Goal: Task Accomplishment & Management: Use online tool/utility

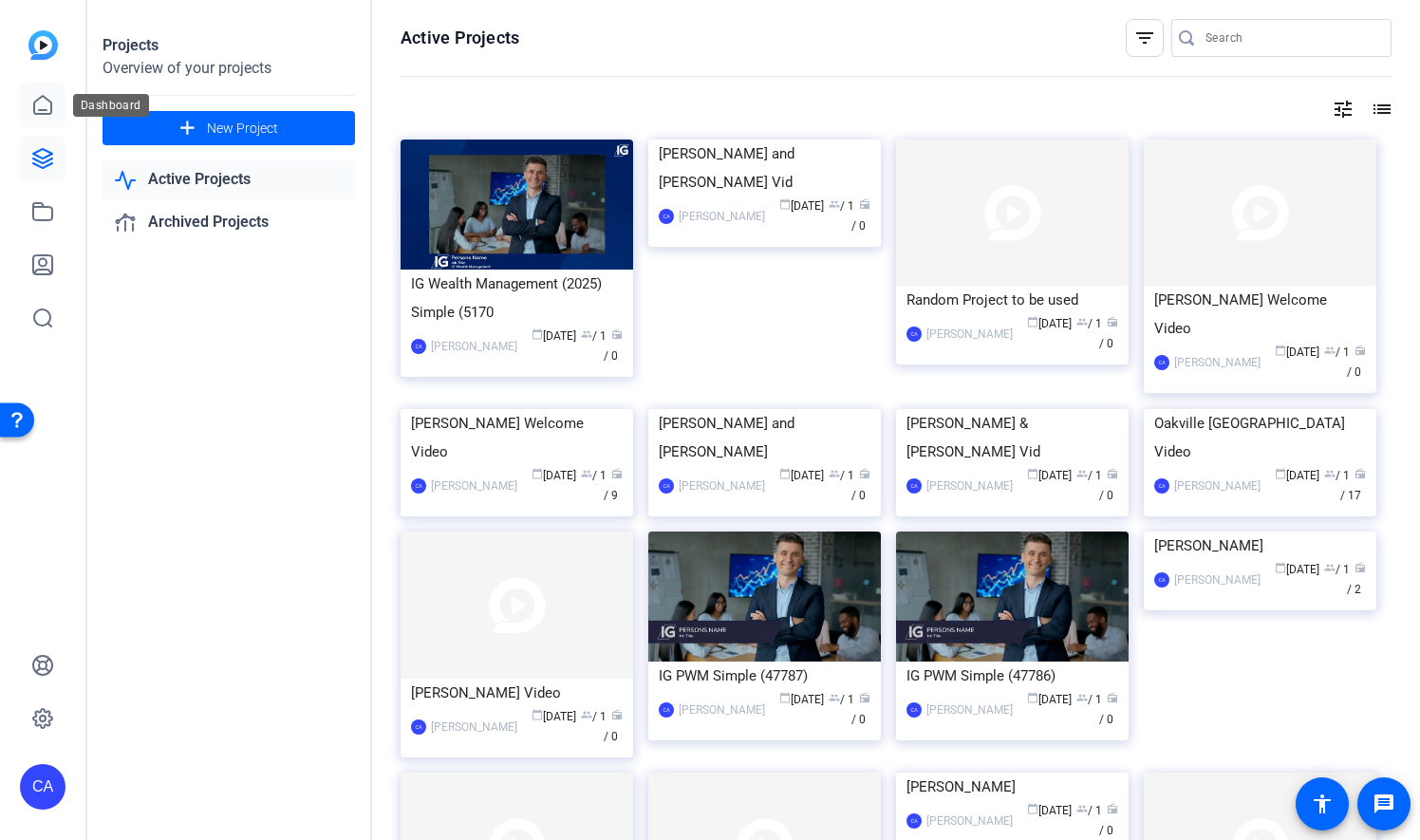
click at [63, 106] on link at bounding box center [43, 104] width 45 height 45
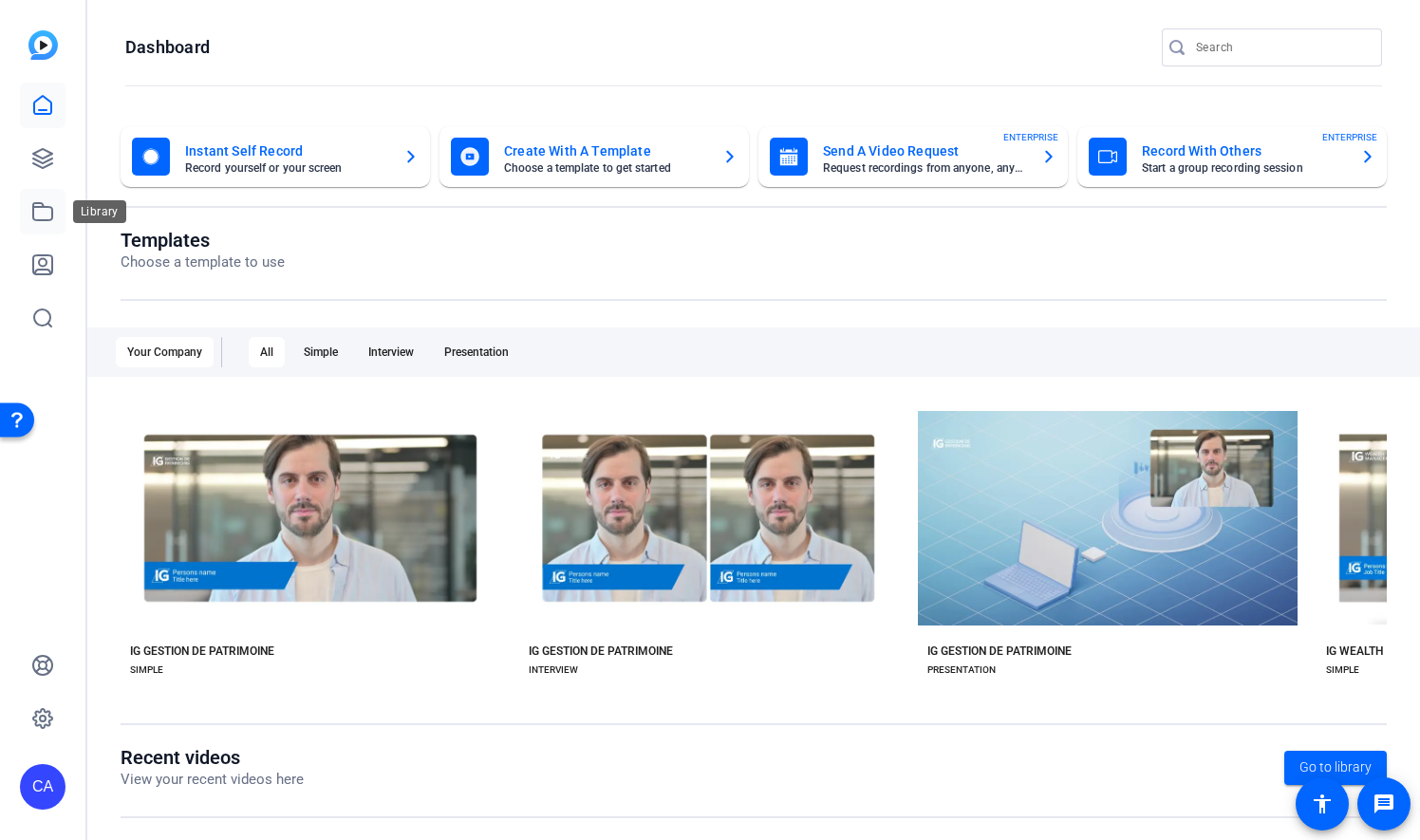
click at [48, 213] on icon at bounding box center [43, 212] width 23 height 23
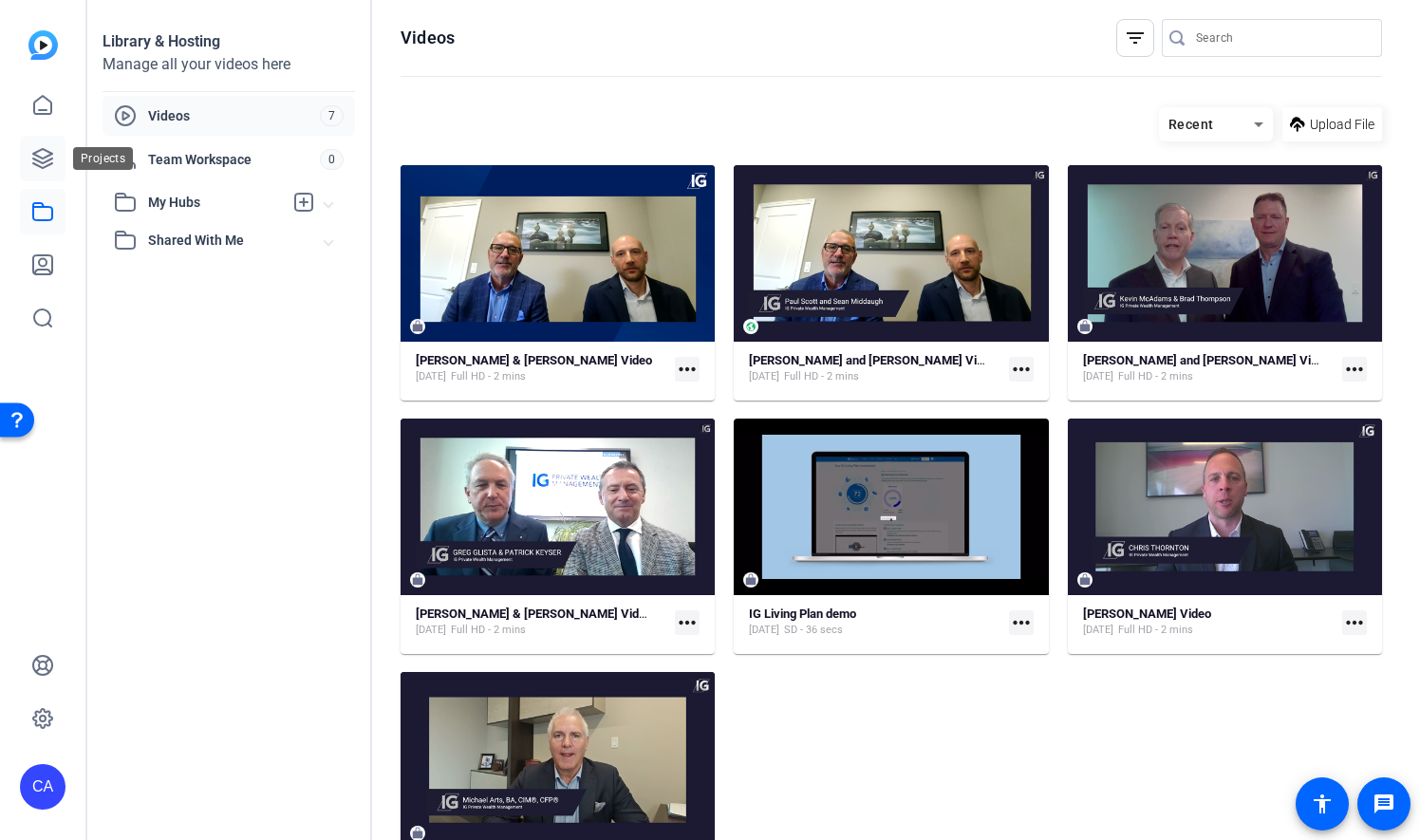
click at [45, 160] on icon at bounding box center [43, 159] width 23 height 23
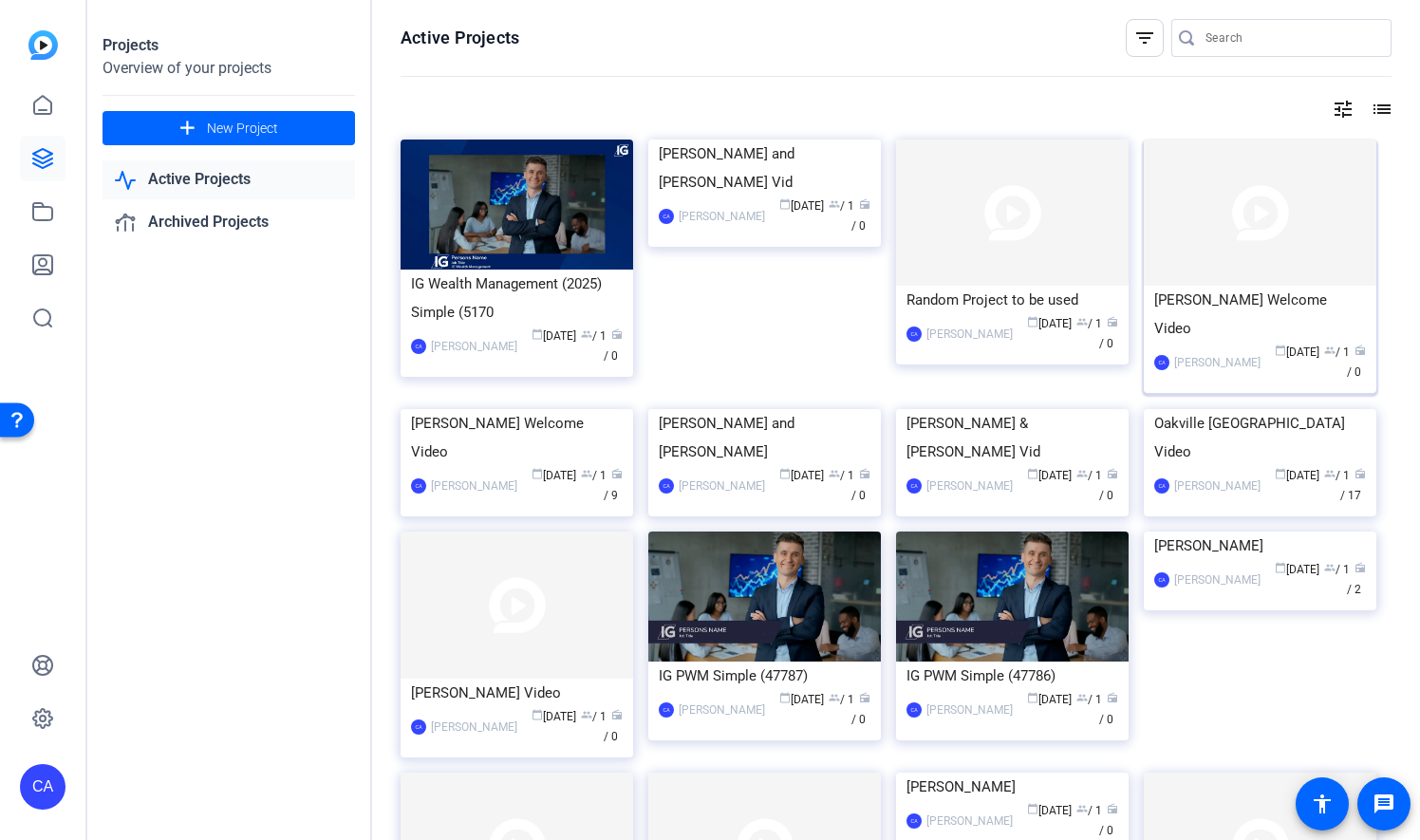
click at [1286, 225] on img at bounding box center [1260, 212] width 233 height 146
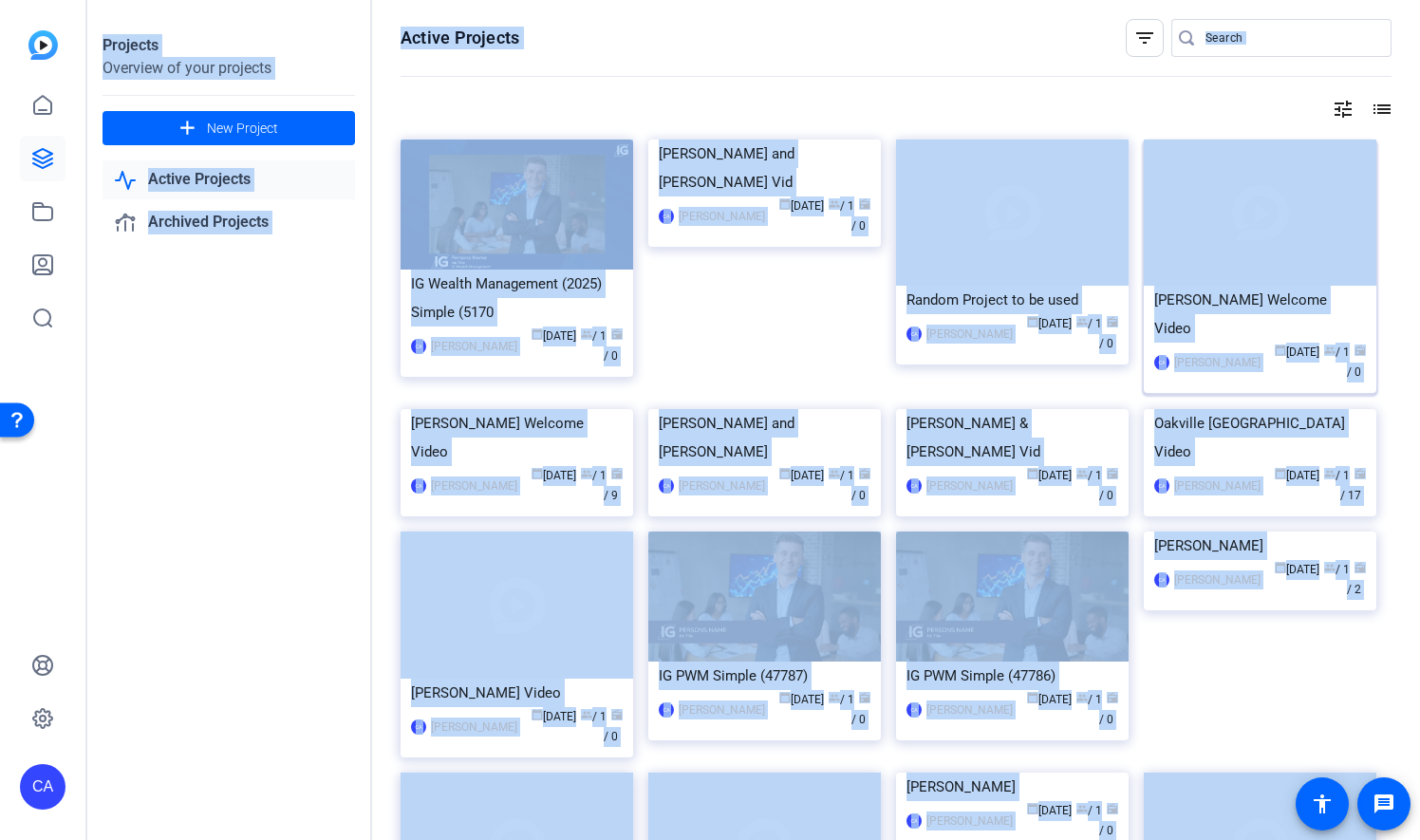
click at [1286, 225] on div "Projects Overview of your projects add New Project Active Projects Archived Pro…" at bounding box center [753, 420] width 1333 height 840
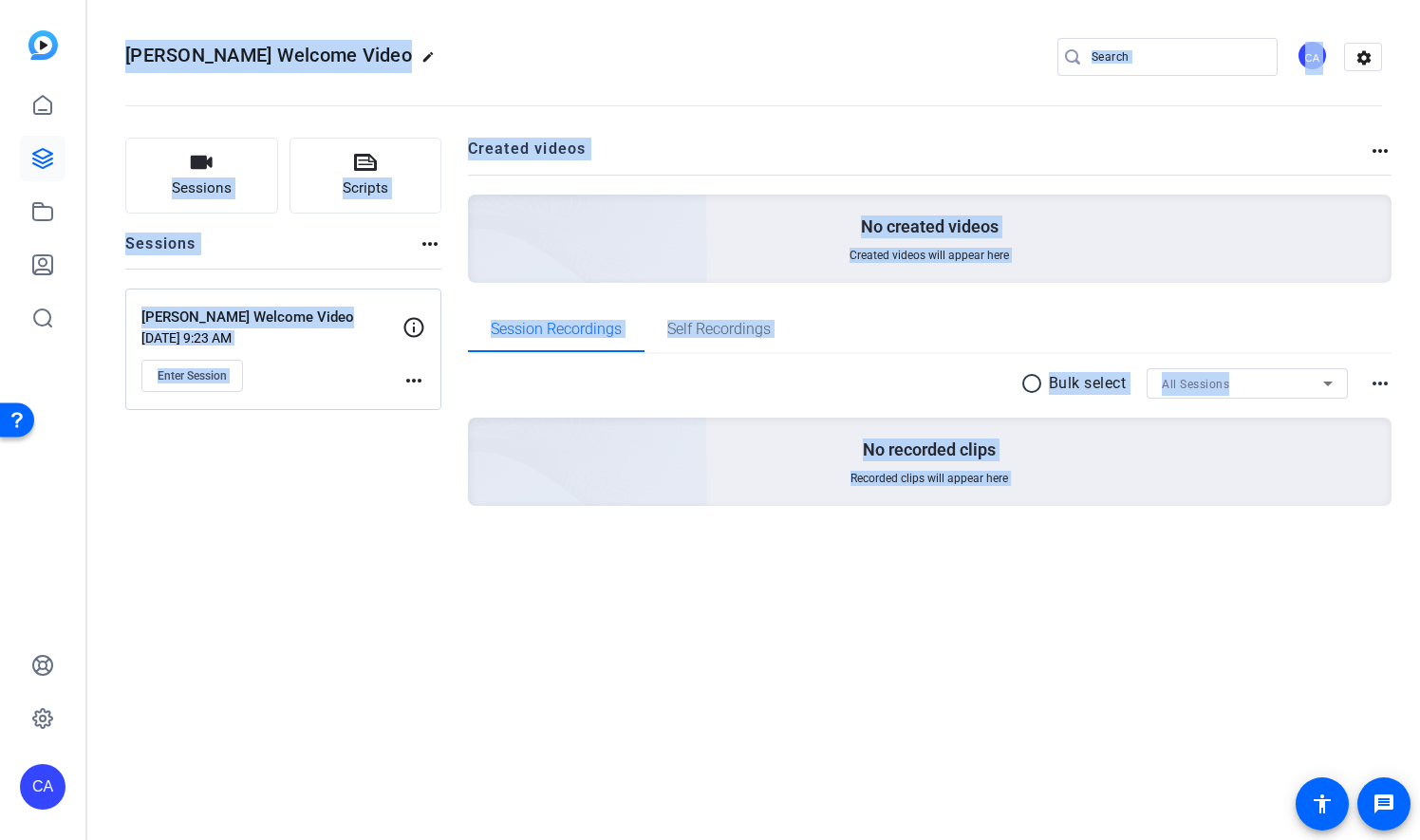
click at [871, 607] on div "Bukovy-Fedun Welcome Video edit CA settings Sessions Scripts Sessions more_hori…" at bounding box center [753, 420] width 1333 height 840
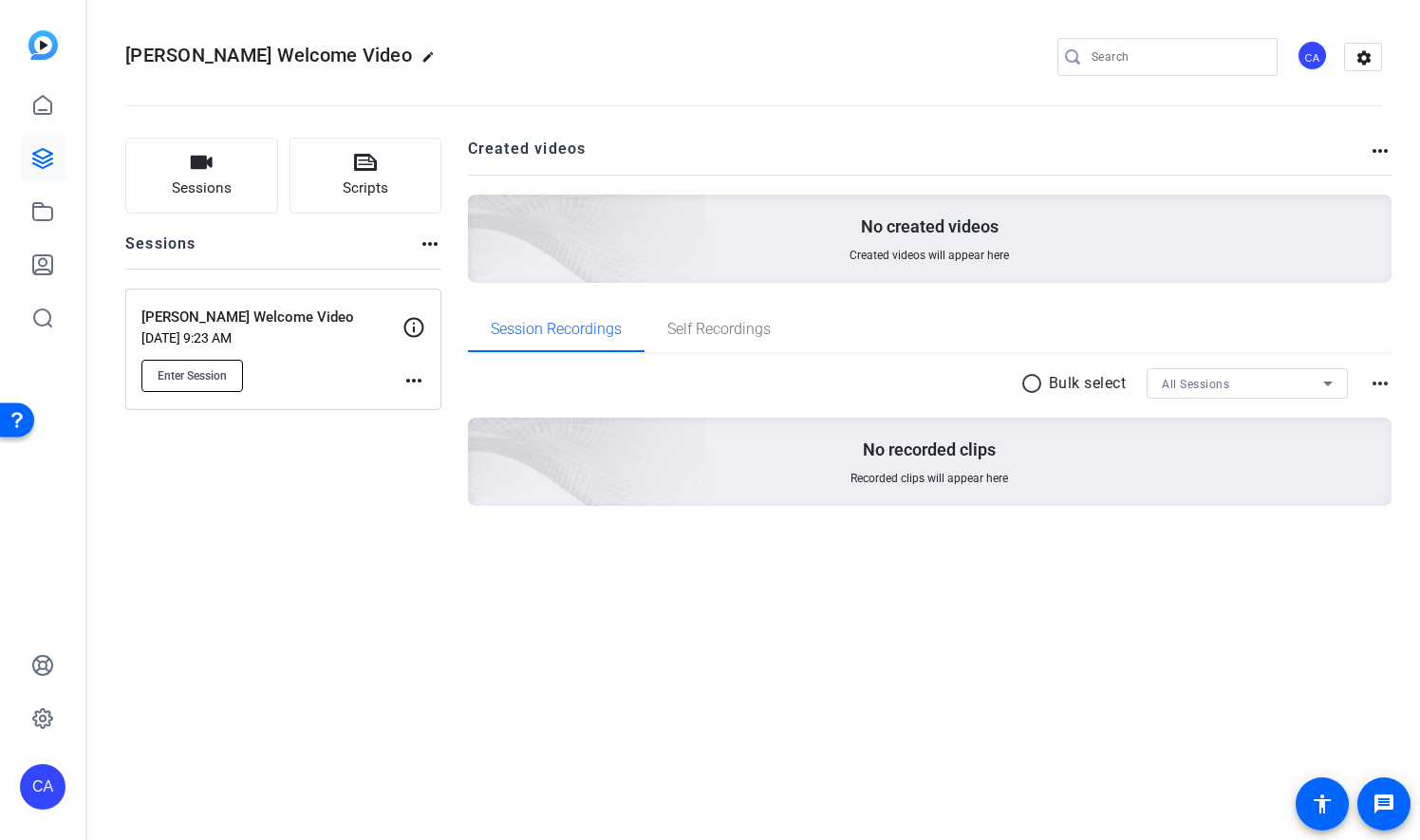
click at [218, 380] on span "Enter Session" at bounding box center [192, 376] width 70 height 15
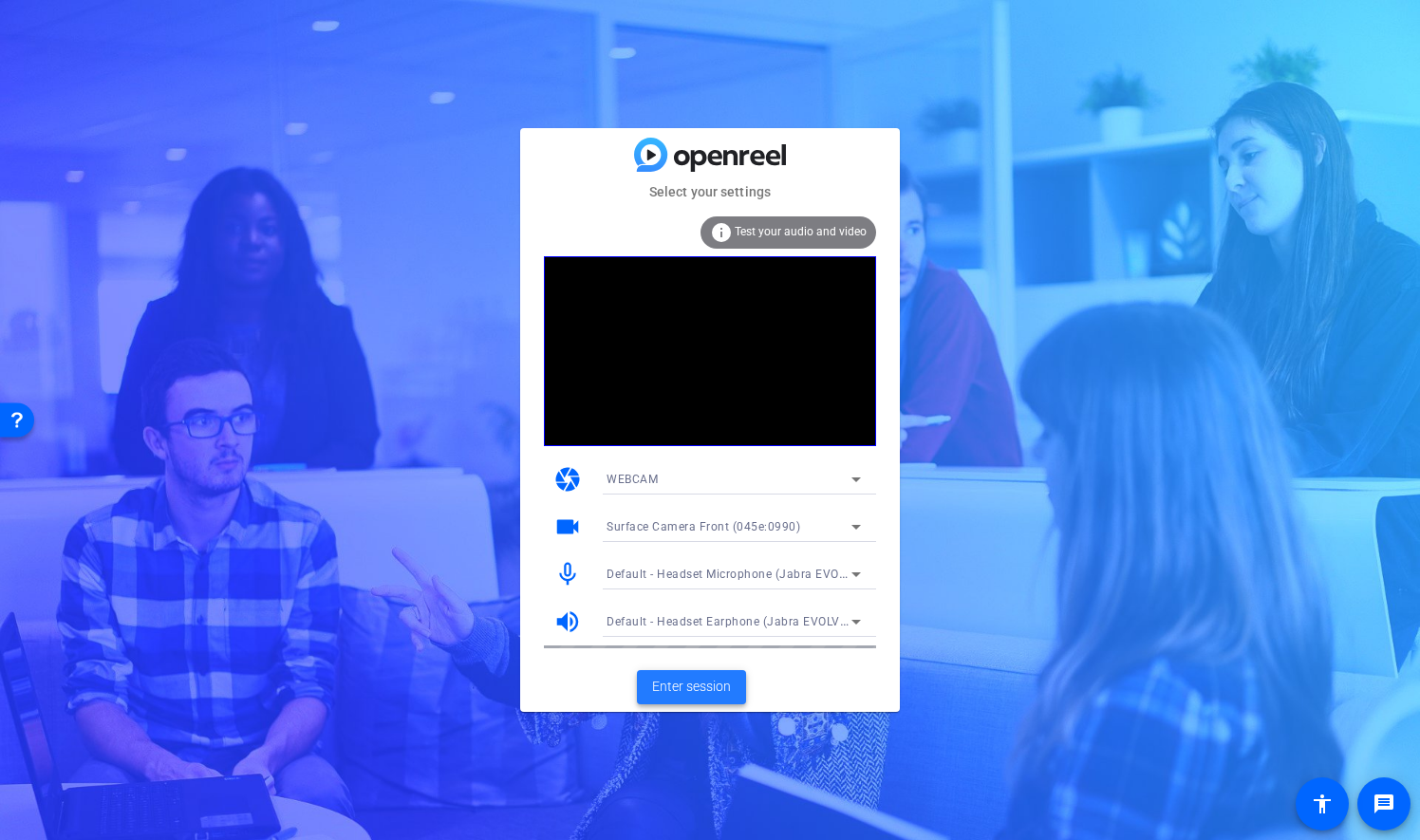
click at [701, 687] on span "Enter session" at bounding box center [692, 686] width 79 height 20
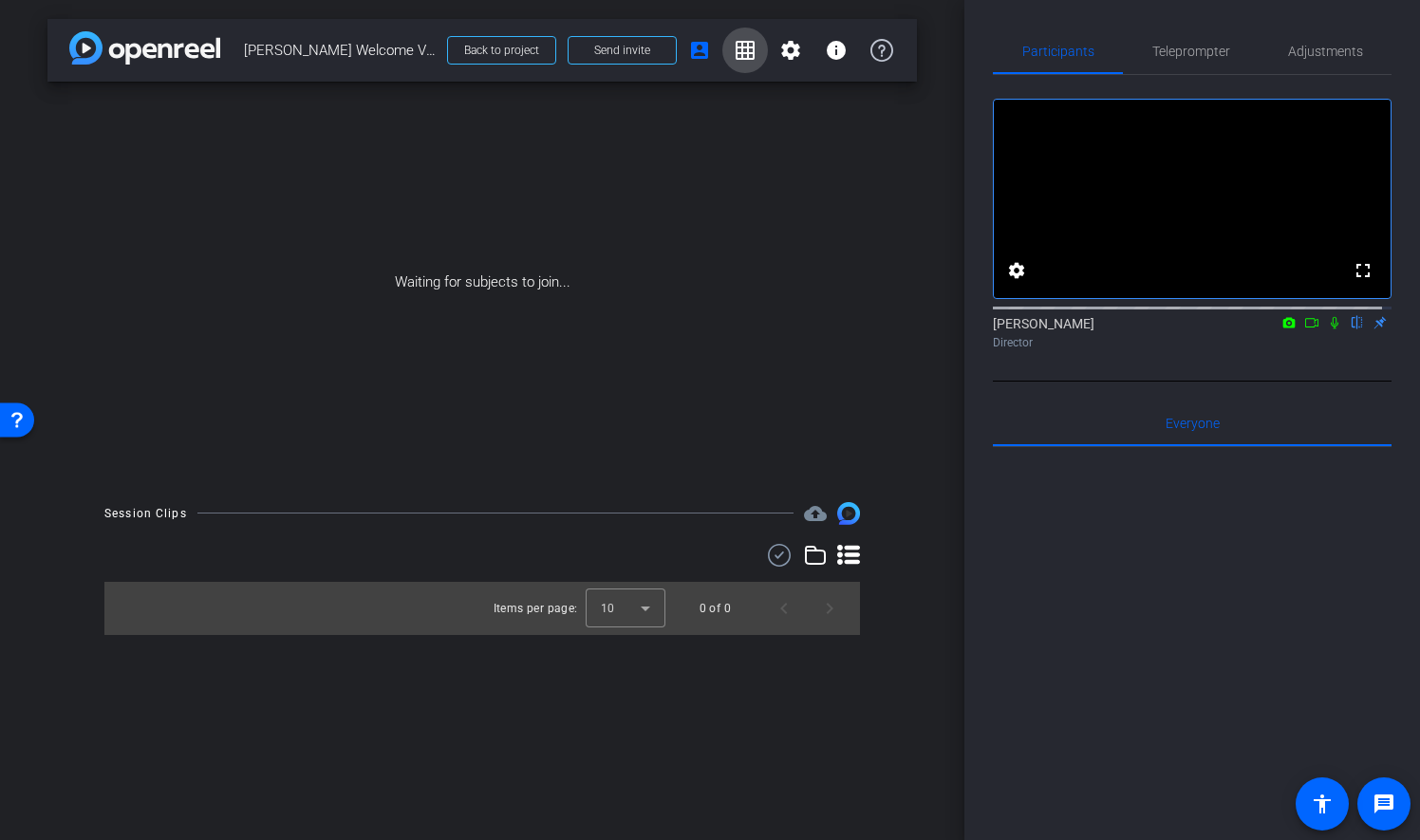
click at [745, 49] on mat-icon "grid_on" at bounding box center [745, 50] width 23 height 23
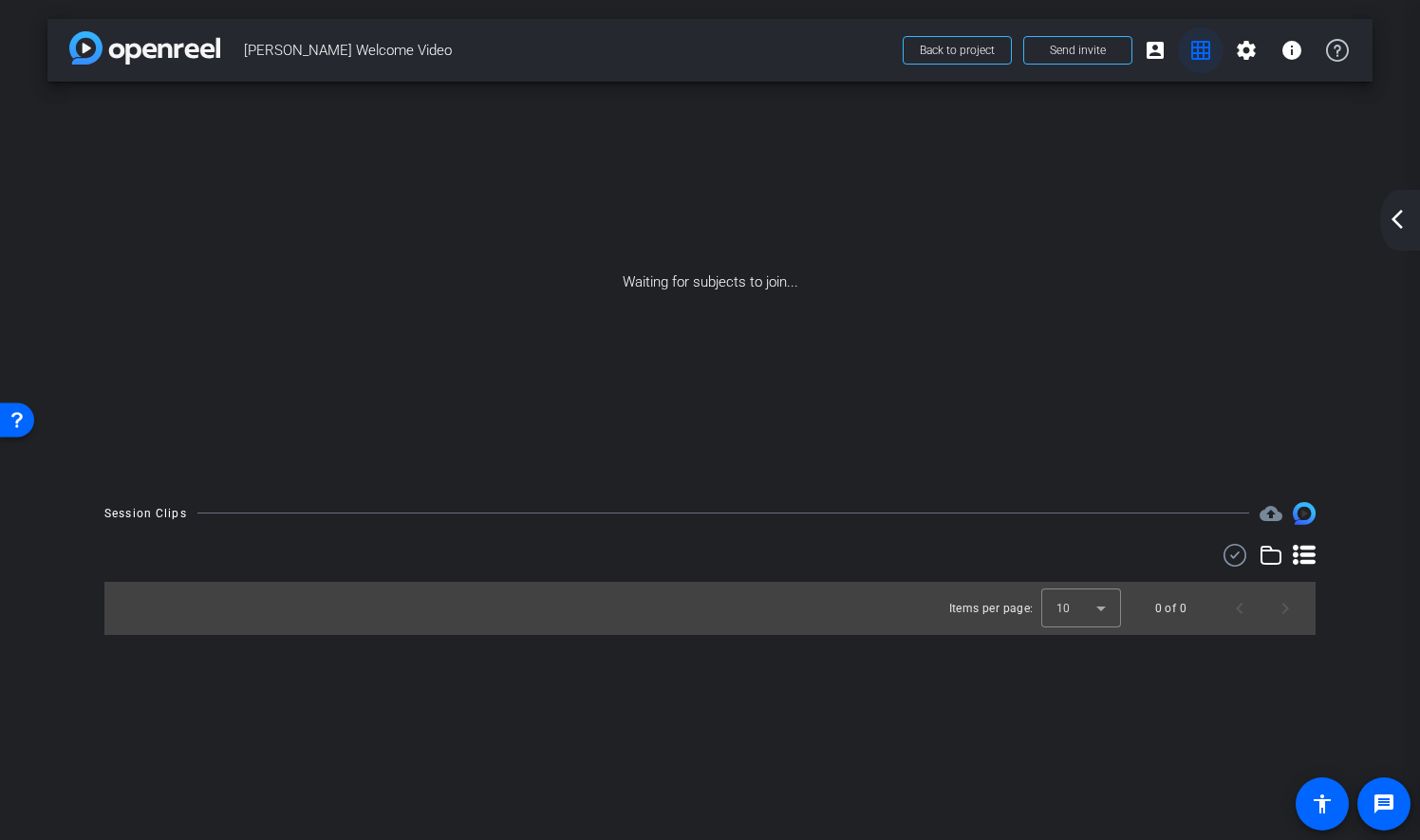
click at [1199, 47] on mat-icon "grid_on" at bounding box center [1201, 50] width 23 height 23
click at [1397, 229] on mat-icon "arrow_back_ios_new" at bounding box center [1398, 219] width 23 height 23
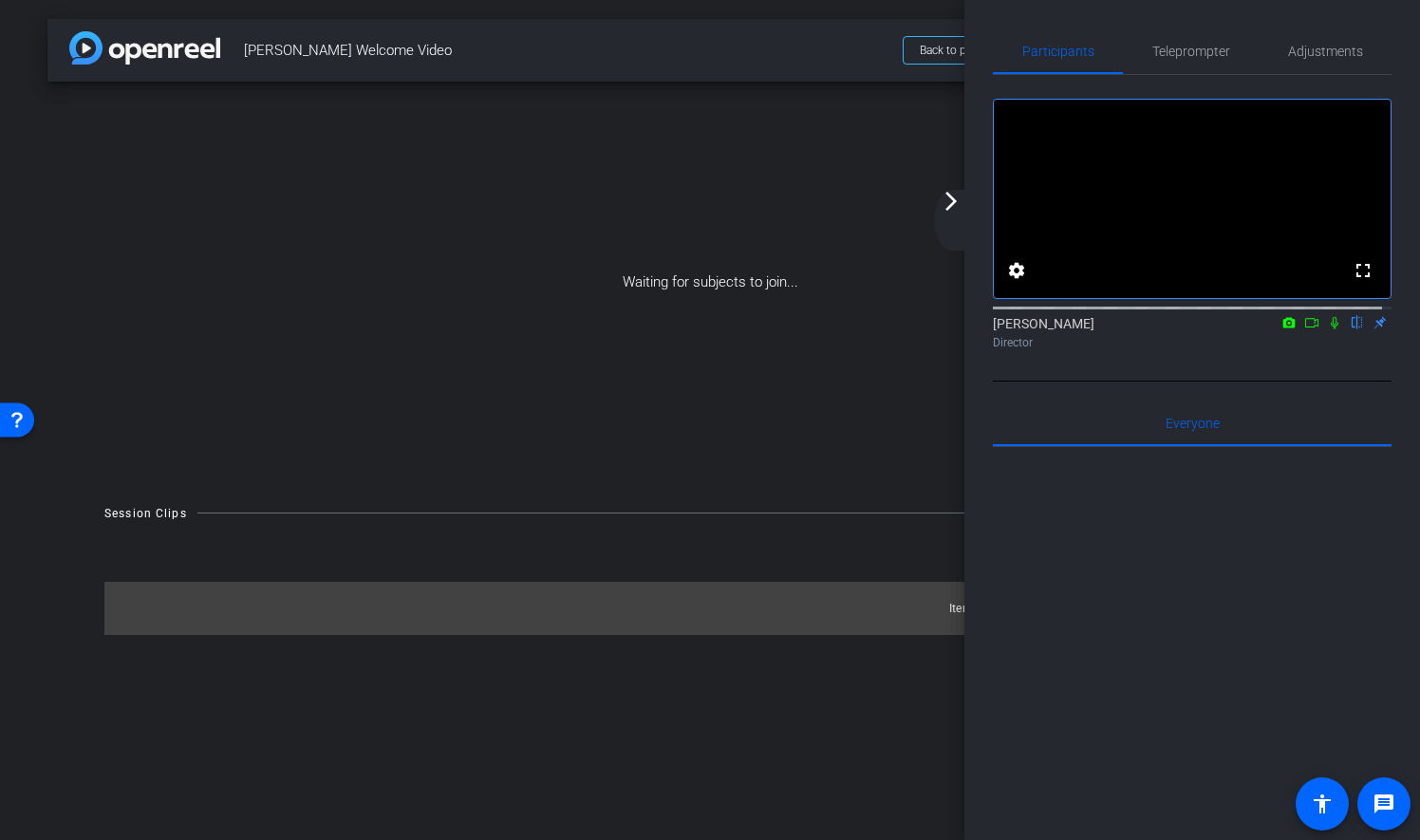
click at [812, 47] on span "[PERSON_NAME] Welcome Video" at bounding box center [567, 49] width 648 height 38
click at [960, 202] on mat-icon "arrow_forward_ios" at bounding box center [951, 201] width 23 height 23
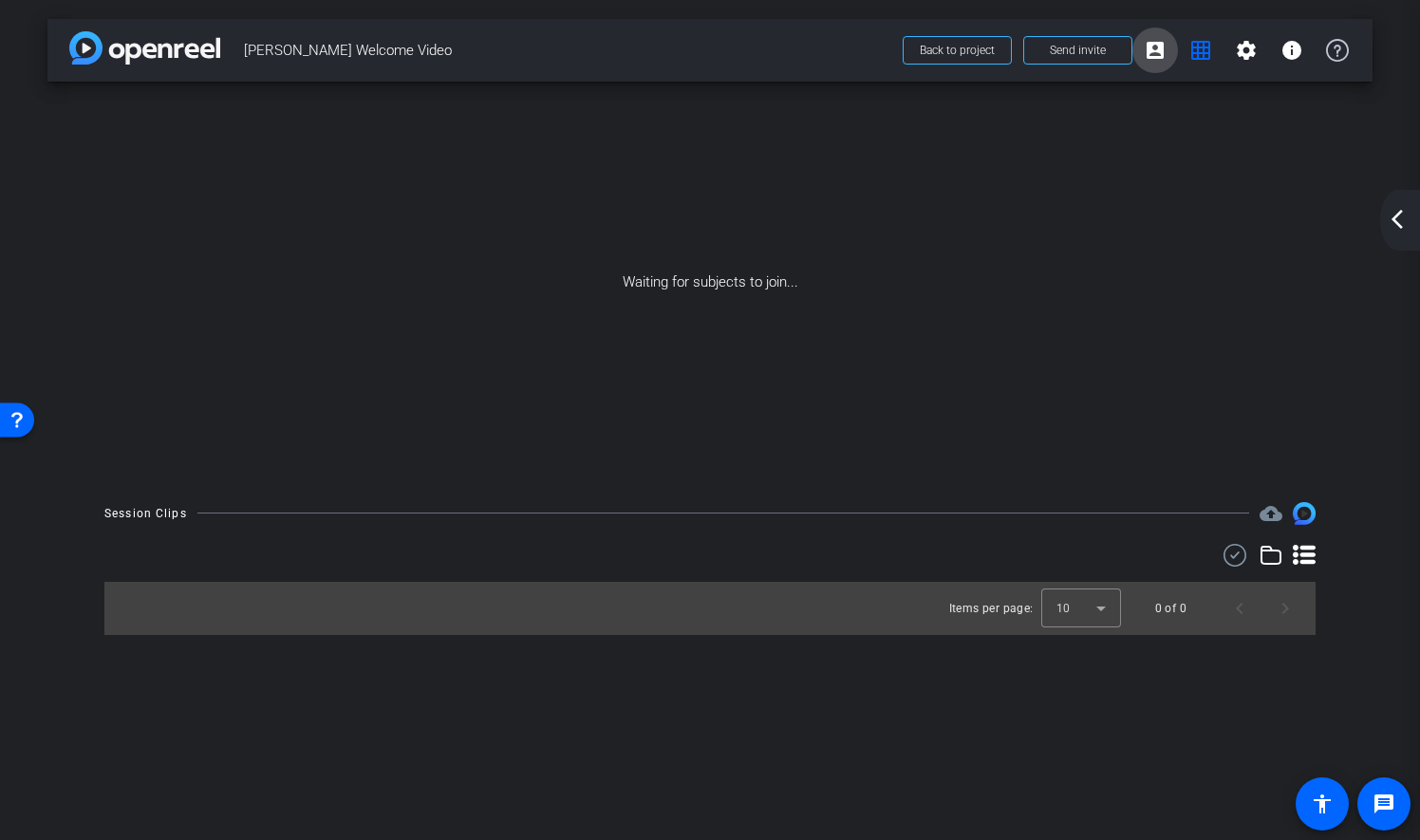
click at [1144, 43] on mat-icon "account_box" at bounding box center [1155, 50] width 23 height 23
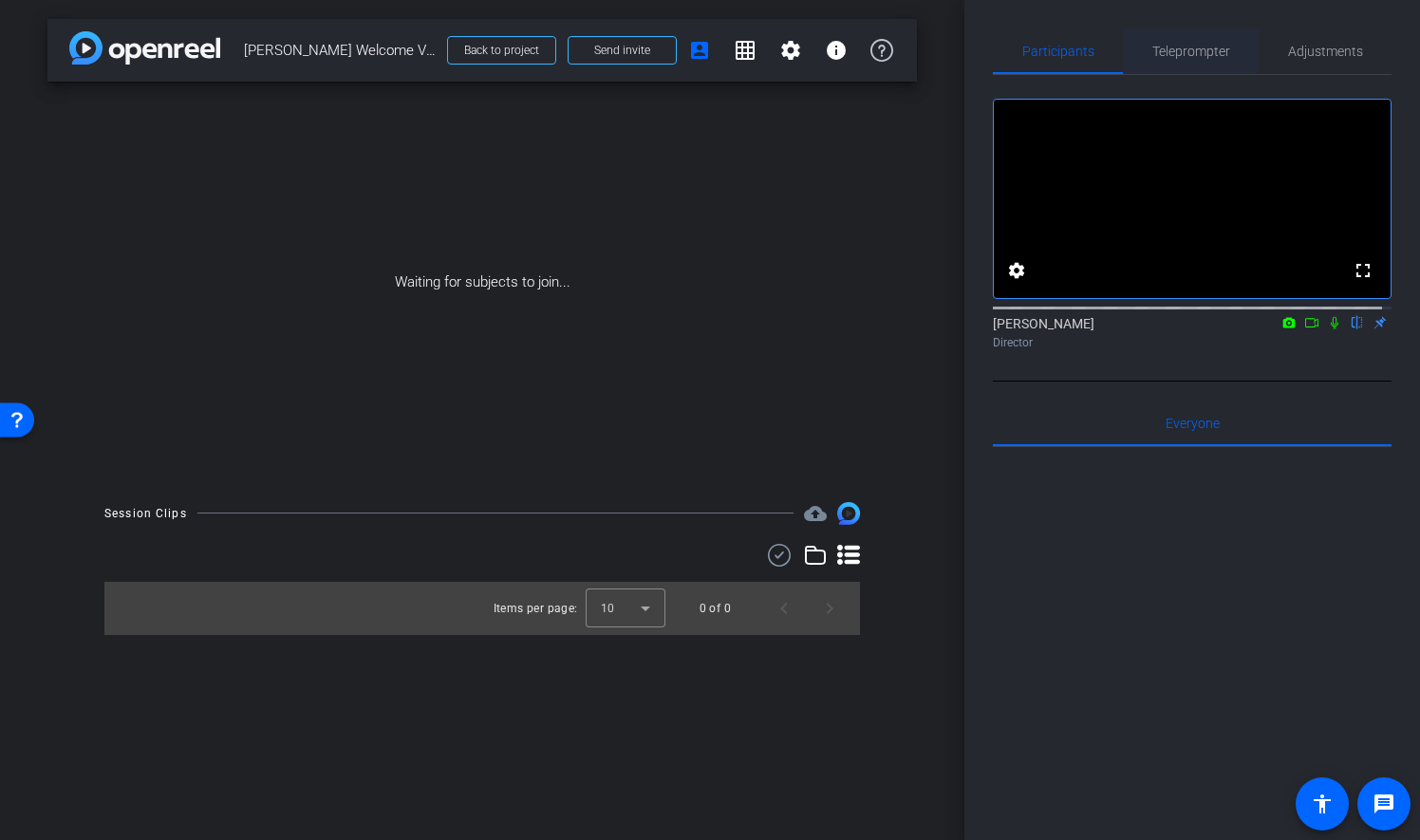
click at [1207, 51] on span "Teleprompter" at bounding box center [1191, 51] width 78 height 14
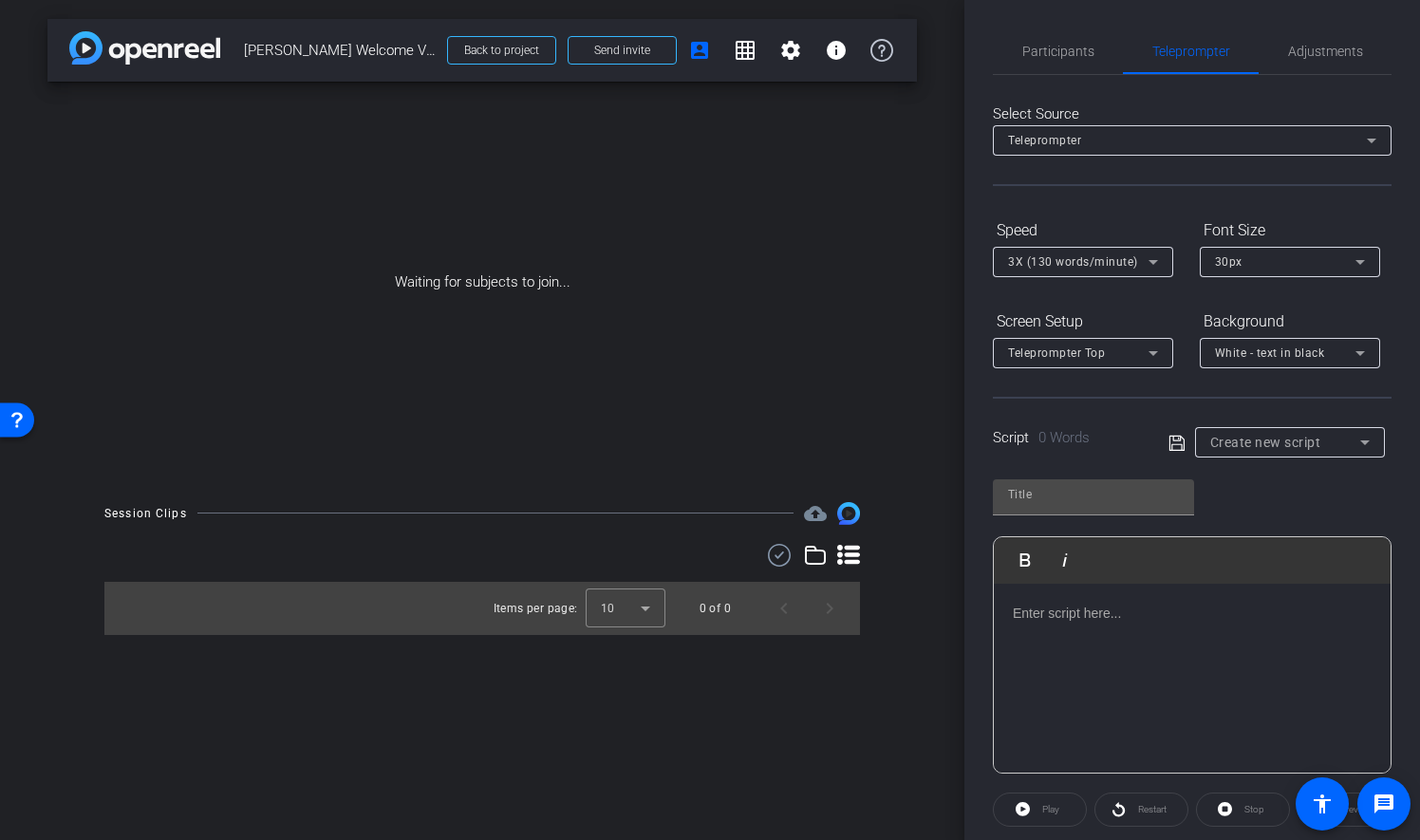
click at [1029, 626] on div at bounding box center [1192, 679] width 396 height 189
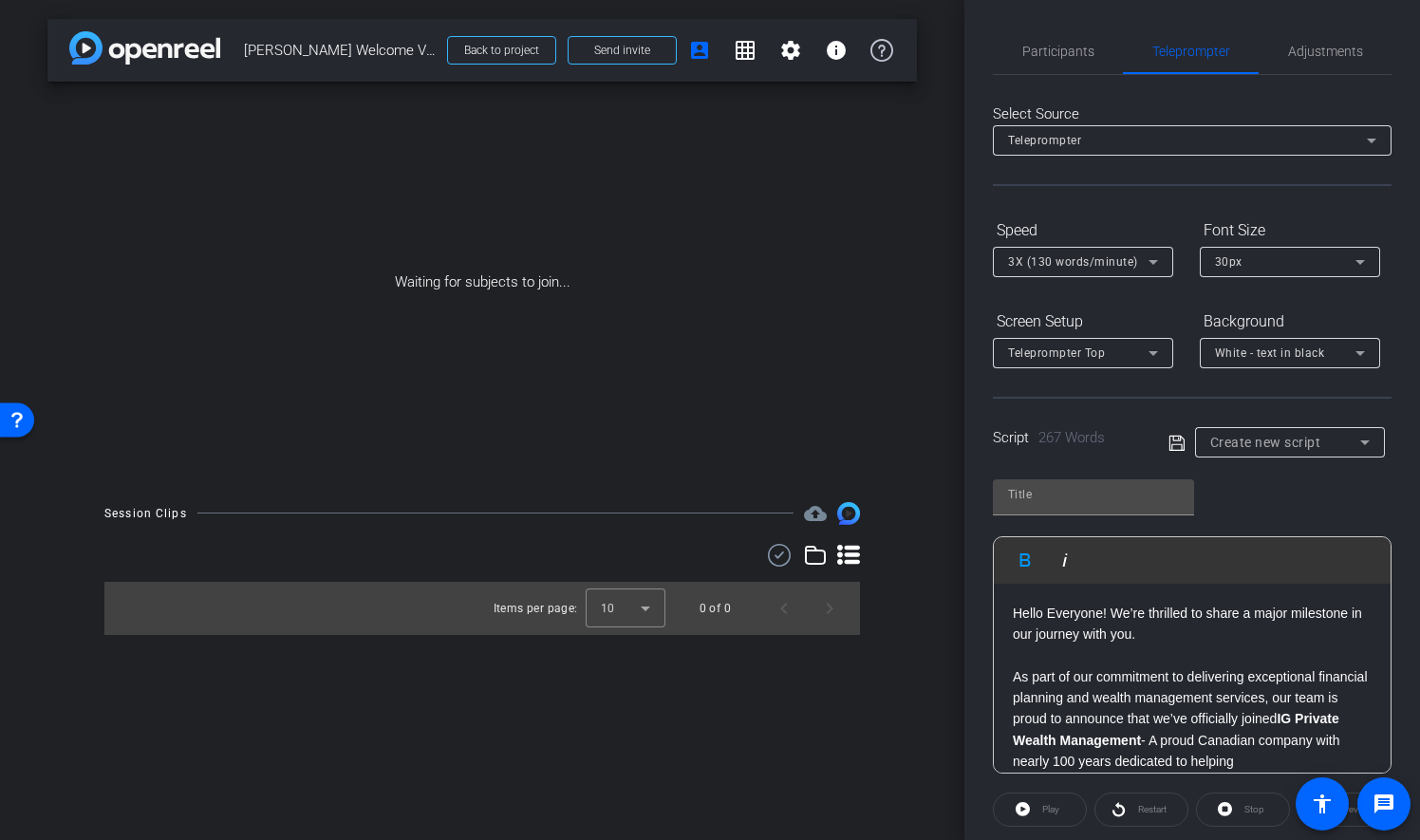
click at [1014, 614] on span "Hello Everyone! We’re thrilled to share a major milestone in our journey with y…" at bounding box center [1187, 623] width 349 height 36
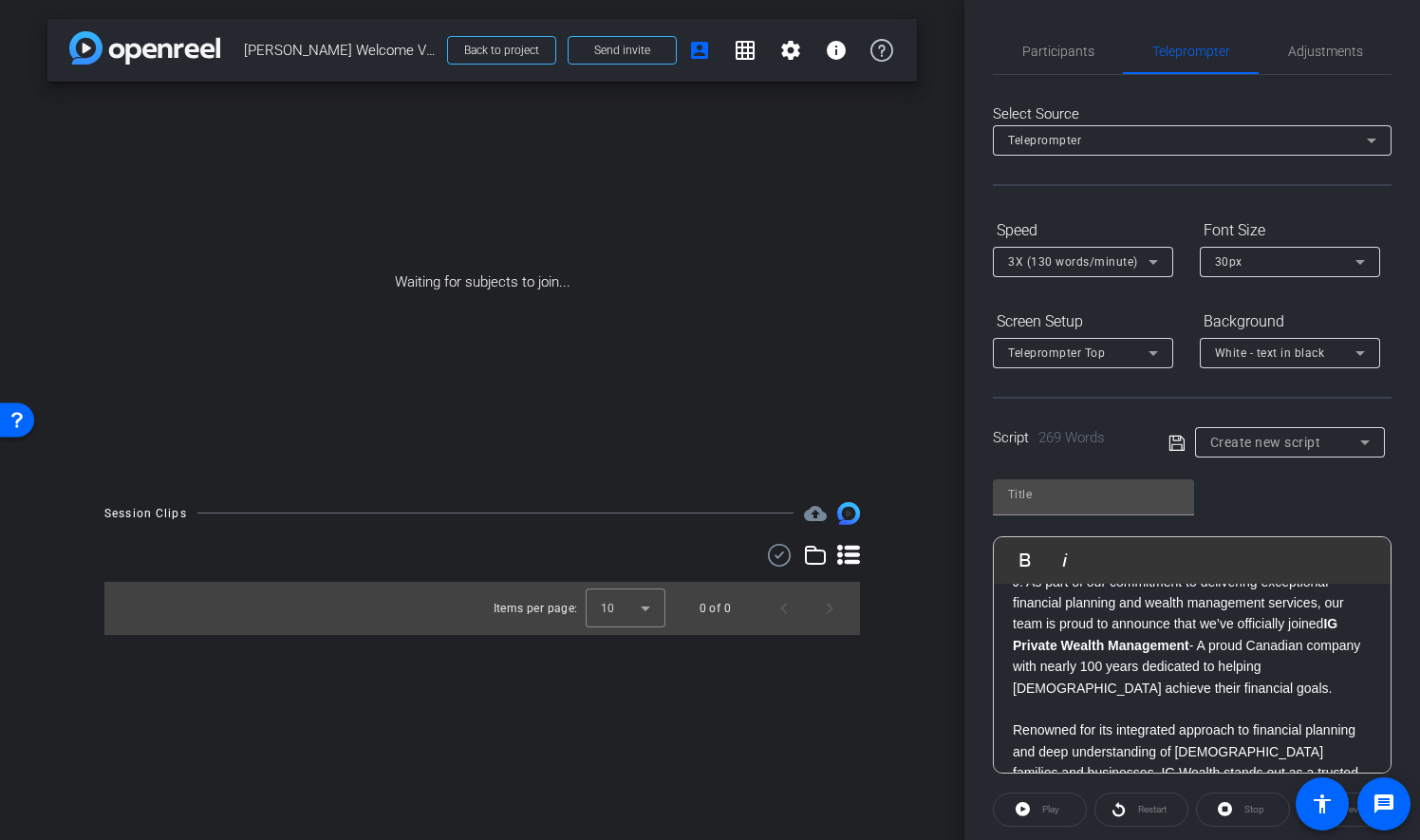
scroll to position [189, 0]
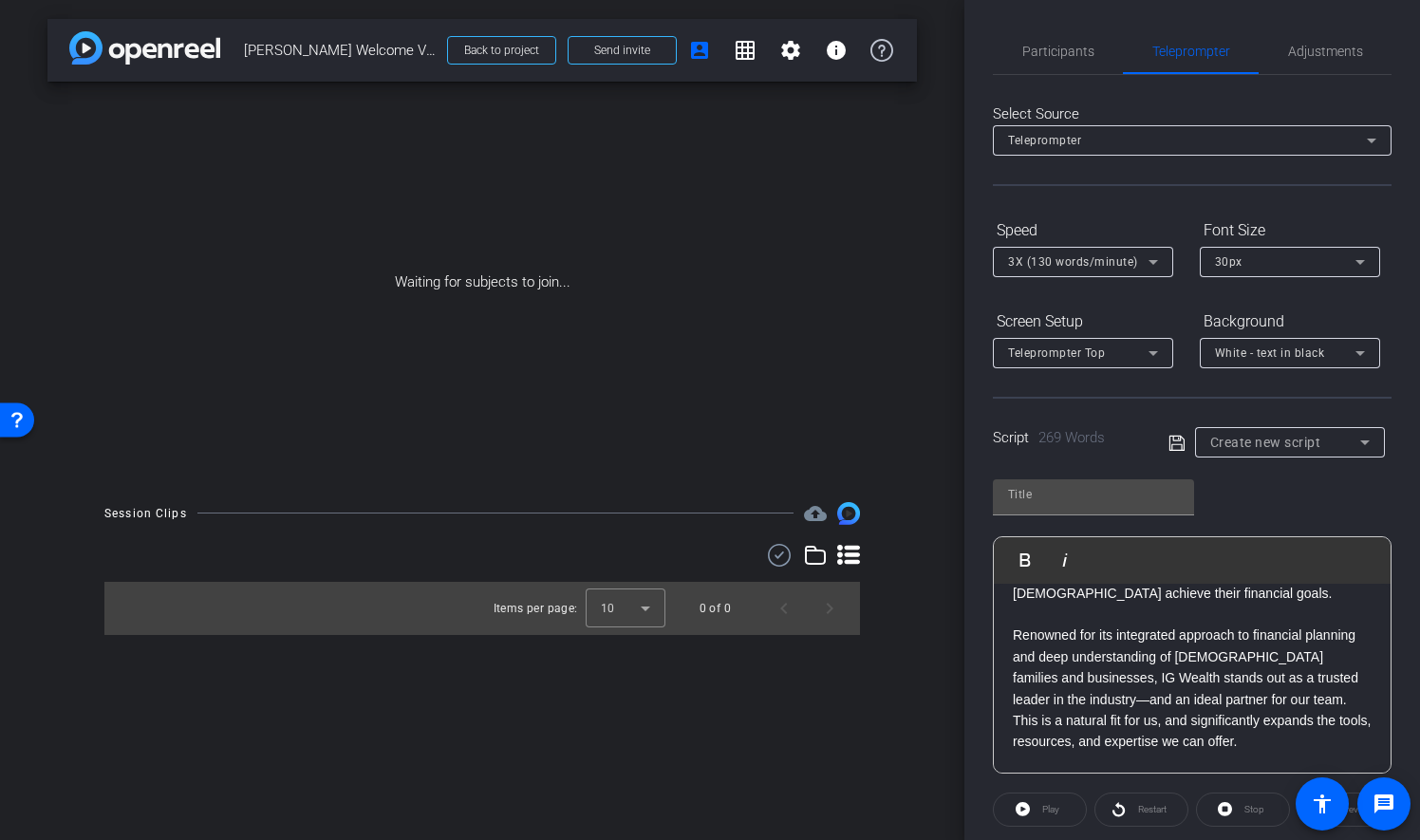
click at [1014, 633] on p "Renowned for its integrated approach to financial planning and deep understandi…" at bounding box center [1192, 688] width 359 height 128
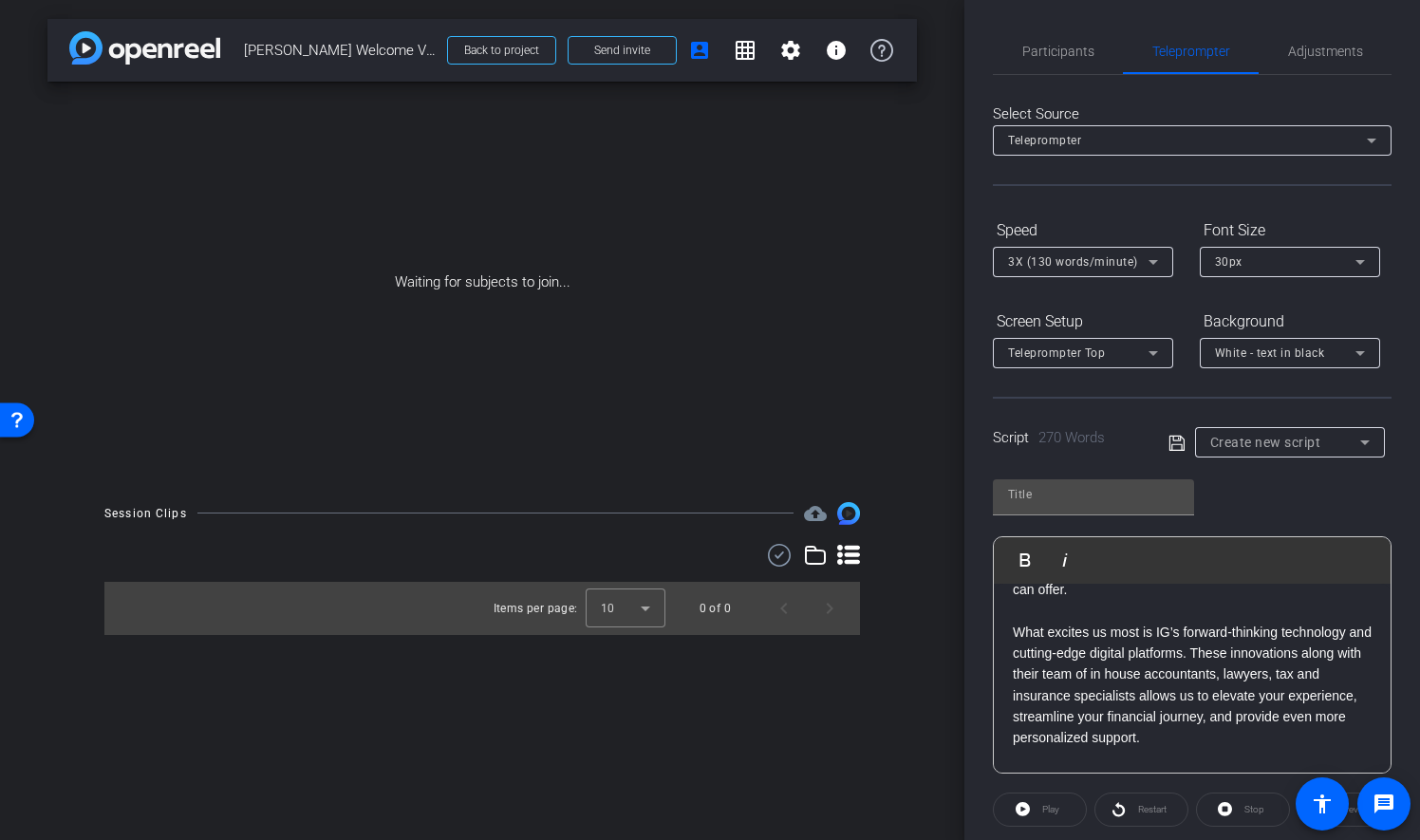
scroll to position [380, 0]
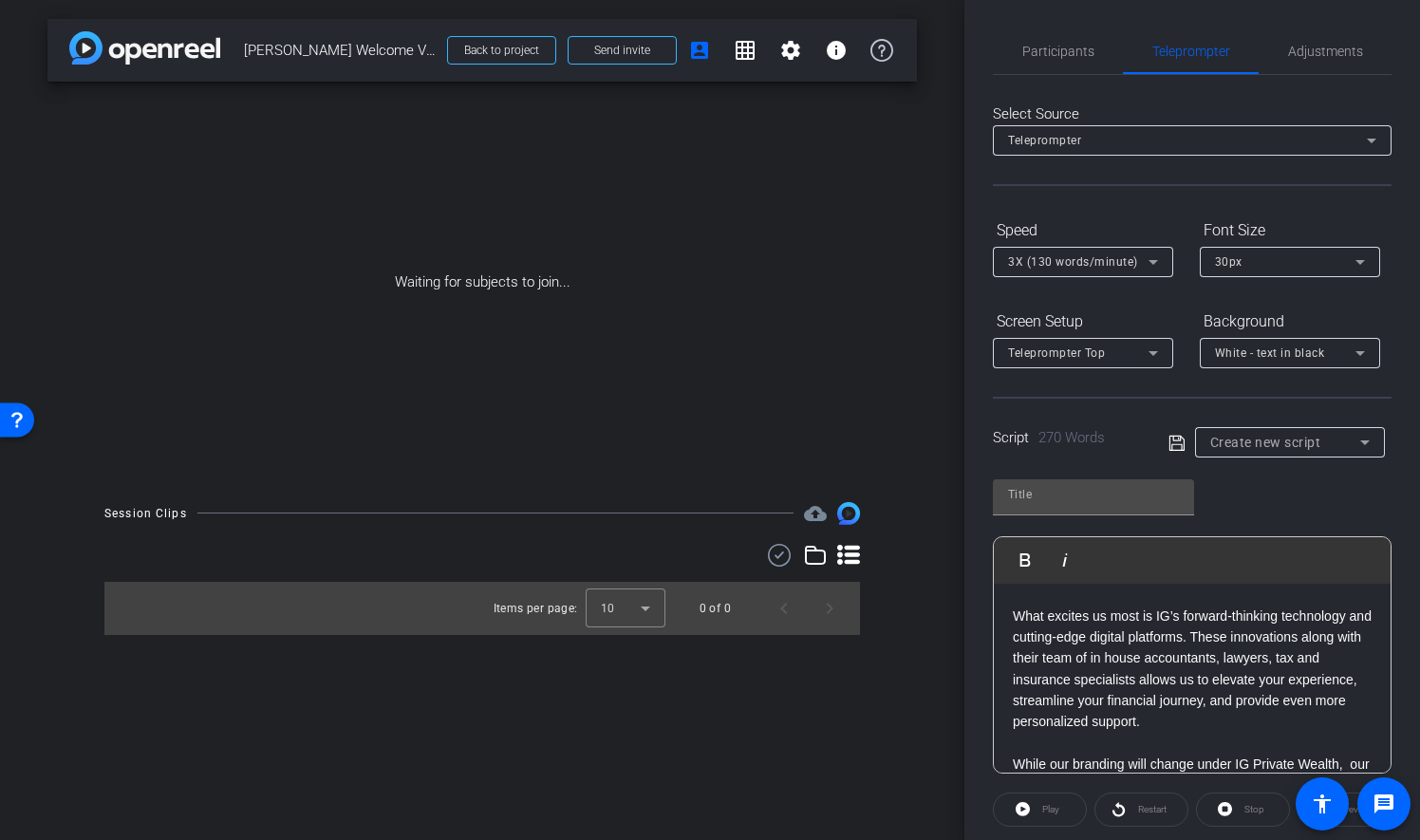
click at [1018, 605] on p "What excites us most is IG’s forward-thinking technology and cutting-edge digit…" at bounding box center [1192, 669] width 359 height 128
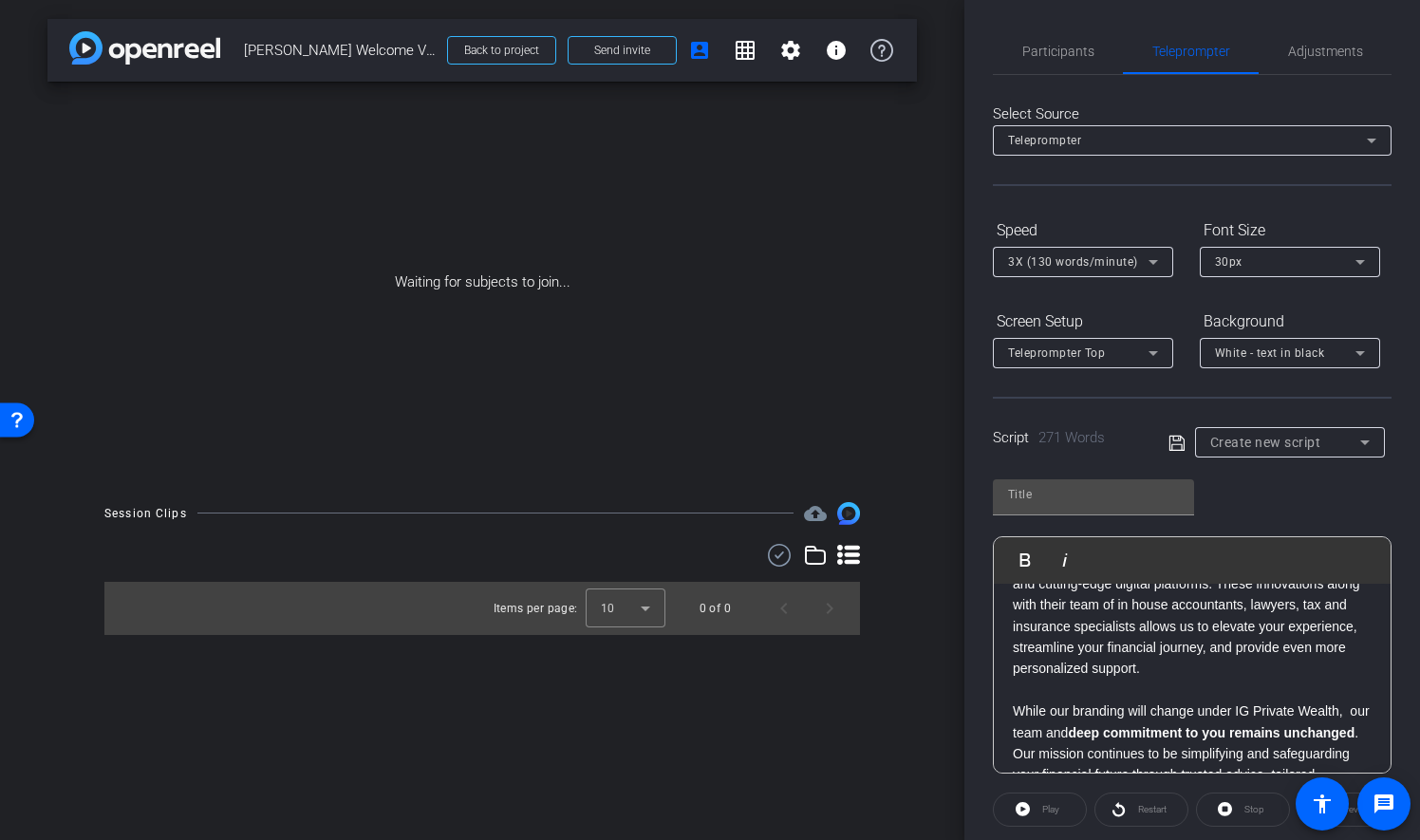
scroll to position [475, 0]
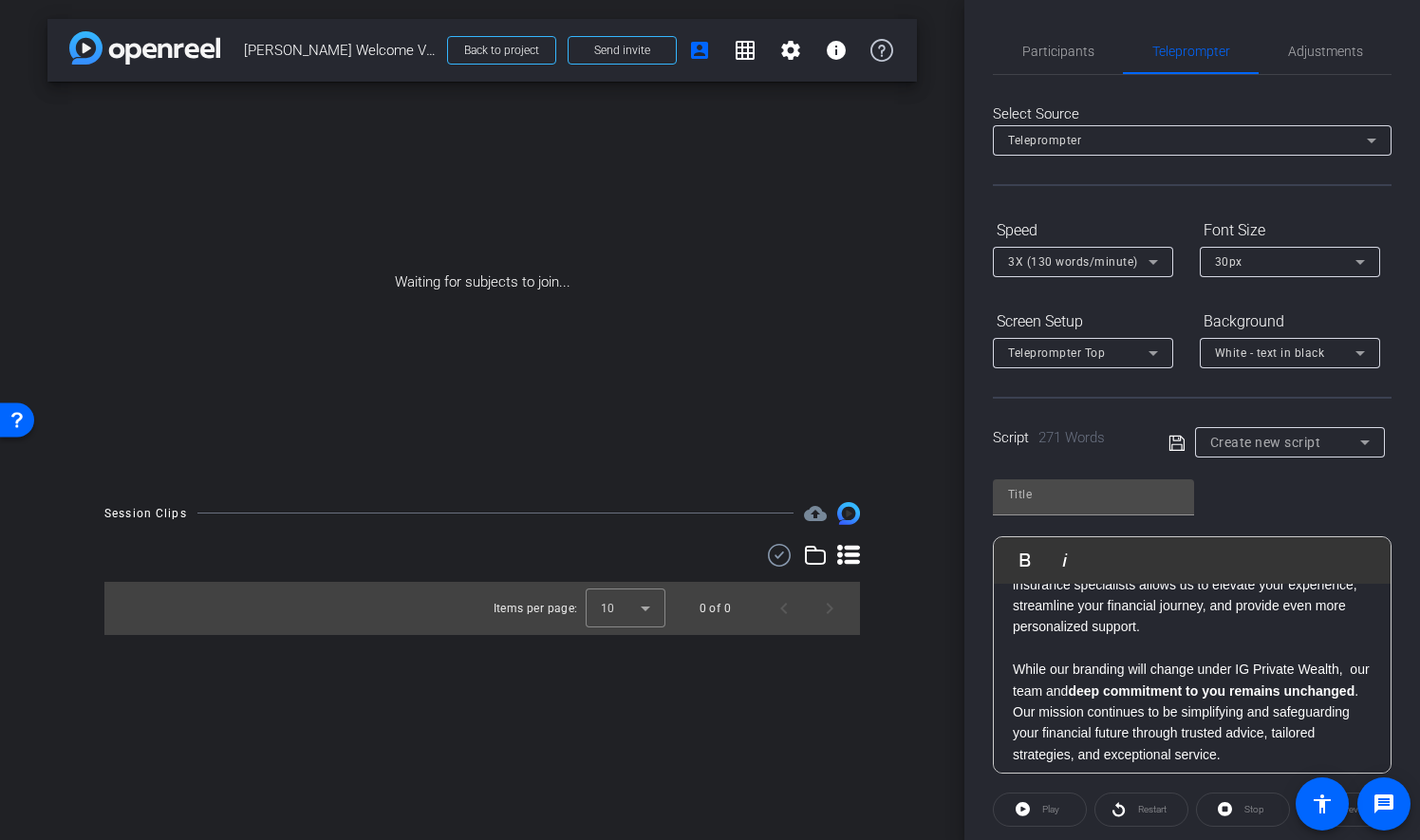
click at [1012, 668] on div "R: Hello Everyone! We’re thrilled to share a major milestone in our journey wit…" at bounding box center [1192, 564] width 396 height 910
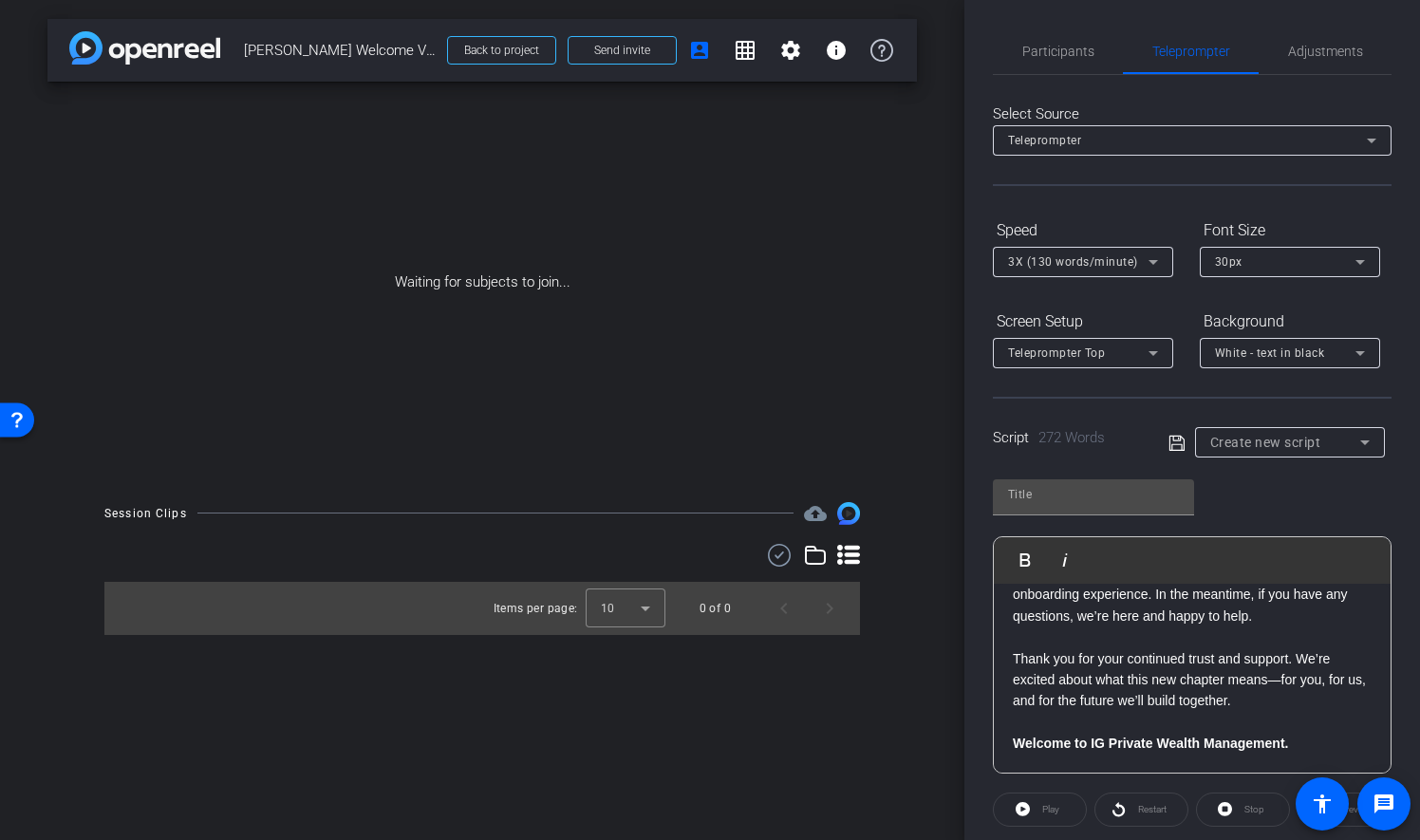
scroll to position [646, 0]
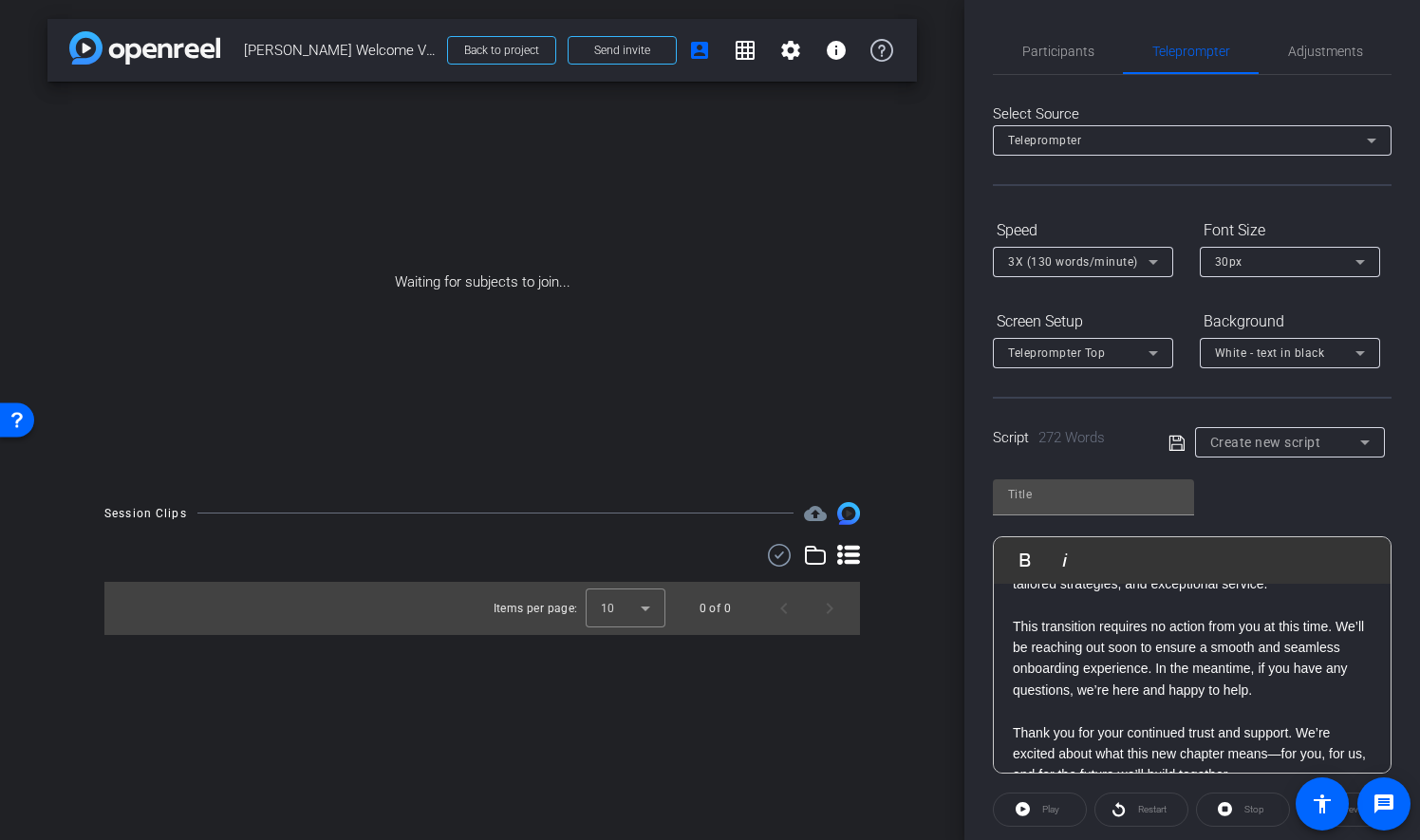
click at [1009, 644] on div "R: Hello Everyone! We’re thrilled to share a major milestone in our journey wit…" at bounding box center [1192, 392] width 396 height 910
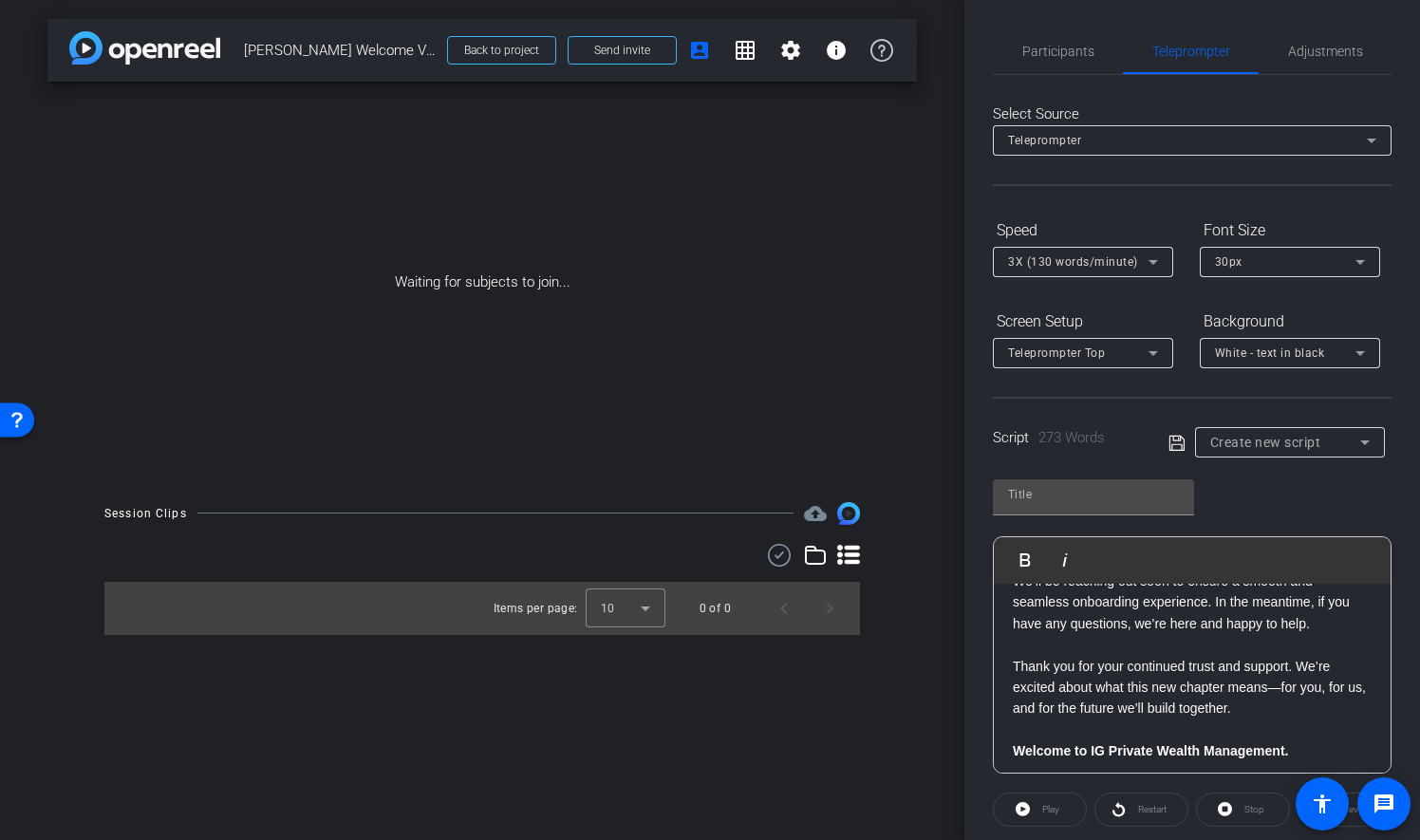
scroll to position [740, 0]
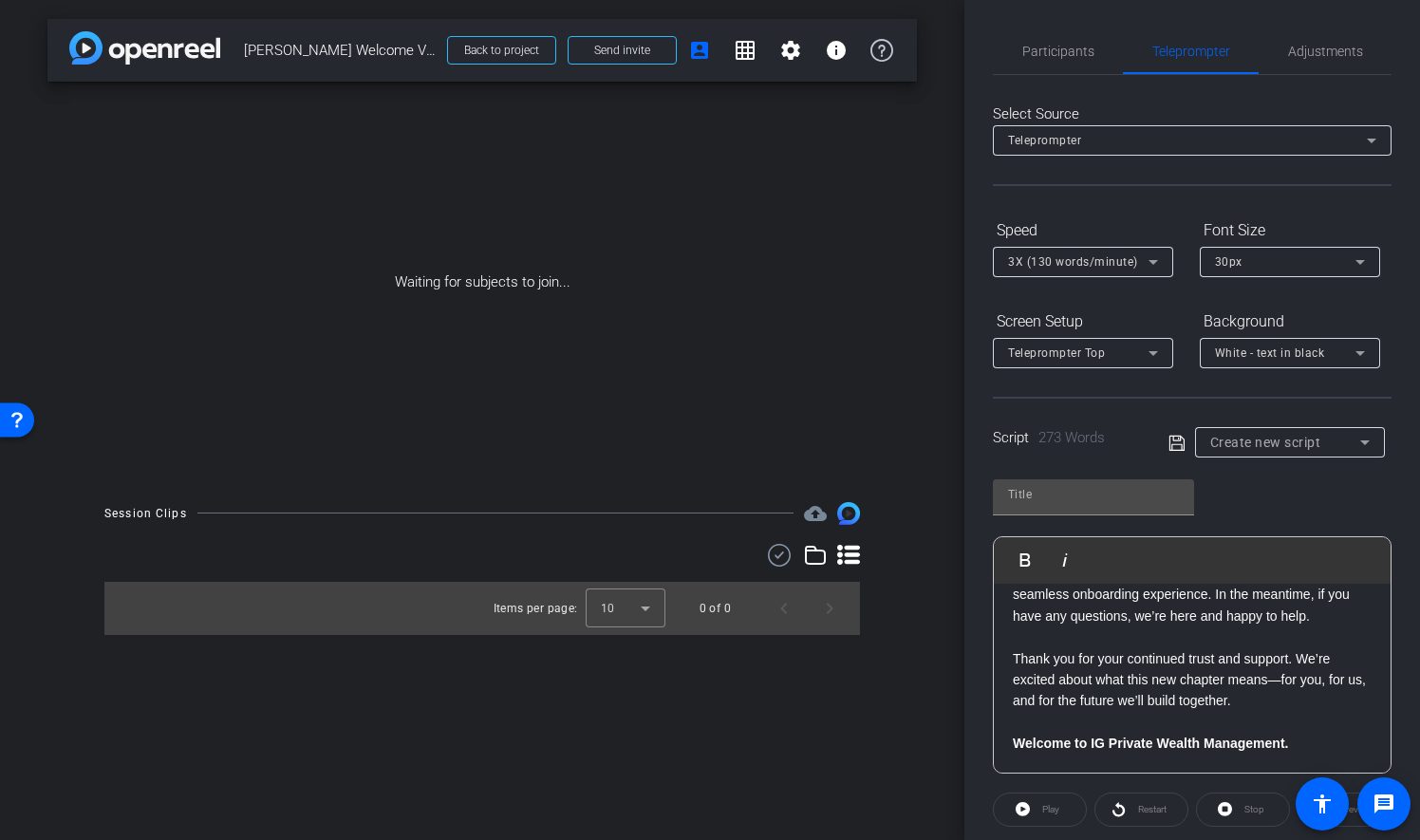
click at [1013, 657] on p "Thank you for your continued trust and support. We’re excited about what this n…" at bounding box center [1192, 681] width 359 height 64
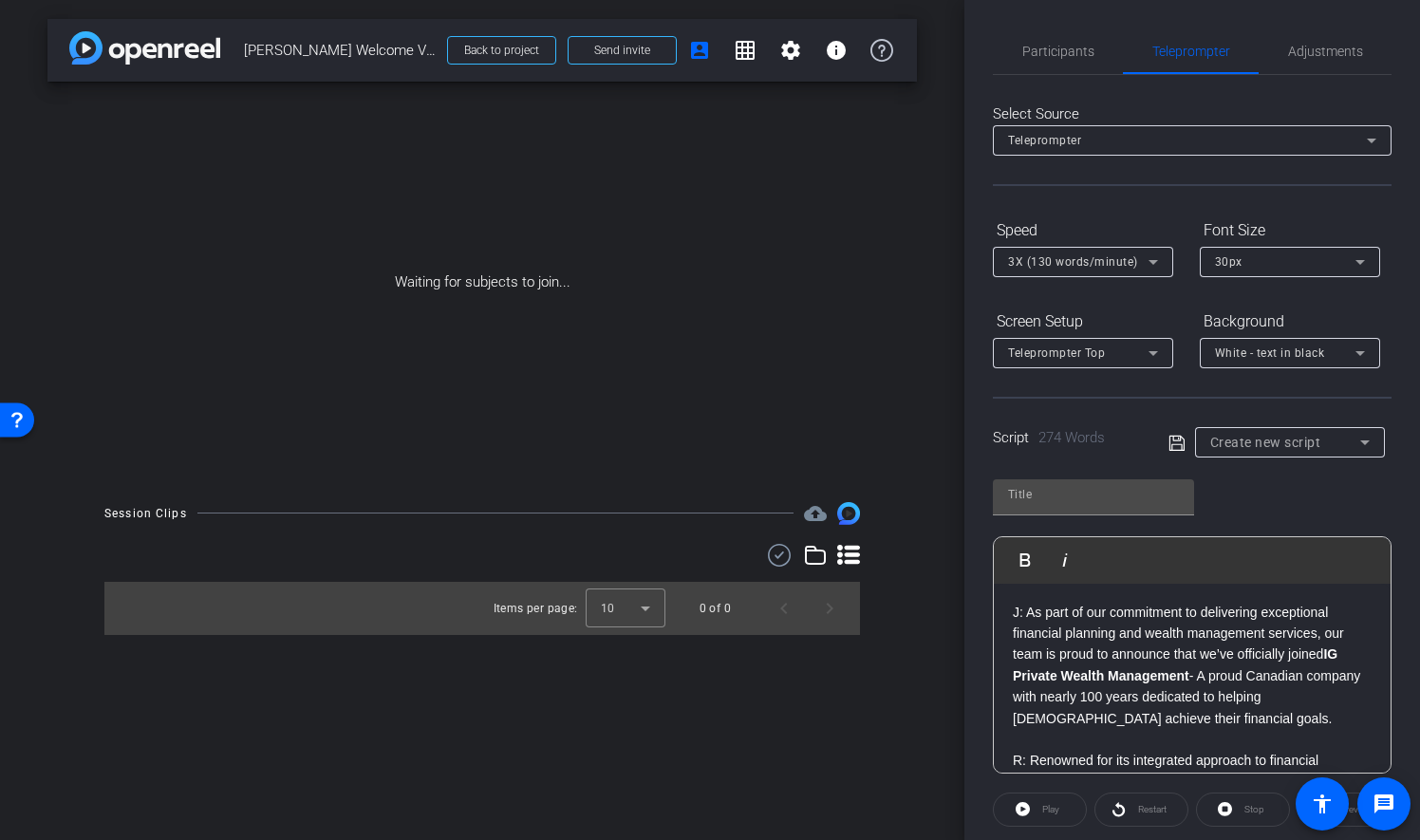
scroll to position [95, 0]
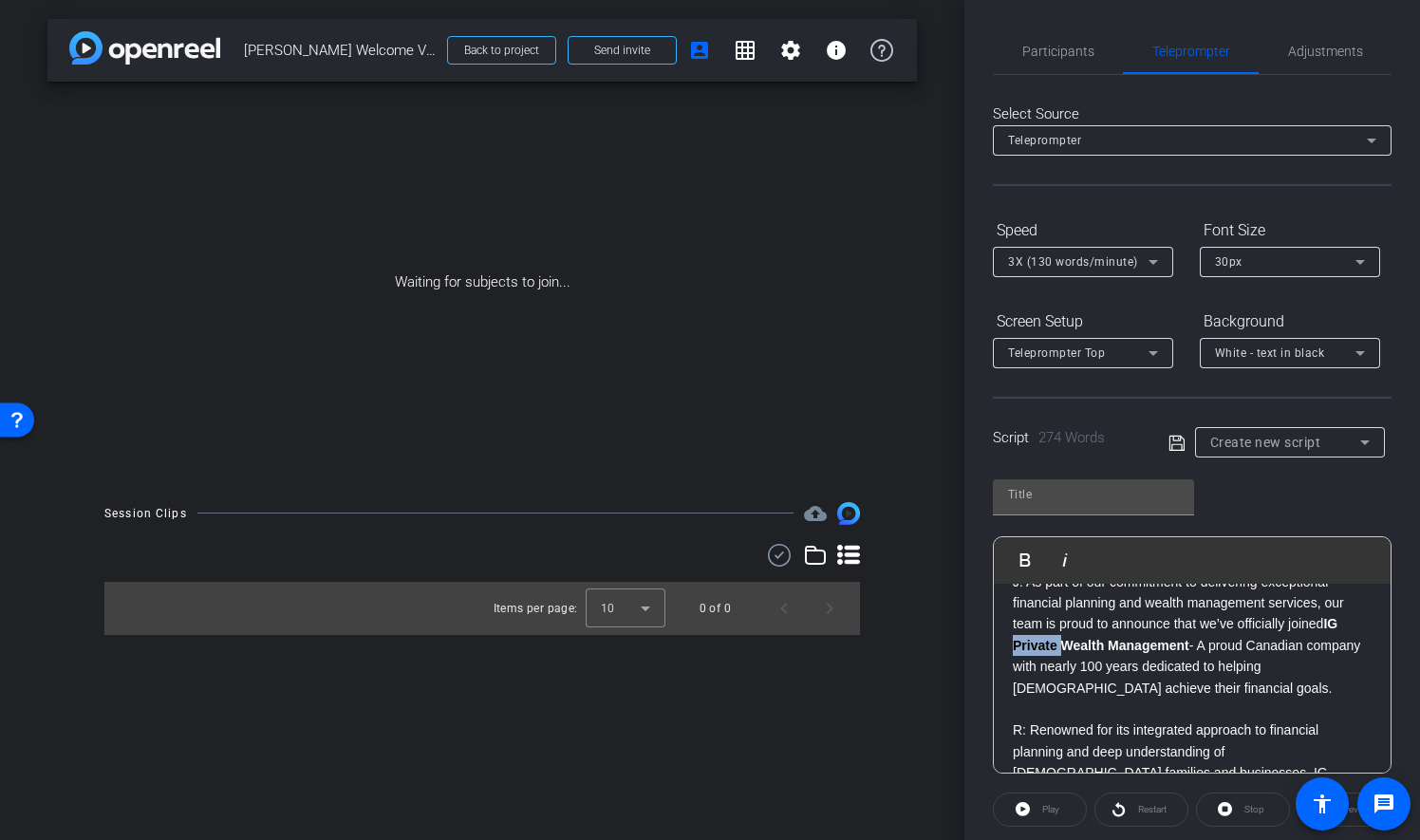
drag, startPoint x: 1061, startPoint y: 644, endPoint x: 1008, endPoint y: 645, distance: 53.0
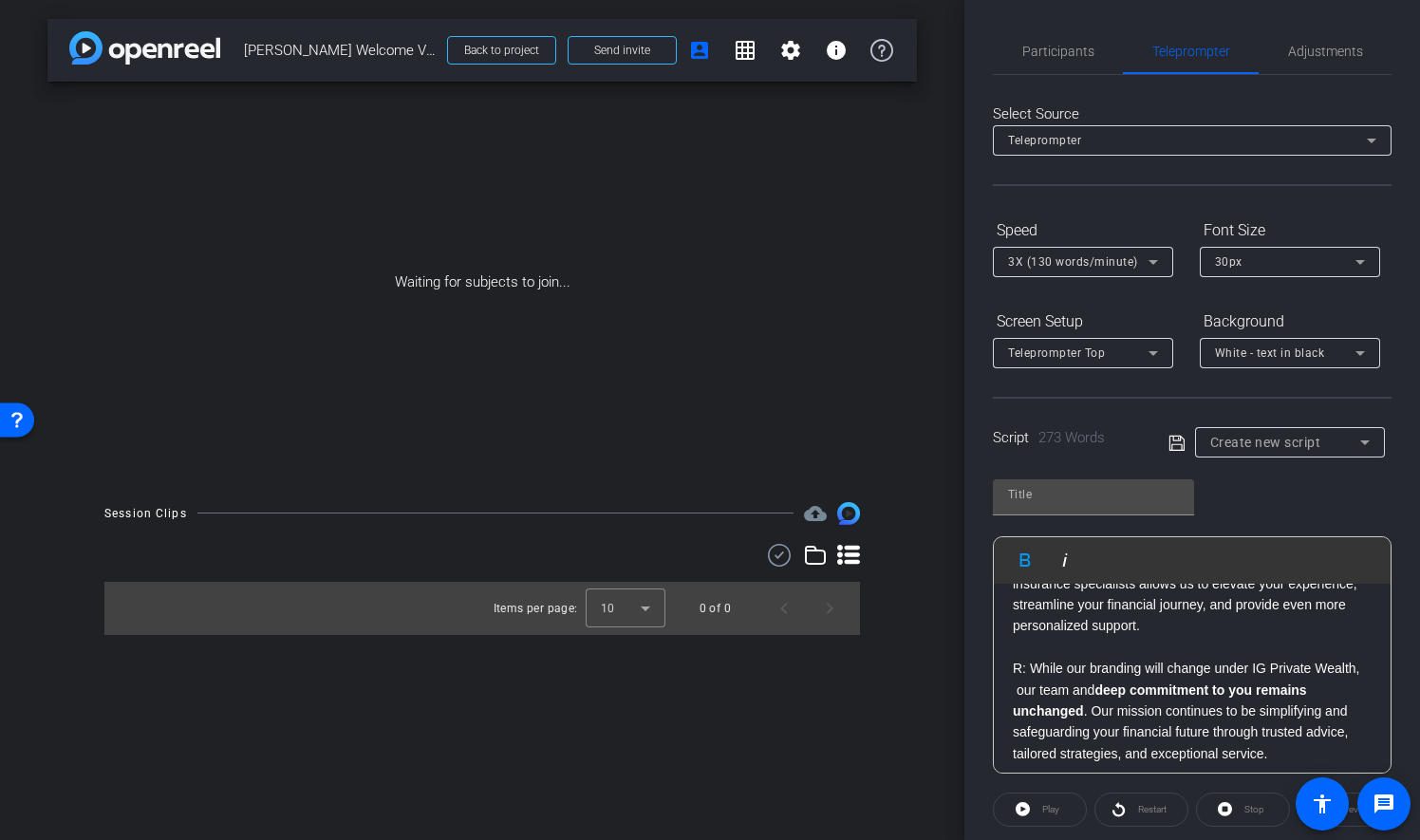
scroll to position [475, 0]
drag, startPoint x: 1272, startPoint y: 670, endPoint x: 1316, endPoint y: 668, distance: 44.0
click at [1316, 668] on p "R: While our branding will change under IG Private Wealth, our team and deep co…" at bounding box center [1192, 711] width 359 height 106
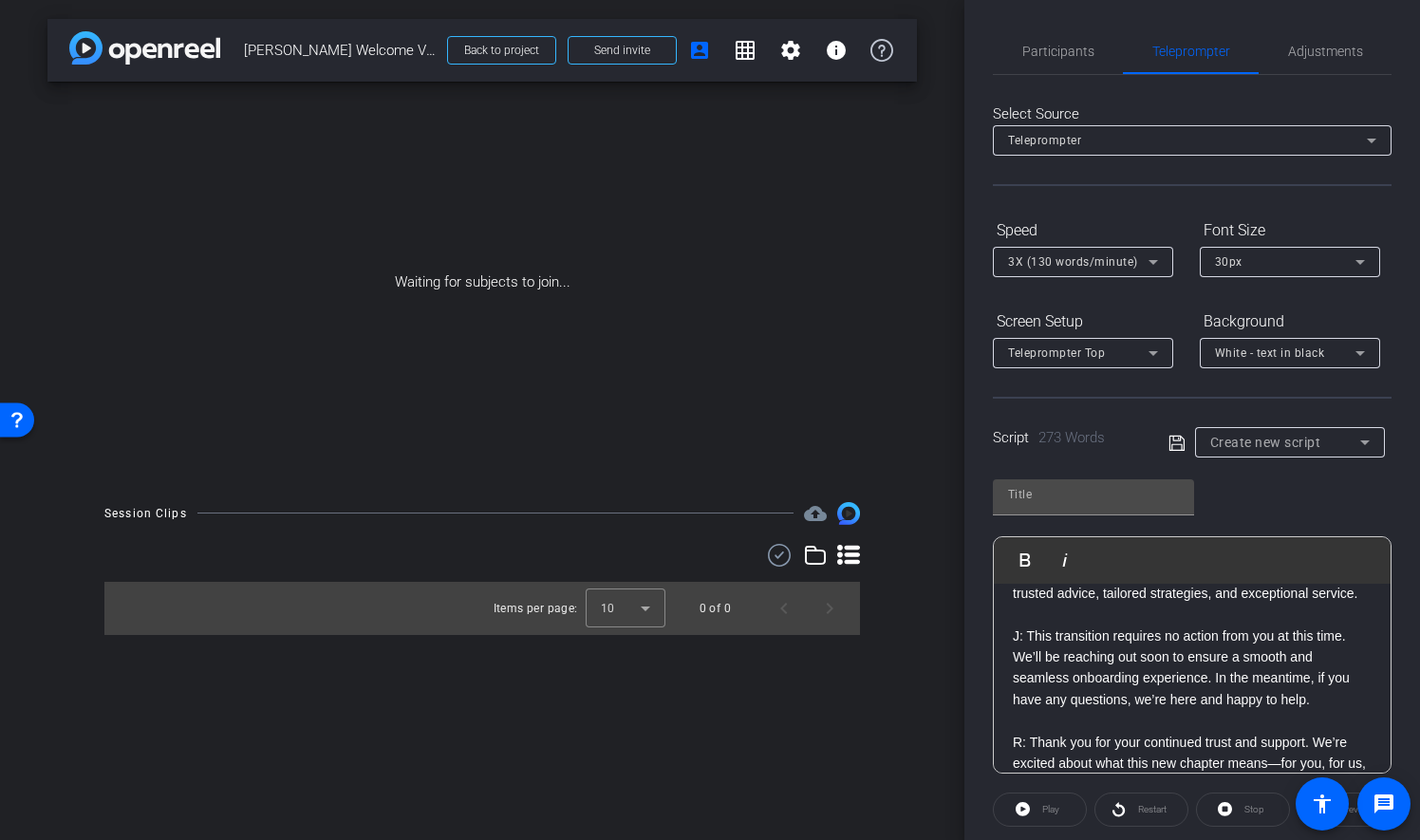
scroll to position [664, 0]
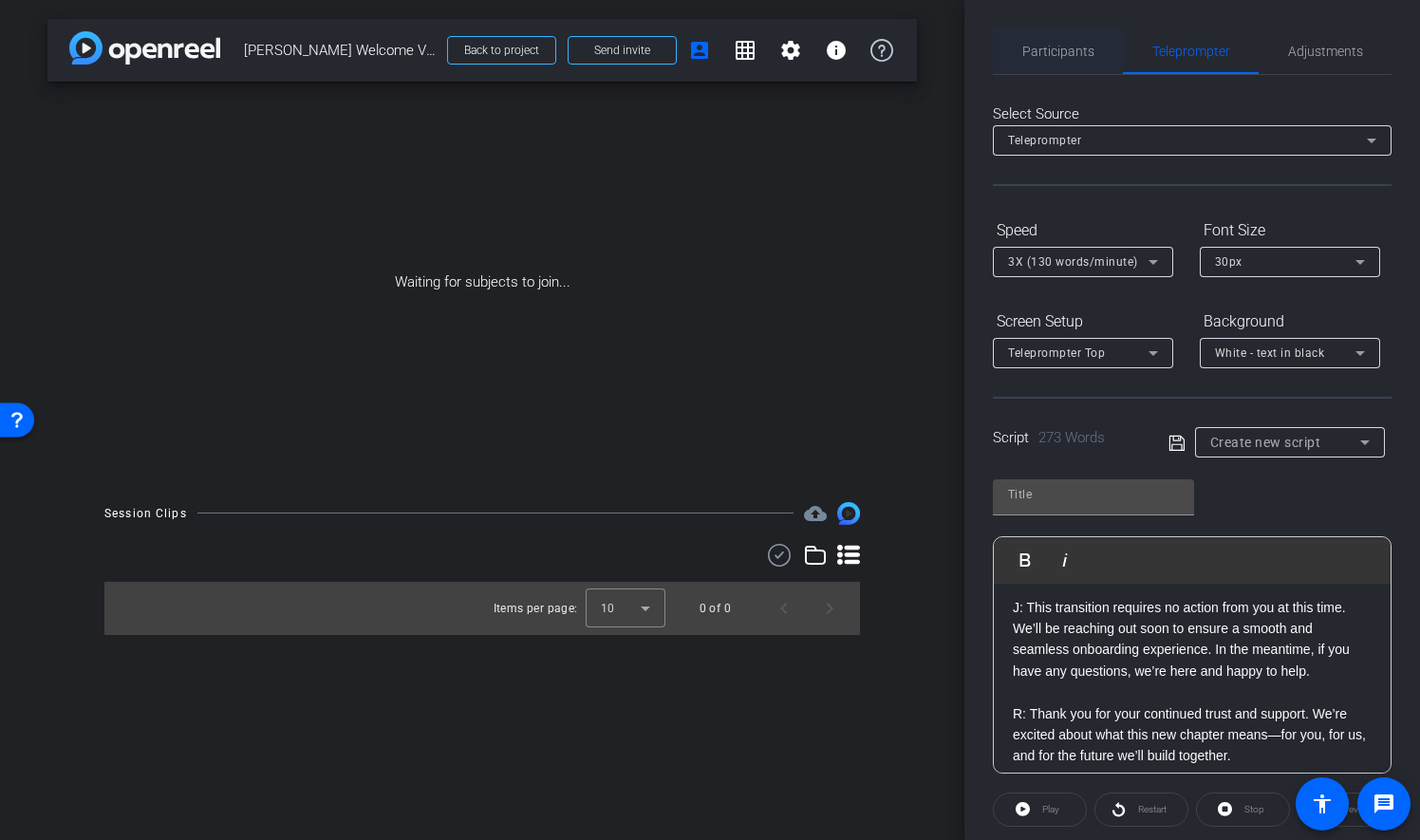
click at [1059, 48] on span "Participants" at bounding box center [1058, 51] width 72 height 14
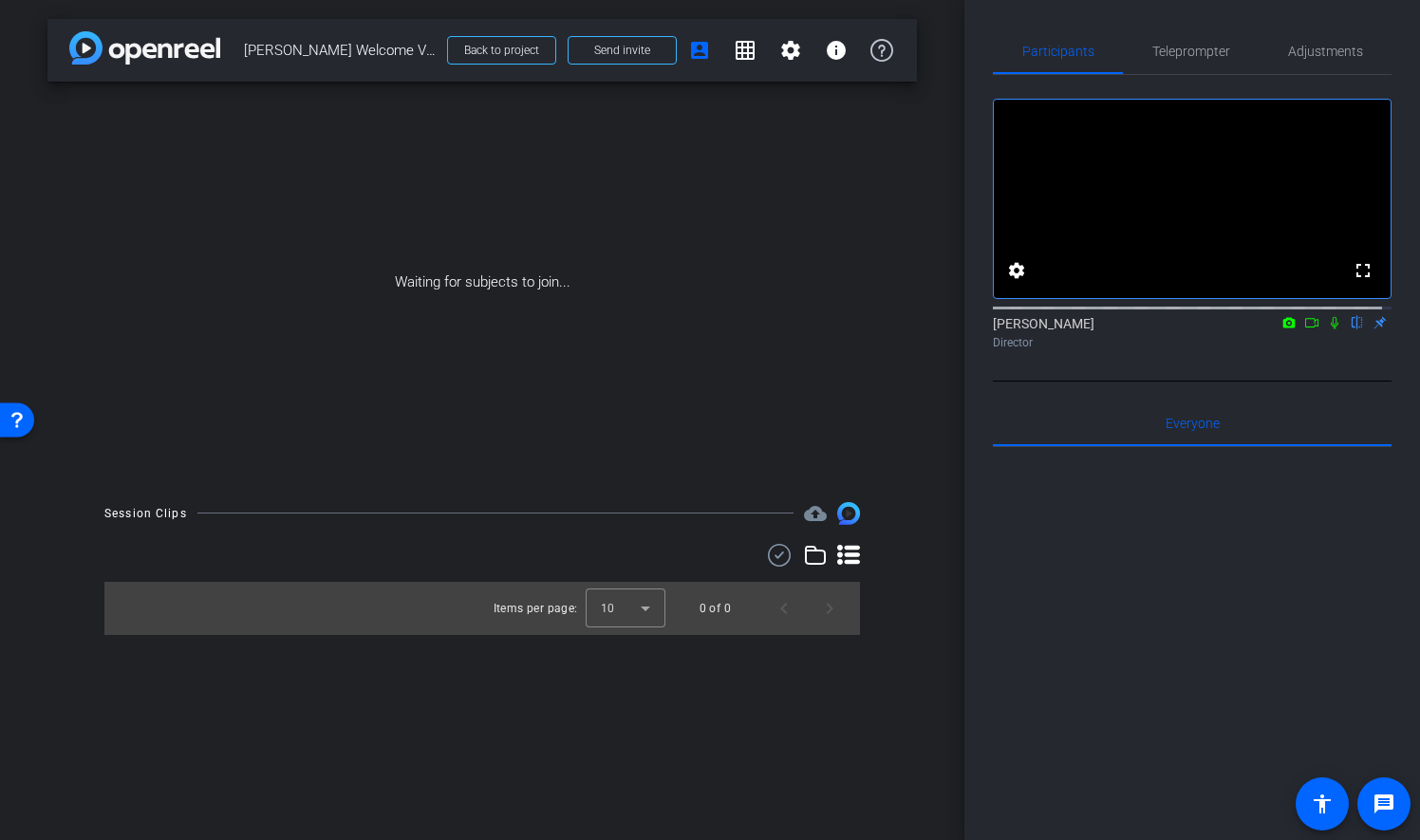
click at [1331, 330] on icon at bounding box center [1335, 323] width 8 height 13
click at [1194, 51] on span "Teleprompter" at bounding box center [1191, 51] width 78 height 14
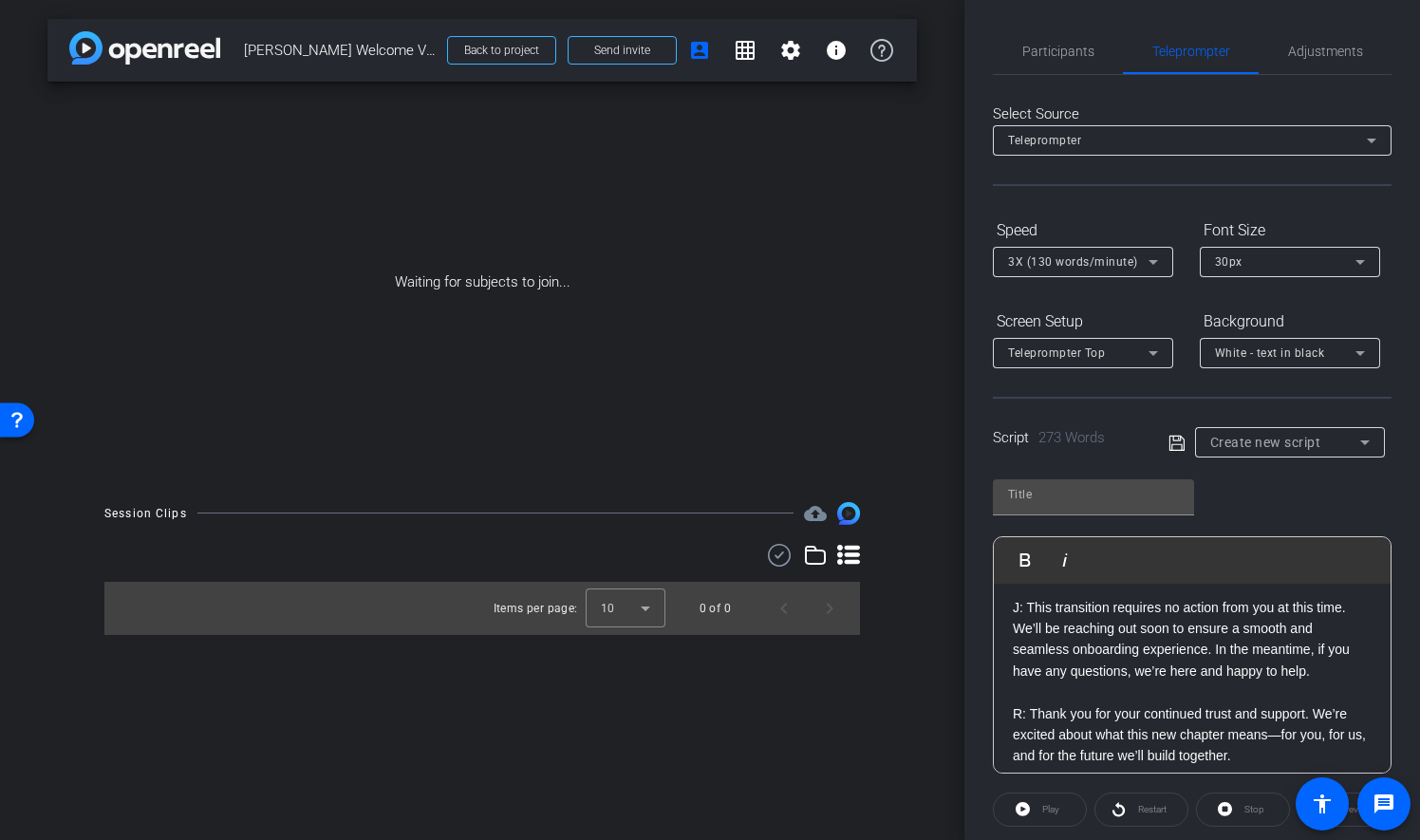
scroll to position [740, 0]
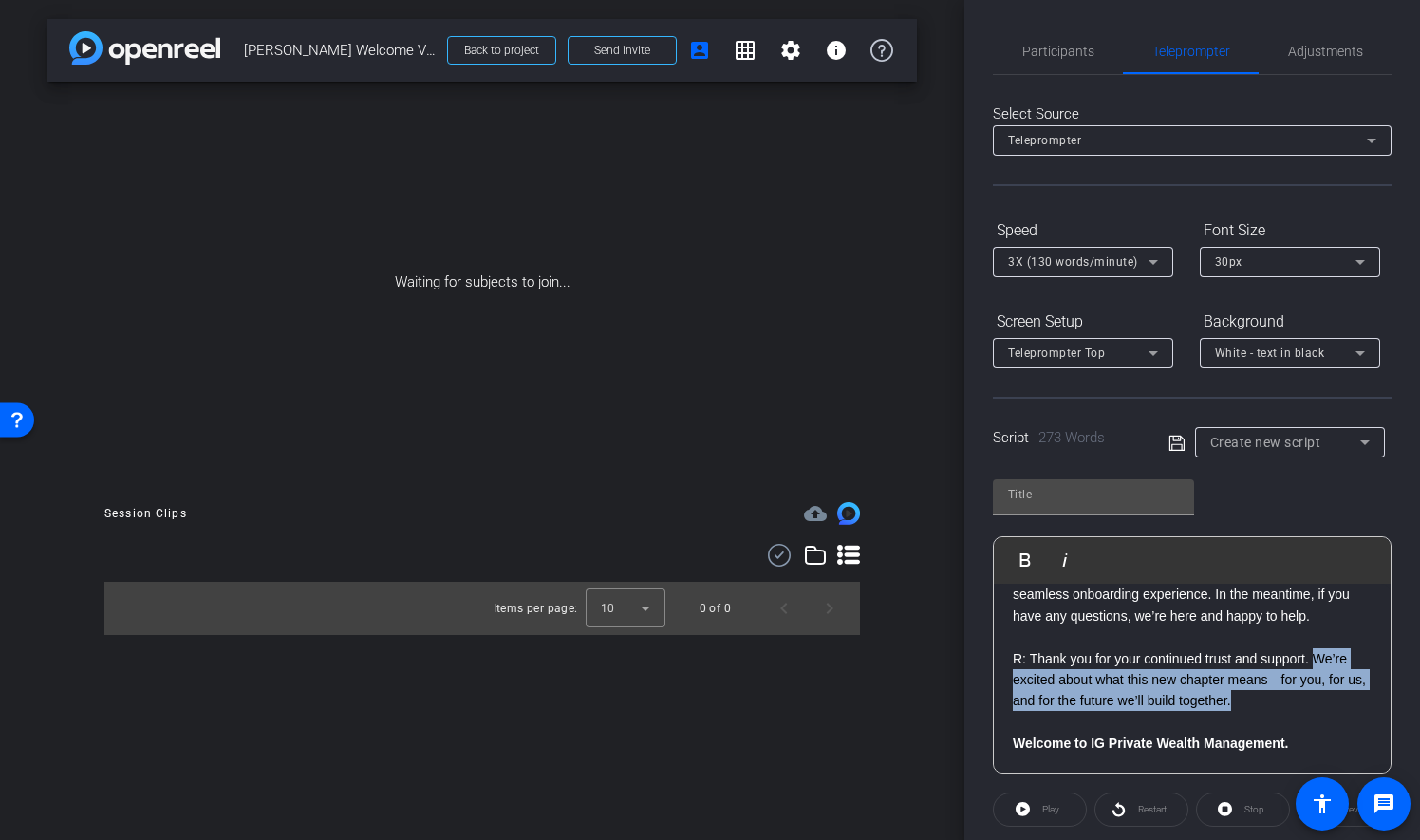
drag, startPoint x: 1318, startPoint y: 657, endPoint x: 1319, endPoint y: 701, distance: 44.0
click at [1319, 701] on p "R: Thank you for your continued trust and support. We’re excited about what thi…" at bounding box center [1192, 681] width 359 height 64
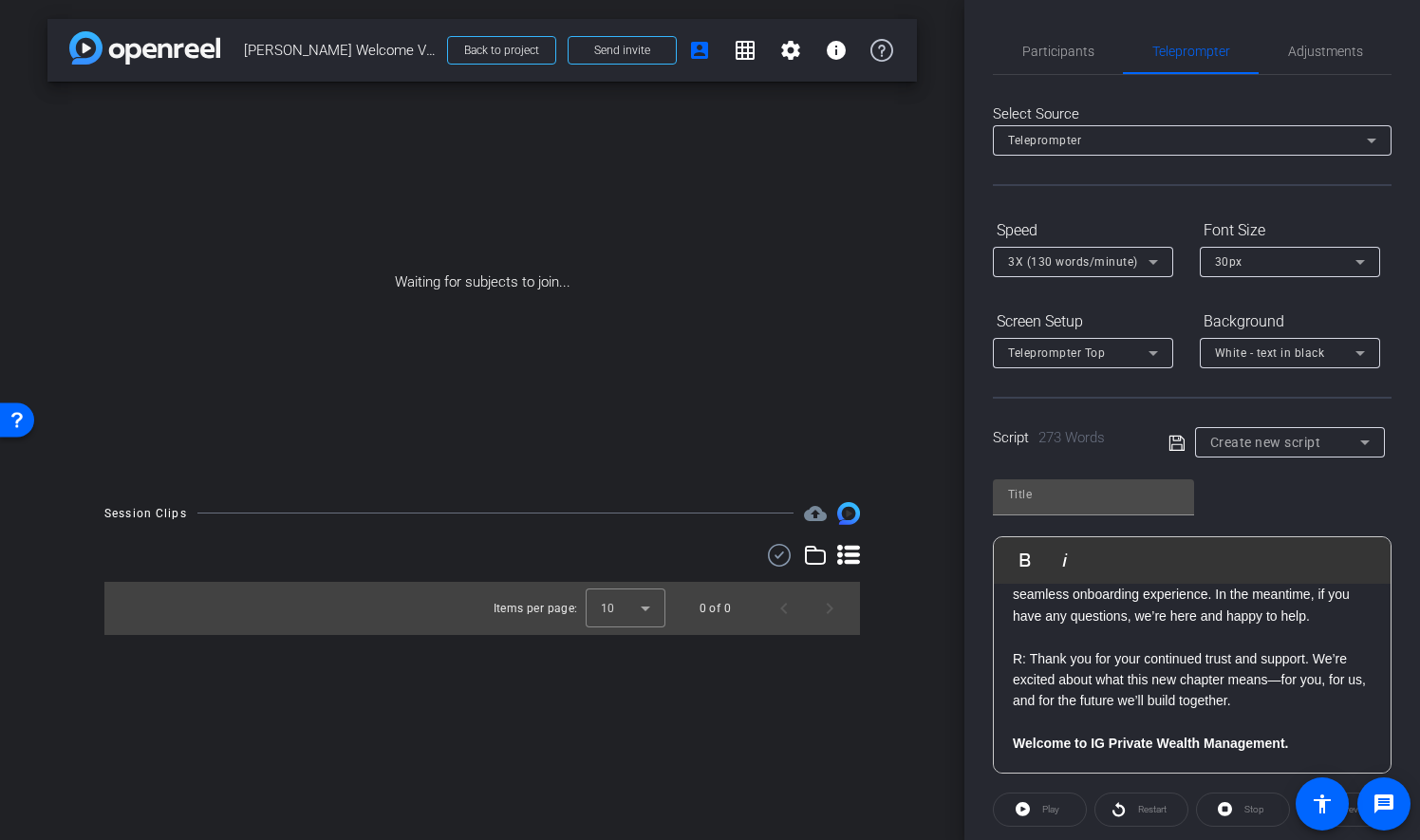
click at [1272, 727] on p at bounding box center [1192, 722] width 359 height 21
drag, startPoint x: 1115, startPoint y: 741, endPoint x: 1157, endPoint y: 741, distance: 42.0
click at [1157, 741] on strong "Welcome to IG Private Wealth Management." at bounding box center [1150, 743] width 275 height 15
click at [1273, 708] on p "R: Thank you for your continued trust and support. We’re excited about what thi…" at bounding box center [1192, 681] width 359 height 64
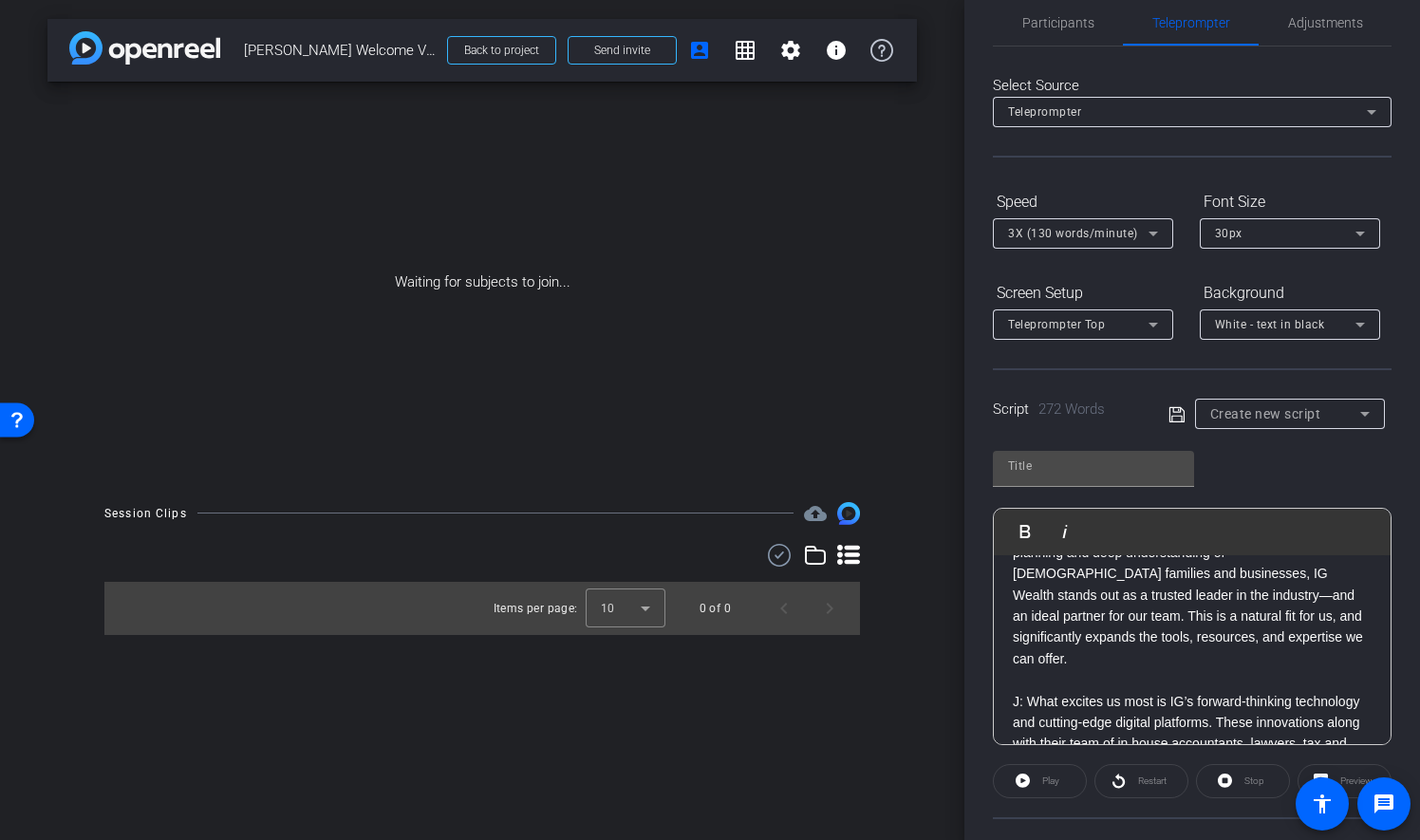
scroll to position [0, 0]
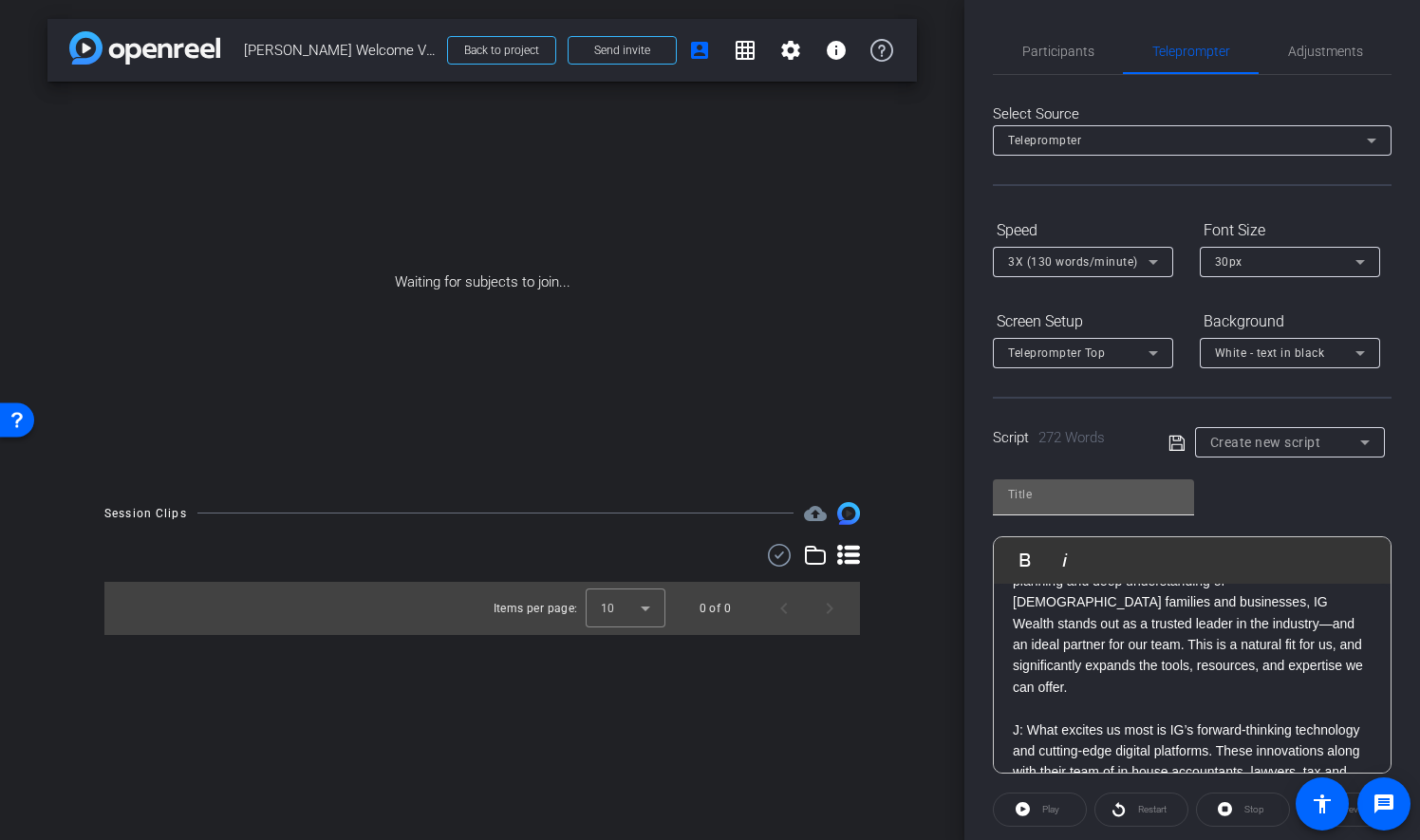
click at [1139, 500] on input "text" at bounding box center [1093, 495] width 171 height 23
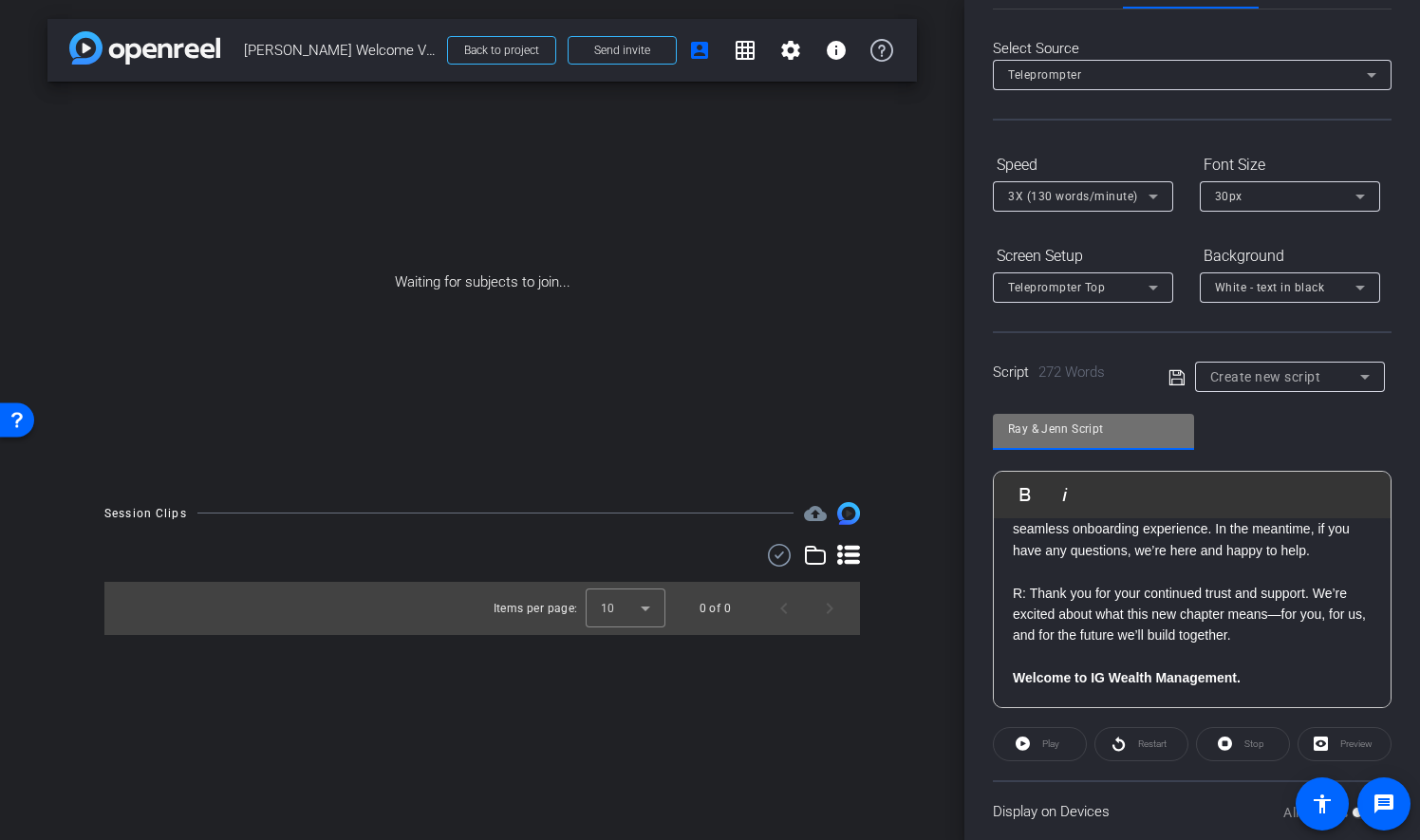
scroll to position [93, 0]
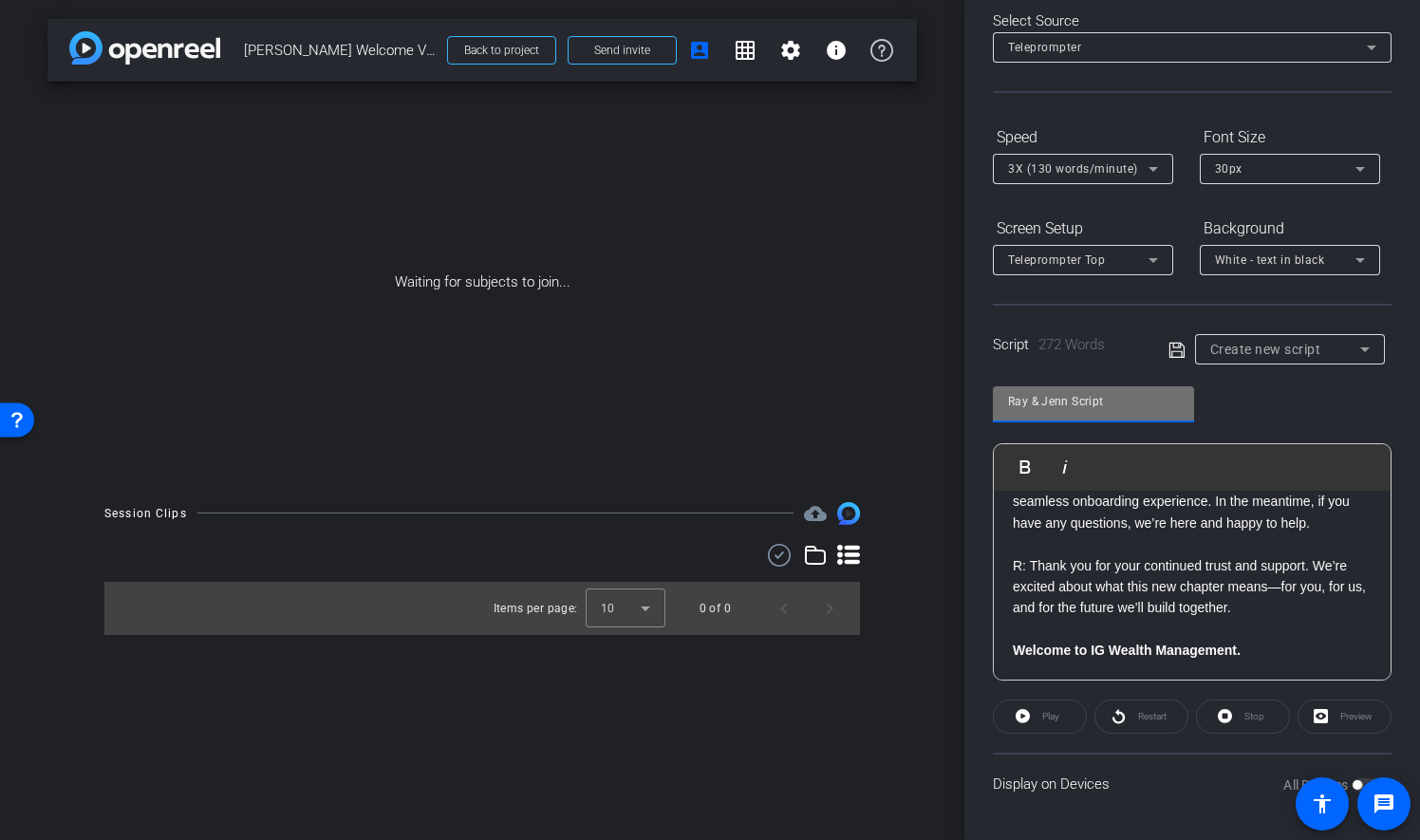
type input "Ray & Jenn Script"
click at [1172, 342] on icon at bounding box center [1176, 350] width 15 height 15
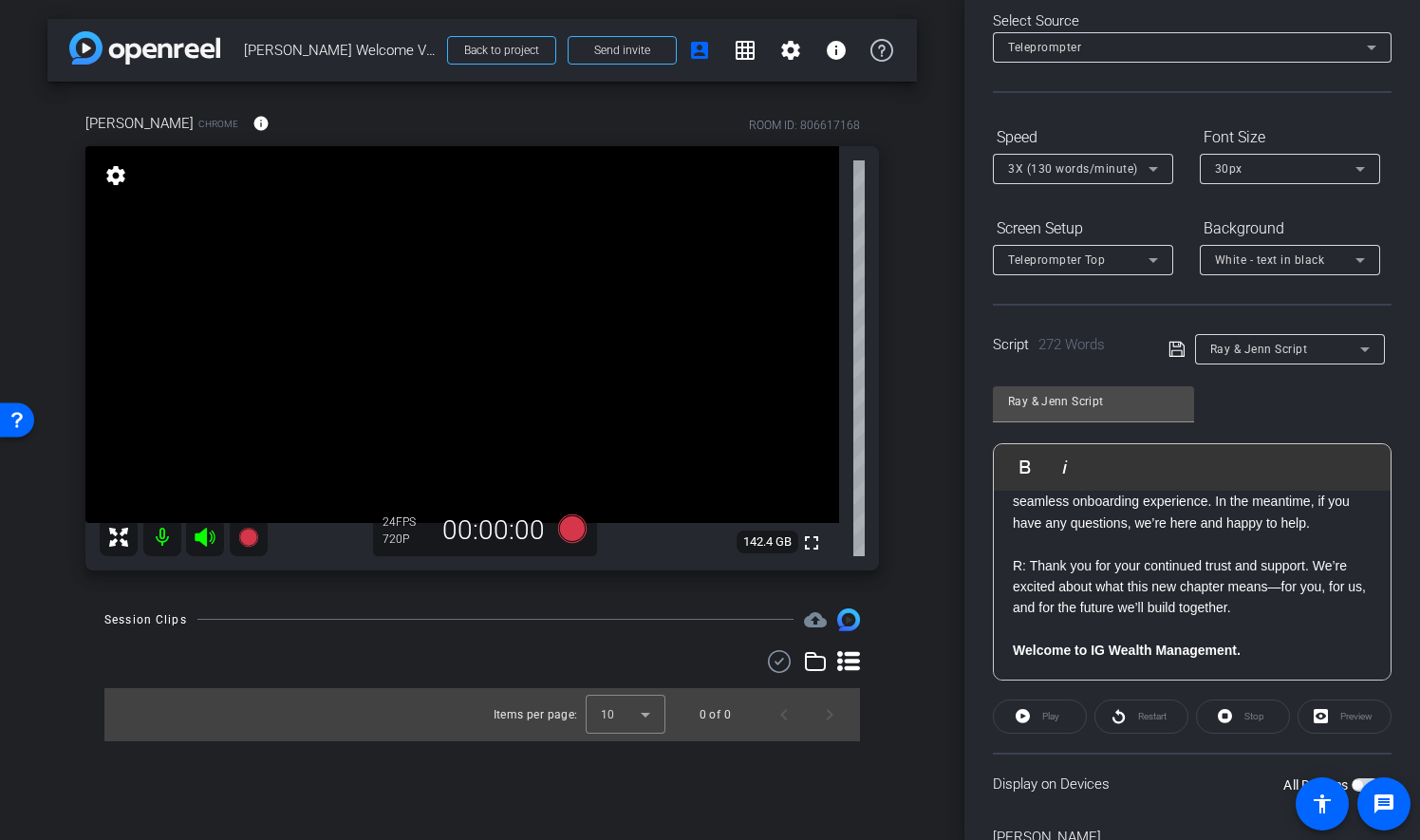
scroll to position [0, 0]
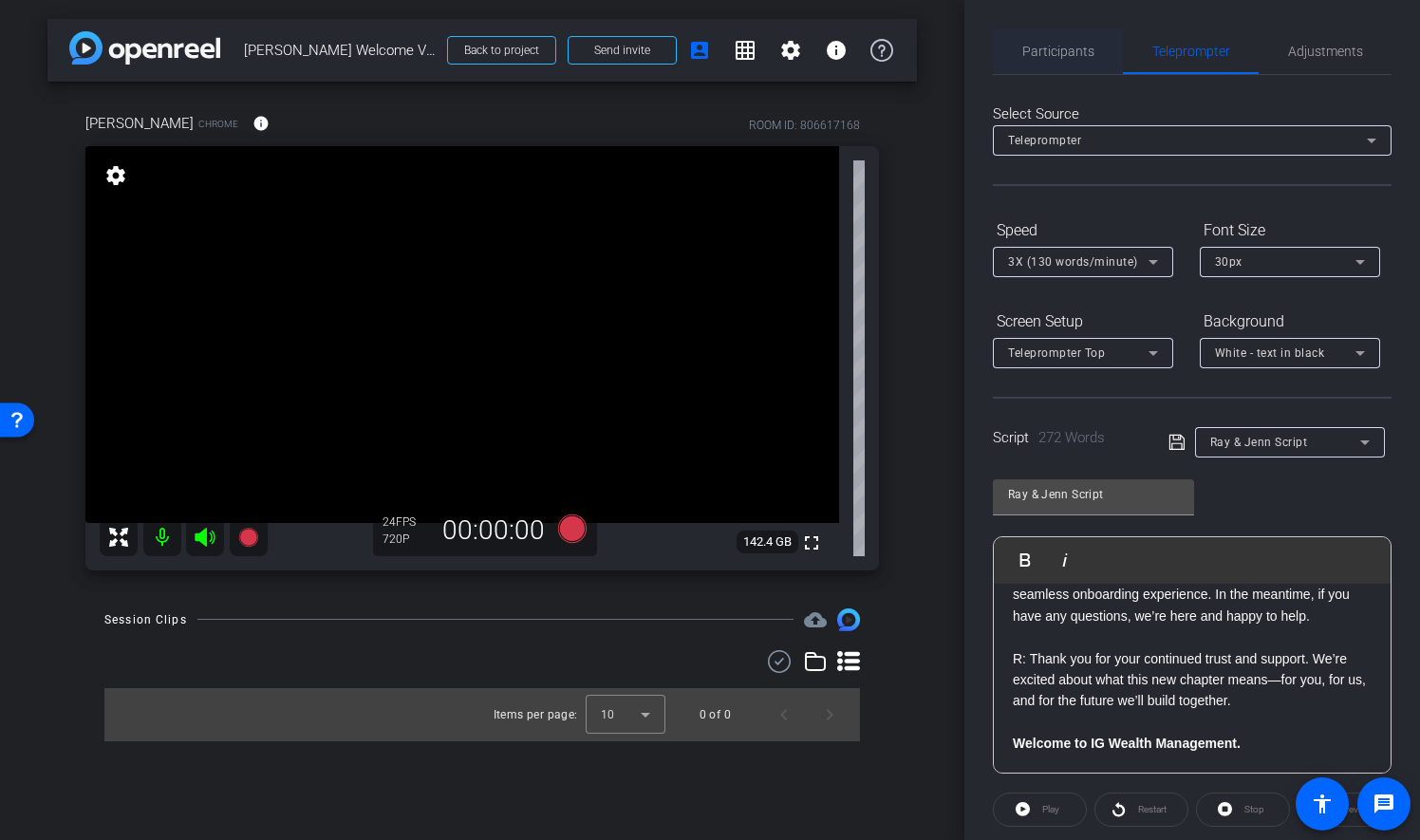
click at [1058, 57] on span "Participants" at bounding box center [1058, 51] width 72 height 14
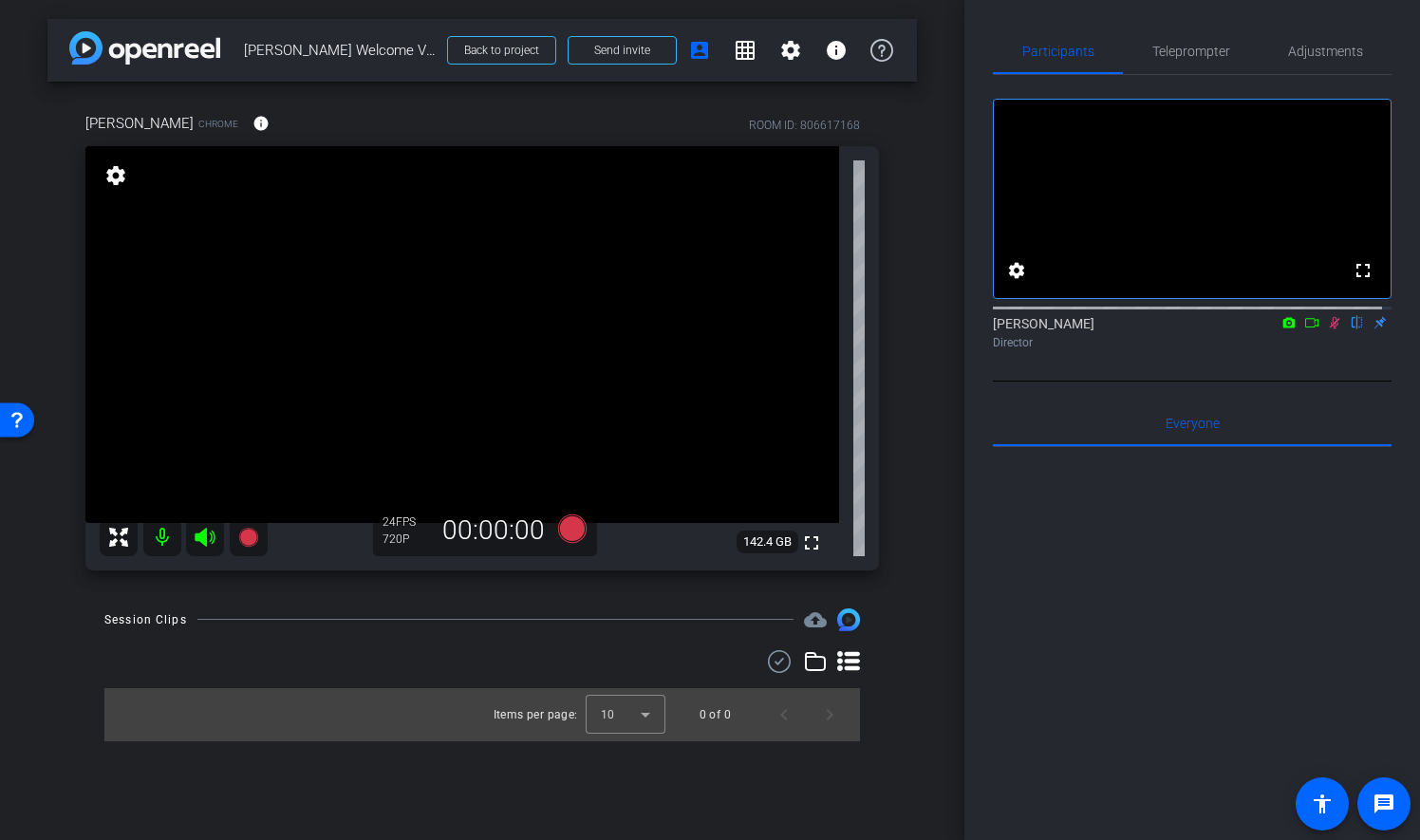
click at [1330, 330] on icon at bounding box center [1335, 323] width 11 height 13
click at [1289, 647] on div at bounding box center [1192, 681] width 398 height 470
click at [642, 788] on div "arrow_back Bukovy-Fedun Welcome Video Back to project Send invite account_box g…" at bounding box center [482, 420] width 965 height 840
click at [1208, 45] on span "Teleprompter" at bounding box center [1191, 51] width 78 height 14
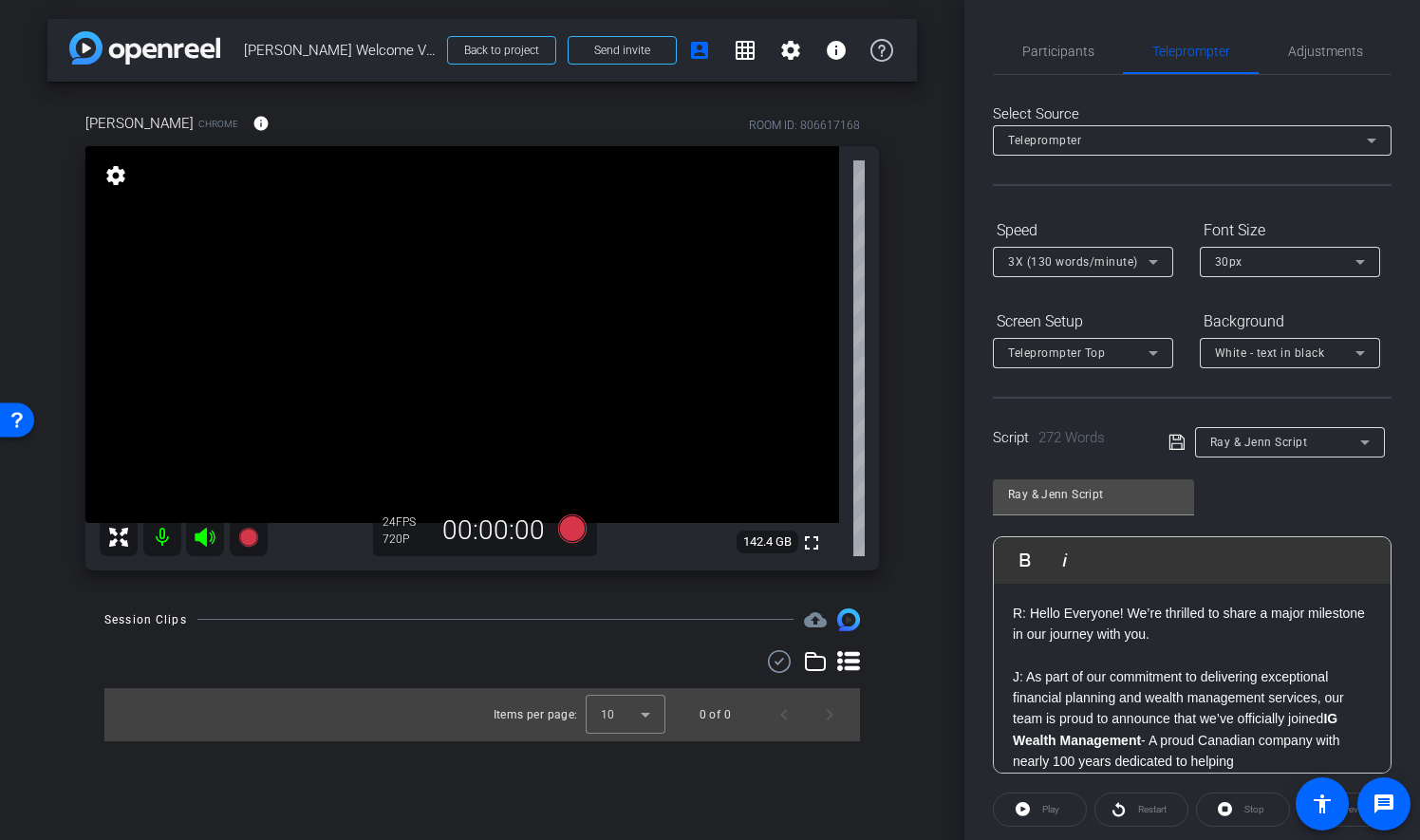
click at [1150, 269] on icon at bounding box center [1153, 262] width 23 height 23
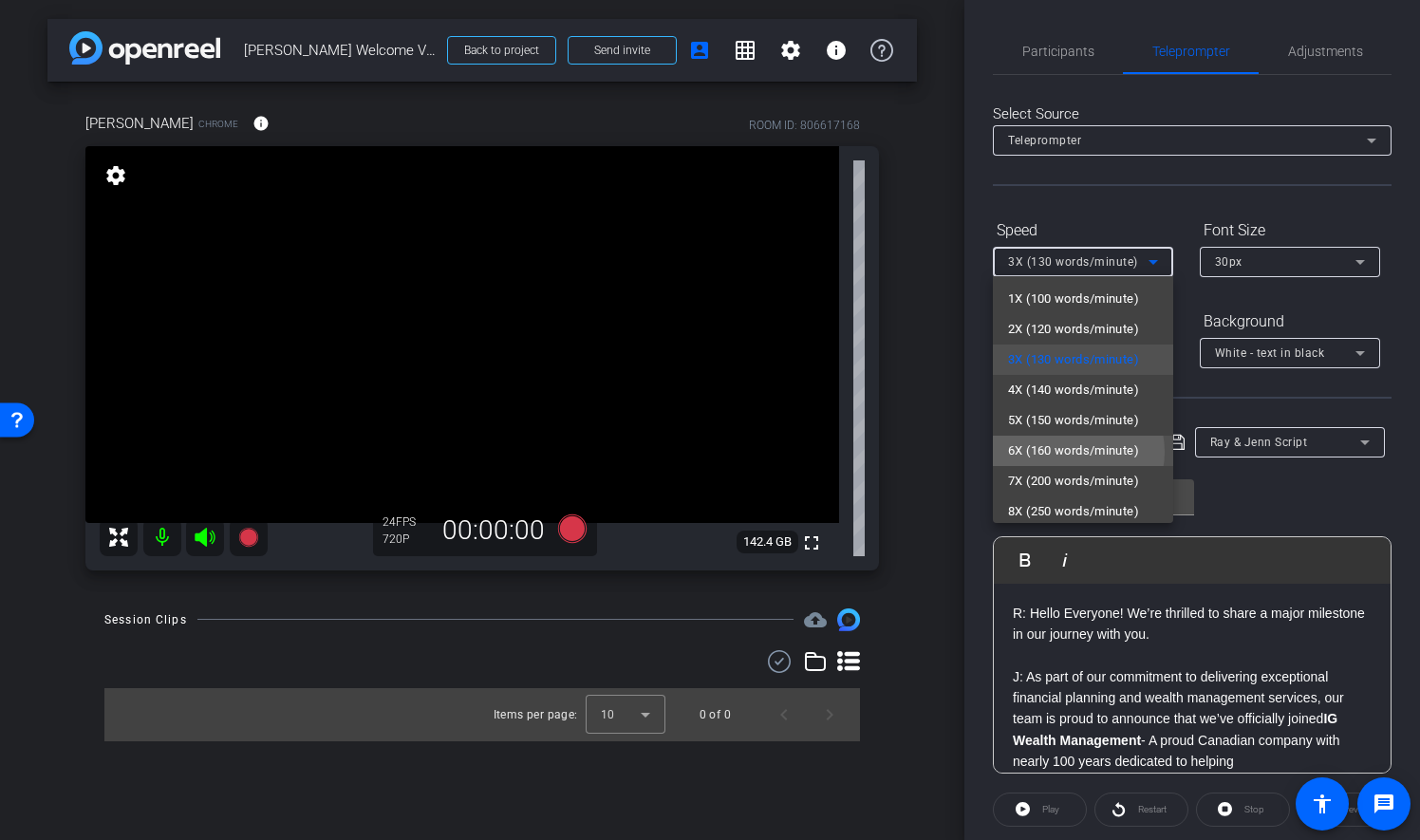
click at [1071, 451] on span "6X (160 words/minute)" at bounding box center [1074, 451] width 131 height 23
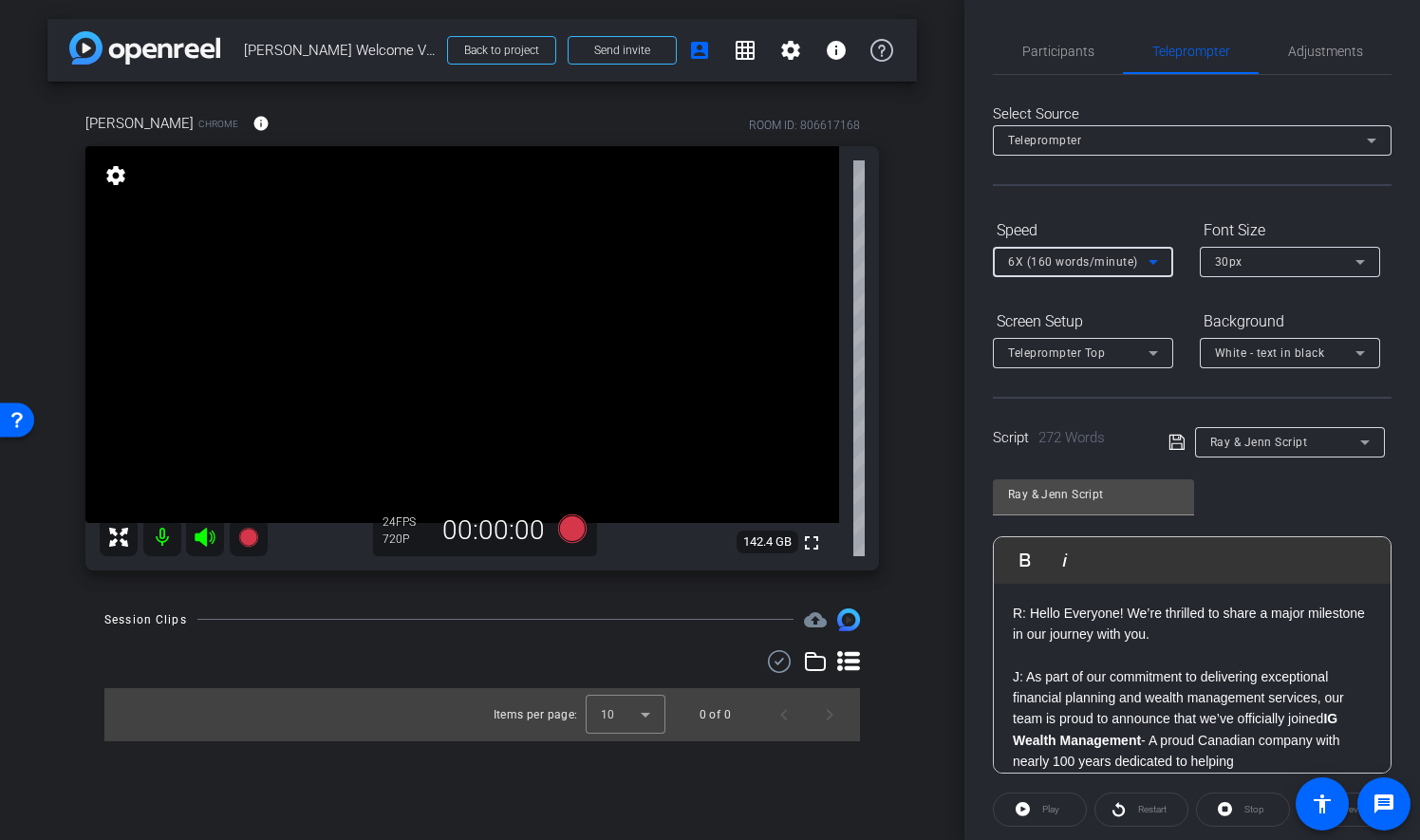
click at [1040, 810] on div "Play" at bounding box center [1039, 809] width 94 height 34
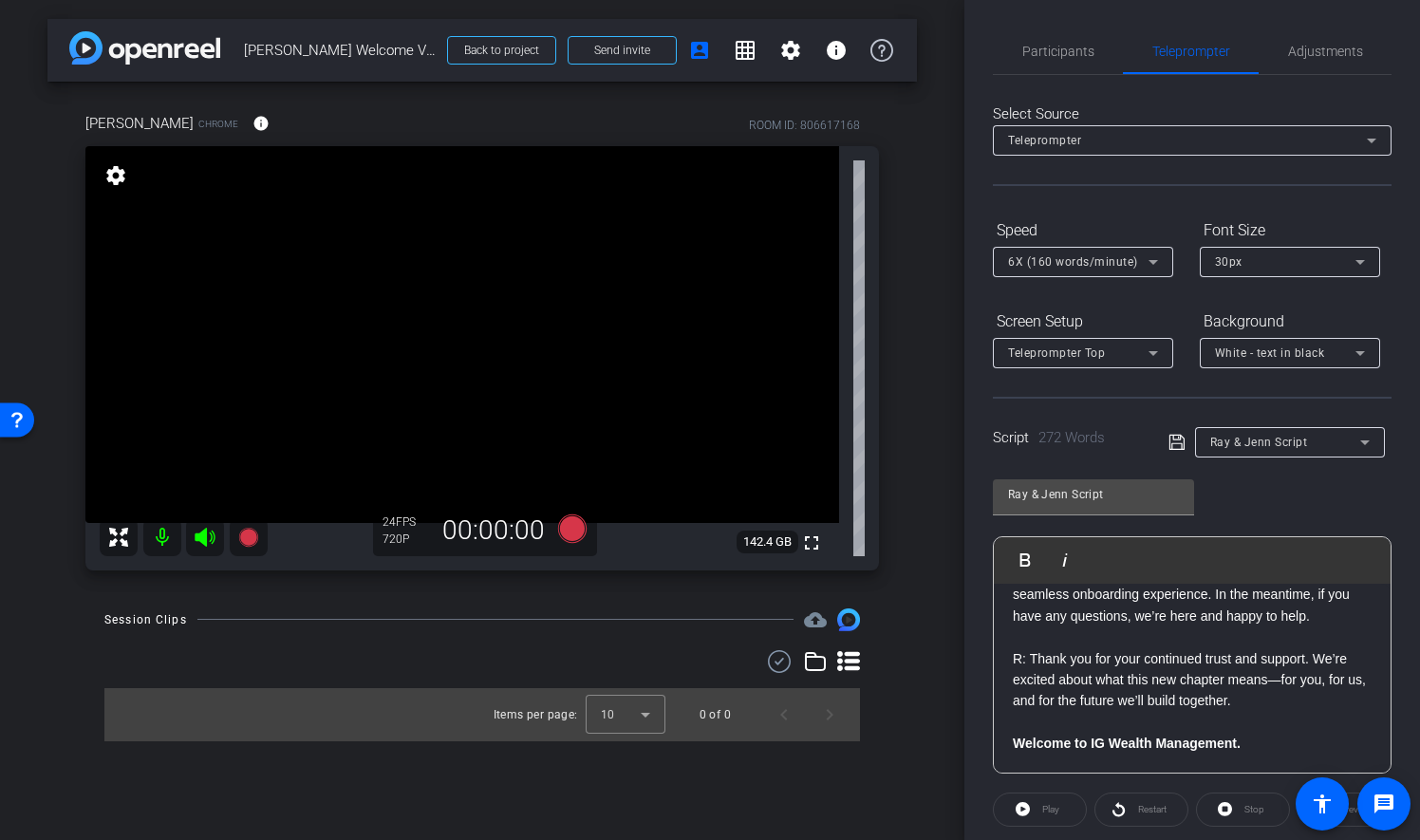
scroll to position [195, 0]
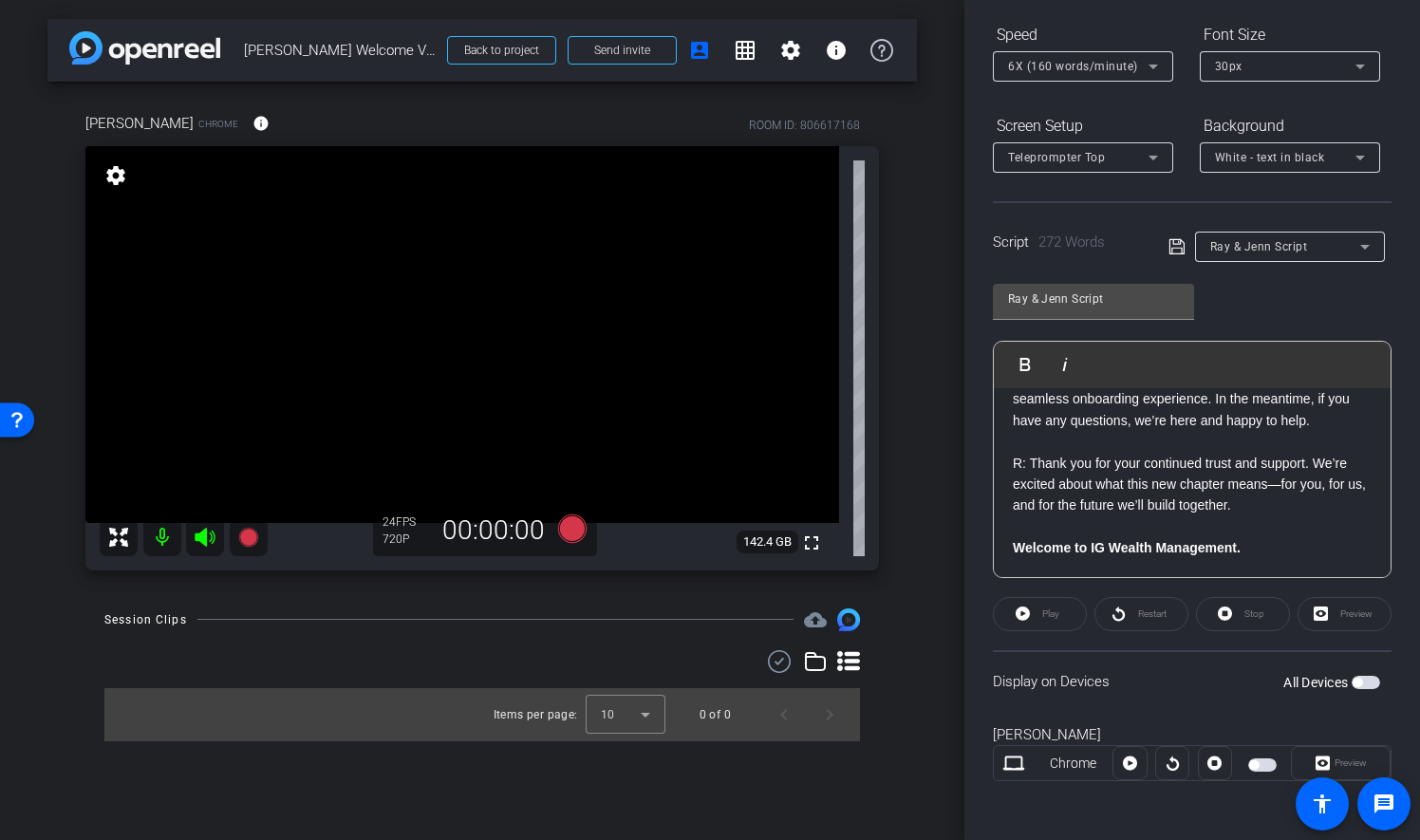
click at [1352, 683] on span "button" at bounding box center [1357, 682] width 10 height 10
click at [1067, 623] on span at bounding box center [1039, 614] width 92 height 45
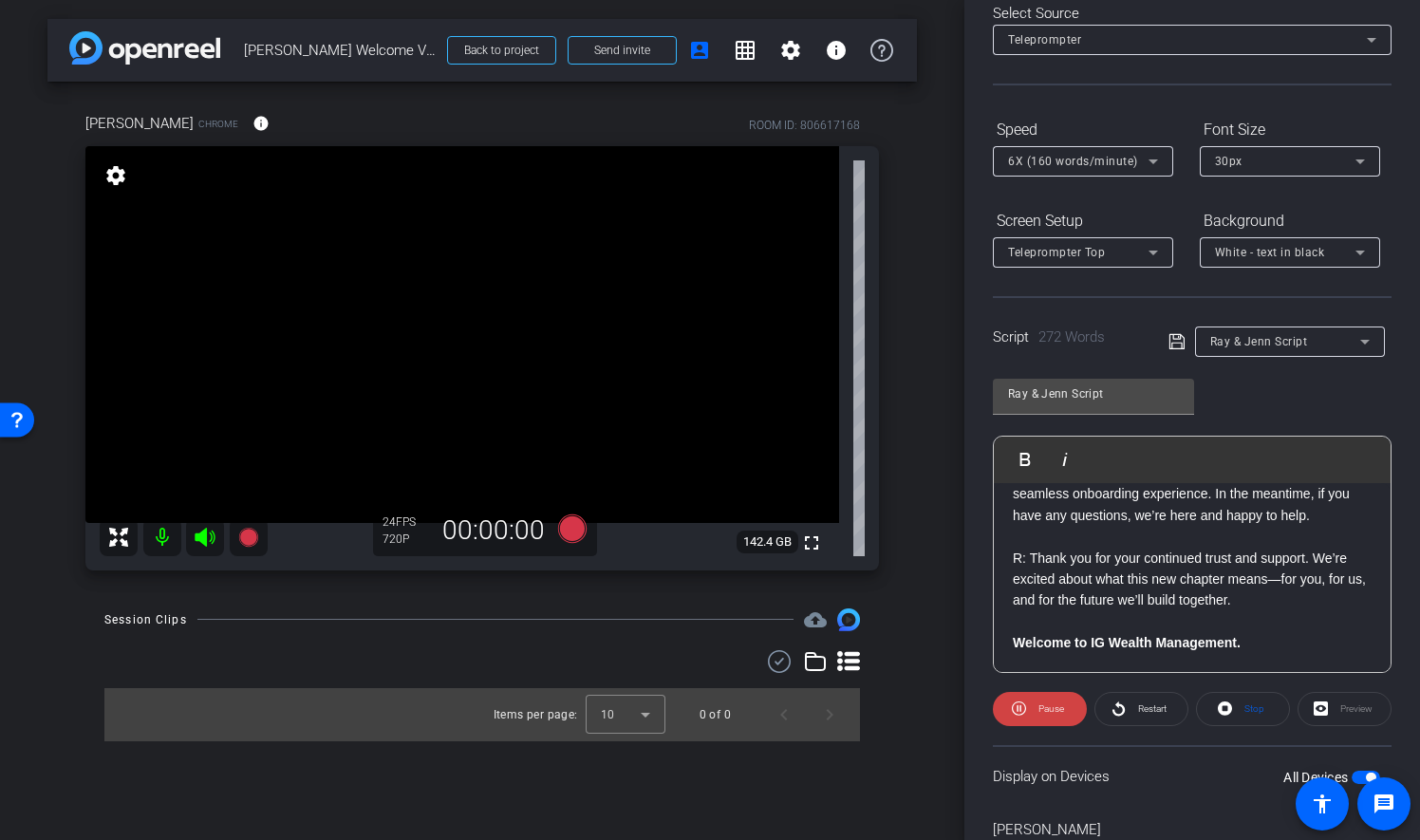
scroll to position [0, 0]
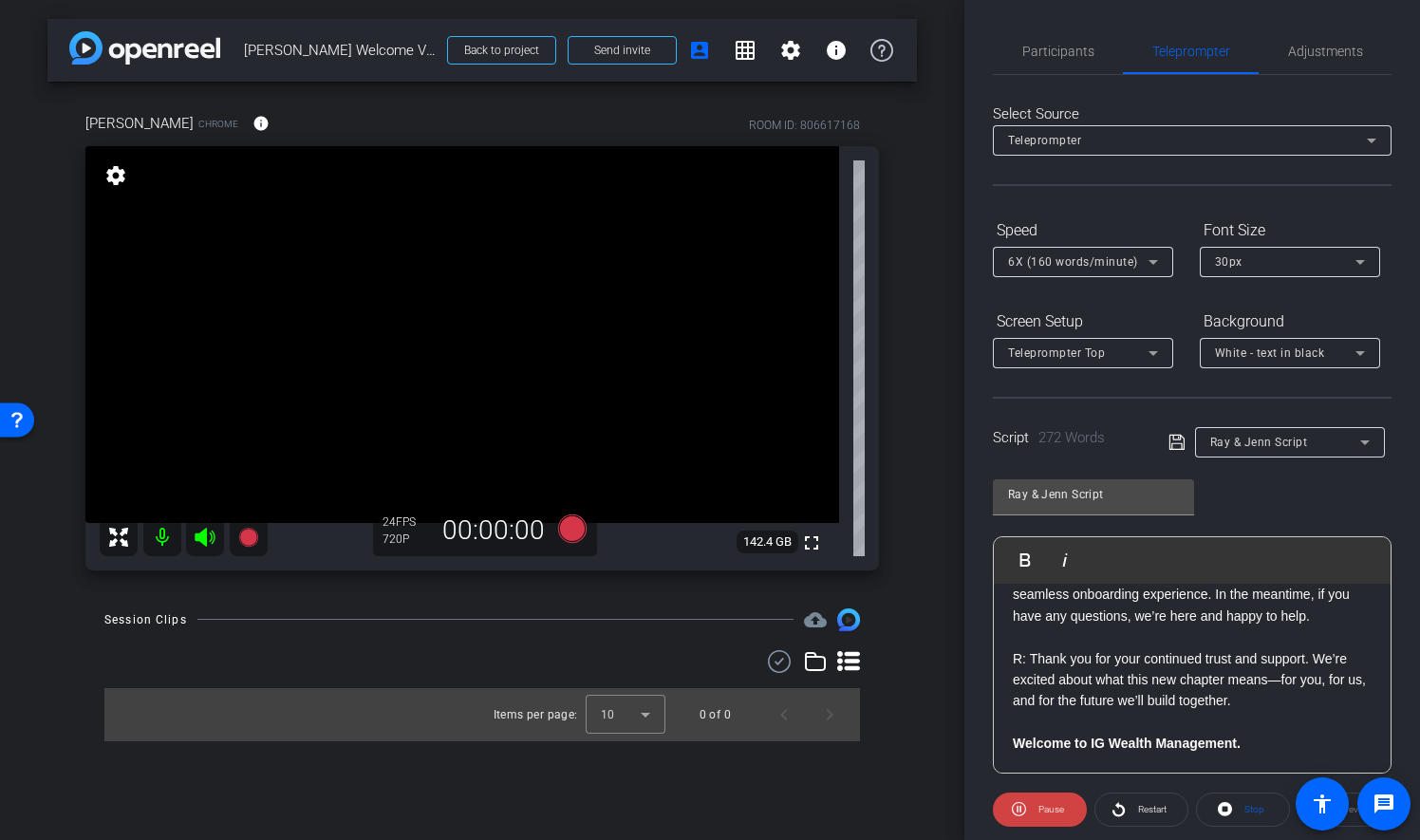
click at [1355, 260] on icon at bounding box center [1360, 262] width 10 height 5
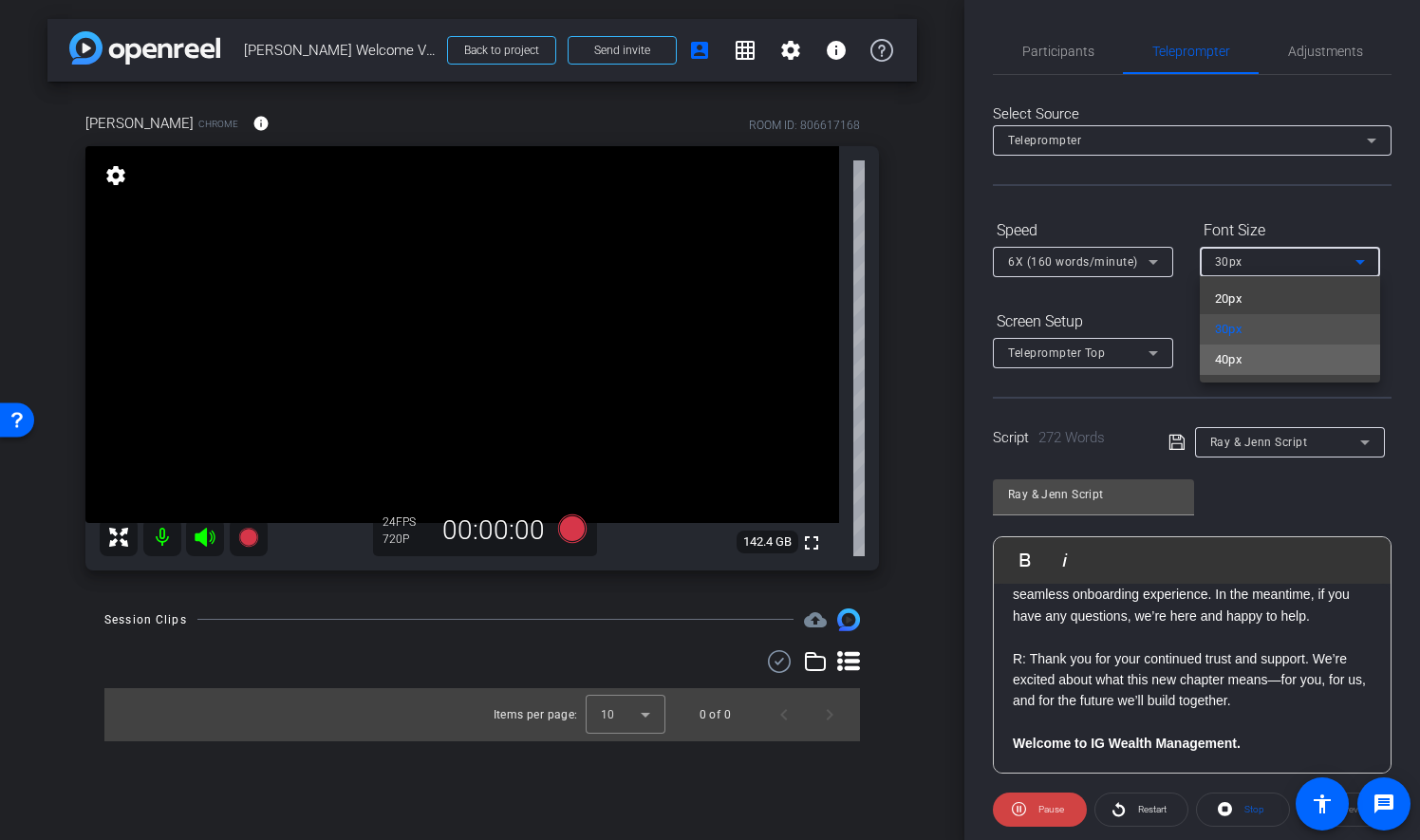
click at [1306, 353] on mat-option "40px" at bounding box center [1290, 359] width 181 height 30
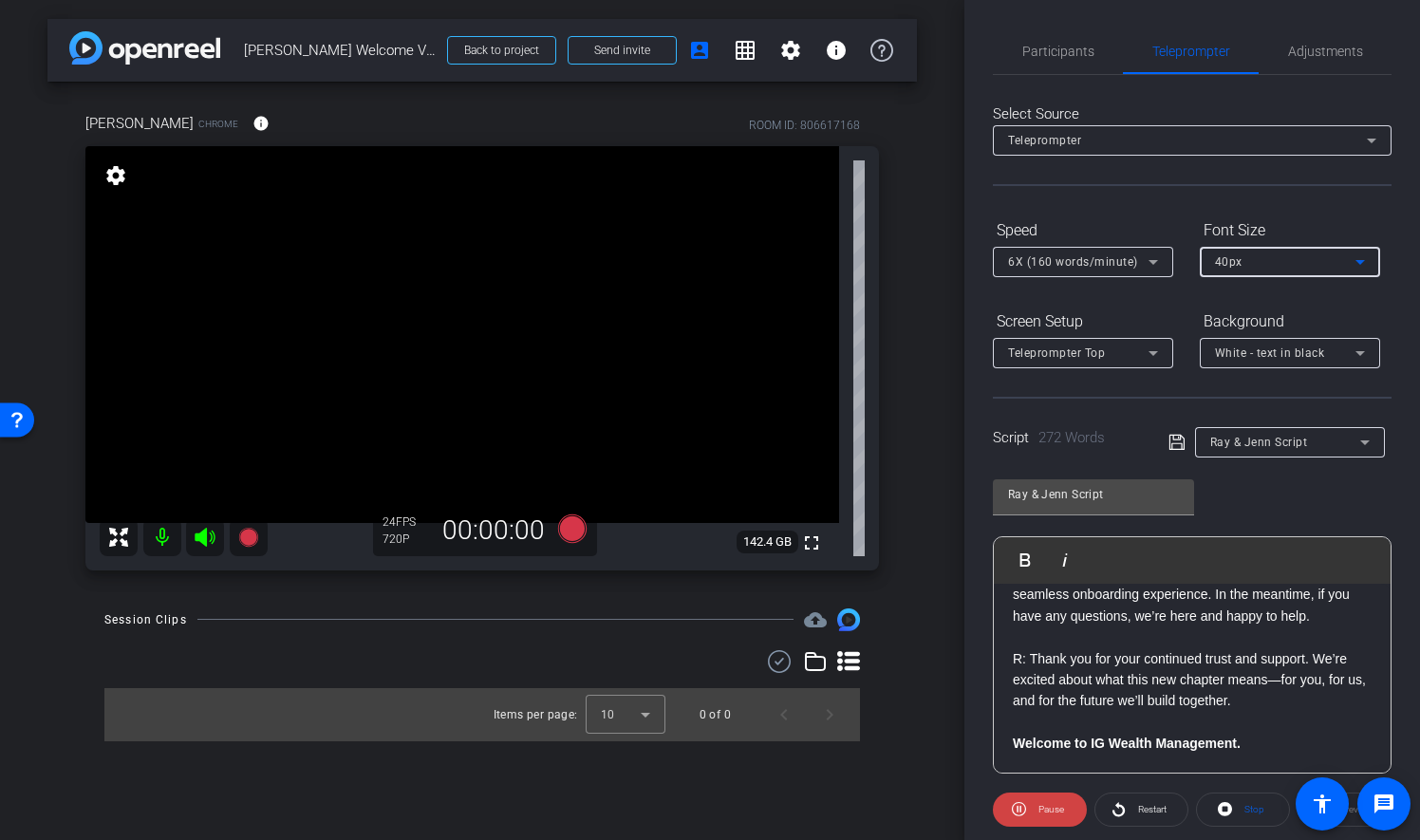
click at [1360, 268] on icon at bounding box center [1360, 262] width 23 height 23
click at [1387, 394] on div at bounding box center [710, 420] width 1420 height 840
click at [1133, 813] on span "Restart" at bounding box center [1149, 809] width 33 height 26
click at [1367, 139] on icon at bounding box center [1372, 140] width 10 height 5
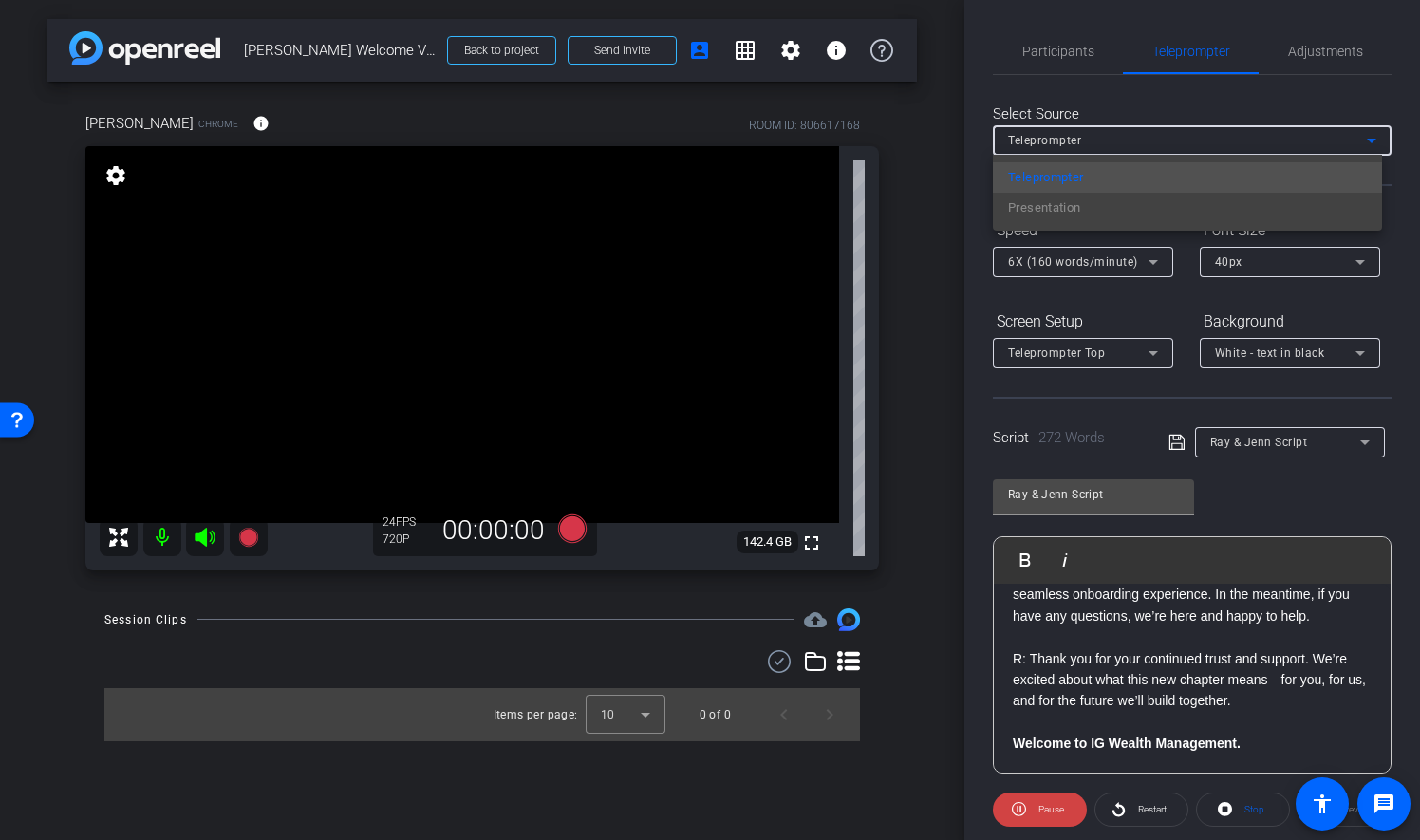
click at [1360, 139] on div at bounding box center [710, 420] width 1420 height 840
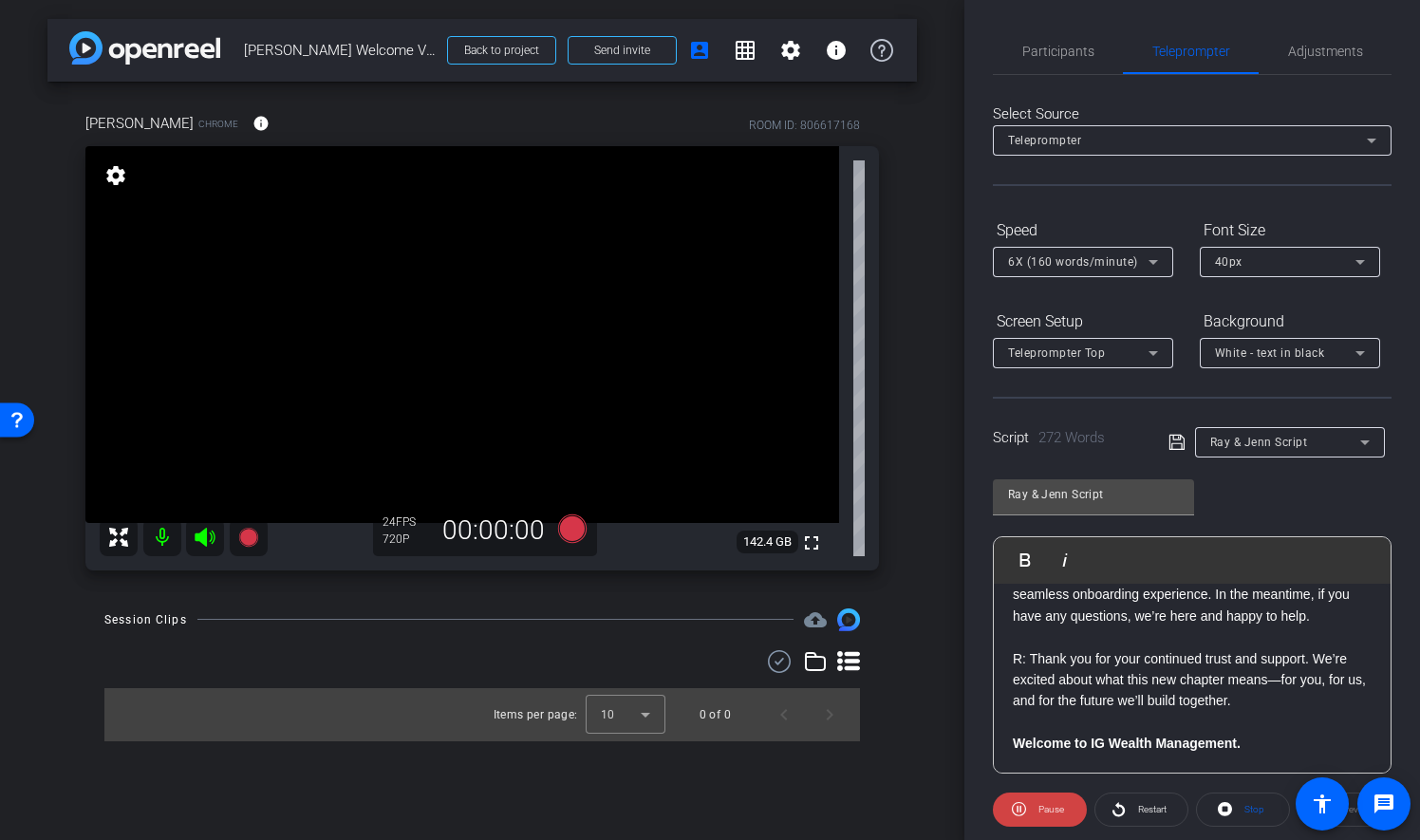
click at [1380, 210] on div "Select Source Teleprompter Speed 6X (160 words/minute) Font Size 40px Screen Se…" at bounding box center [1192, 542] width 398 height 934
click at [1165, 261] on div "6X (160 words/minute)" at bounding box center [1083, 261] width 181 height 30
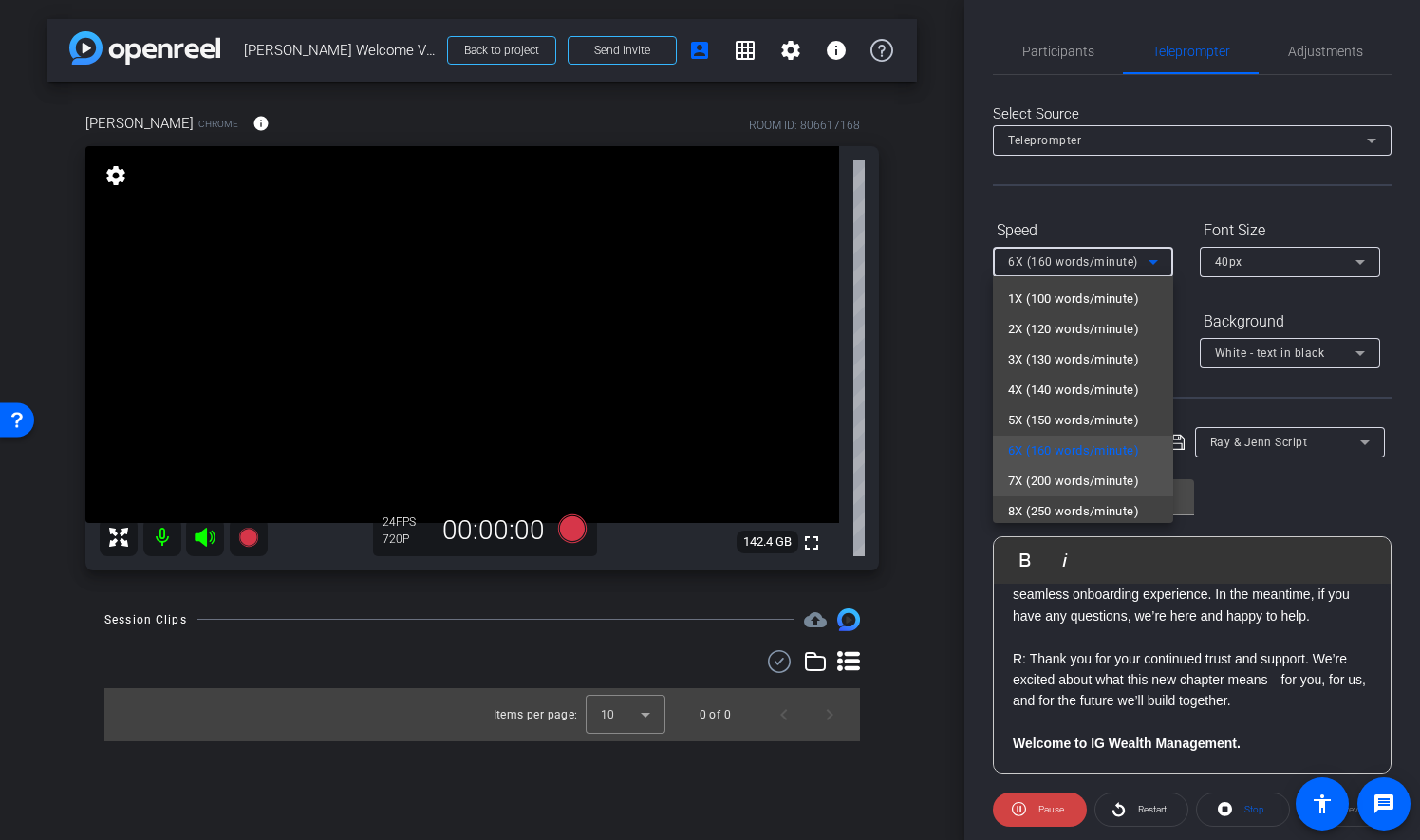
click at [1082, 480] on span "7X (200 words/minute)" at bounding box center [1074, 481] width 131 height 23
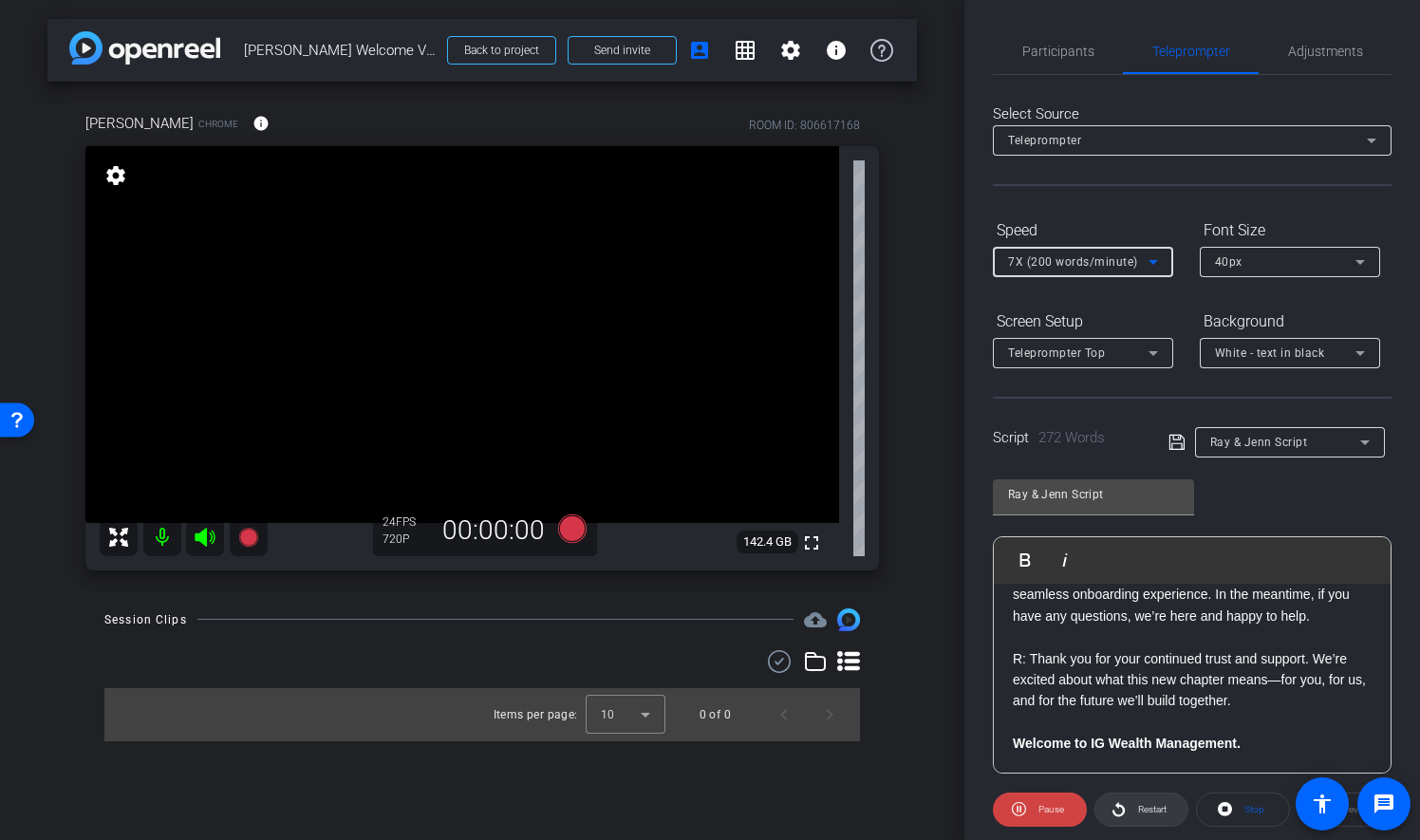
click at [1135, 815] on span "Restart" at bounding box center [1149, 809] width 33 height 26
click at [1369, 262] on icon at bounding box center [1360, 262] width 23 height 23
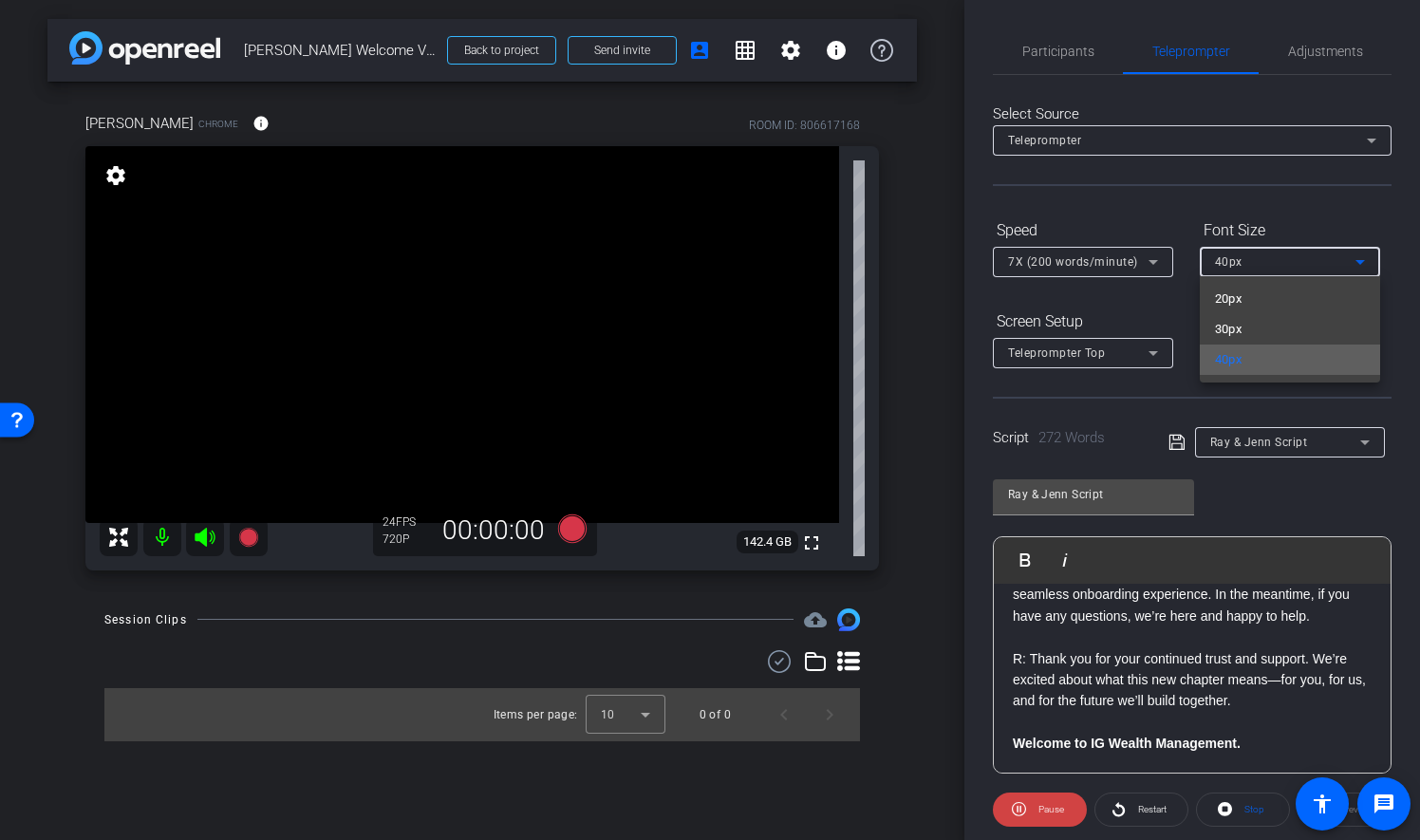
click at [1251, 360] on mat-option "40px" at bounding box center [1290, 359] width 181 height 30
click at [1386, 490] on div "Participants Teleprompter Adjustments settings Catherine Ambrose flip Director …" at bounding box center [1192, 420] width 455 height 840
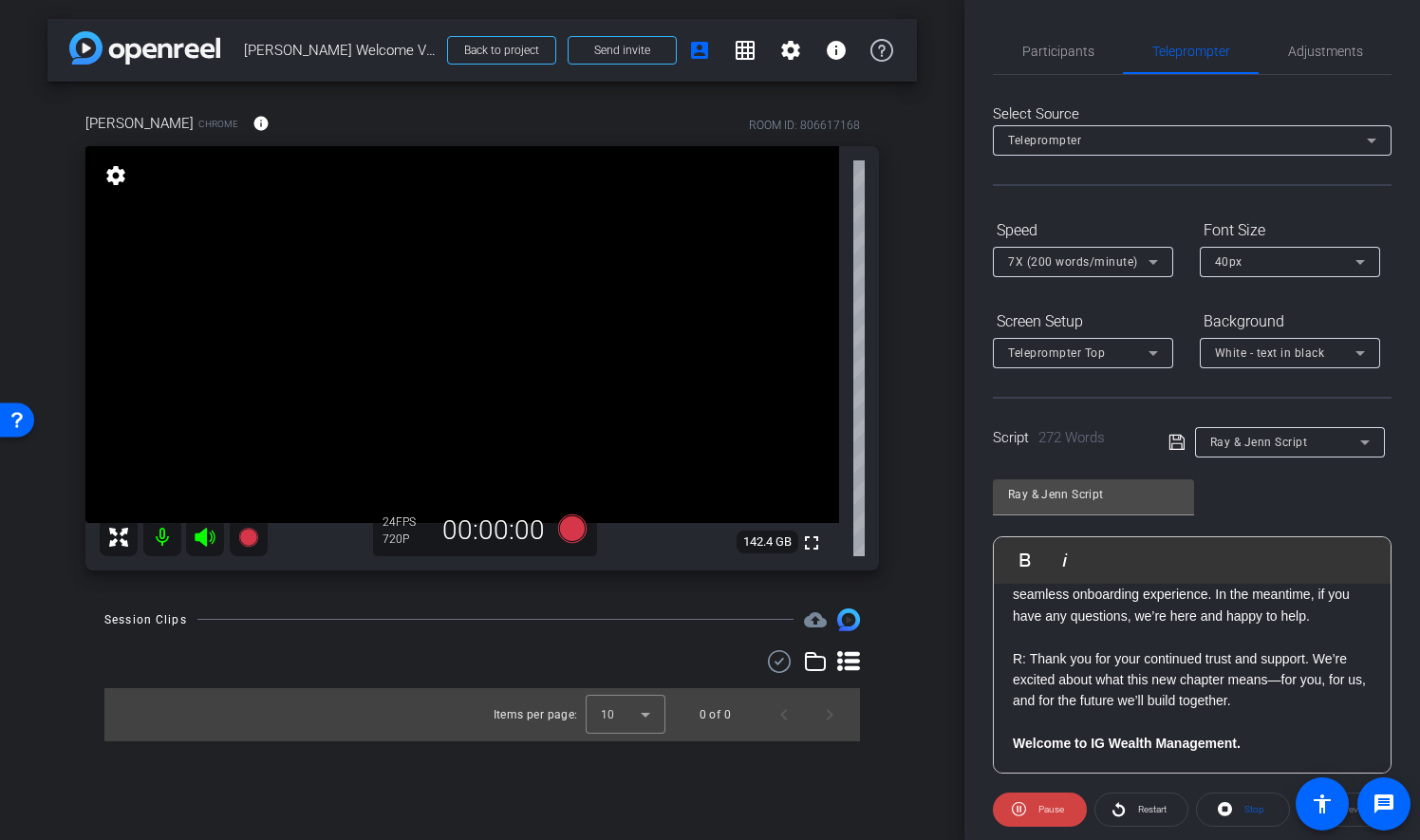
click at [115, 535] on icon at bounding box center [119, 537] width 19 height 19
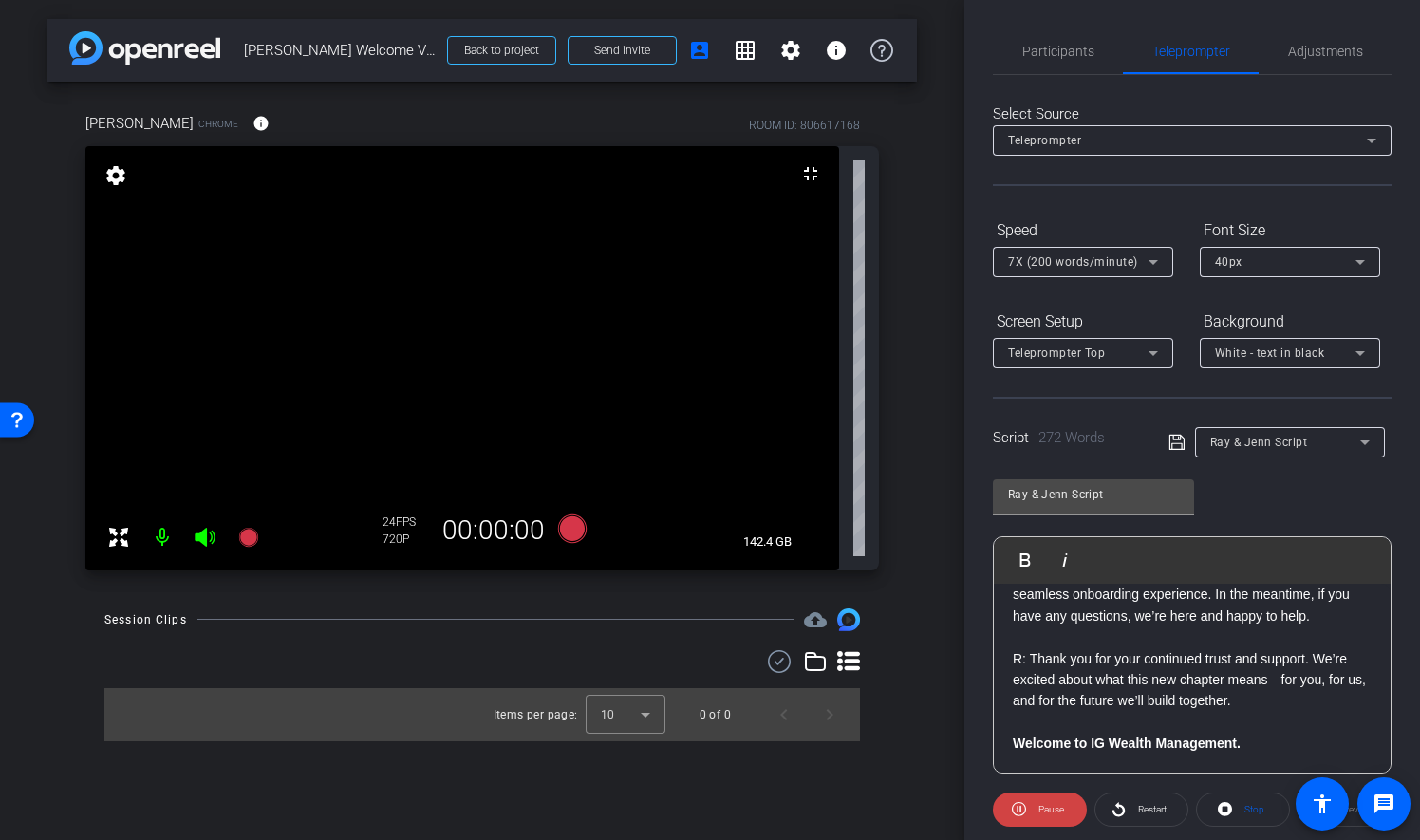
click at [899, 617] on div "Session Clips cloud_upload Items per page: 10 0 of 0" at bounding box center [481, 674] width 869 height 132
click at [1069, 47] on span "Participants" at bounding box center [1058, 51] width 72 height 14
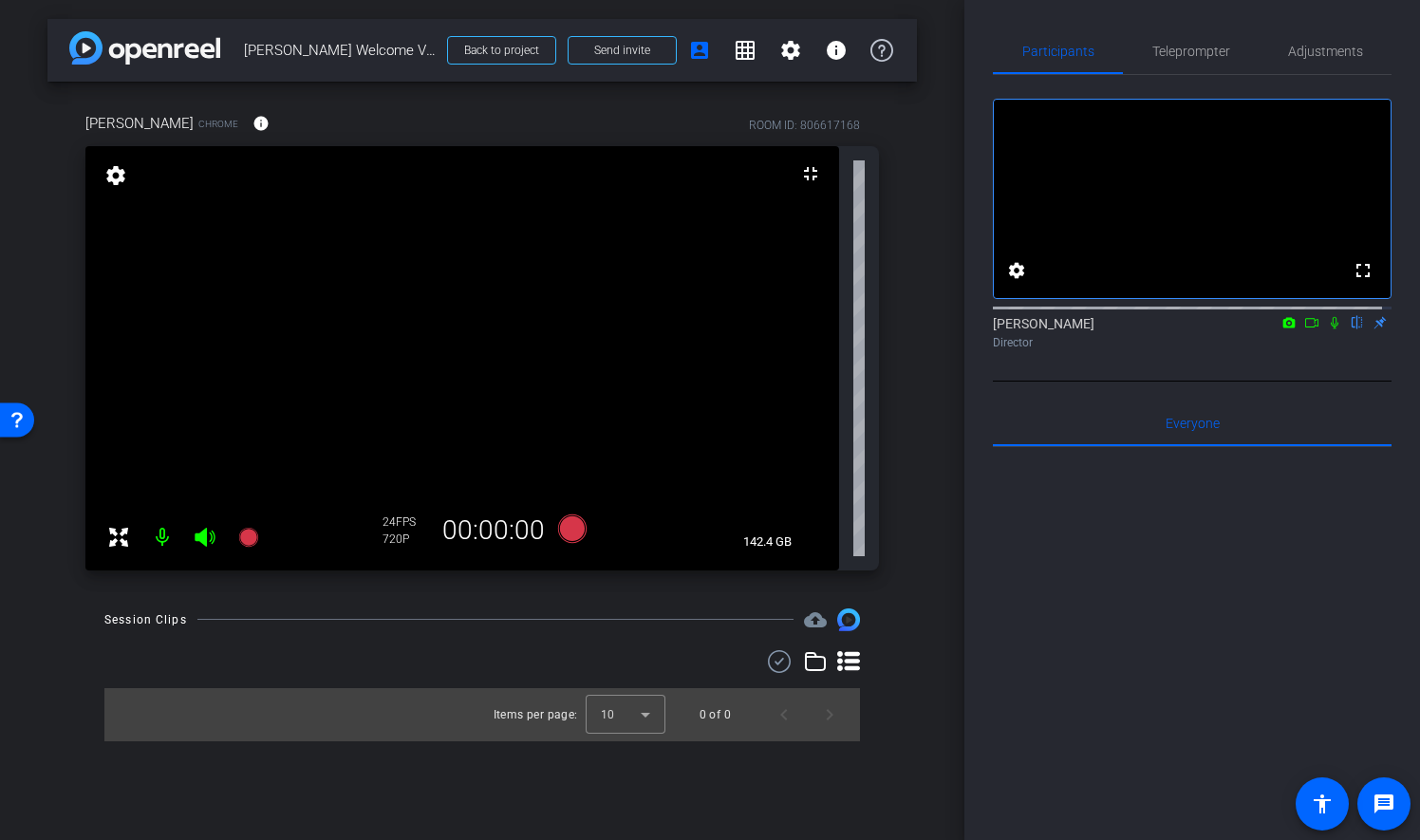
click at [1304, 330] on icon at bounding box center [1312, 323] width 15 height 14
click at [1207, 55] on span "Teleprompter" at bounding box center [1191, 51] width 78 height 14
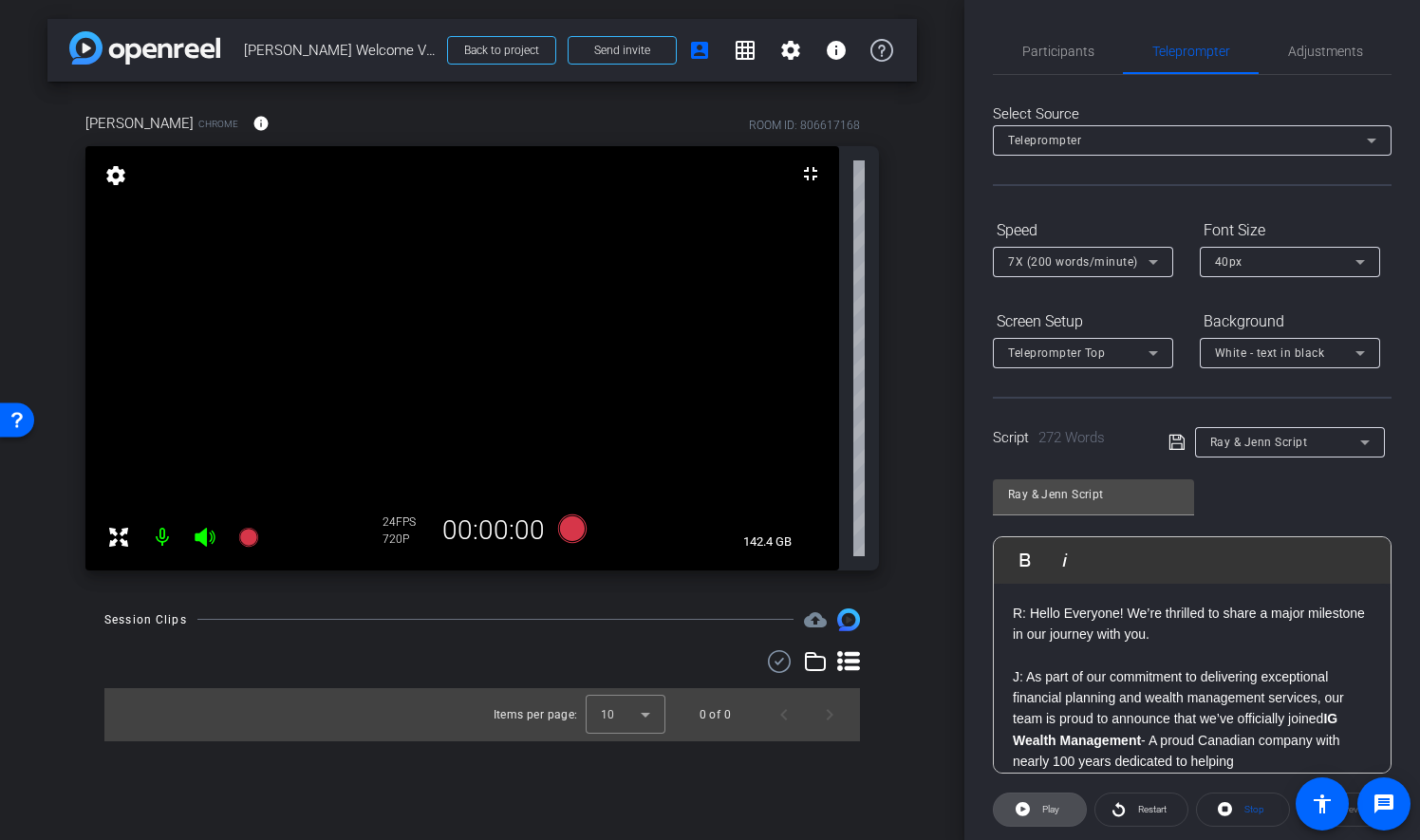
click at [1037, 809] on span "Play" at bounding box center [1048, 809] width 22 height 26
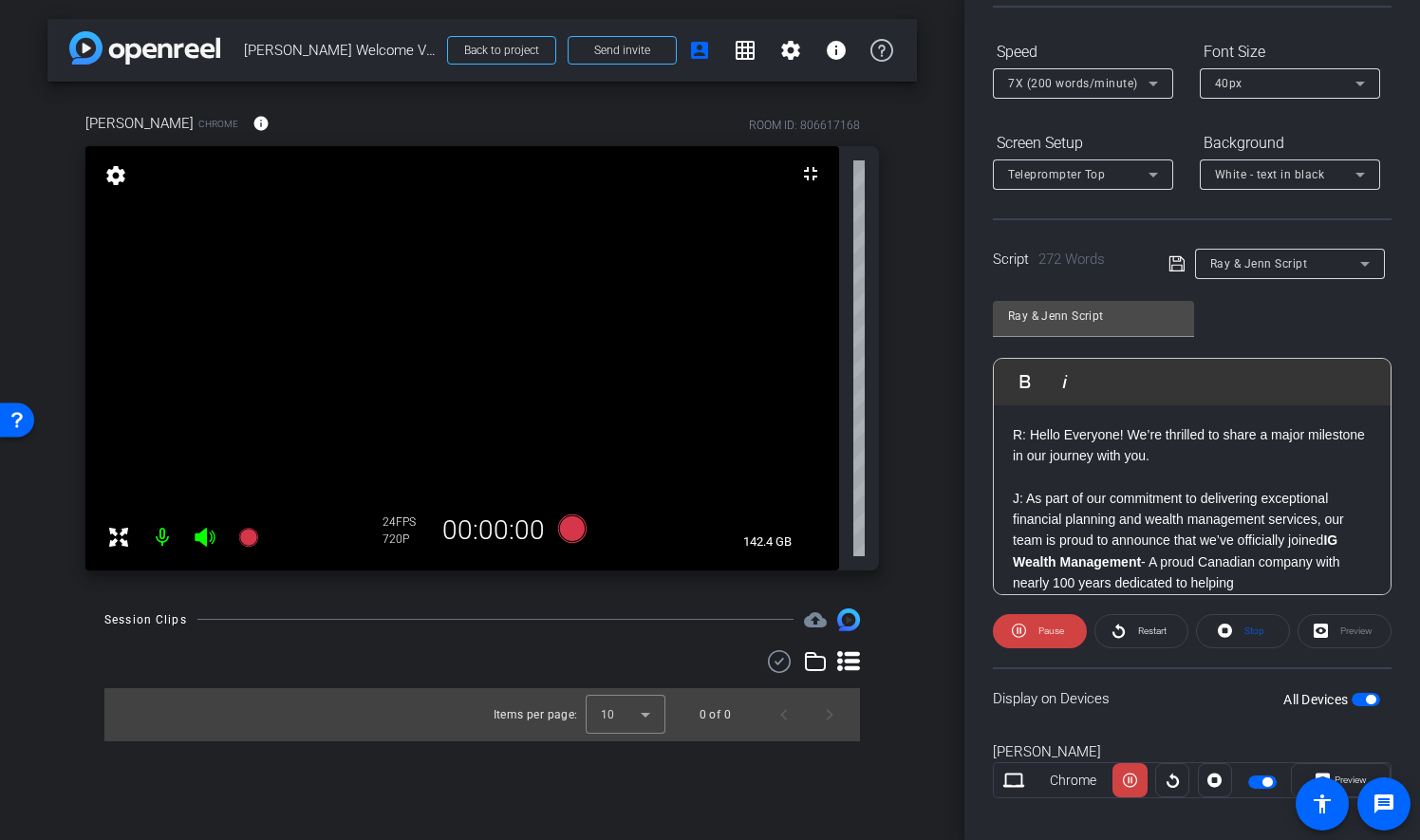
scroll to position [195, 0]
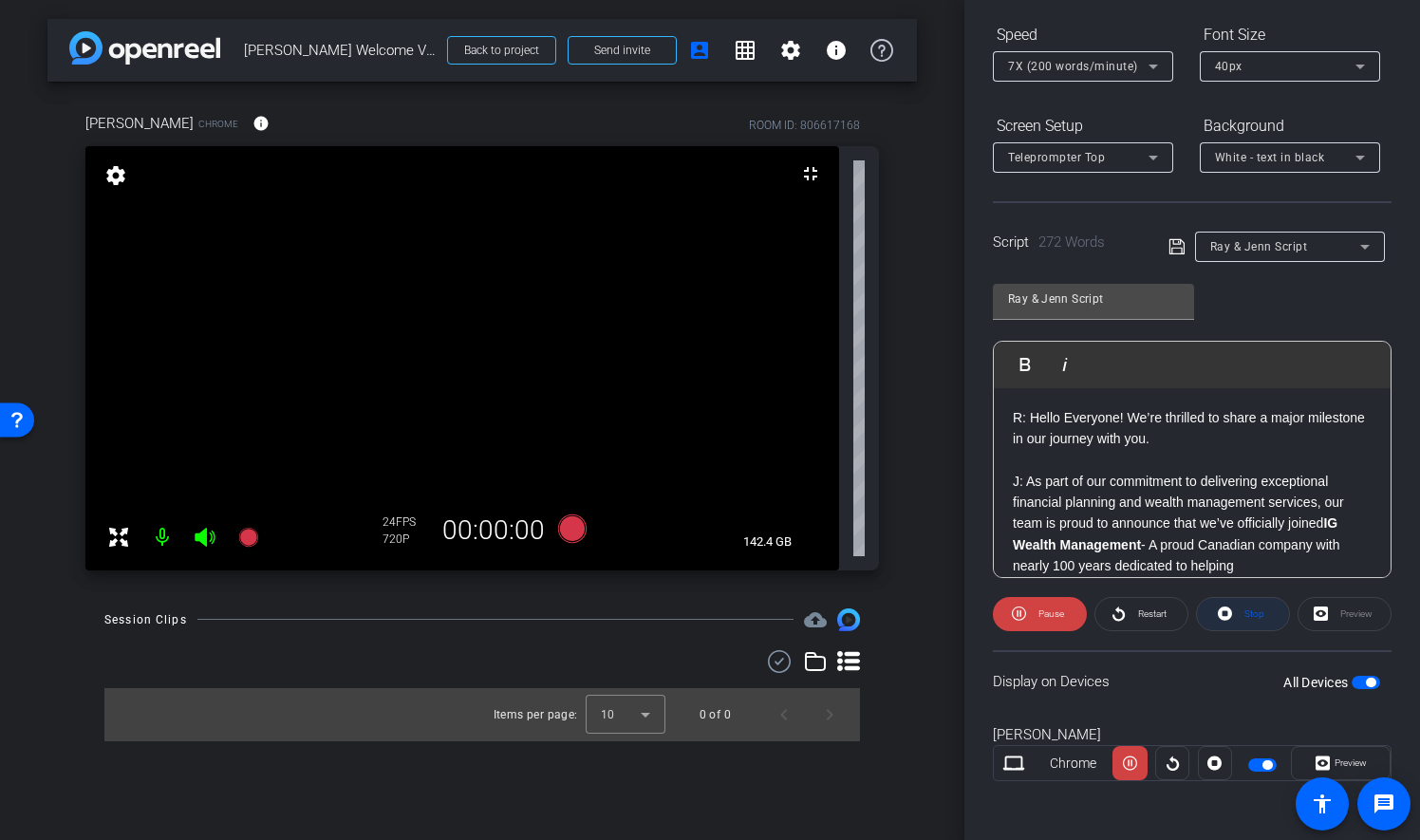
click at [1262, 615] on span at bounding box center [1242, 614] width 92 height 45
click at [1319, 605] on div "Preview" at bounding box center [1344, 614] width 94 height 34
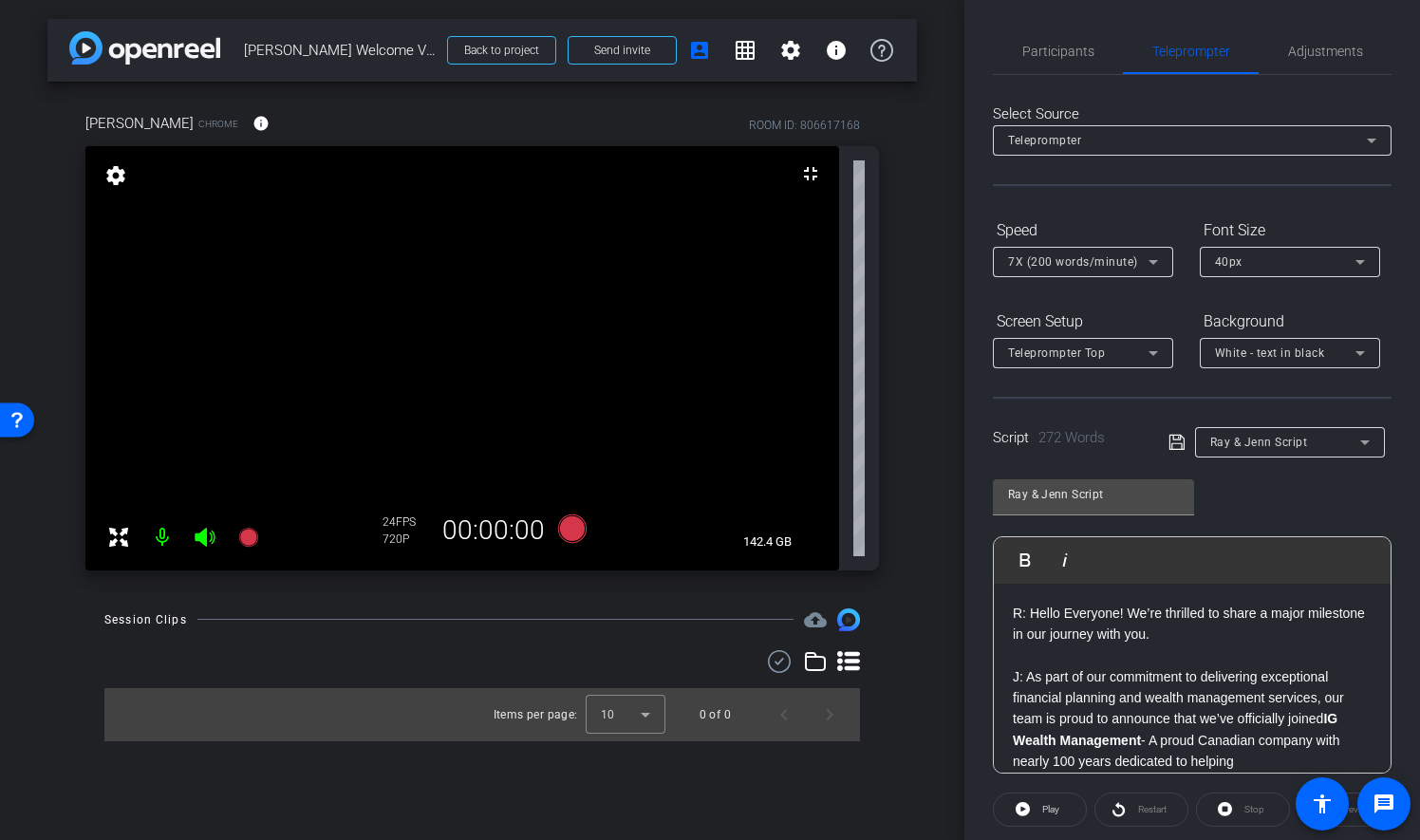
click at [1272, 260] on div "40px" at bounding box center [1285, 261] width 140 height 24
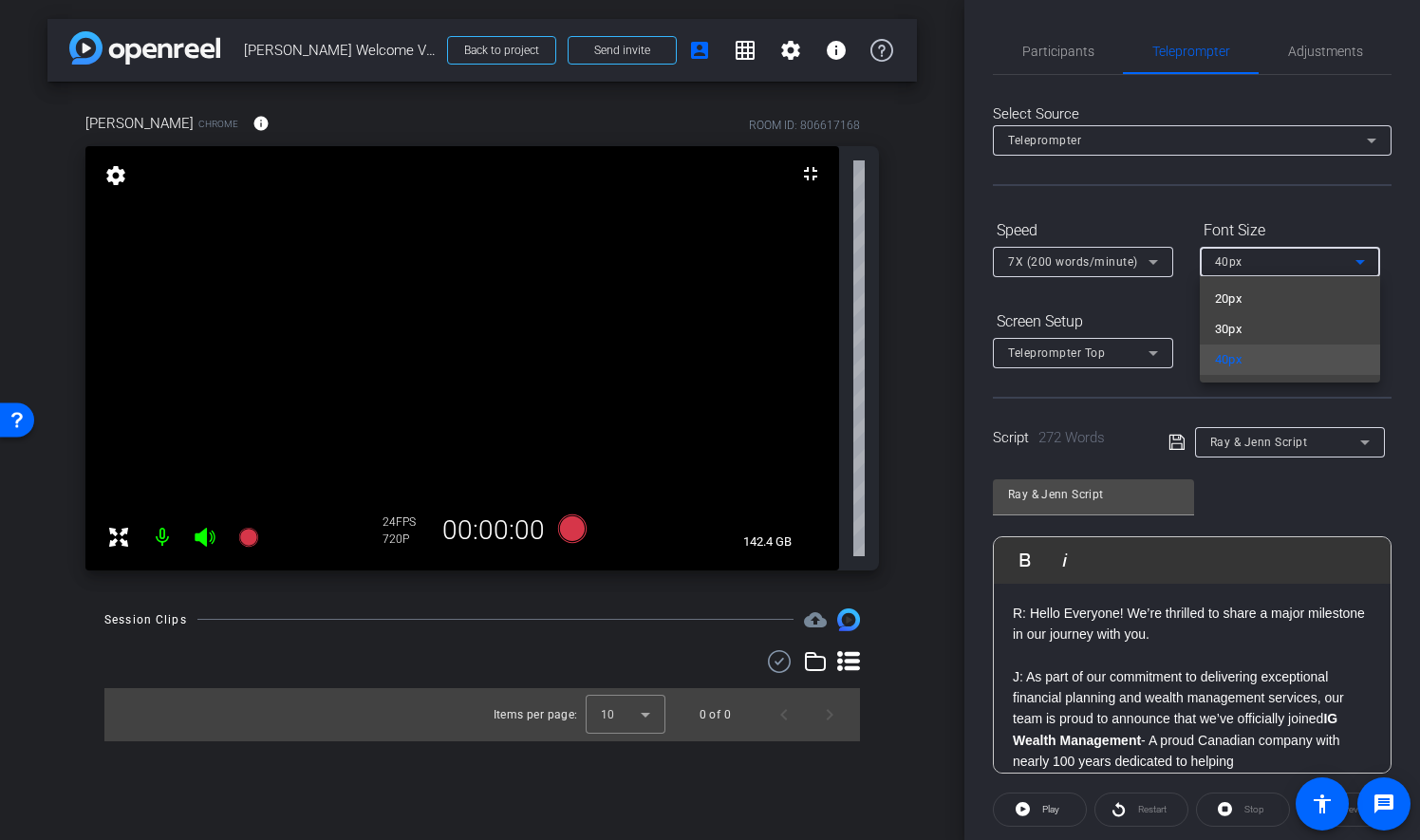
click at [1177, 293] on div at bounding box center [710, 420] width 1420 height 840
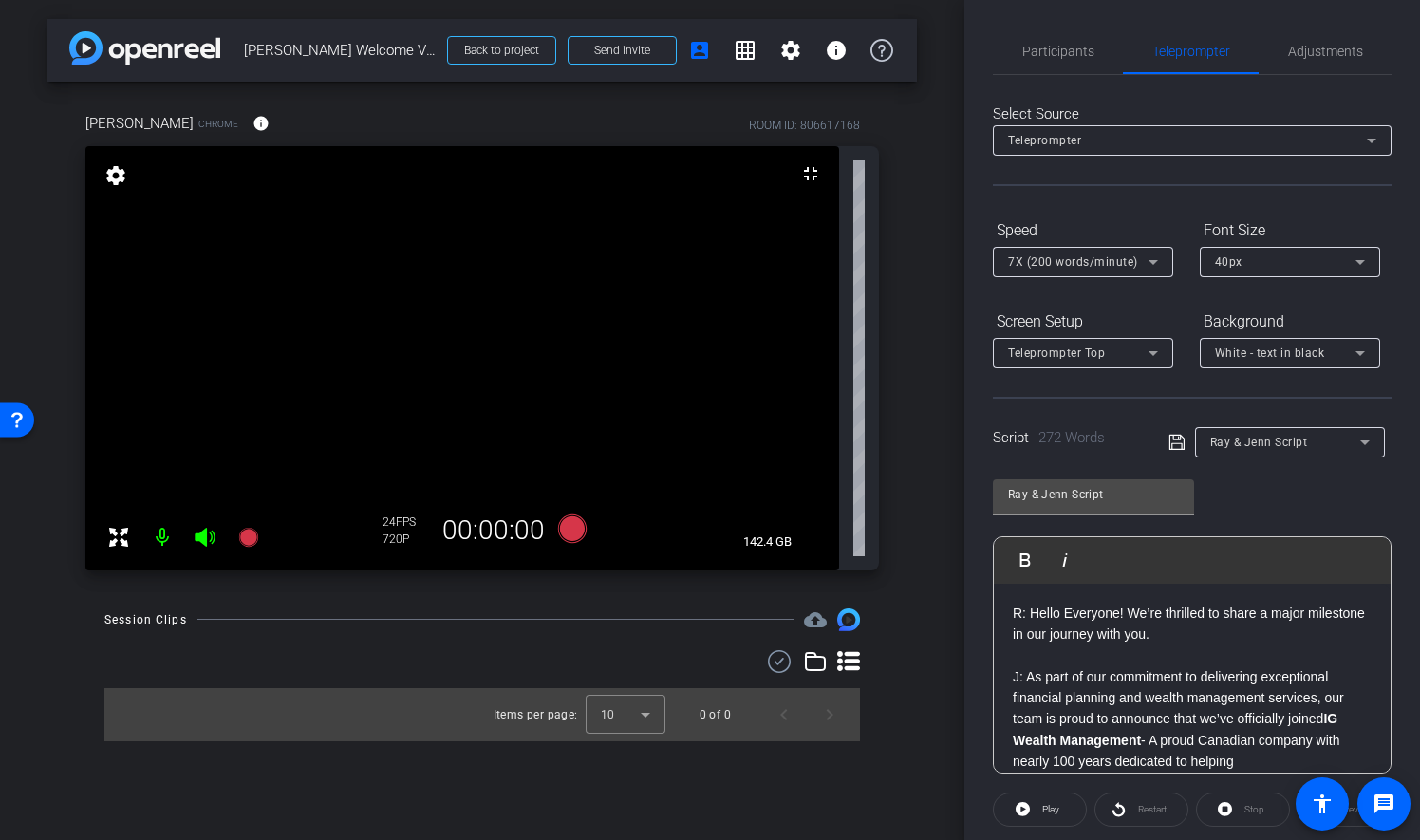
click at [1162, 349] on icon at bounding box center [1153, 354] width 23 height 23
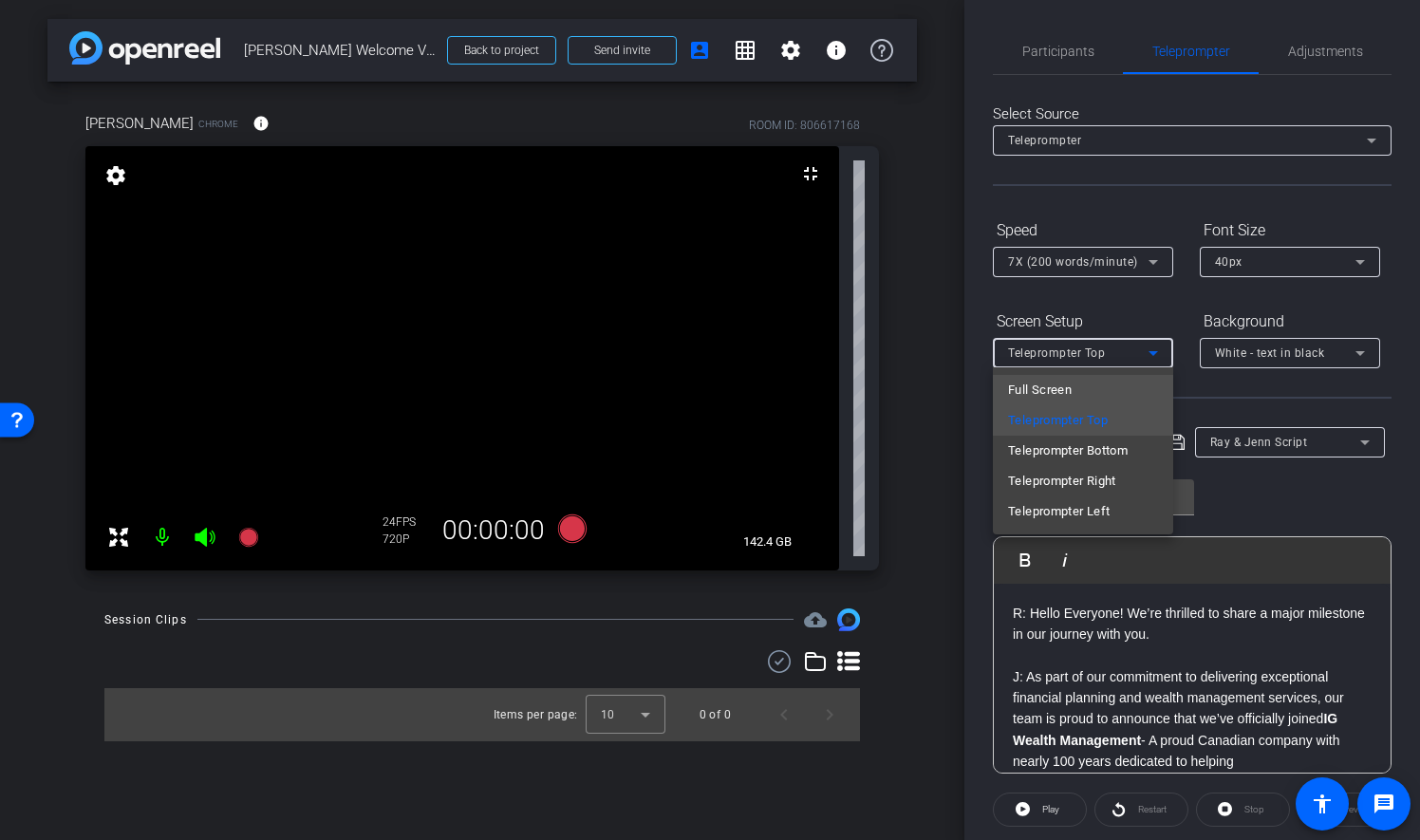
click at [1054, 391] on span "Full Screen" at bounding box center [1040, 391] width 64 height 23
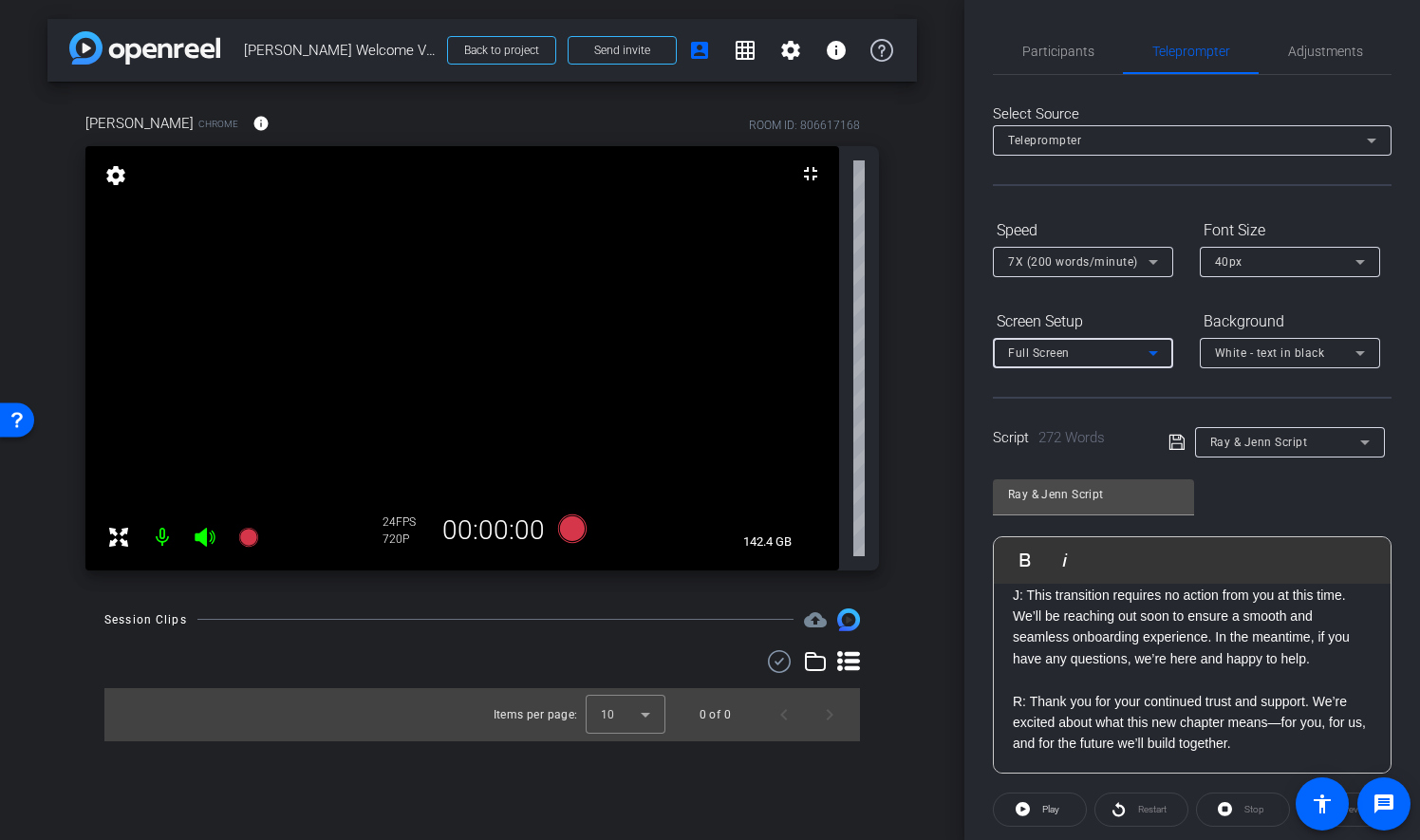
scroll to position [740, 0]
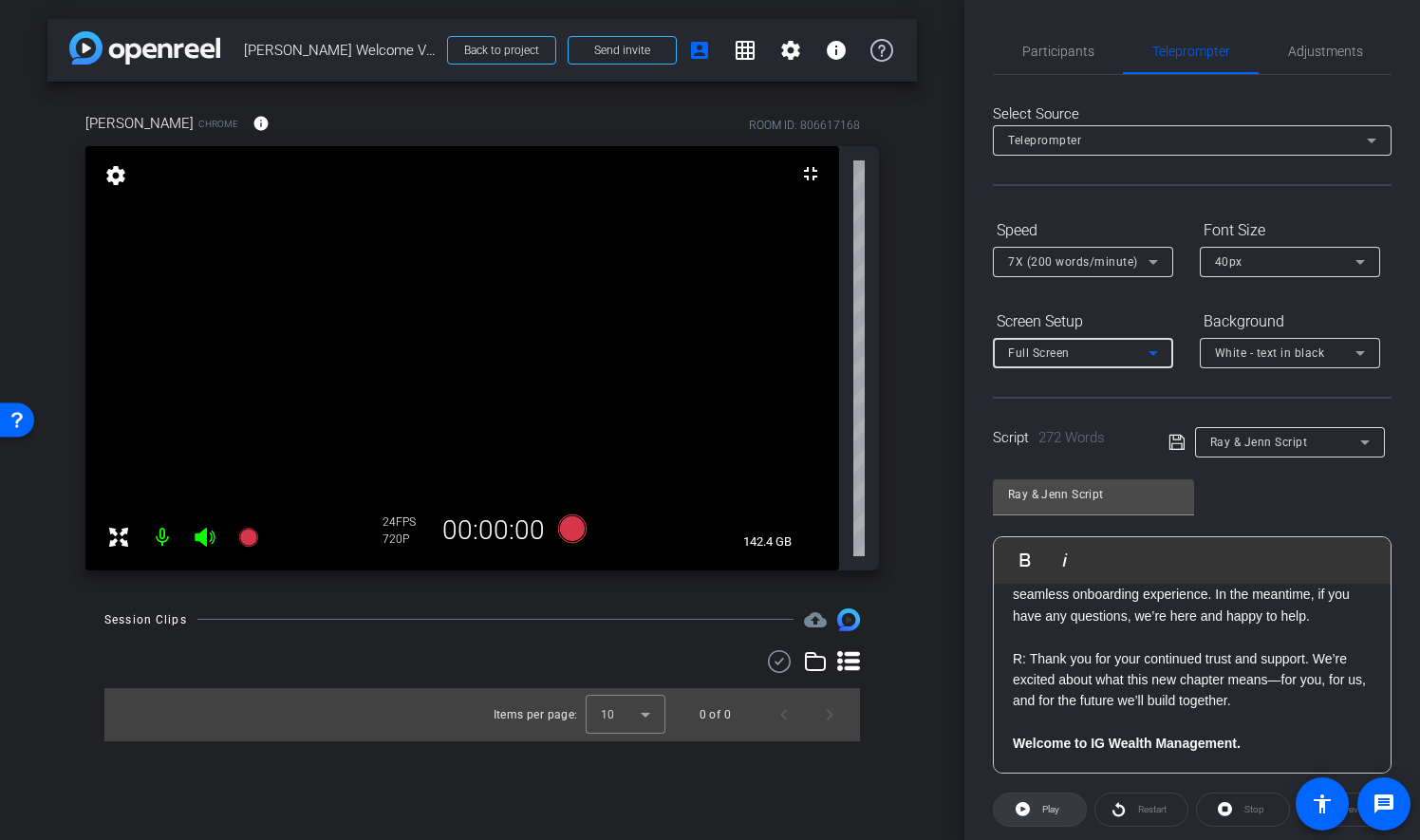
click at [1059, 818] on span at bounding box center [1039, 809] width 92 height 45
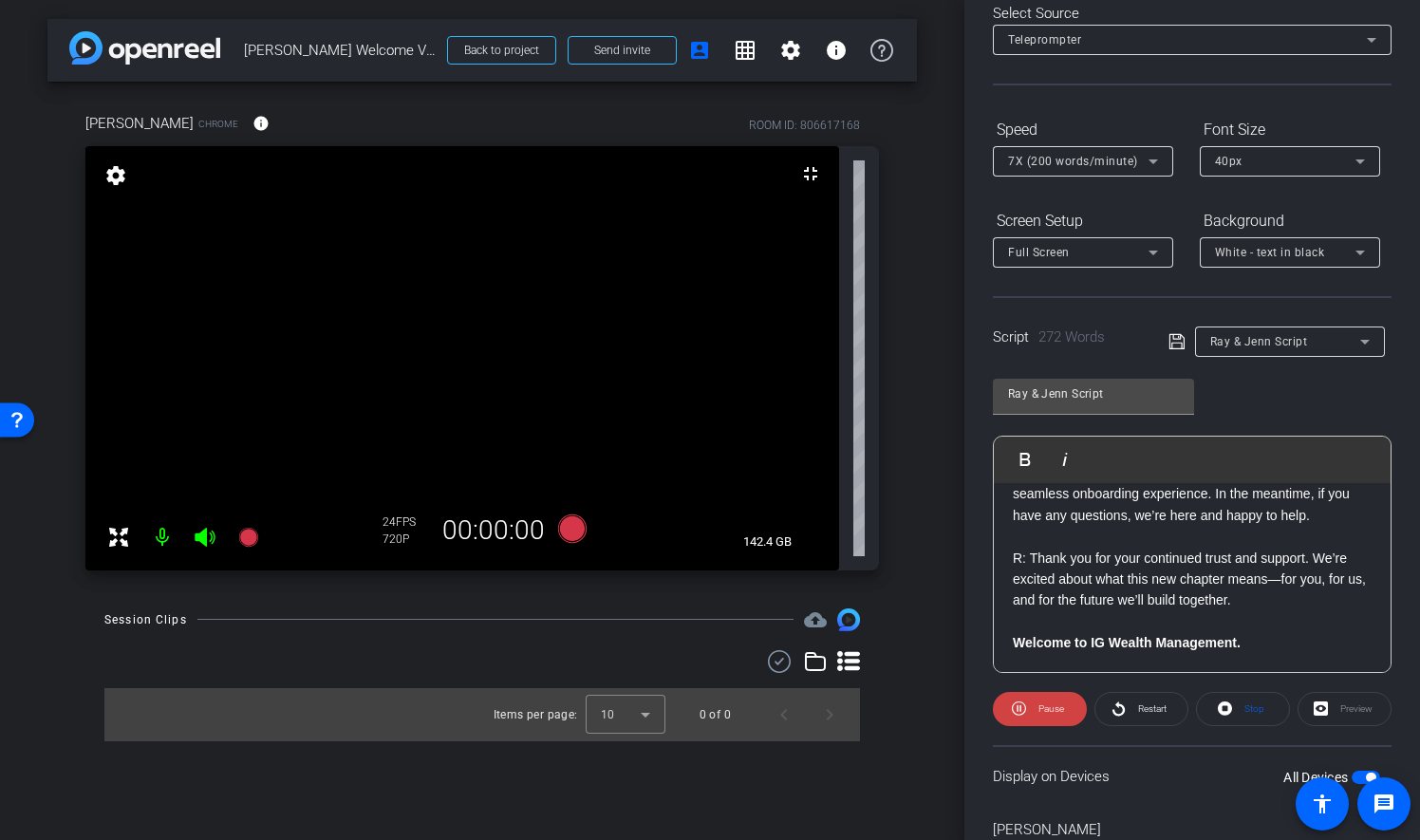
scroll to position [6, 0]
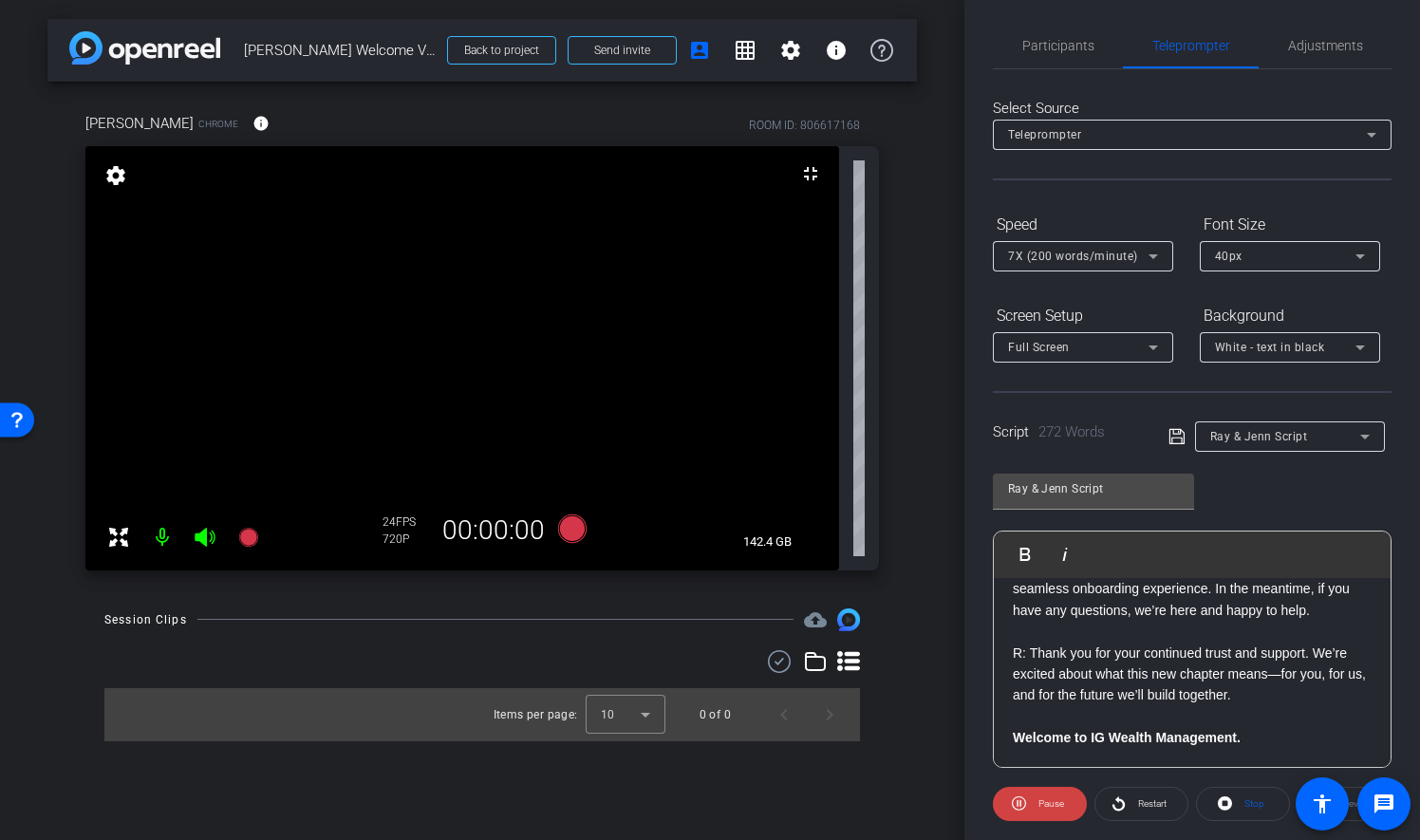
click at [1192, 300] on div "Screen Setup Full Screen Background White - text in black" at bounding box center [1192, 331] width 398 height 63
click at [1239, 804] on span "Stop" at bounding box center [1252, 803] width 25 height 26
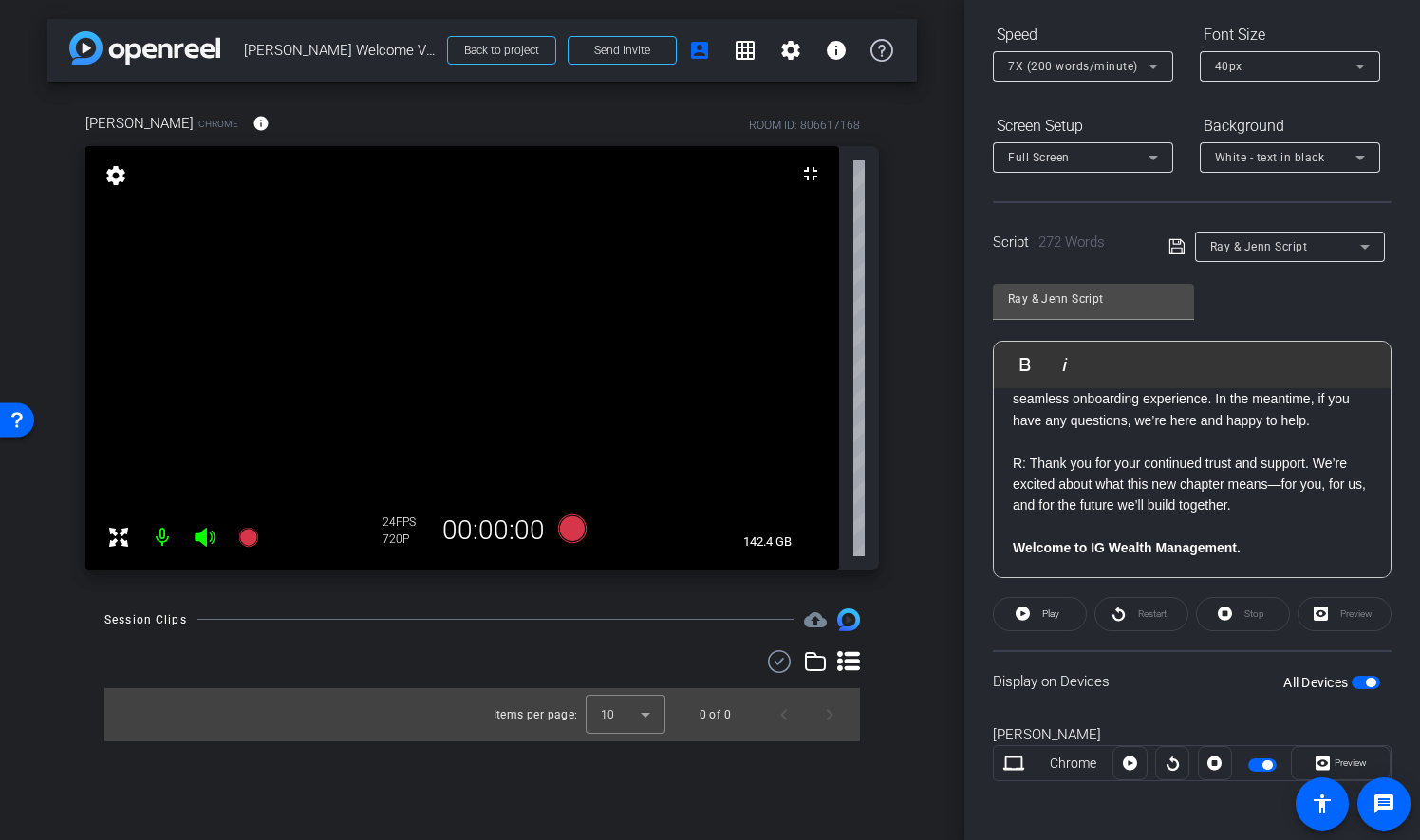
scroll to position [0, 0]
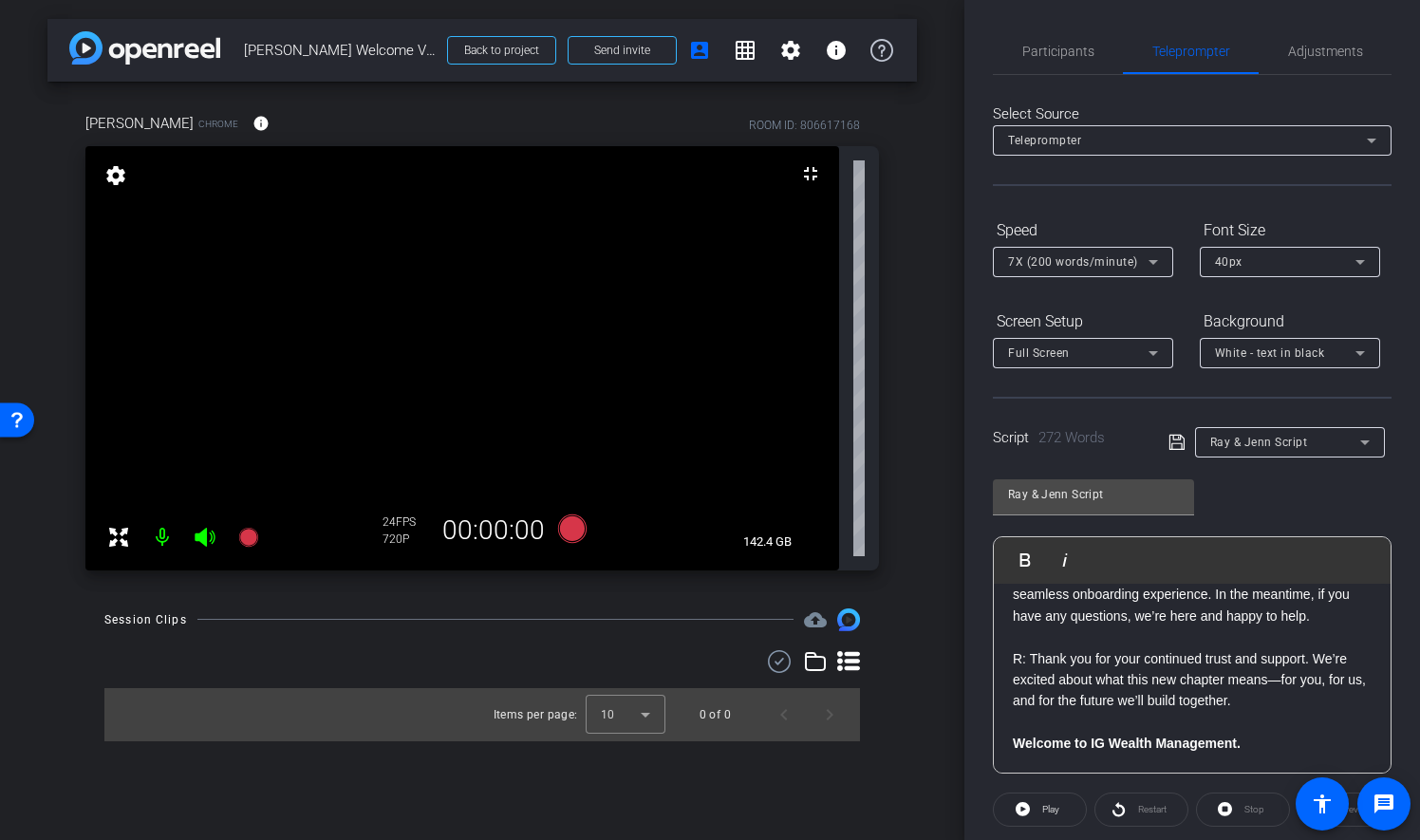
click at [981, 42] on div "Participants Teleprompter Adjustments Catherine Ambrose Director Everyone 0 Mar…" at bounding box center [1192, 420] width 455 height 840
click at [1032, 42] on span "Participants" at bounding box center [1058, 50] width 72 height 45
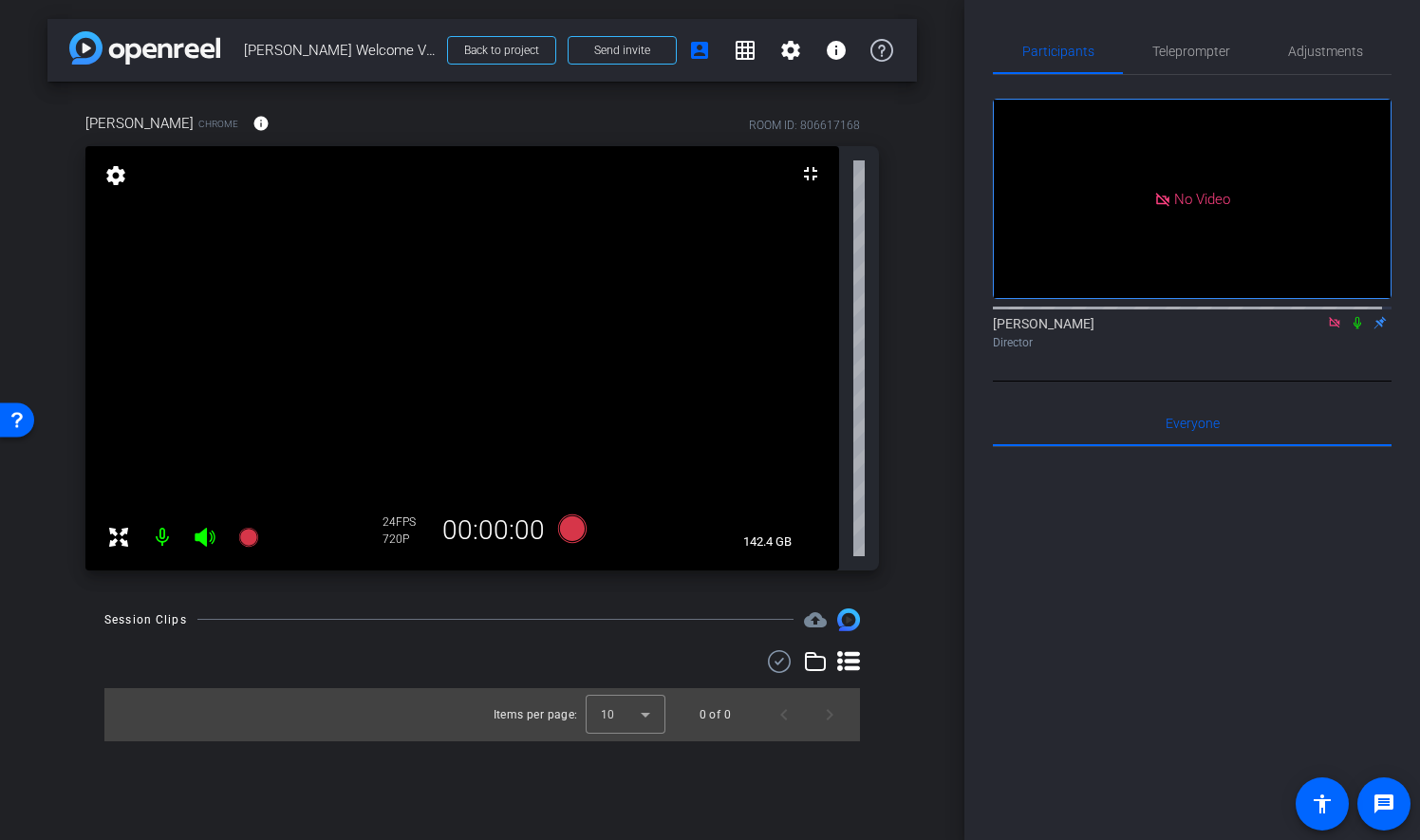
click at [1329, 317] on icon at bounding box center [1334, 322] width 11 height 11
click at [1182, 51] on span "Teleprompter" at bounding box center [1191, 51] width 78 height 14
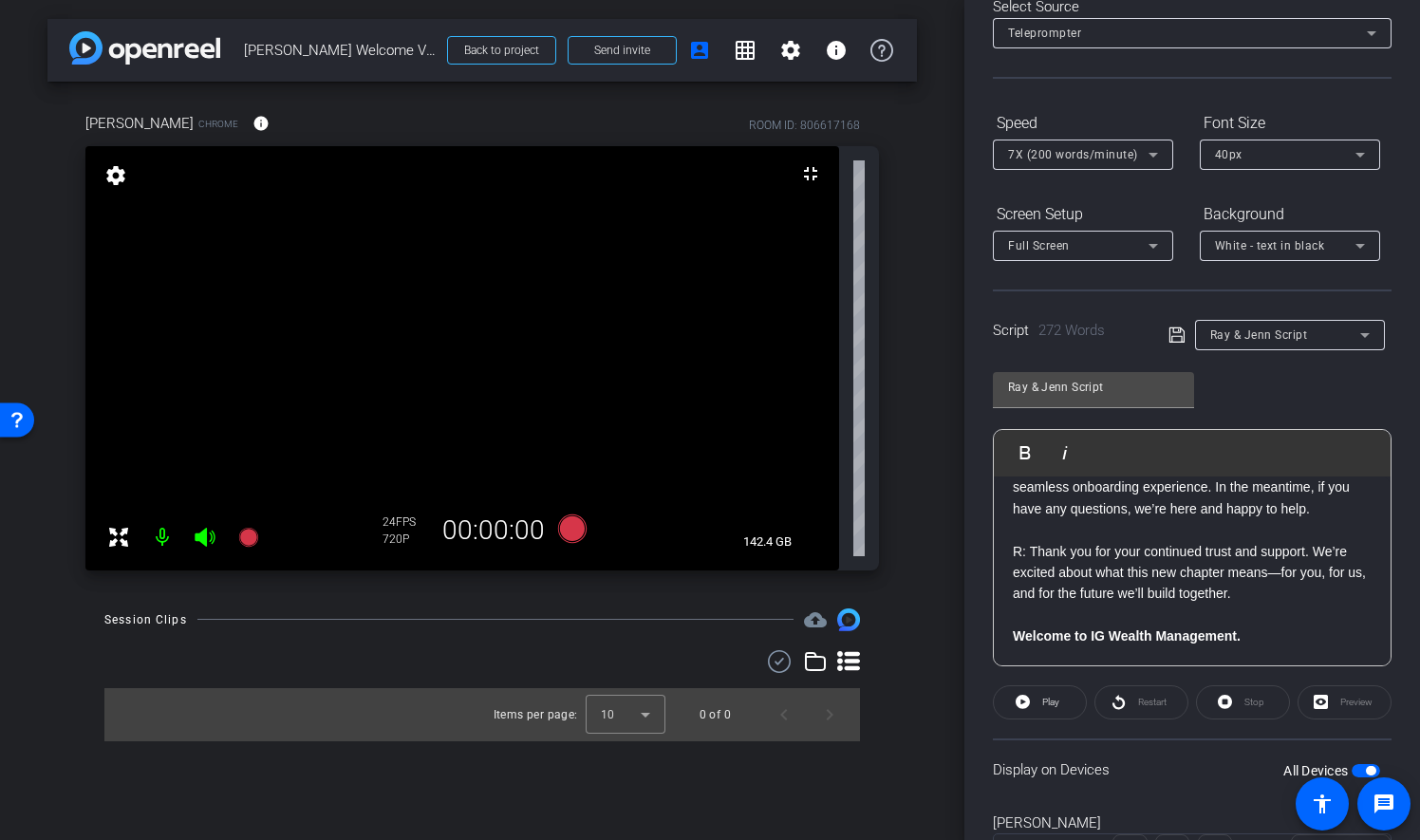
scroll to position [195, 0]
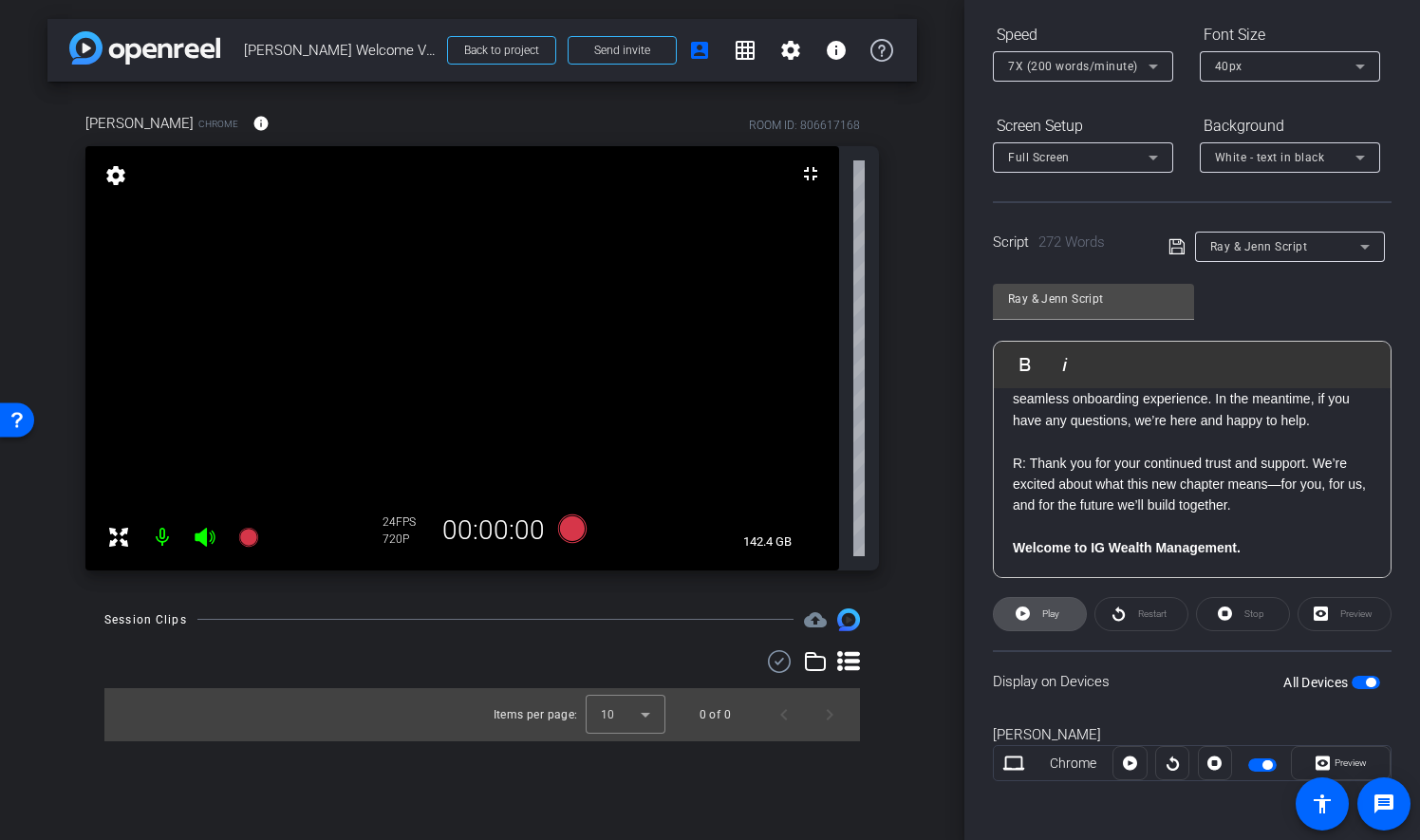
click at [1030, 615] on span at bounding box center [1039, 614] width 92 height 45
click at [1239, 620] on span "Stop" at bounding box center [1252, 614] width 25 height 26
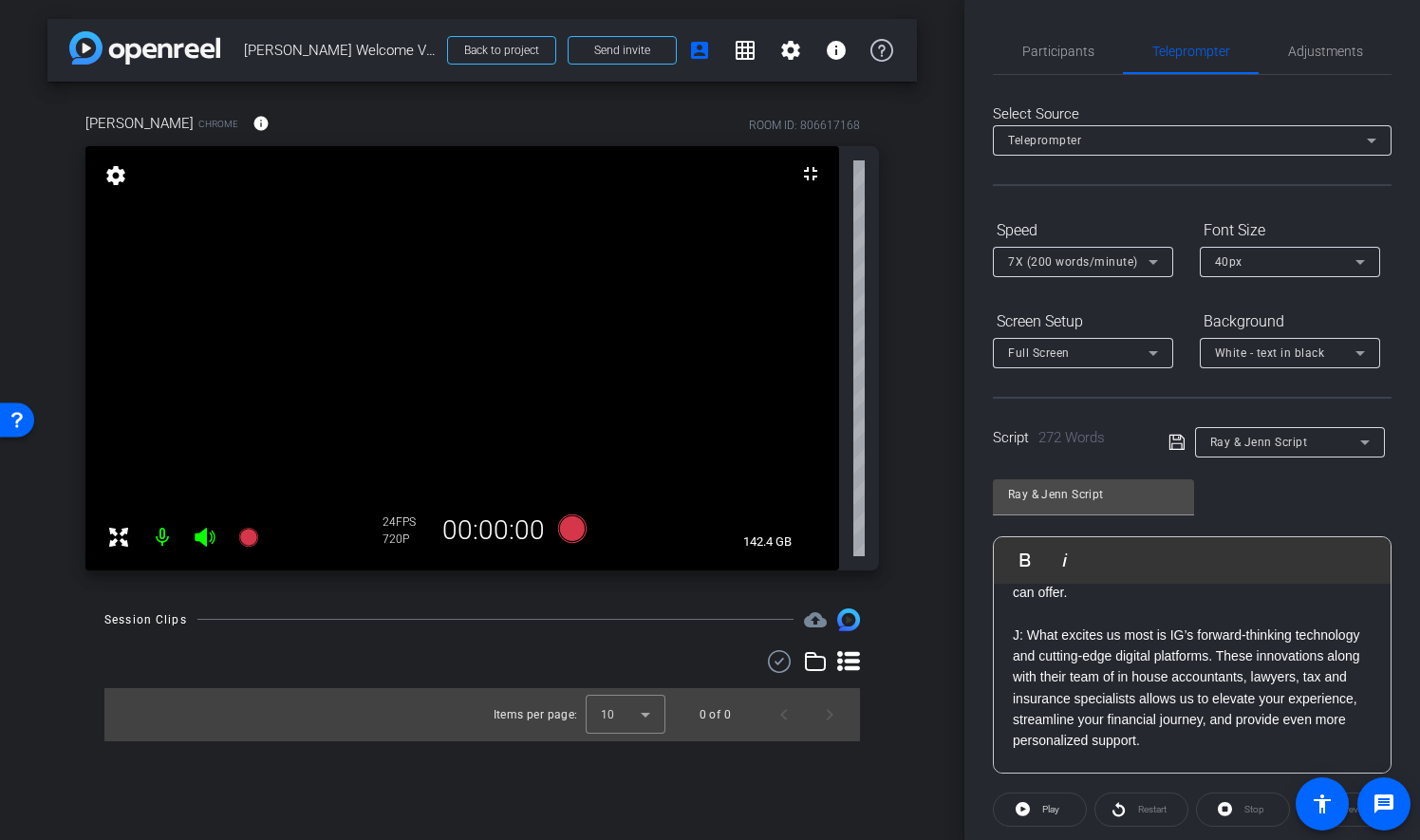
scroll to position [0, 0]
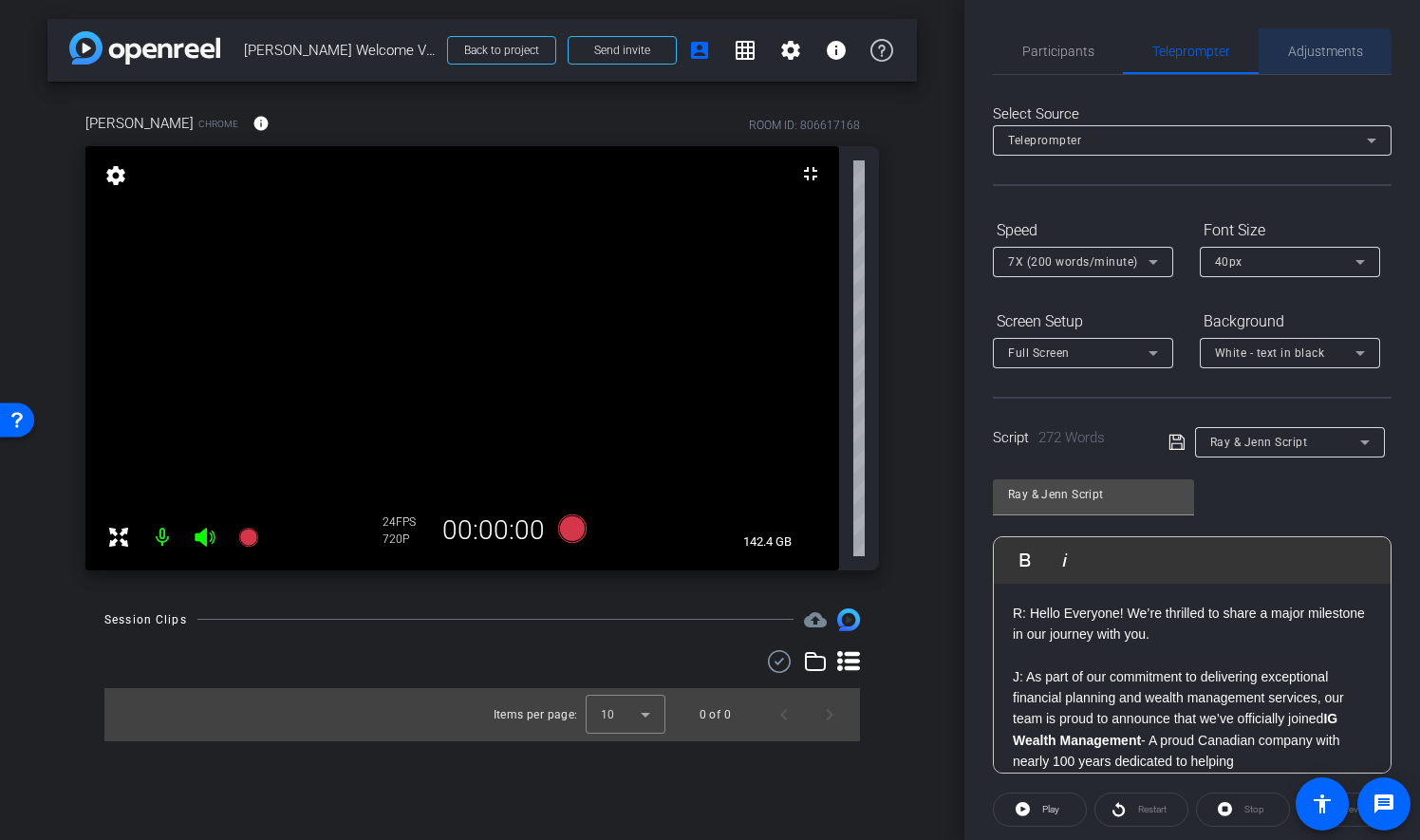
click at [1315, 55] on span "Adjustments" at bounding box center [1326, 51] width 75 height 14
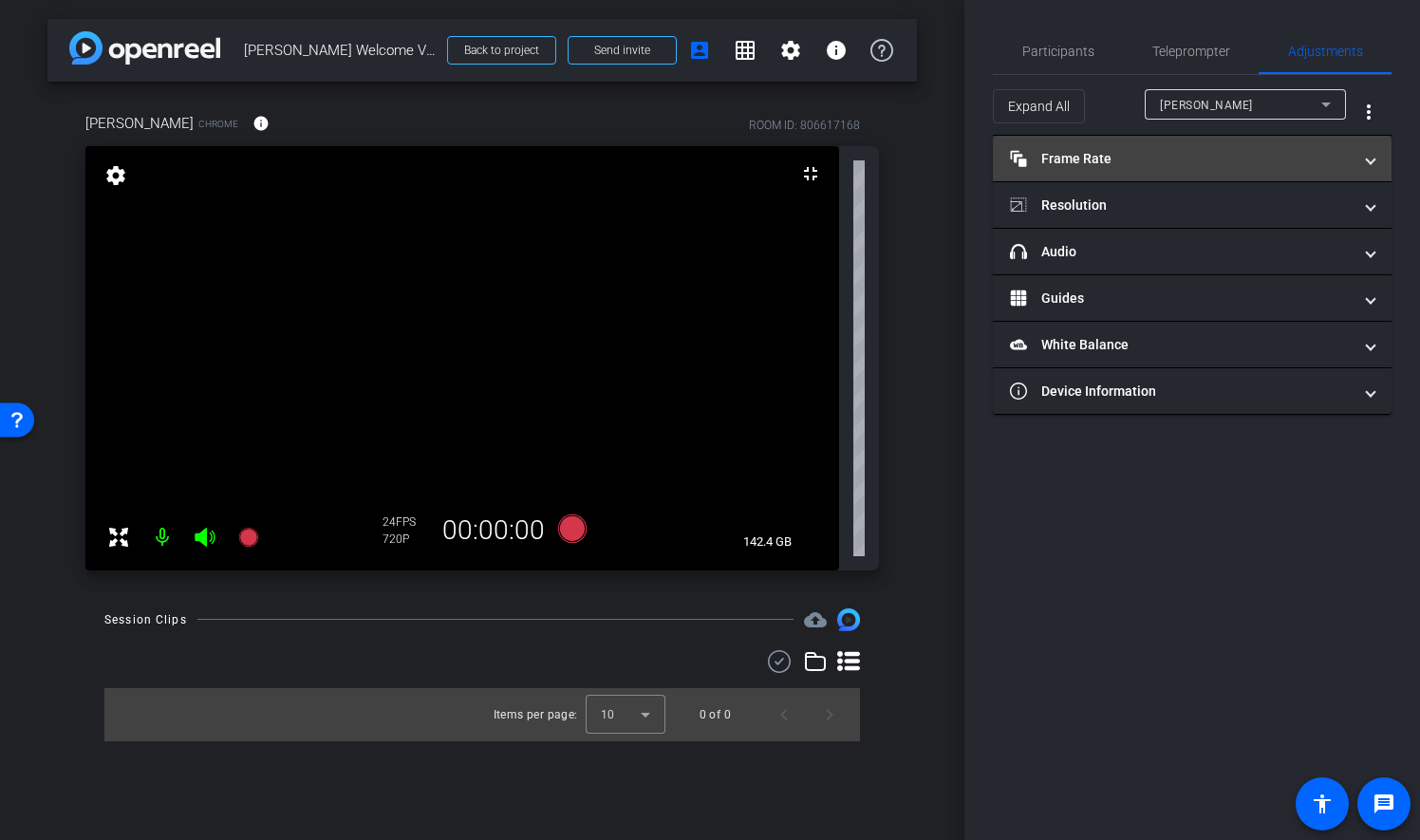
click at [1123, 150] on mat-panel-title "Frame Rate Frame Rate" at bounding box center [1181, 159] width 342 height 20
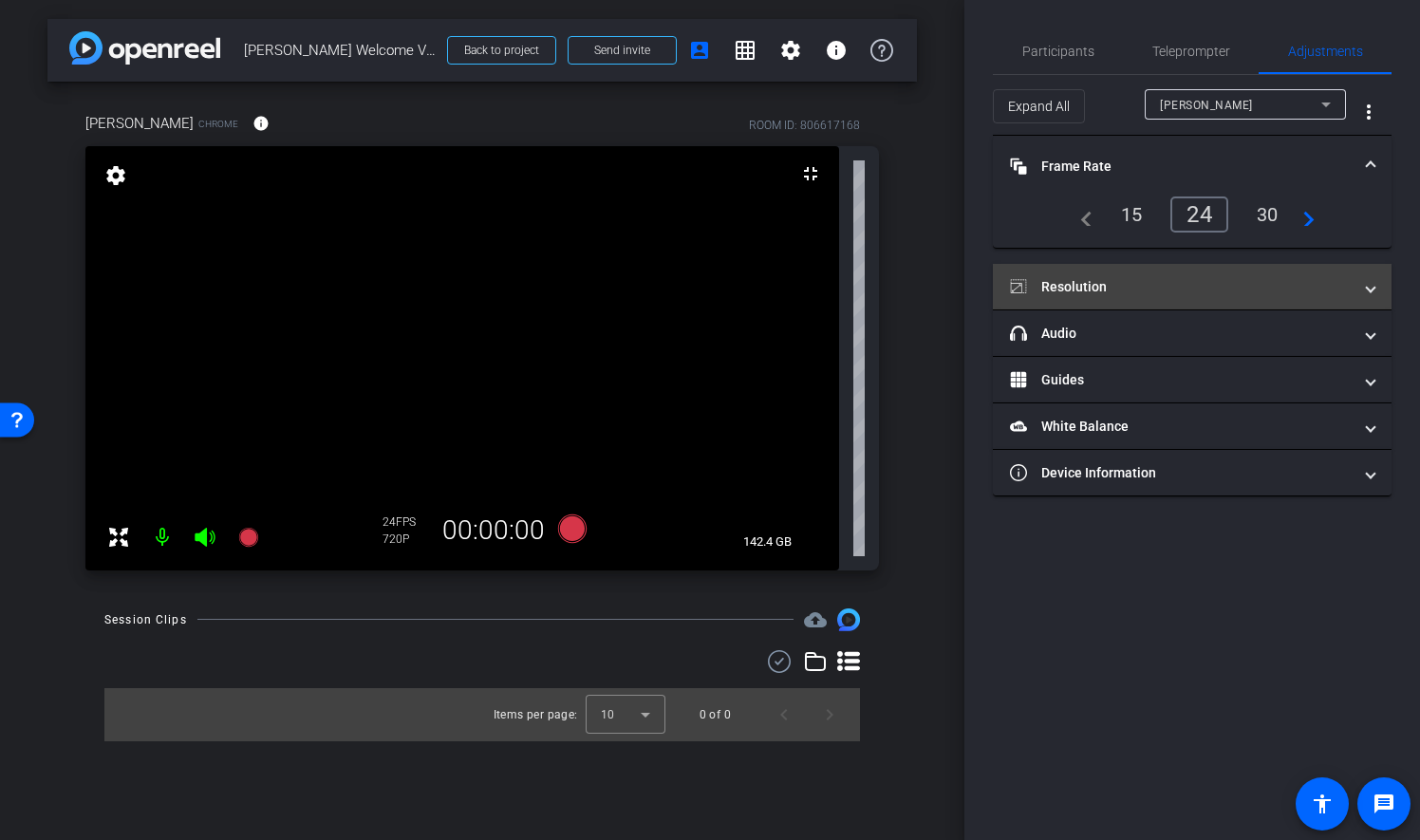
click at [1075, 282] on mat-panel-title "Resolution" at bounding box center [1181, 287] width 342 height 20
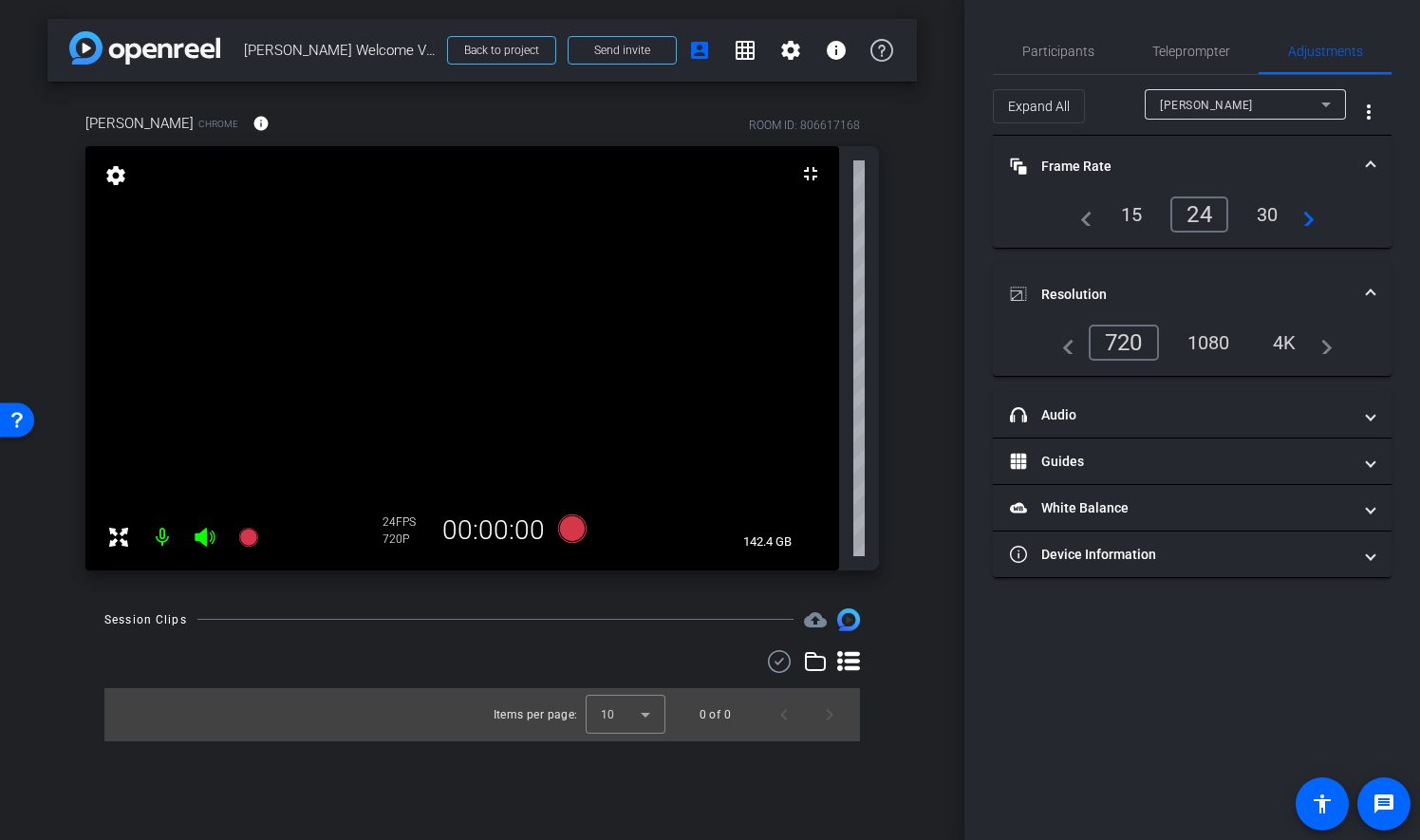
click at [1208, 341] on div "1080" at bounding box center [1209, 342] width 72 height 32
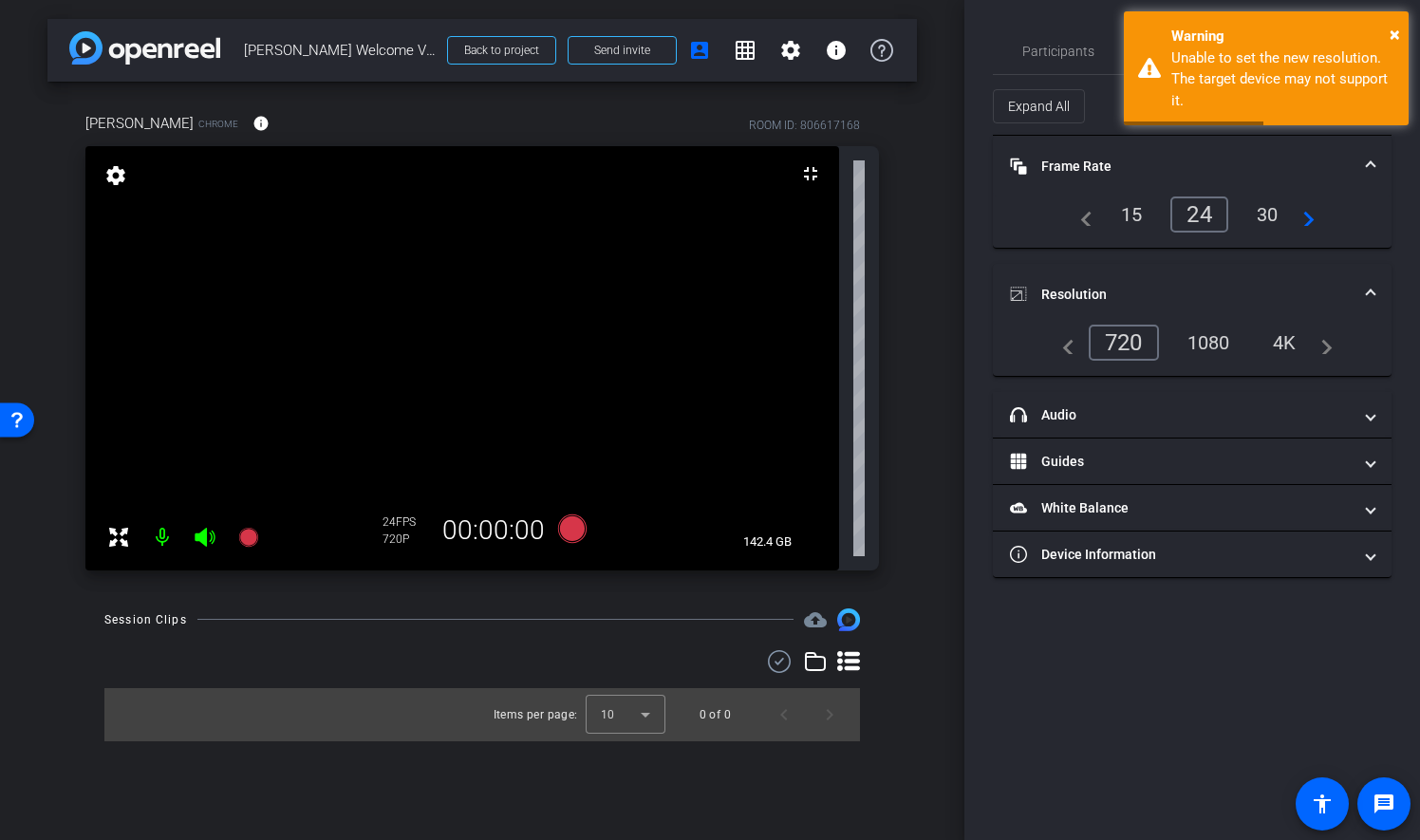
click at [1127, 343] on div "720" at bounding box center [1123, 342] width 71 height 36
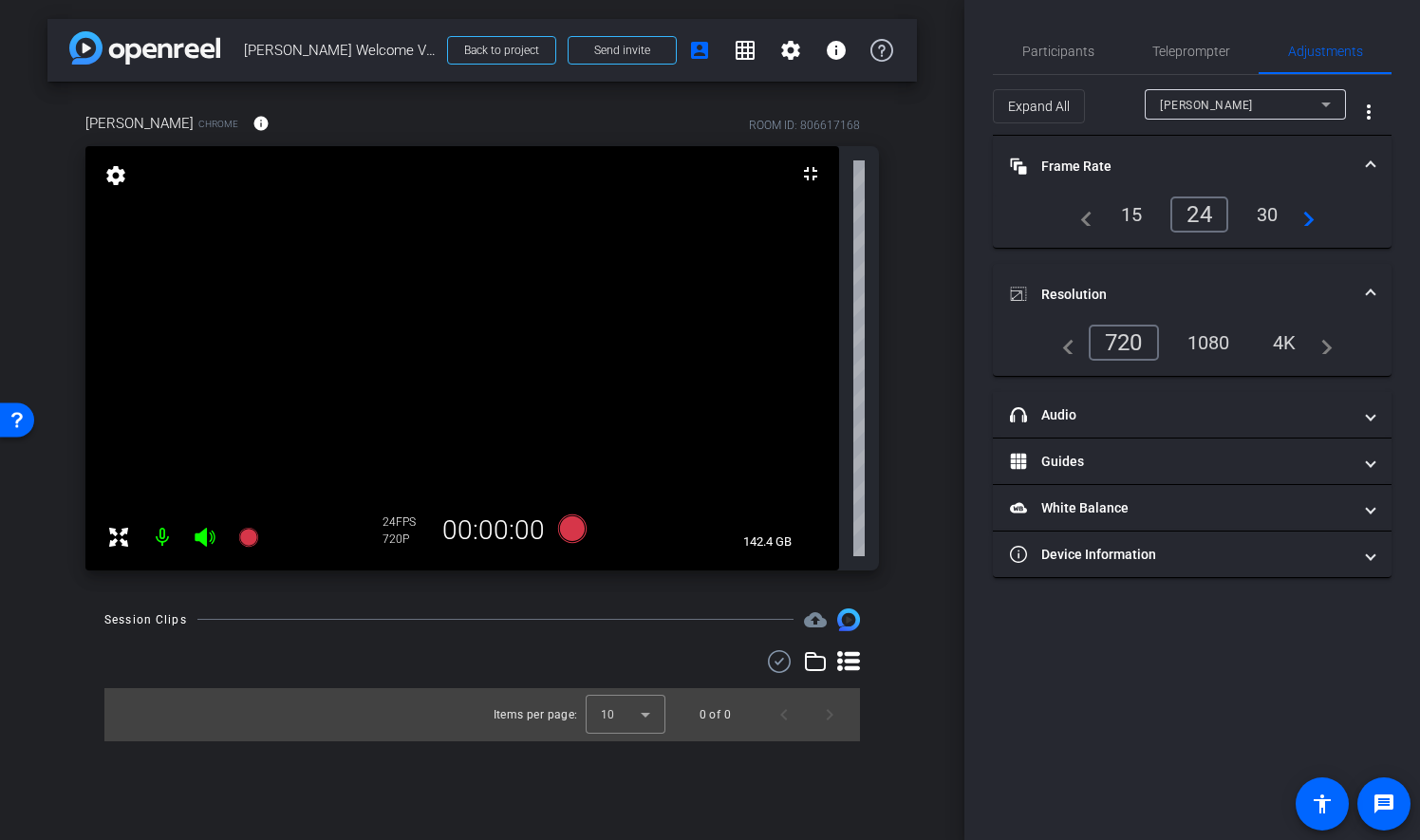
click at [1406, 219] on div "Participants Teleprompter Adjustments settings Catherine Ambrose flip Director …" at bounding box center [1192, 420] width 455 height 840
click at [1080, 501] on mat-panel-title "White Balance White Balance" at bounding box center [1181, 508] width 342 height 20
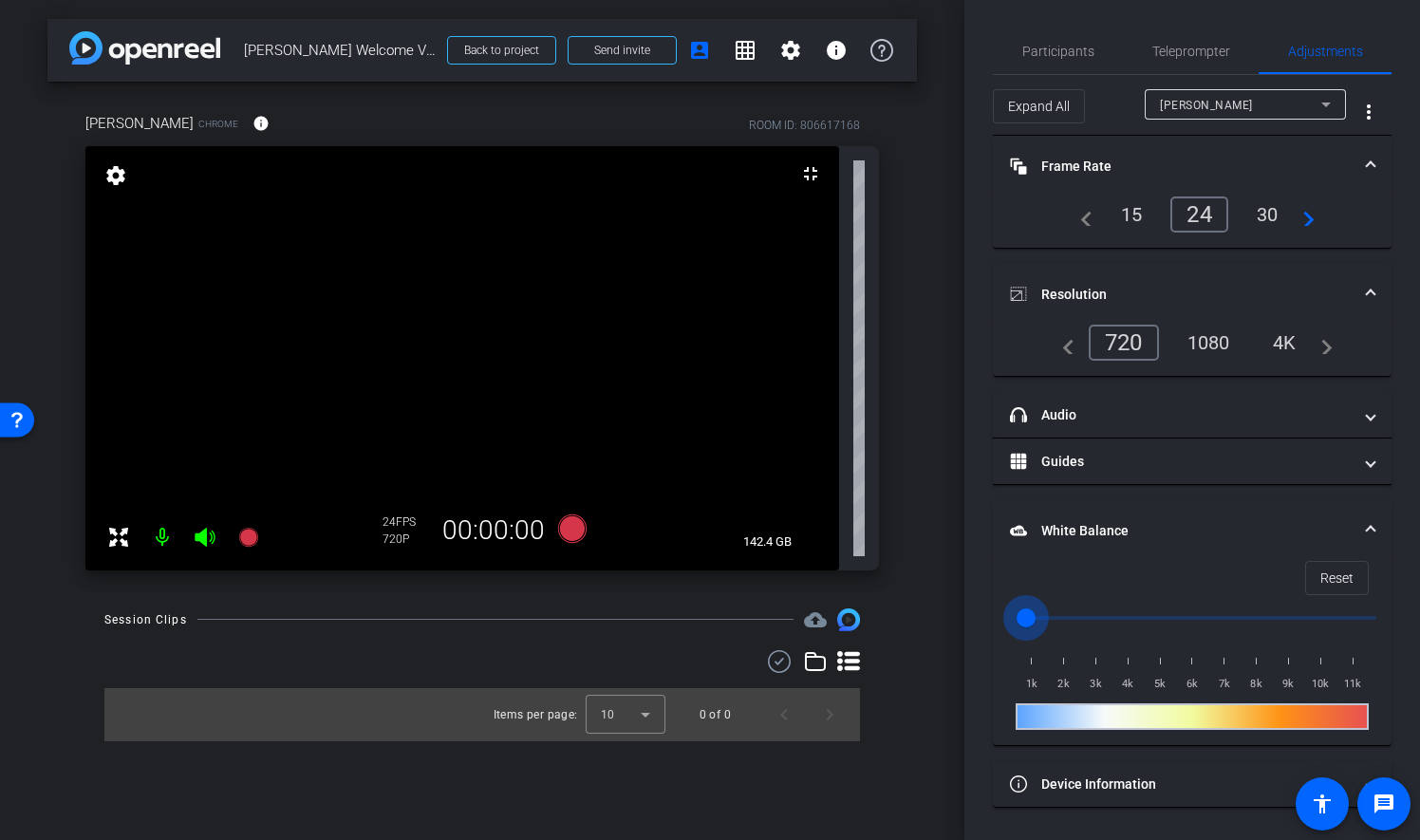
drag, startPoint x: 1374, startPoint y: 617, endPoint x: 953, endPoint y: 624, distance: 421.1
click at [1003, 624] on input "range" at bounding box center [1200, 618] width 393 height 42
drag, startPoint x: 1031, startPoint y: 615, endPoint x: 1423, endPoint y: 666, distance: 395.3
type input "11000"
click at [1396, 639] on input "range" at bounding box center [1200, 618] width 393 height 42
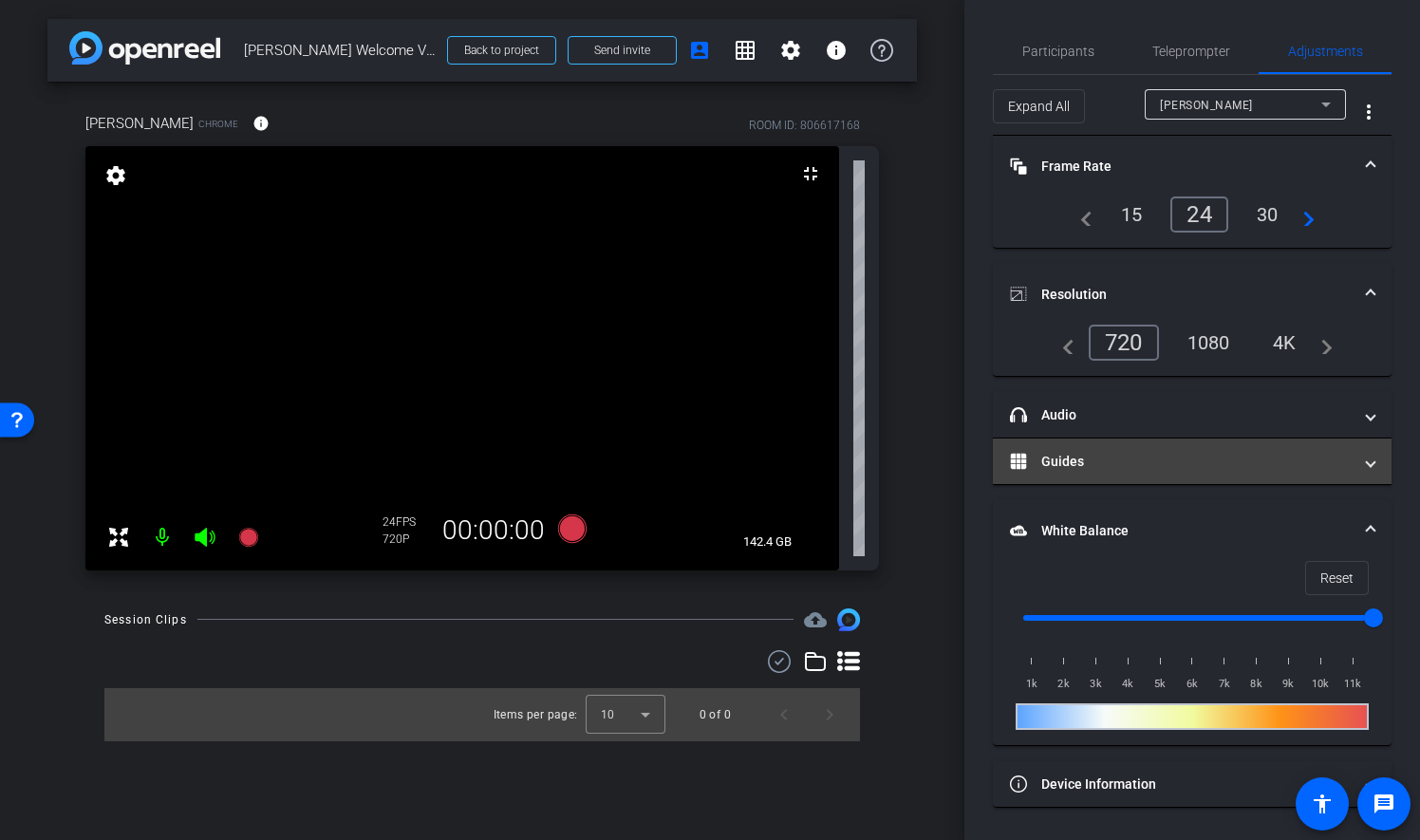
click at [1377, 450] on mat-expansion-panel-header "Guides" at bounding box center [1192, 461] width 398 height 45
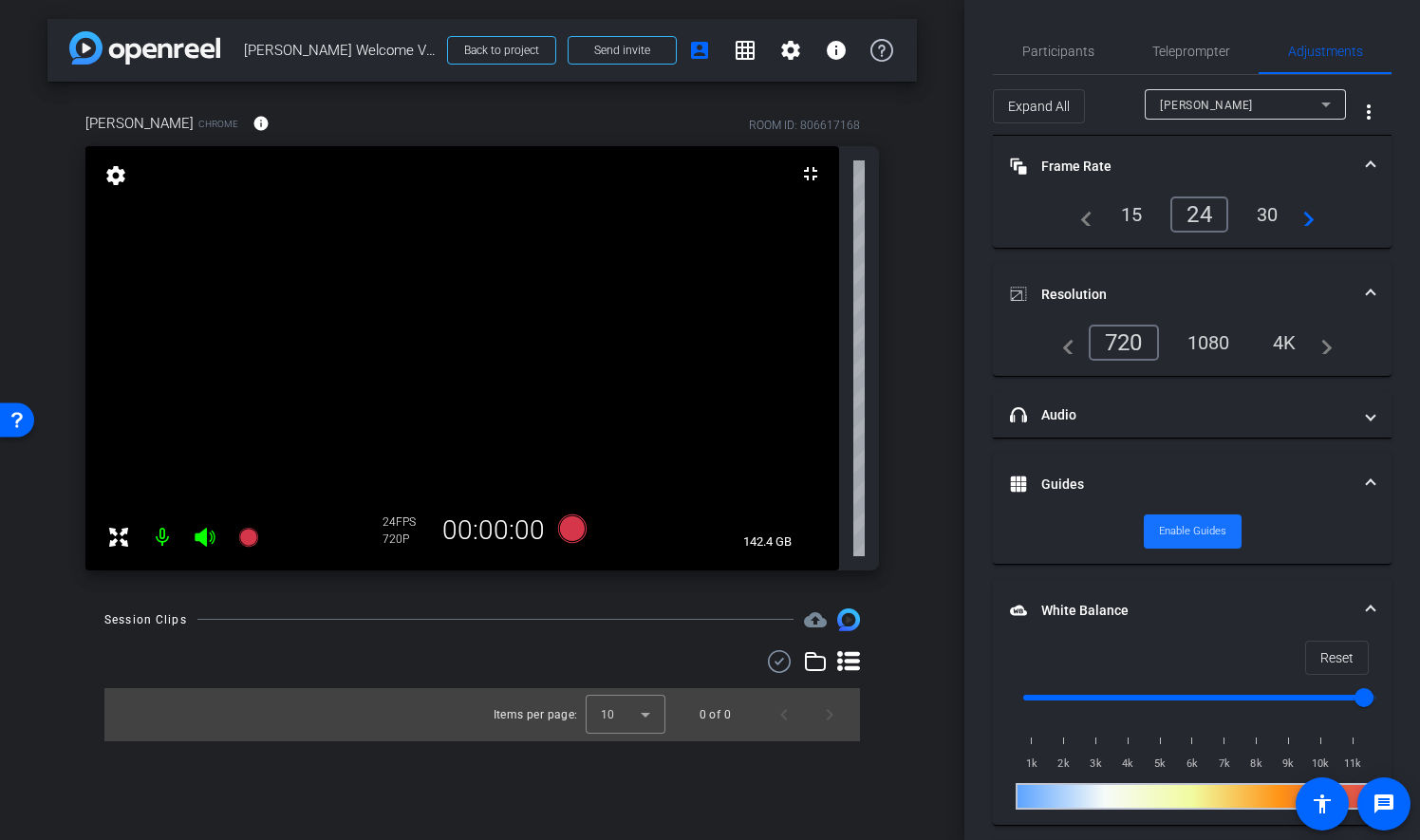
click at [1193, 529] on span "Enable Guides" at bounding box center [1193, 531] width 68 height 28
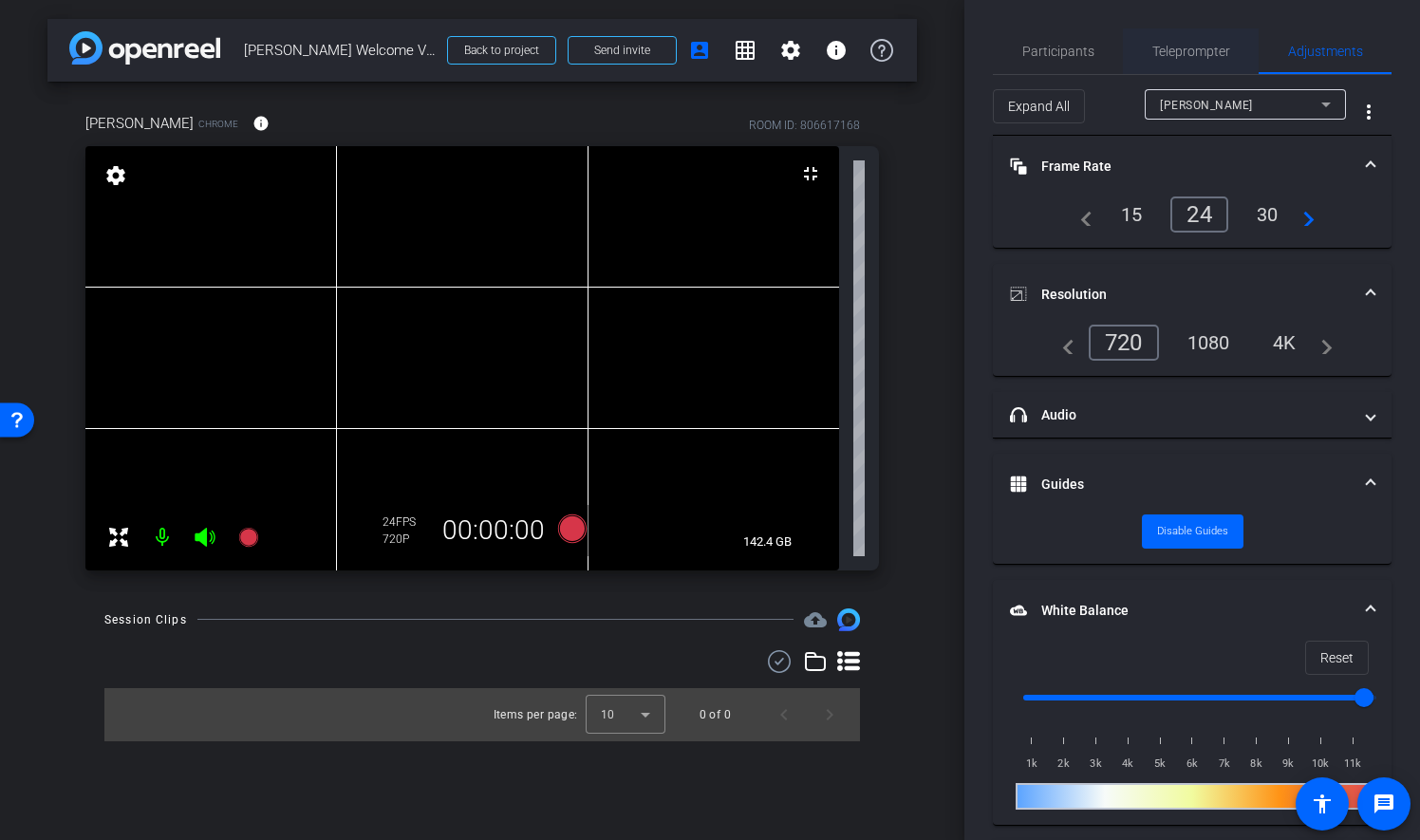
click at [1213, 49] on span "Teleprompter" at bounding box center [1191, 51] width 78 height 14
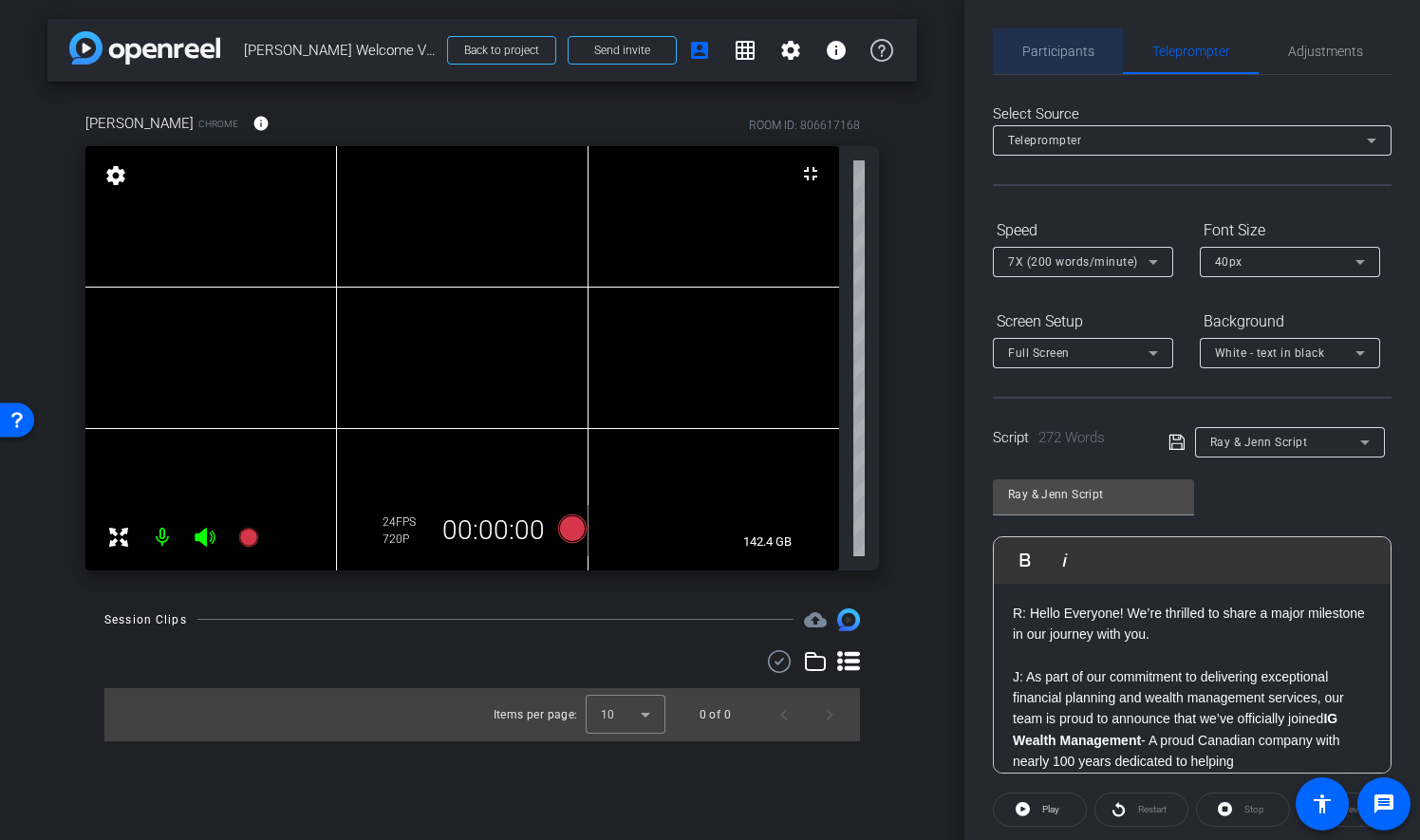
click at [1071, 45] on span "Participants" at bounding box center [1058, 51] width 72 height 14
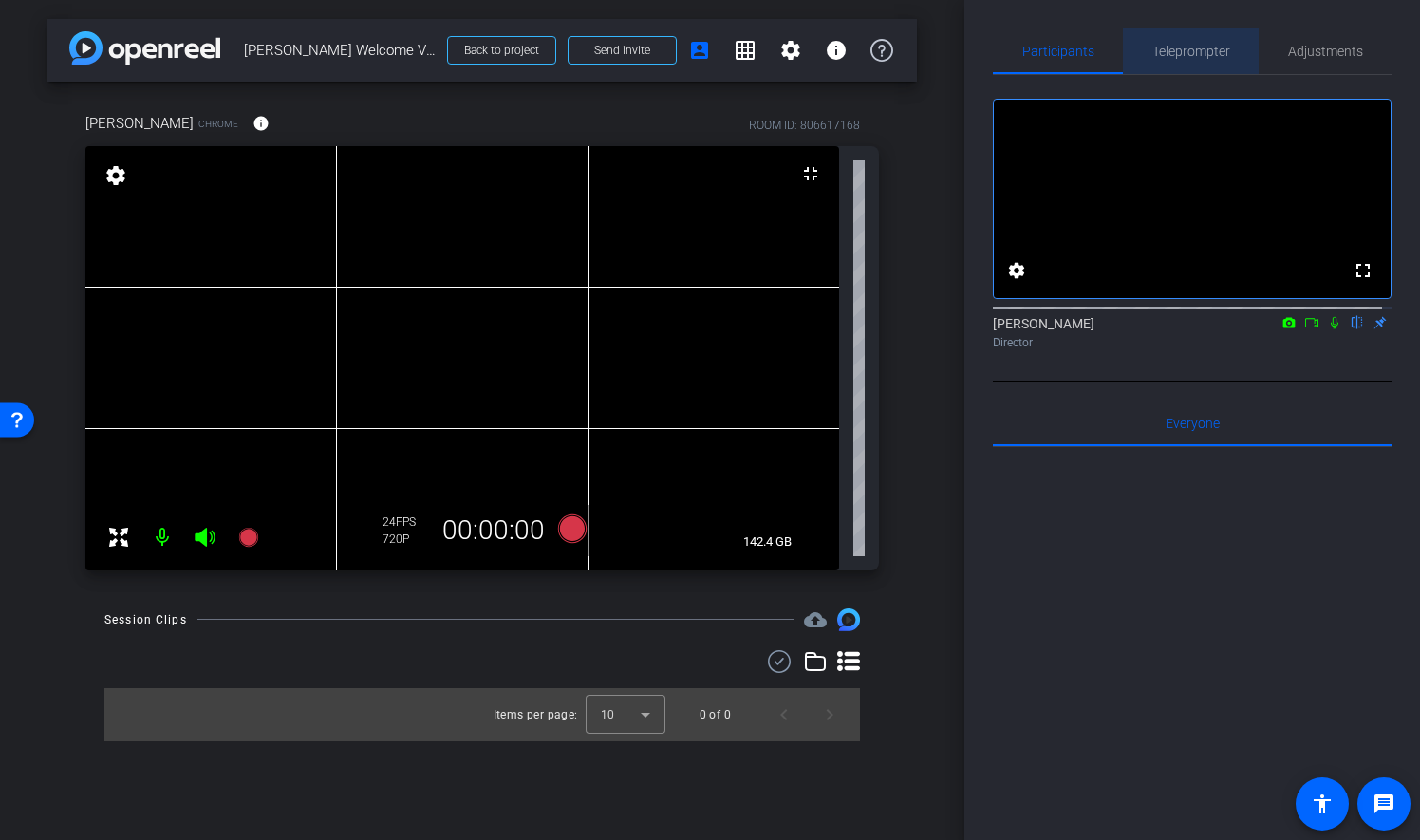
click at [1194, 53] on span "Teleprompter" at bounding box center [1191, 51] width 78 height 14
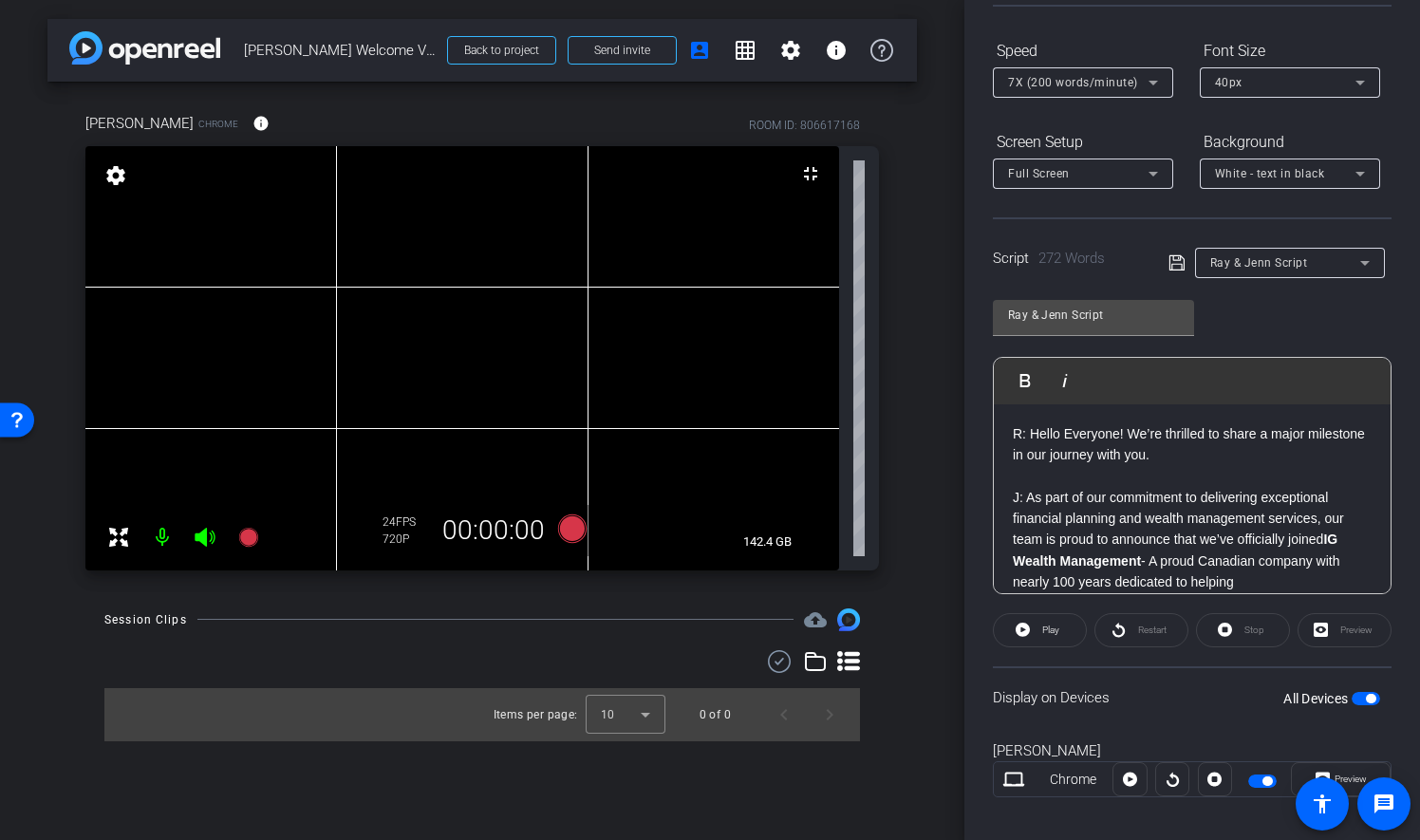
scroll to position [195, 0]
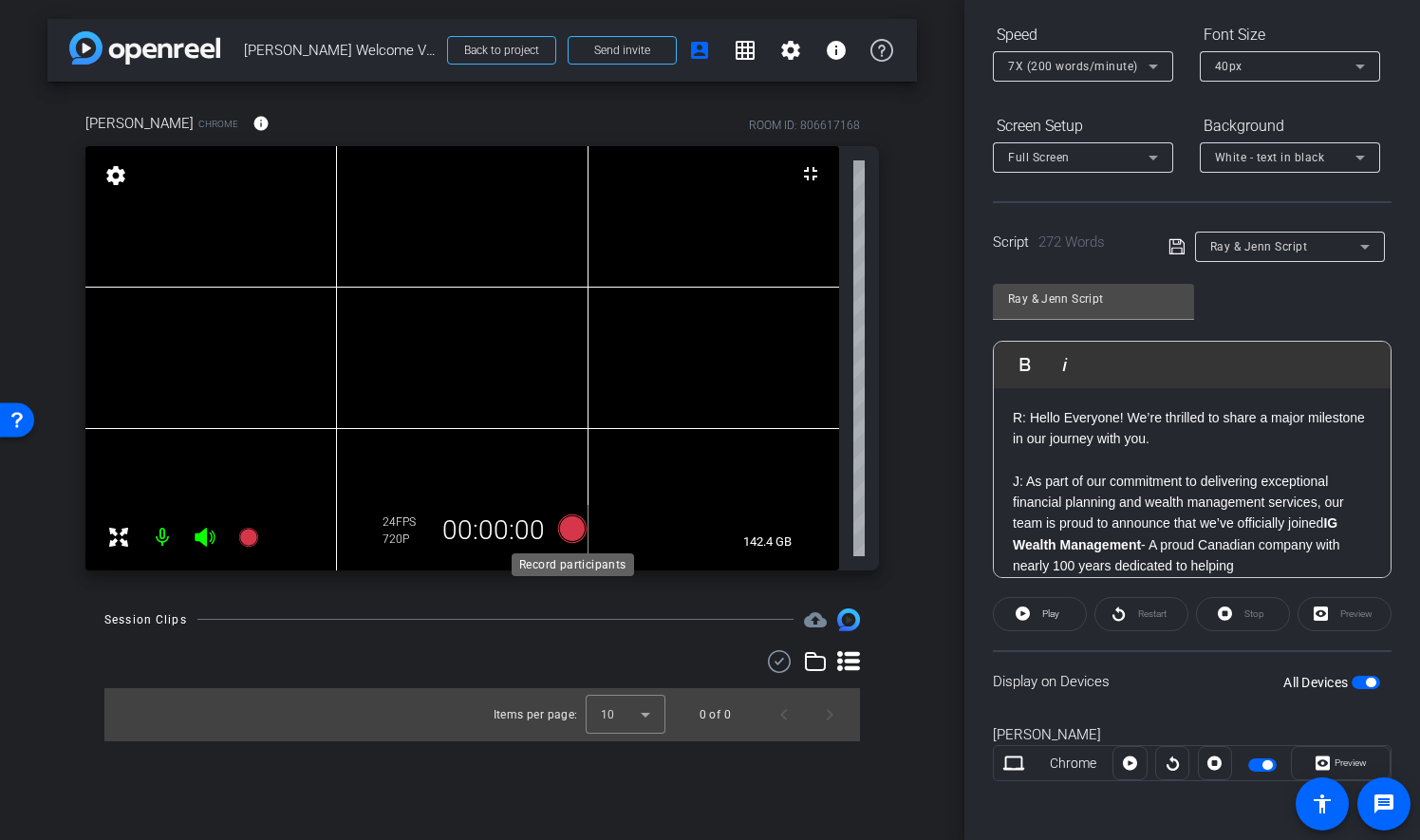
click at [573, 527] on icon at bounding box center [571, 527] width 28 height 28
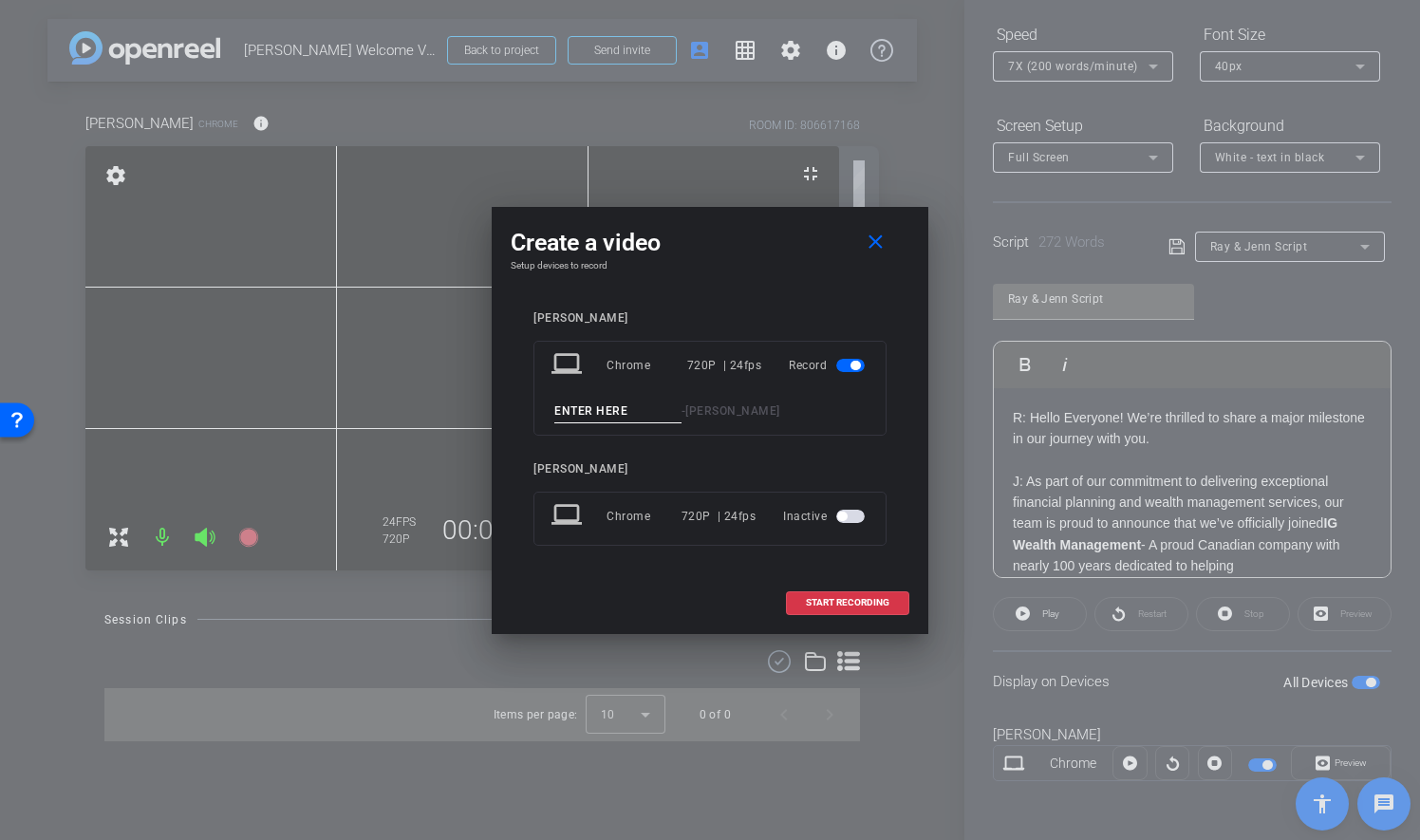
click at [650, 411] on input at bounding box center [618, 411] width 128 height 24
type input "Take 1"
click at [884, 603] on span "START RECORDING" at bounding box center [848, 603] width 83 height 10
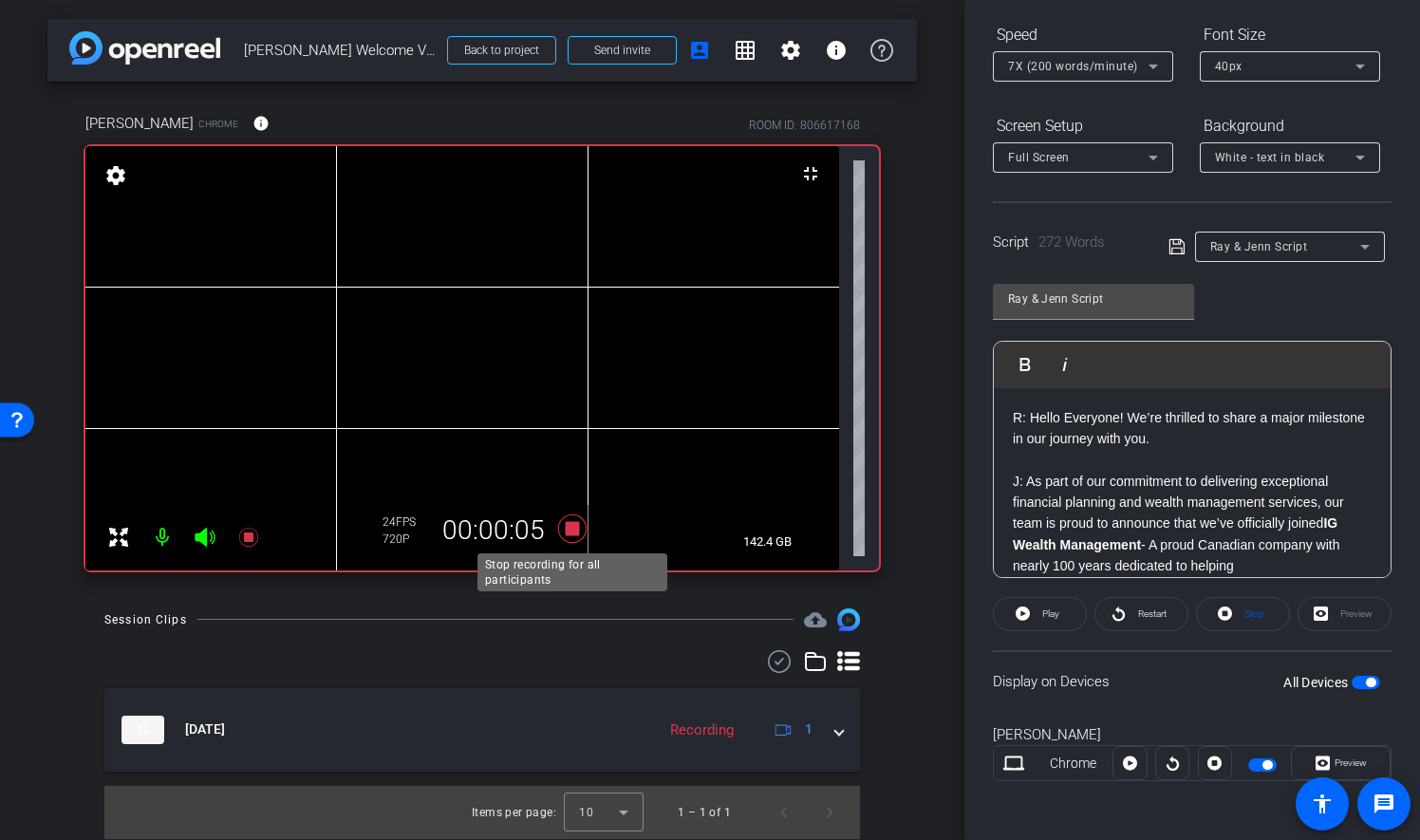
click at [579, 526] on icon at bounding box center [571, 527] width 28 height 28
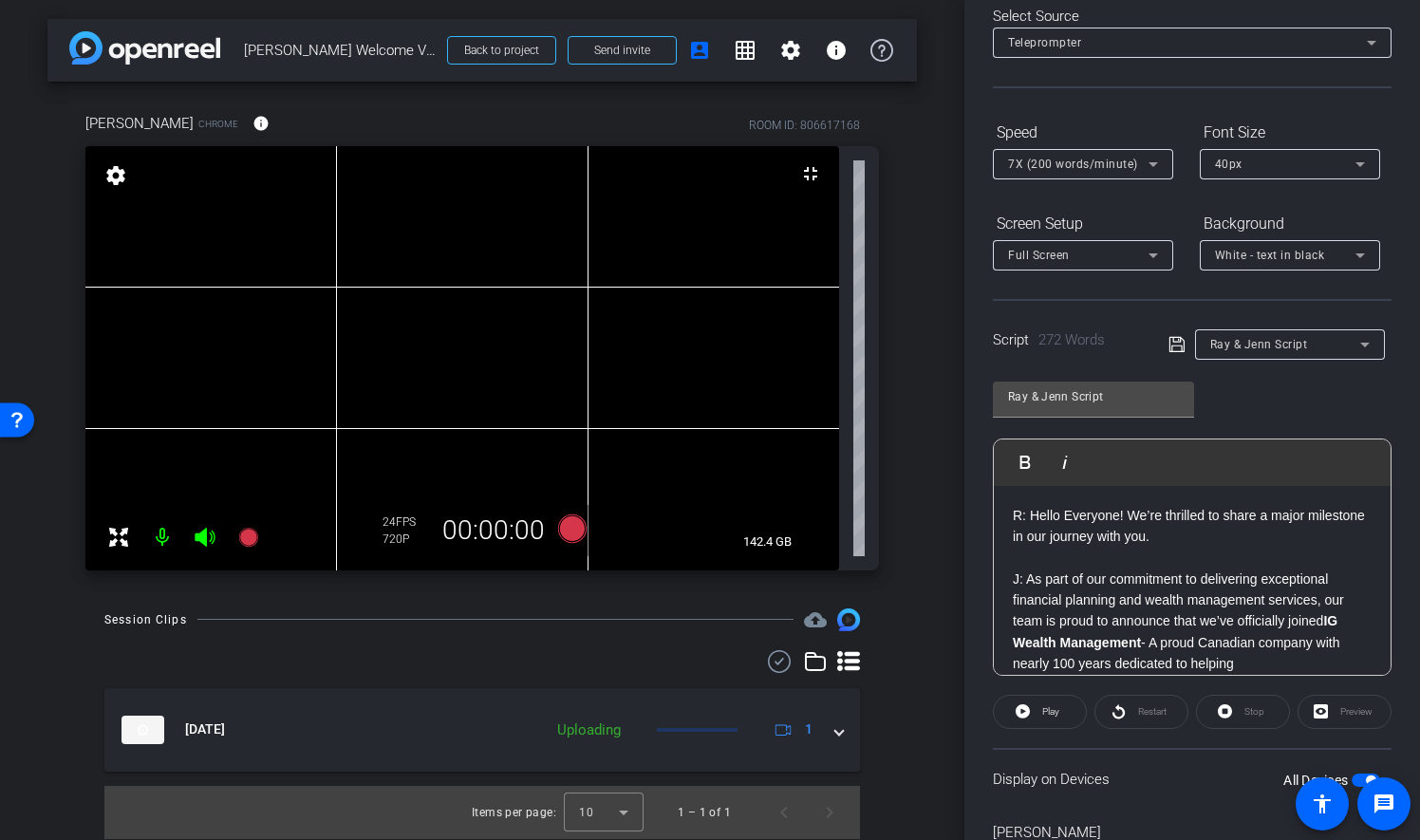
scroll to position [0, 0]
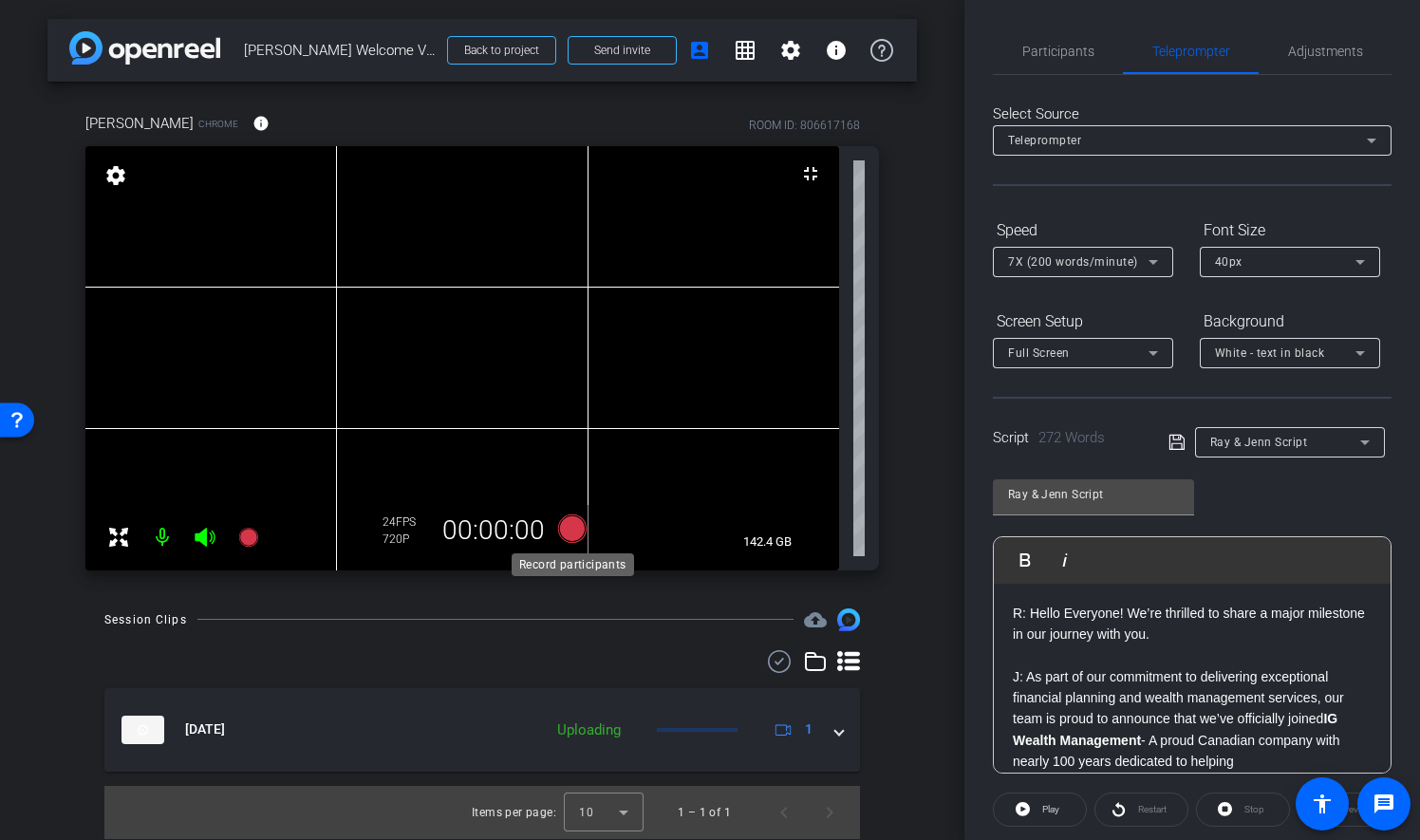
click at [585, 518] on icon at bounding box center [572, 528] width 45 height 34
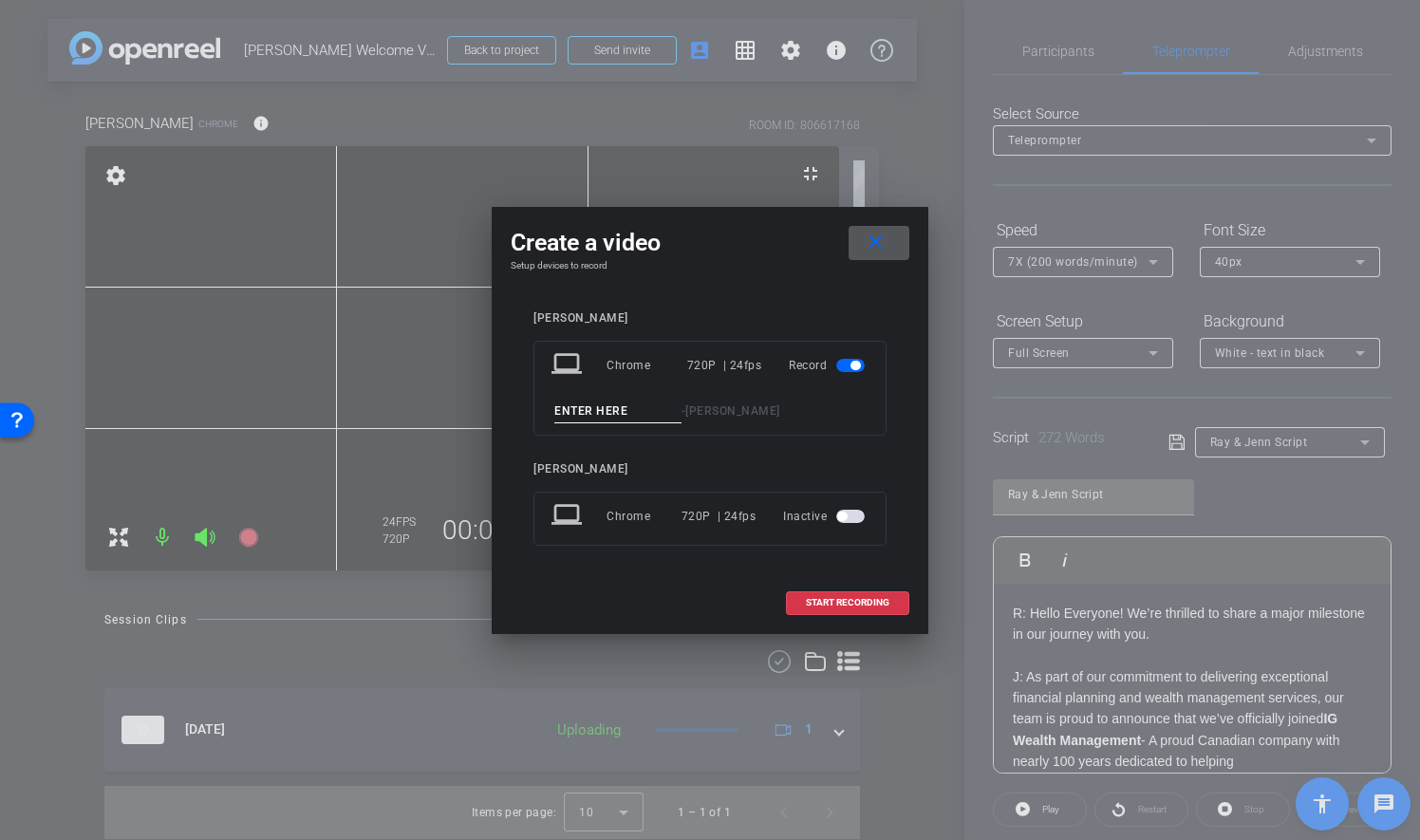
click at [636, 410] on input at bounding box center [618, 411] width 128 height 24
type input "Take 2"
click at [864, 599] on span "START RECORDING" at bounding box center [848, 603] width 83 height 10
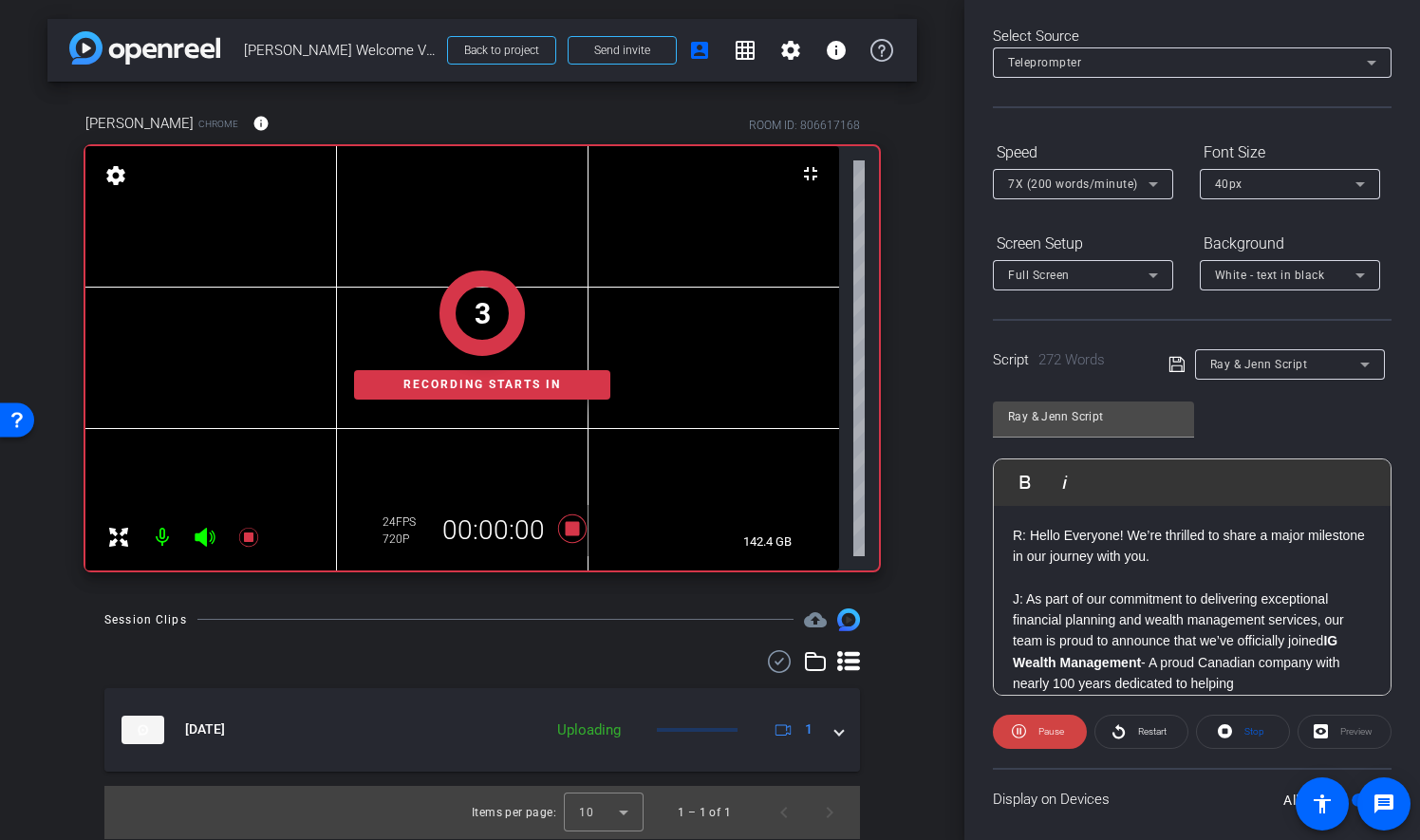
scroll to position [195, 0]
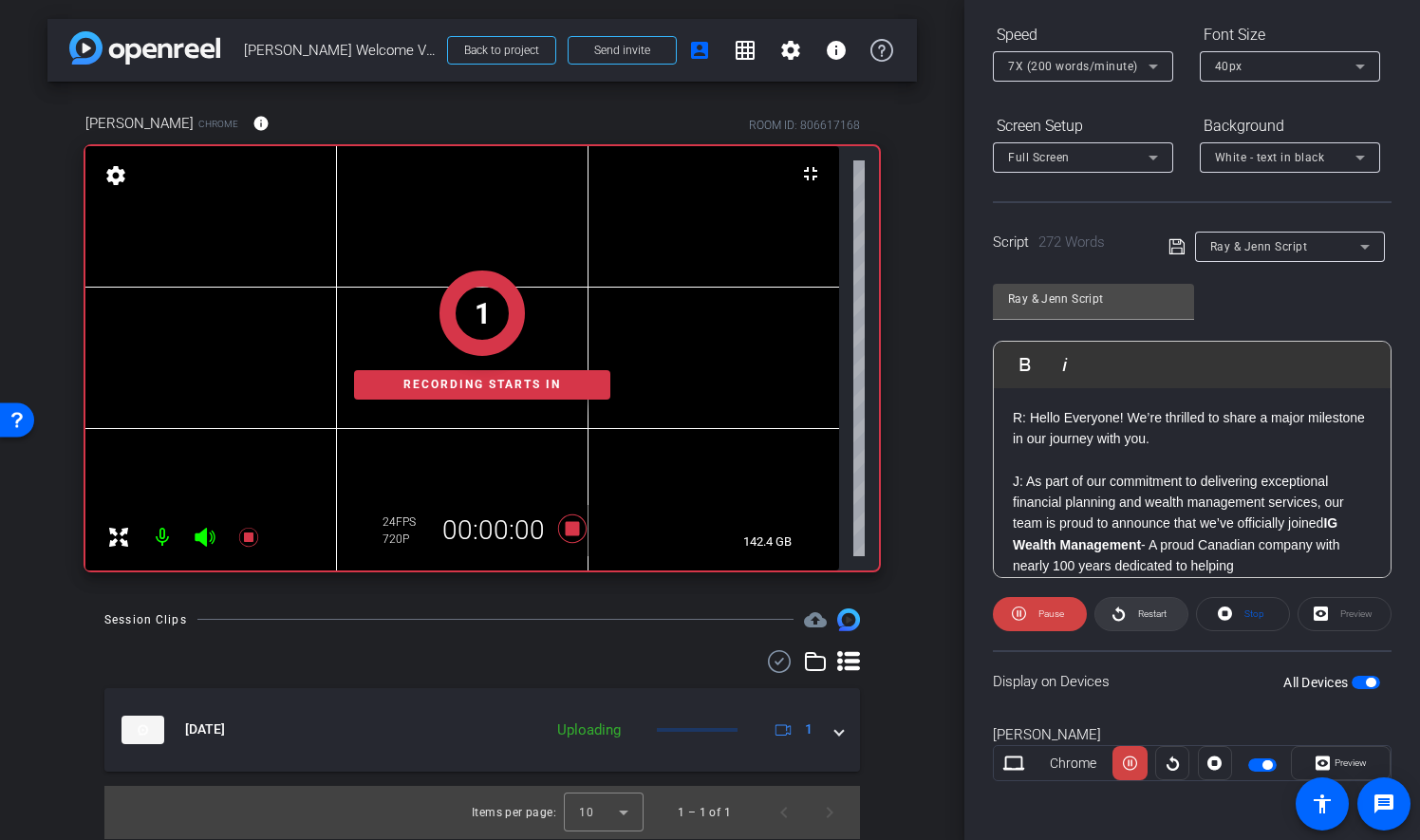
click at [1133, 615] on span "Restart" at bounding box center [1149, 614] width 33 height 26
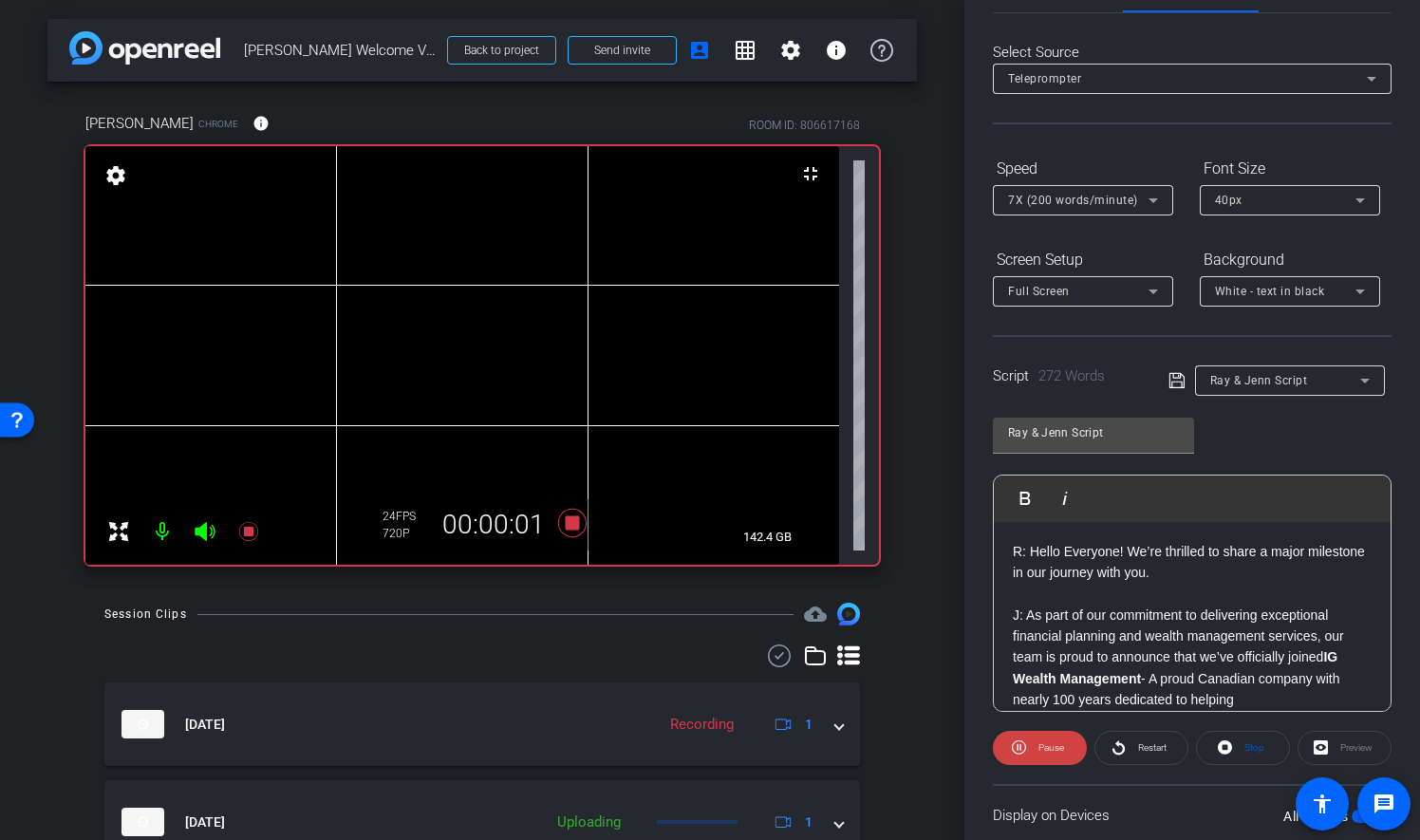
scroll to position [0, 0]
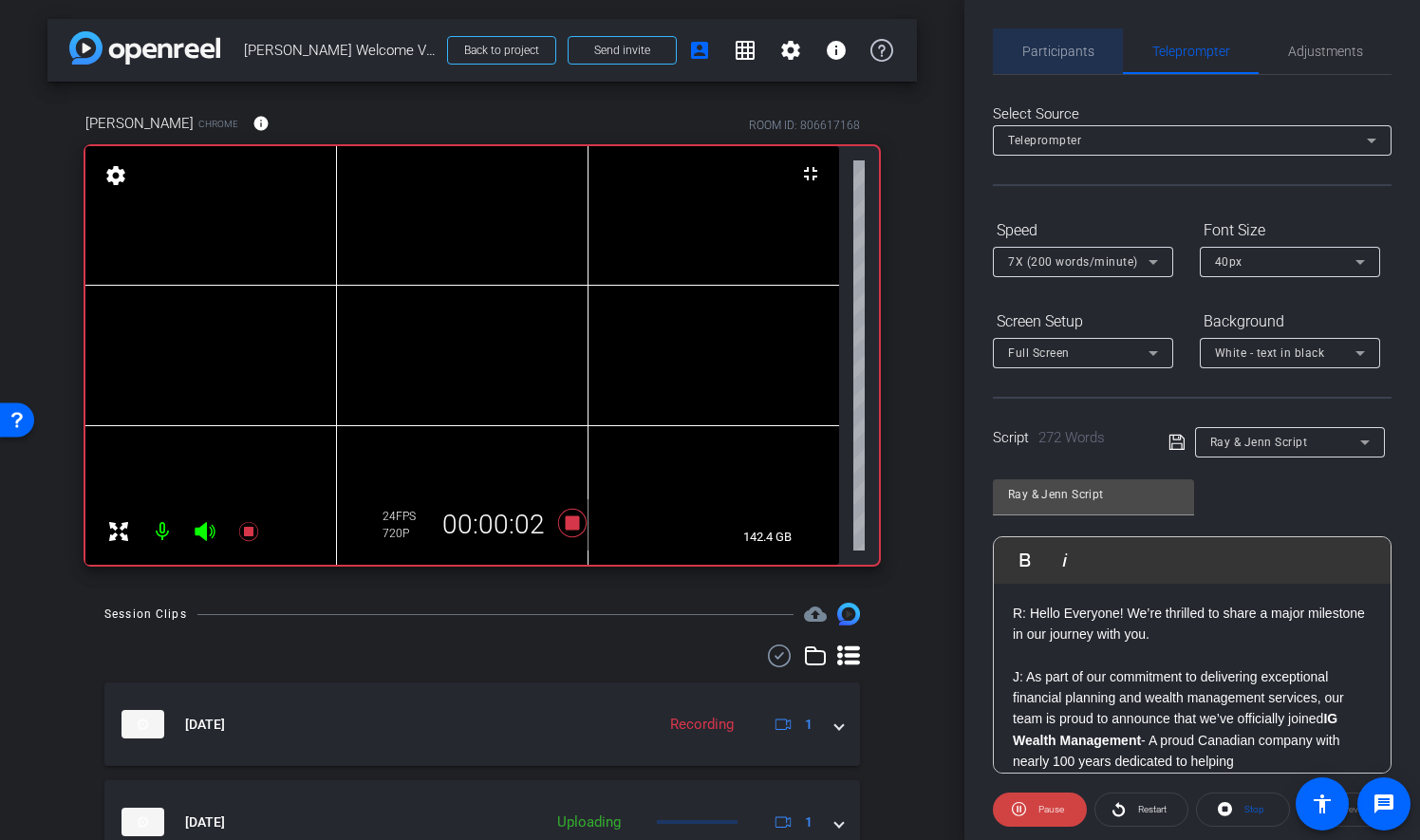
click at [1066, 58] on span "Participants" at bounding box center [1058, 51] width 72 height 14
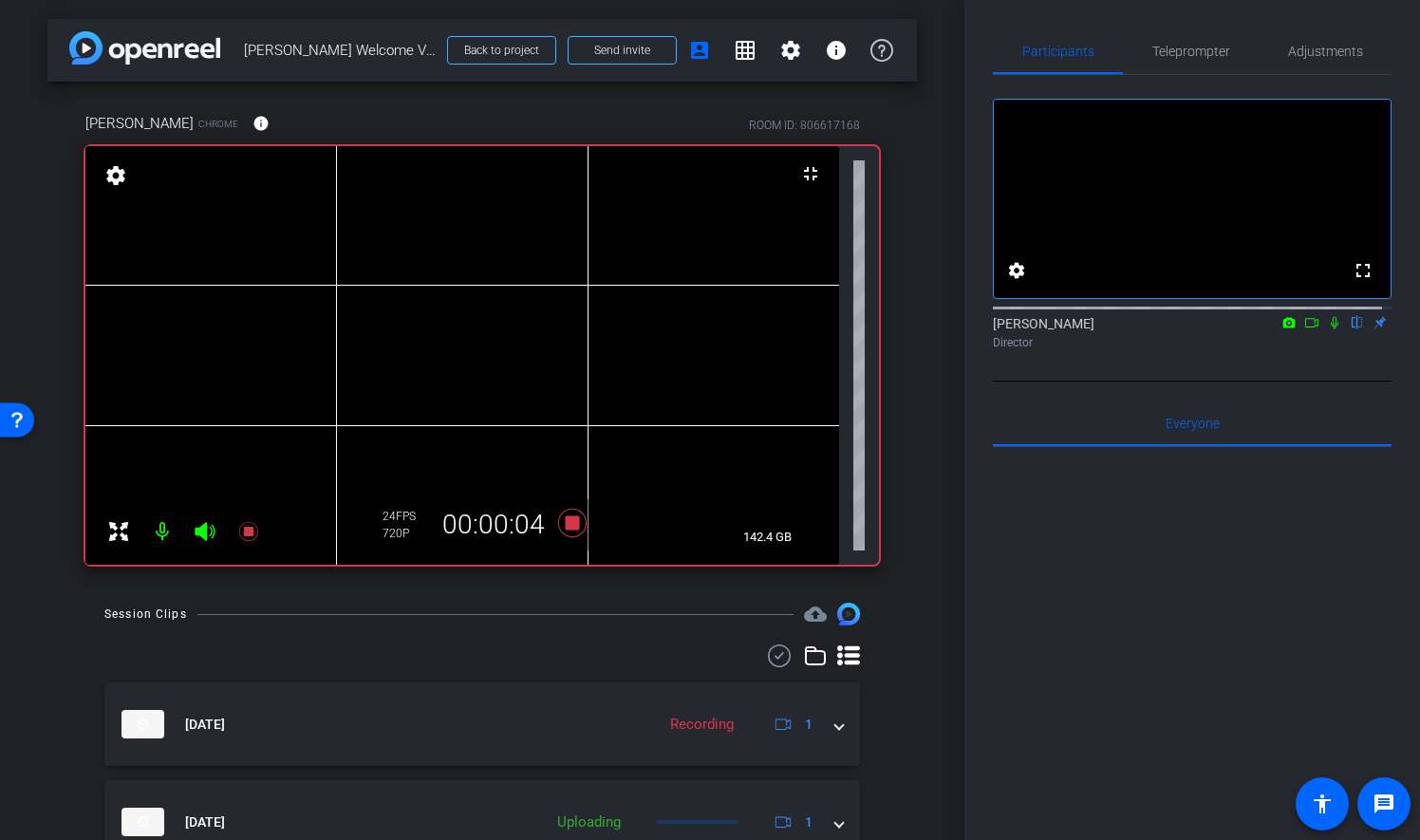
click at [1327, 330] on icon at bounding box center [1335, 323] width 15 height 14
click at [1190, 50] on span "Teleprompter" at bounding box center [1191, 51] width 78 height 14
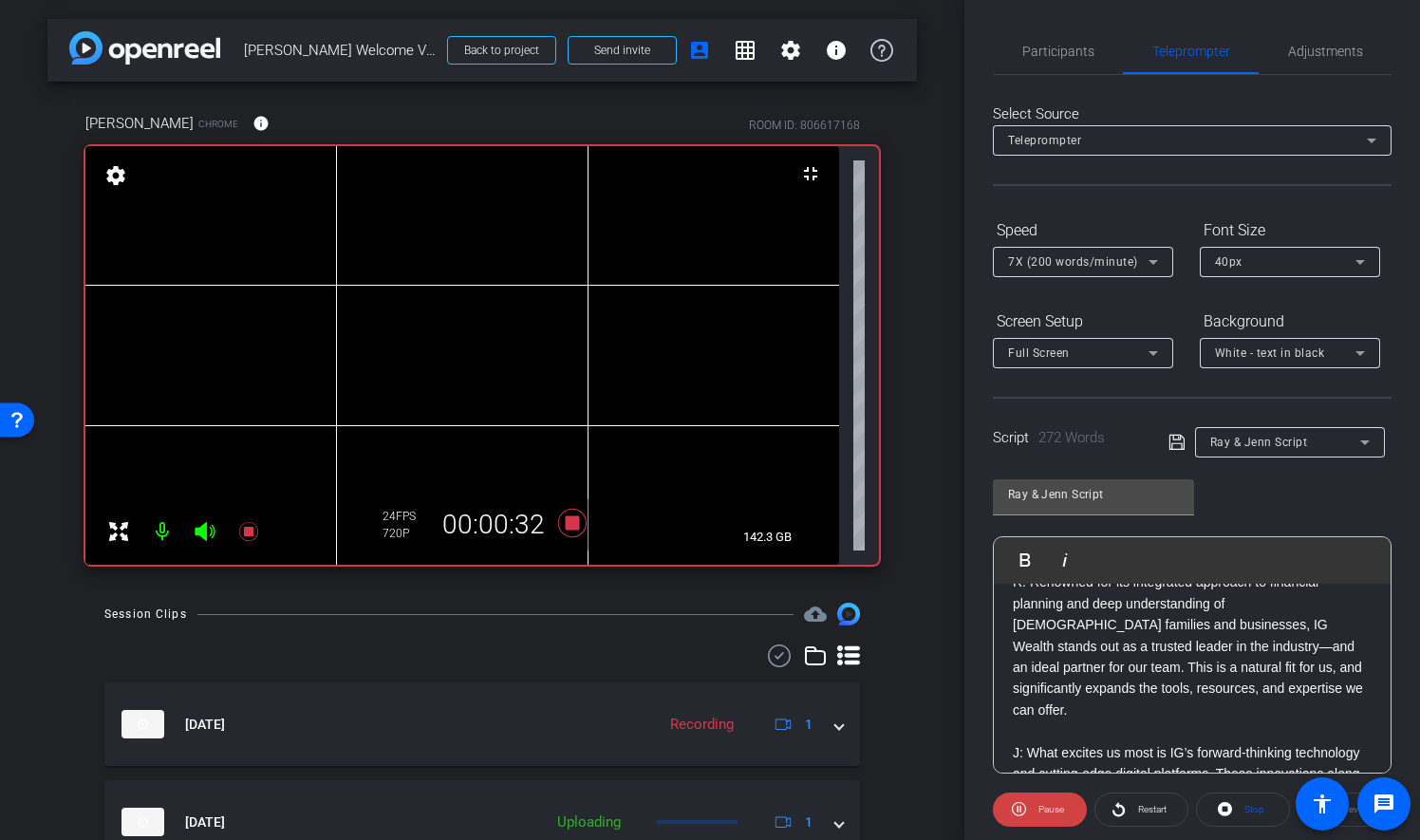
scroll to position [285, 0]
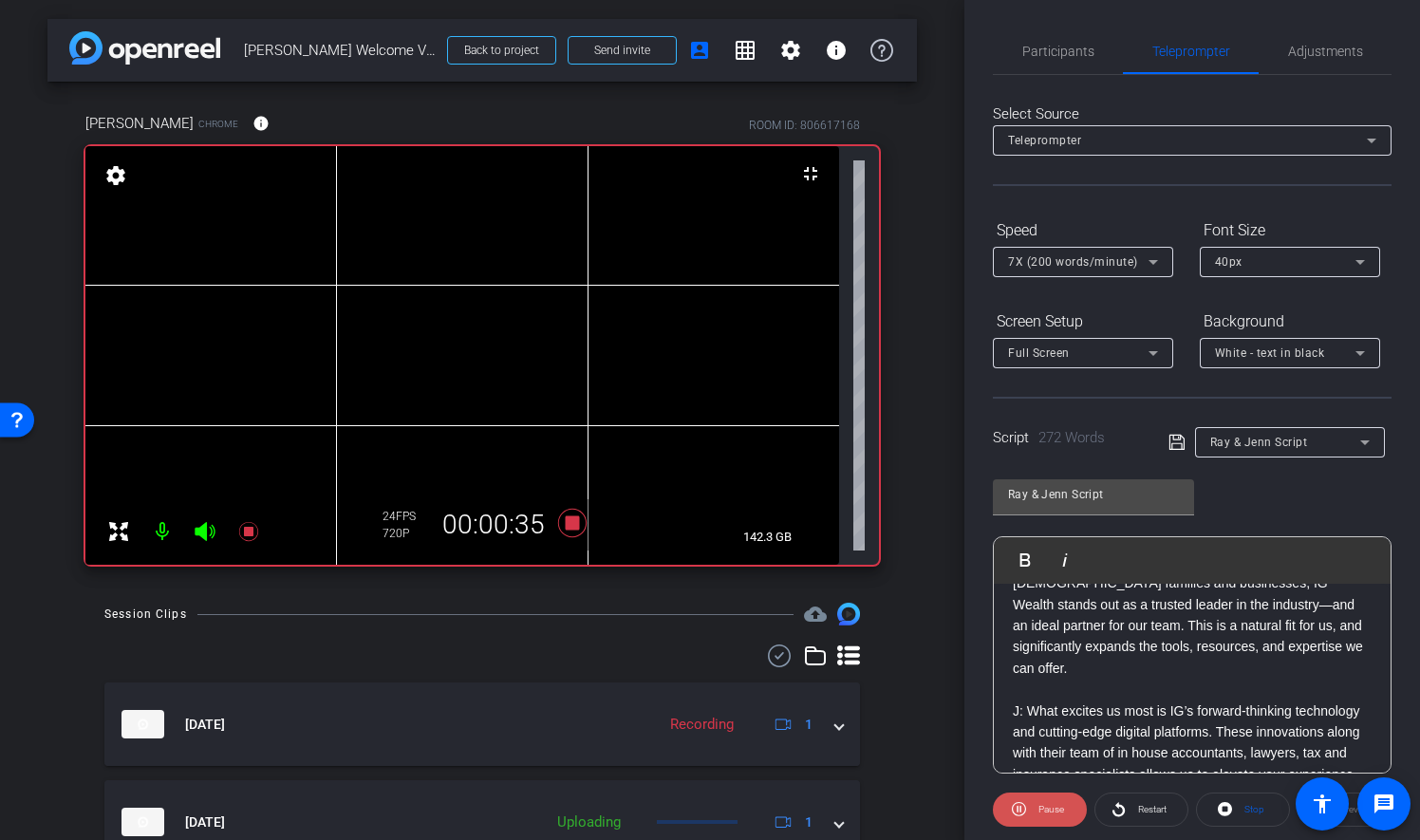
click at [1033, 807] on span "Pause" at bounding box center [1048, 809] width 30 height 26
click at [1050, 61] on span "Participants" at bounding box center [1058, 50] width 72 height 45
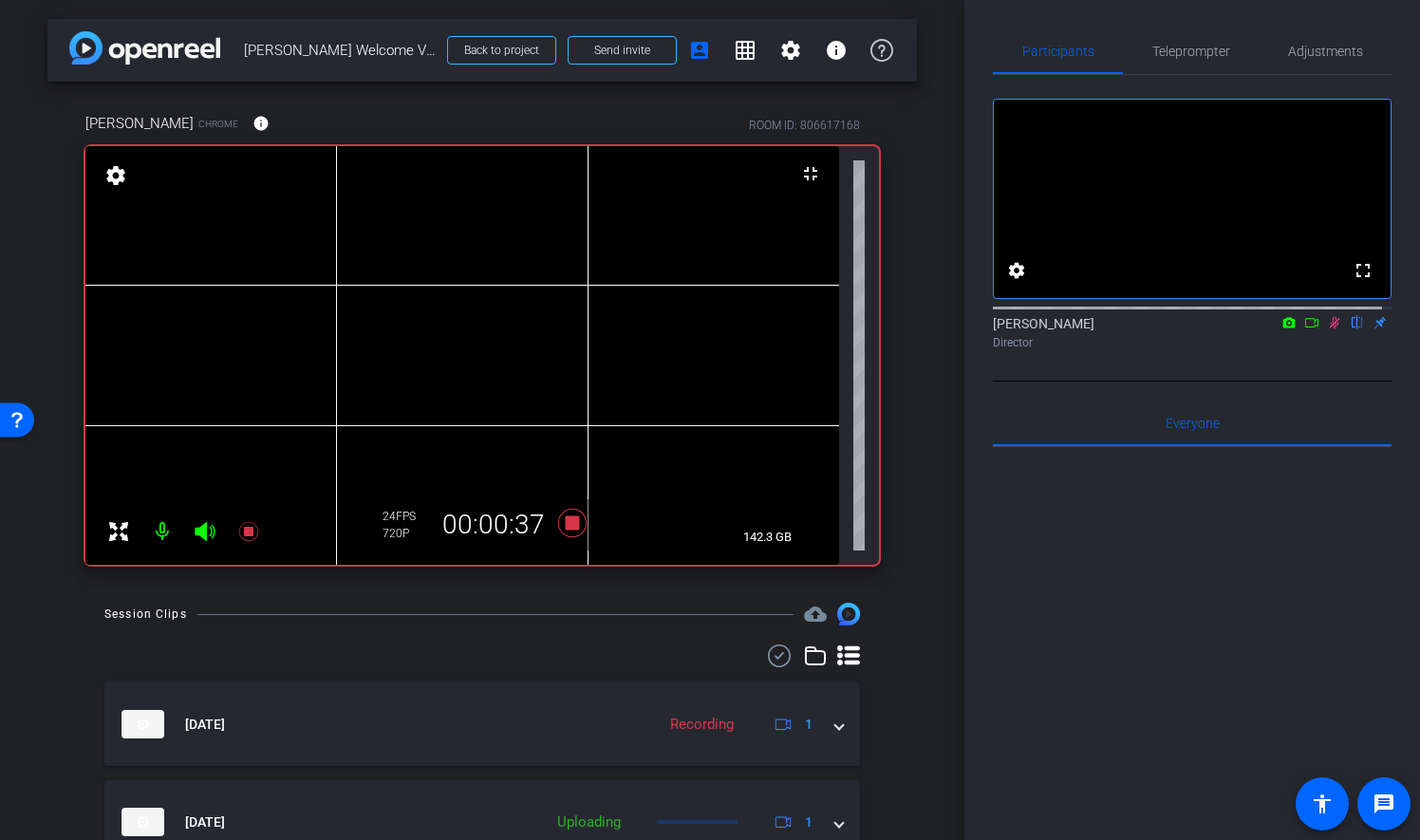
click at [1330, 330] on icon at bounding box center [1335, 323] width 15 height 14
click at [571, 518] on icon at bounding box center [571, 522] width 28 height 28
click at [1163, 68] on span "Teleprompter" at bounding box center [1191, 50] width 78 height 45
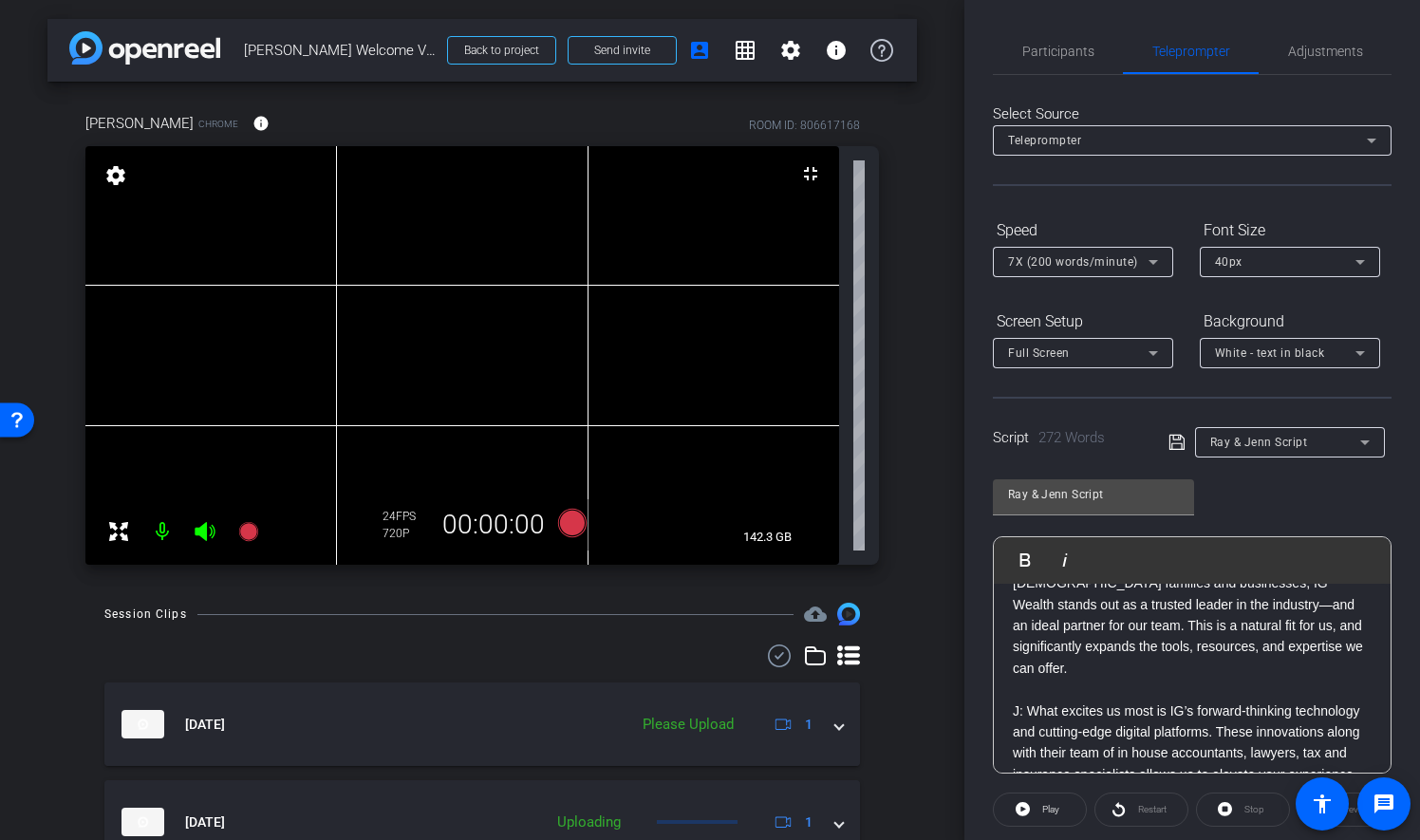
click at [1158, 257] on icon at bounding box center [1153, 262] width 23 height 23
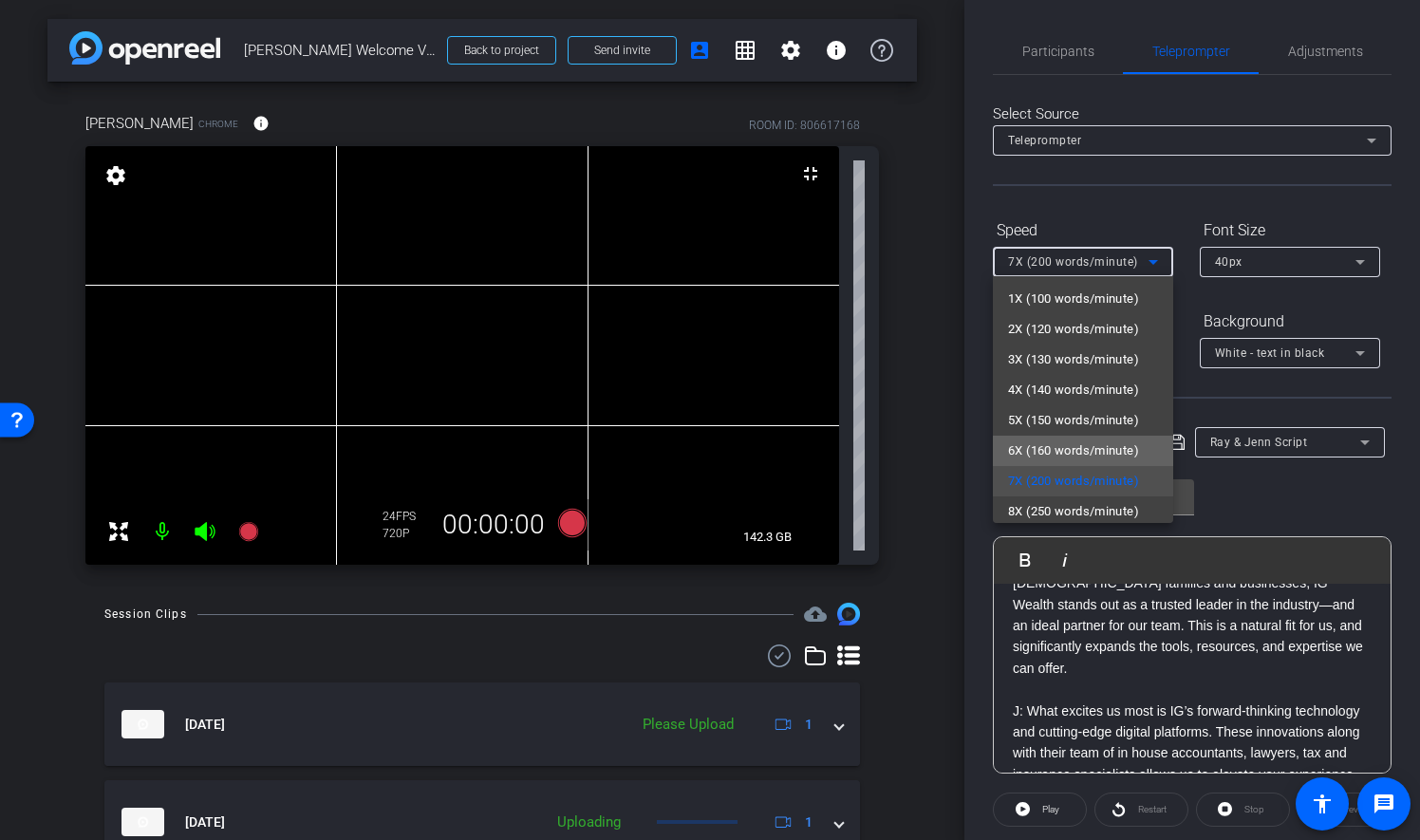
click at [1122, 447] on span "6X (160 words/minute)" at bounding box center [1074, 451] width 131 height 23
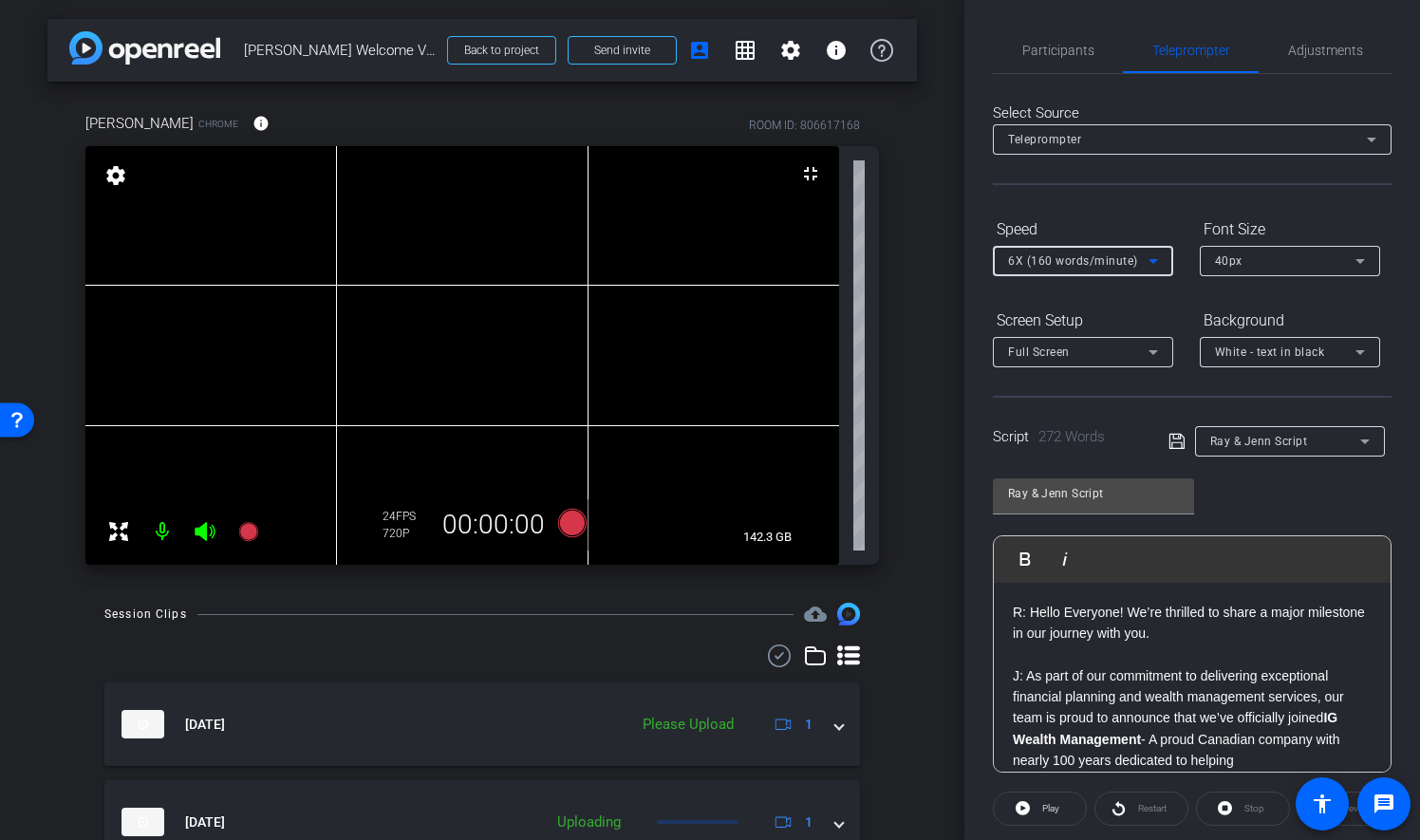
scroll to position [0, 0]
click at [1172, 441] on icon at bounding box center [1177, 443] width 17 height 23
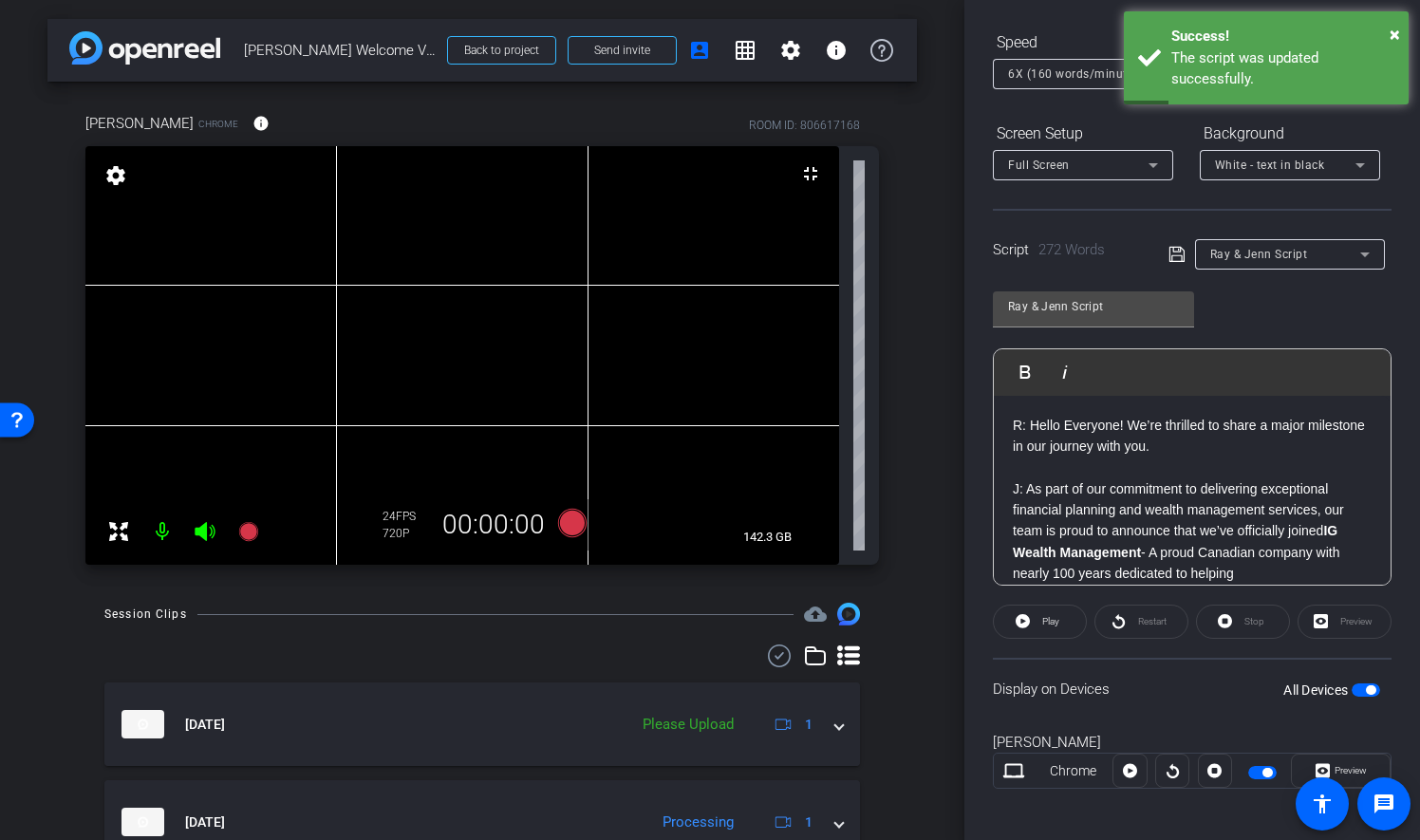
scroll to position [195, 0]
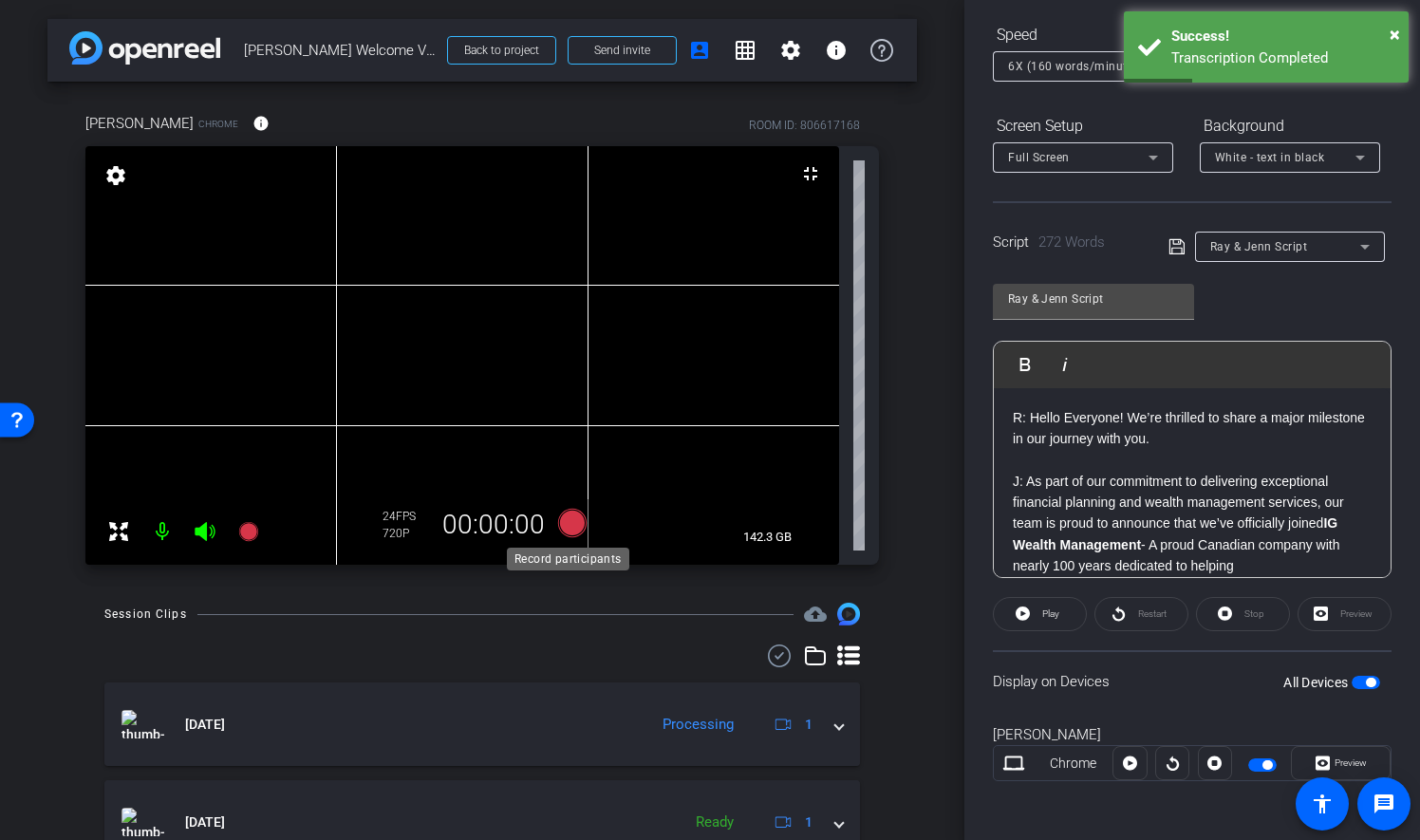
click at [566, 520] on icon at bounding box center [571, 522] width 28 height 28
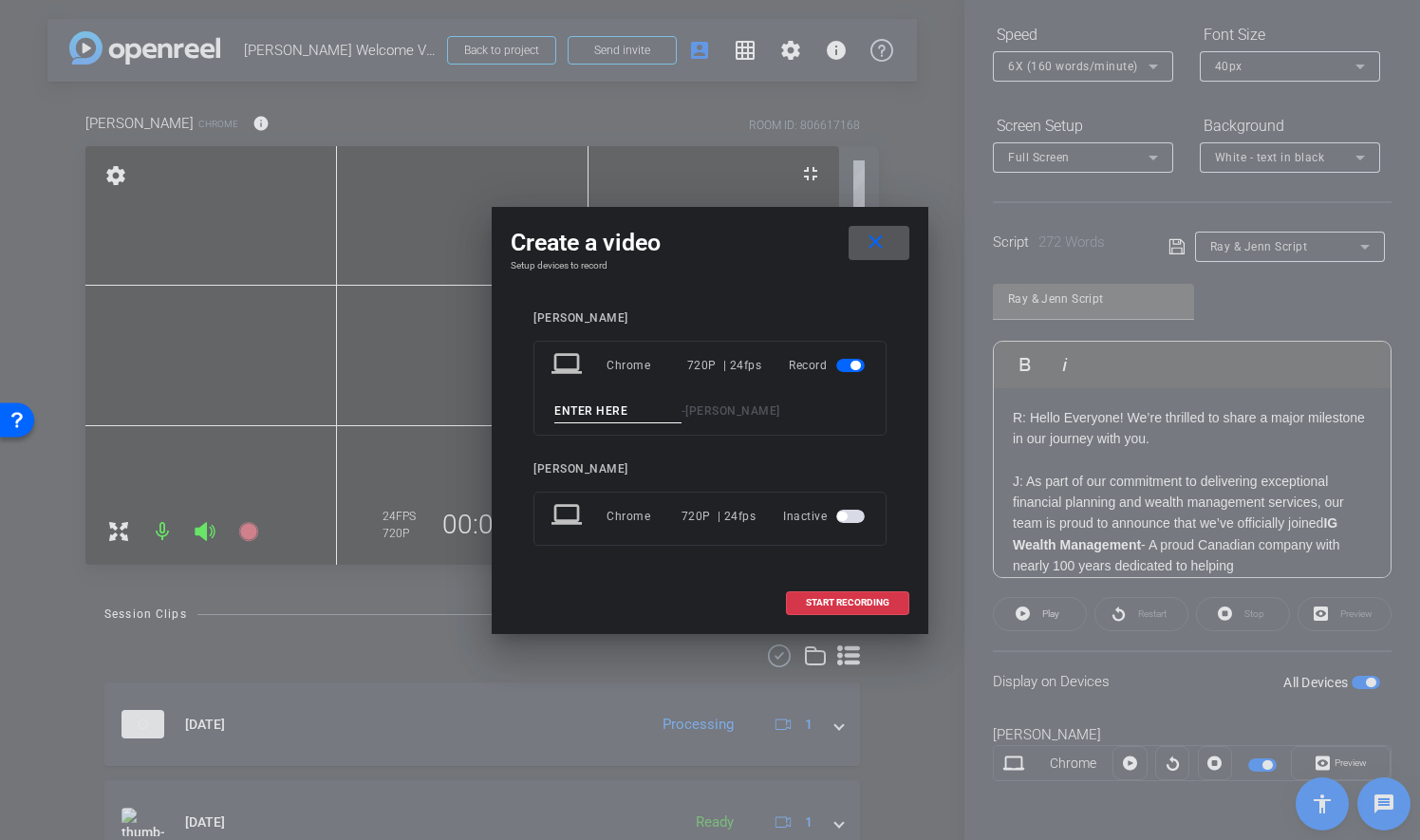
click at [623, 410] on input at bounding box center [618, 411] width 128 height 24
type input "Take 3"
click at [849, 601] on span "START RECORDING" at bounding box center [848, 603] width 83 height 10
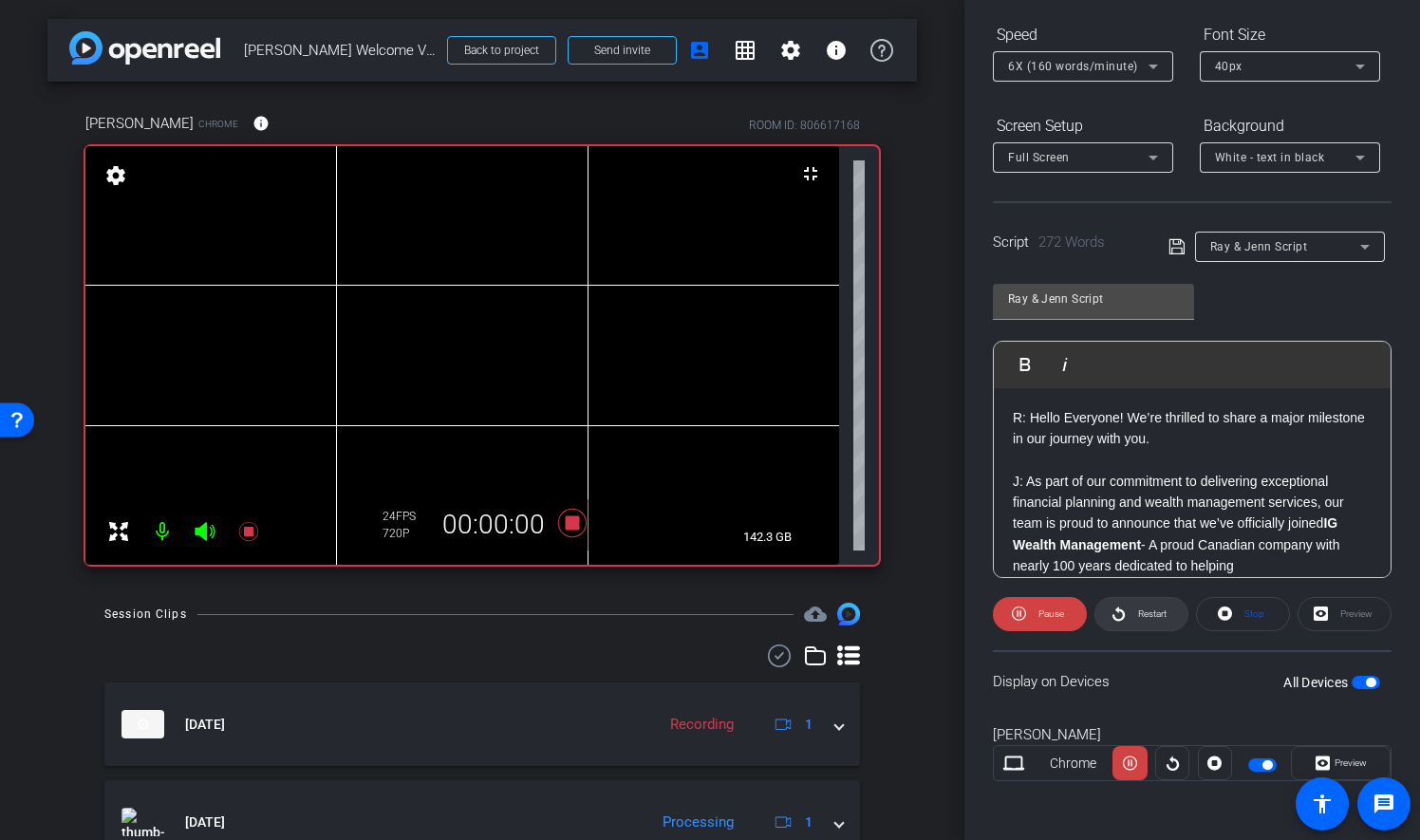
click at [1143, 619] on span "Restart" at bounding box center [1149, 614] width 33 height 26
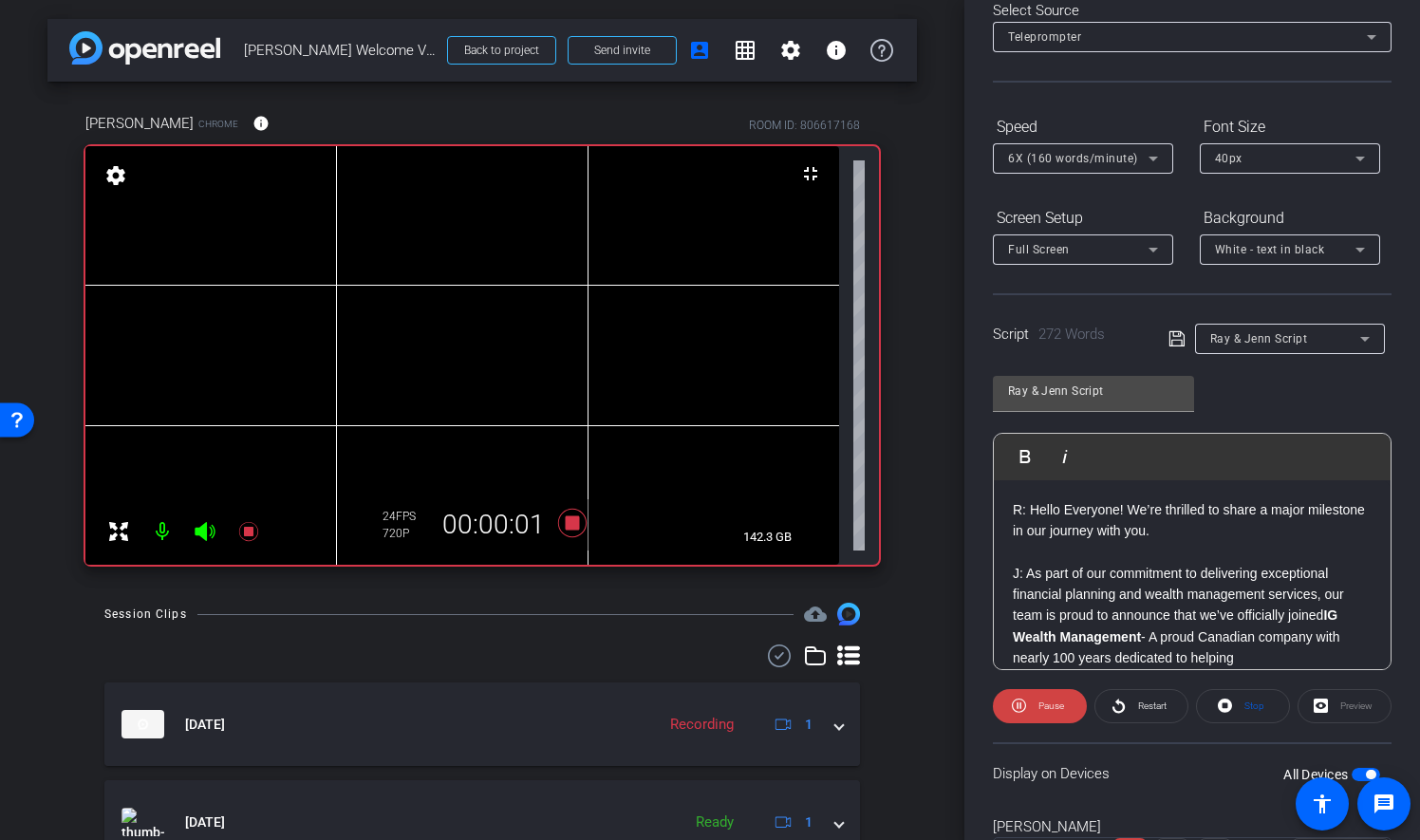
scroll to position [0, 0]
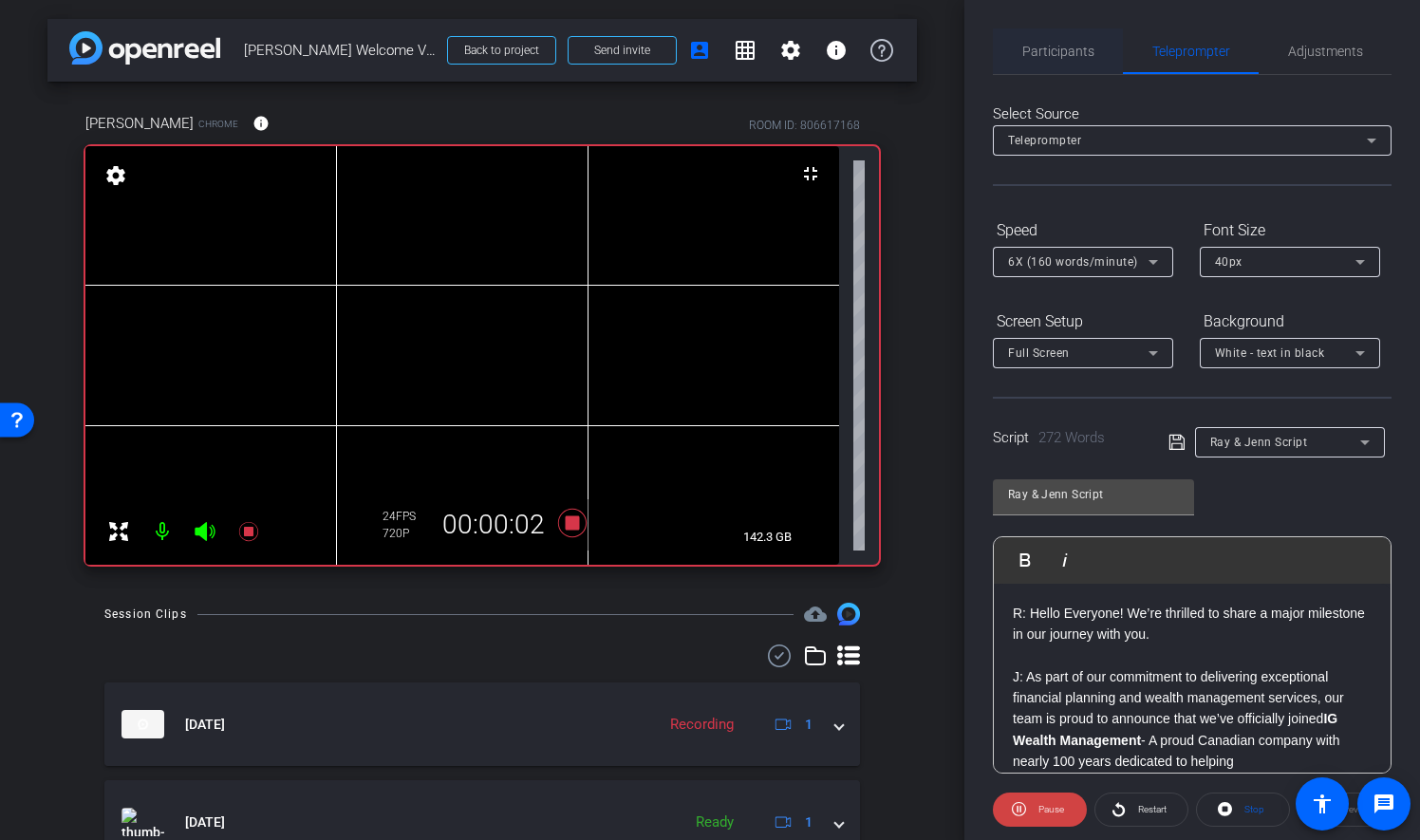
click at [1073, 55] on span "Participants" at bounding box center [1058, 51] width 72 height 14
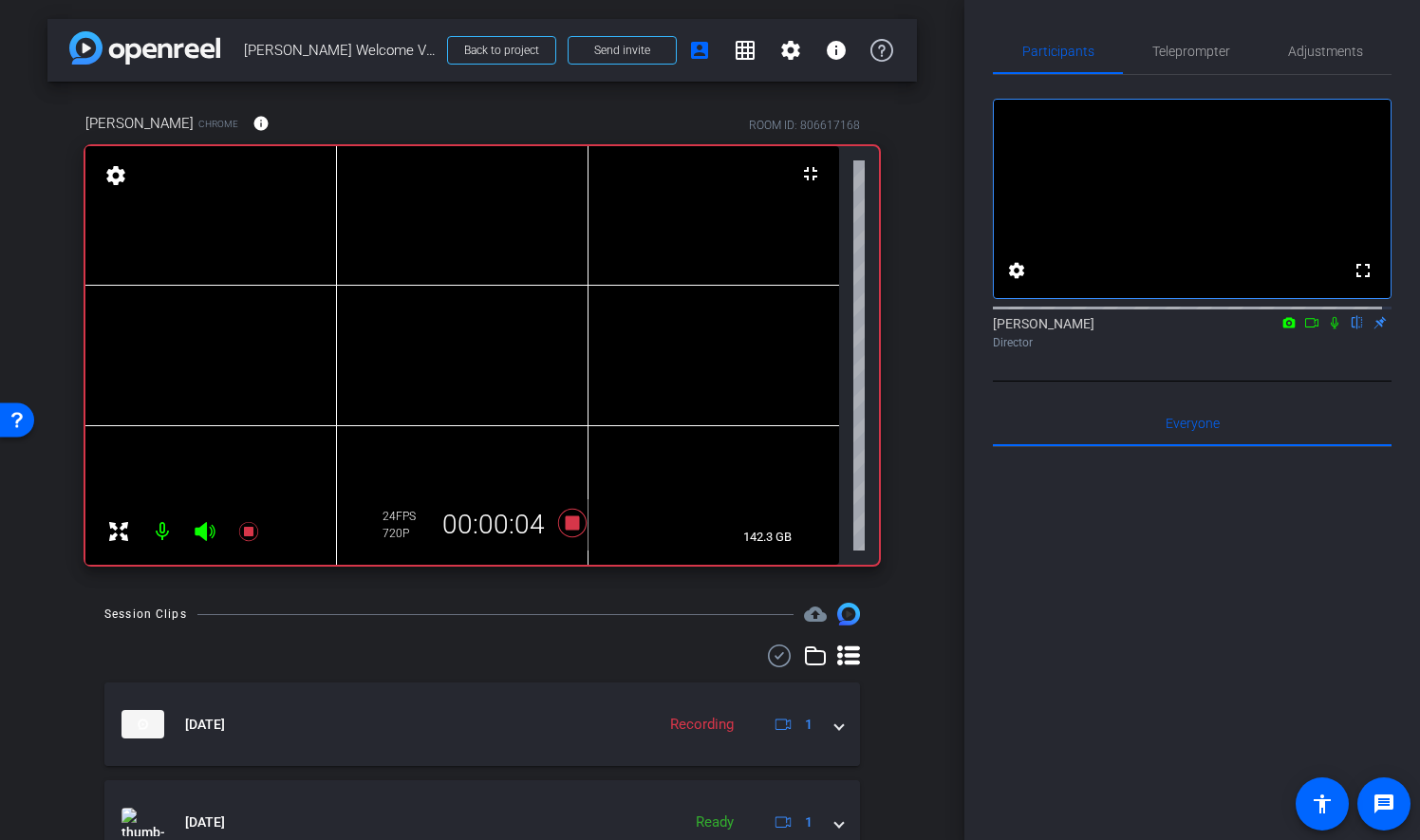
click at [1327, 330] on icon at bounding box center [1335, 323] width 15 height 14
click at [1225, 50] on div "Teleprompter" at bounding box center [1191, 50] width 135 height 45
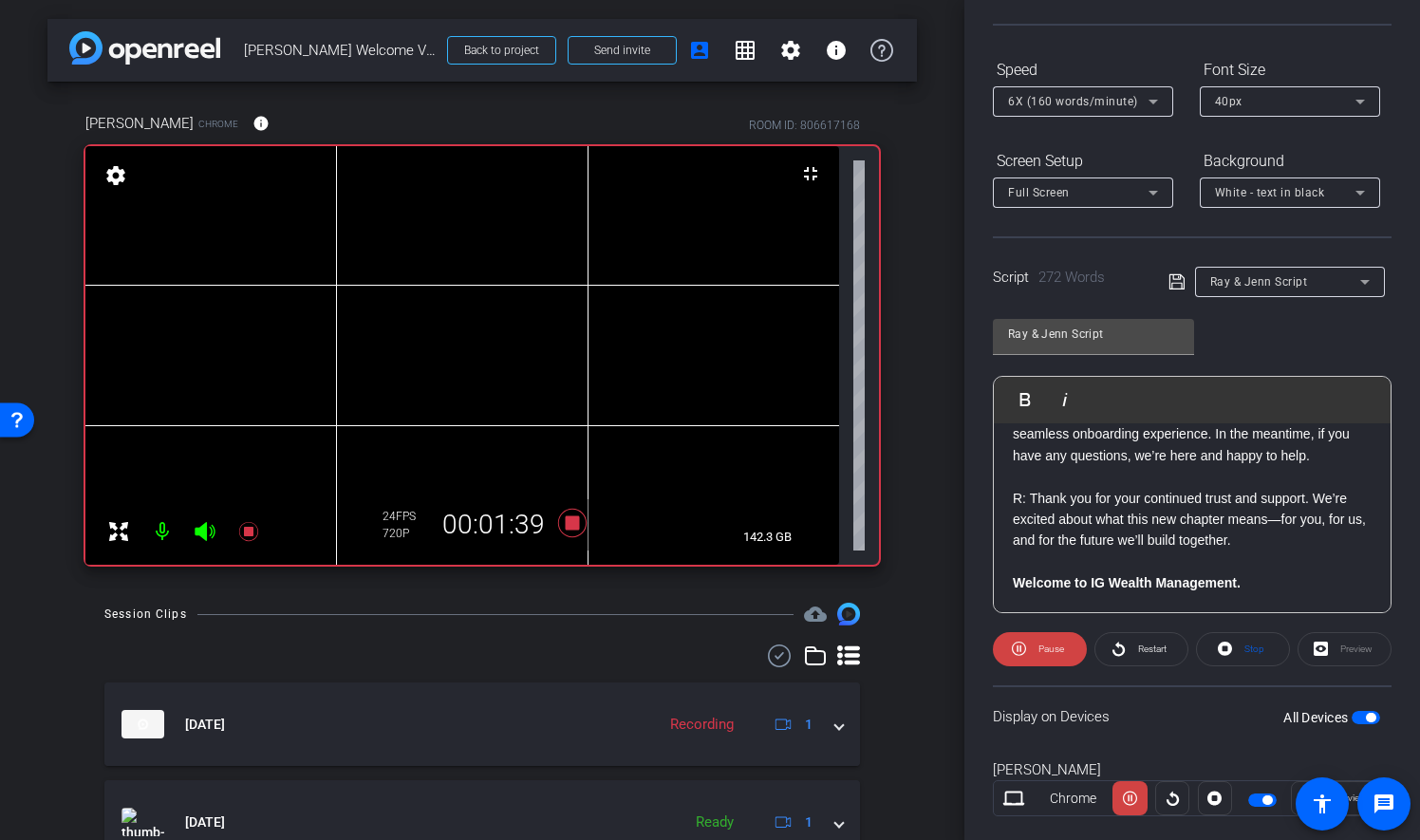
scroll to position [189, 0]
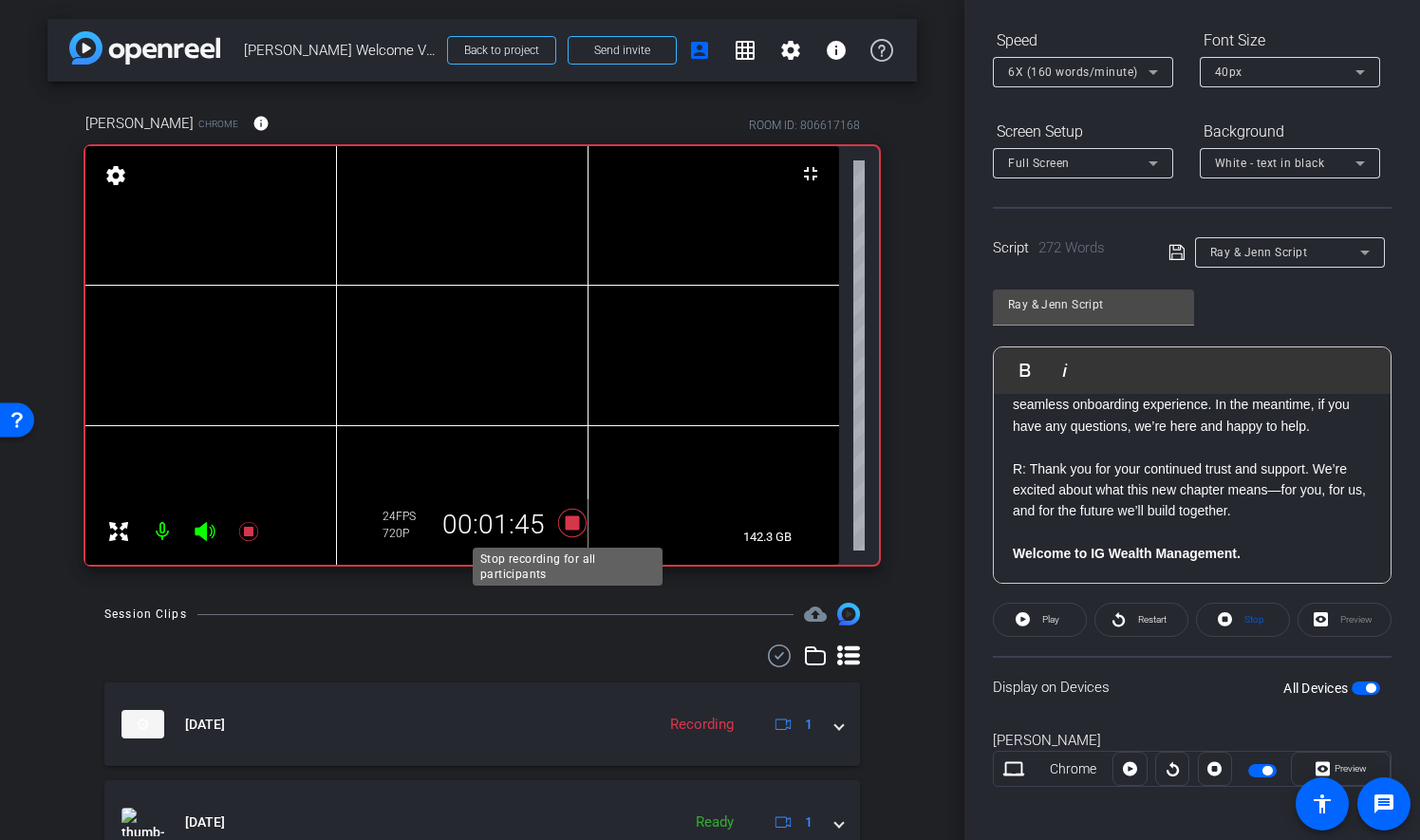
click at [569, 521] on icon at bounding box center [571, 522] width 28 height 28
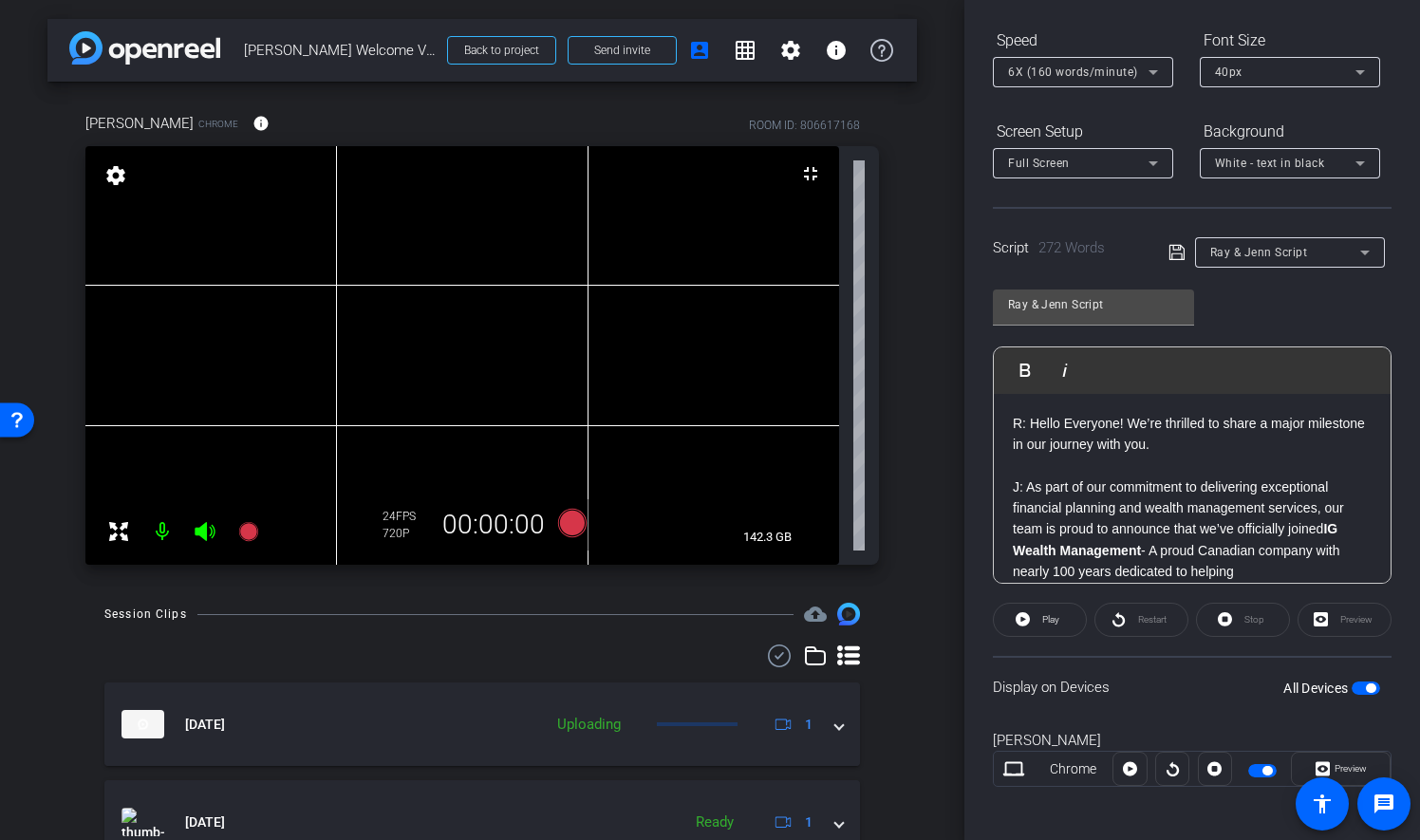
scroll to position [0, 0]
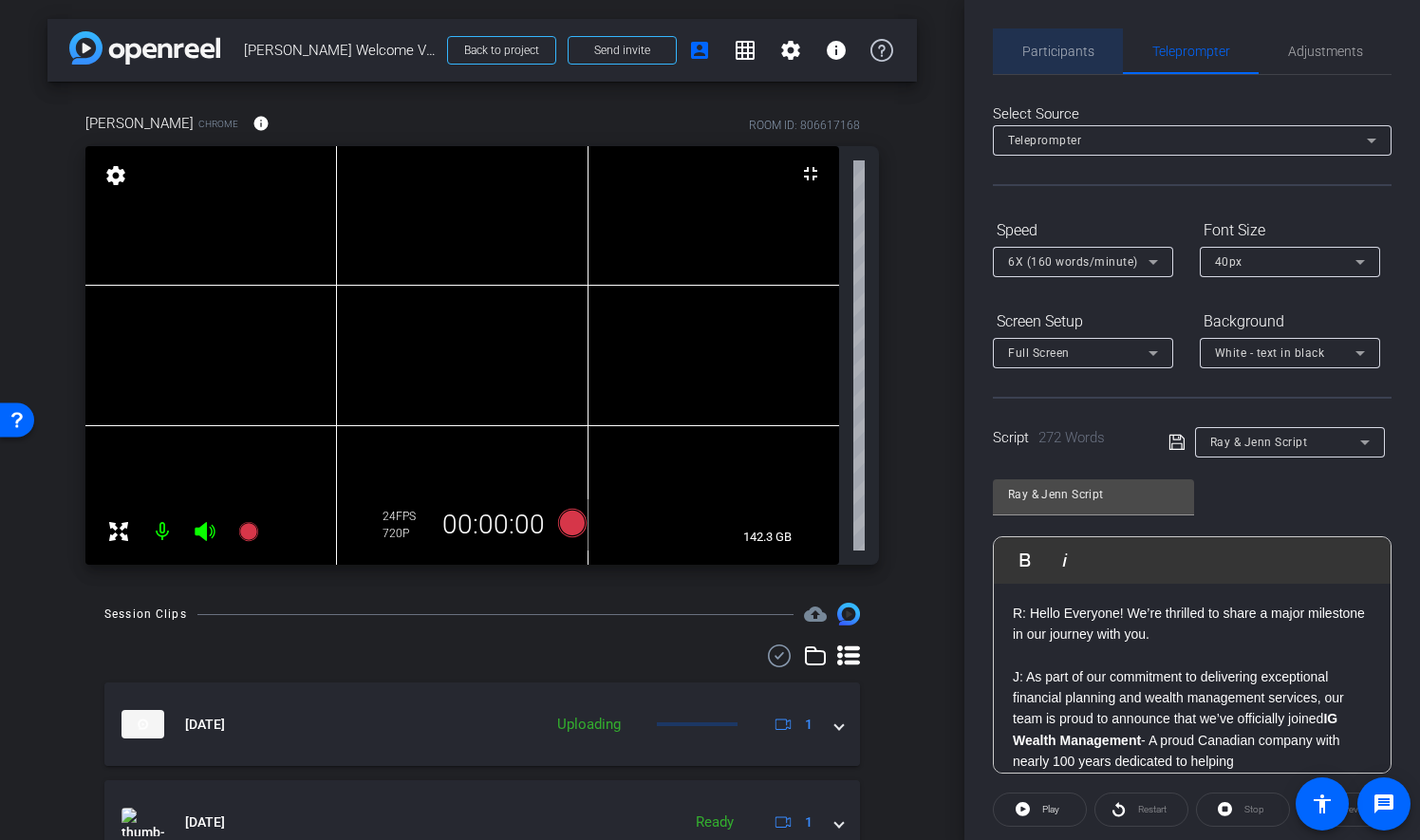
click at [1077, 40] on span "Participants" at bounding box center [1058, 50] width 72 height 45
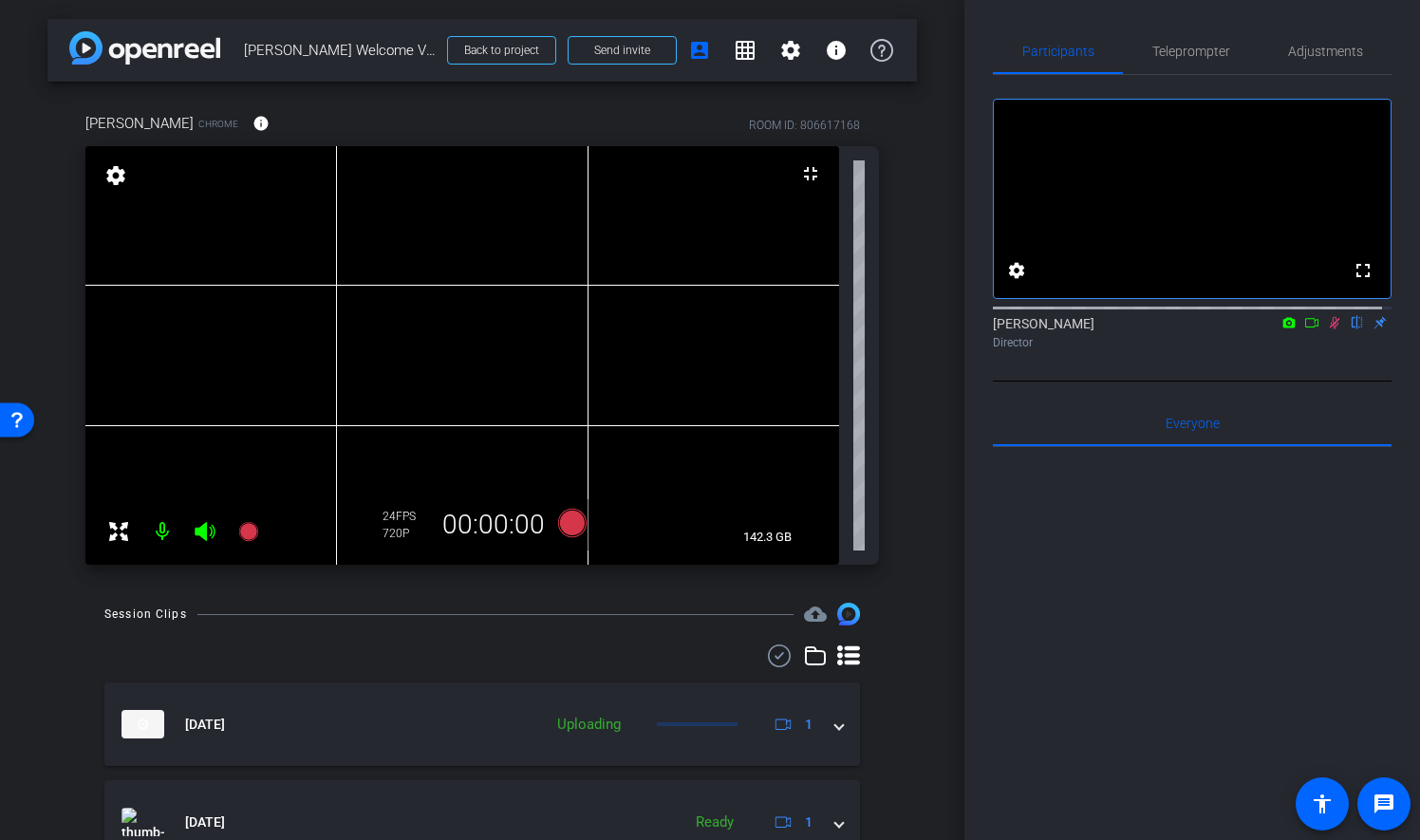
click at [1327, 330] on icon at bounding box center [1335, 323] width 15 height 14
click at [1217, 36] on span "Teleprompter" at bounding box center [1191, 50] width 78 height 45
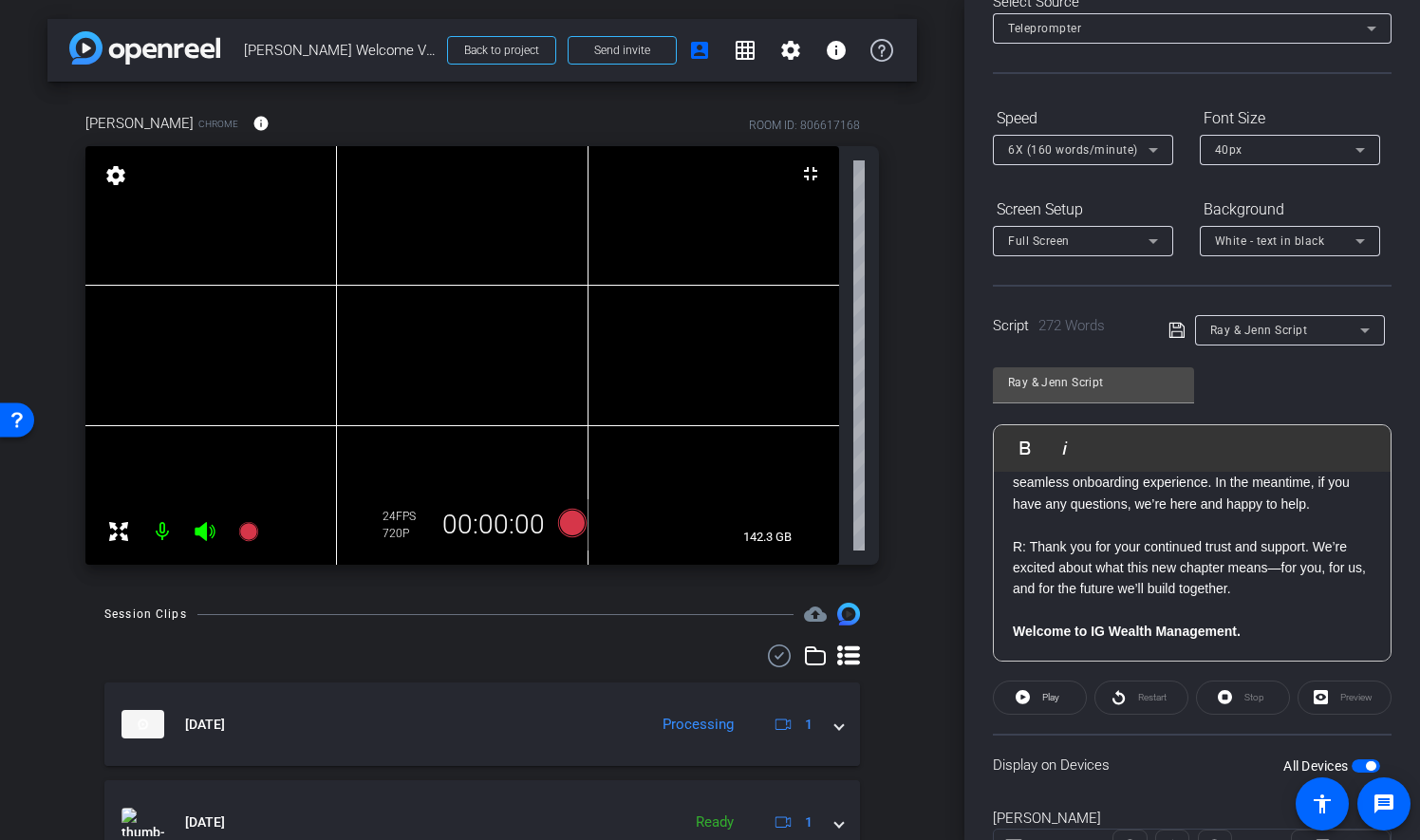
scroll to position [195, 0]
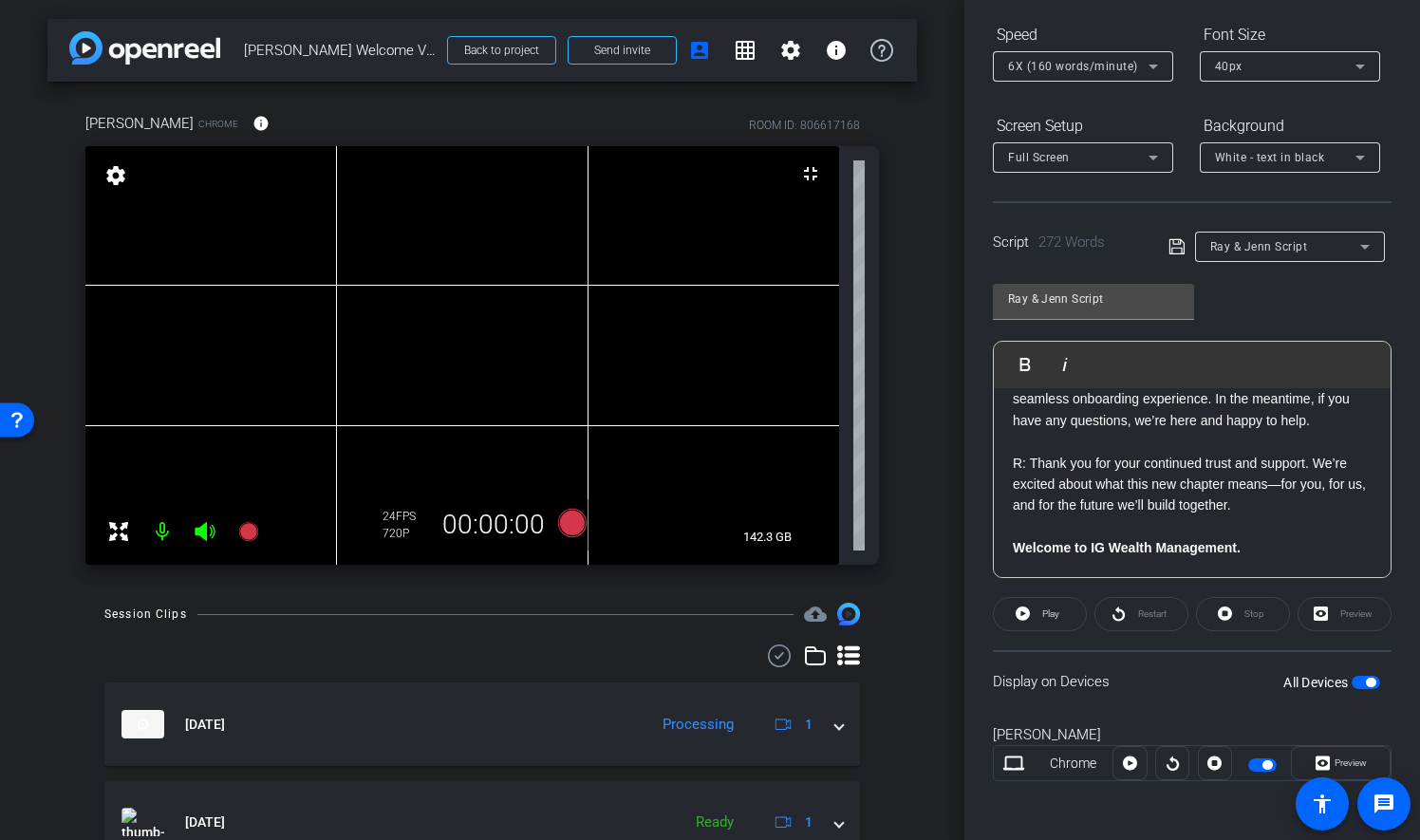
click at [1319, 467] on p "R: Thank you for your continued trust and support. We’re excited about what thi…" at bounding box center [1192, 484] width 359 height 64
click at [1319, 488] on p "R: Thank you for your continued trust and support. We’re excited about what thi…" at bounding box center [1192, 484] width 359 height 64
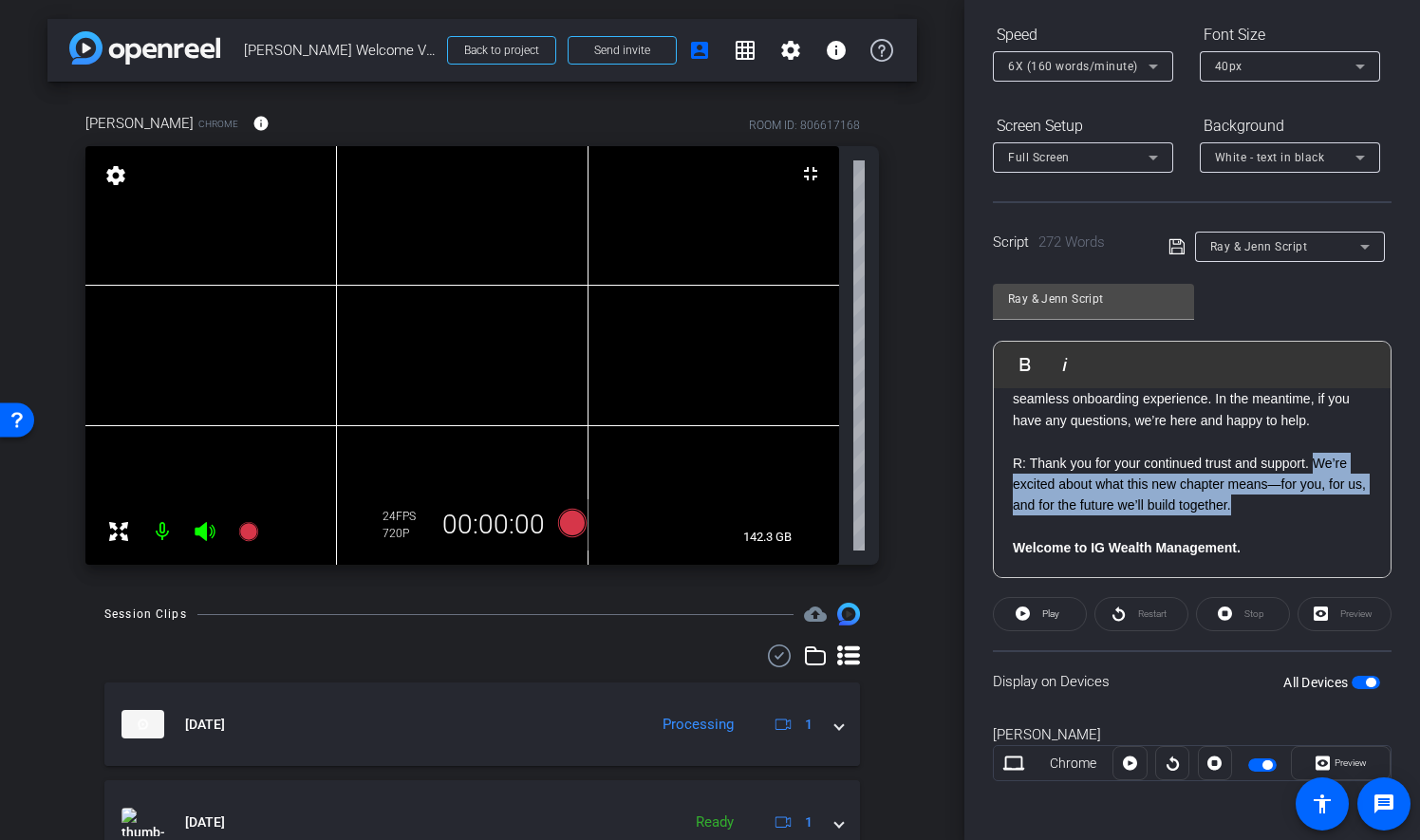
drag, startPoint x: 1312, startPoint y: 459, endPoint x: 1316, endPoint y: 500, distance: 41.2
click at [1316, 500] on p "R: Thank you for your continued trust and support. We’re excited about what thi…" at bounding box center [1192, 484] width 359 height 64
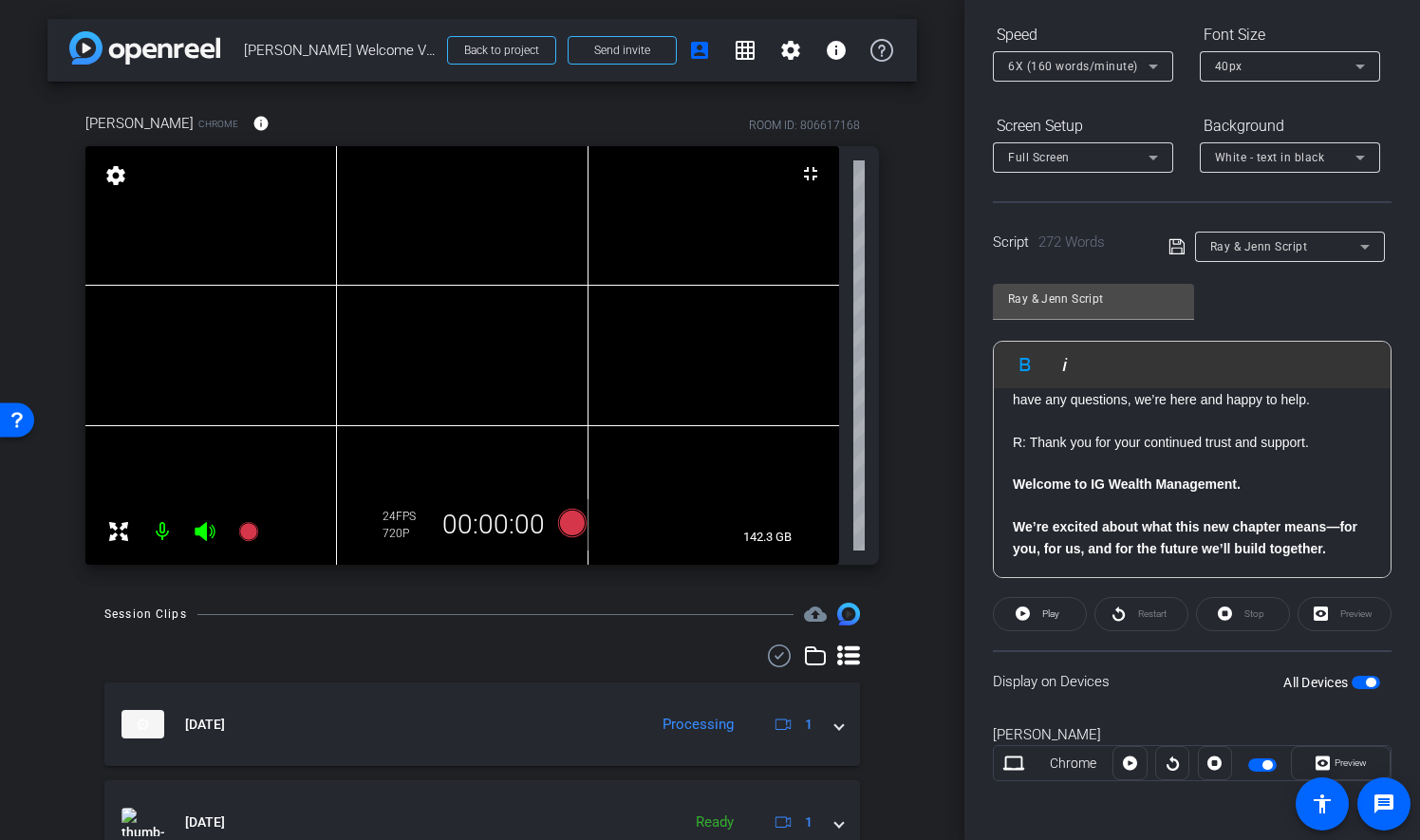
scroll to position [762, 0]
drag, startPoint x: 1312, startPoint y: 521, endPoint x: 1035, endPoint y: 520, distance: 277.0
click at [1035, 520] on strong "We’re excited about what this new chapter means—for you, for us, and for the fu…" at bounding box center [1185, 536] width 344 height 36
click at [1149, 512] on p "​" at bounding box center [1192, 507] width 359 height 21
click at [1328, 523] on strong "We’re excited about what this new chapter means—for you, for us, and for the fu…" at bounding box center [1185, 536] width 344 height 36
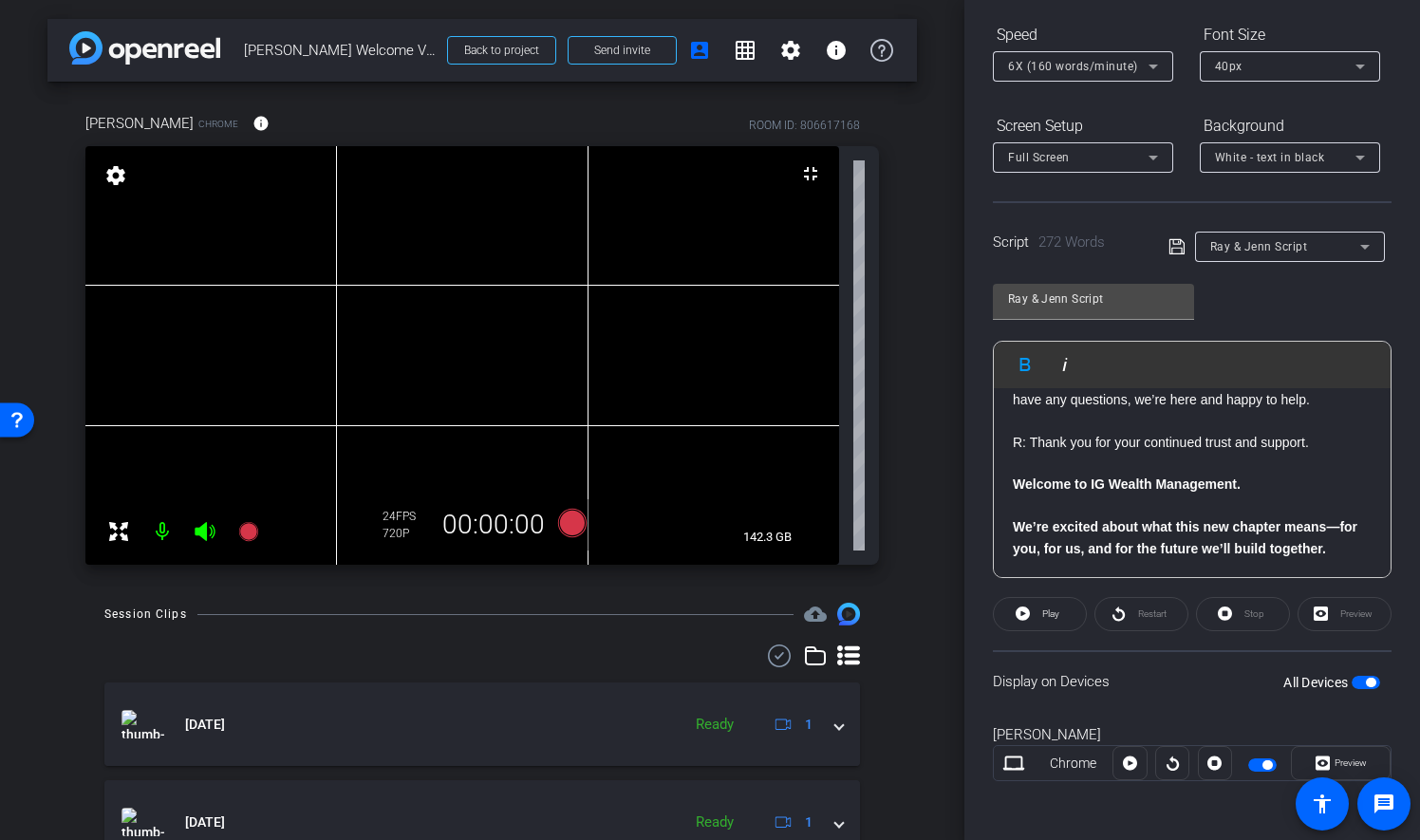
click at [1175, 246] on icon at bounding box center [1177, 247] width 17 height 23
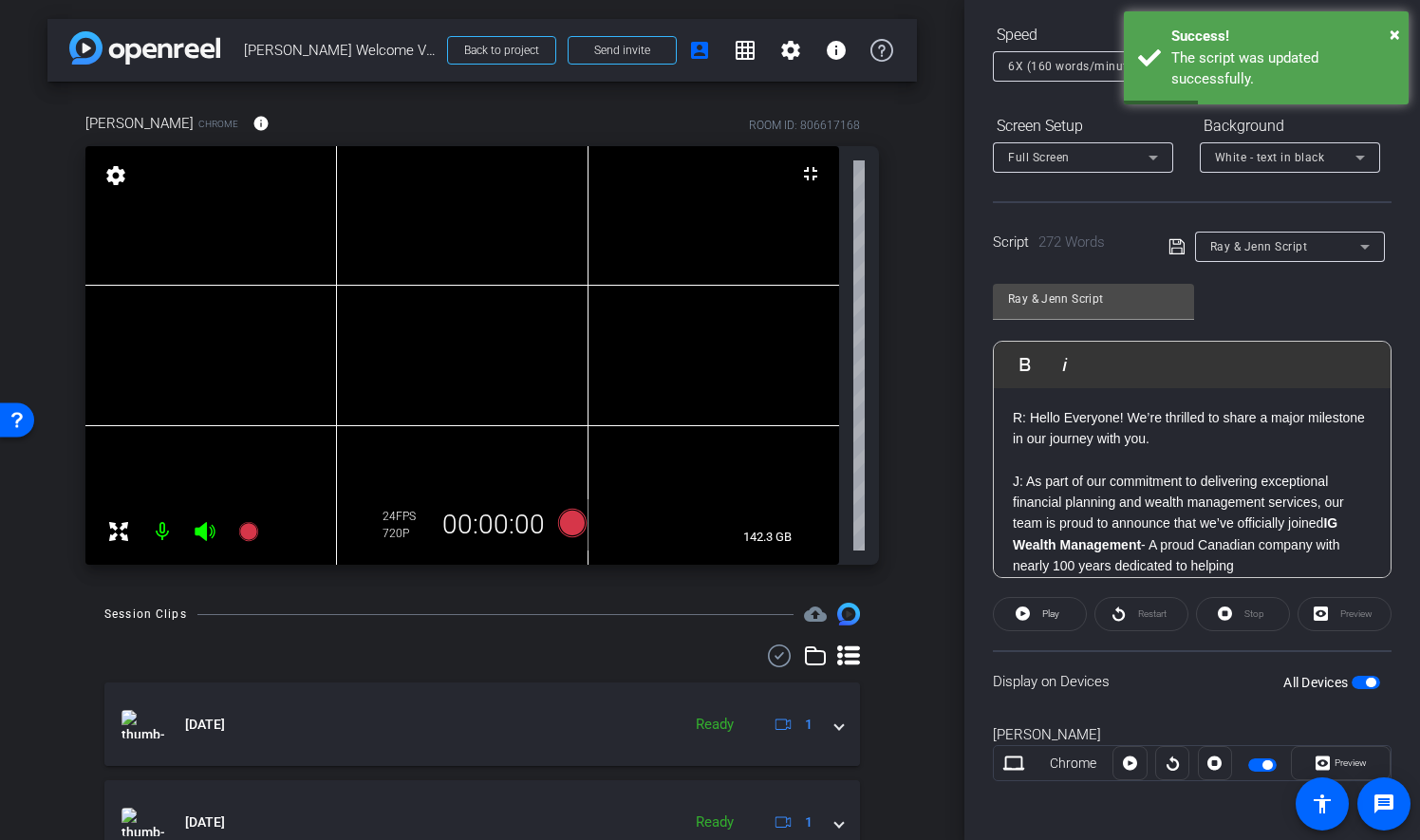
scroll to position [0, 0]
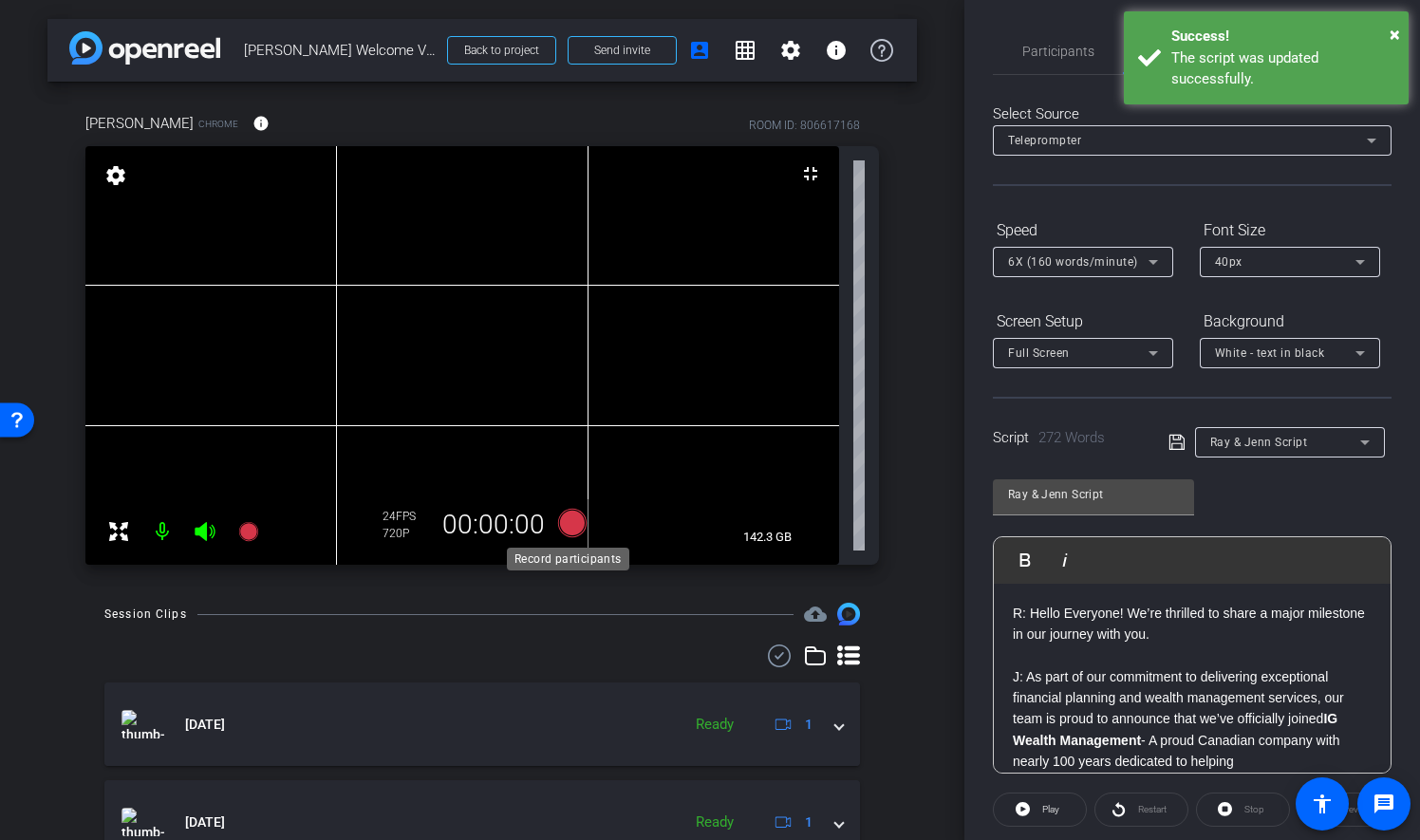
click at [573, 514] on icon at bounding box center [571, 522] width 28 height 28
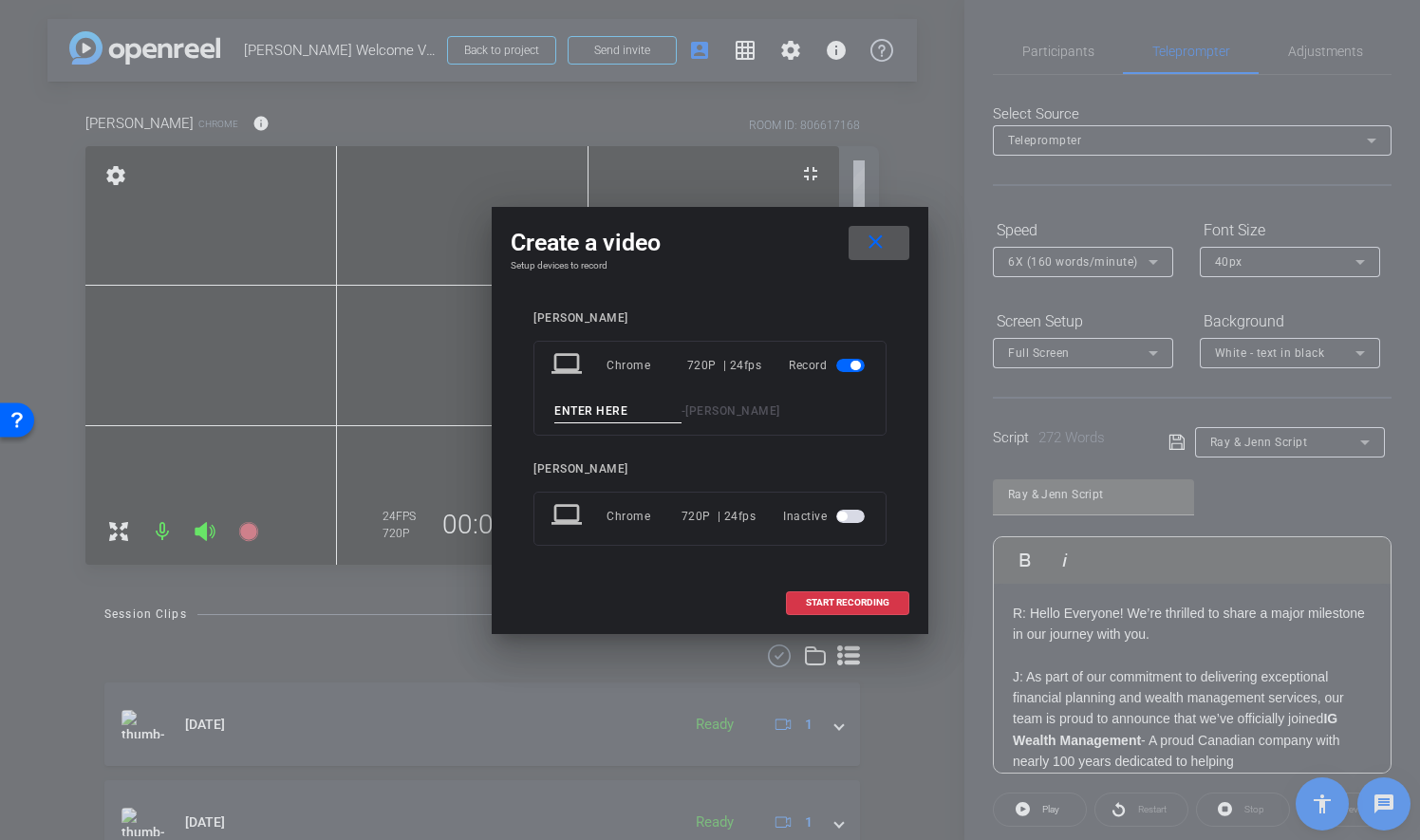
click at [659, 404] on input at bounding box center [618, 411] width 128 height 24
type input "Take 4"
click at [867, 600] on span "START RECORDING" at bounding box center [848, 603] width 83 height 10
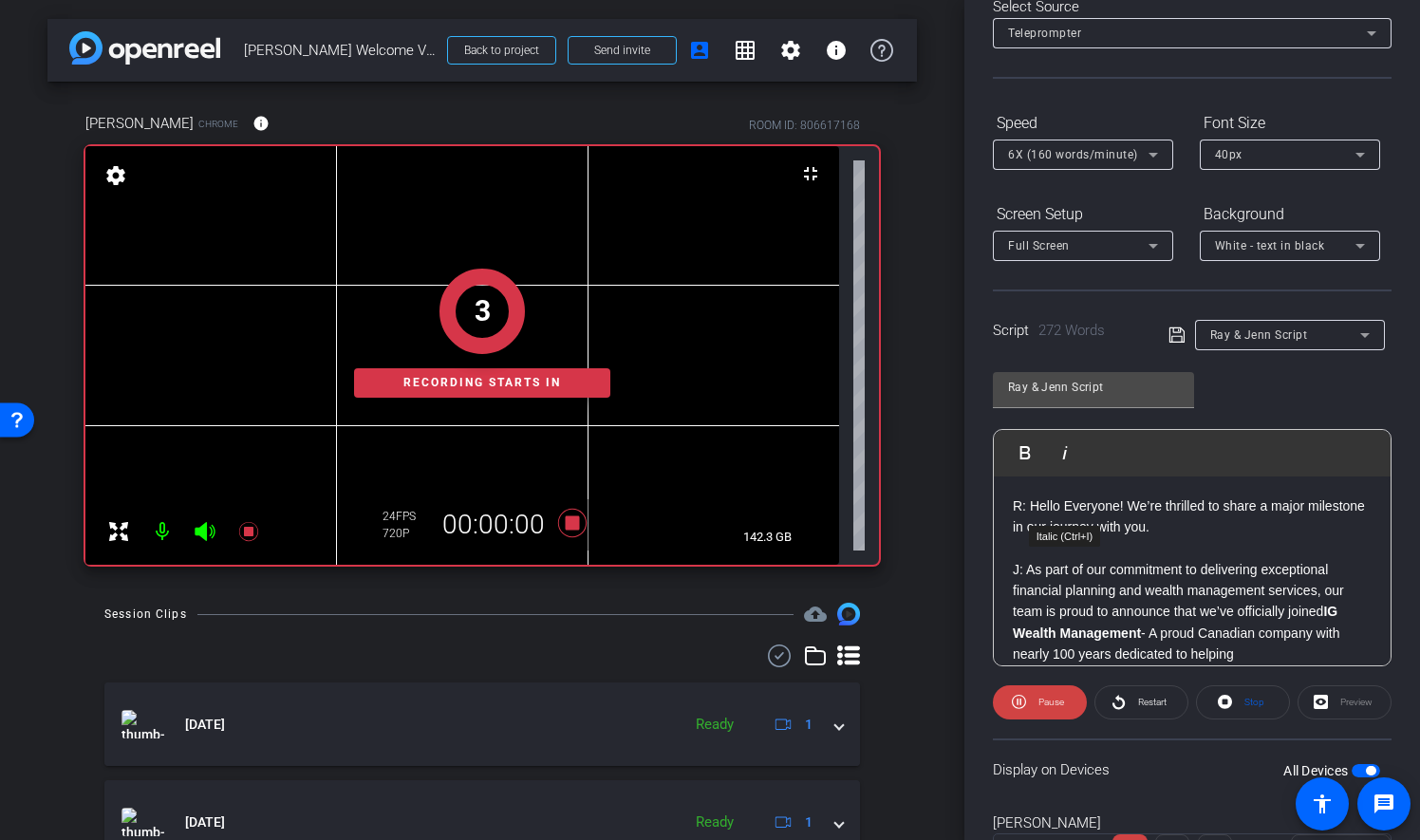
scroll to position [195, 0]
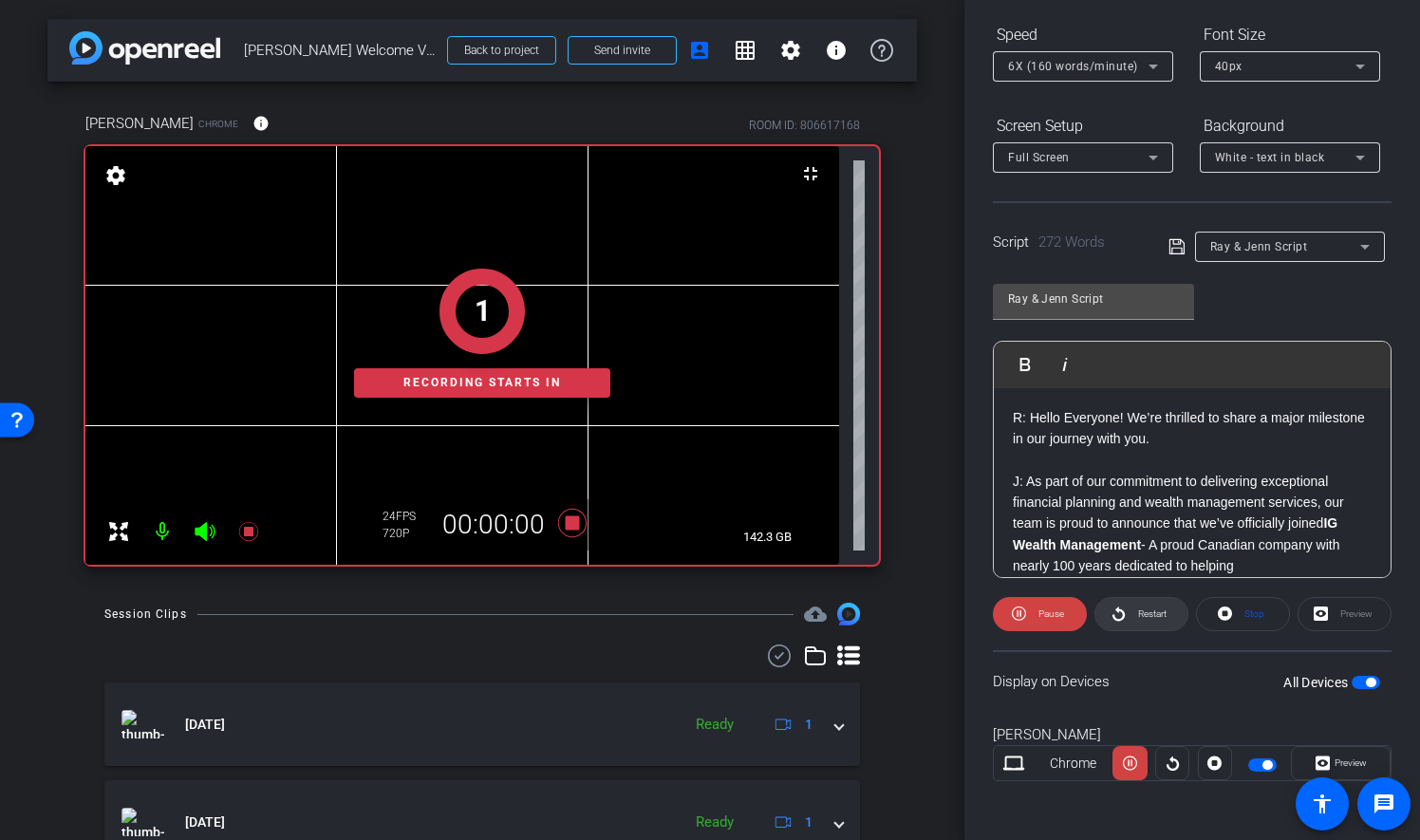
click at [1133, 613] on span "Restart" at bounding box center [1149, 614] width 33 height 26
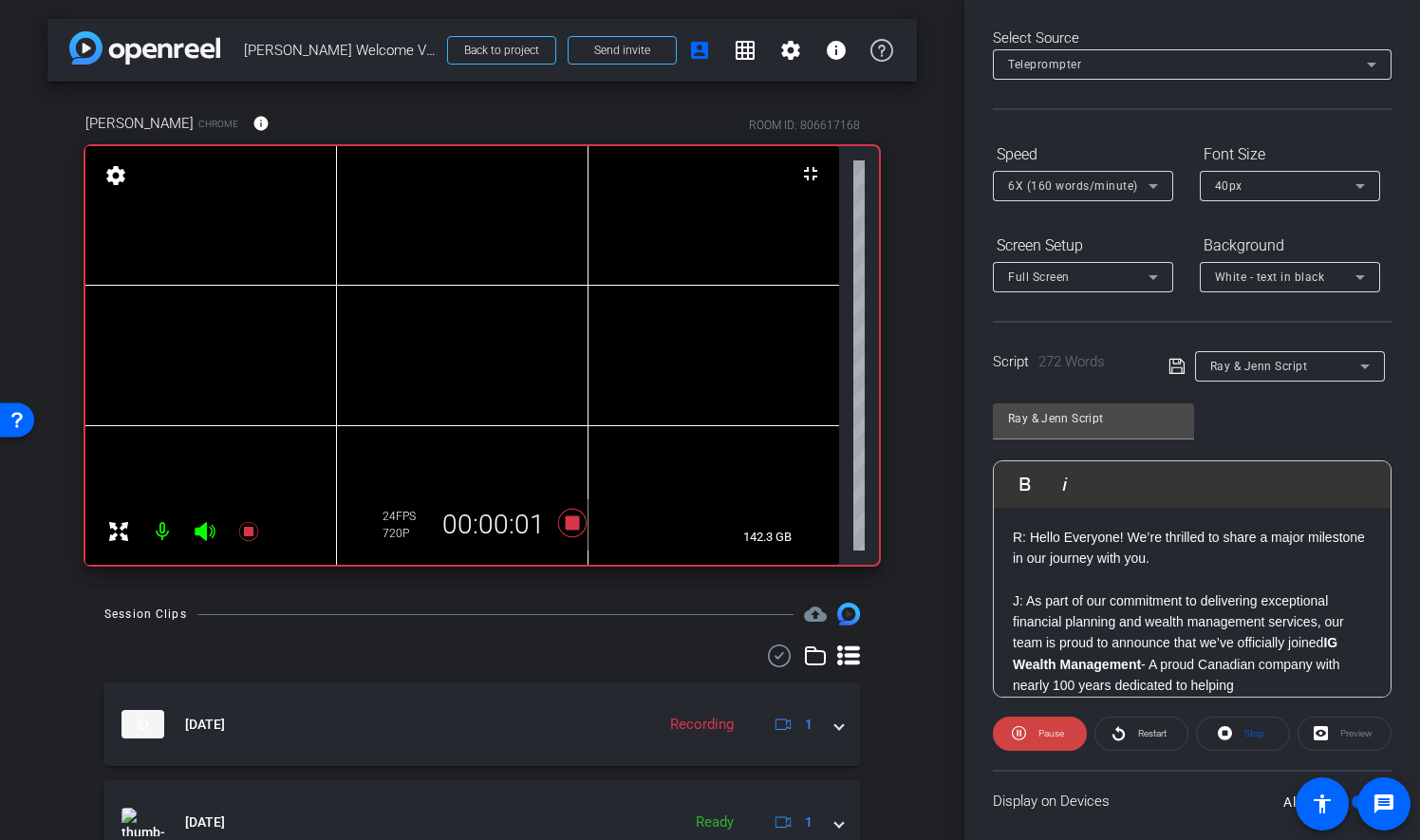
scroll to position [0, 0]
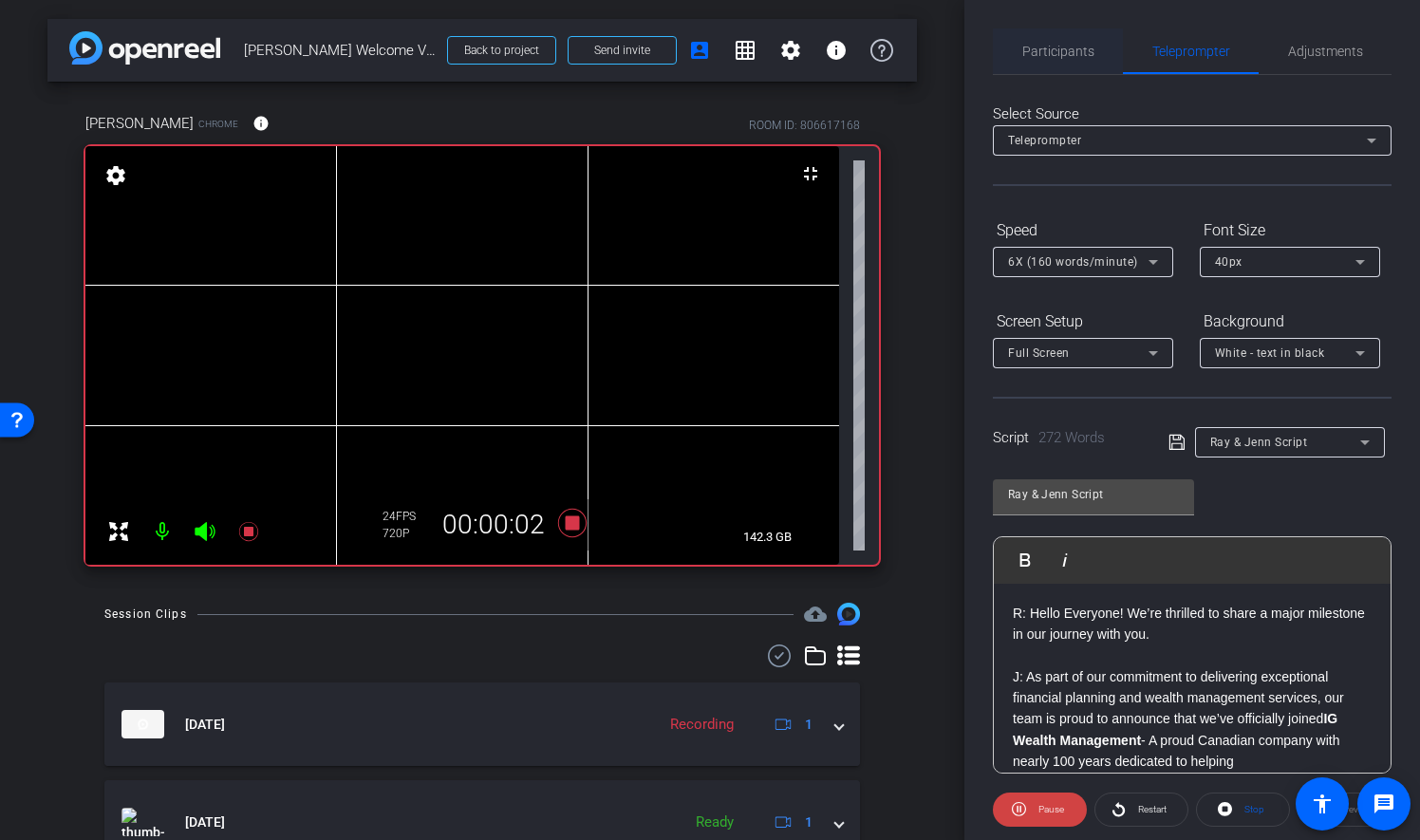
click at [1031, 54] on span "Participants" at bounding box center [1058, 51] width 72 height 14
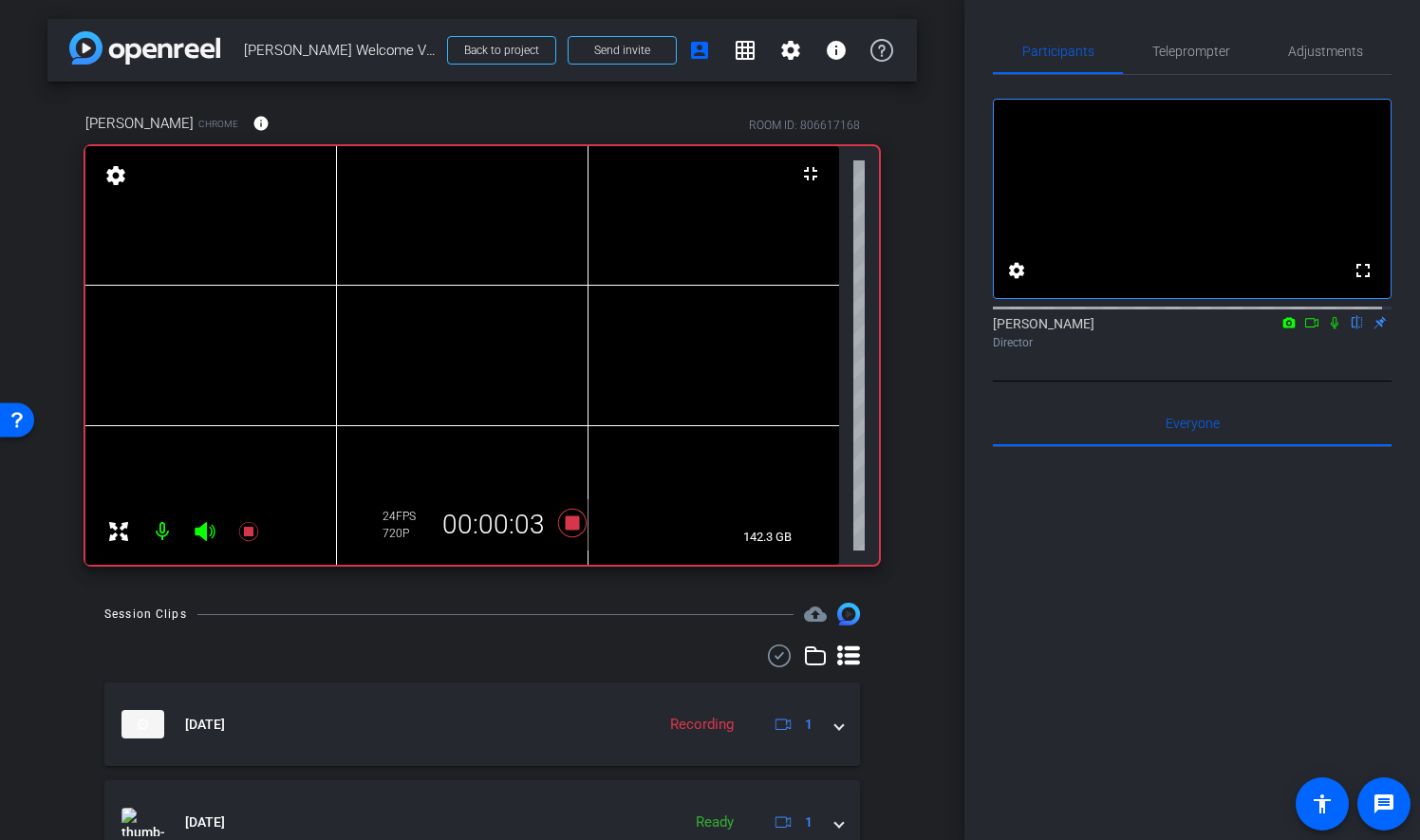
click at [1327, 330] on icon at bounding box center [1335, 323] width 15 height 14
click at [1152, 49] on span "Teleprompter" at bounding box center [1191, 51] width 78 height 14
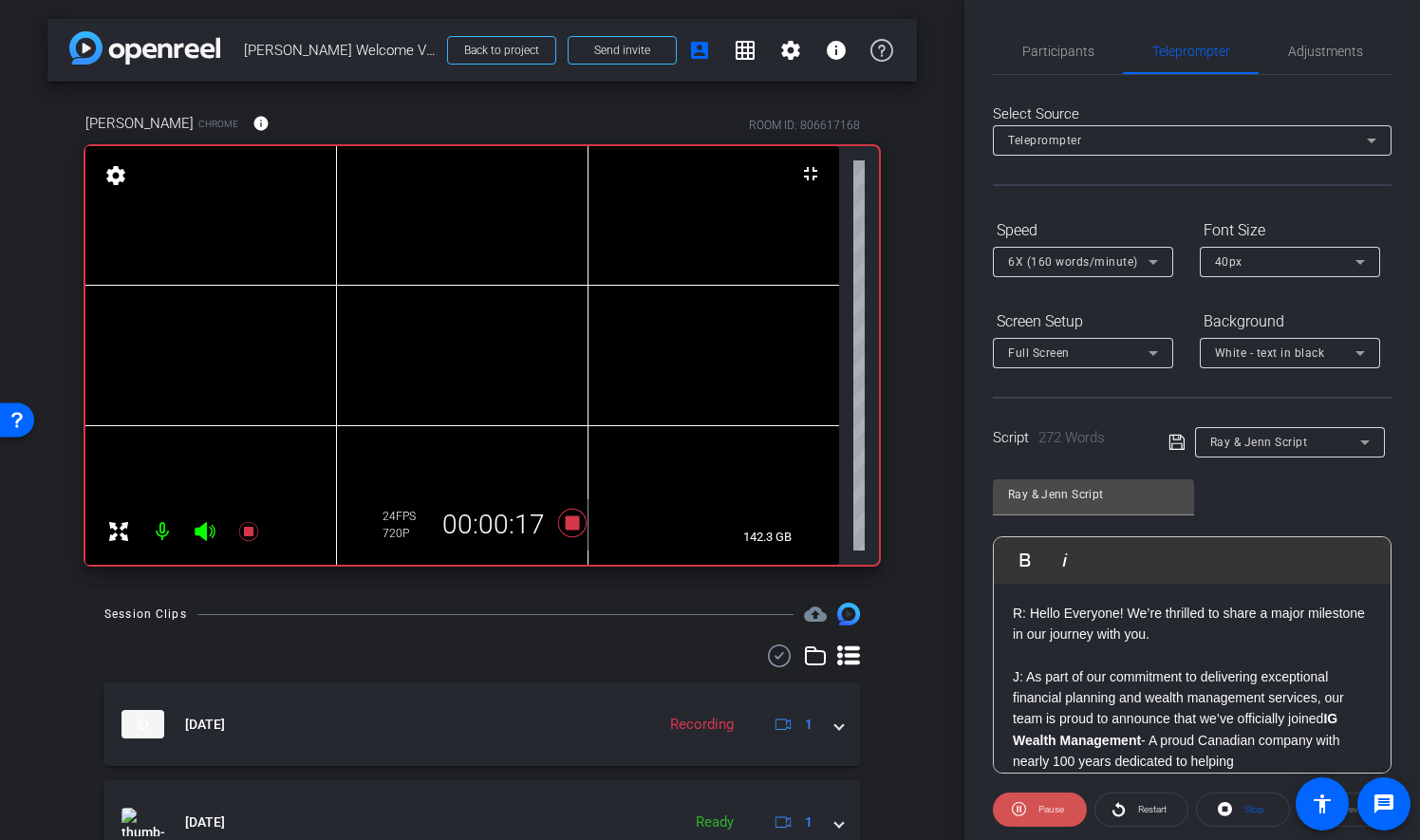
click at [1034, 797] on span "Pause" at bounding box center [1048, 809] width 30 height 26
click at [566, 522] on icon at bounding box center [571, 522] width 28 height 28
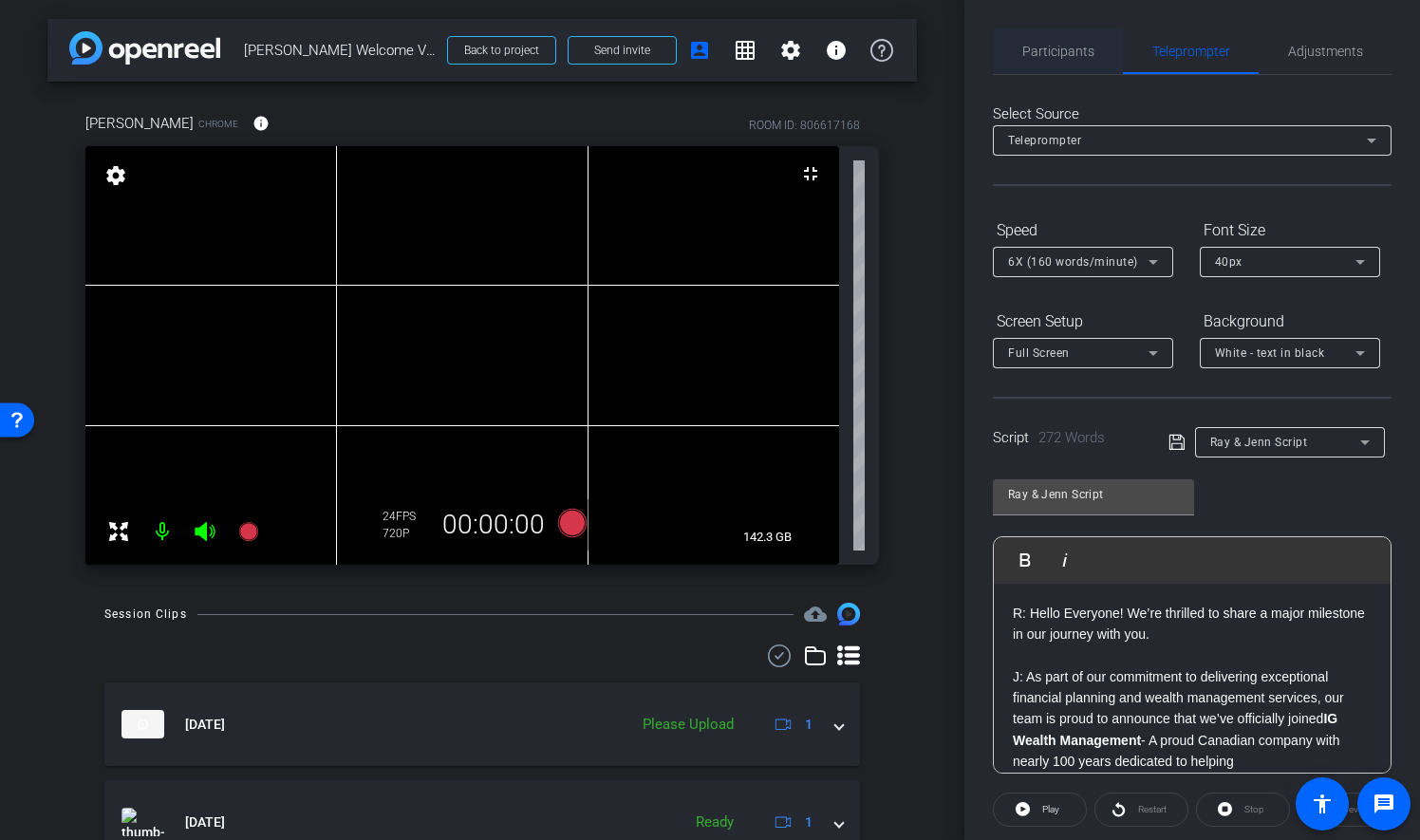
click at [1082, 63] on span "Participants" at bounding box center [1058, 50] width 72 height 45
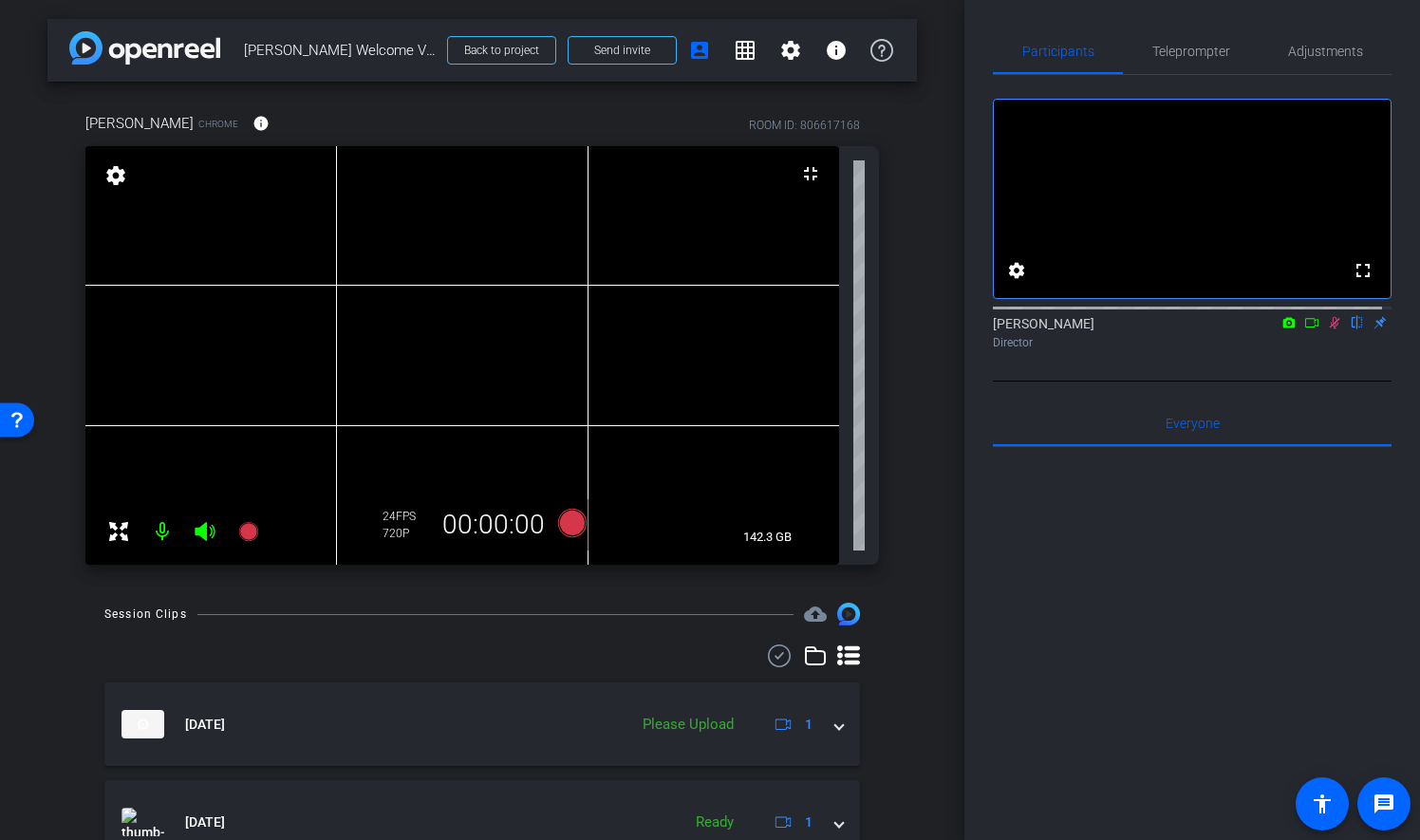
click at [1329, 330] on icon at bounding box center [1335, 323] width 15 height 14
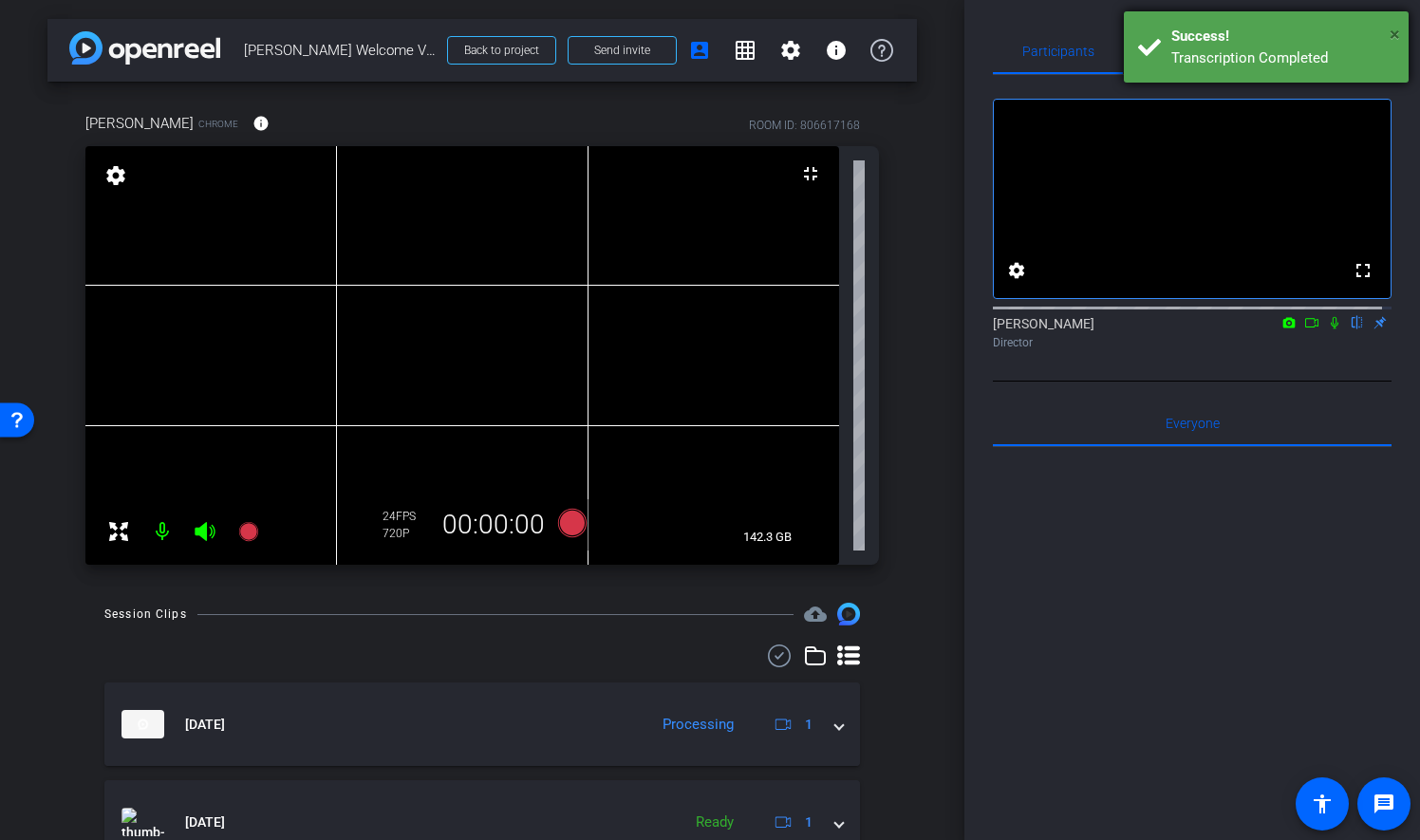
click at [1399, 30] on span "×" at bounding box center [1395, 35] width 11 height 23
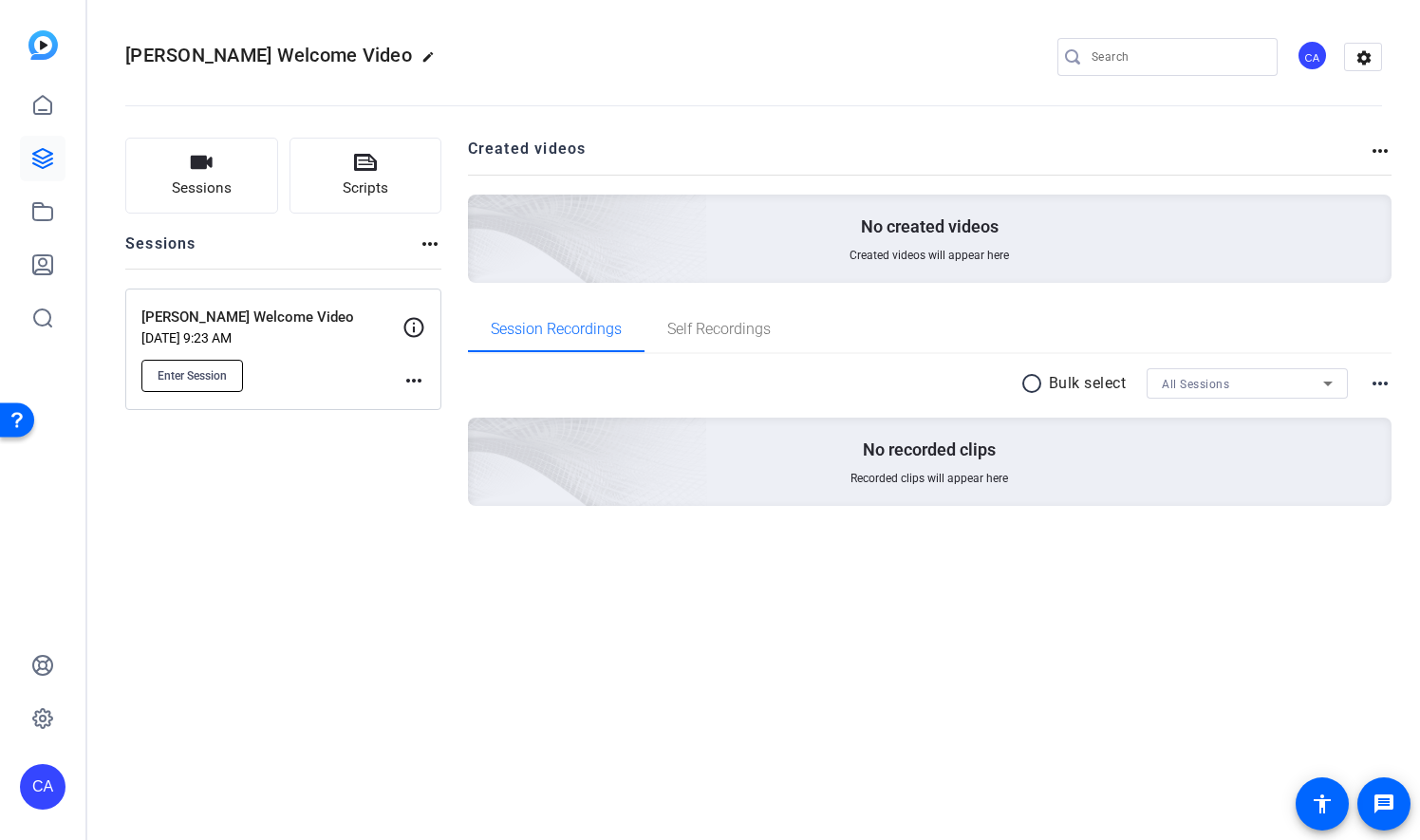
click at [208, 361] on button "Enter Session" at bounding box center [191, 375] width 101 height 32
click at [721, 653] on div "Bukovy-Fedun Welcome Video edit CA settings Sessions Scripts Sessions more_hori…" at bounding box center [753, 420] width 1333 height 840
click at [201, 377] on span "Enter Session" at bounding box center [192, 376] width 70 height 15
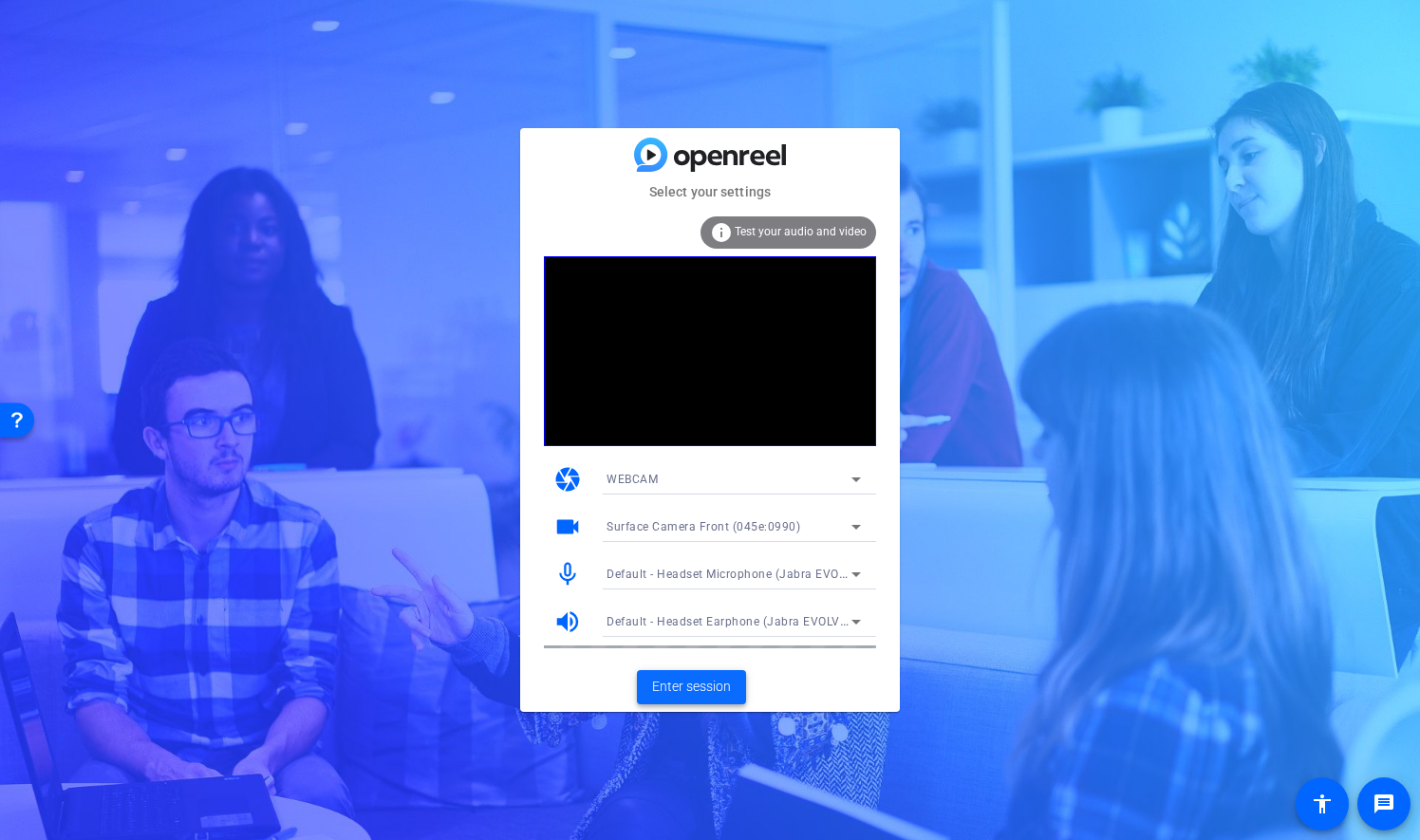
click at [709, 691] on span "Enter session" at bounding box center [692, 686] width 79 height 20
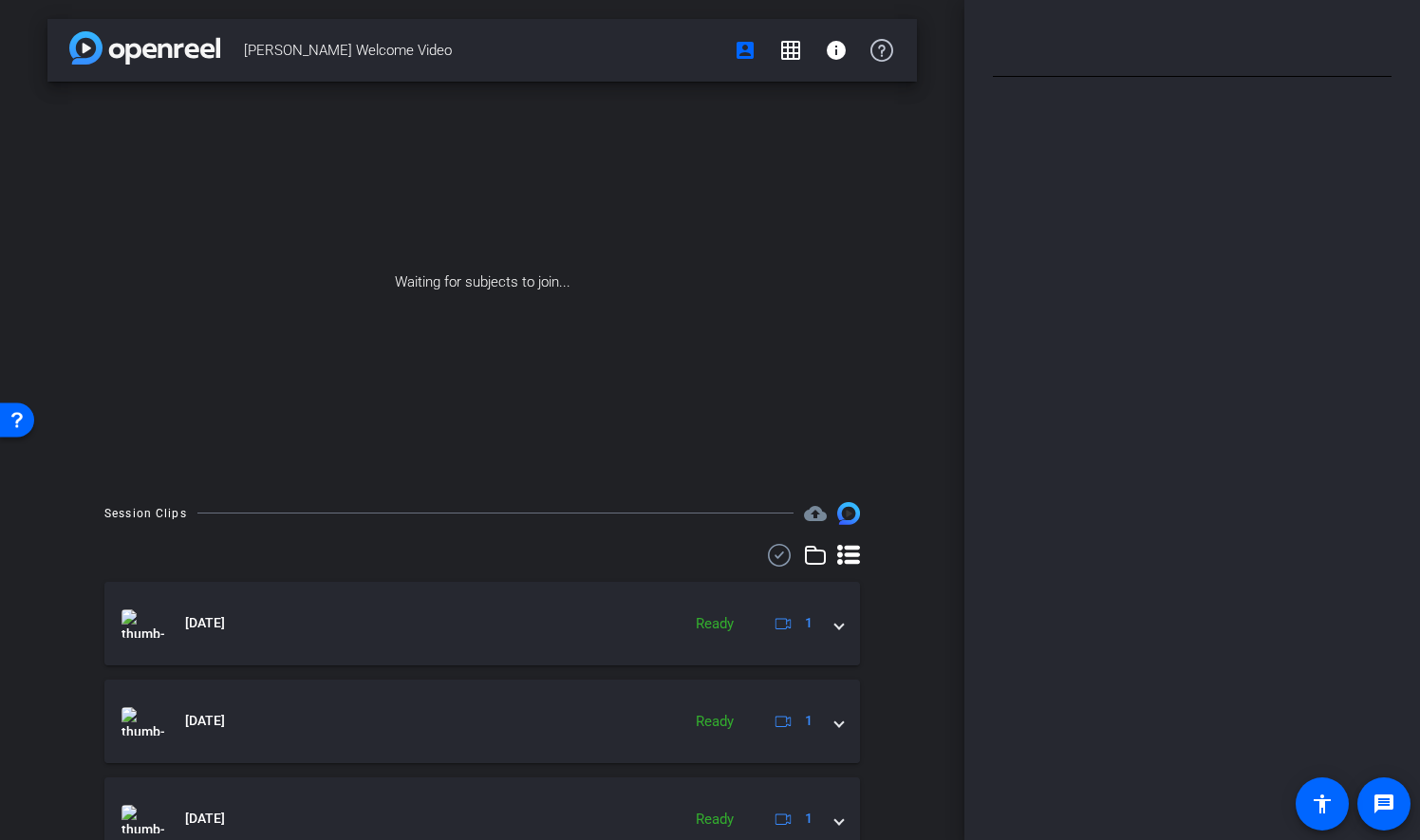
type input "Ray & Jenn Script"
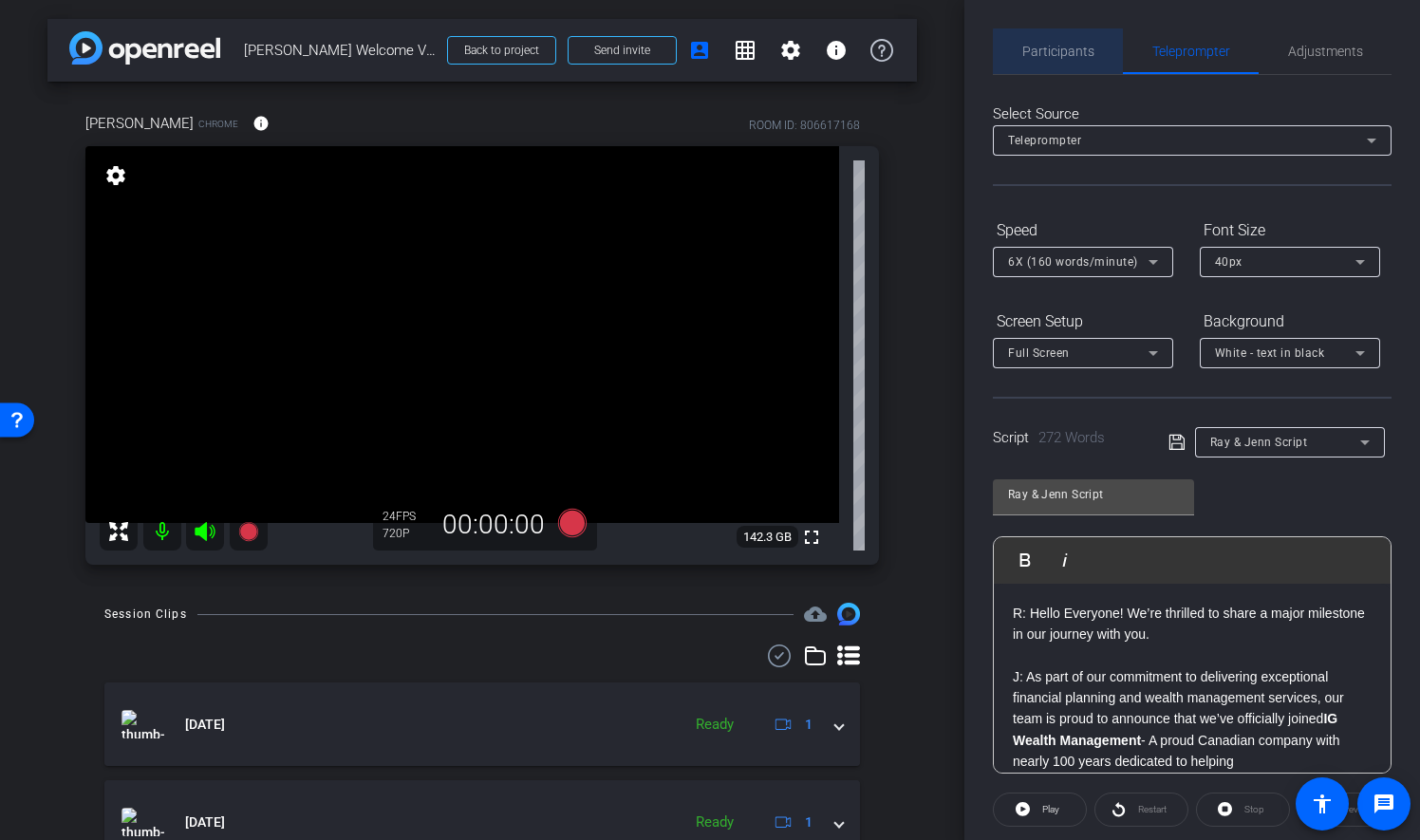
click at [1063, 63] on span "Participants" at bounding box center [1058, 50] width 72 height 45
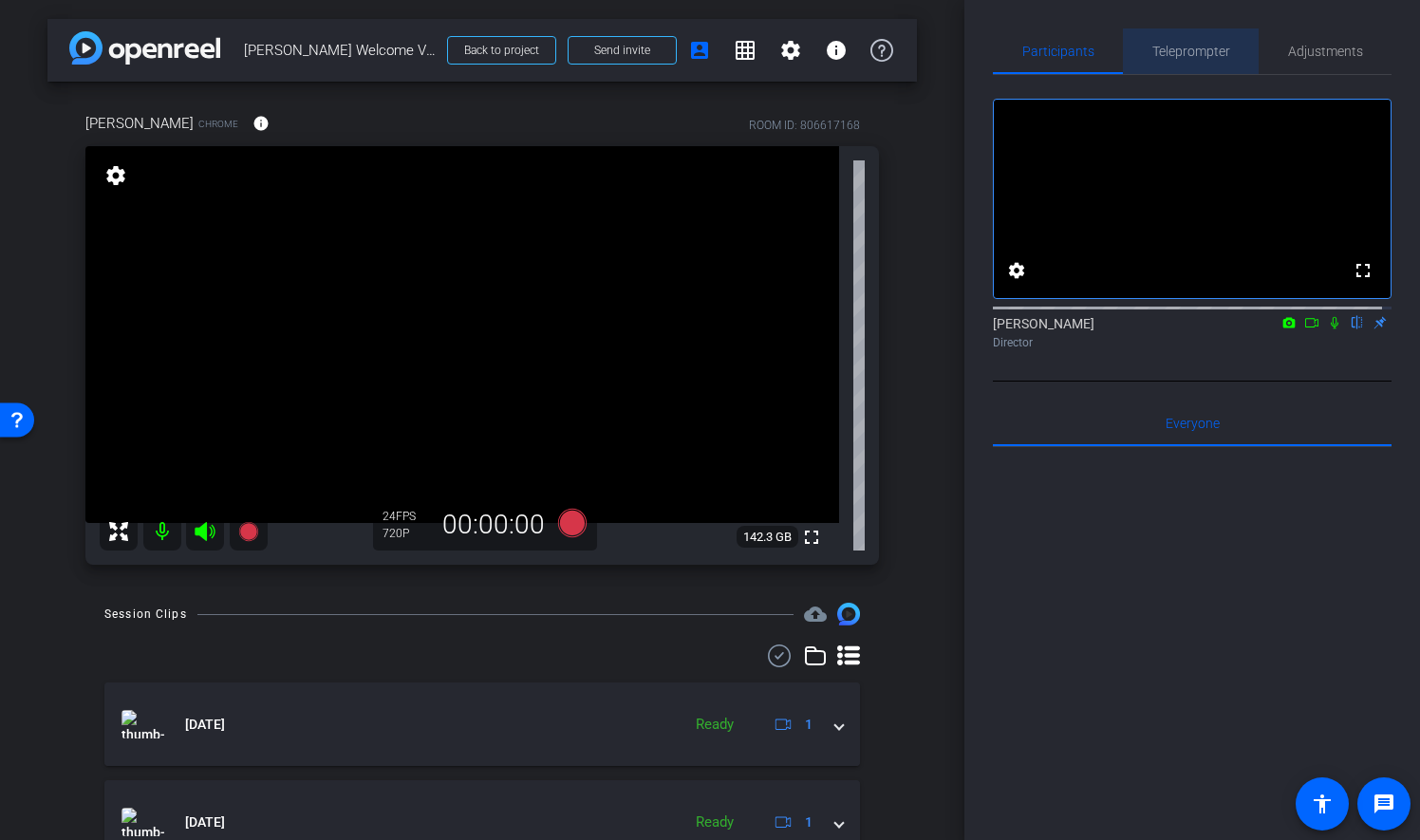
click at [1206, 53] on span "Teleprompter" at bounding box center [1191, 51] width 78 height 14
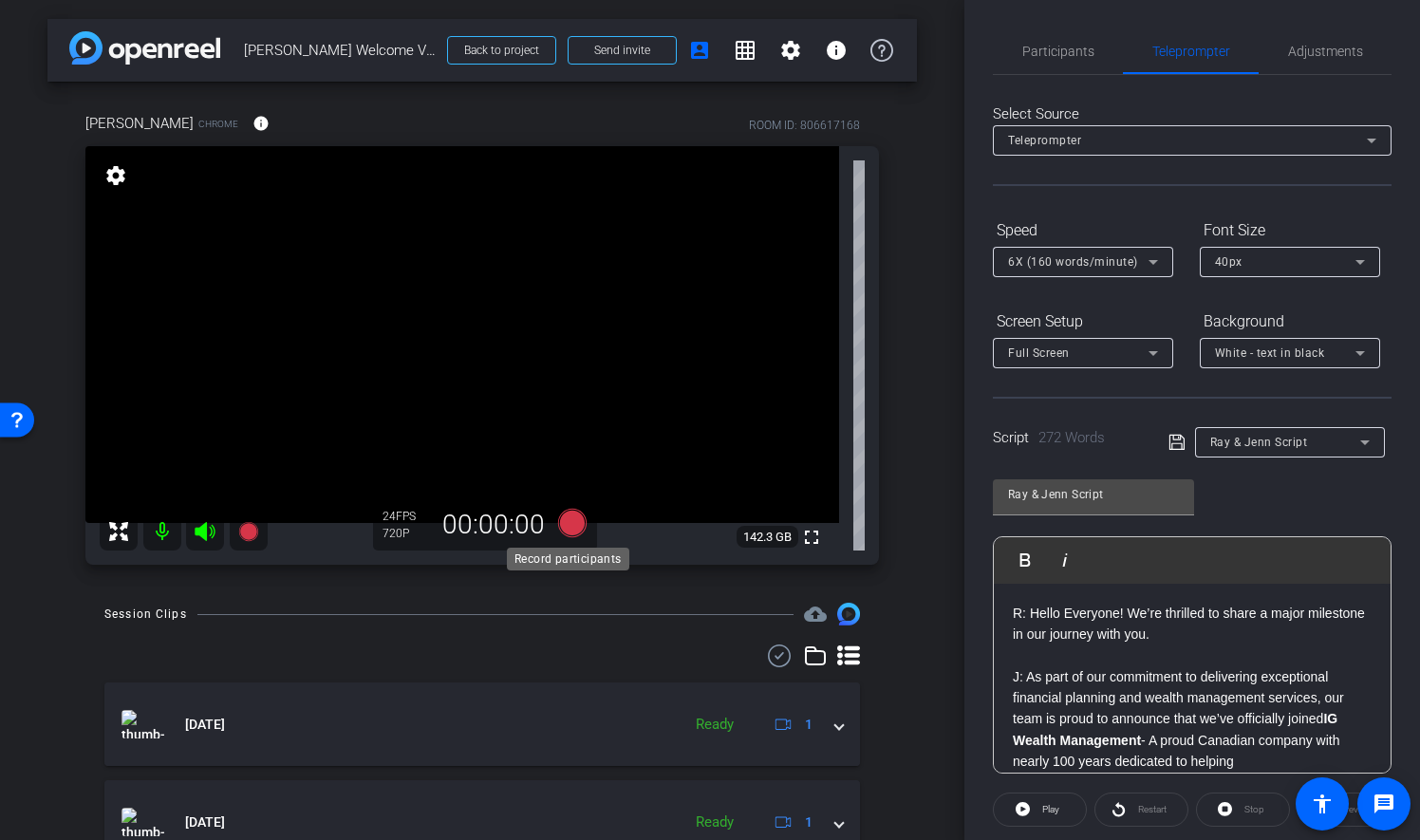
click at [567, 524] on icon at bounding box center [571, 522] width 28 height 28
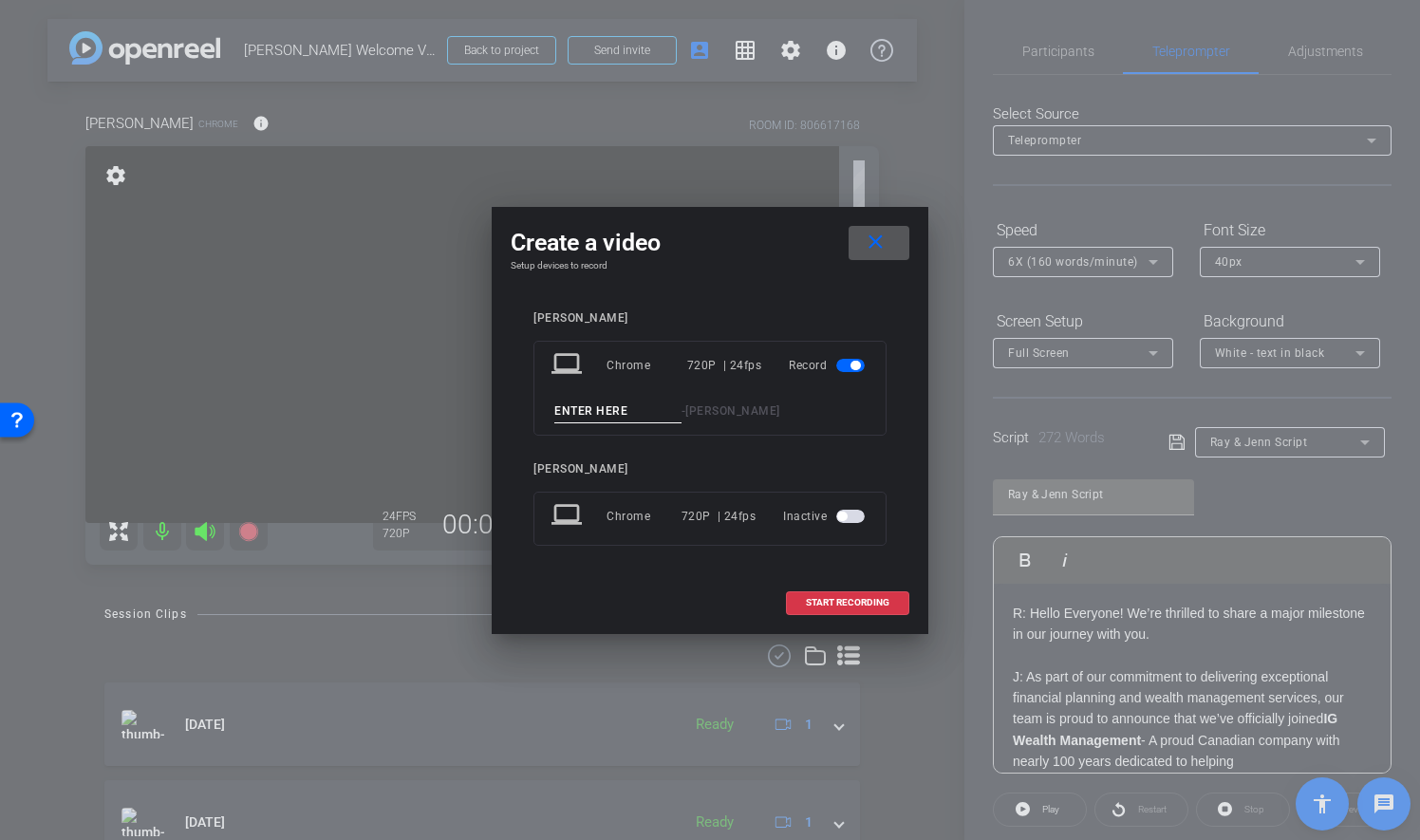
click at [638, 409] on input at bounding box center [618, 411] width 128 height 24
type input "Take 5"
click at [870, 602] on span "START RECORDING" at bounding box center [848, 603] width 83 height 10
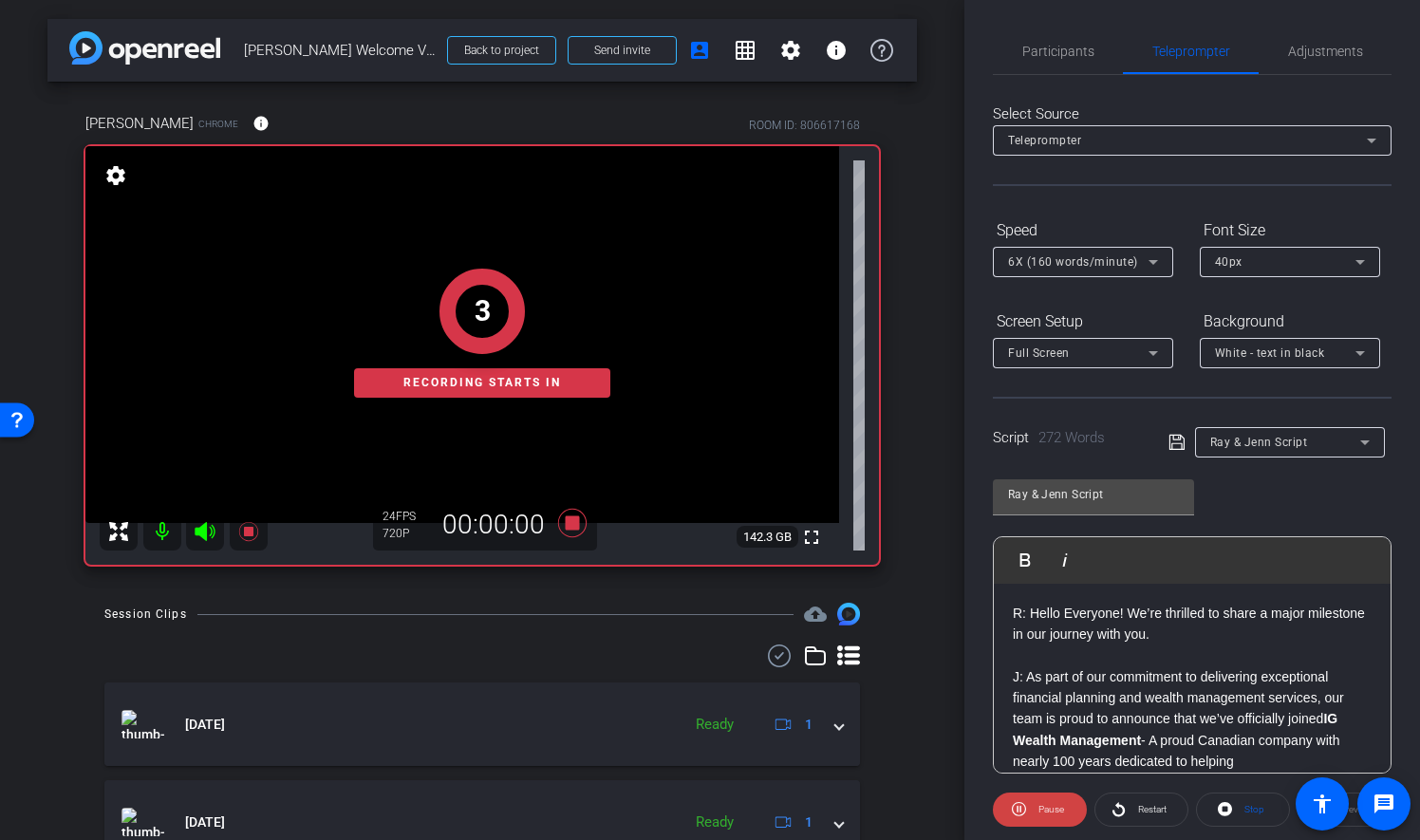
scroll to position [195, 0]
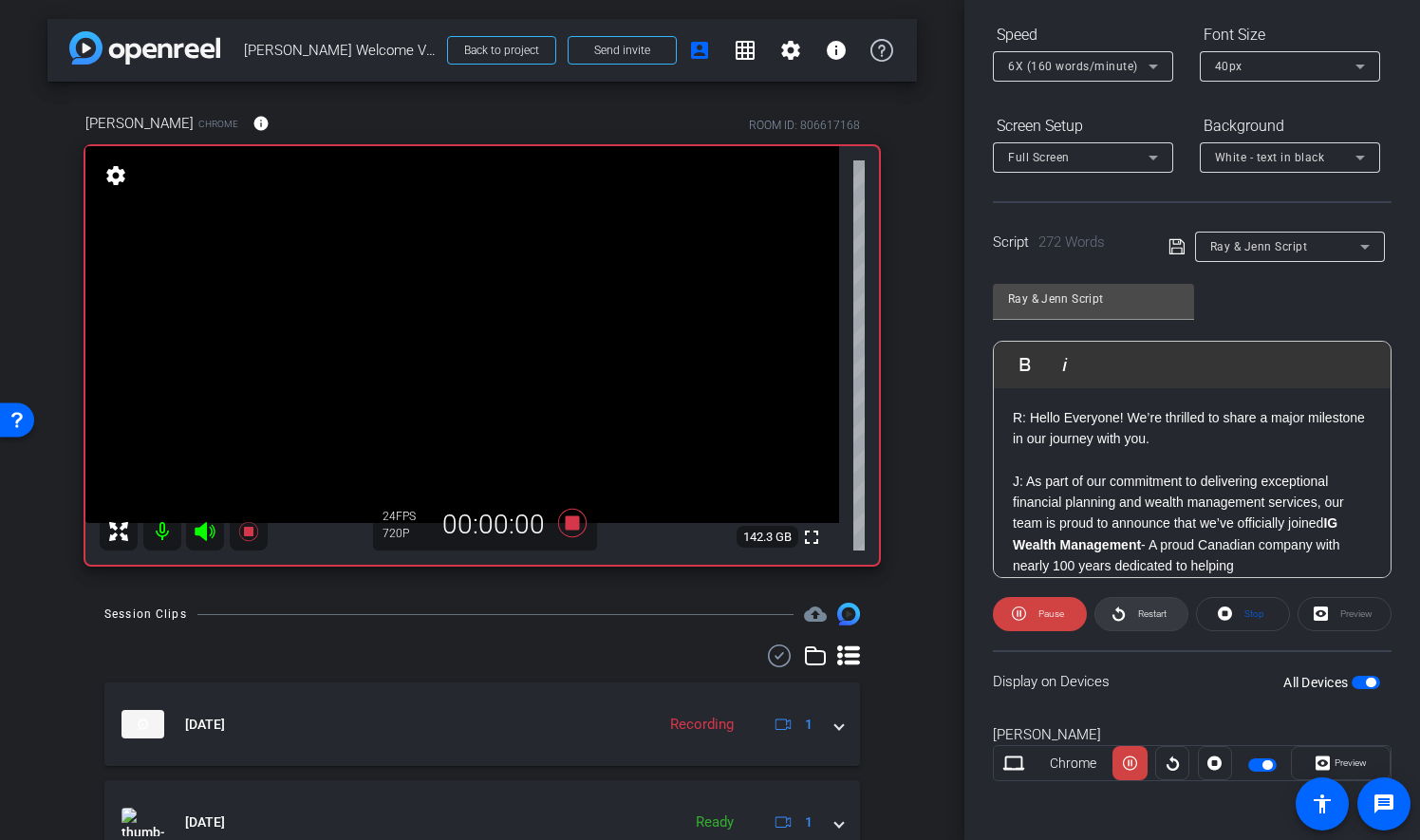
click at [1159, 609] on span "Restart" at bounding box center [1151, 613] width 28 height 11
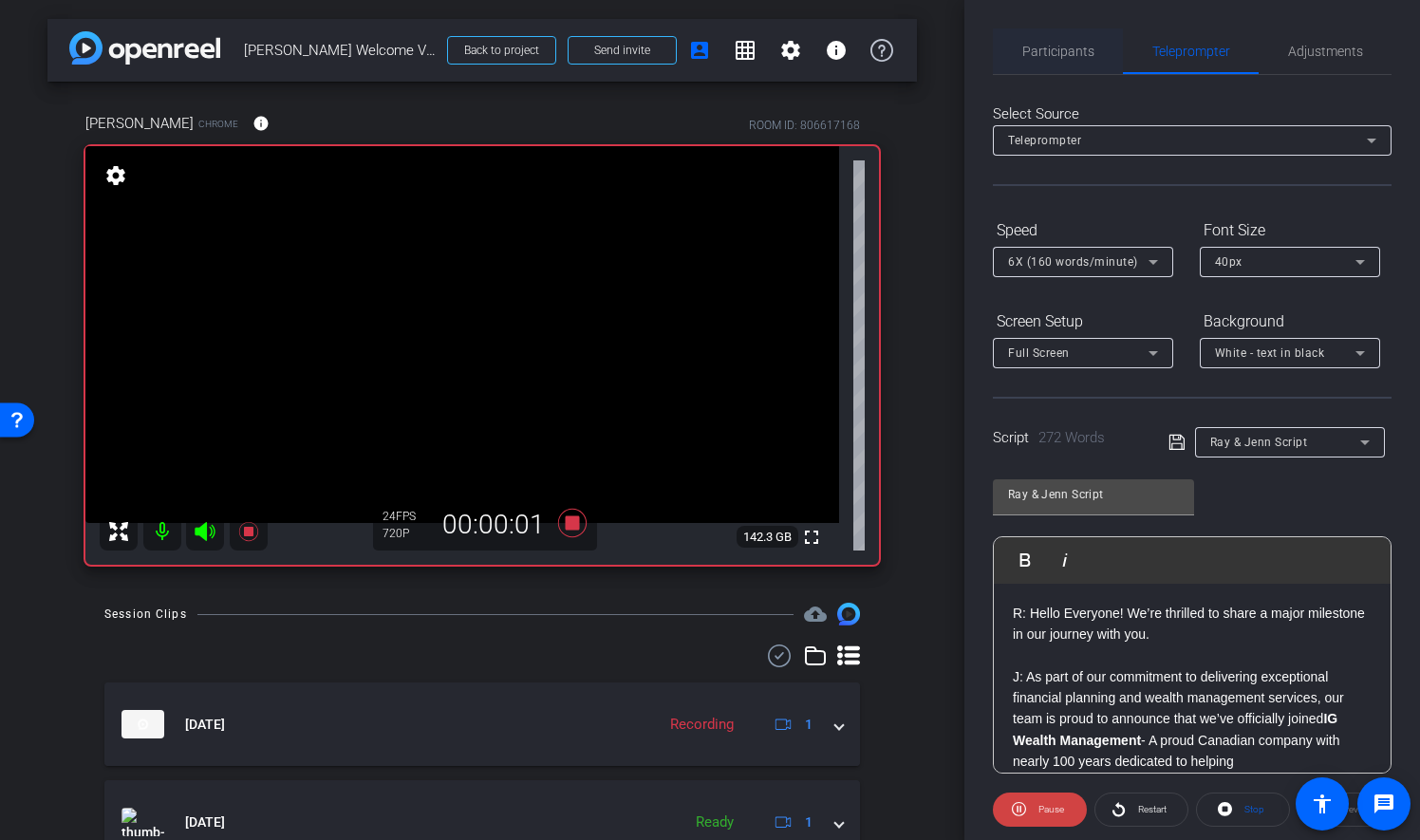
click at [1054, 59] on span "Participants" at bounding box center [1058, 50] width 72 height 45
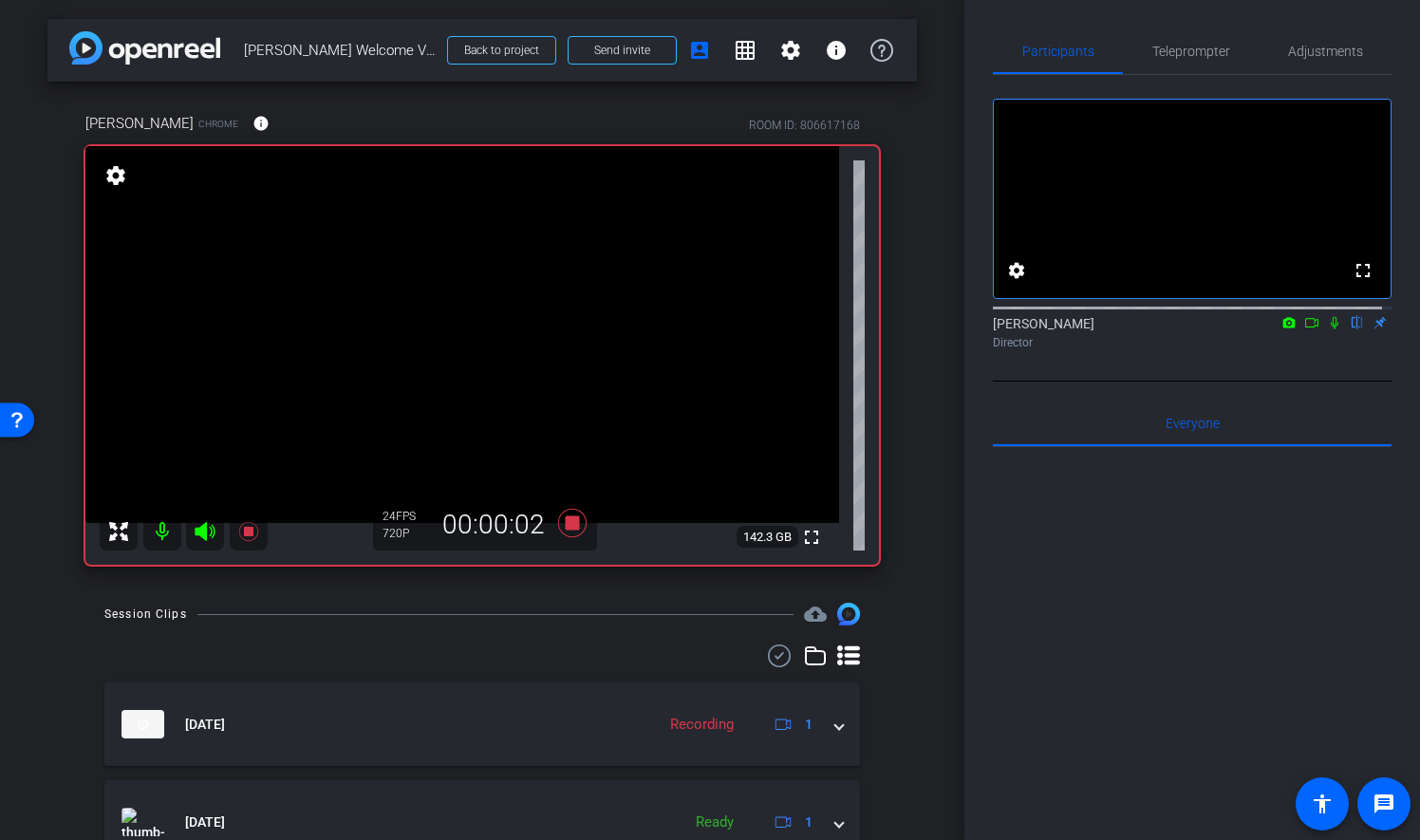
click at [1327, 330] on icon at bounding box center [1335, 323] width 15 height 14
click at [1168, 57] on span "Teleprompter" at bounding box center [1191, 51] width 78 height 14
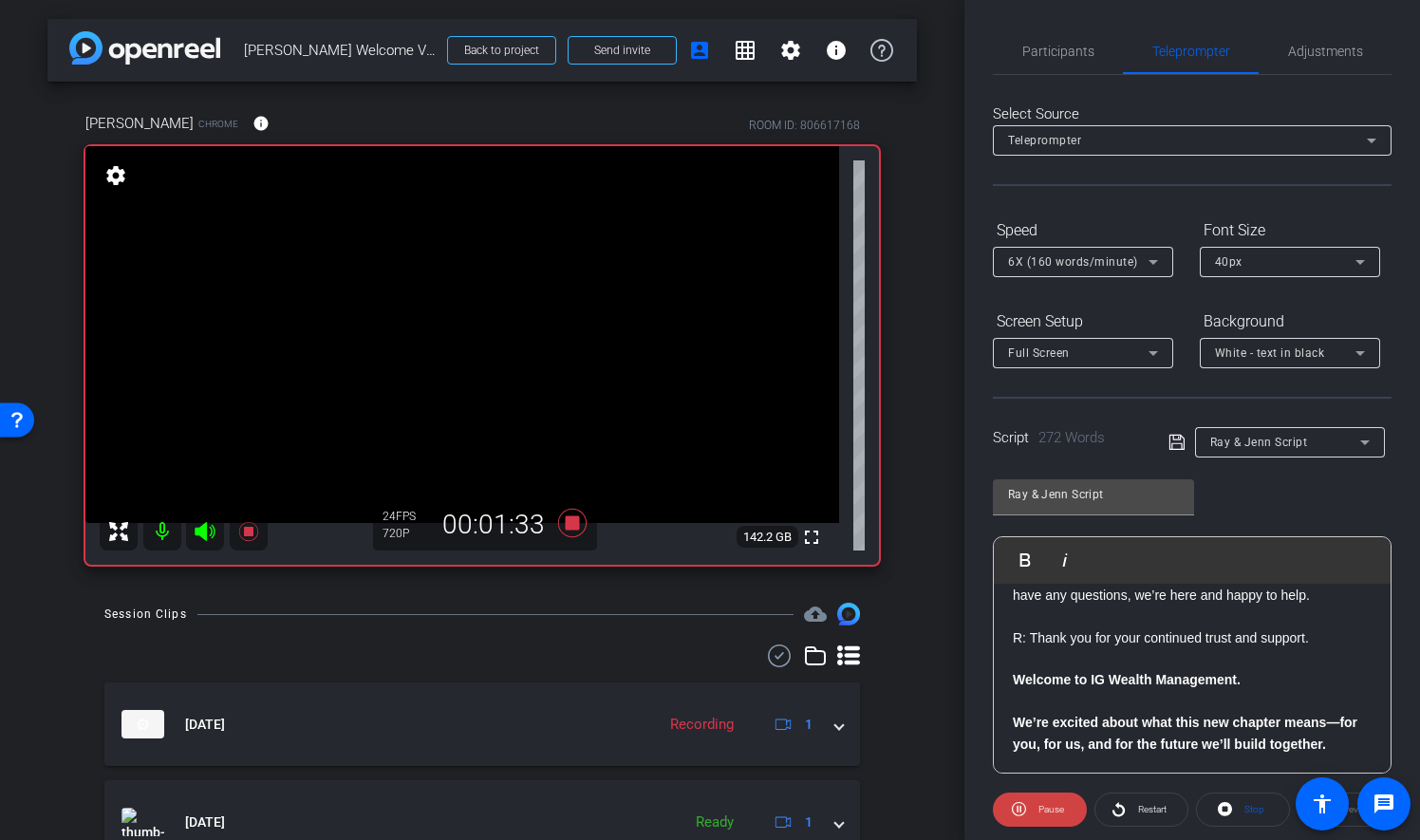
scroll to position [762, 0]
click at [566, 523] on icon at bounding box center [571, 522] width 28 height 28
click at [1034, 61] on span "Participants" at bounding box center [1058, 50] width 72 height 45
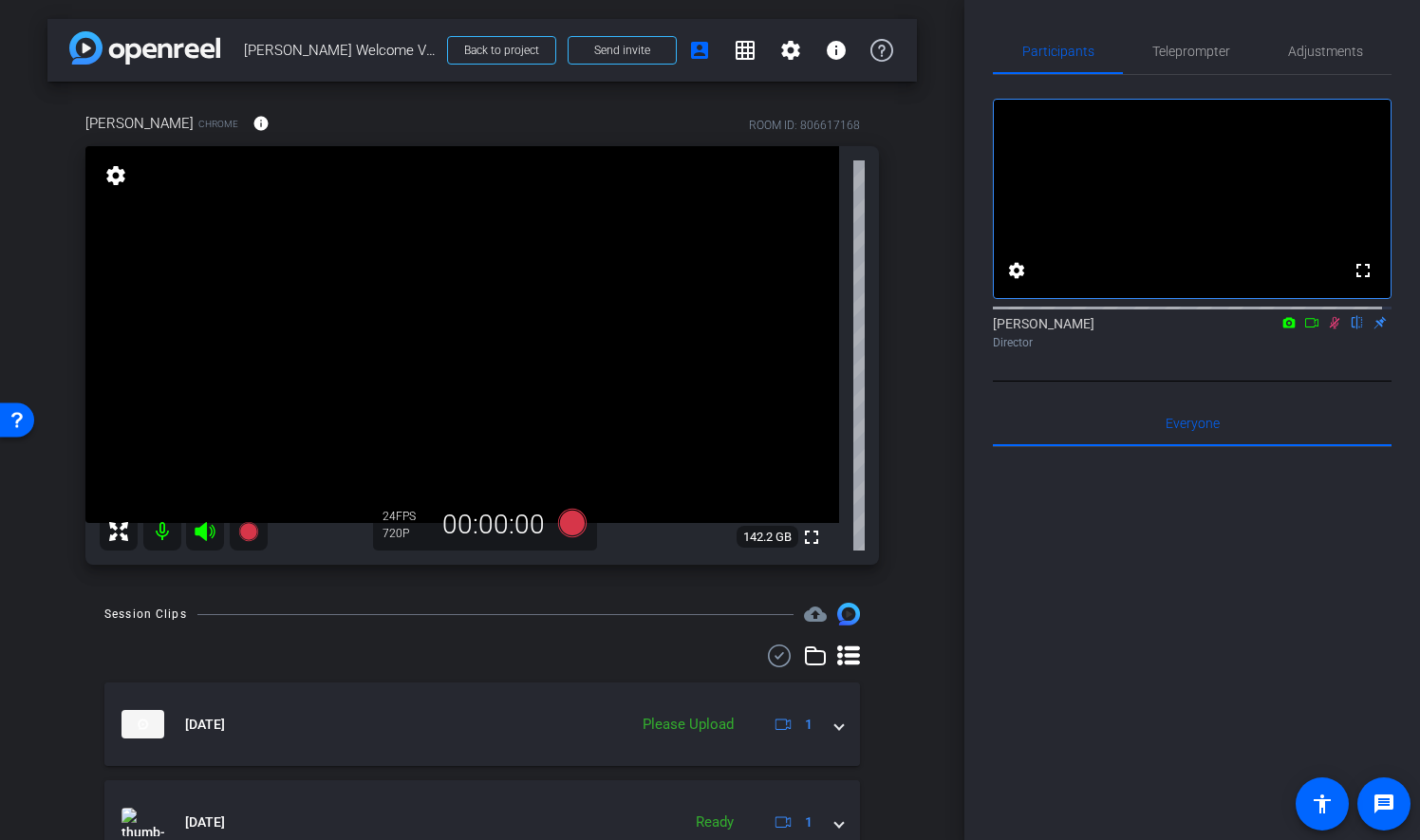
click at [1327, 330] on icon at bounding box center [1335, 323] width 15 height 14
click at [1181, 37] on span "Teleprompter" at bounding box center [1191, 50] width 78 height 45
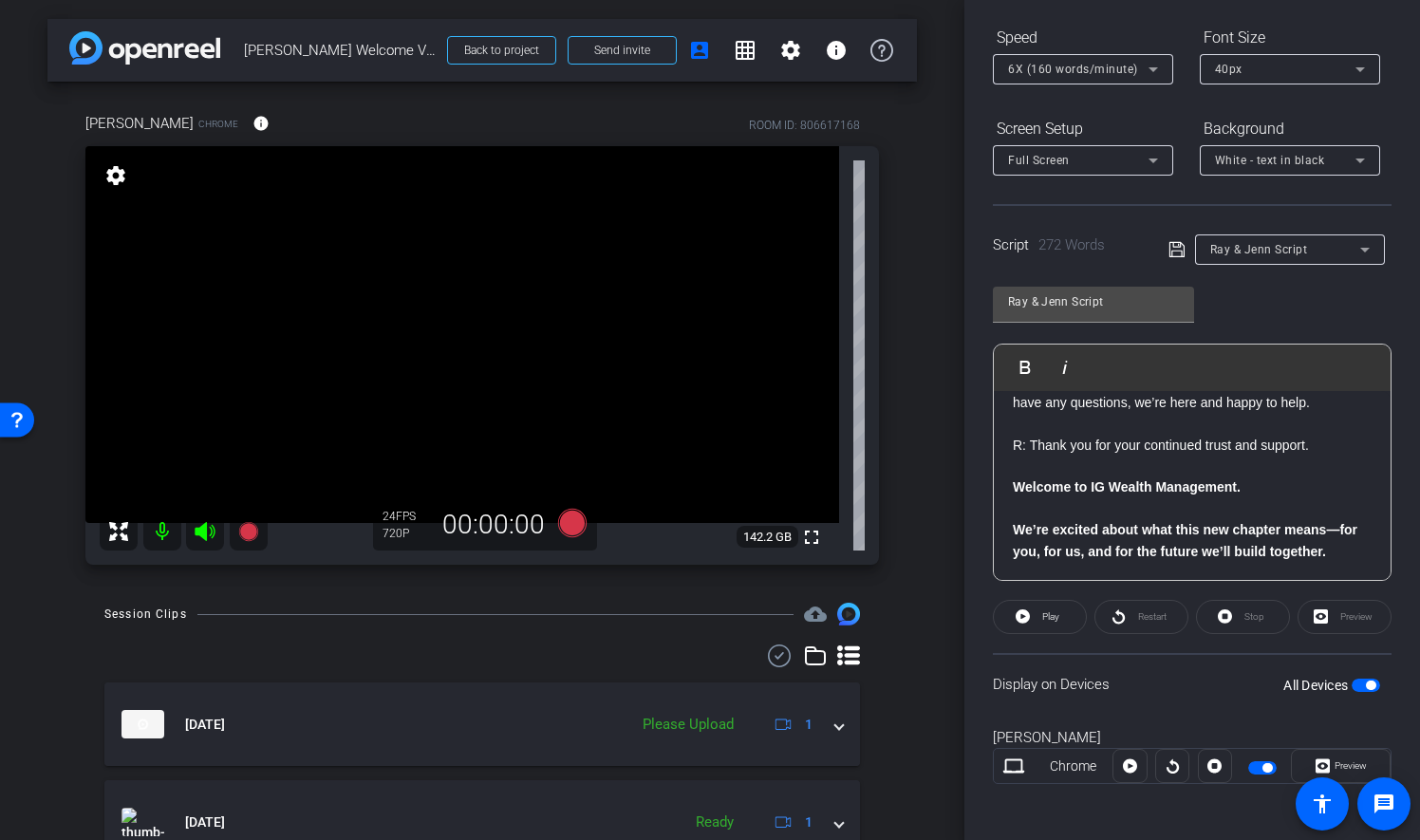
scroll to position [195, 0]
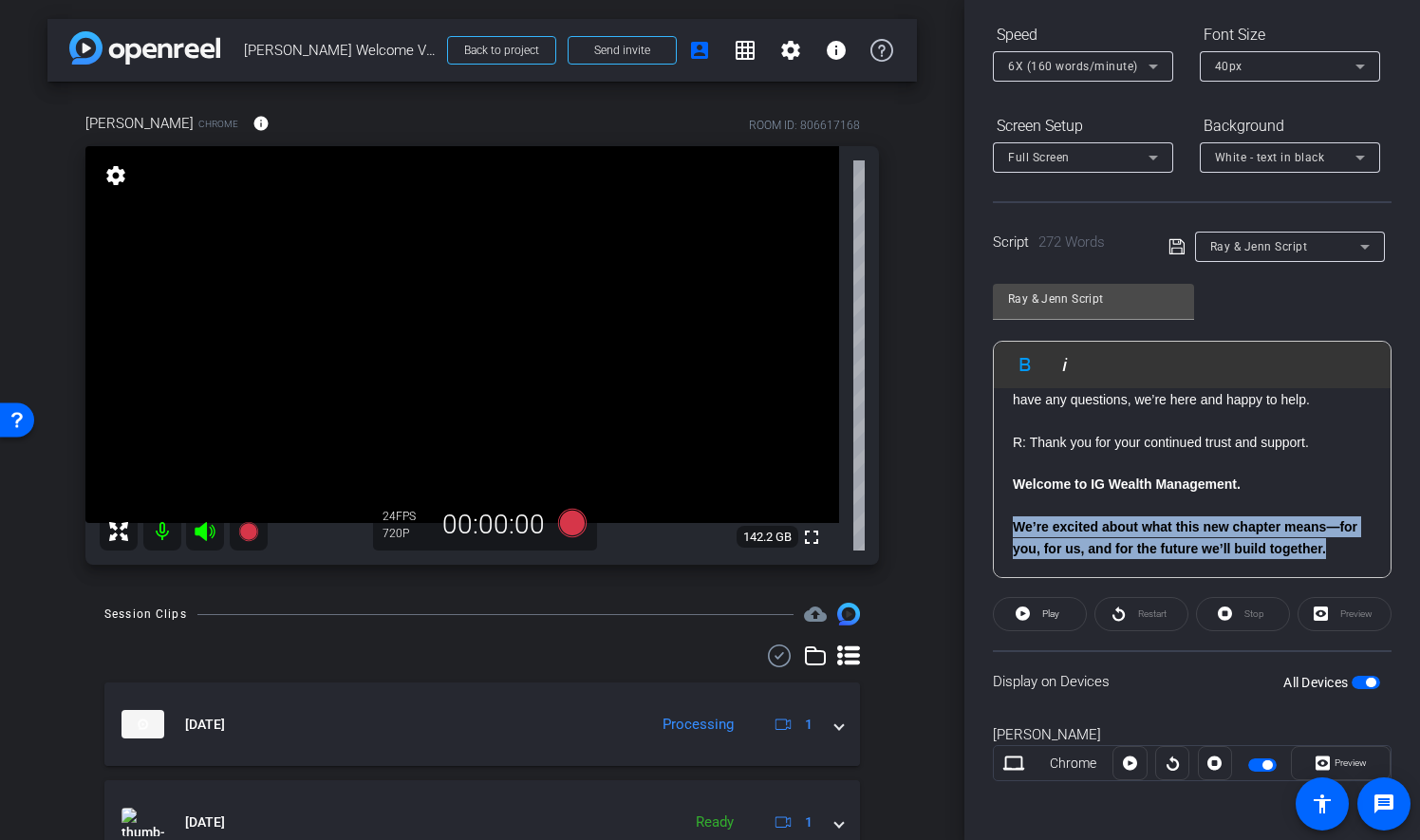
drag, startPoint x: 1018, startPoint y: 528, endPoint x: 1352, endPoint y: 549, distance: 334.7
click at [1352, 549] on div "R: Hello Everyone! We’re thrilled to share a major milestone in our journey wit…" at bounding box center [1192, 113] width 396 height 930
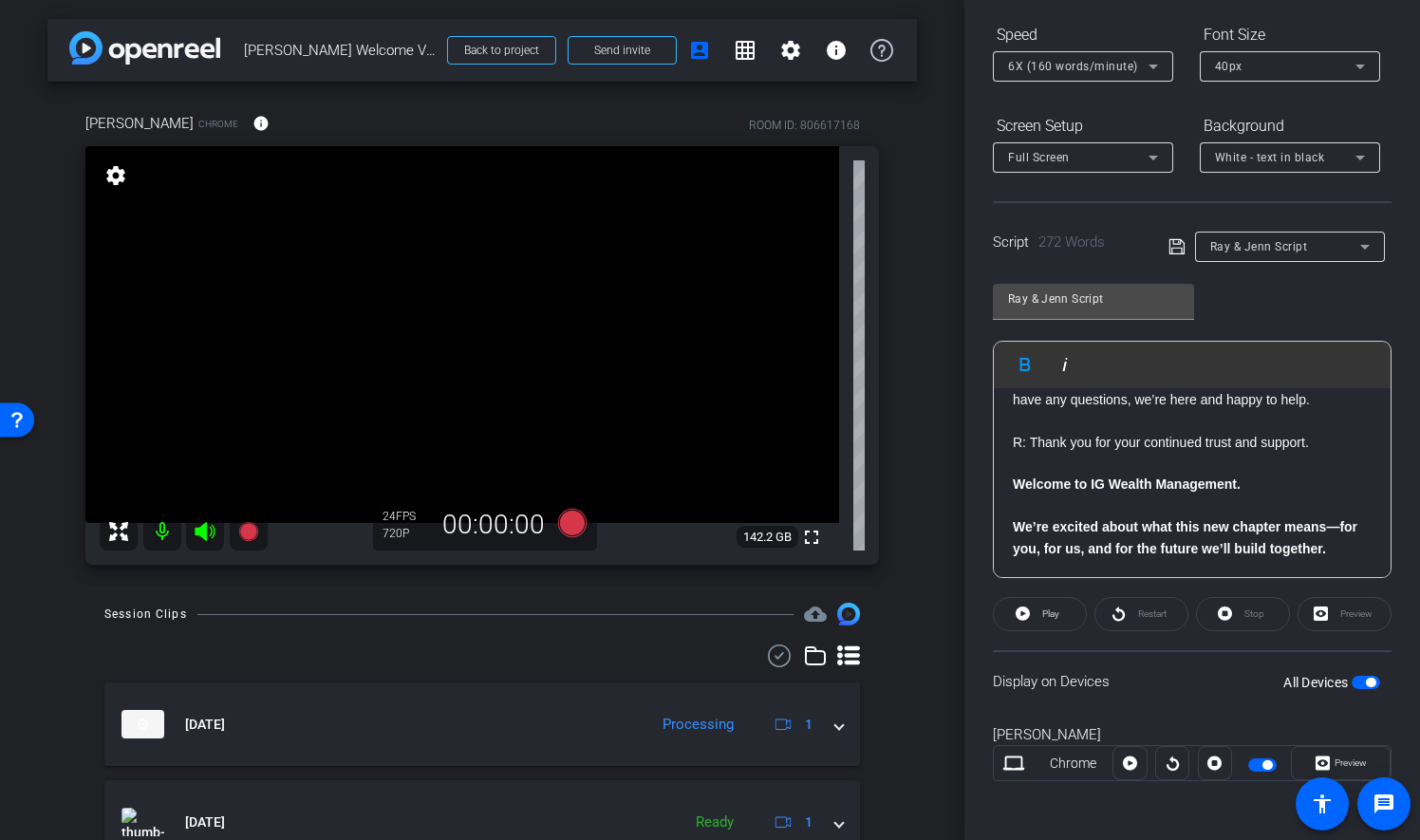
scroll to position [740, 0]
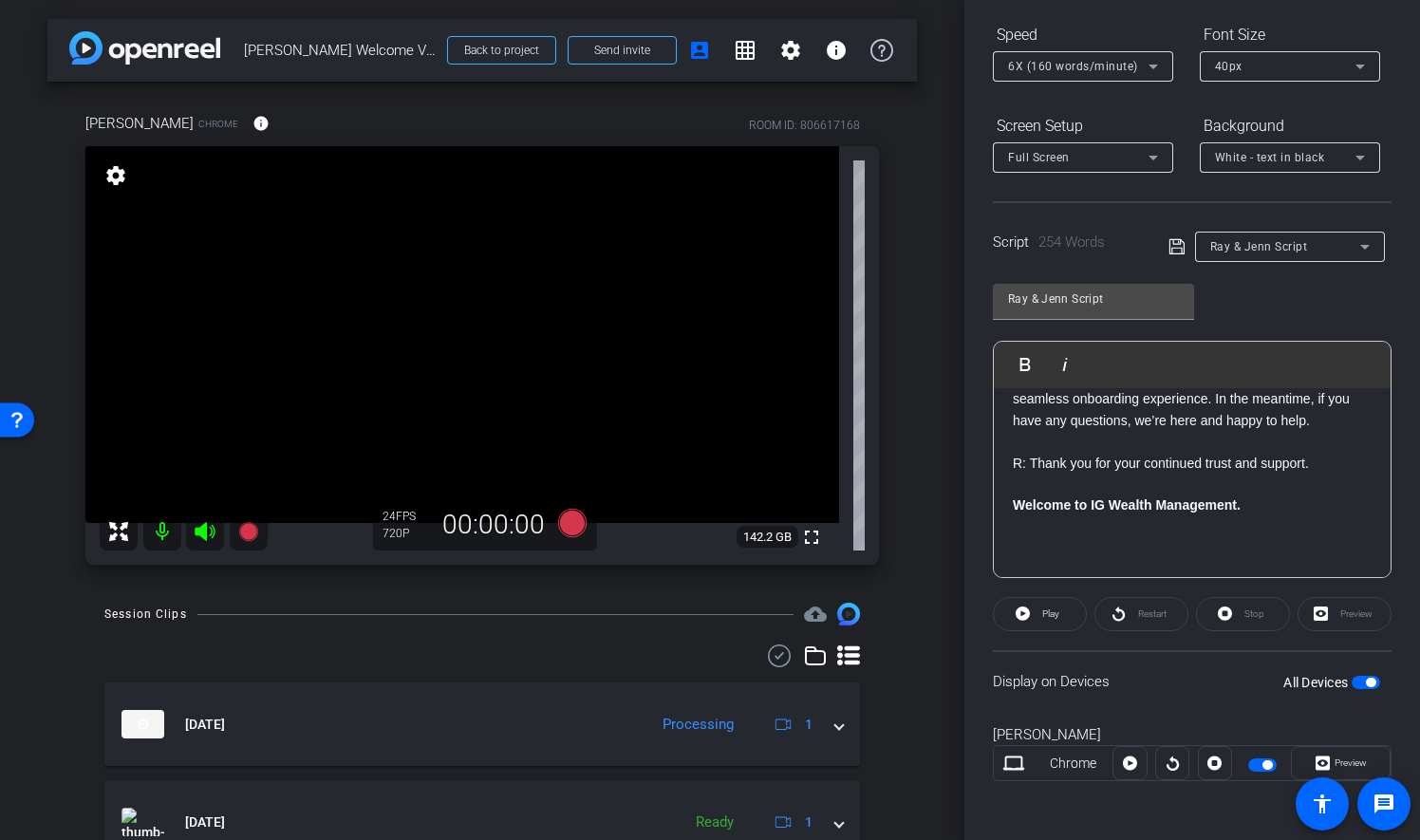
click at [1095, 525] on p at bounding box center [1192, 527] width 359 height 21
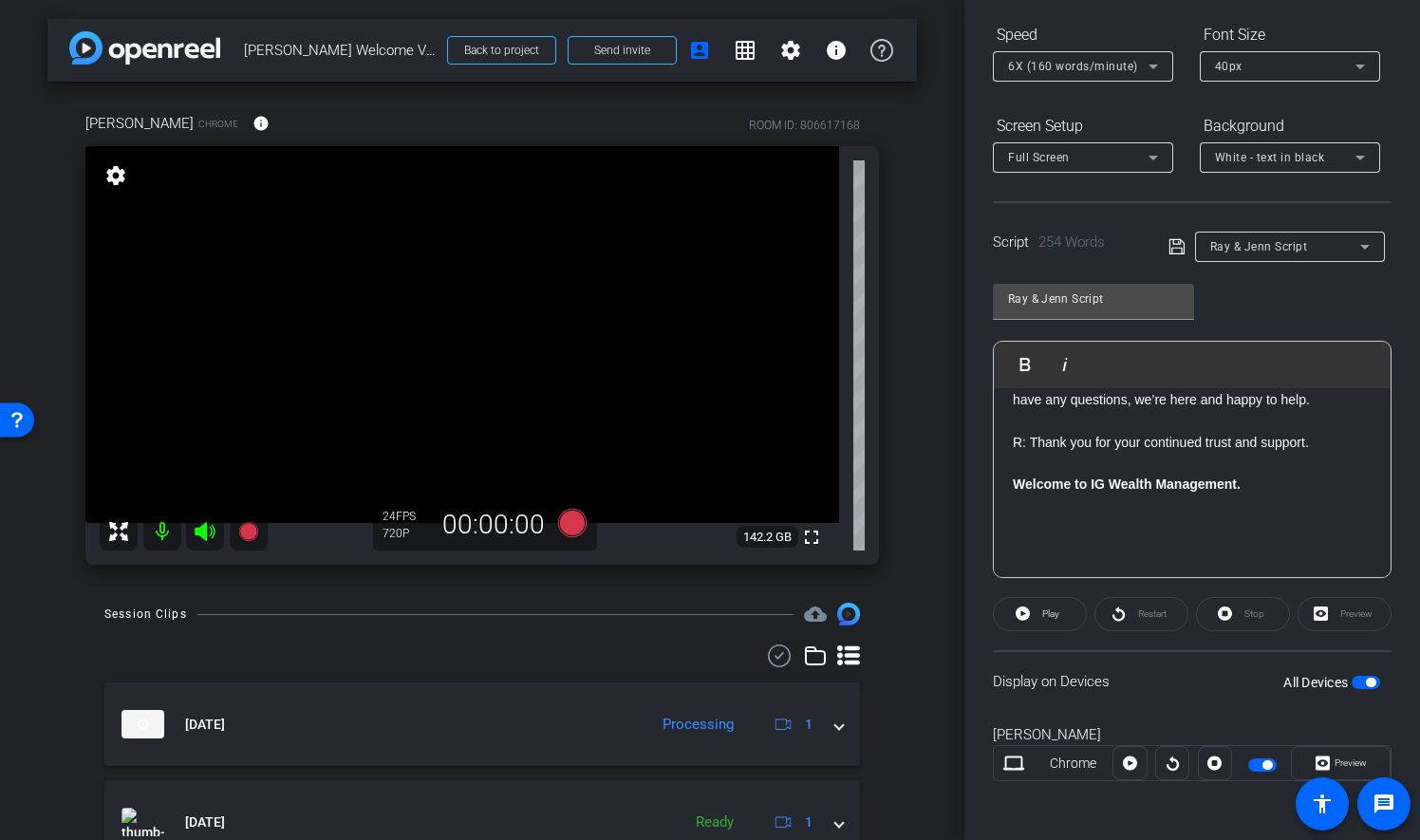
scroll to position [762, 0]
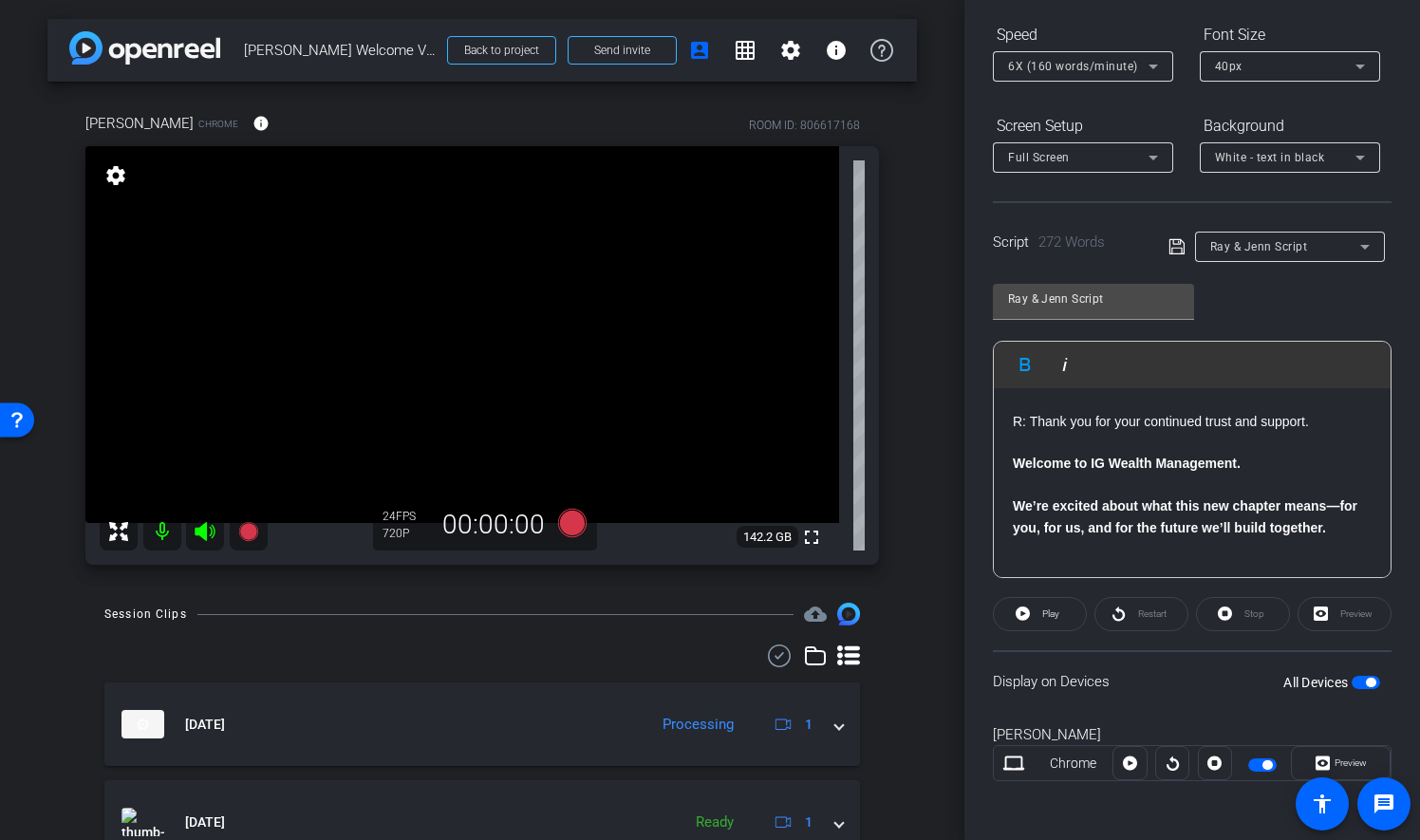
click at [1085, 432] on p "R: Thank you for your continued trust and support." at bounding box center [1192, 421] width 359 height 21
click at [1089, 452] on p at bounding box center [1192, 443] width 359 height 21
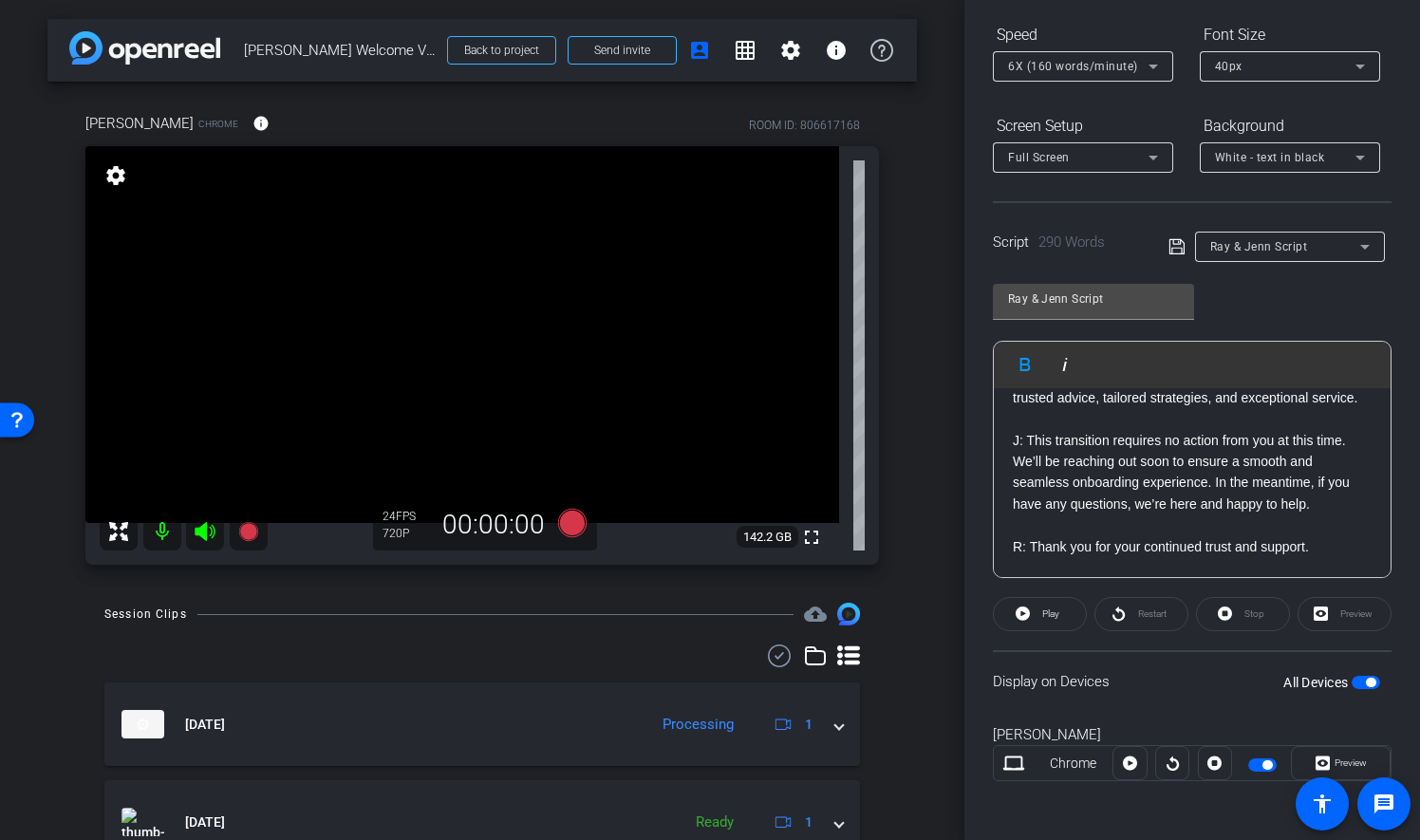
scroll to position [826, 0]
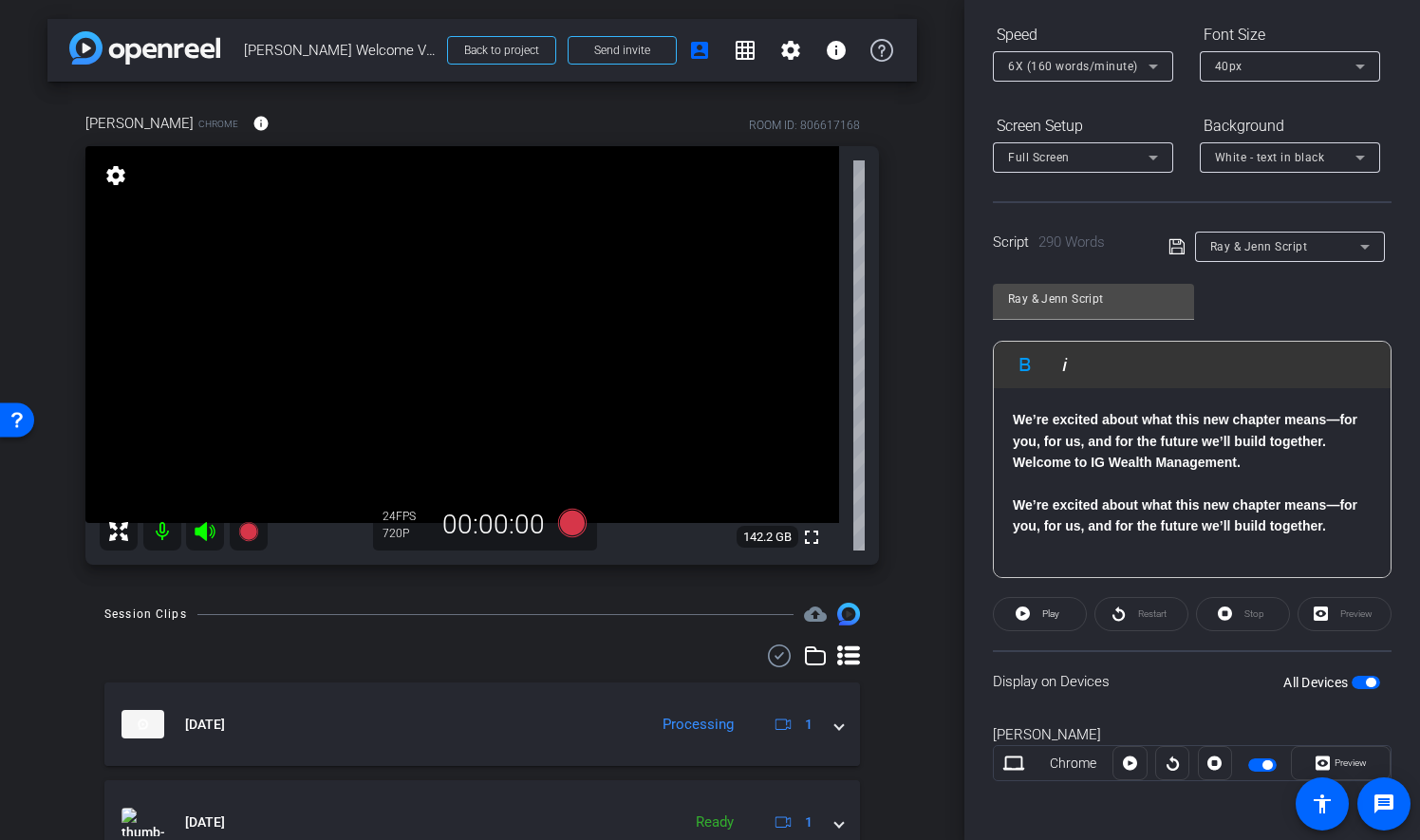
click at [1009, 467] on div "R: Hello Everyone! We’re thrilled to share a major milestone in our journey wit…" at bounding box center [1192, 80] width 396 height 995
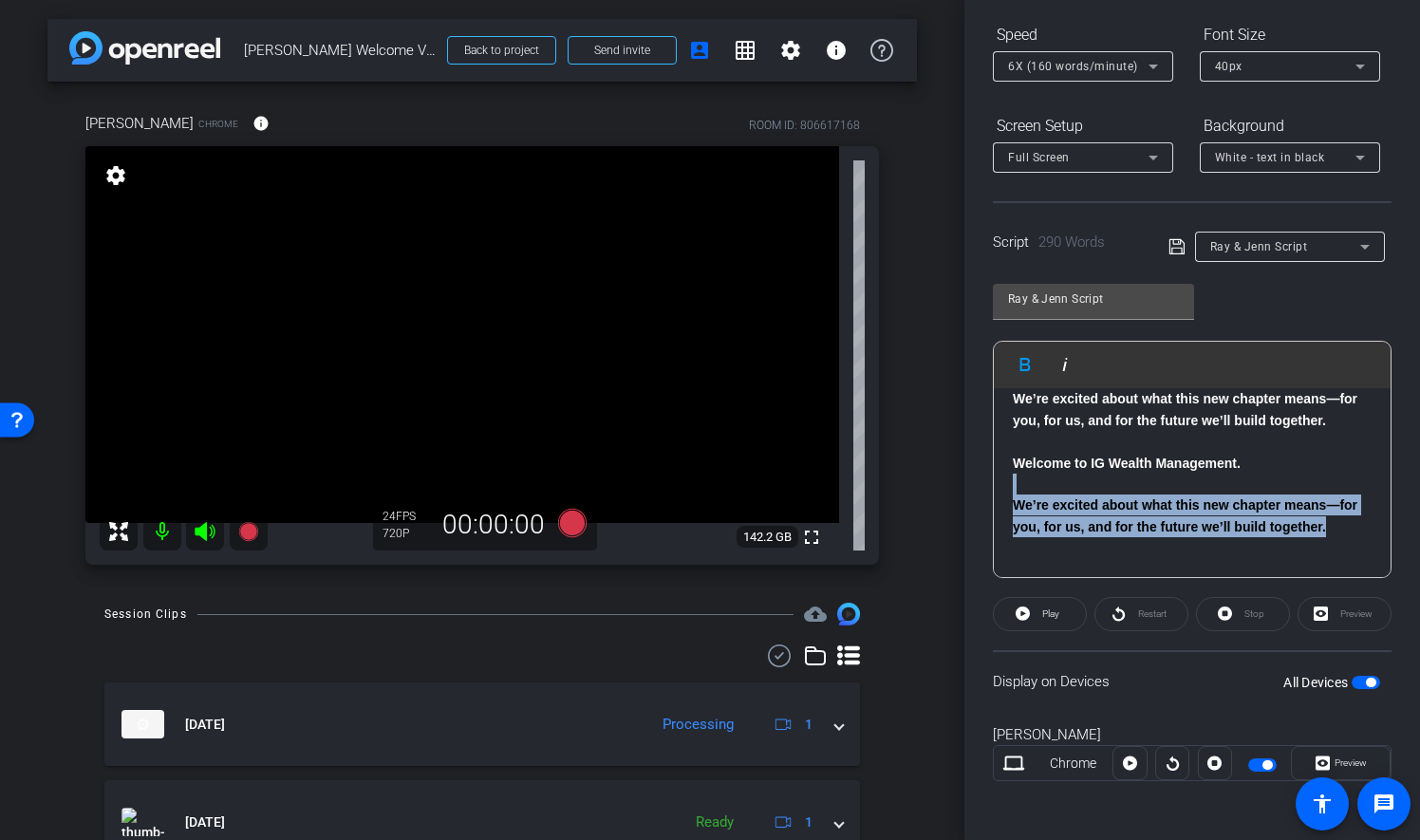
drag, startPoint x: 1017, startPoint y: 508, endPoint x: 1394, endPoint y: 552, distance: 379.6
click at [1389, 552] on div "Participants Teleprompter Adjustments settings Catherine Ambrose flip Director …" at bounding box center [1192, 420] width 455 height 840
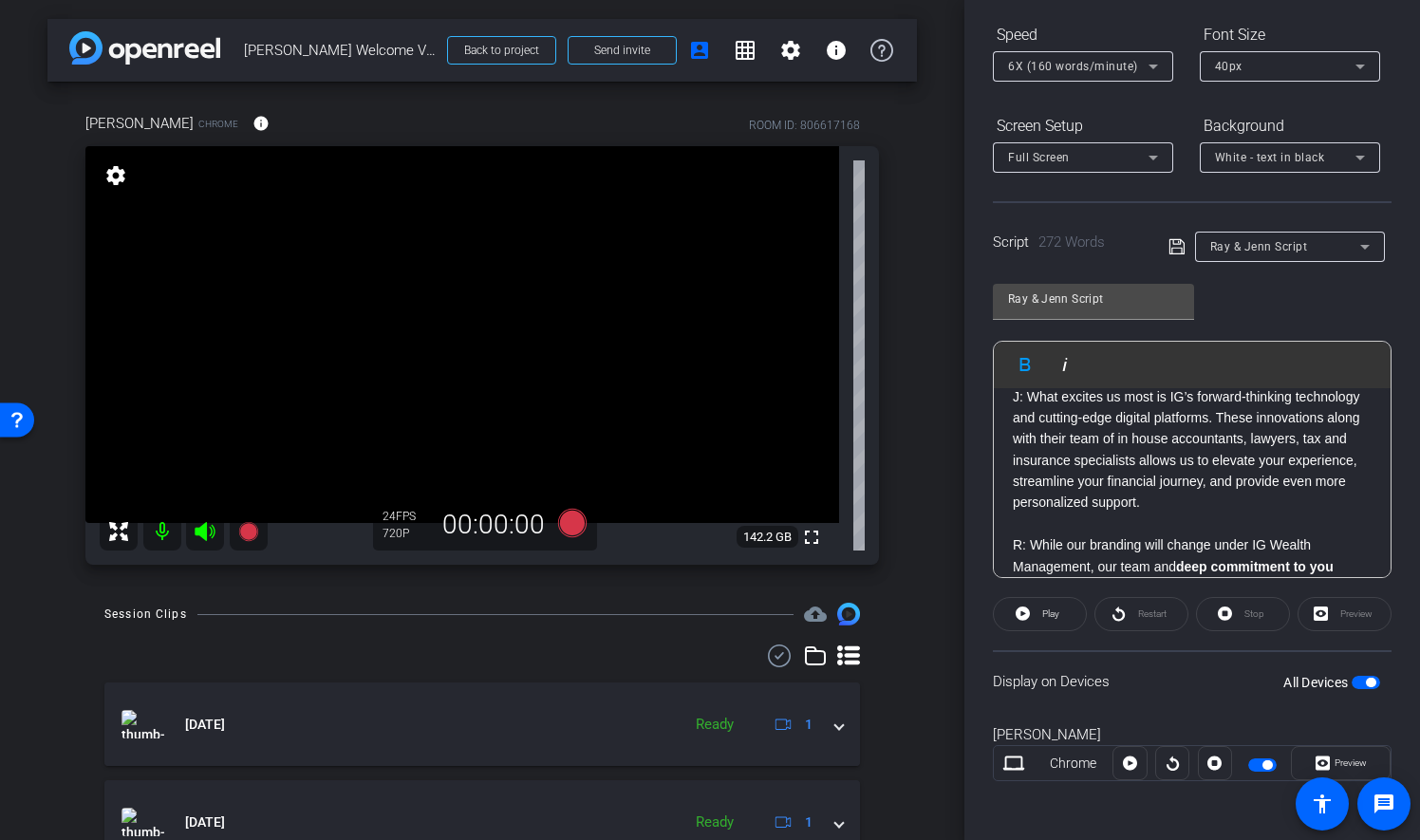
scroll to position [0, 0]
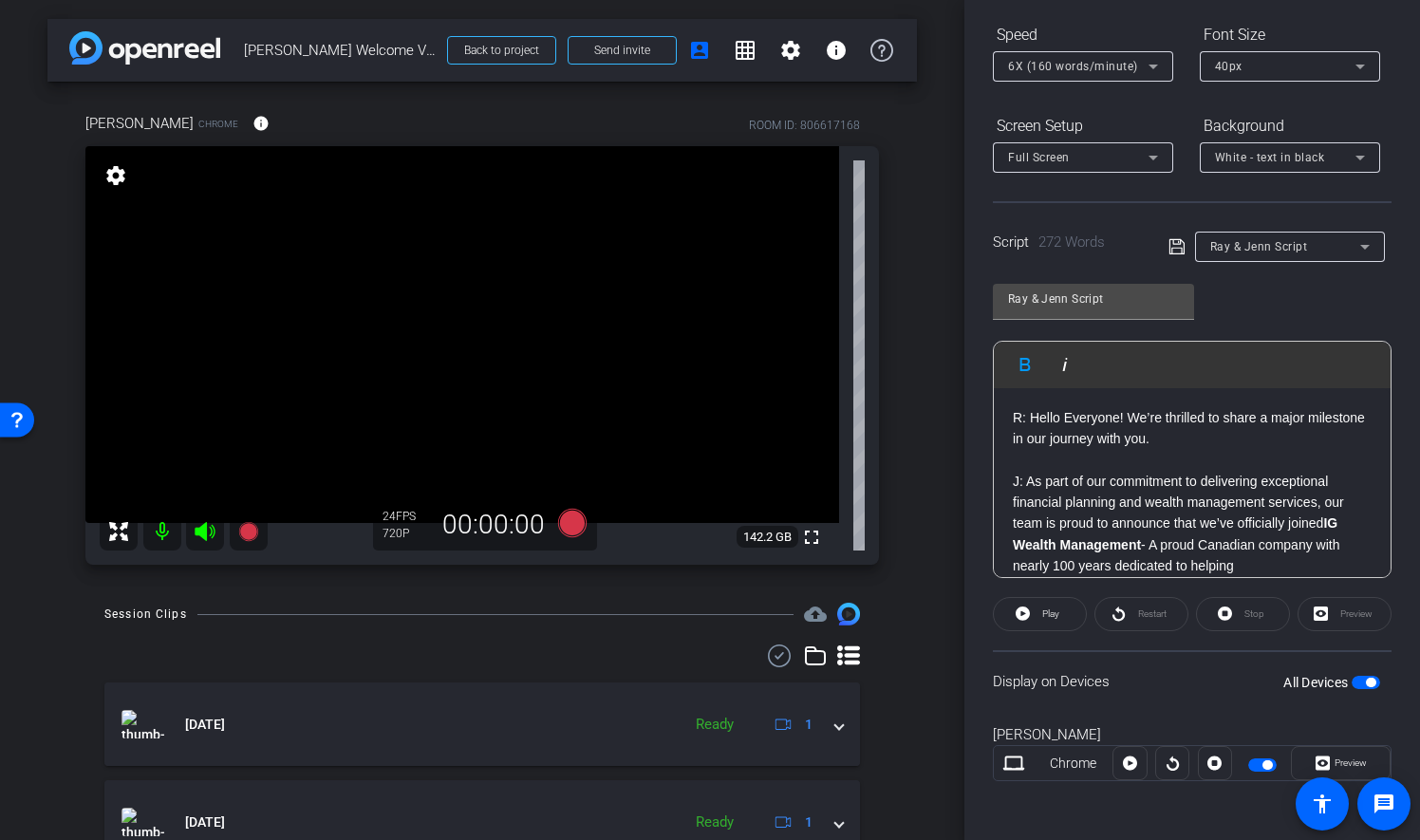
click at [1174, 246] on icon at bounding box center [1177, 247] width 17 height 23
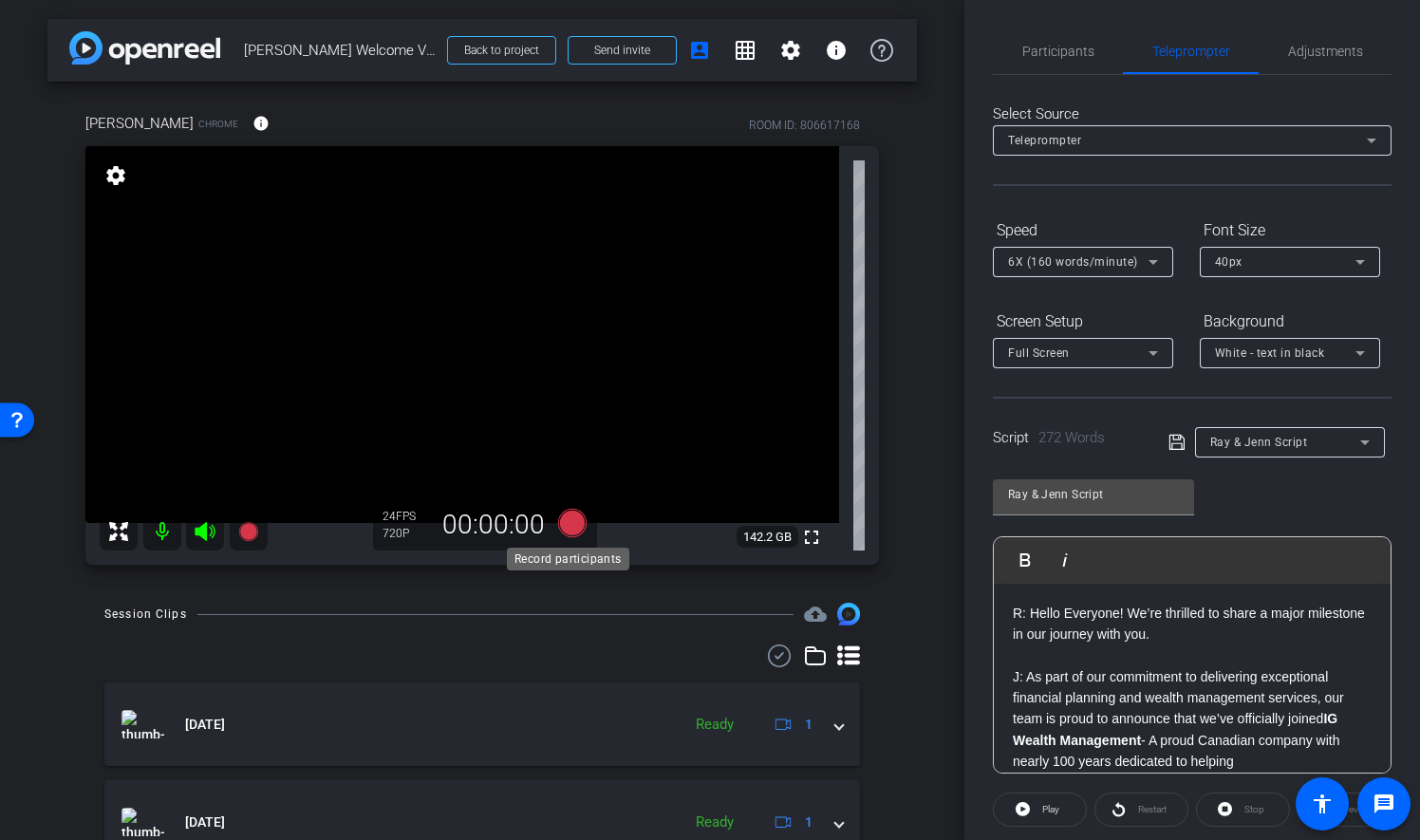
click at [571, 526] on icon at bounding box center [571, 522] width 28 height 28
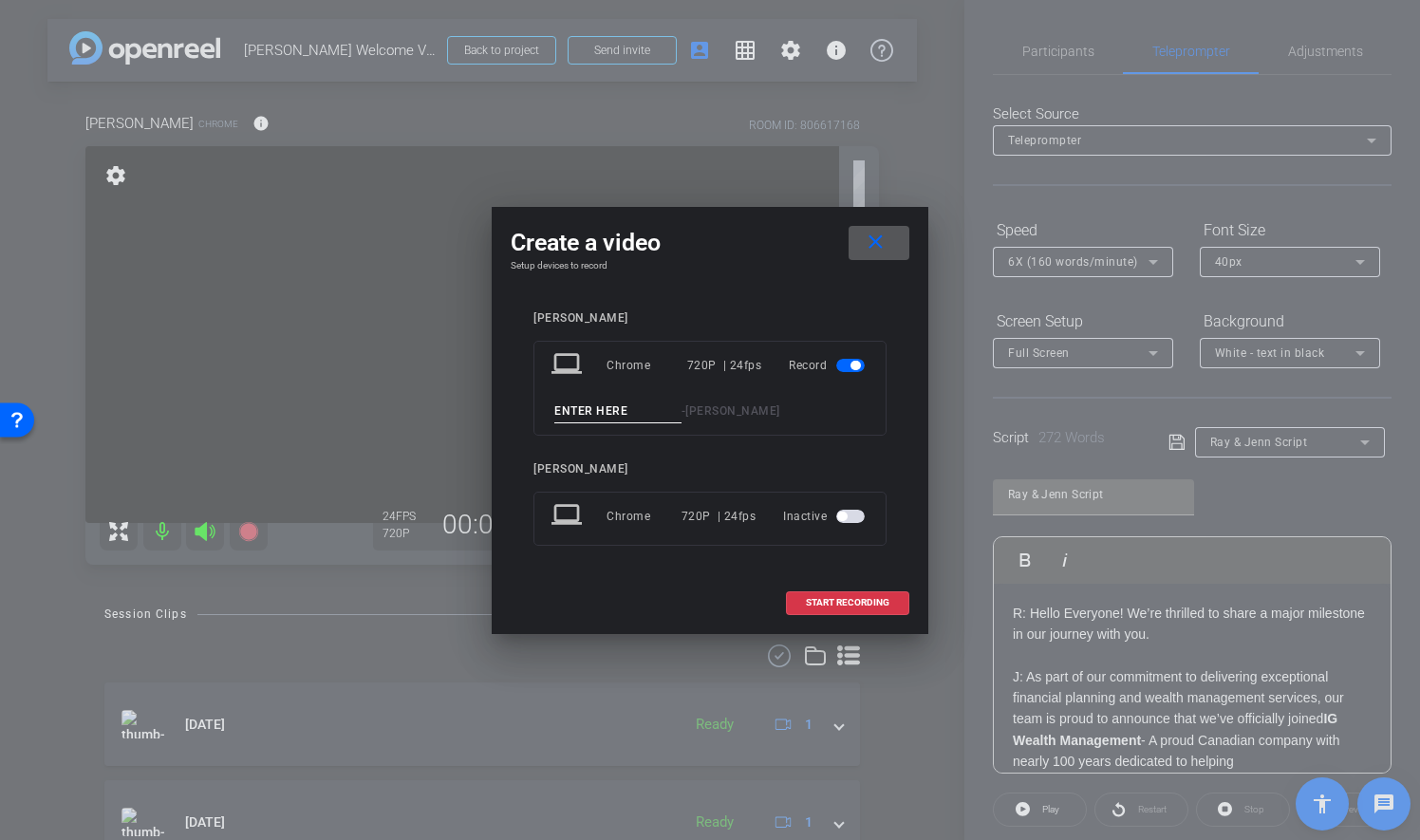
click at [646, 402] on input at bounding box center [618, 411] width 128 height 24
type input "Take 6"
click at [874, 598] on span "START RECORDING" at bounding box center [848, 603] width 83 height 10
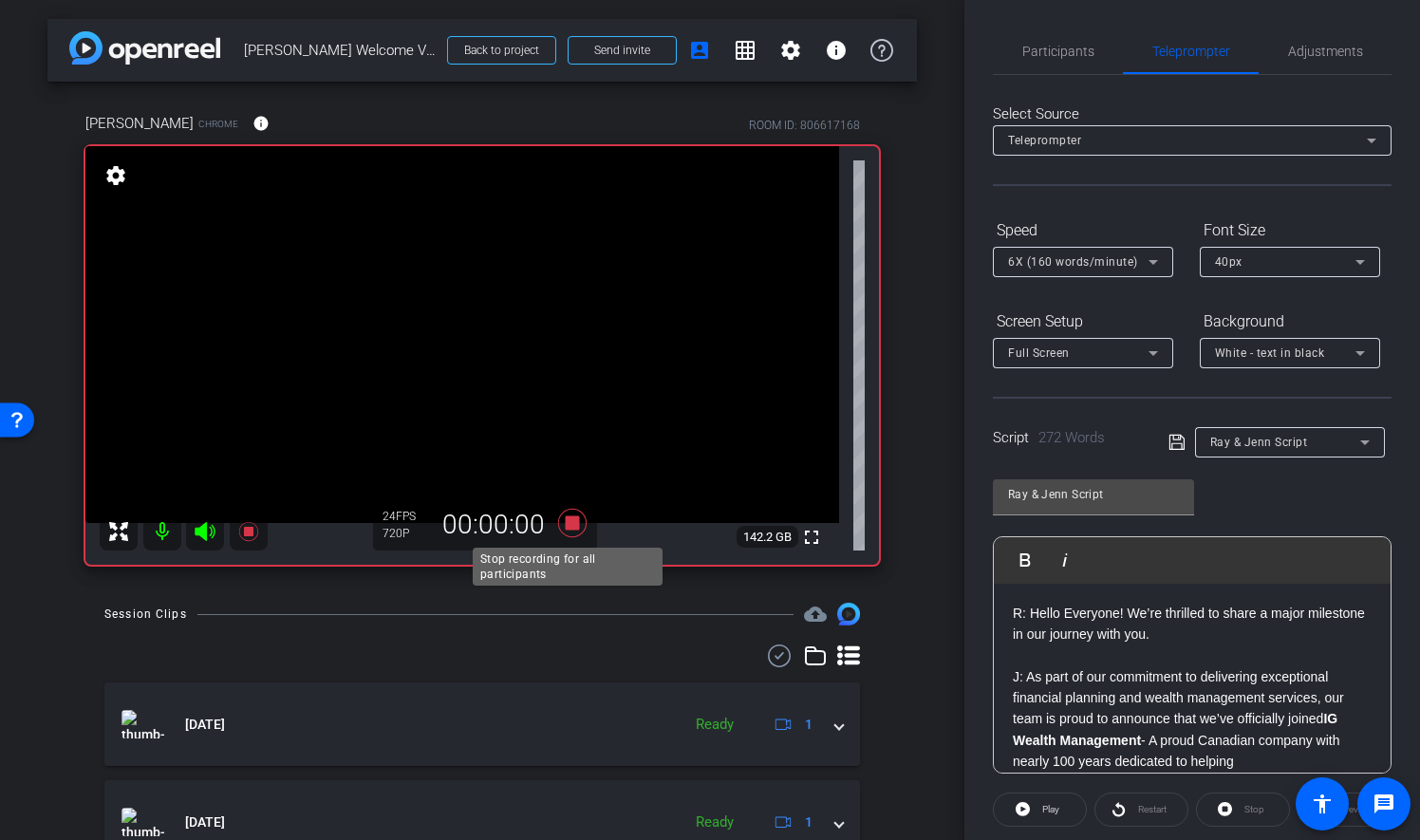
click at [570, 521] on icon at bounding box center [571, 522] width 28 height 28
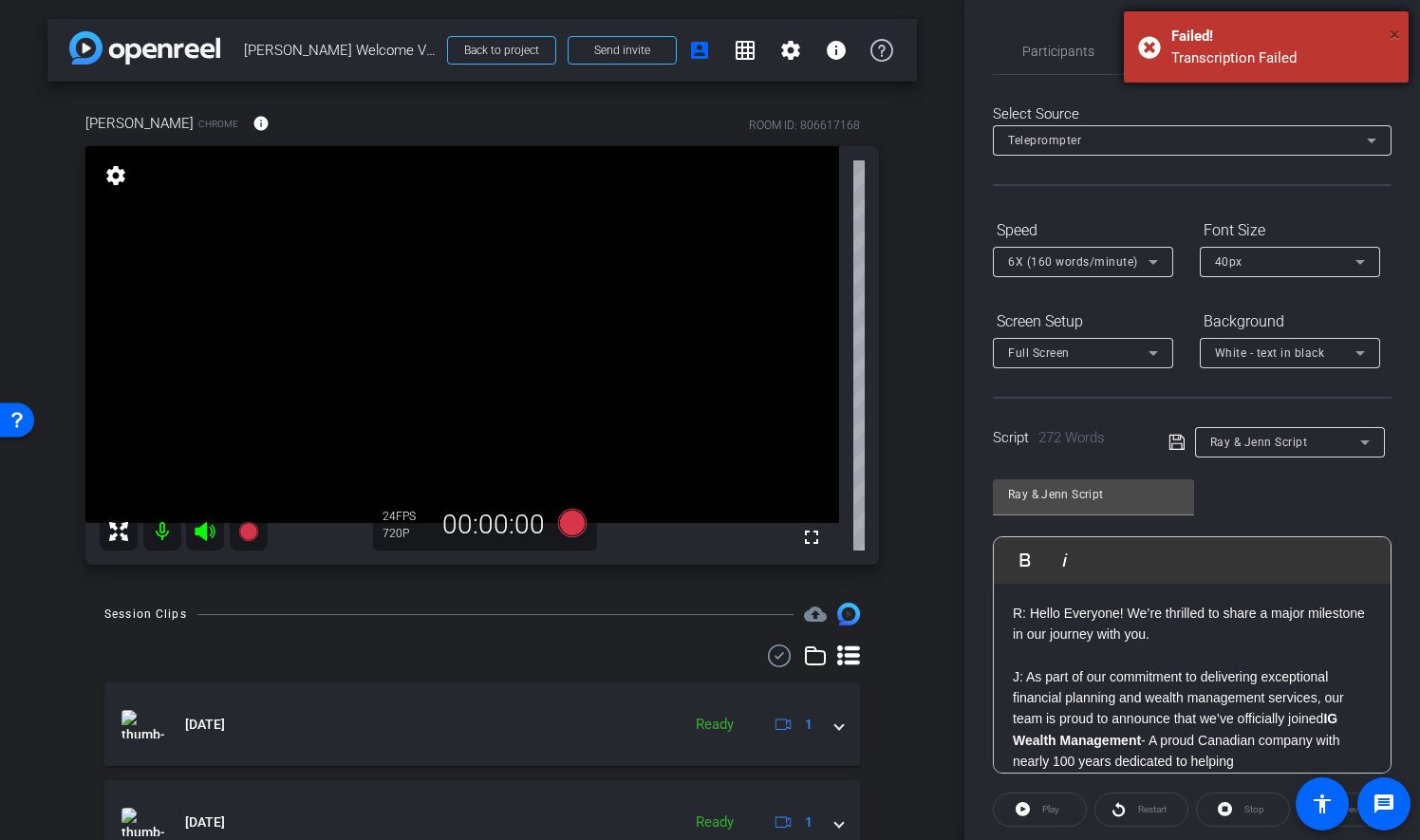
click at [1394, 36] on span "×" at bounding box center [1395, 35] width 11 height 23
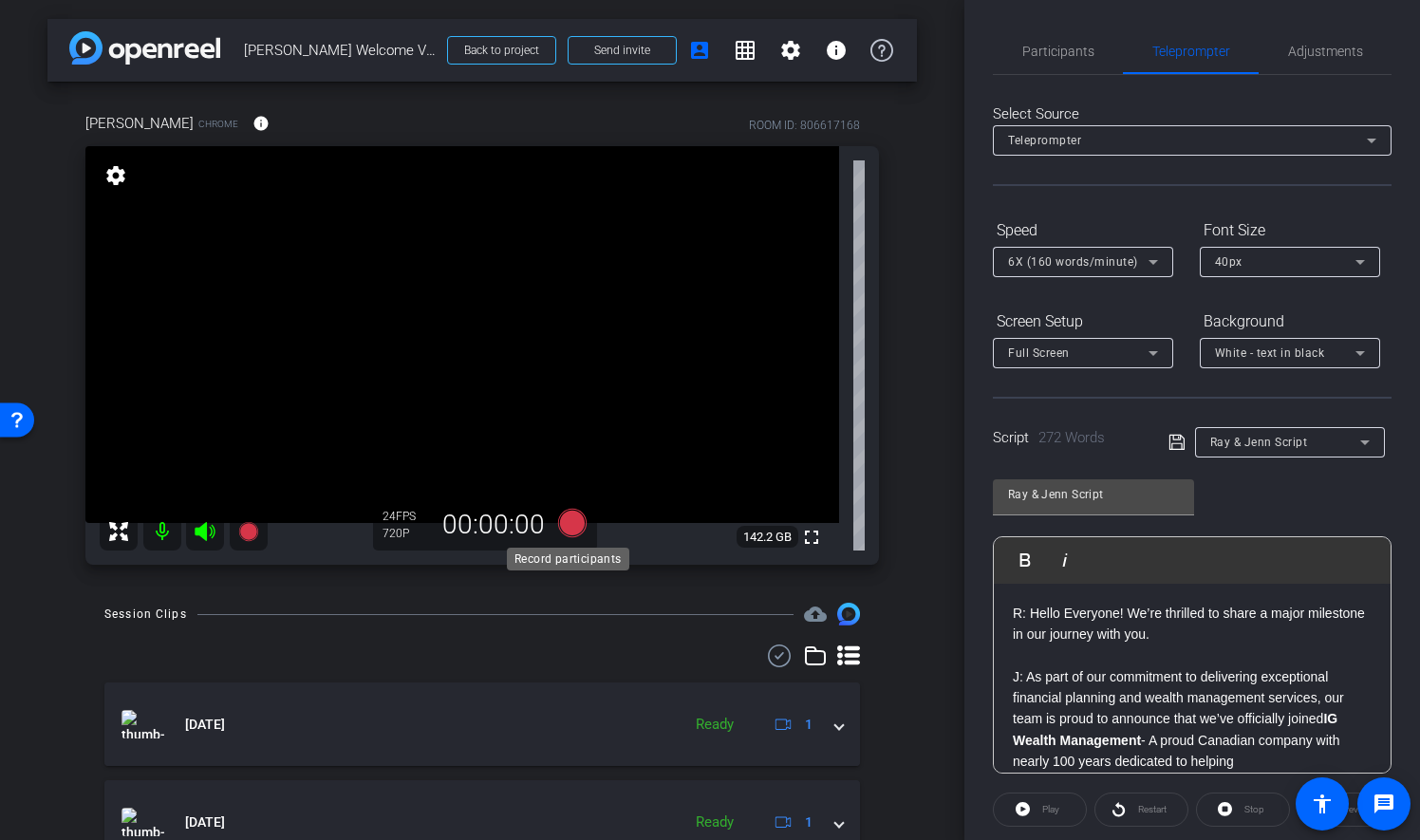
click at [569, 525] on icon at bounding box center [571, 522] width 28 height 28
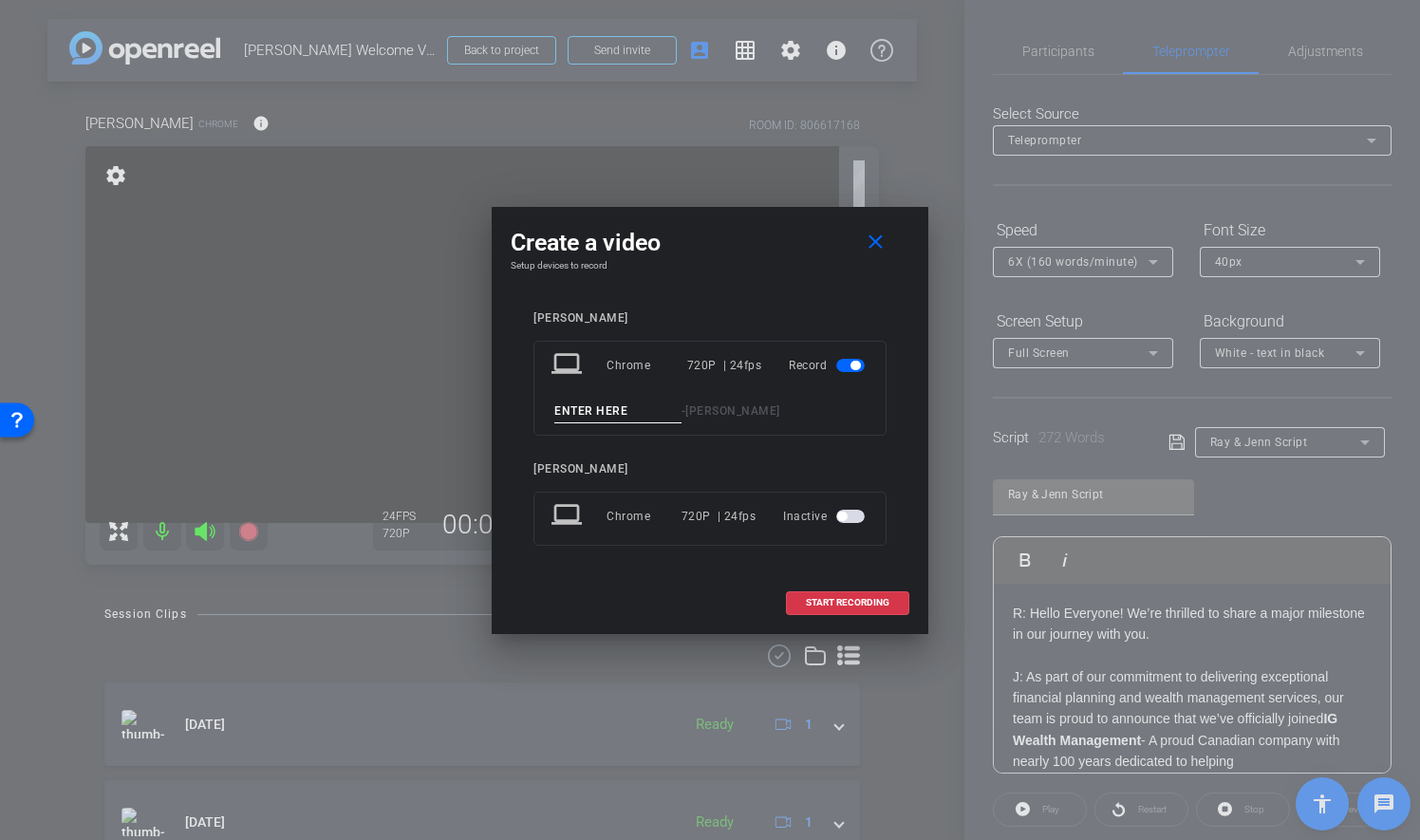
click at [599, 400] on input at bounding box center [618, 411] width 128 height 24
type input "Take 7"
click at [881, 600] on span "START RECORDING" at bounding box center [848, 603] width 83 height 10
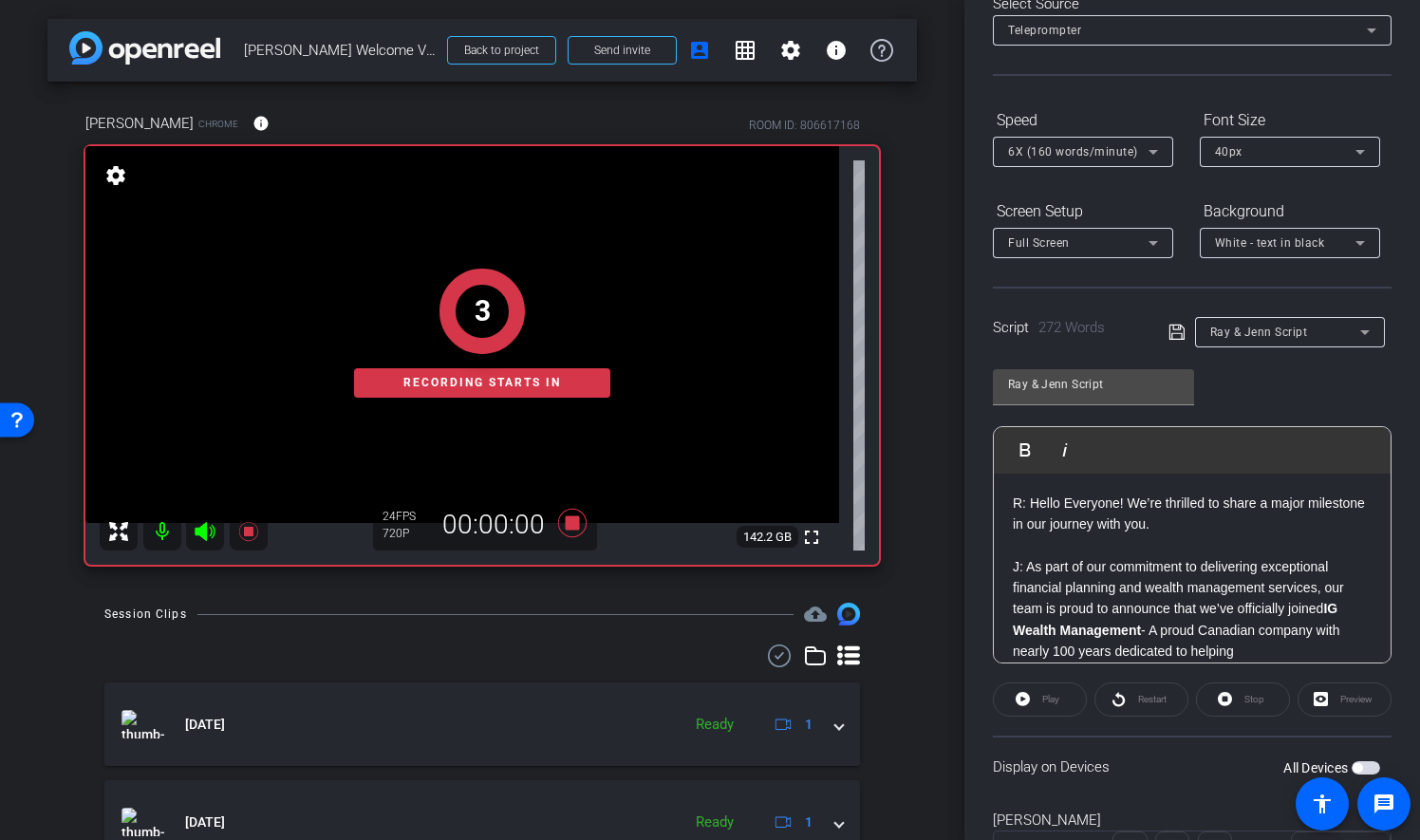
scroll to position [195, 0]
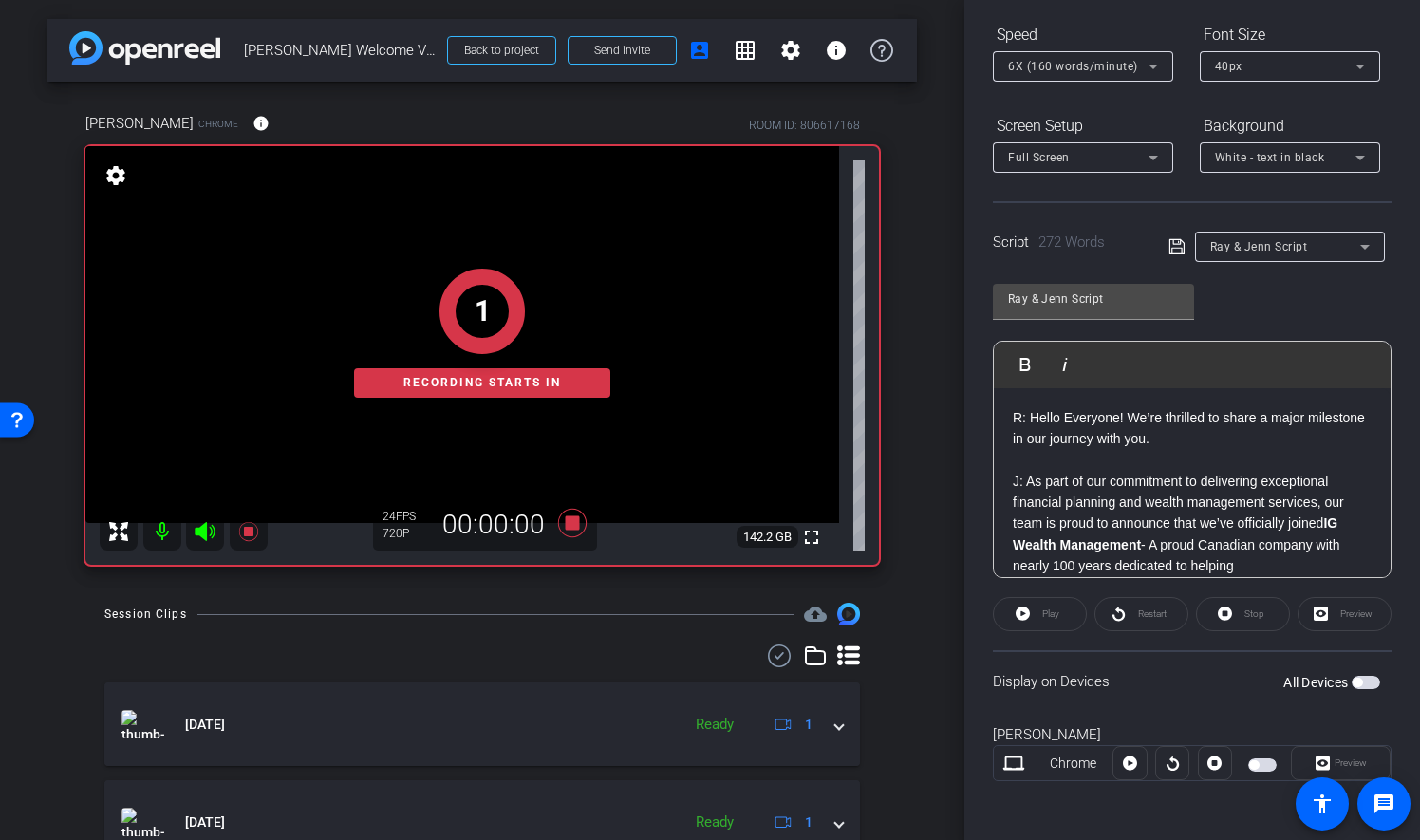
click at [1056, 614] on div "Play" at bounding box center [1039, 614] width 94 height 34
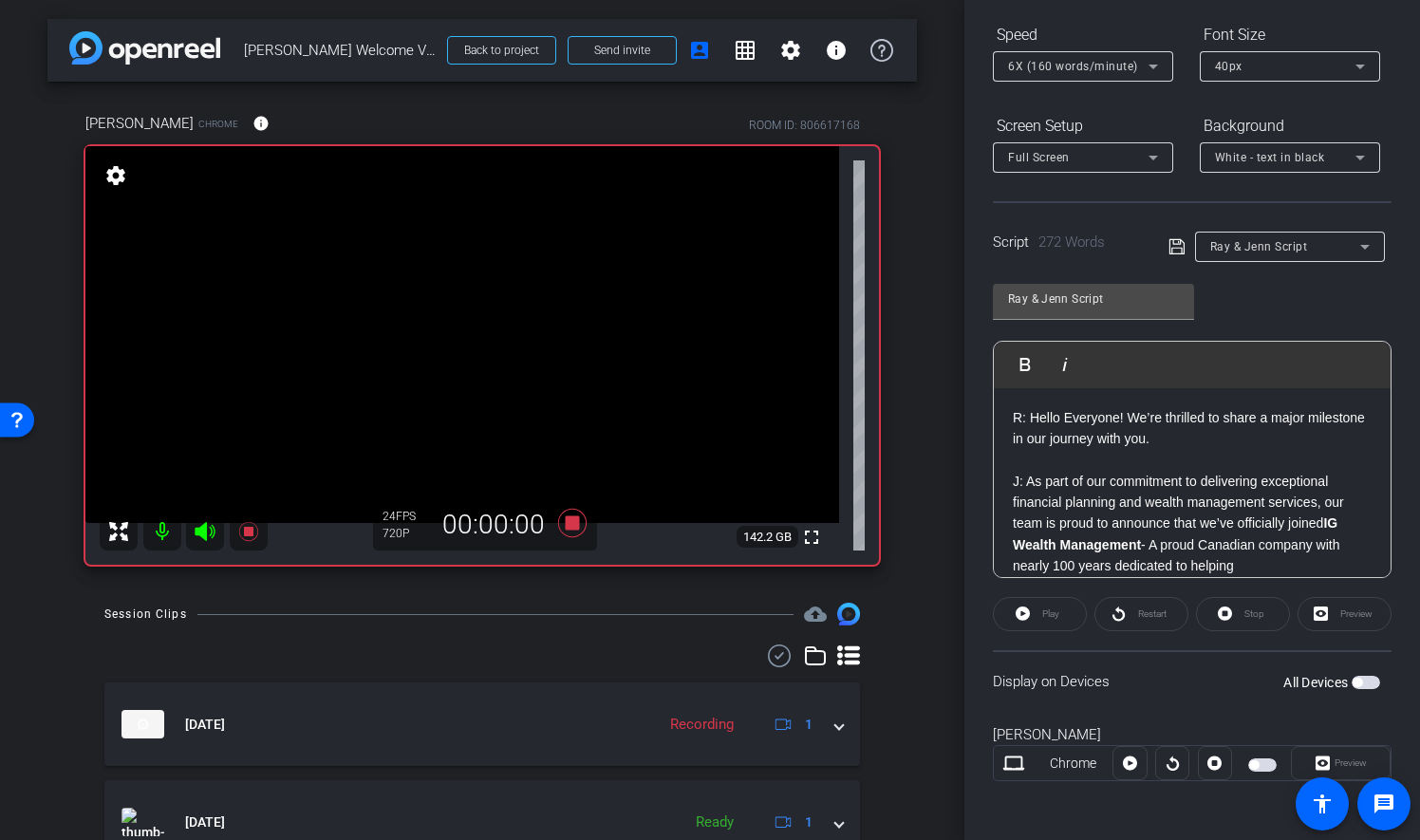
click at [1034, 613] on div "Play" at bounding box center [1039, 614] width 94 height 34
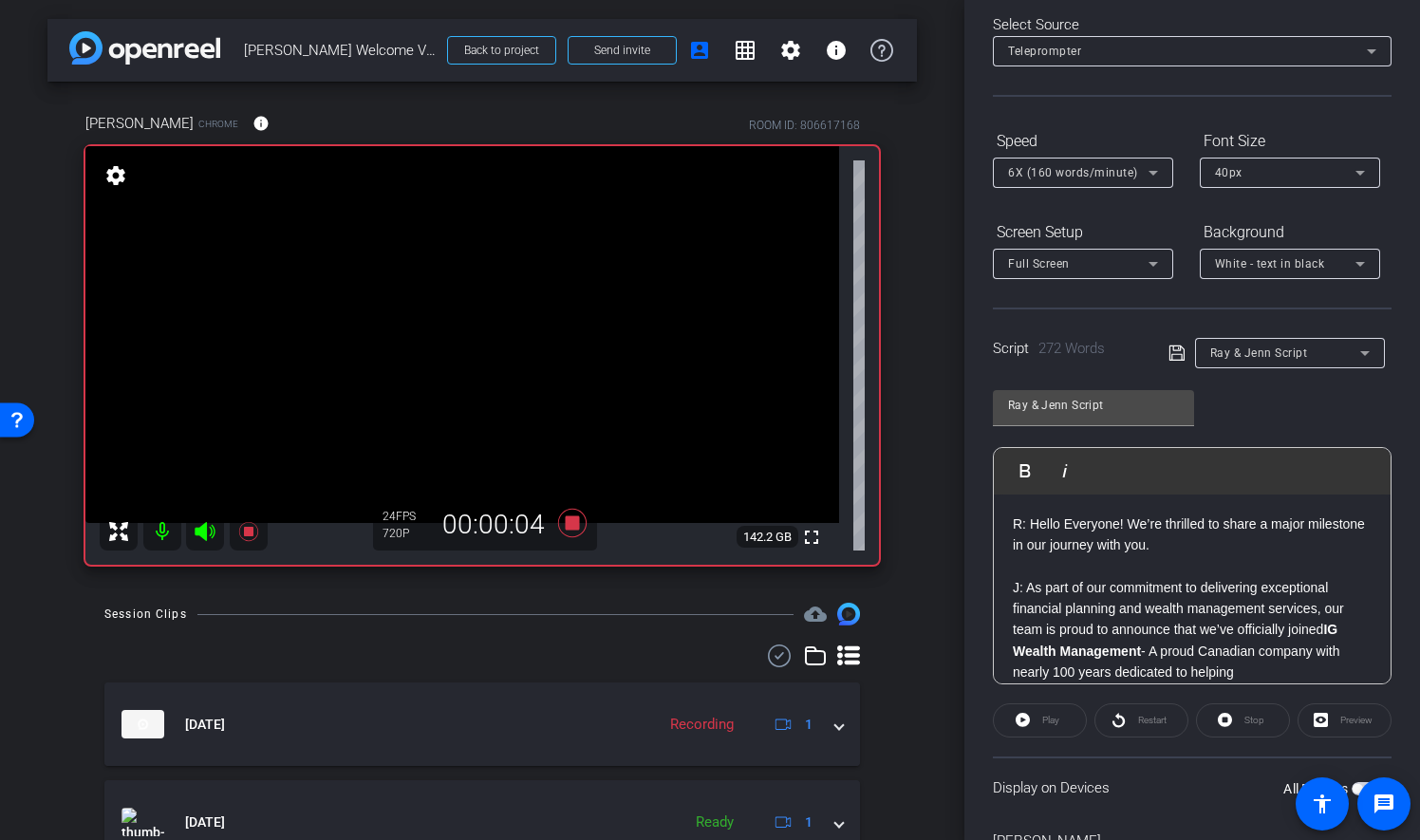
scroll to position [0, 0]
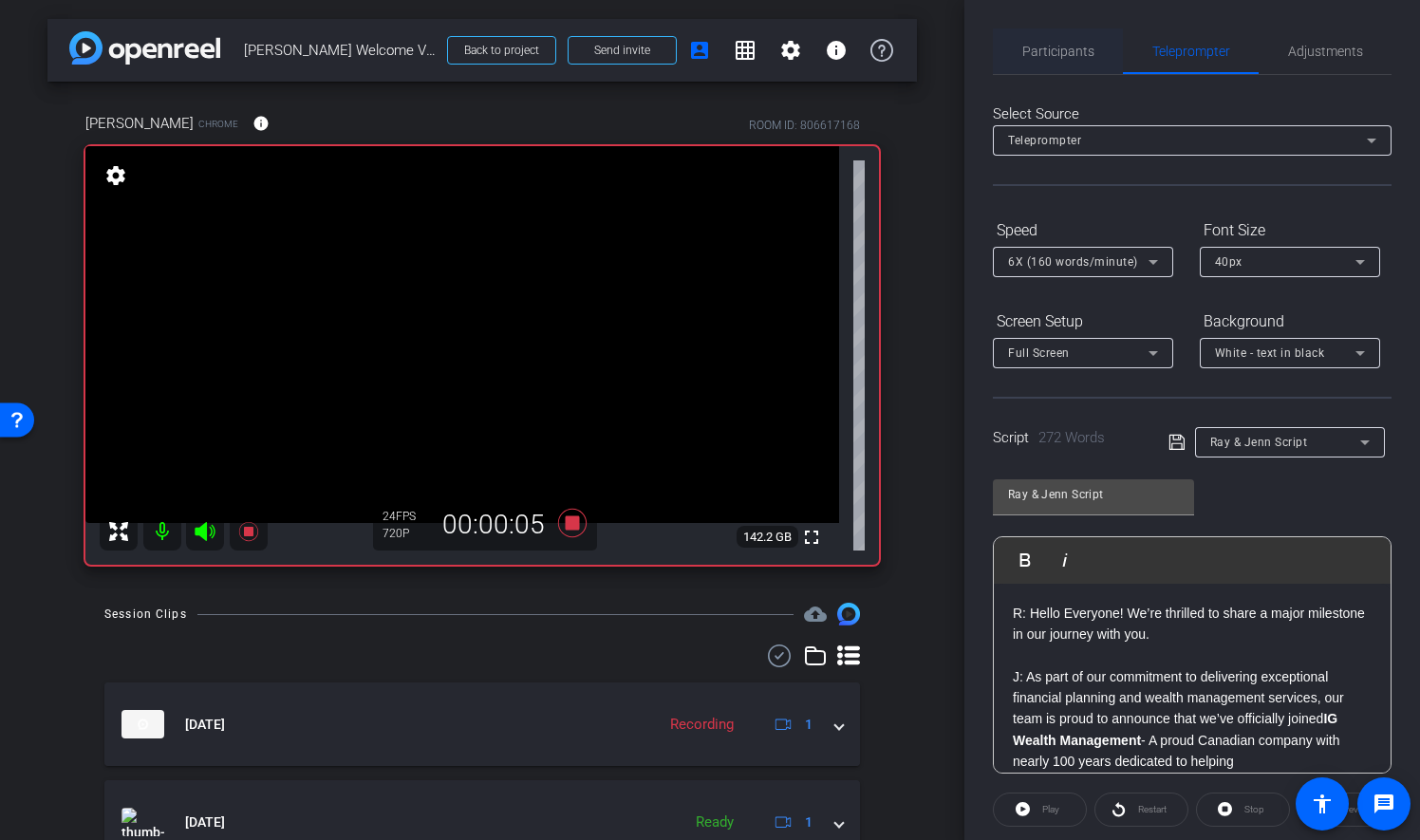
click at [1034, 48] on span "Participants" at bounding box center [1058, 51] width 72 height 14
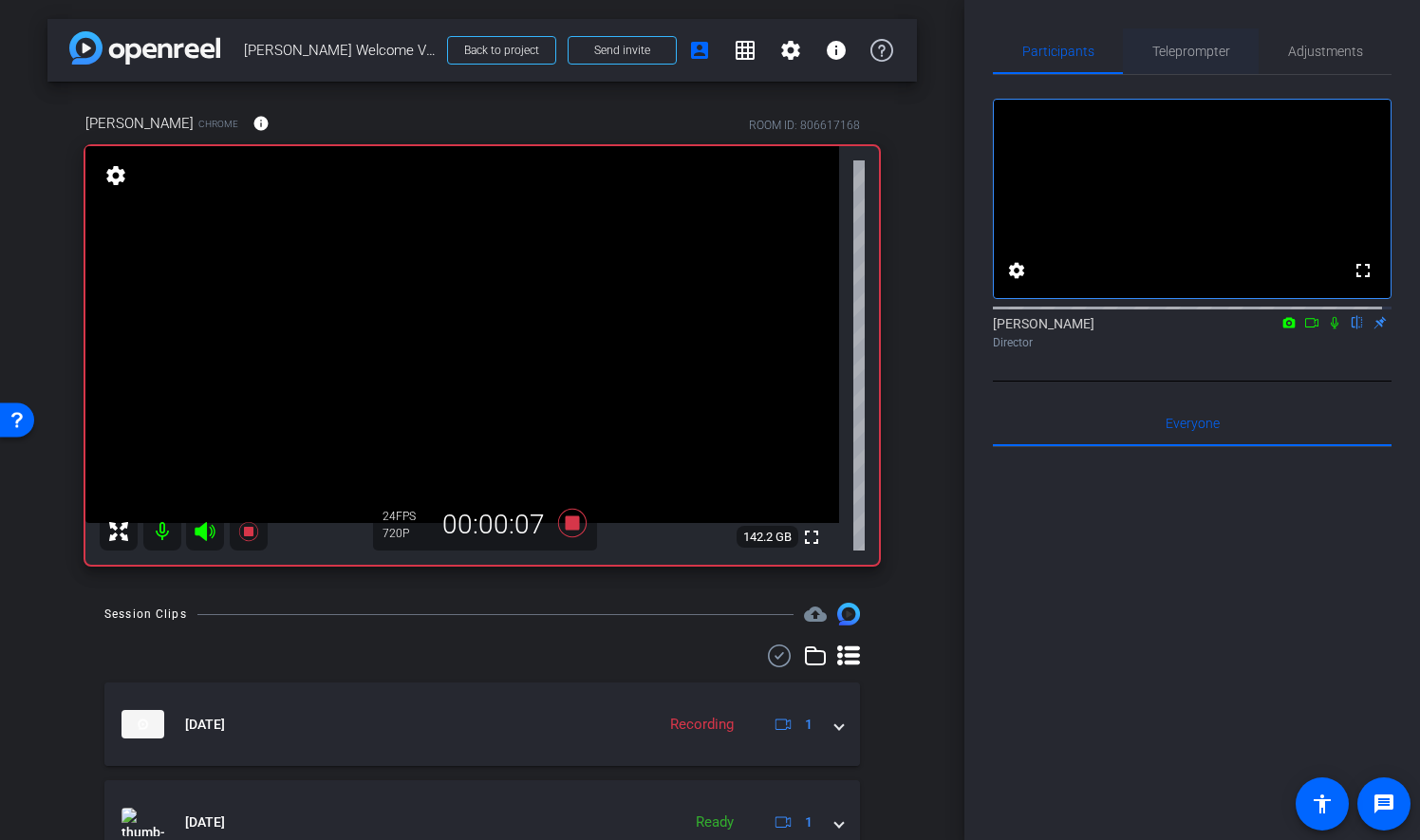
click at [1152, 49] on span "Teleprompter" at bounding box center [1191, 51] width 78 height 14
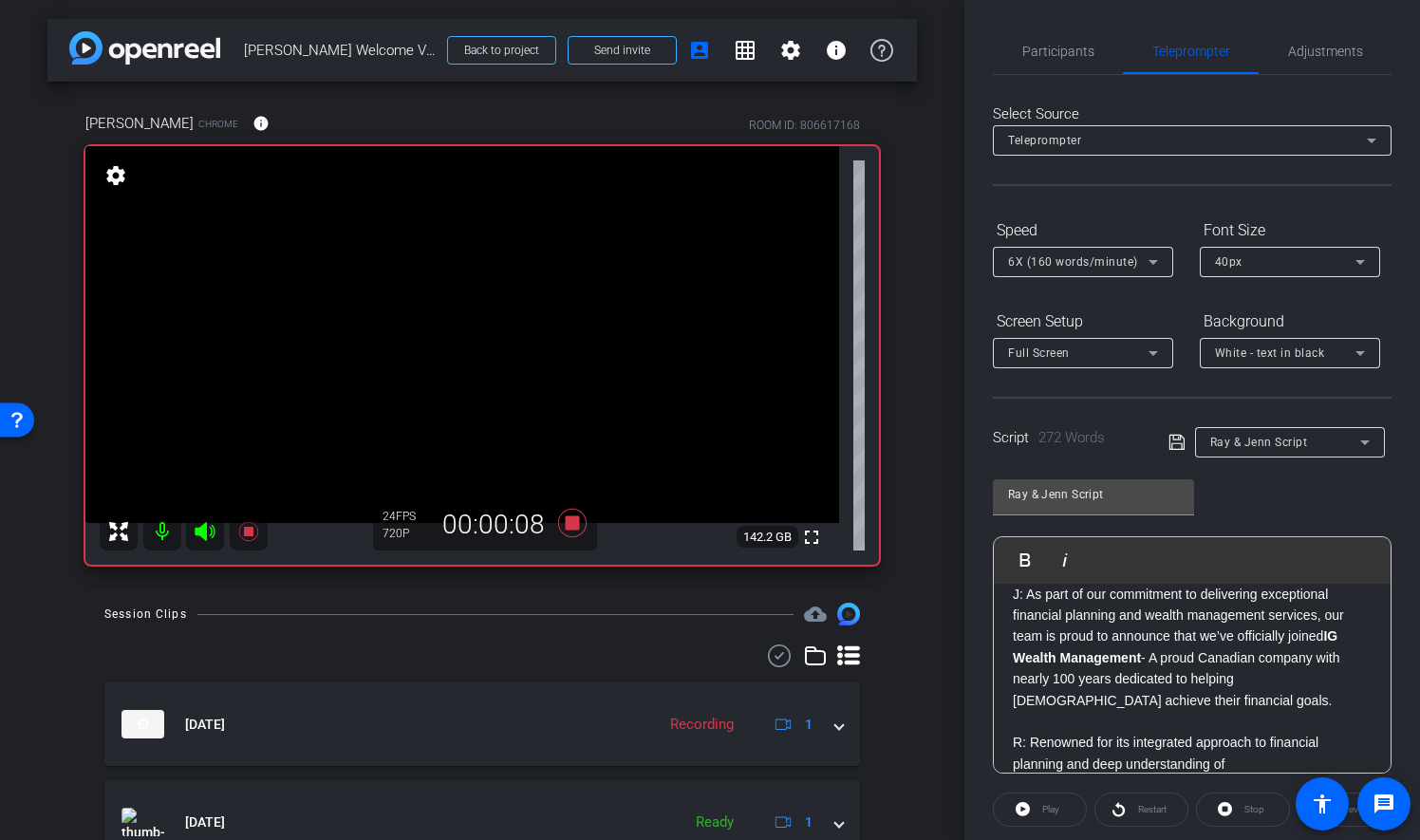
scroll to position [285, 0]
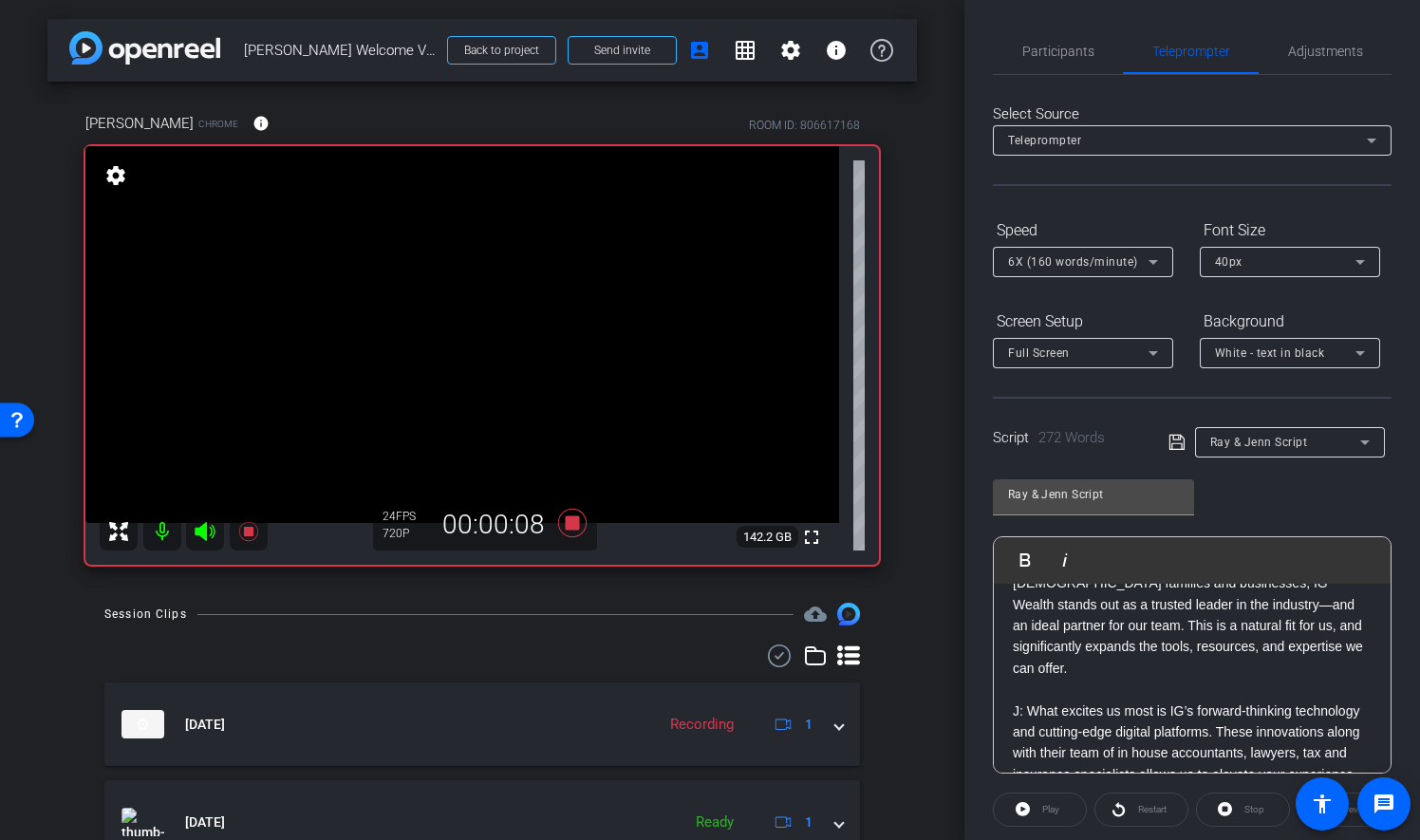
click at [1034, 807] on div "Play" at bounding box center [1039, 809] width 94 height 34
click at [1298, 496] on div "[PERSON_NAME] & Jenn Script Play Play from this location Play Selected Play and…" at bounding box center [1192, 619] width 398 height 308
click at [563, 524] on icon at bounding box center [571, 522] width 28 height 28
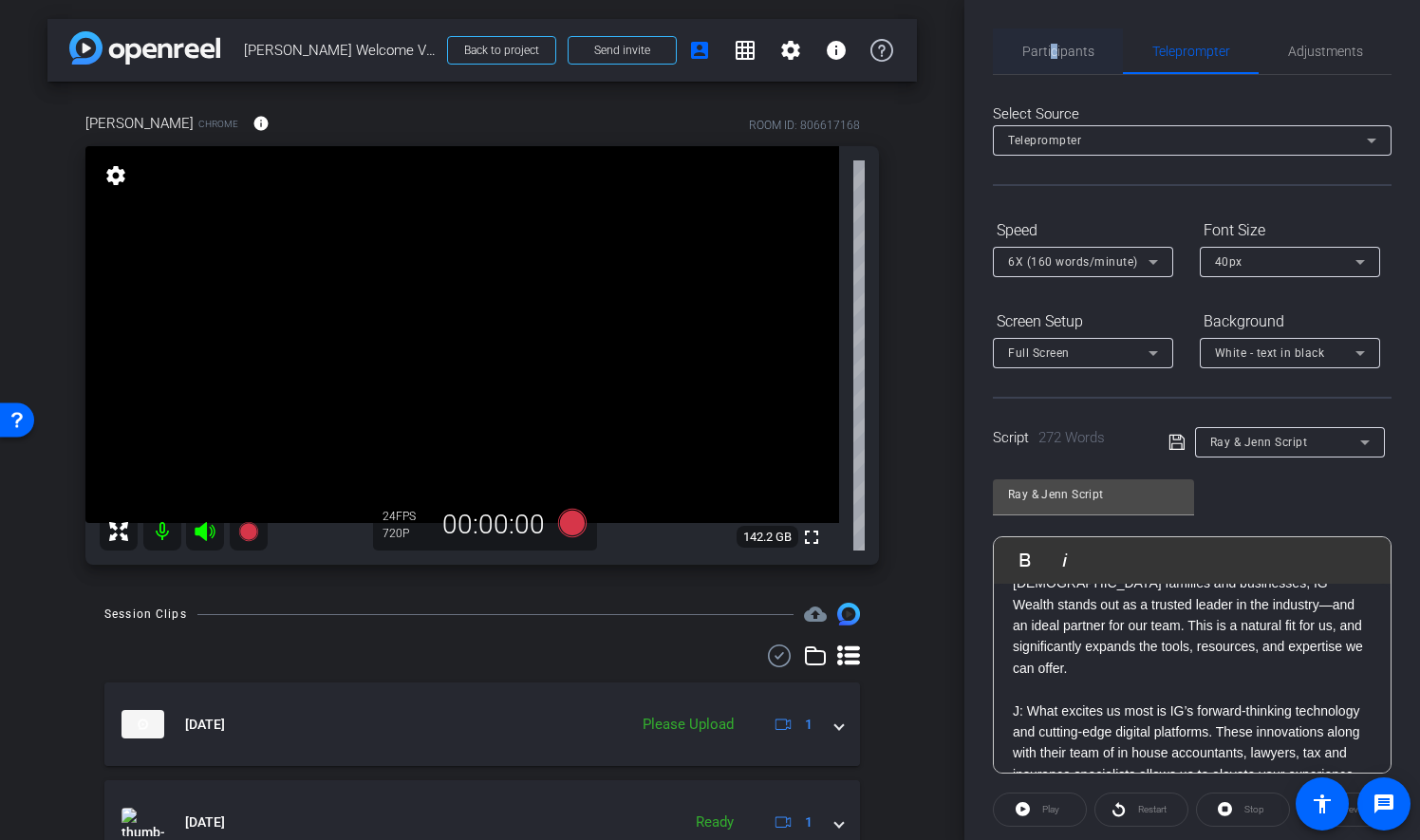
click at [1051, 55] on span "Participants" at bounding box center [1058, 51] width 72 height 14
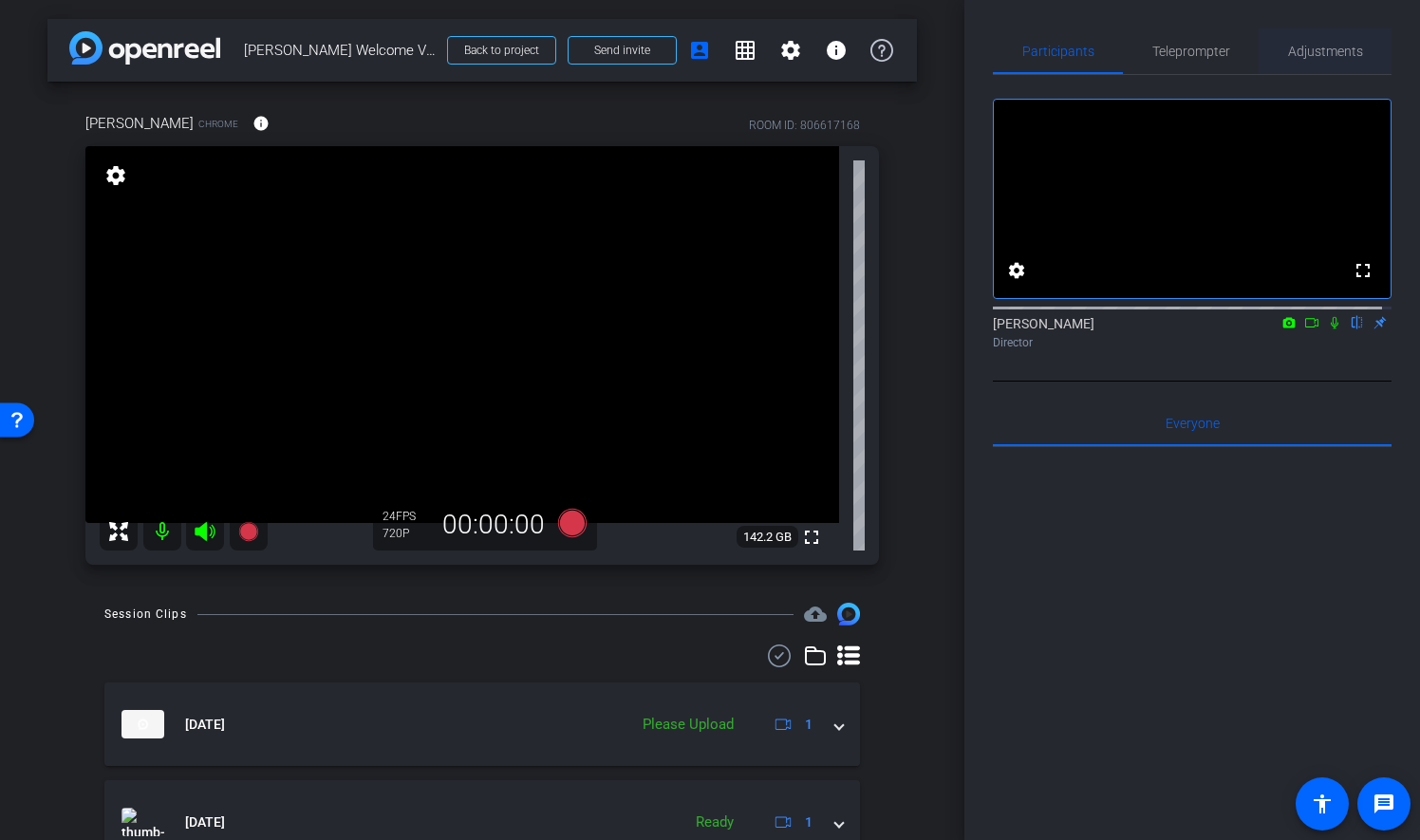
click at [1316, 51] on span "Adjustments" at bounding box center [1326, 51] width 75 height 14
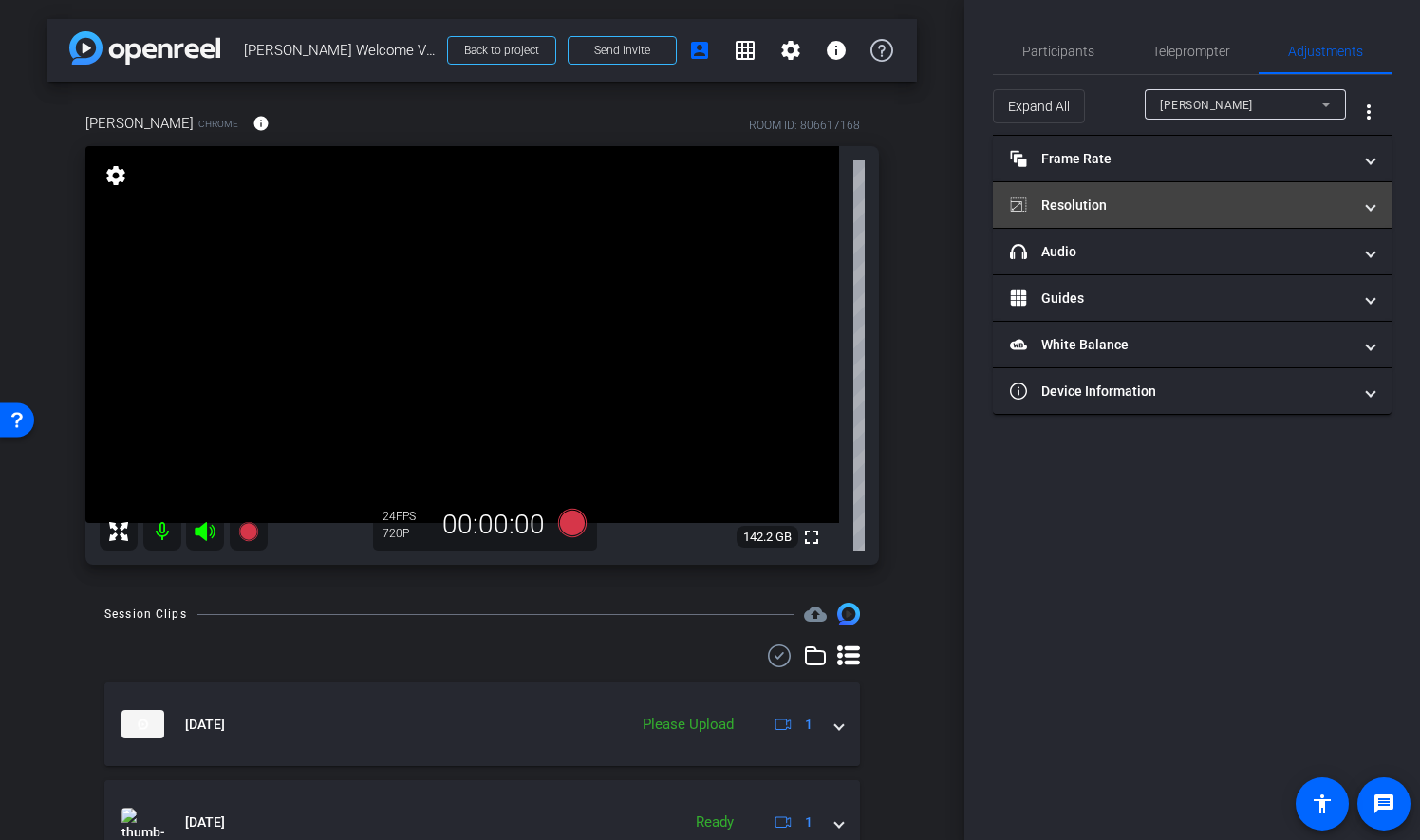
click at [1084, 209] on mat-panel-title "Resolution" at bounding box center [1181, 205] width 342 height 20
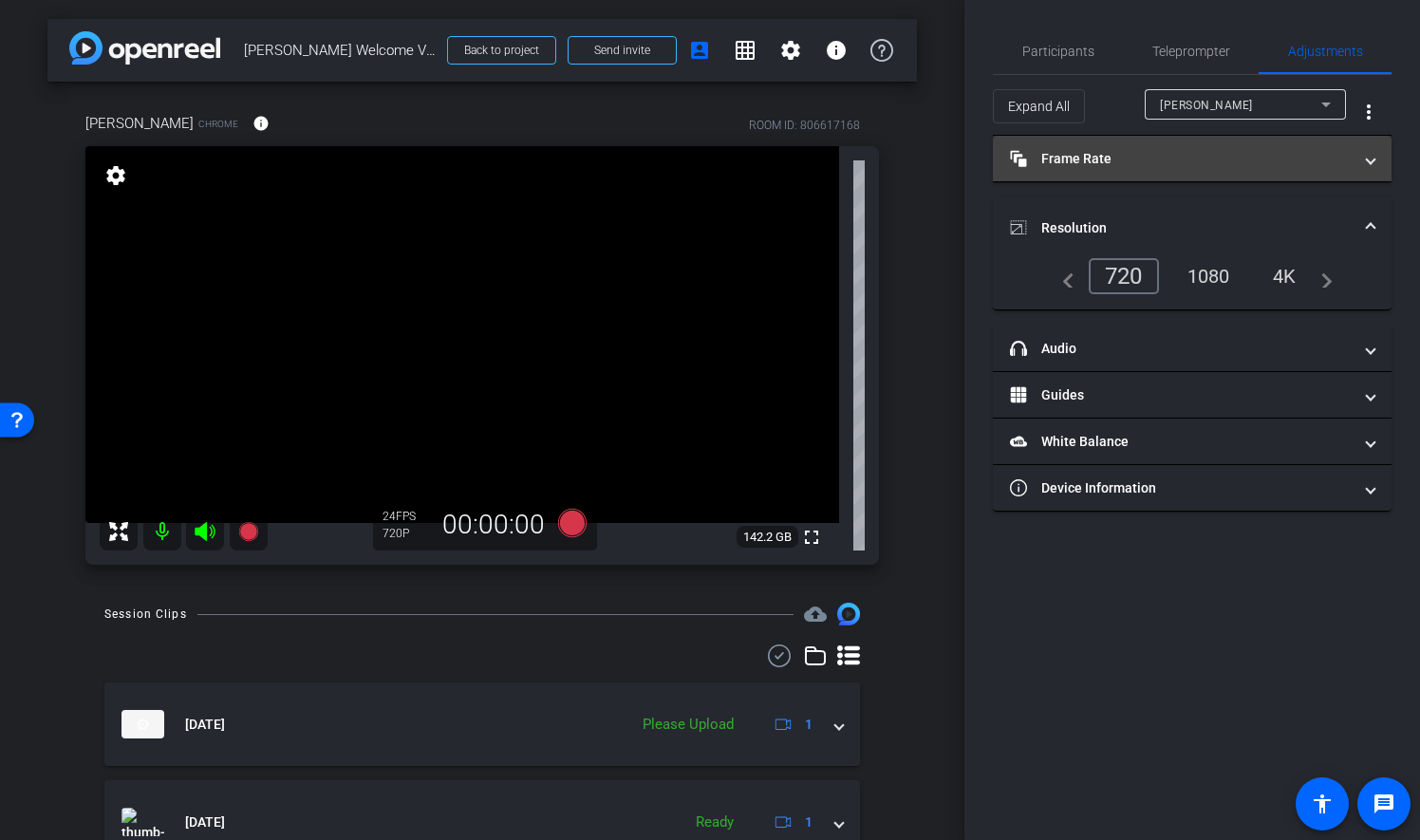
click at [1056, 169] on mat-expansion-panel-header "Frame Rate Frame Rate" at bounding box center [1192, 158] width 398 height 45
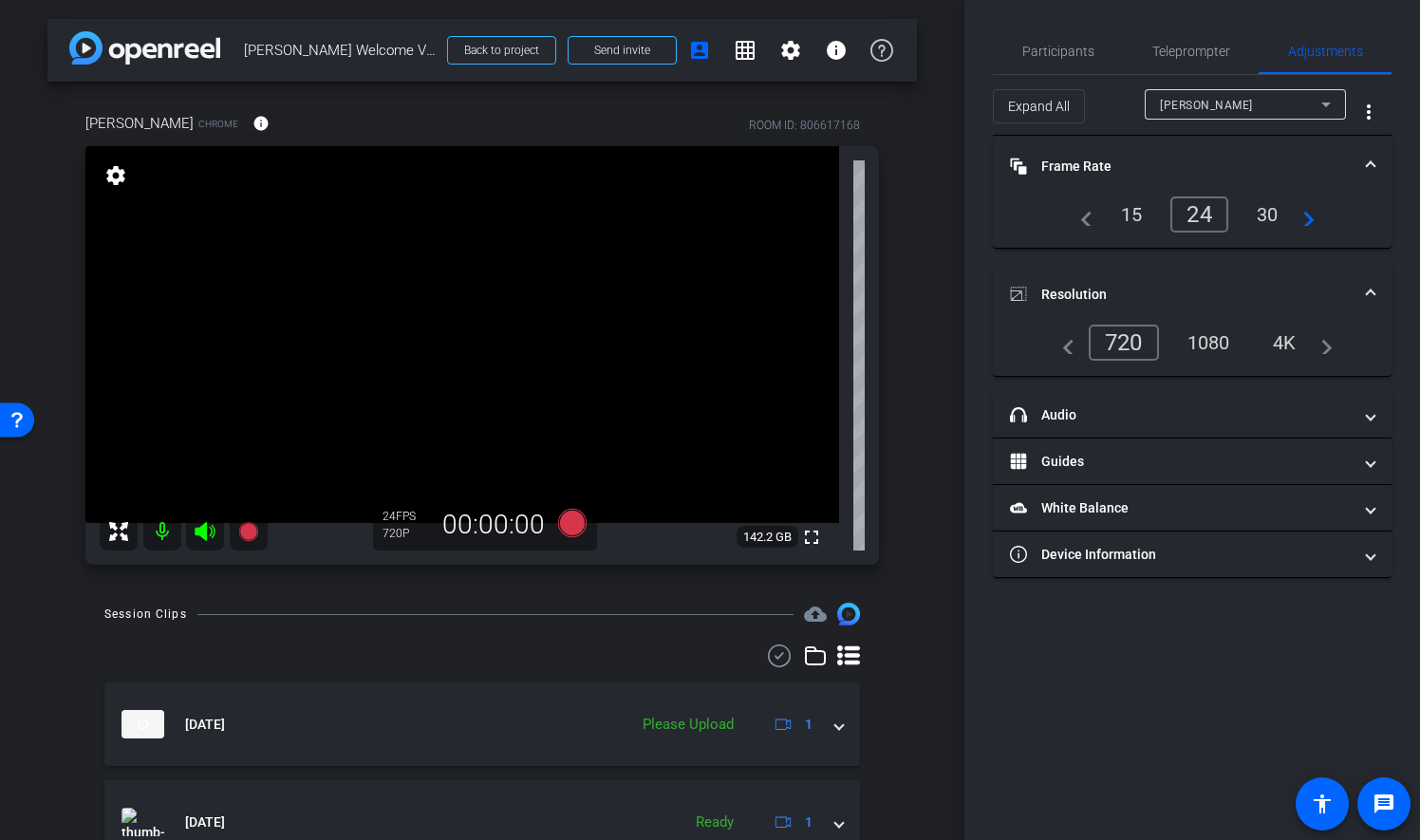
click at [1062, 166] on mat-panel-title "Frame Rate Frame Rate" at bounding box center [1181, 166] width 342 height 20
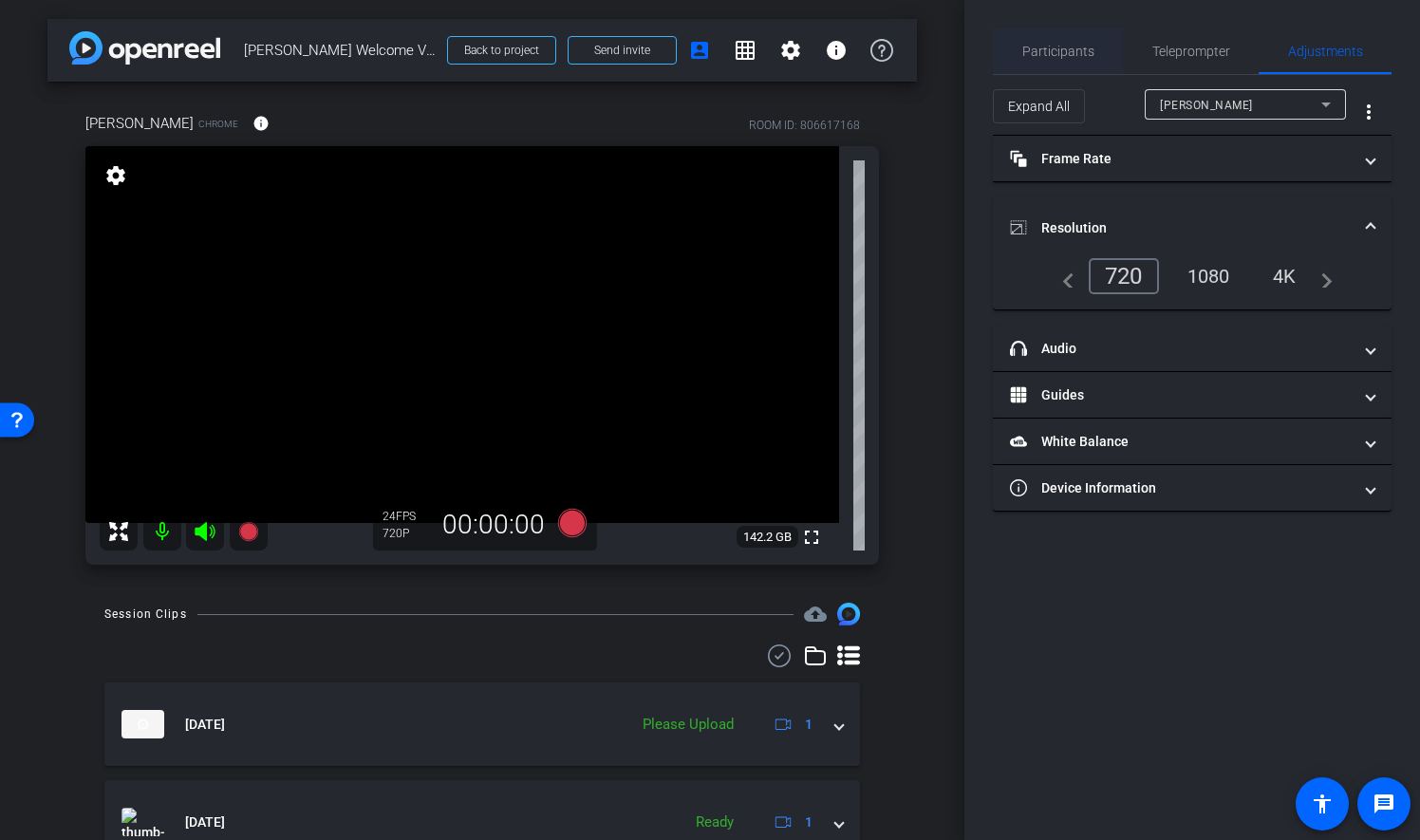
click at [1078, 38] on span "Participants" at bounding box center [1058, 50] width 72 height 45
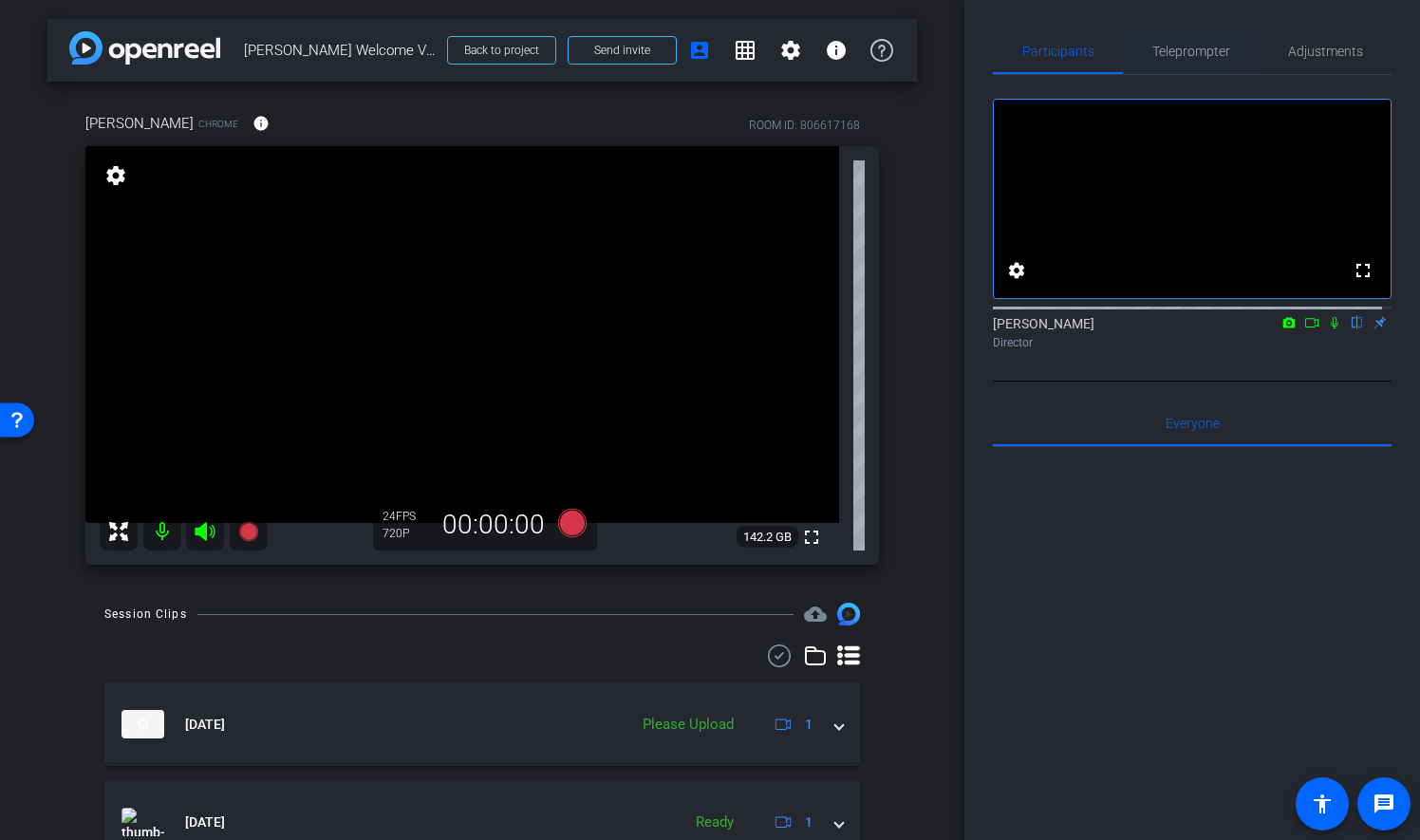
click at [1198, 50] on span "Teleprompter" at bounding box center [1191, 51] width 78 height 14
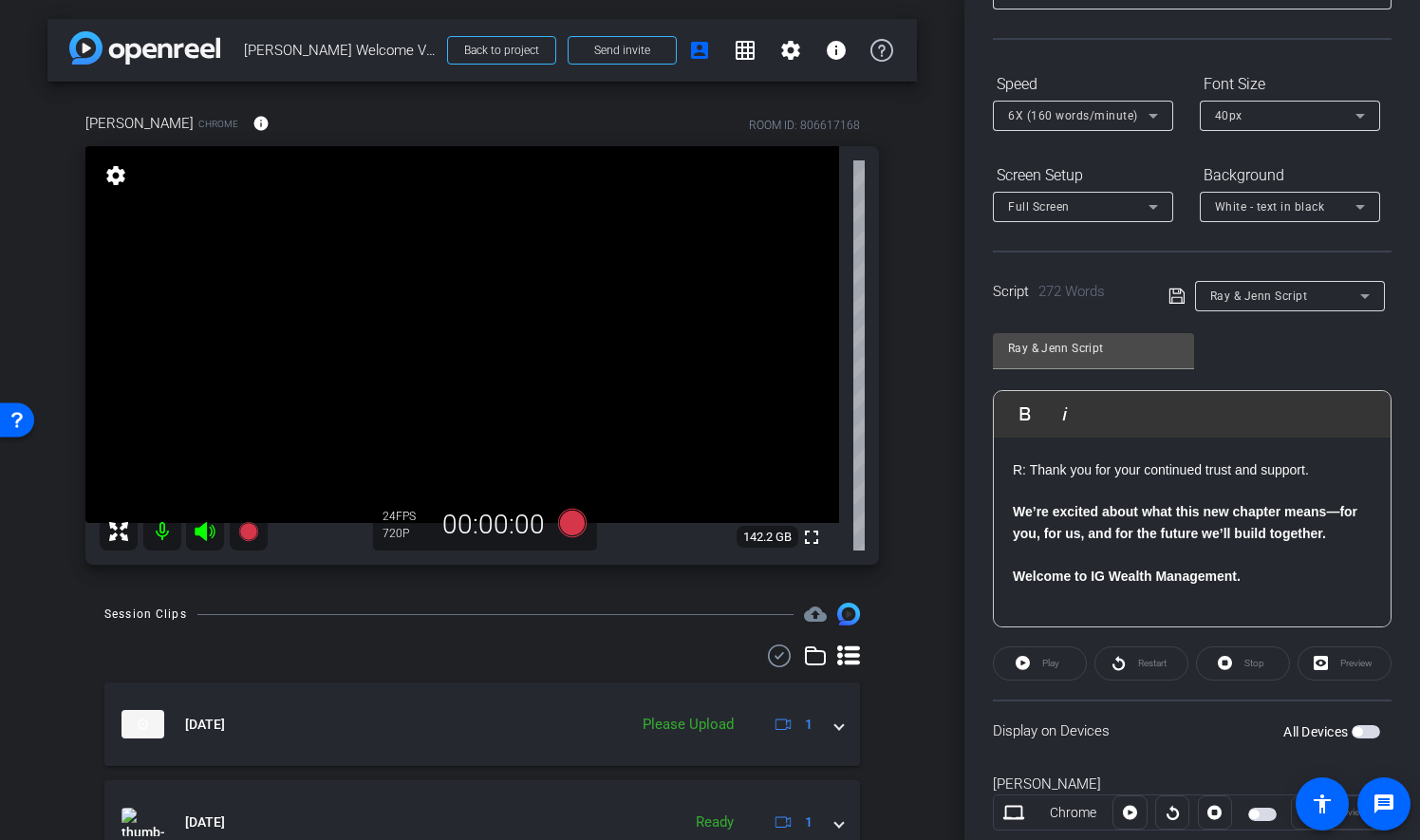
scroll to position [195, 0]
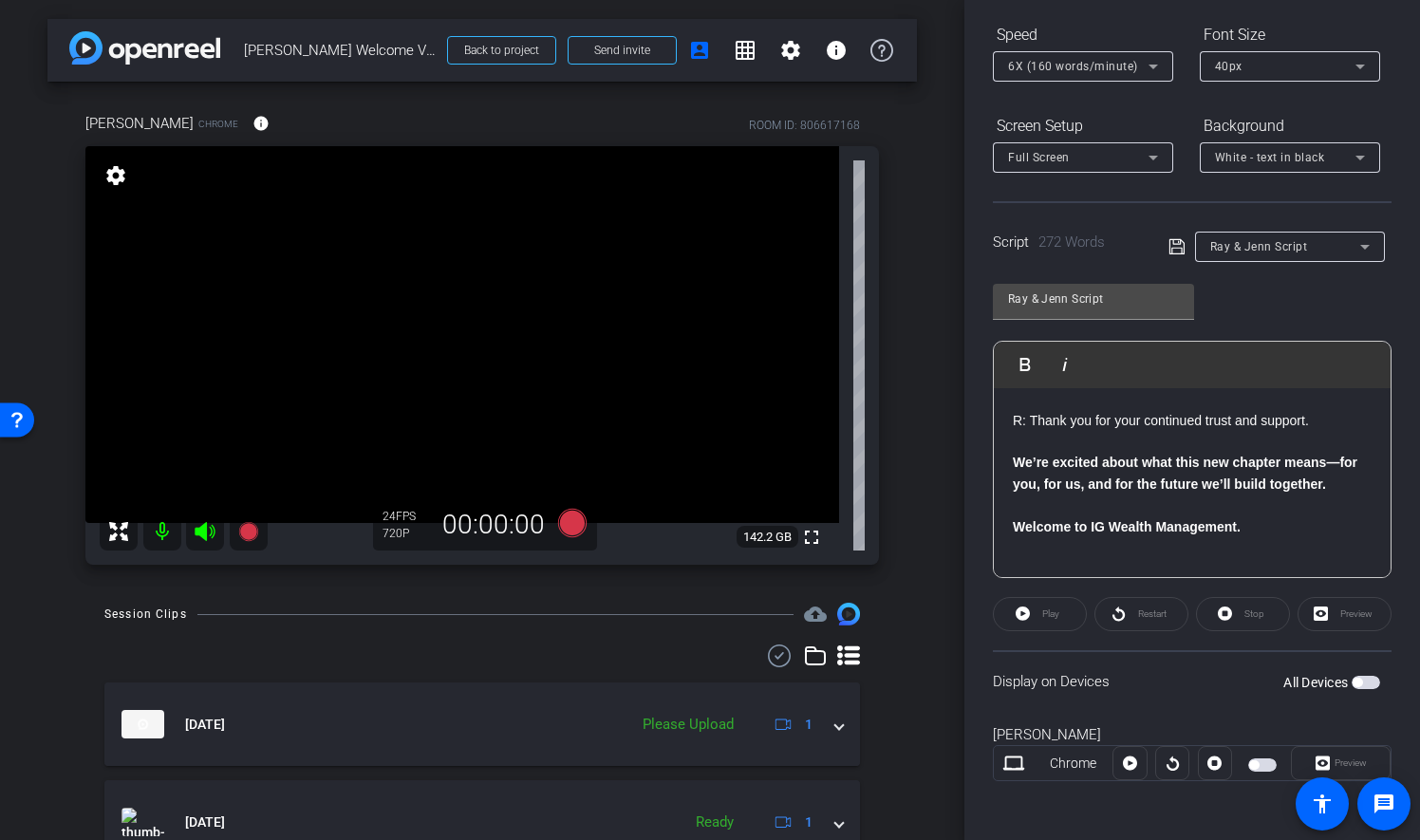
click at [1175, 243] on icon at bounding box center [1177, 247] width 17 height 23
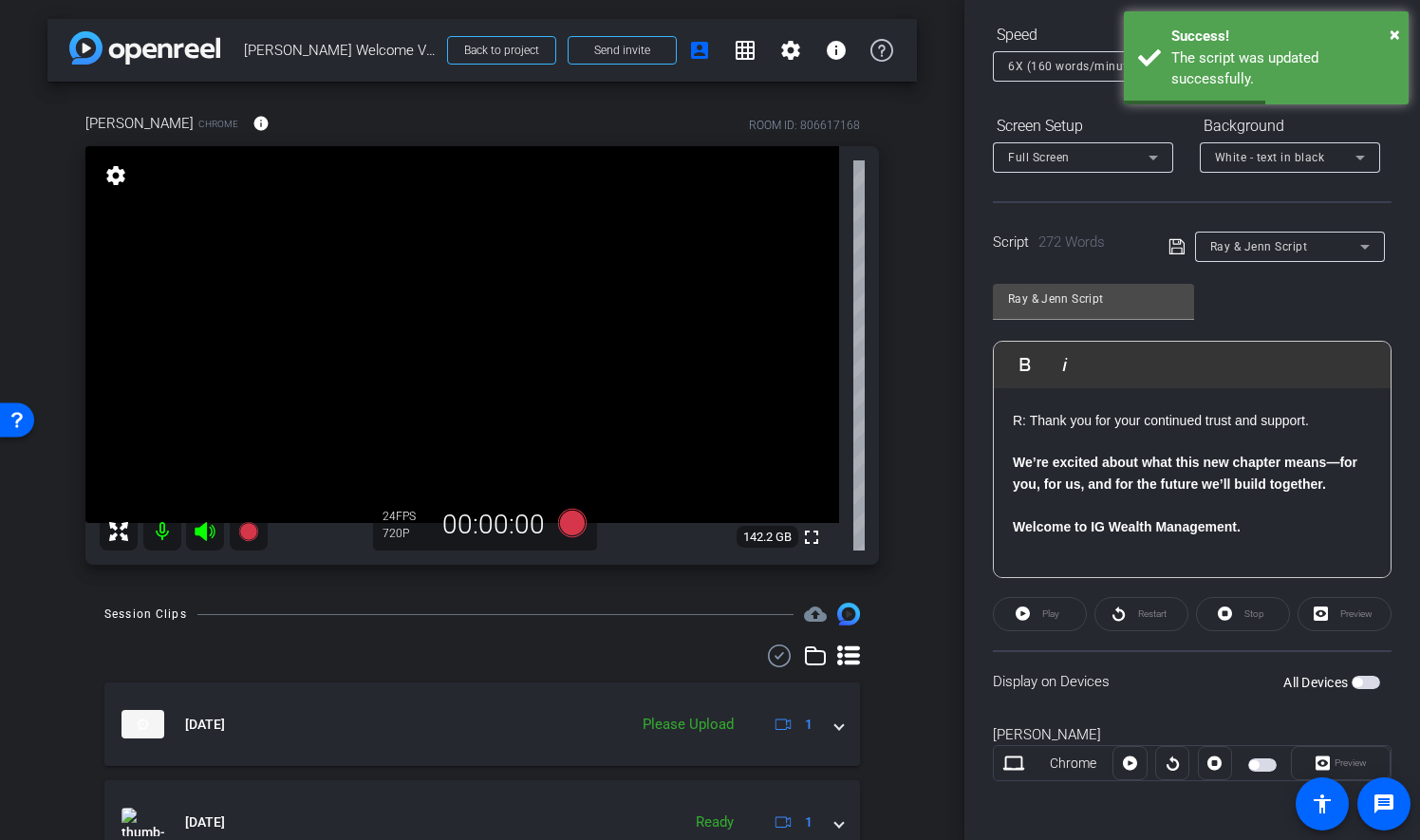
click at [1044, 613] on div "Play" at bounding box center [1039, 614] width 94 height 34
click at [1041, 613] on div "Play" at bounding box center [1039, 614] width 94 height 34
click at [1365, 681] on span "button" at bounding box center [1365, 682] width 28 height 14
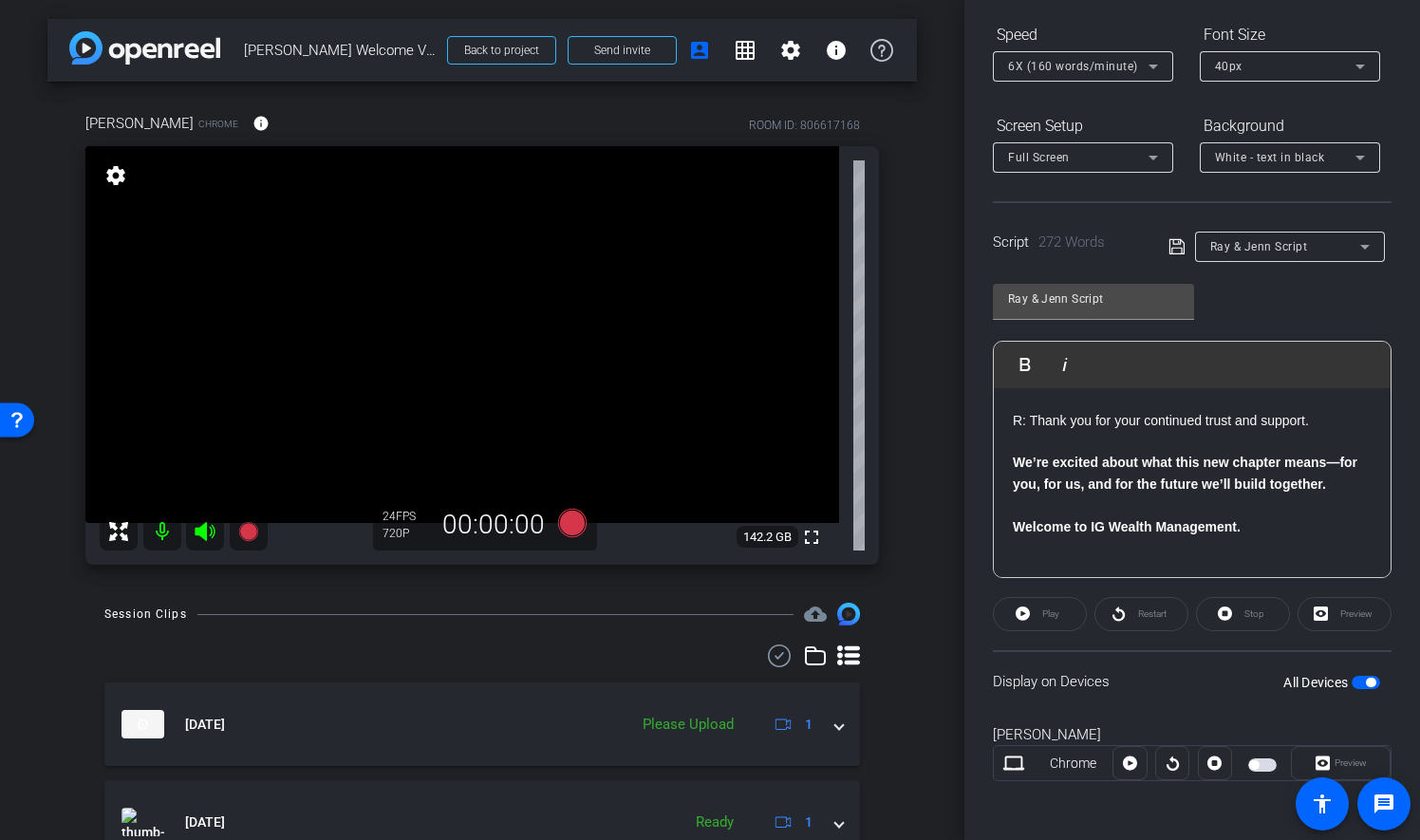
click at [1044, 613] on div "Play" at bounding box center [1039, 614] width 94 height 34
click at [1131, 620] on div "Restart" at bounding box center [1141, 614] width 94 height 34
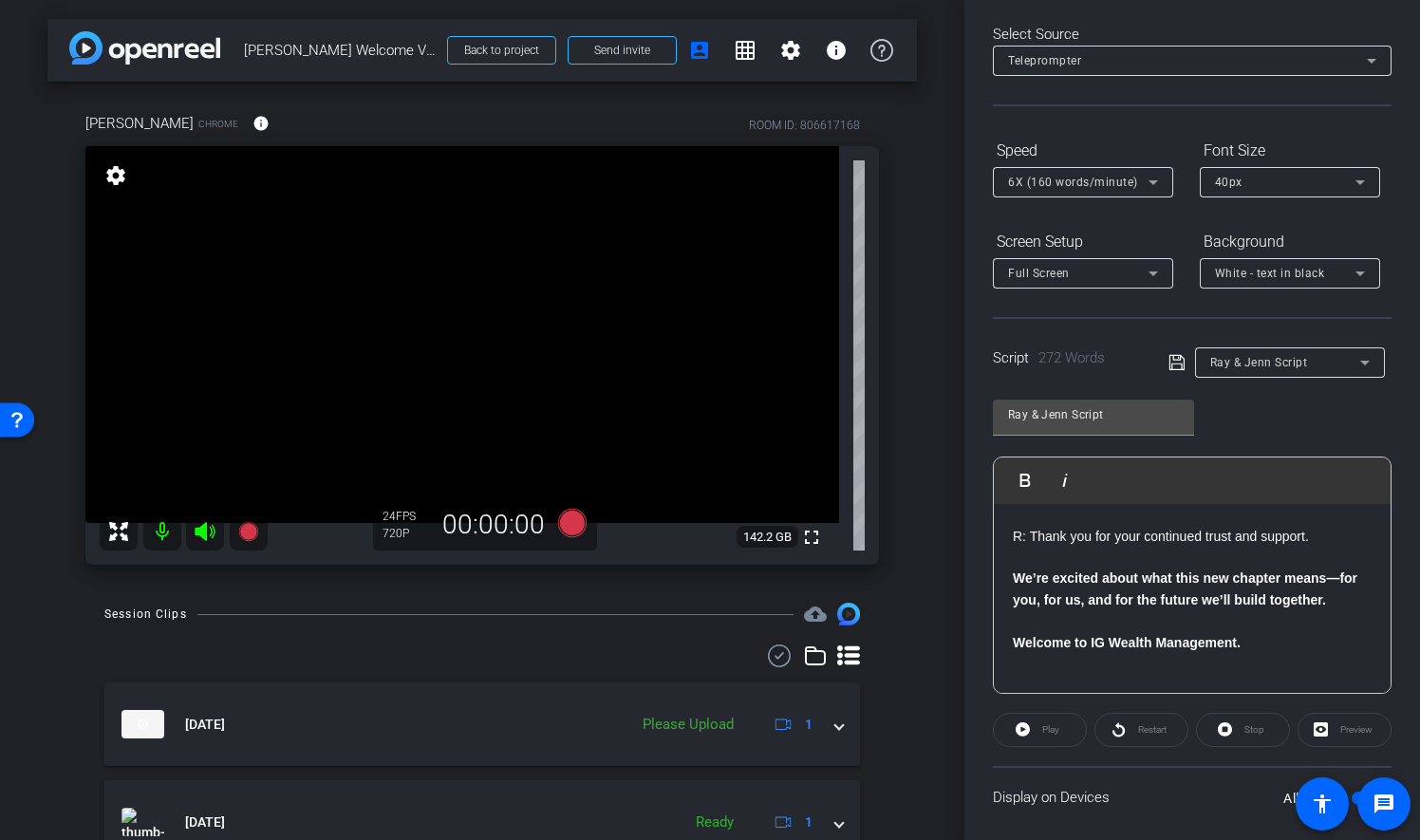
scroll to position [0, 0]
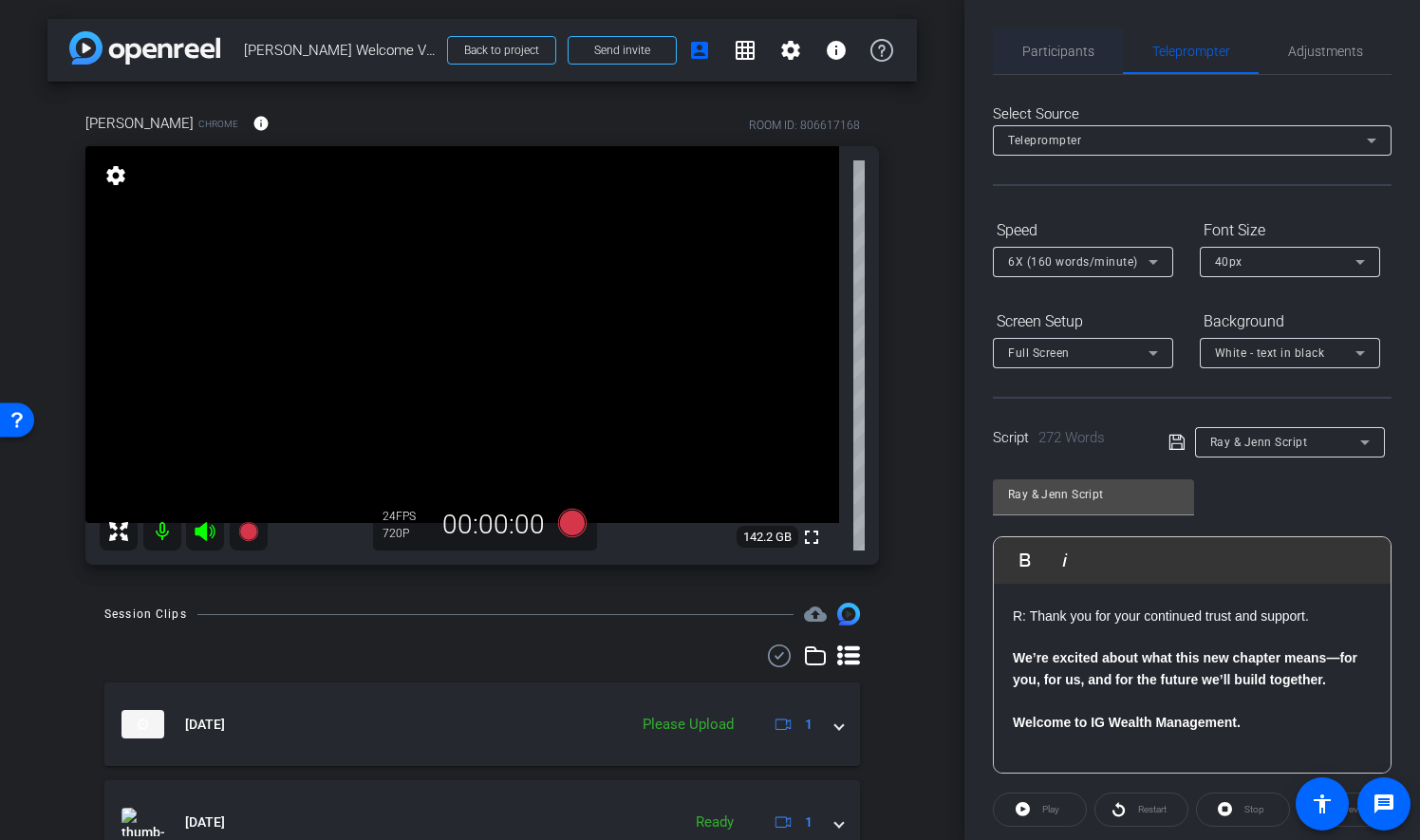
click at [1046, 48] on span "Participants" at bounding box center [1058, 51] width 72 height 14
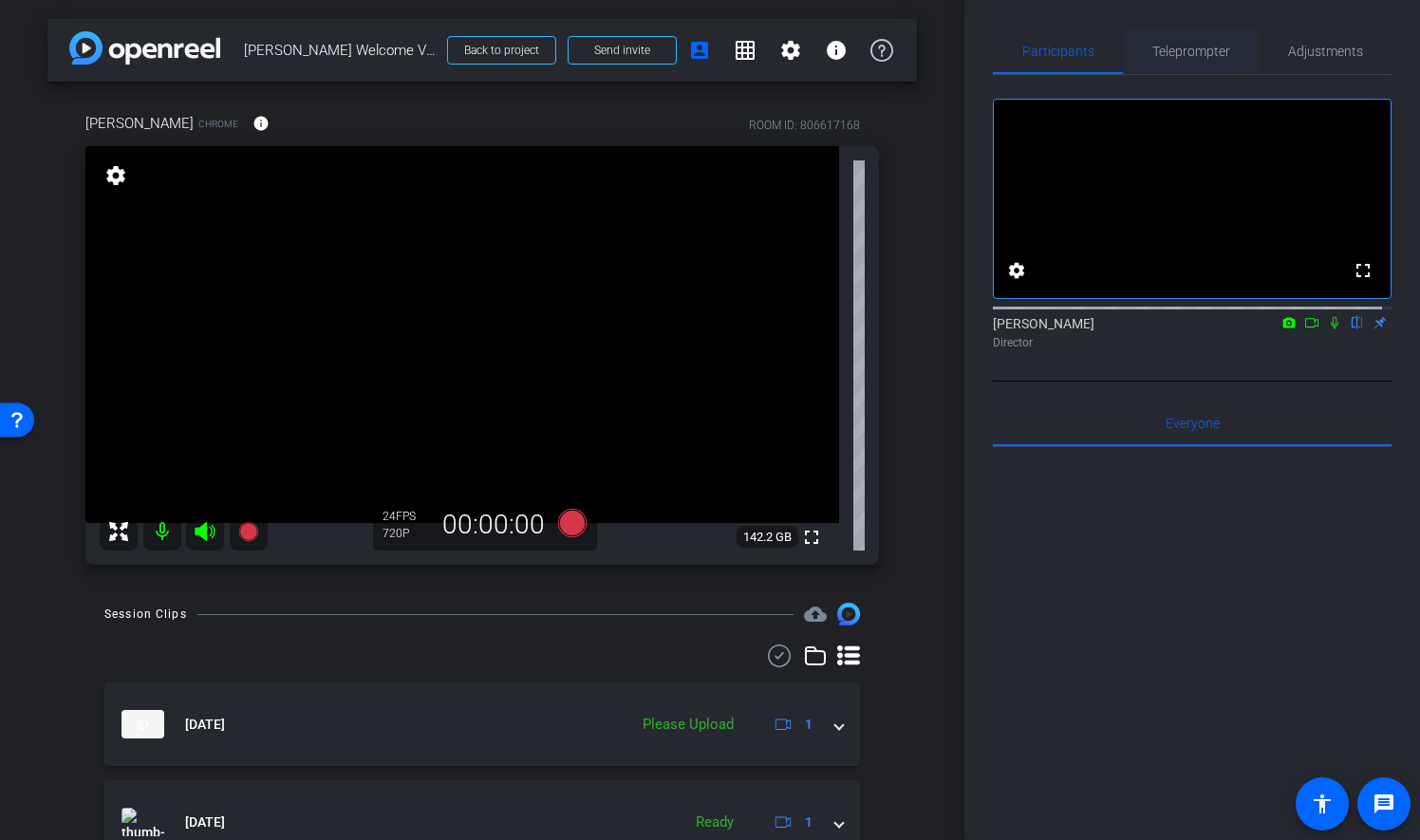
click at [1194, 53] on span "Teleprompter" at bounding box center [1191, 51] width 78 height 14
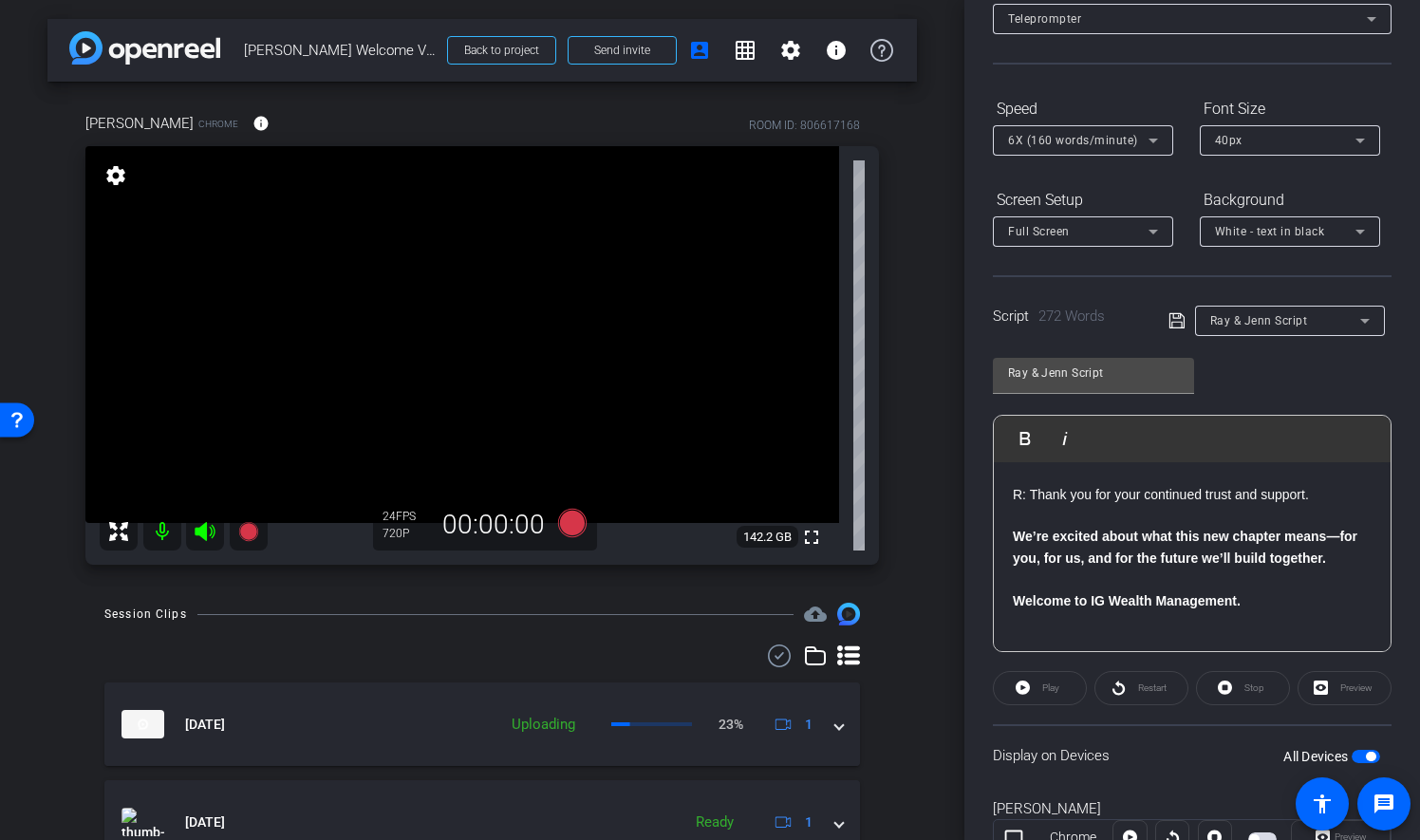
scroll to position [195, 0]
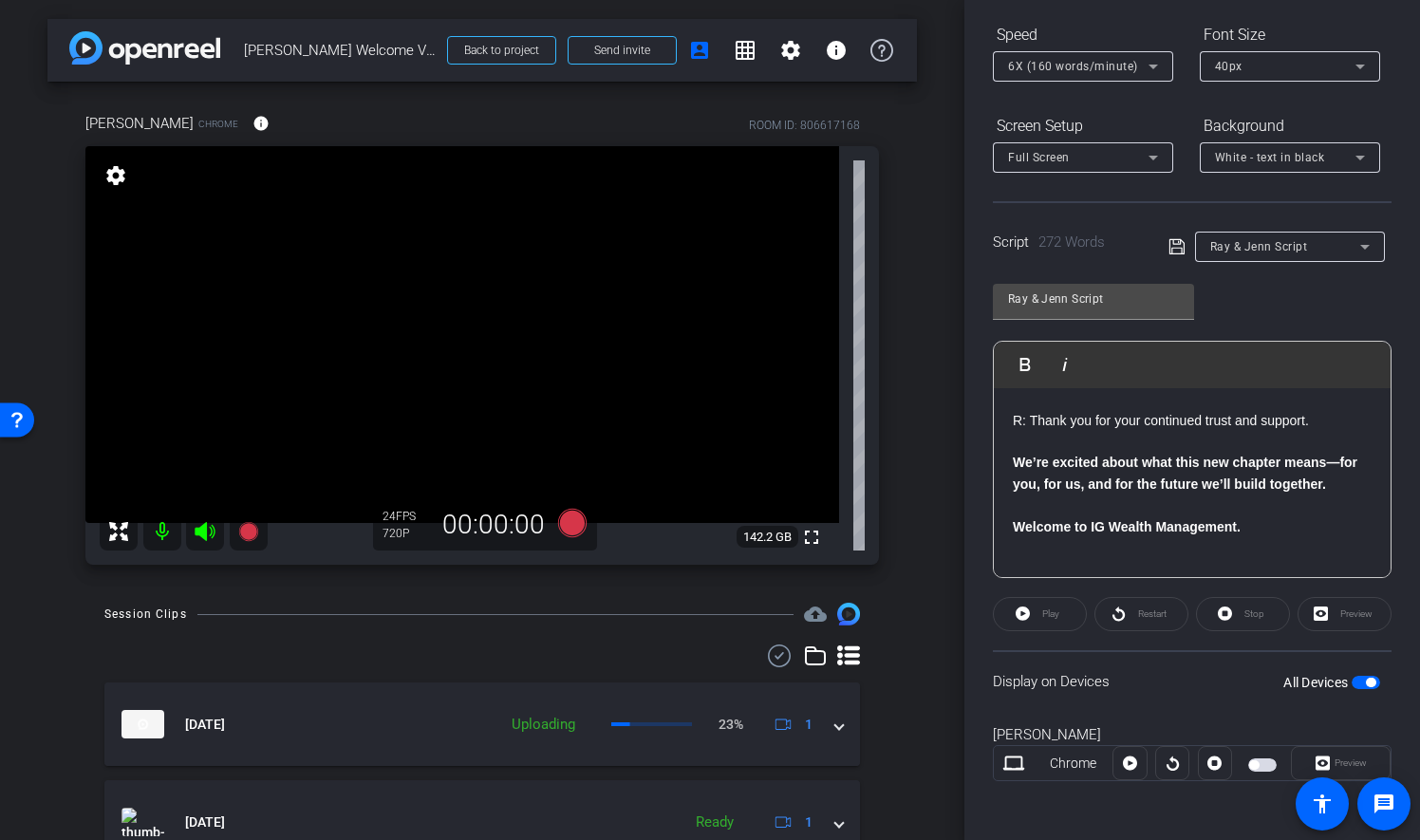
click at [1025, 620] on div "Play" at bounding box center [1039, 614] width 94 height 34
click at [1124, 613] on div "Restart" at bounding box center [1141, 614] width 94 height 34
click at [1225, 683] on div "Display on Devices All Devices" at bounding box center [1192, 681] width 398 height 62
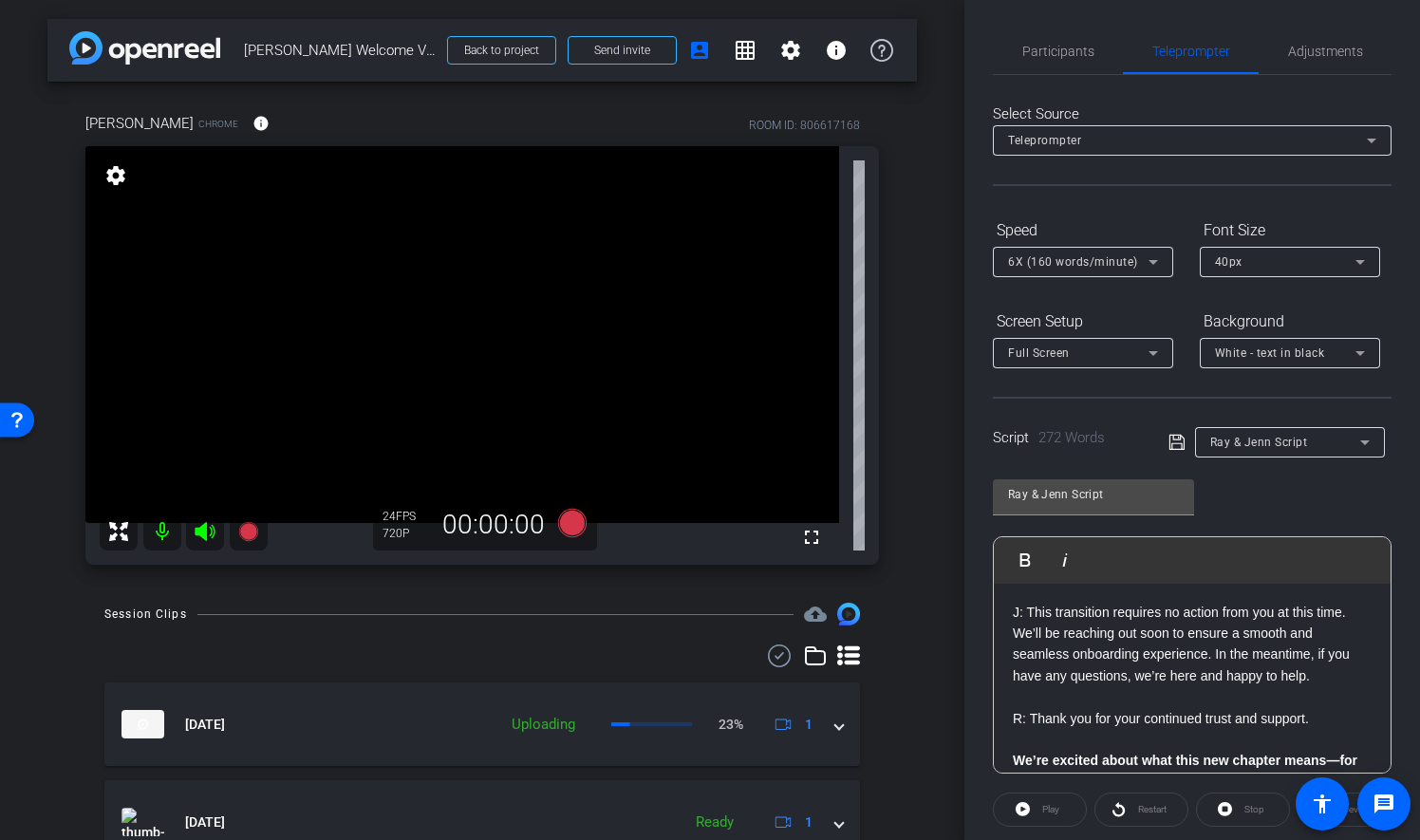
scroll to position [594, 0]
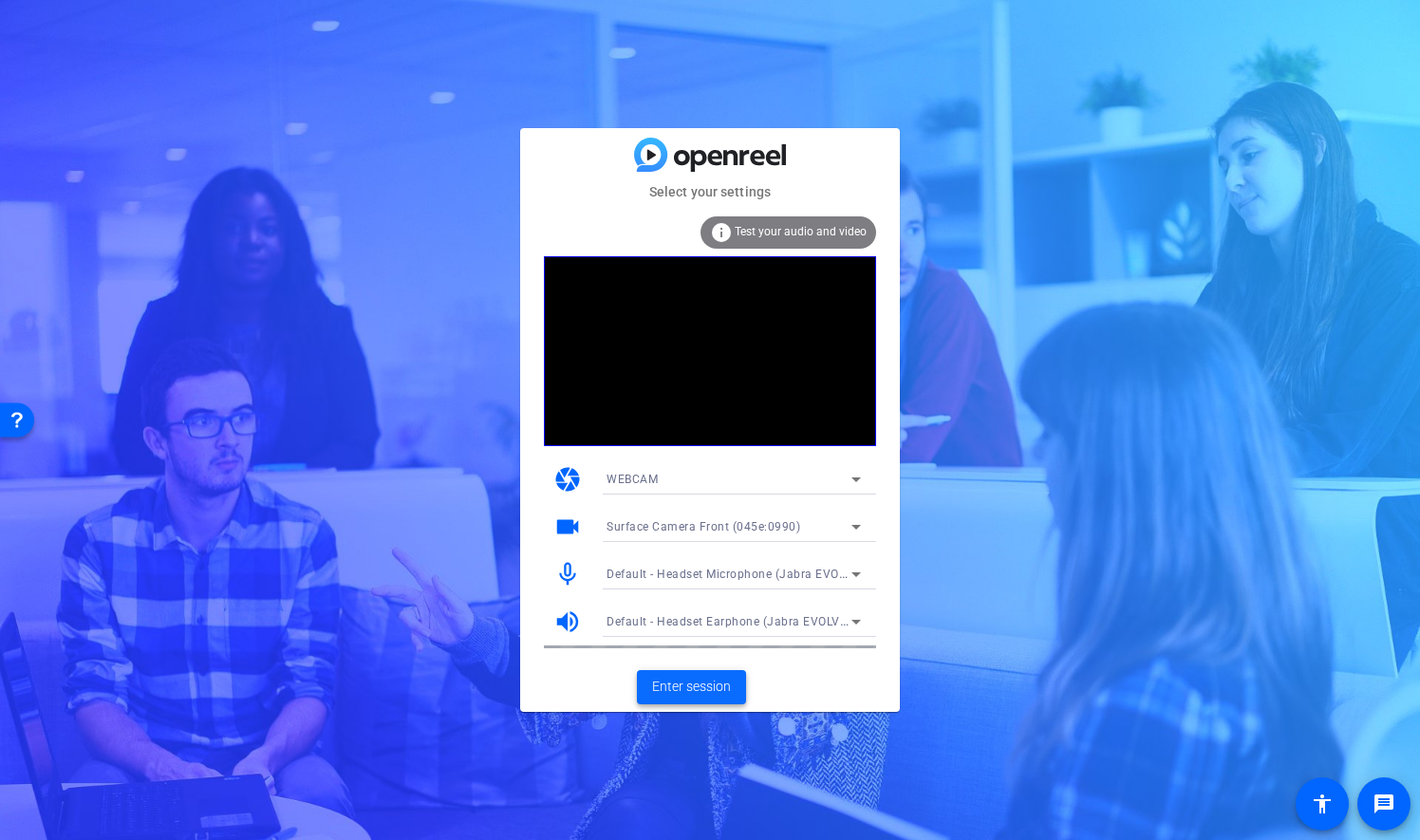
click at [698, 691] on span "Enter session" at bounding box center [692, 686] width 79 height 20
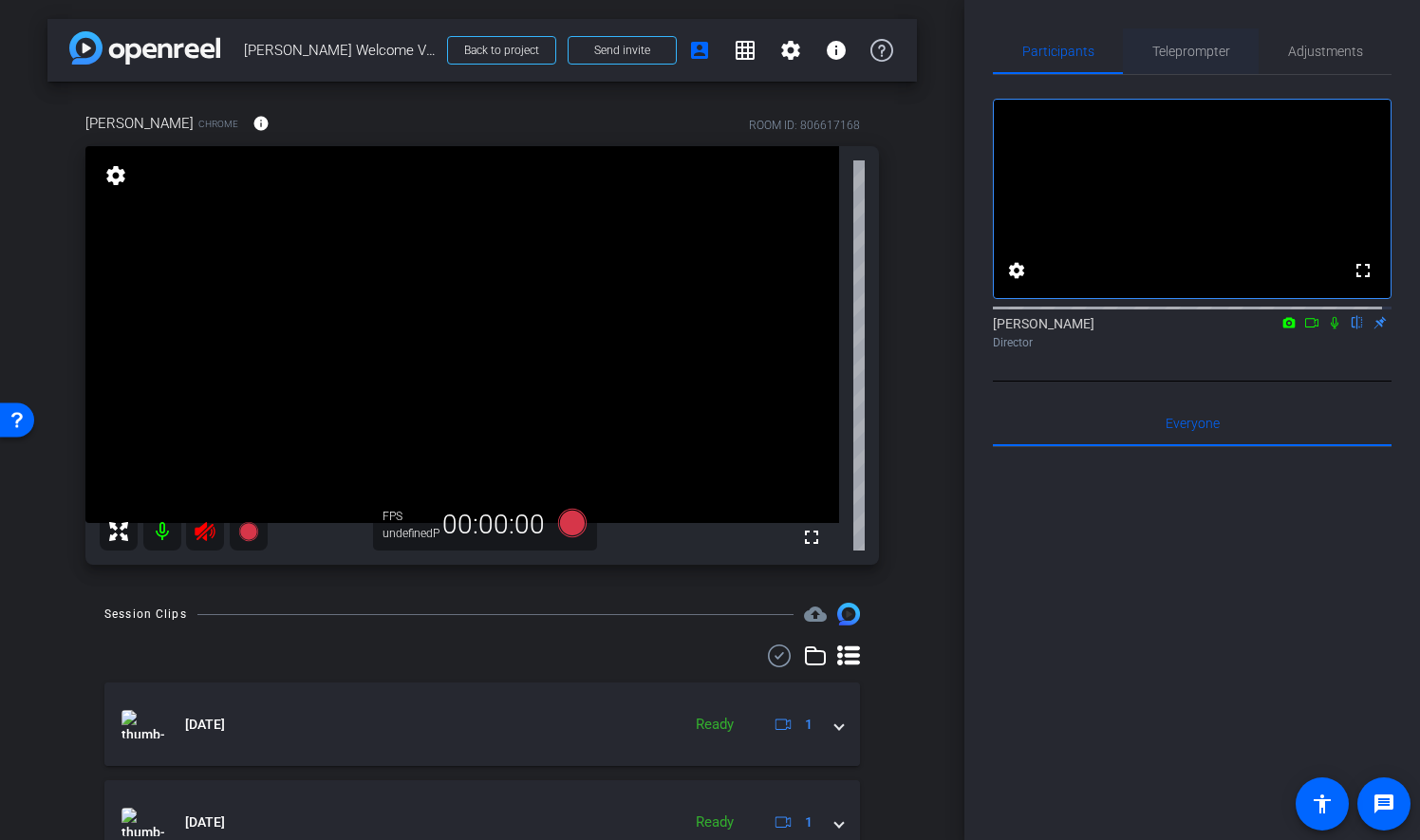
click at [1207, 44] on span "Teleprompter" at bounding box center [1191, 51] width 78 height 14
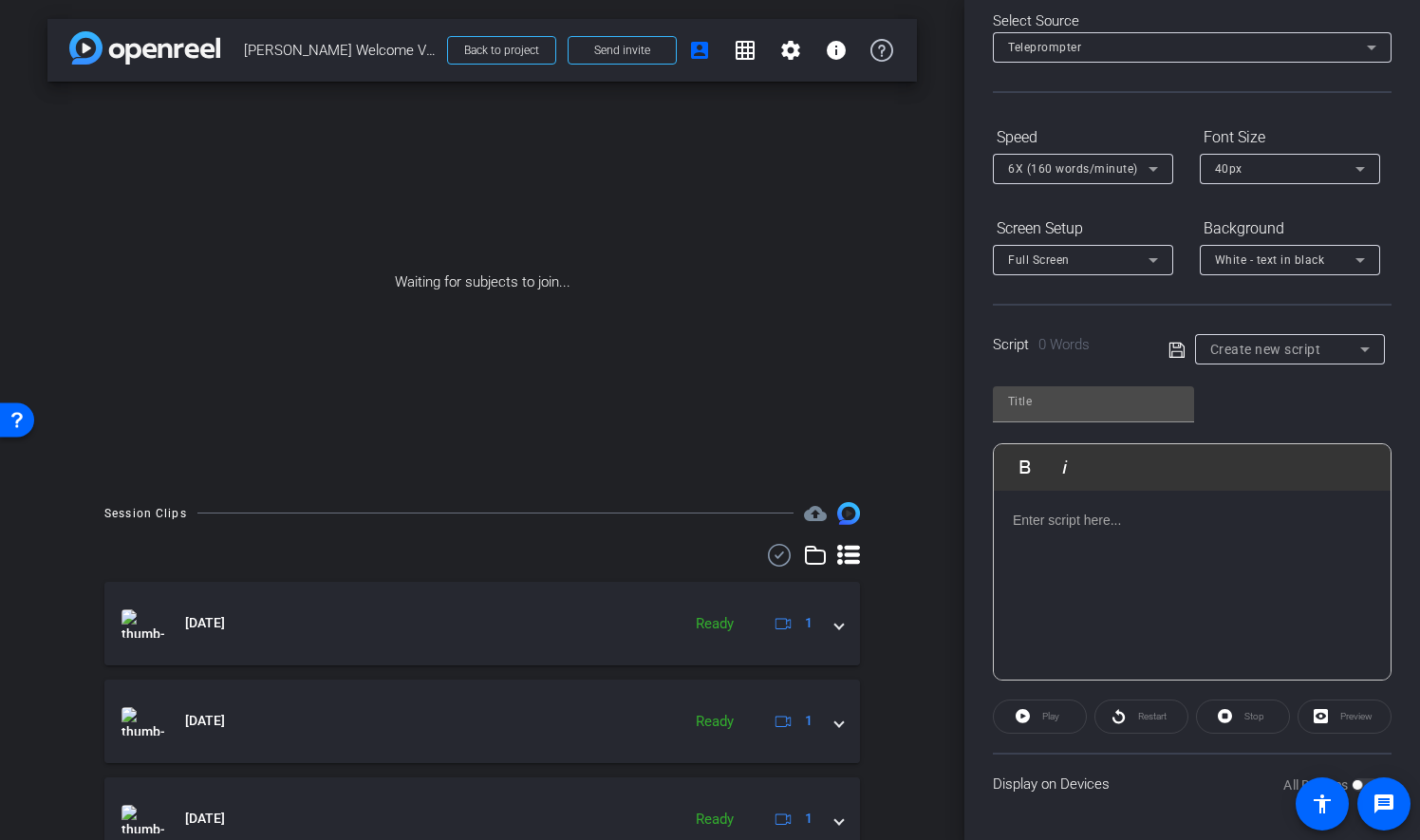
scroll to position [195, 0]
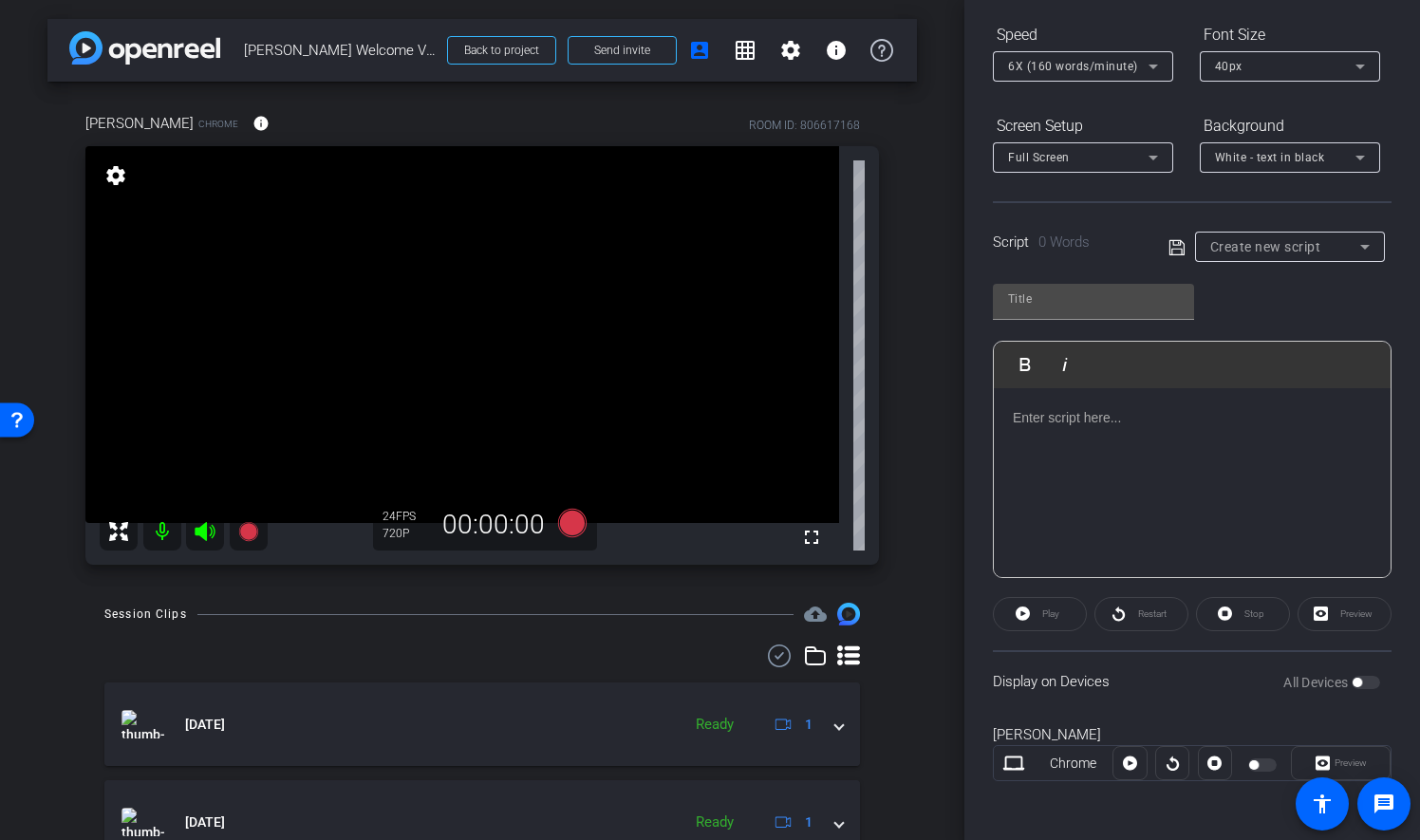
click at [1360, 245] on icon at bounding box center [1365, 246] width 10 height 5
click at [1332, 311] on mat-option "Ray & Jenn Script" at bounding box center [1283, 313] width 185 height 30
type input "Ray & Jenn Script"
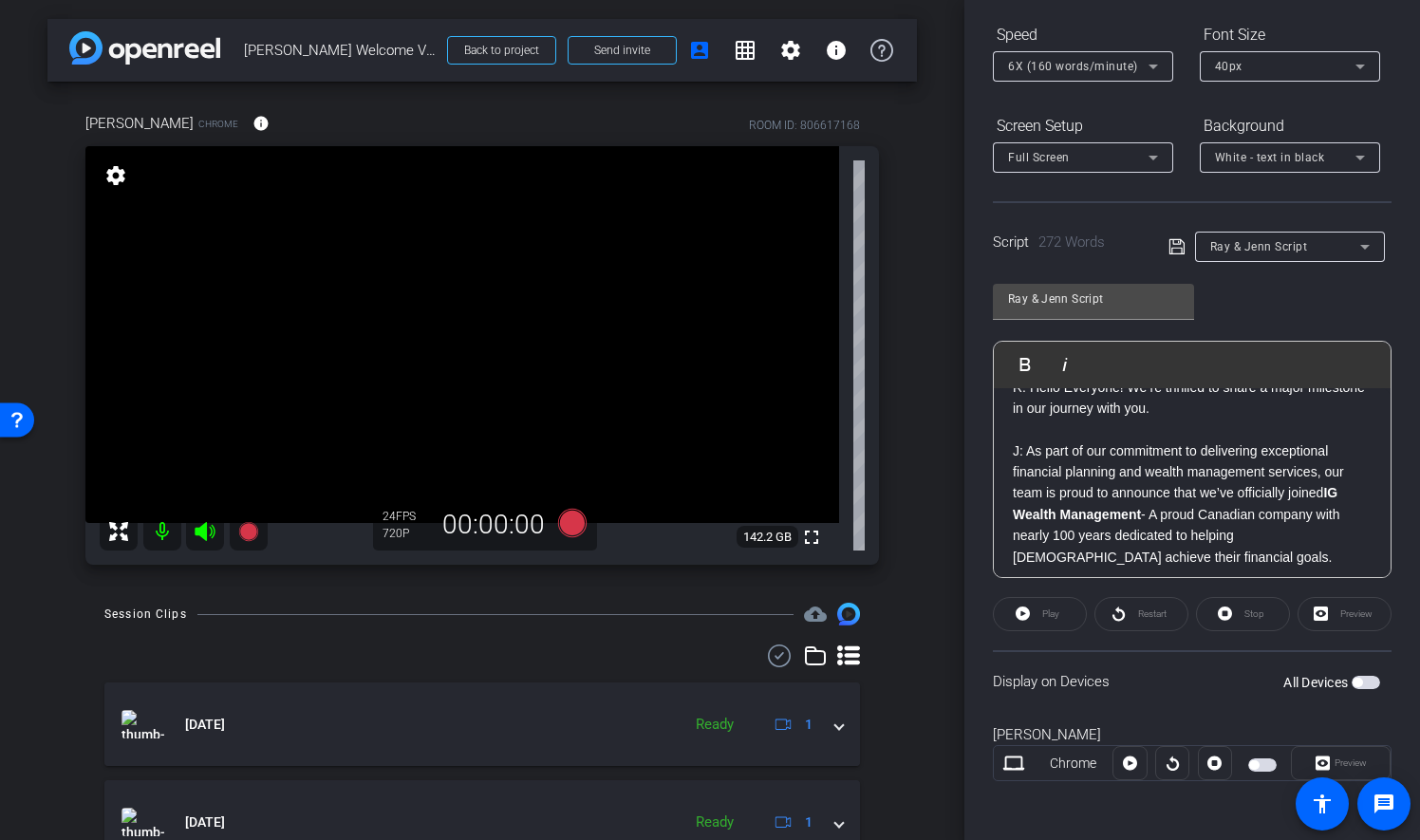
scroll to position [0, 0]
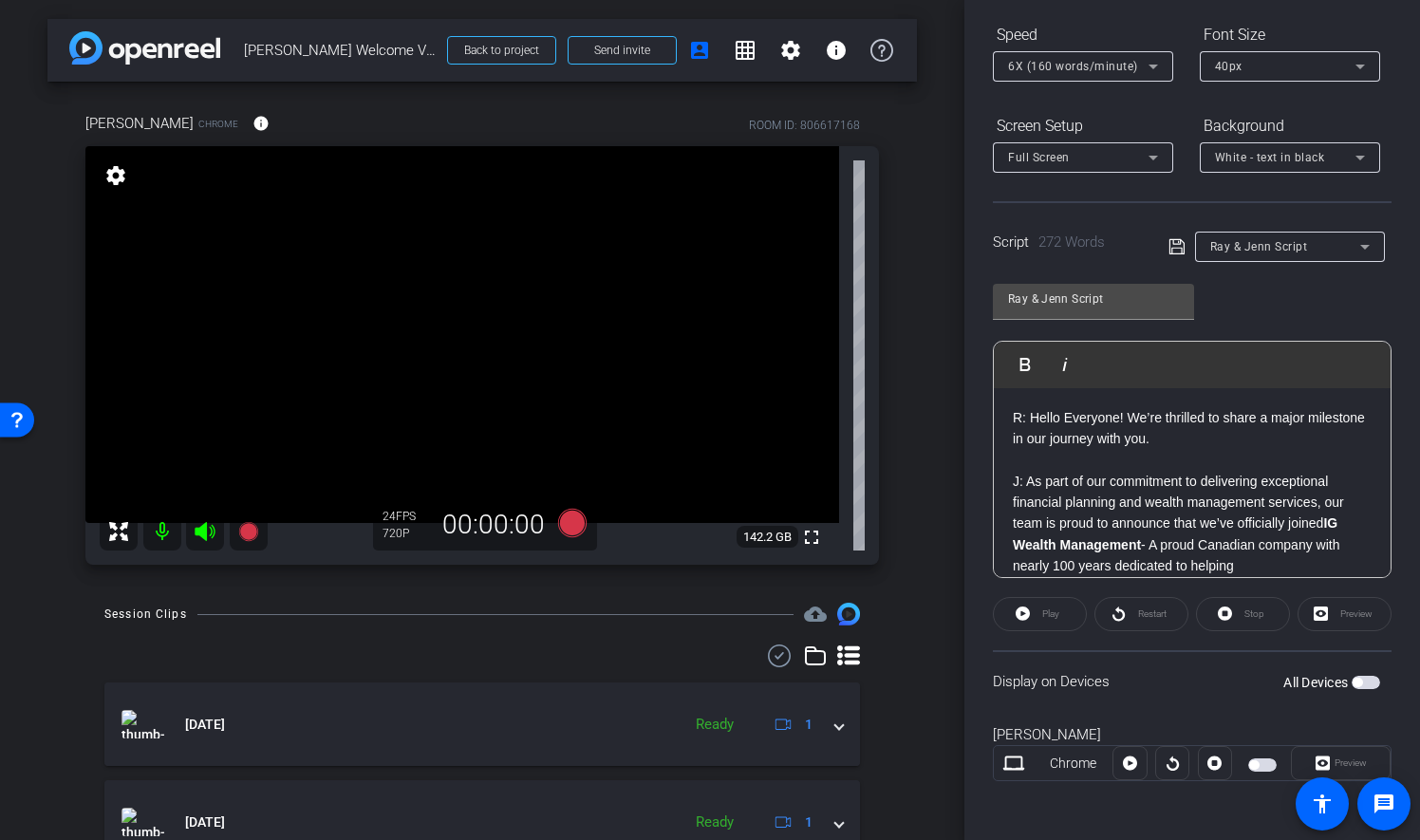
click at [1330, 310] on div "[PERSON_NAME] & Jenn Script Play Play from this location Play Selected Play and…" at bounding box center [1192, 423] width 398 height 308
click at [1357, 678] on span "button" at bounding box center [1365, 682] width 28 height 14
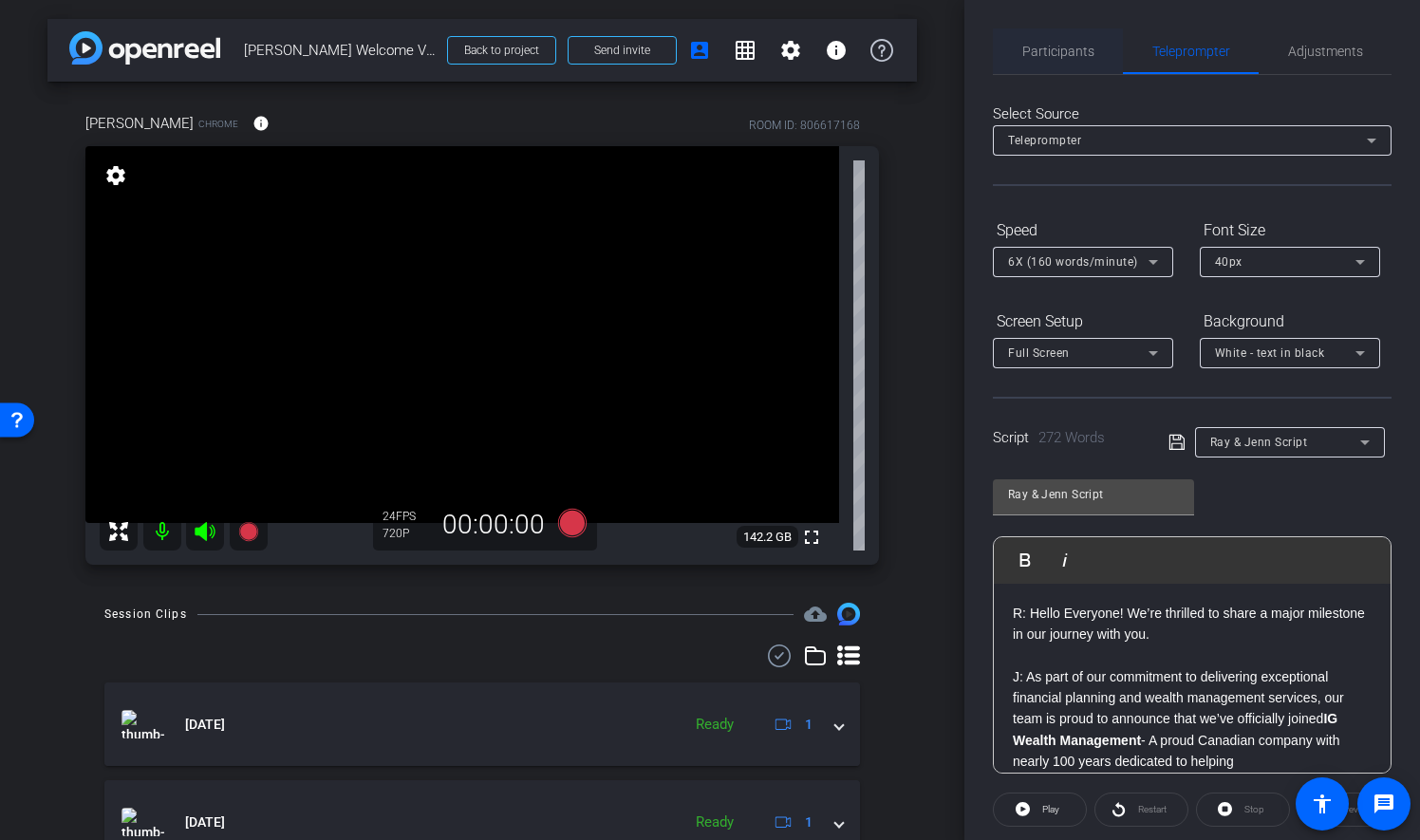
click at [1068, 49] on span "Participants" at bounding box center [1058, 51] width 72 height 14
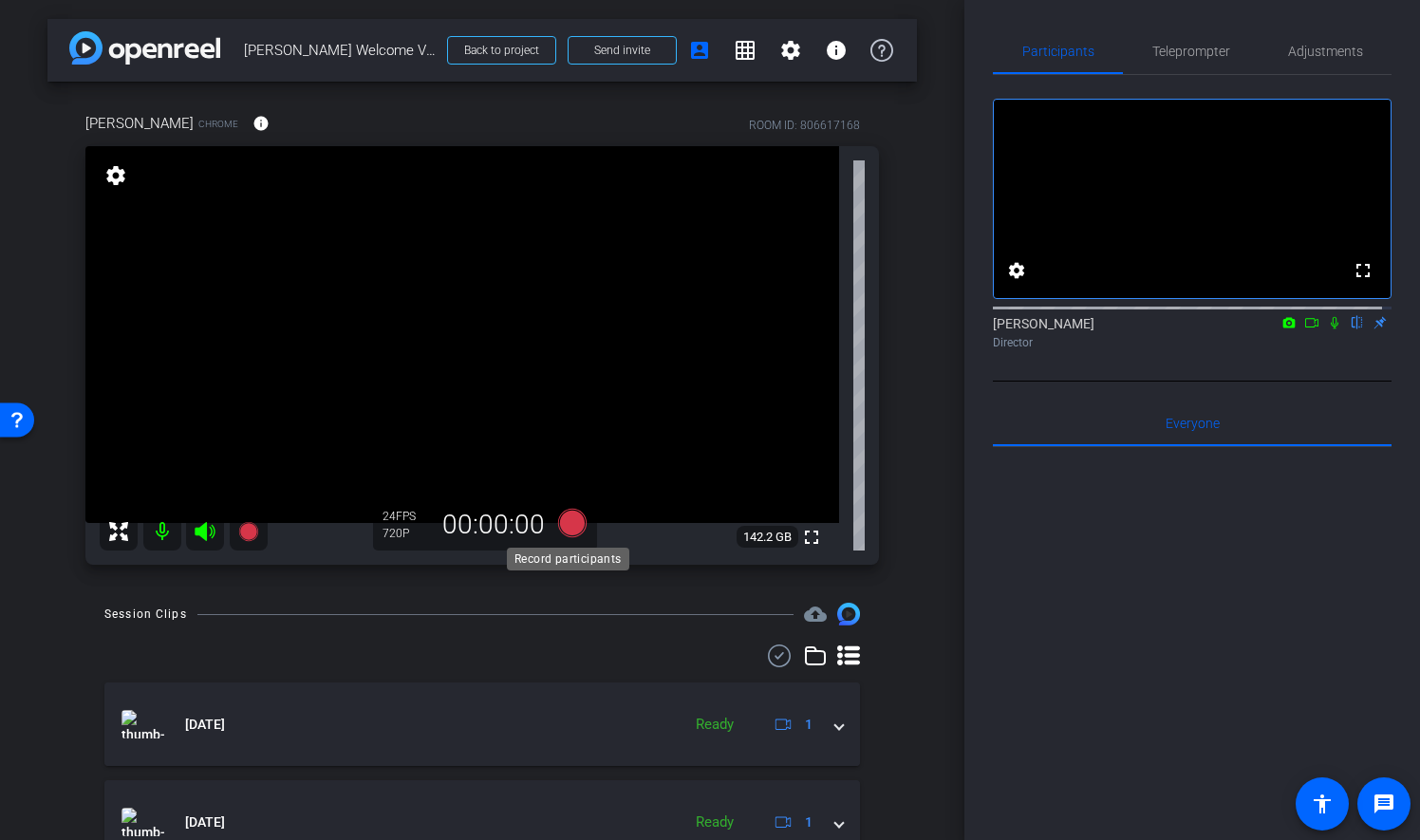
click at [570, 522] on icon at bounding box center [571, 522] width 28 height 28
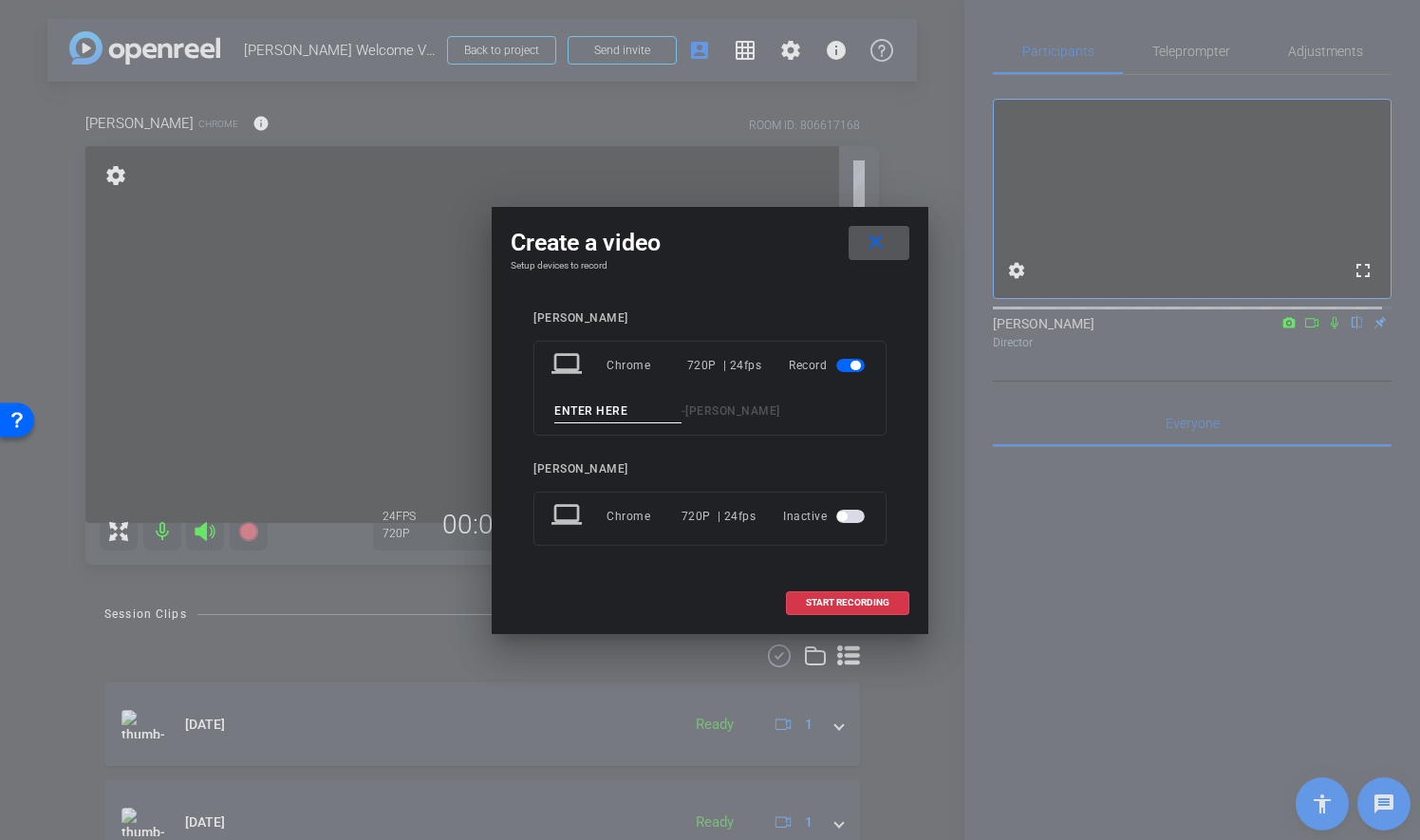
click at [644, 410] on input at bounding box center [618, 411] width 128 height 24
type input "Take 8"
click at [873, 603] on span "START RECORDING" at bounding box center [848, 603] width 83 height 10
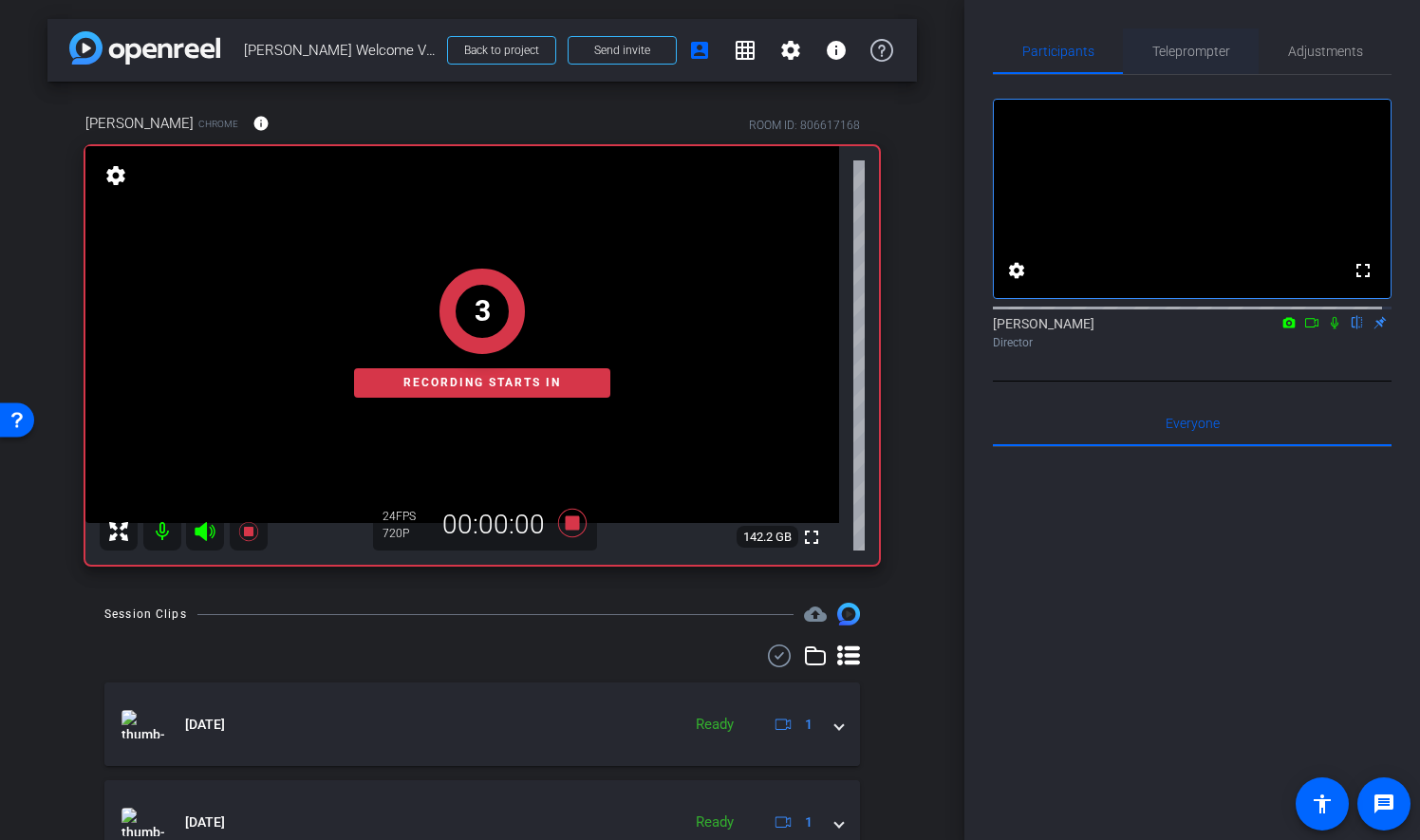
click at [1217, 49] on span "Teleprompter" at bounding box center [1191, 51] width 78 height 14
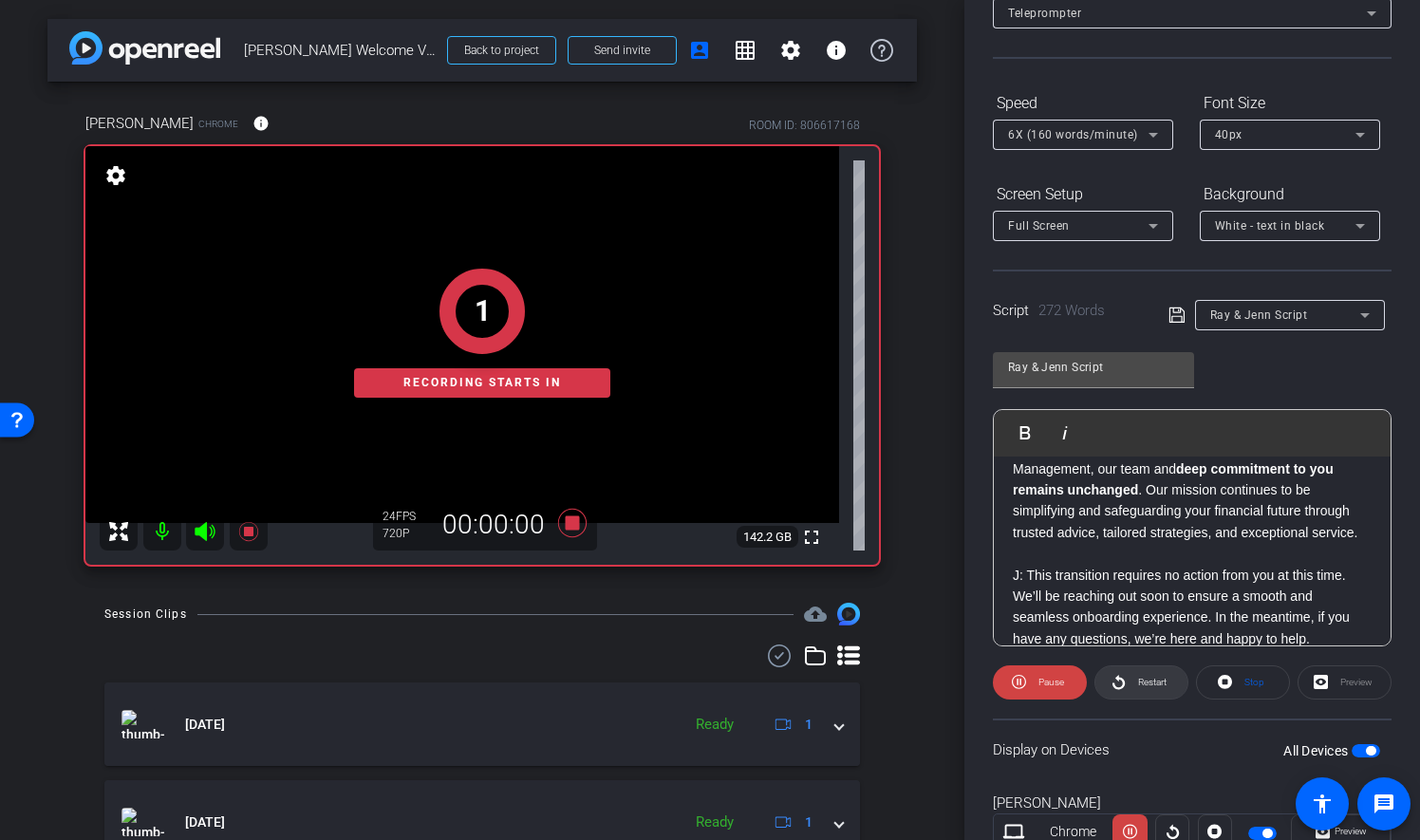
scroll to position [189, 0]
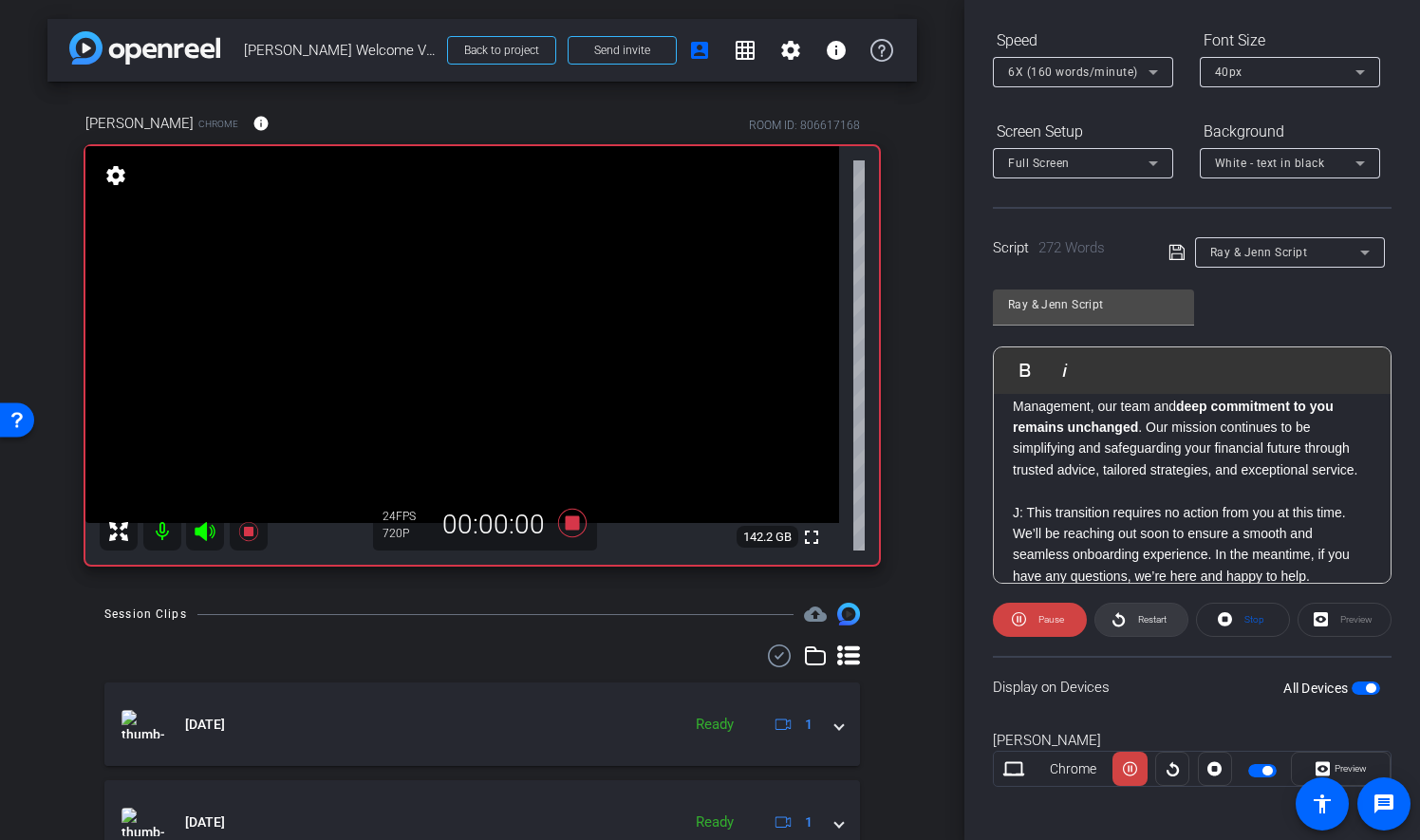
click at [1142, 621] on span "Restart" at bounding box center [1151, 619] width 28 height 11
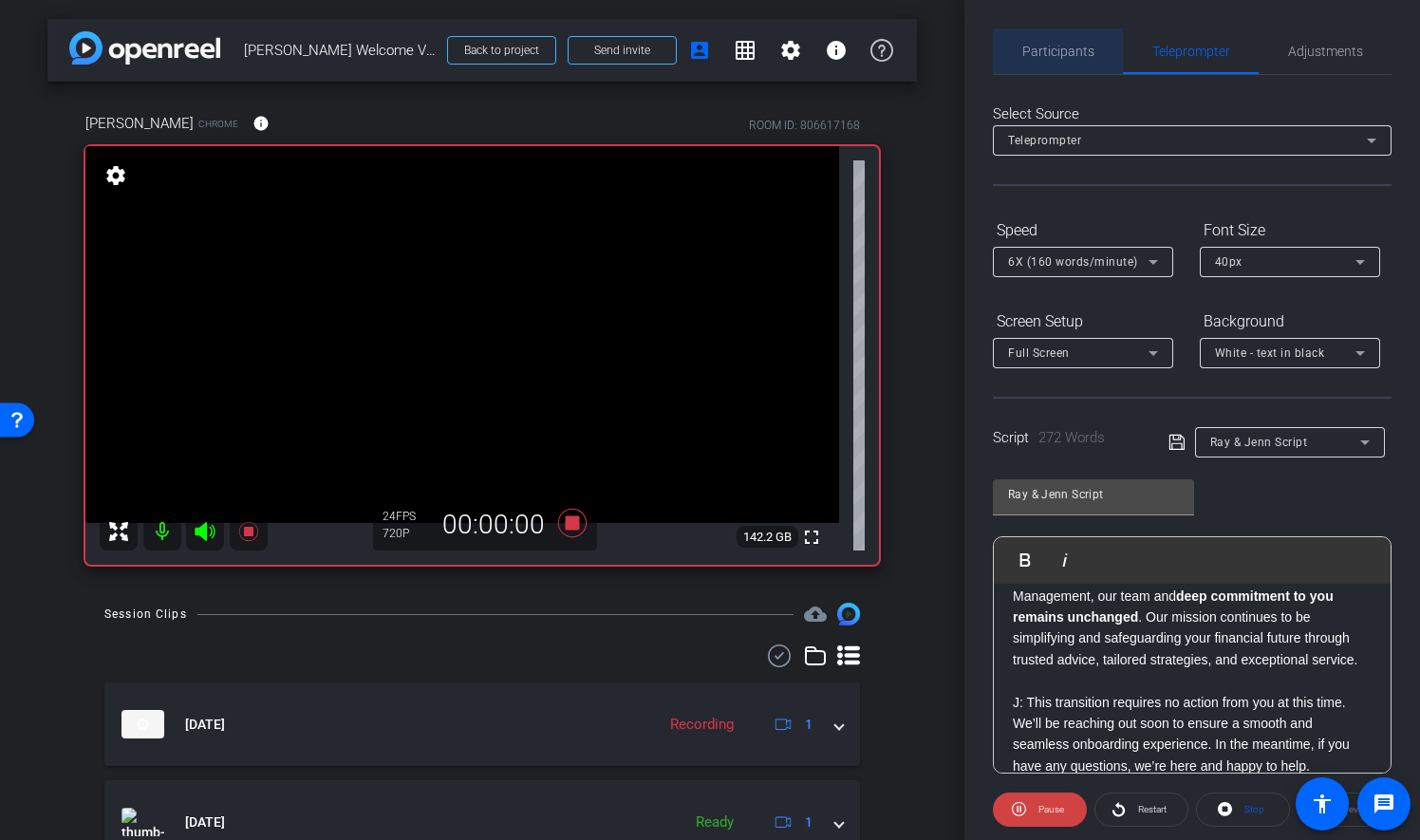
click at [1076, 41] on span "Participants" at bounding box center [1058, 50] width 72 height 45
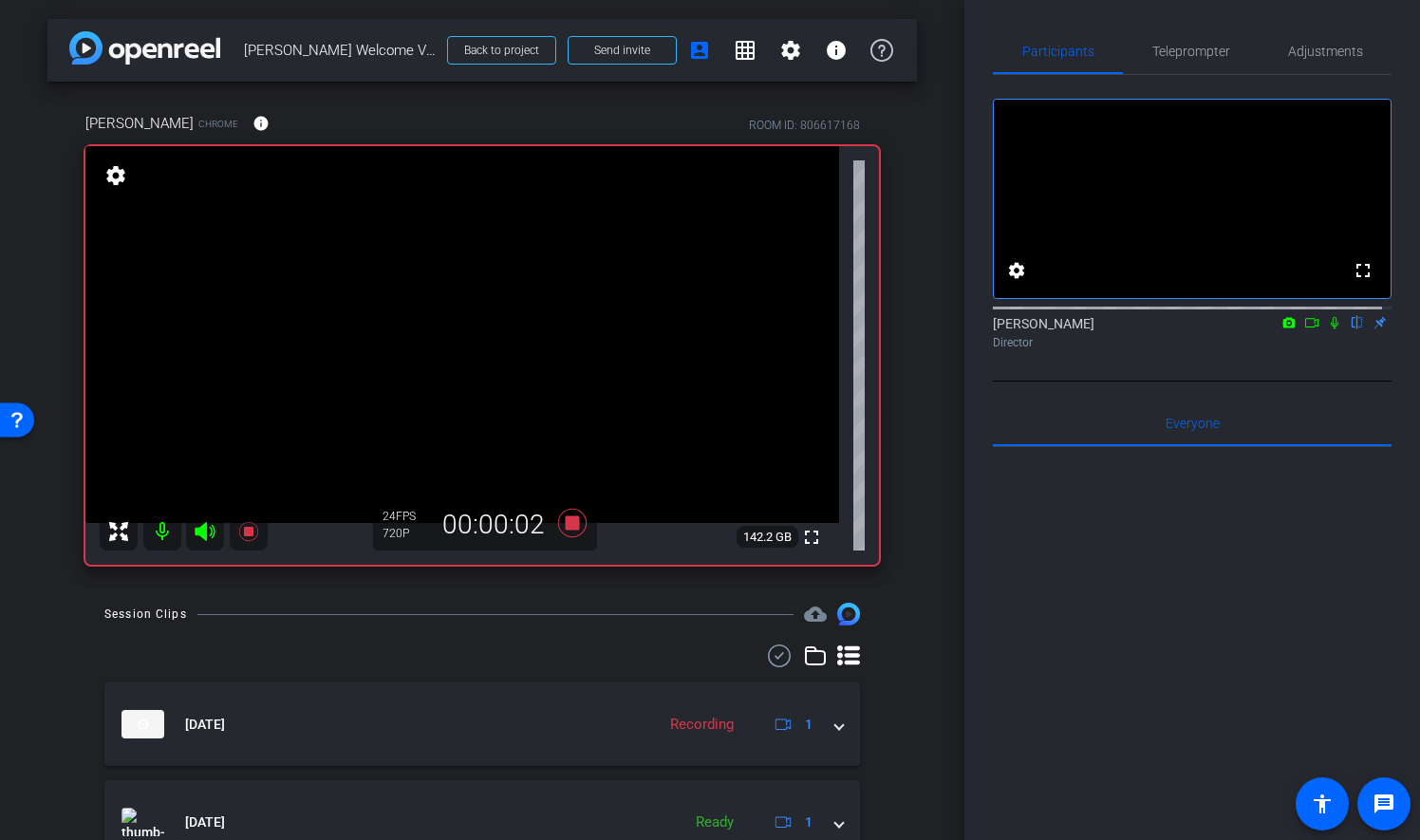
click at [1327, 330] on icon at bounding box center [1335, 323] width 15 height 14
click at [1183, 44] on span "Teleprompter" at bounding box center [1191, 51] width 78 height 14
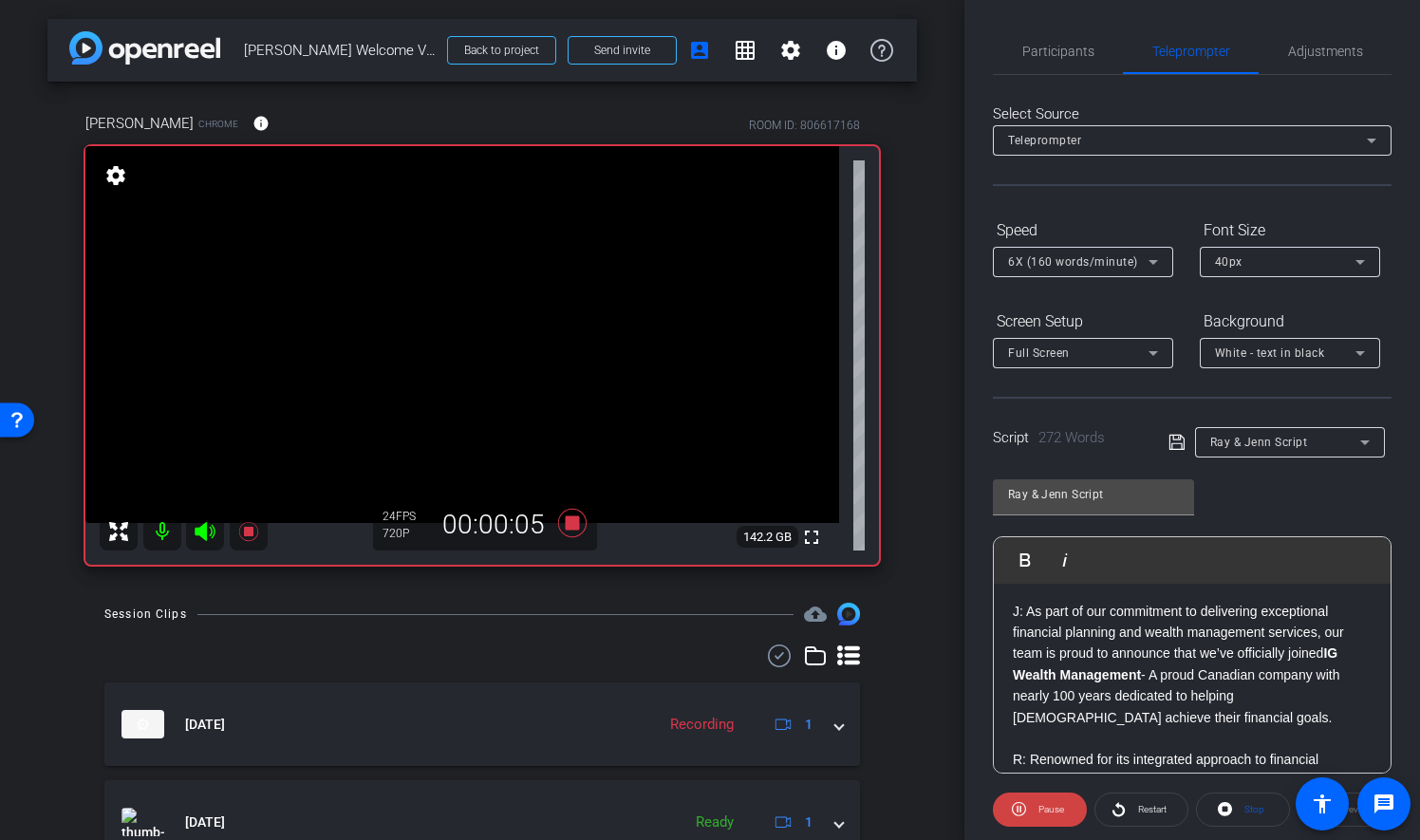
scroll to position [95, 0]
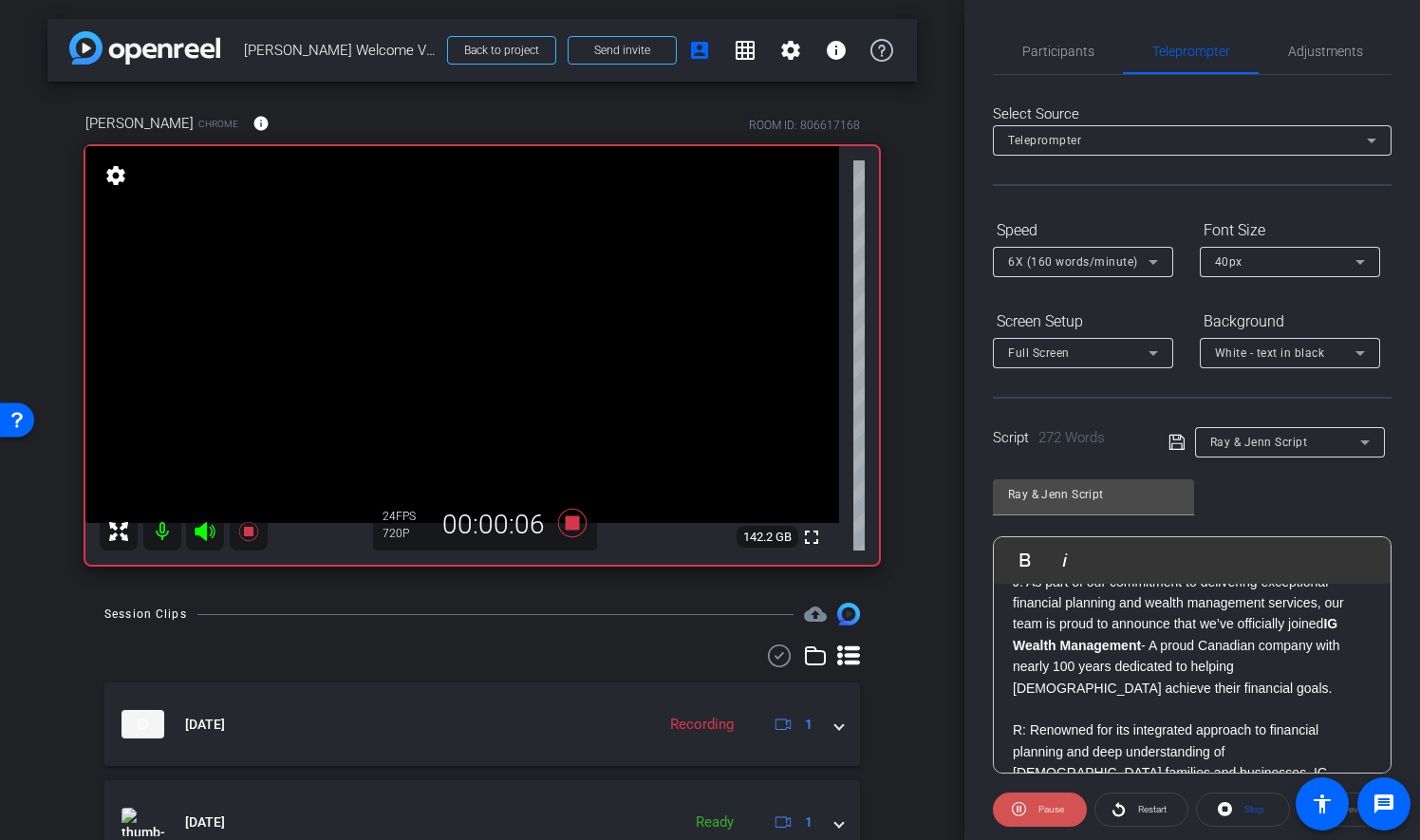
click at [1042, 804] on span "Pause" at bounding box center [1048, 809] width 30 height 26
click at [575, 523] on icon at bounding box center [572, 522] width 45 height 34
click at [1030, 808] on span at bounding box center [1039, 809] width 94 height 45
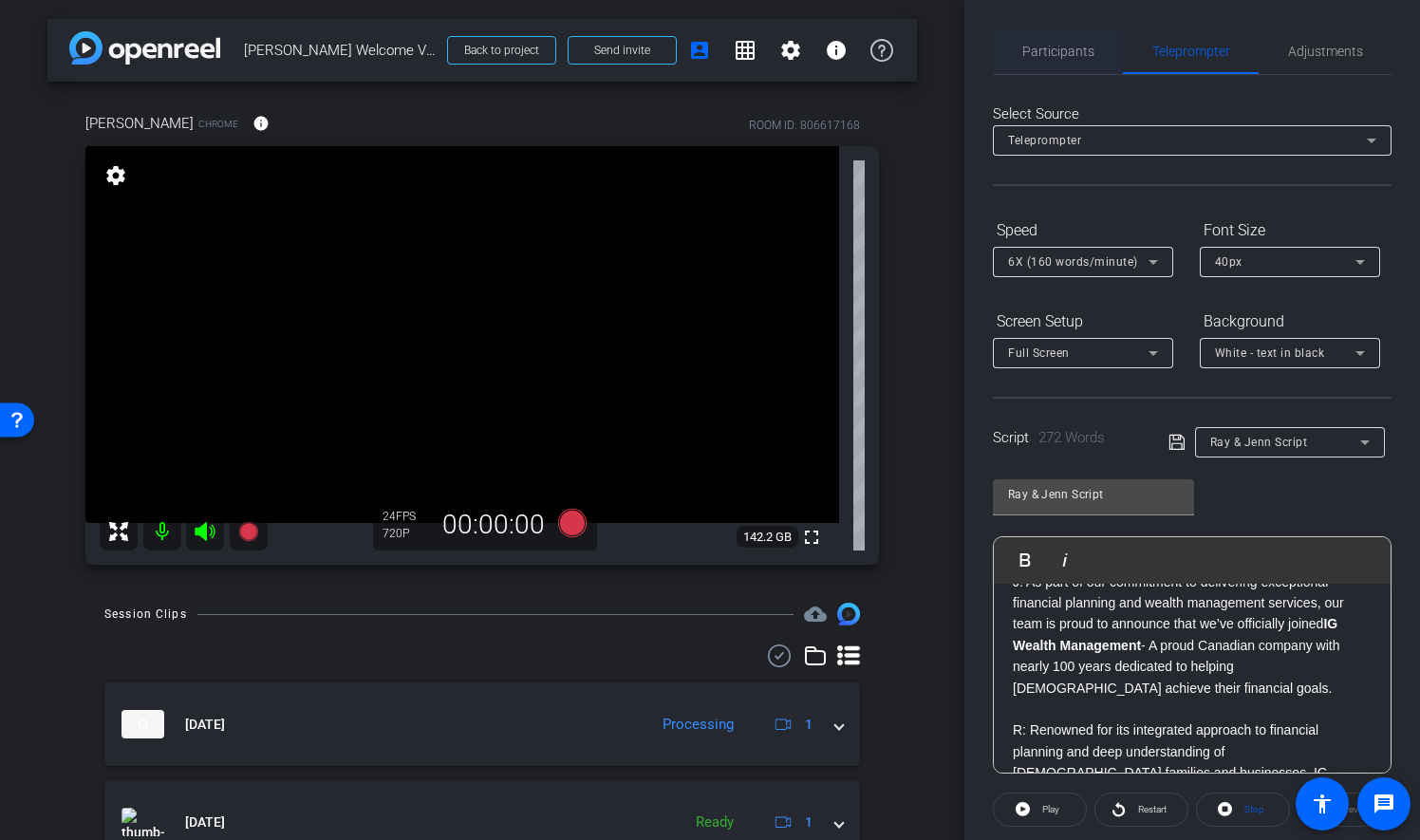
click at [1077, 62] on span "Participants" at bounding box center [1058, 50] width 72 height 45
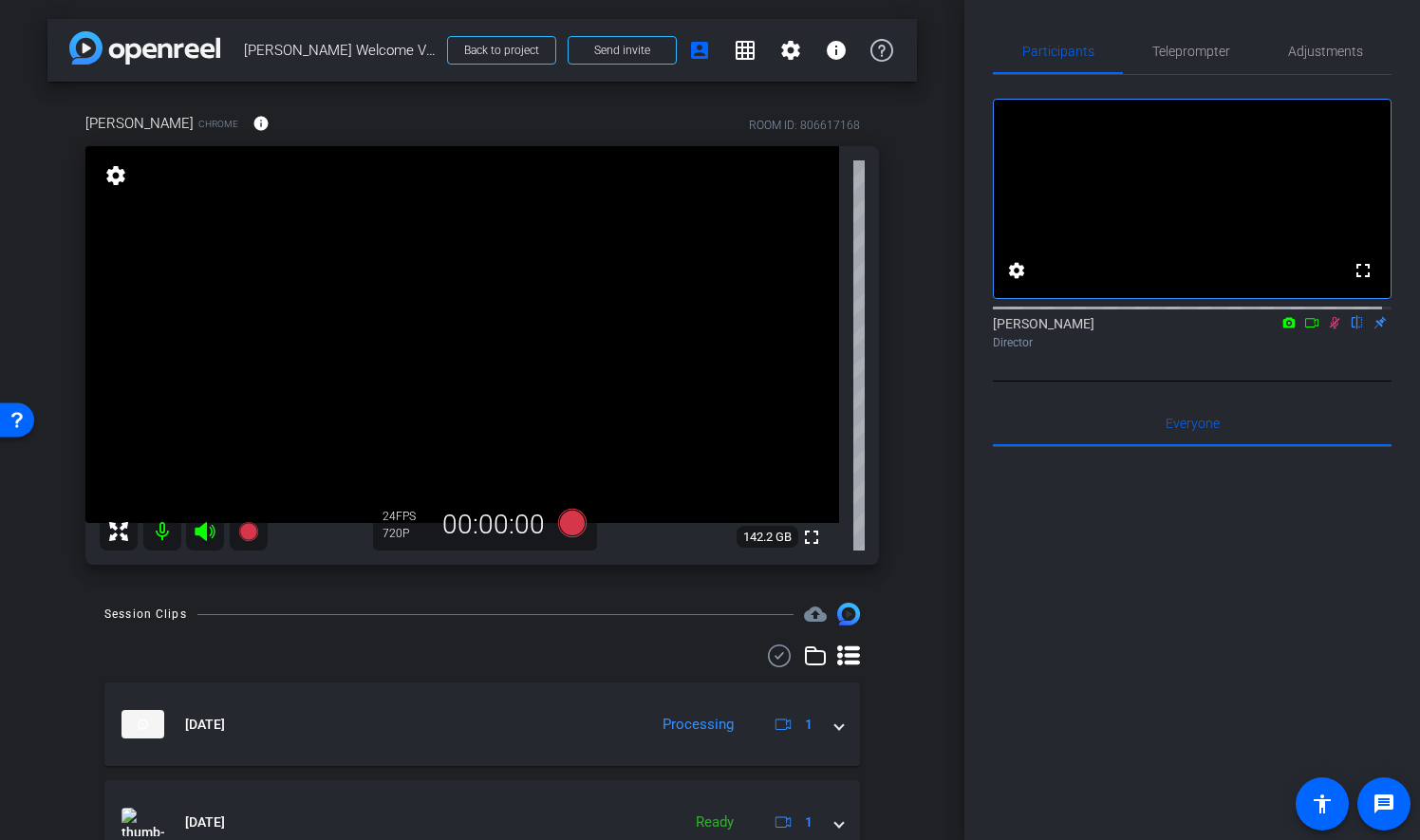
click at [1325, 314] on div at bounding box center [1192, 306] width 398 height 15
click at [1330, 330] on icon at bounding box center [1335, 323] width 11 height 13
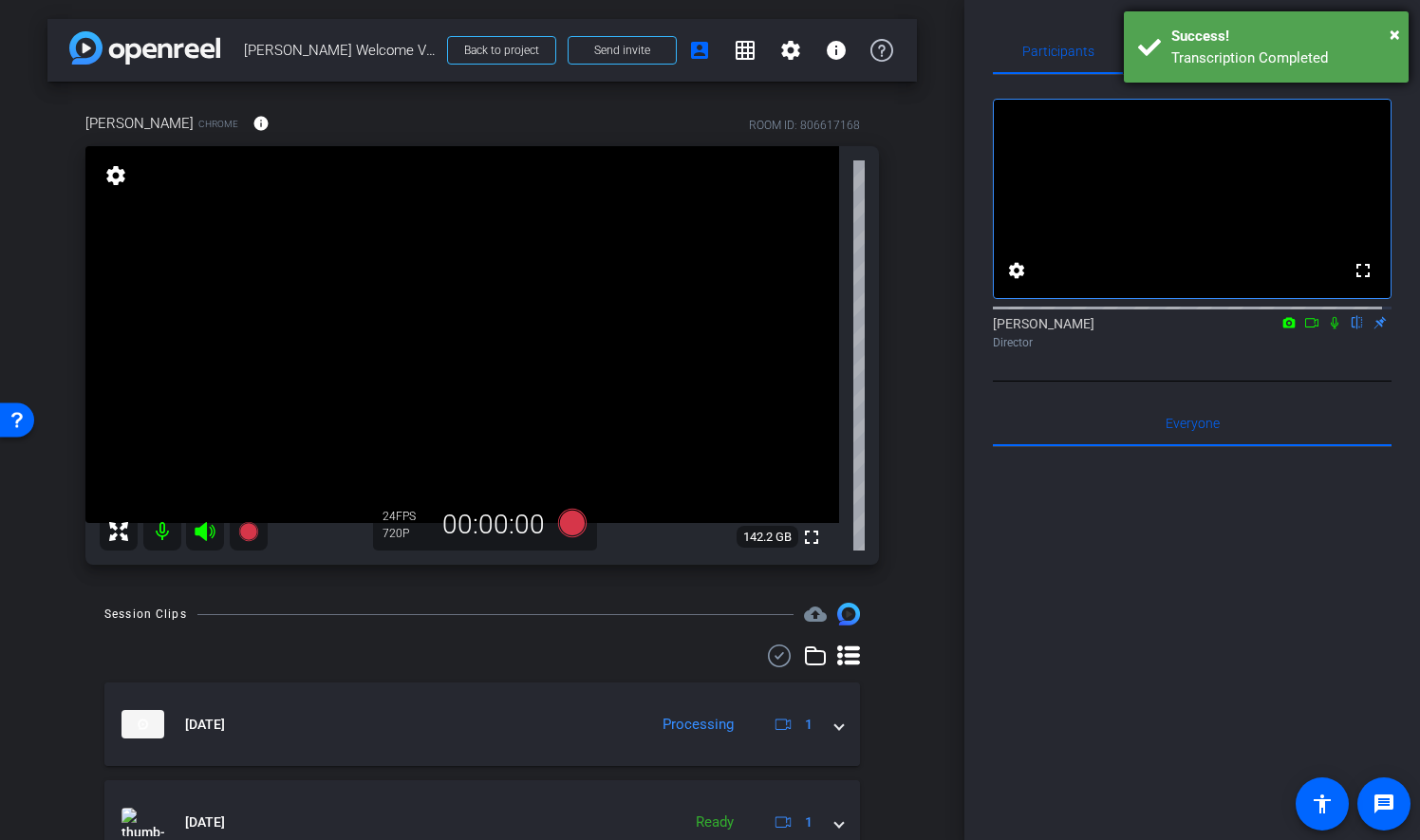
click at [1402, 34] on div "× Success! Transcription Completed" at bounding box center [1266, 47] width 285 height 72
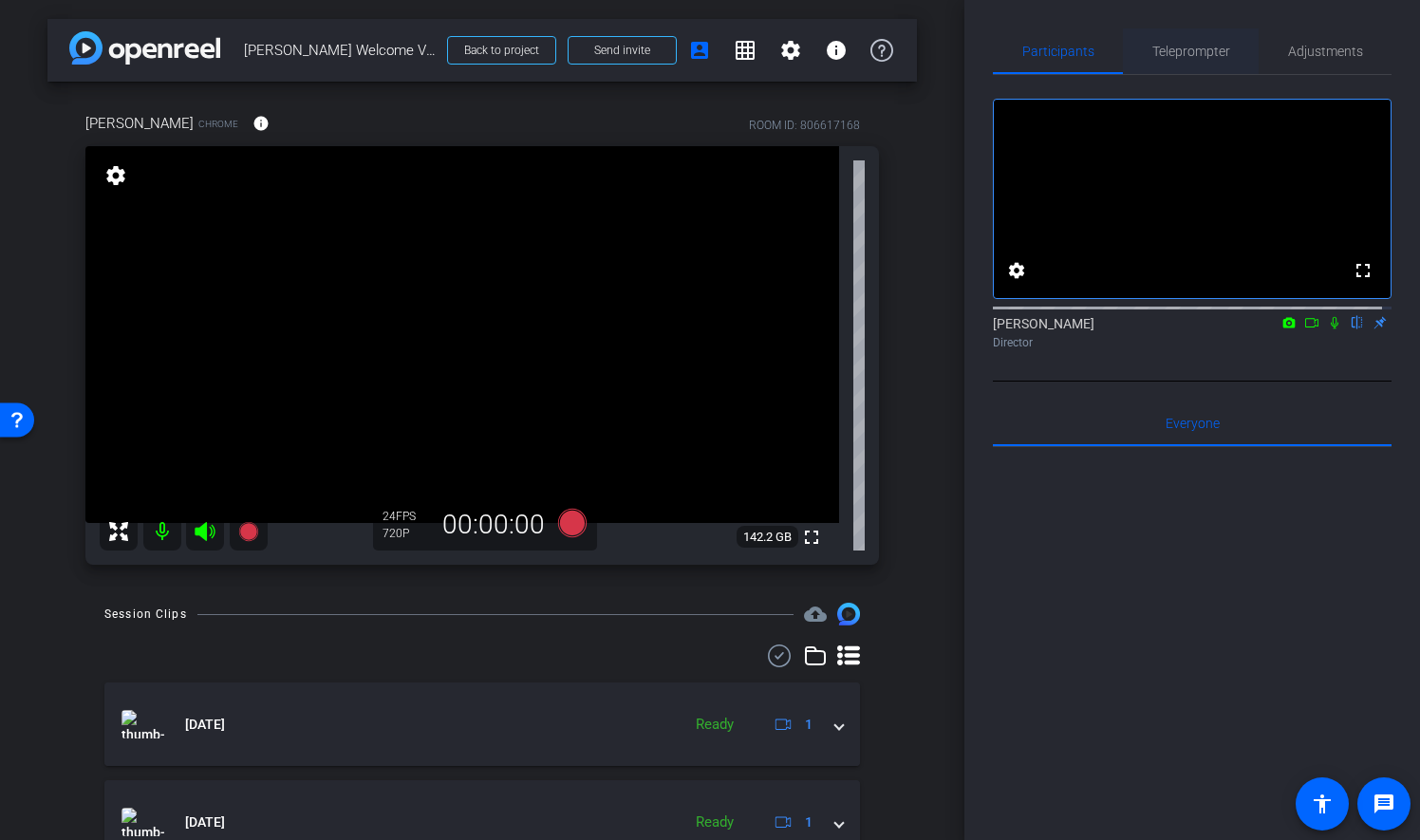
click at [1197, 58] on span "Teleprompter" at bounding box center [1191, 51] width 78 height 14
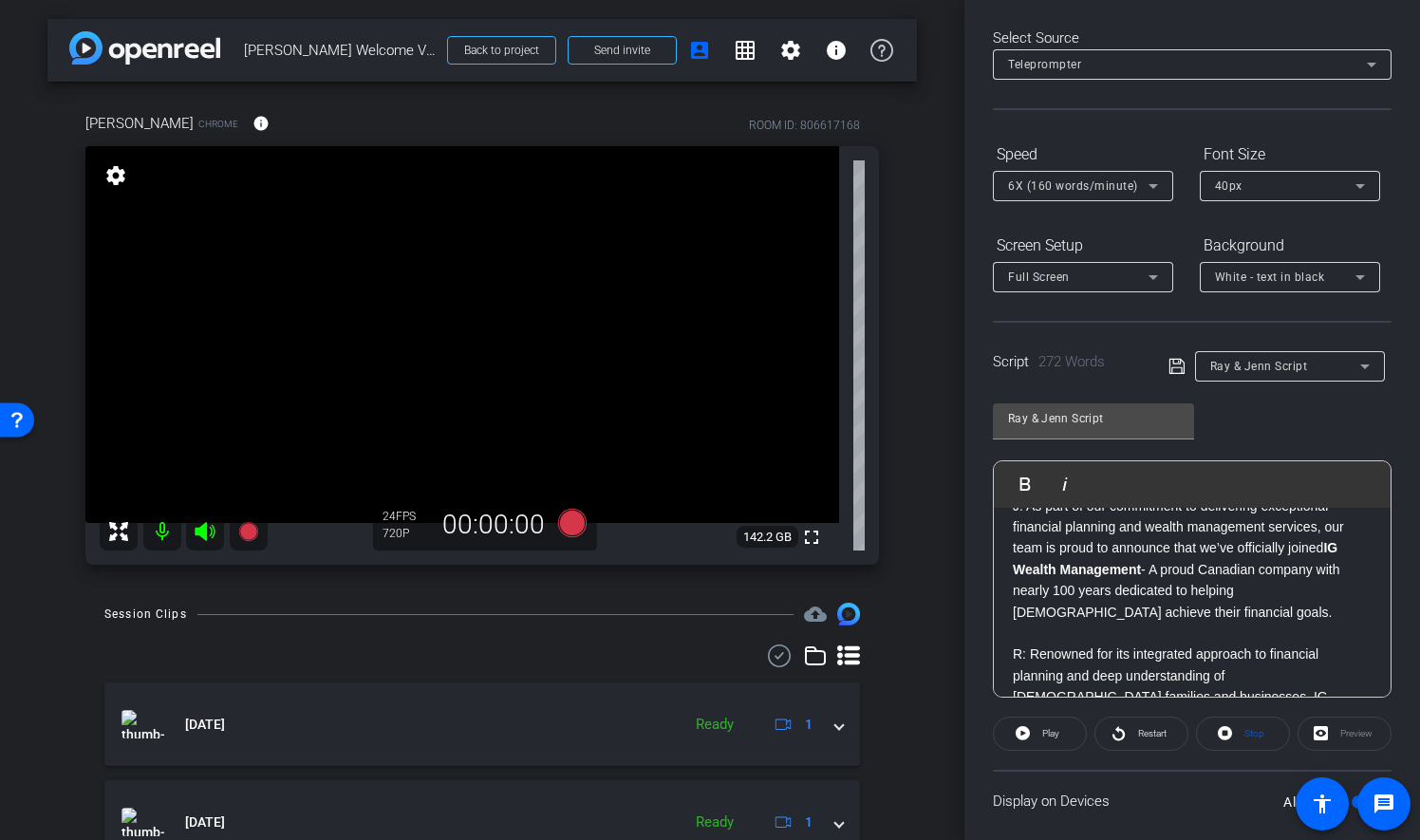
scroll to position [0, 0]
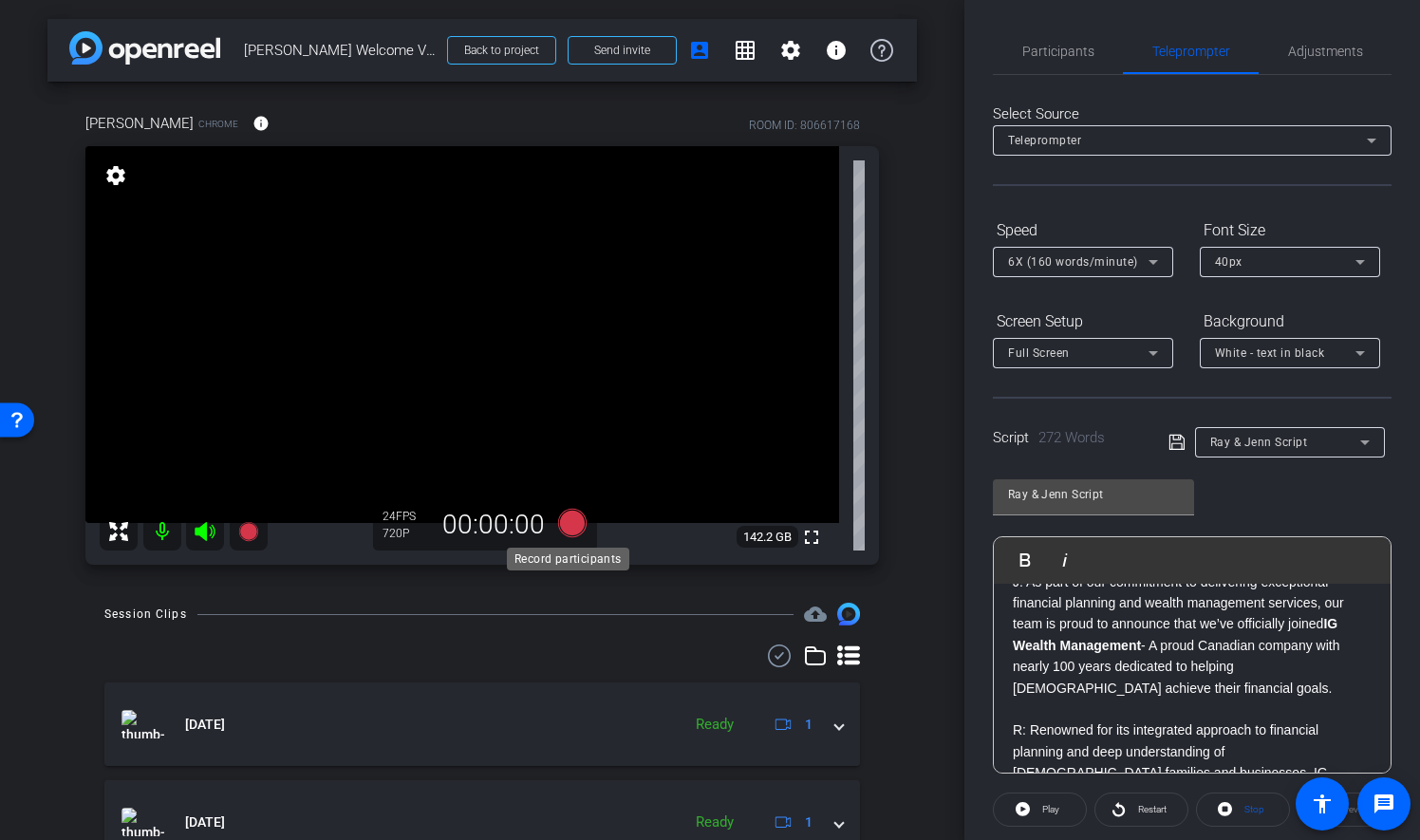
click at [576, 525] on icon at bounding box center [571, 522] width 28 height 28
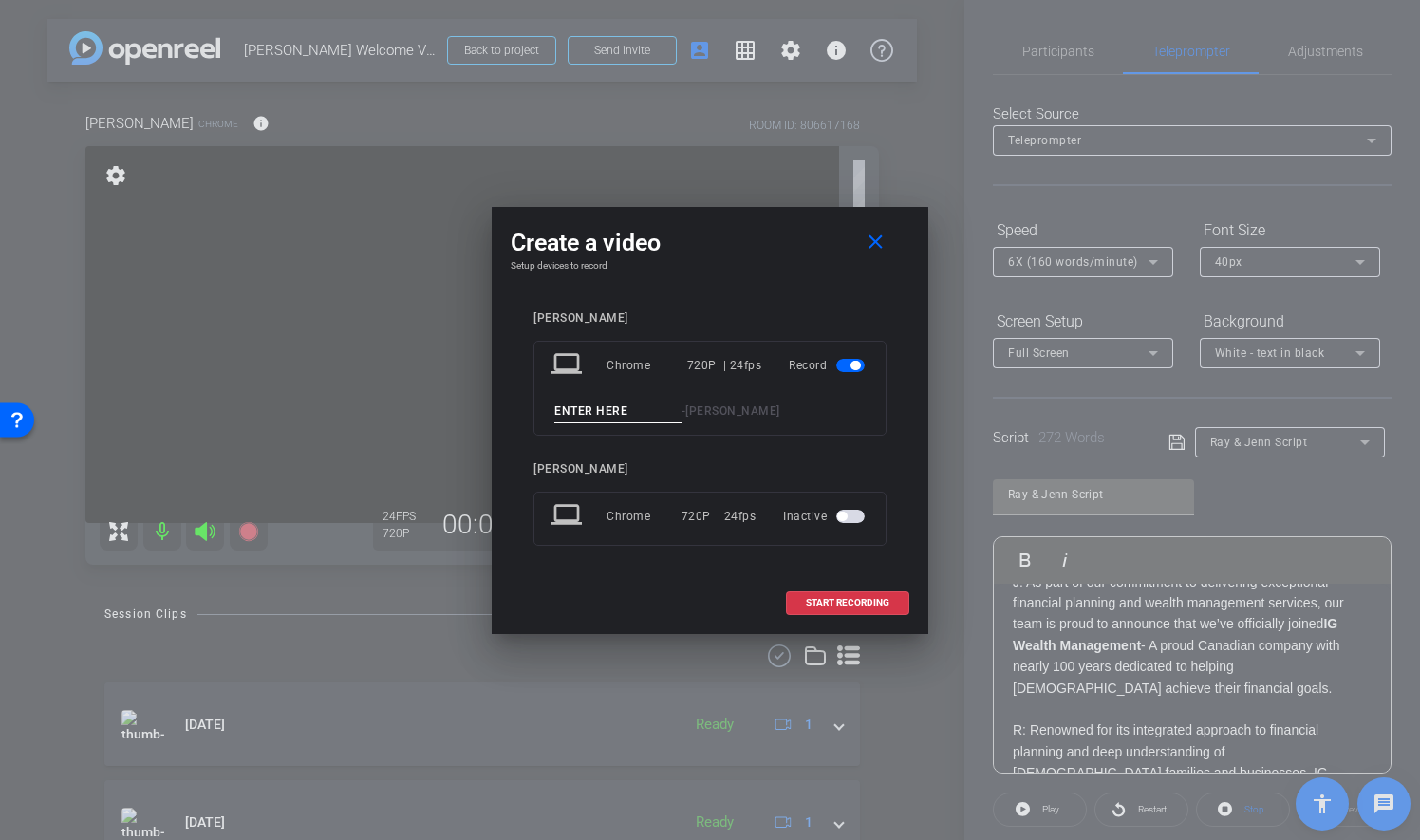
click at [605, 414] on input at bounding box center [618, 411] width 128 height 24
type input "Take 9"
click at [873, 598] on span "START RECORDING" at bounding box center [848, 603] width 83 height 10
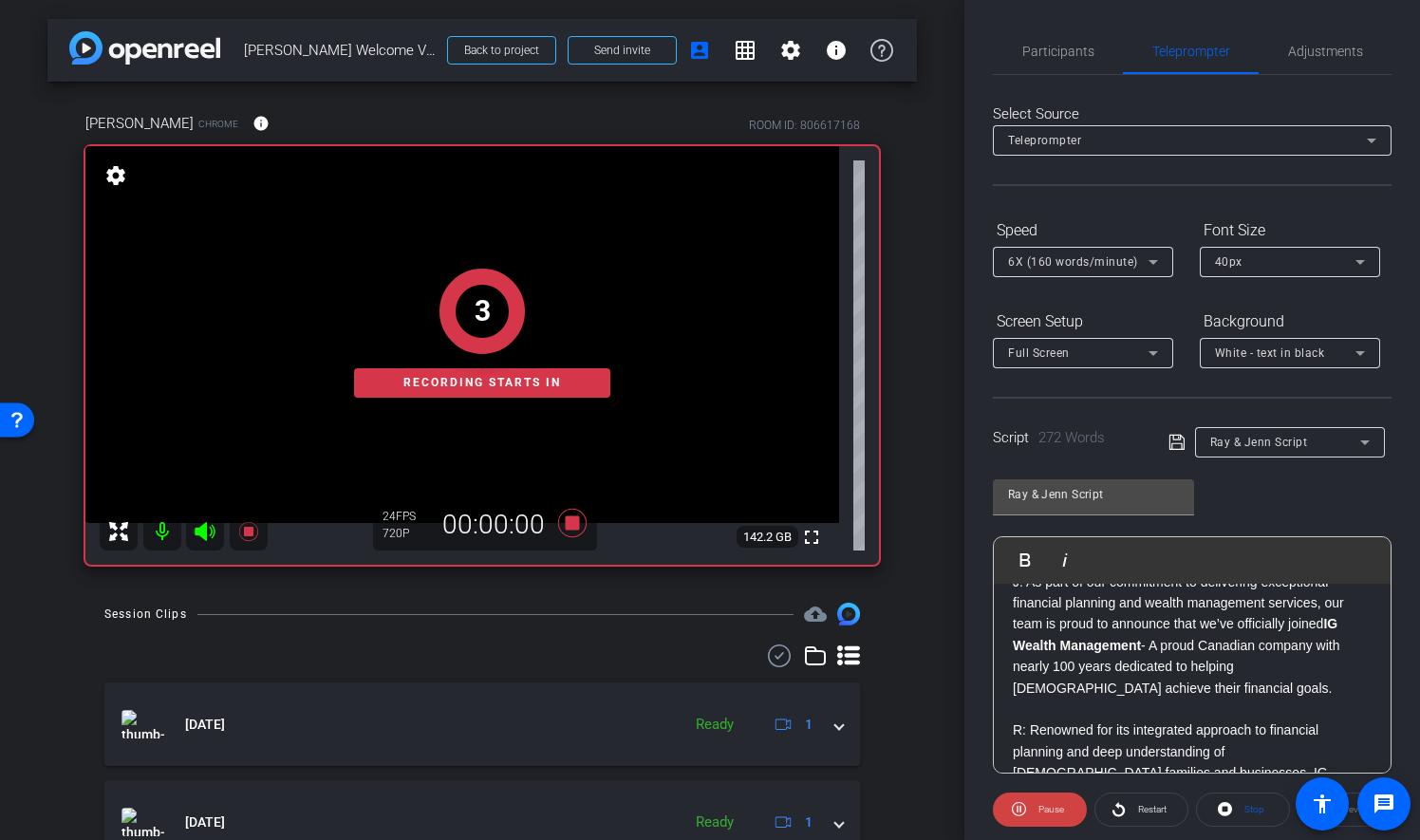
scroll to position [195, 0]
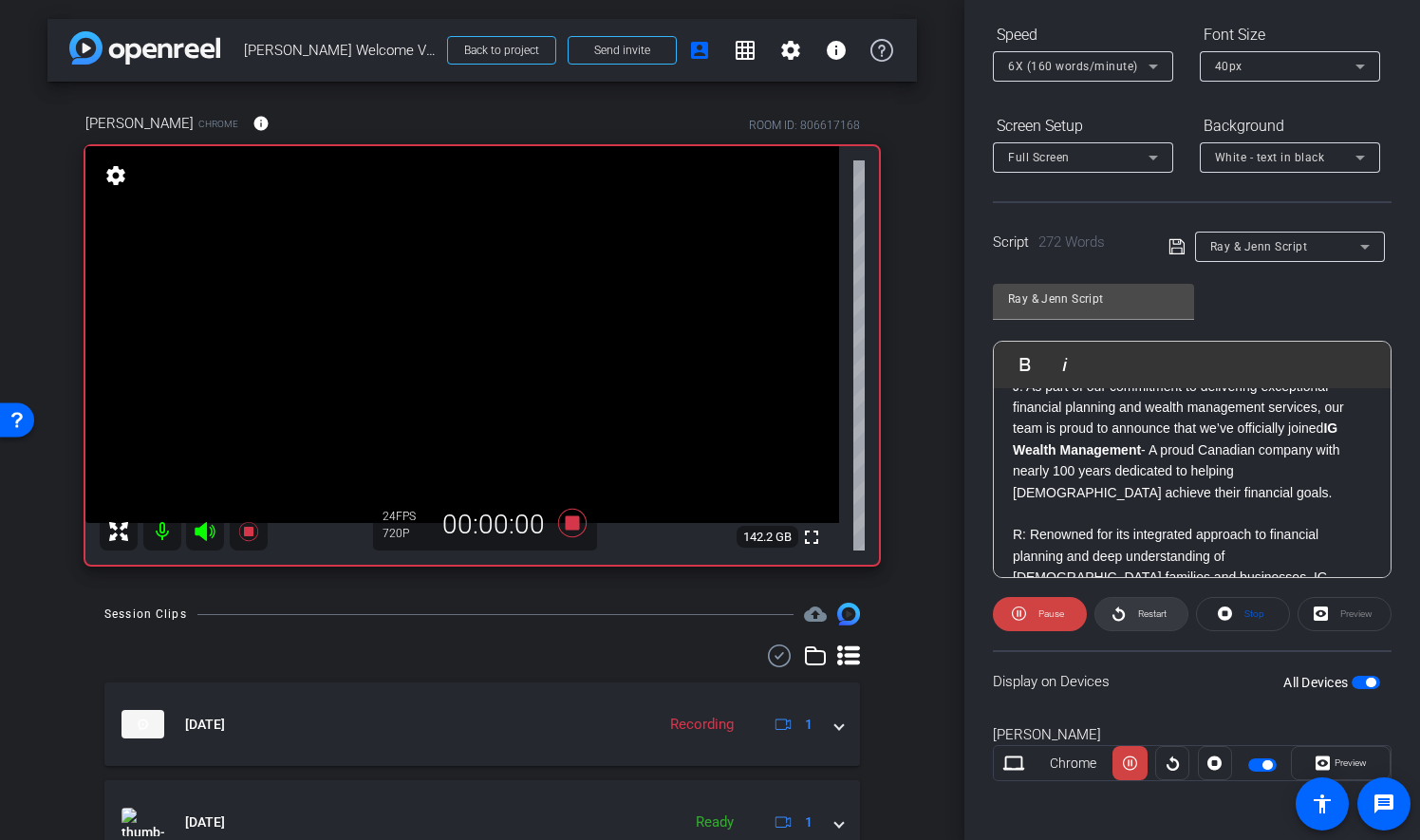
click at [1152, 609] on span "Restart" at bounding box center [1151, 613] width 28 height 11
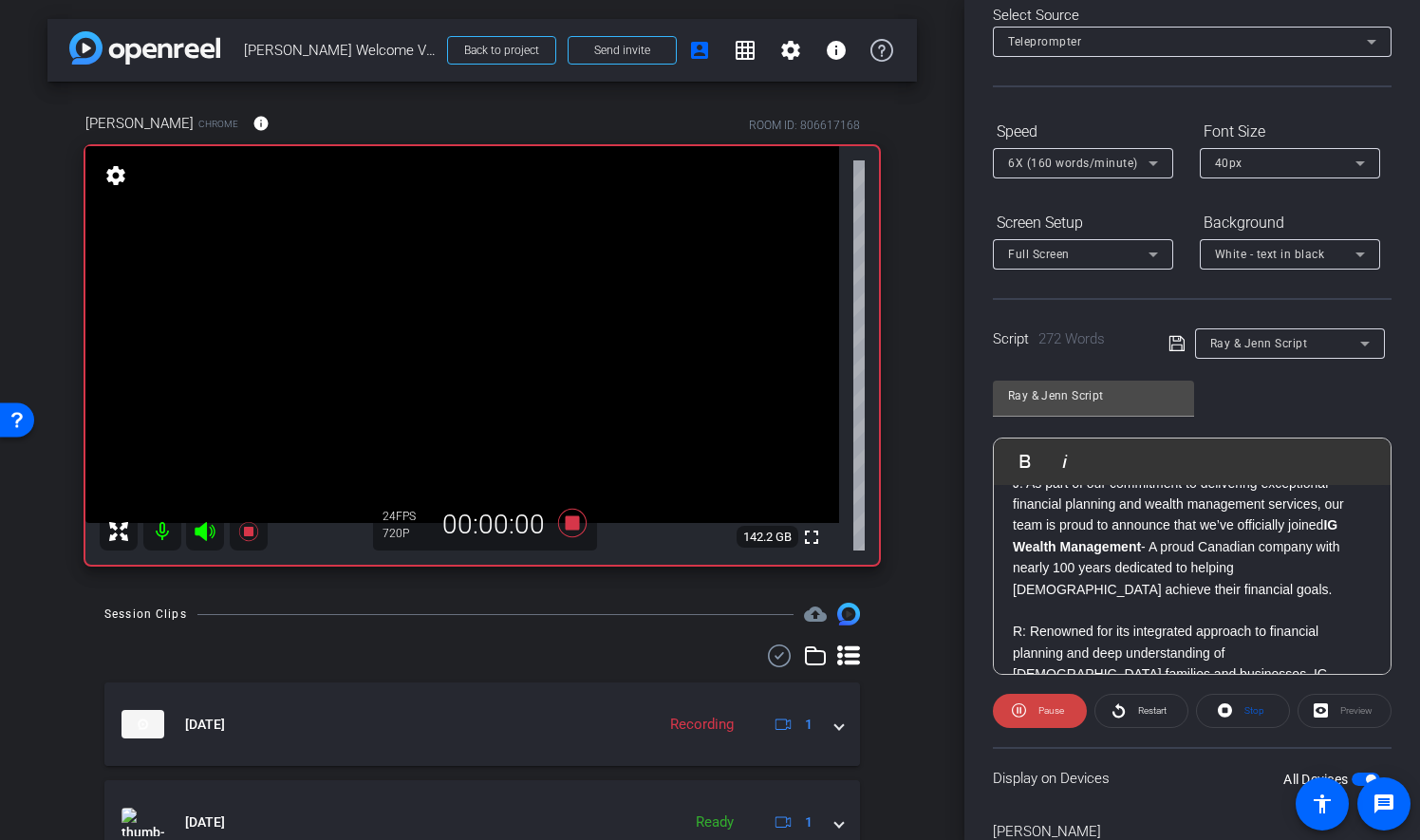
scroll to position [0, 0]
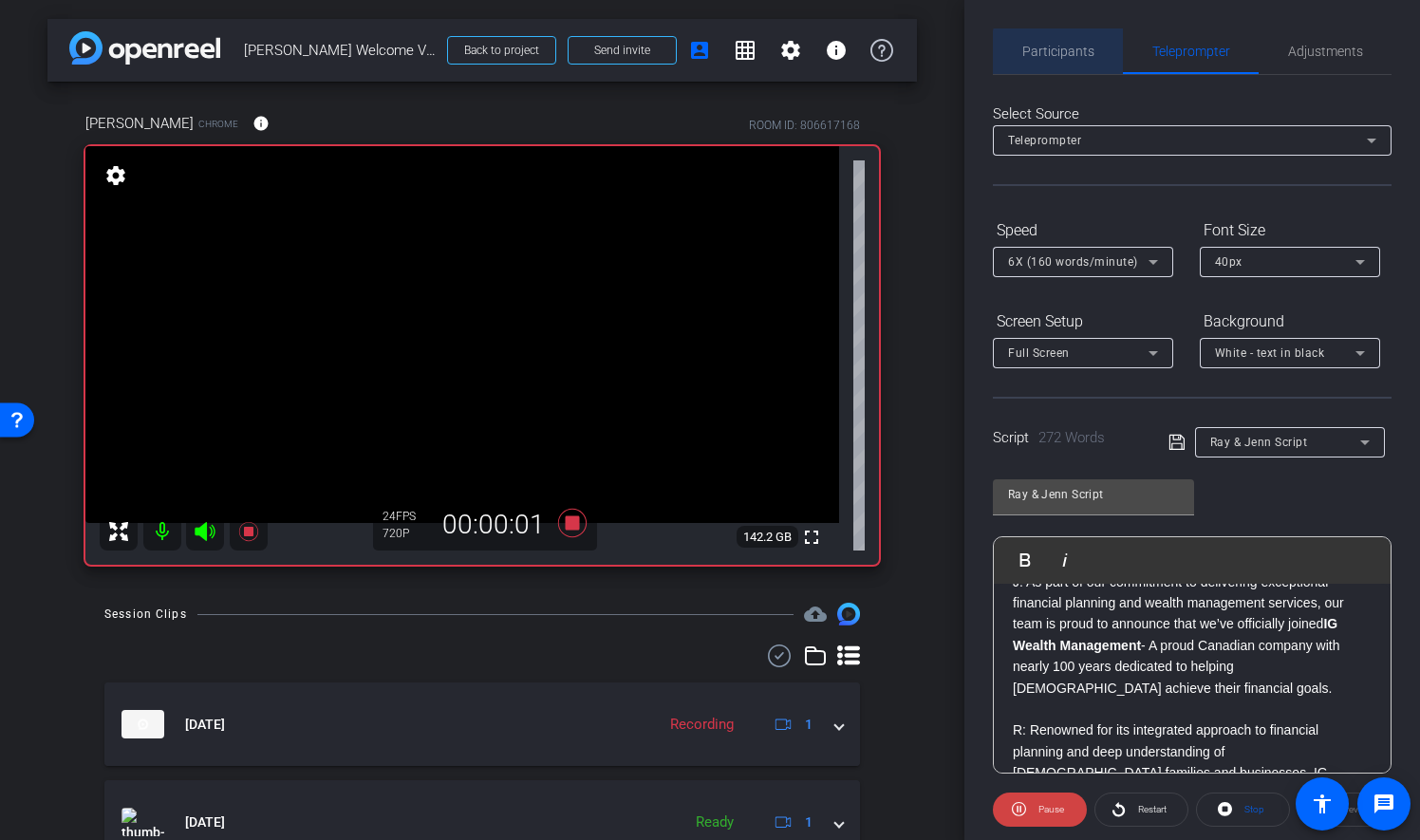
click at [1089, 54] on span "Participants" at bounding box center [1058, 51] width 72 height 14
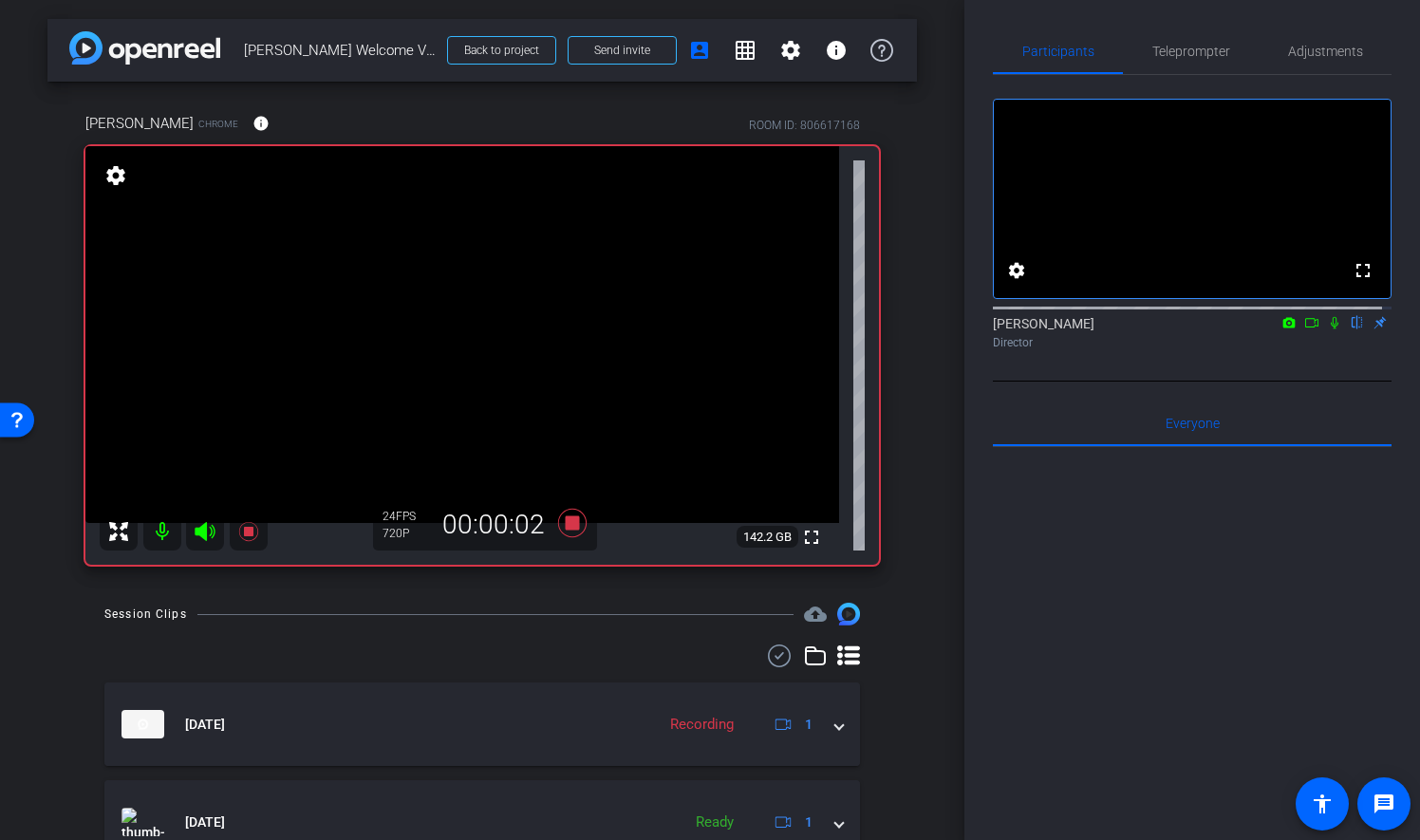
click at [1327, 330] on icon at bounding box center [1335, 323] width 15 height 14
click at [1306, 330] on icon at bounding box center [1312, 323] width 15 height 14
click at [1220, 52] on span "Teleprompter" at bounding box center [1191, 51] width 78 height 14
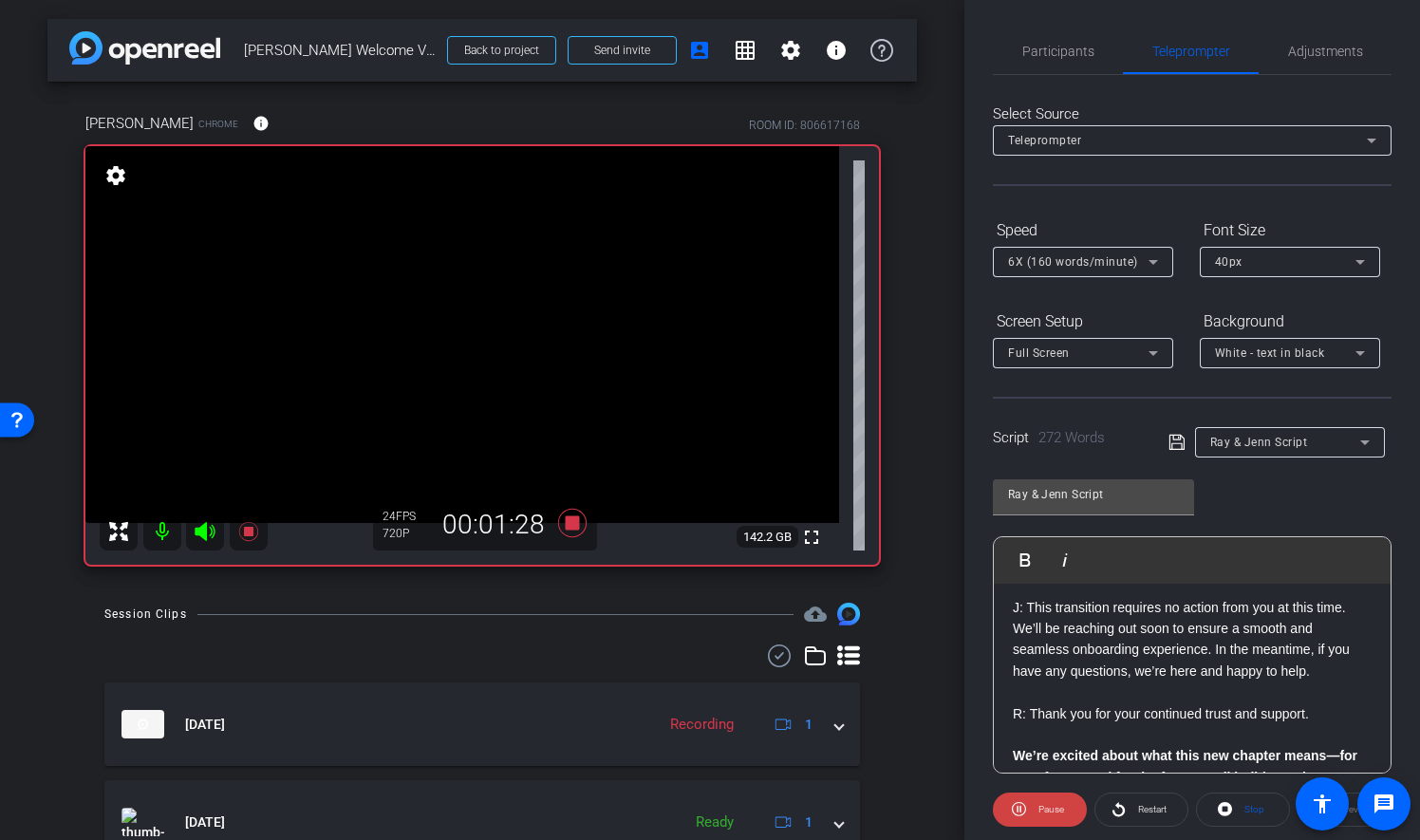
scroll to position [760, 0]
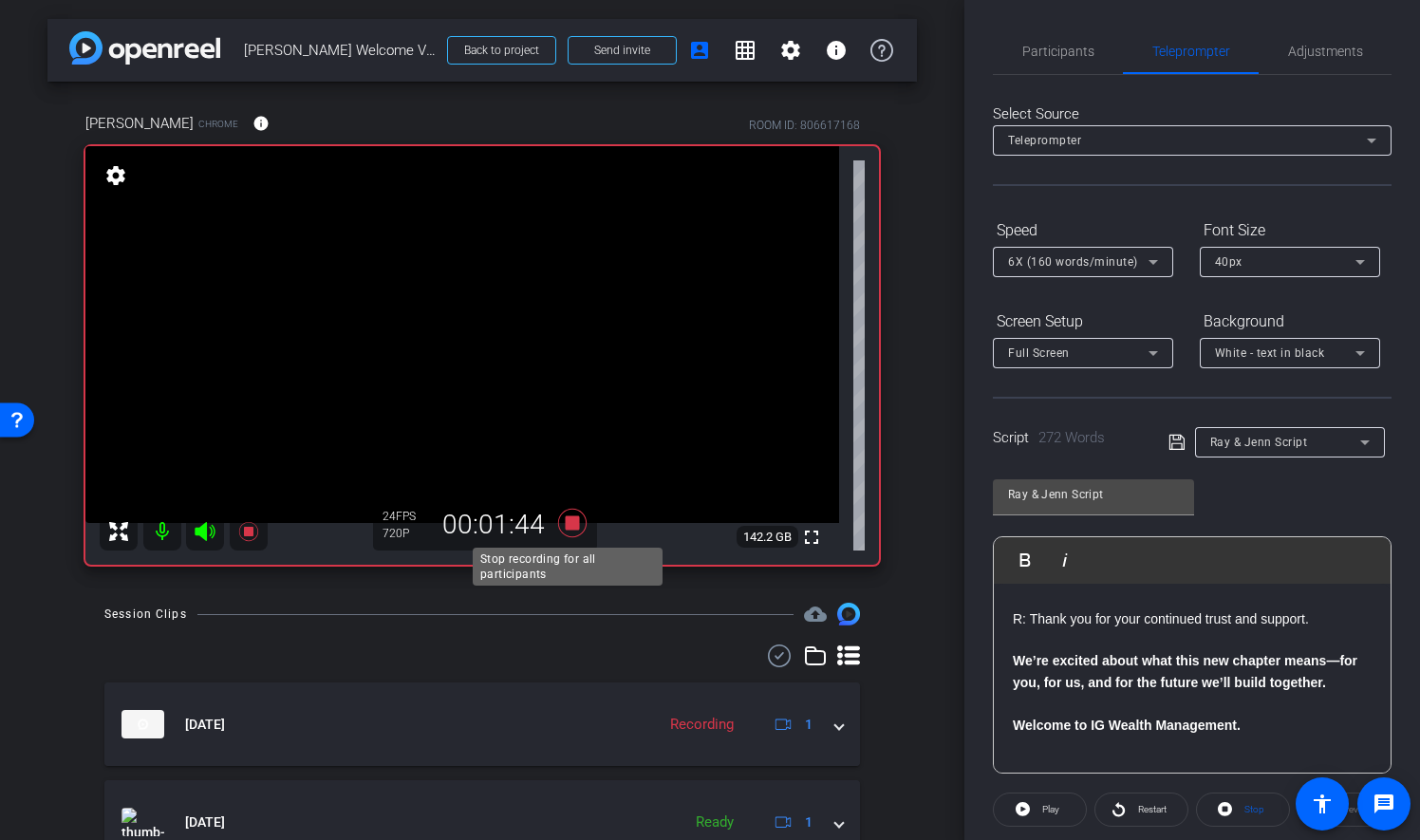
click at [573, 521] on icon at bounding box center [571, 522] width 28 height 28
click at [1054, 55] on span "Participants" at bounding box center [1058, 51] width 72 height 14
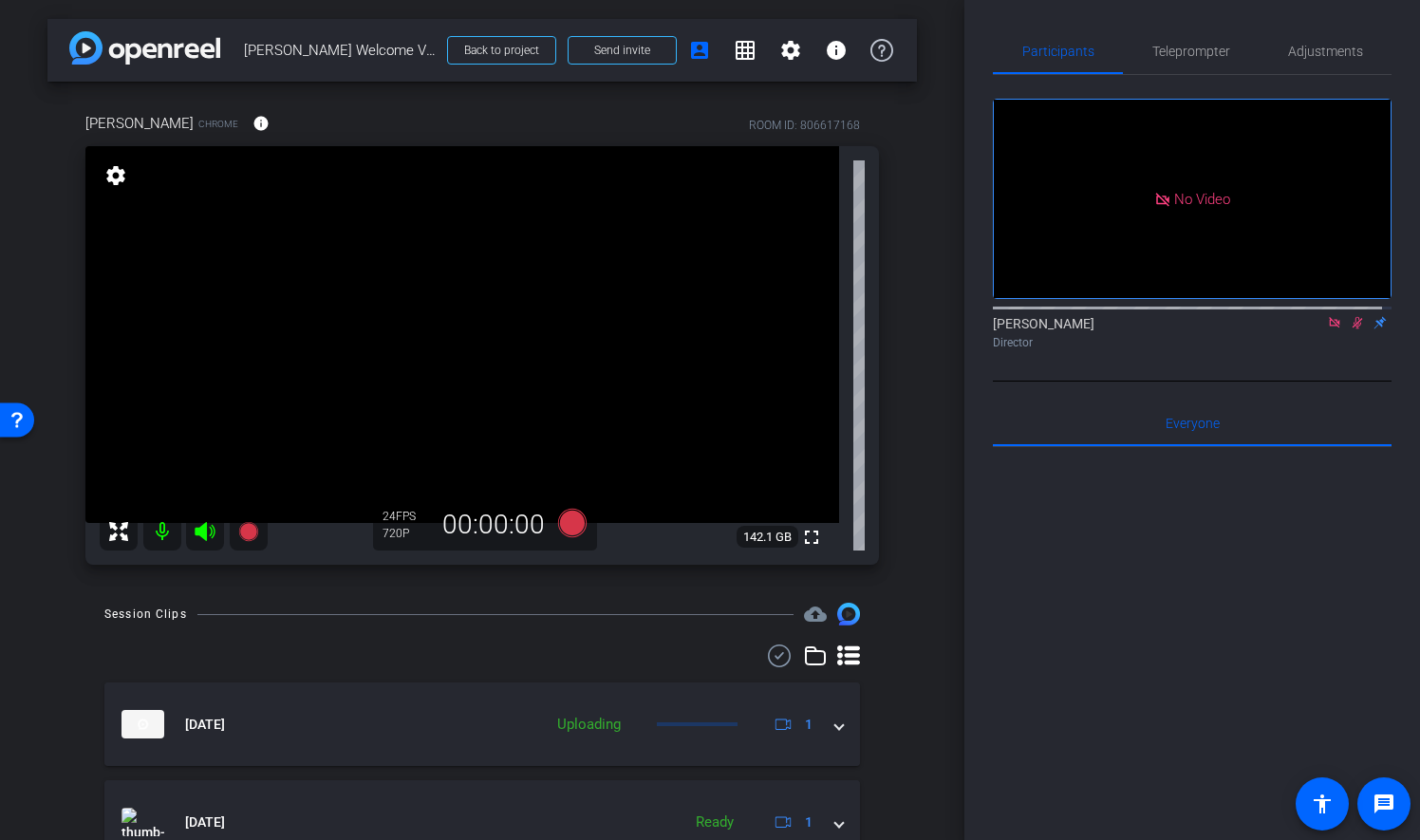
click at [1352, 317] on icon at bounding box center [1357, 323] width 11 height 13
click at [1327, 316] on icon at bounding box center [1335, 323] width 15 height 14
click at [1208, 49] on span "Teleprompter" at bounding box center [1191, 51] width 78 height 14
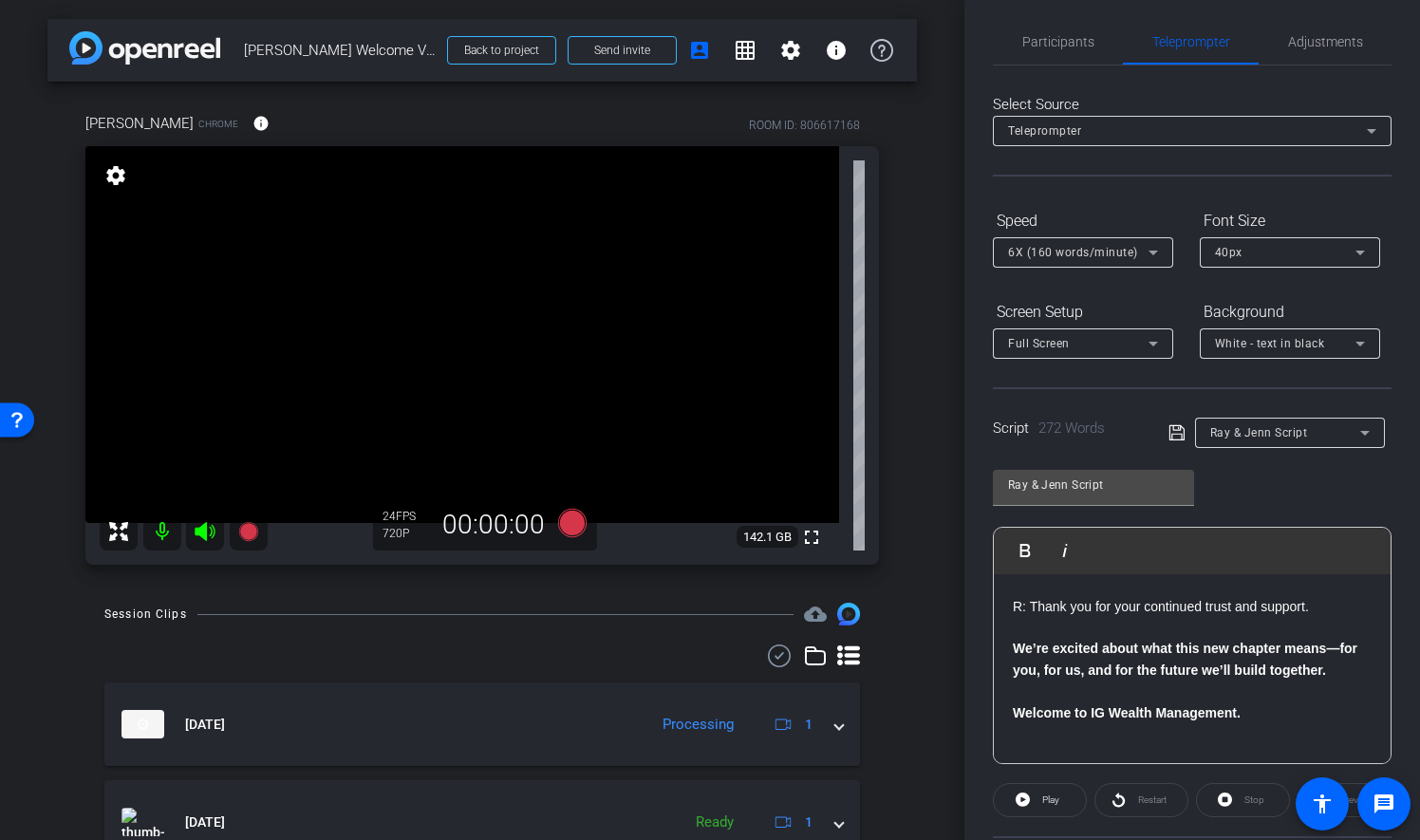
scroll to position [0, 0]
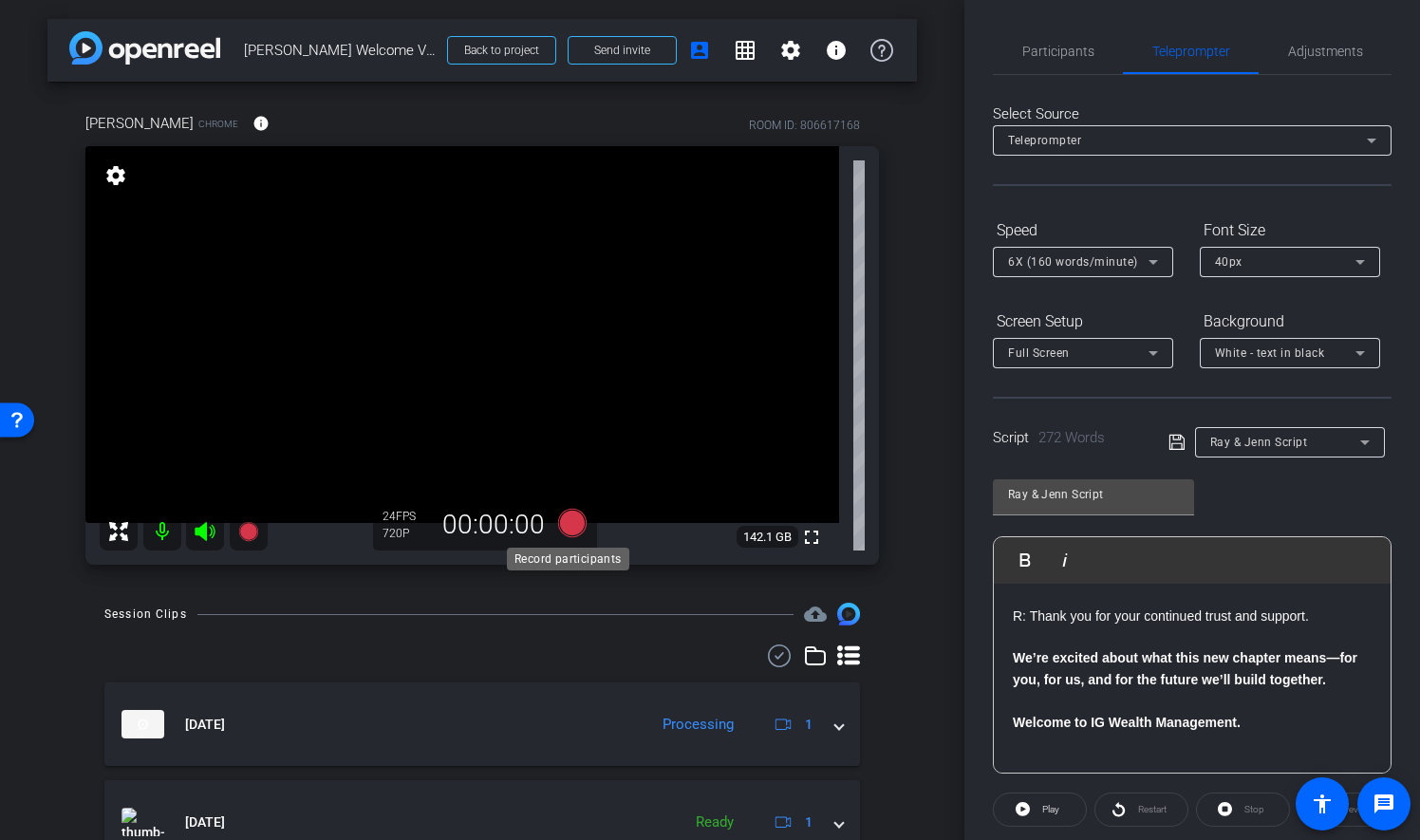
click at [565, 520] on icon at bounding box center [571, 522] width 28 height 28
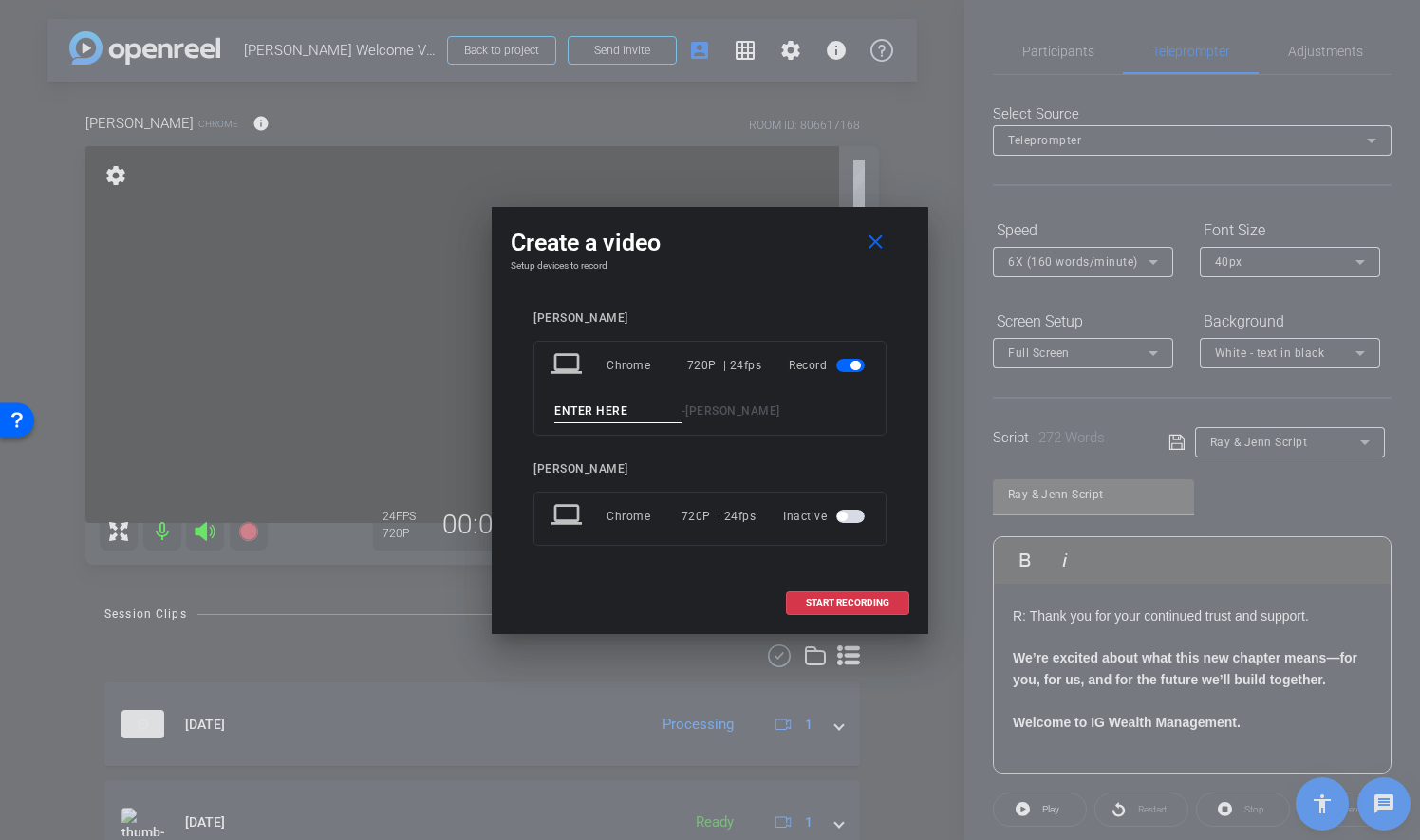
click at [641, 414] on input at bounding box center [618, 411] width 128 height 24
type input "Take 10"
click at [868, 602] on span "START RECORDING" at bounding box center [848, 603] width 83 height 10
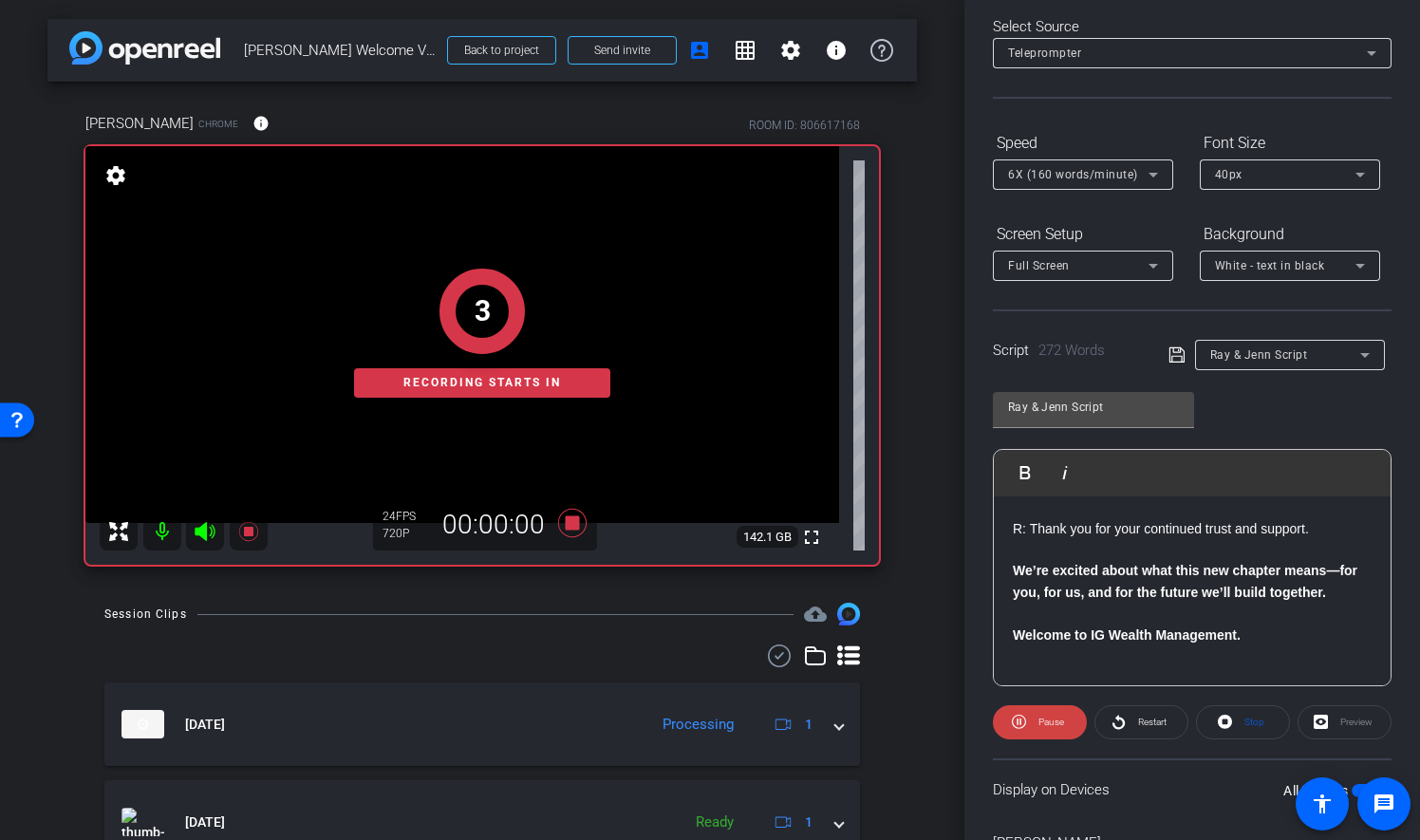
scroll to position [195, 0]
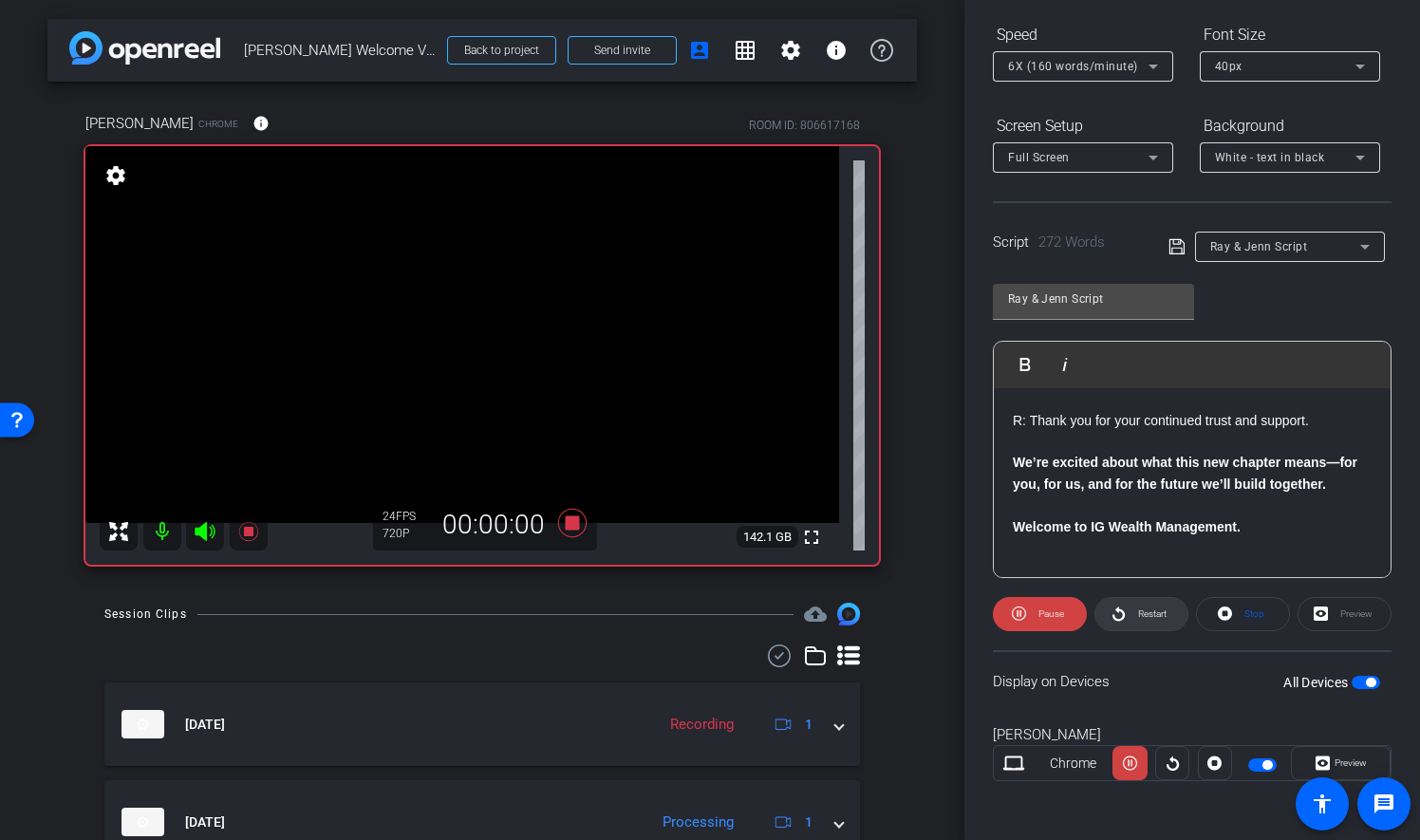
click at [1145, 617] on span "Restart" at bounding box center [1151, 613] width 28 height 11
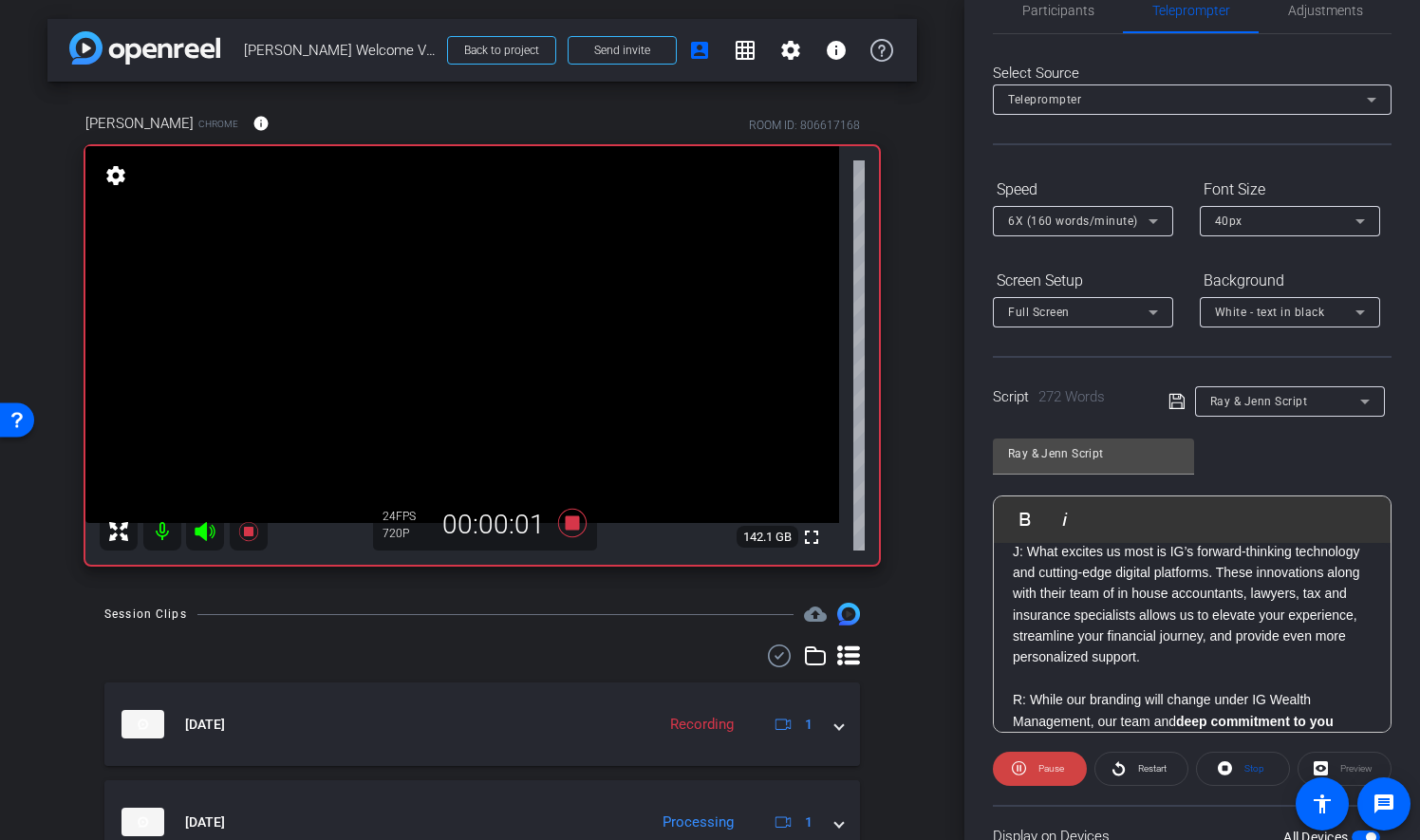
scroll to position [6, 0]
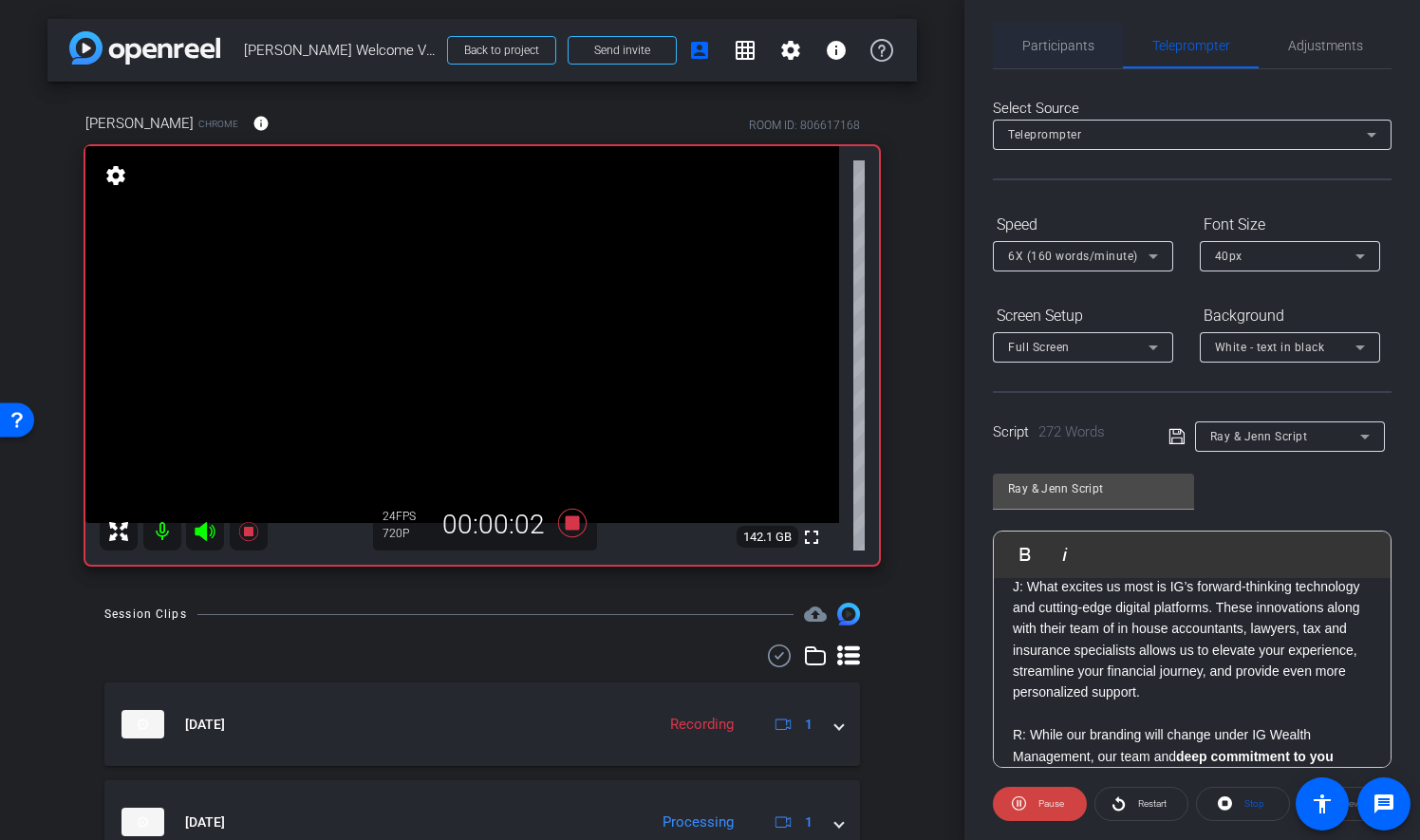
click at [1062, 48] on span "Participants" at bounding box center [1058, 45] width 72 height 14
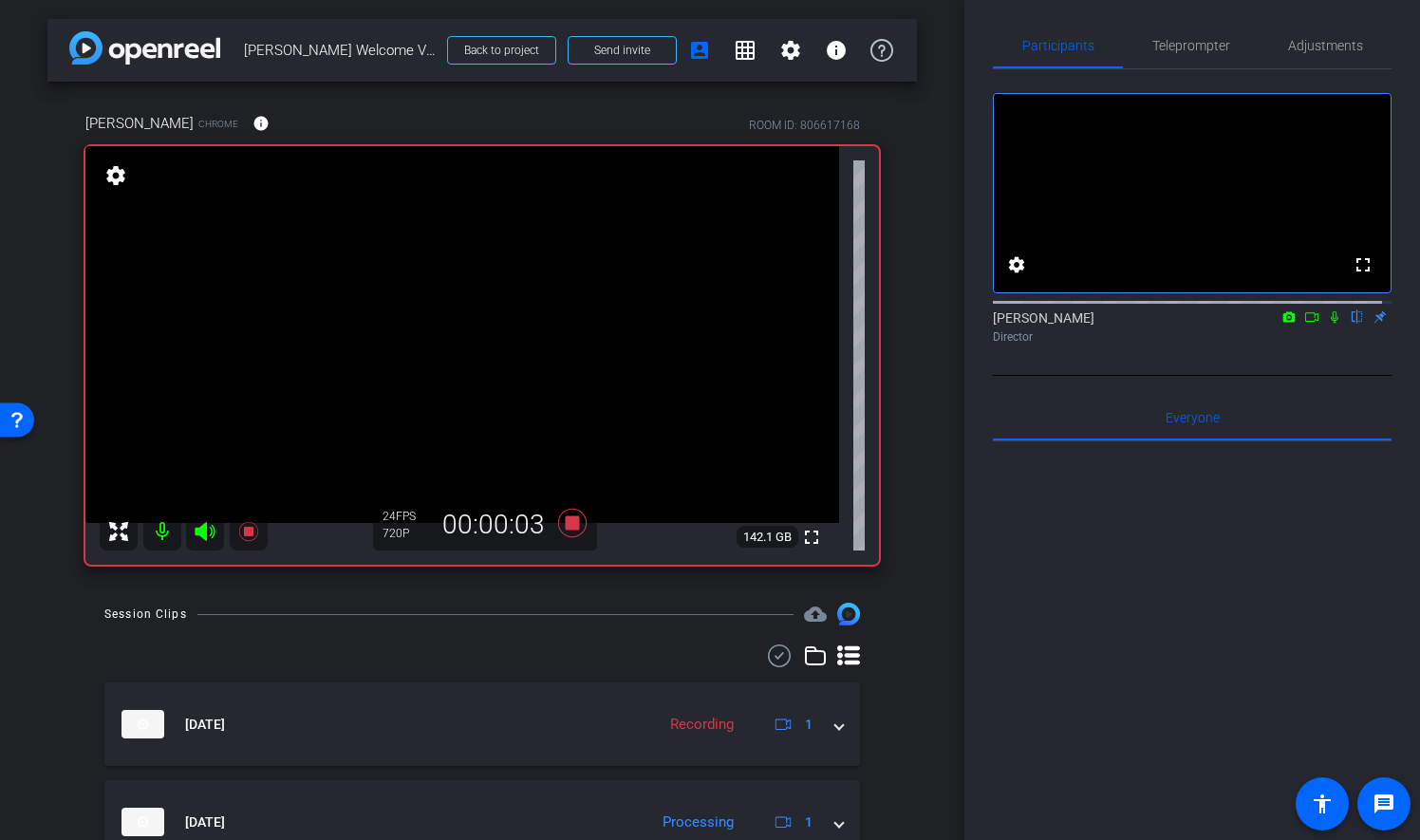
click at [1327, 324] on icon at bounding box center [1335, 317] width 15 height 14
click at [1304, 324] on icon at bounding box center [1312, 317] width 15 height 14
click at [1191, 43] on span "Teleprompter" at bounding box center [1191, 45] width 78 height 14
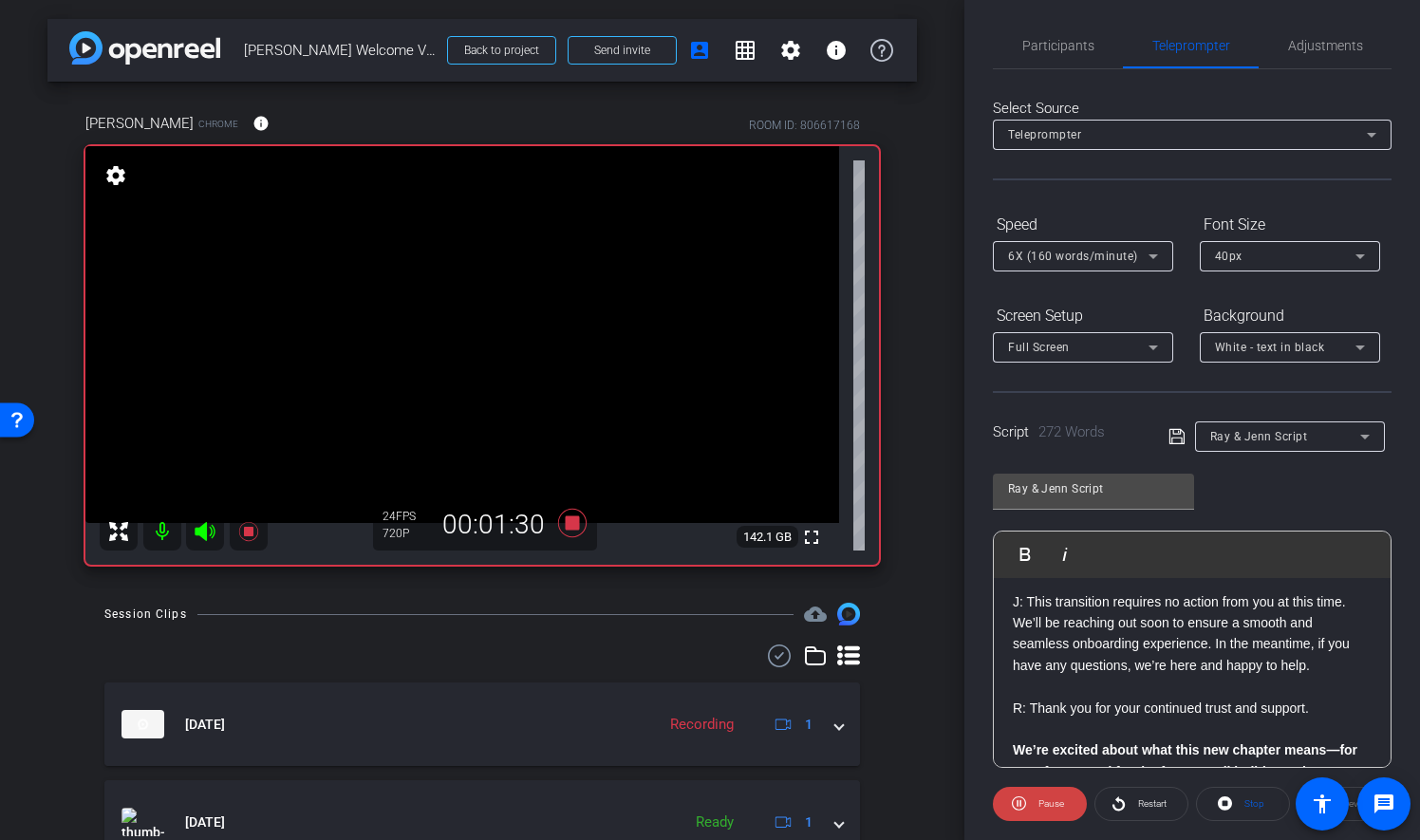
scroll to position [760, 0]
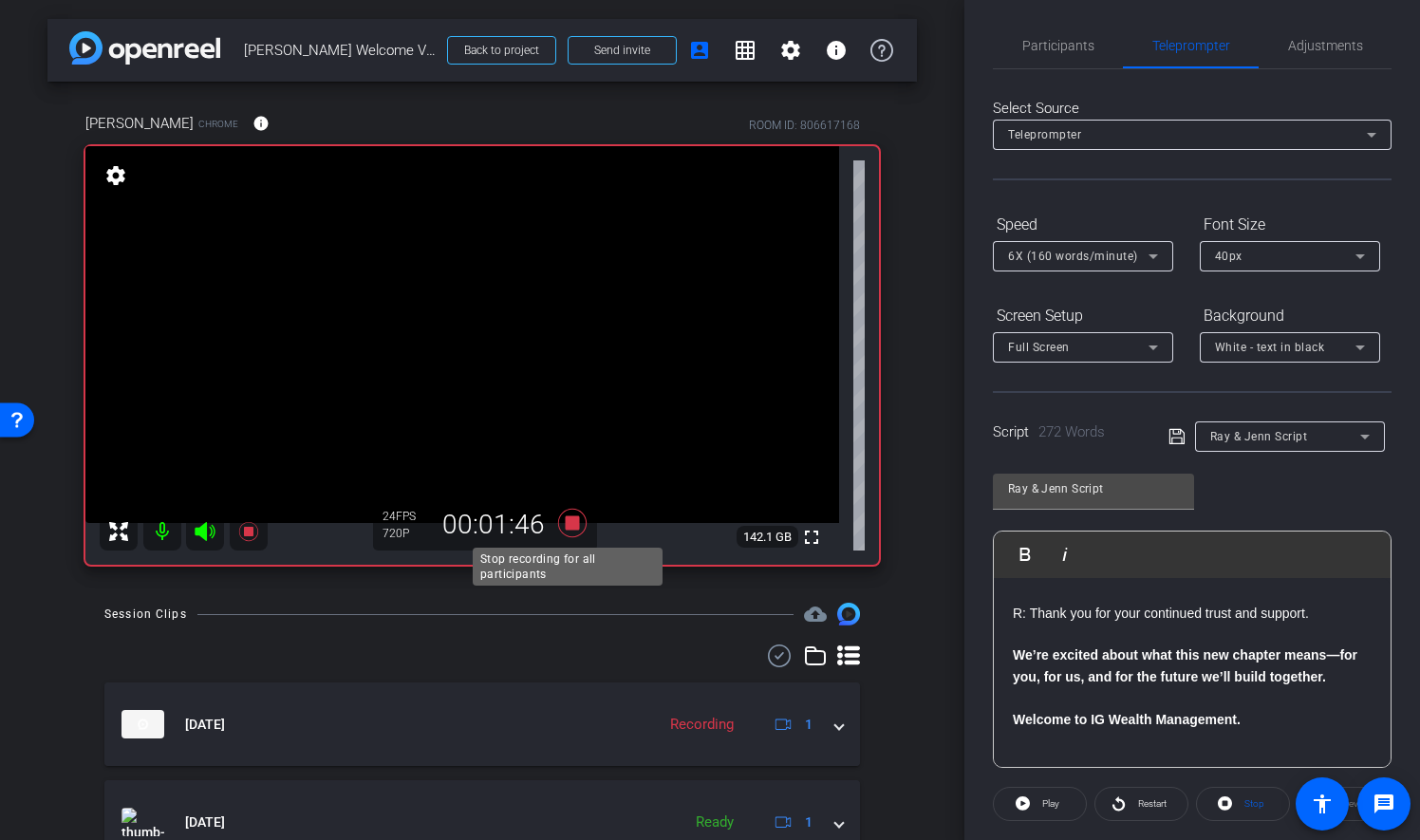
click at [565, 522] on icon at bounding box center [571, 522] width 28 height 28
click at [1058, 61] on span "Participants" at bounding box center [1058, 45] width 72 height 45
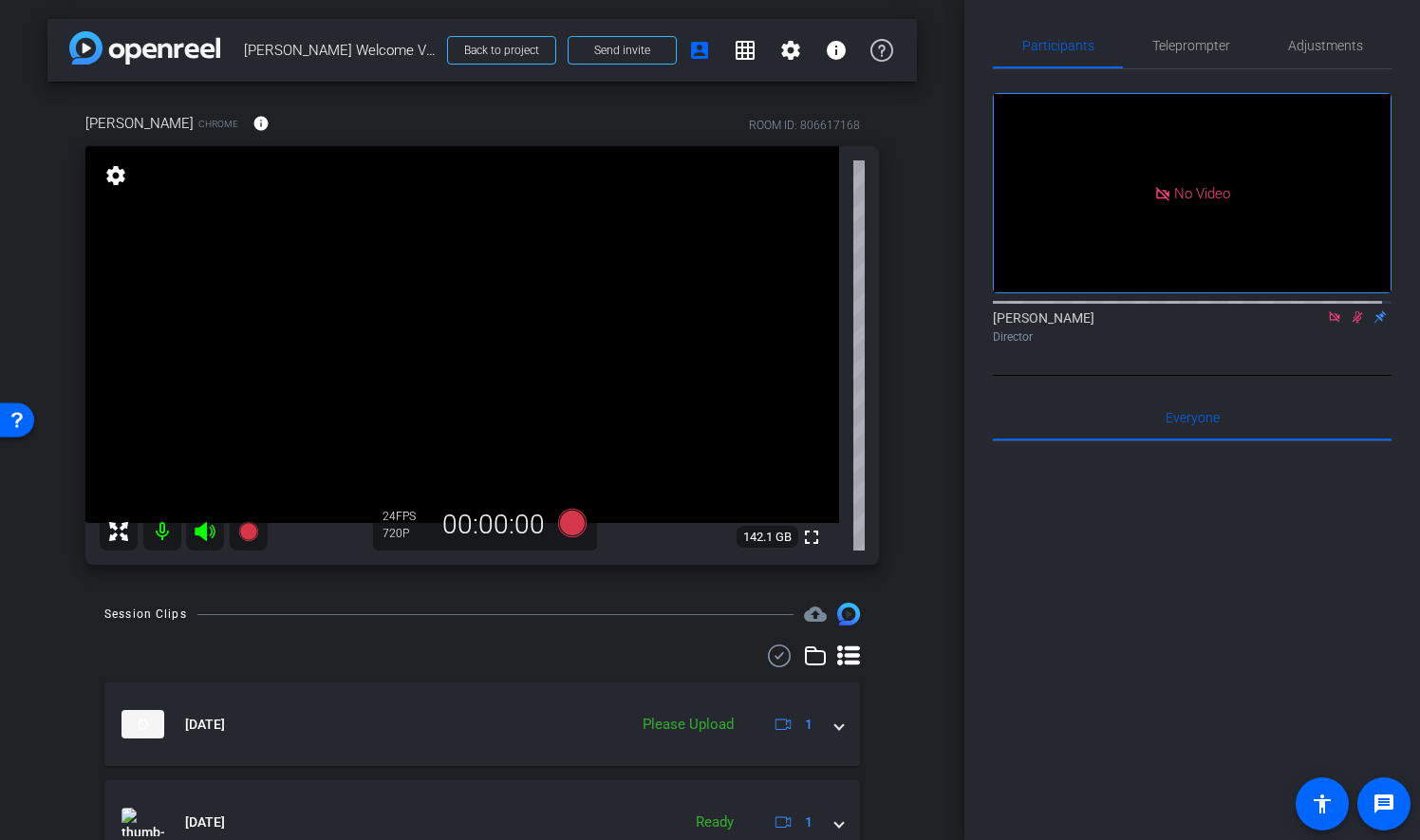
click at [1349, 310] on icon at bounding box center [1357, 317] width 15 height 14
click at [1329, 311] on icon at bounding box center [1334, 316] width 11 height 11
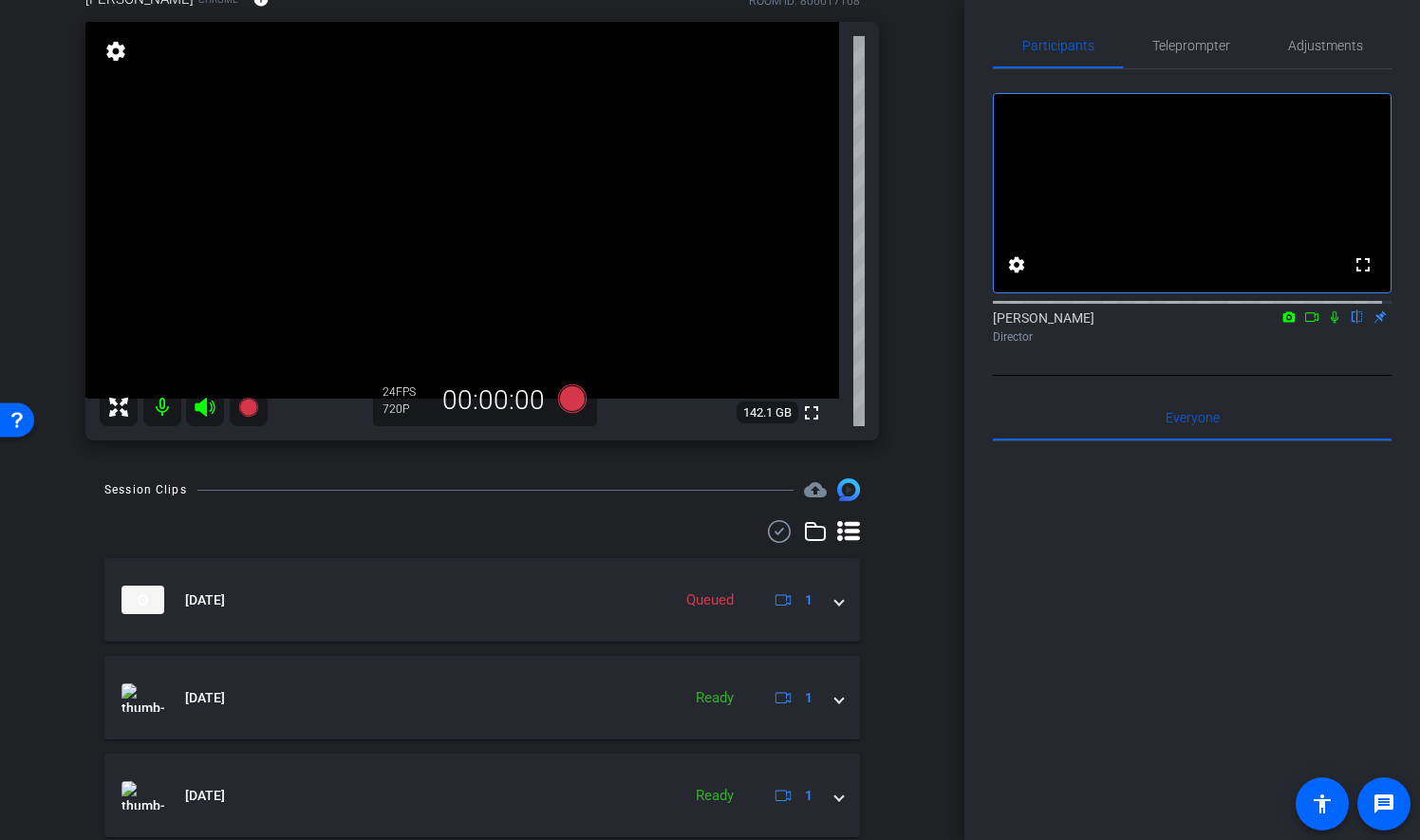
scroll to position [95, 0]
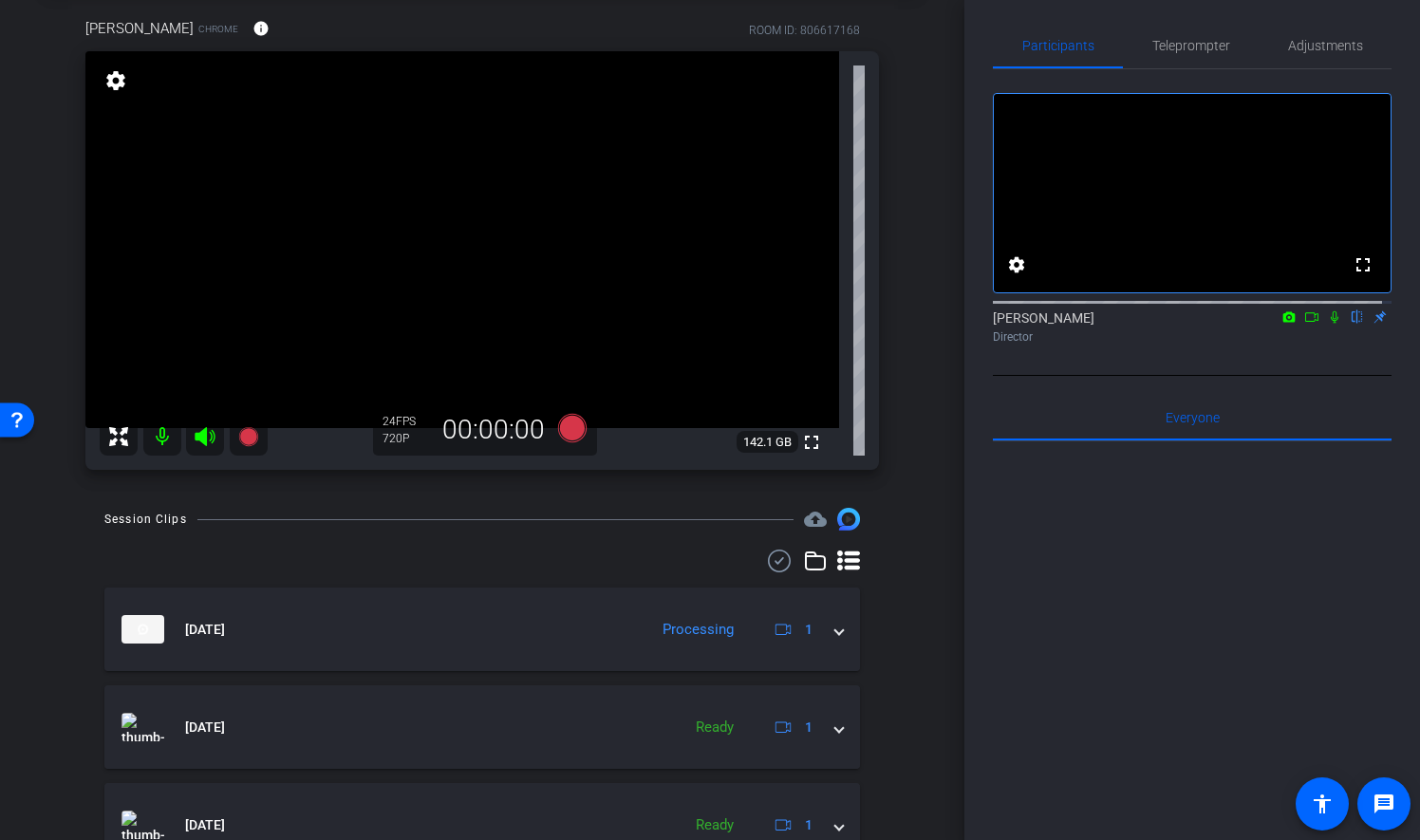
click at [1192, 69] on div "Participants Teleprompter Adjustments" at bounding box center [1192, 46] width 398 height 46
click at [1188, 51] on span "Teleprompter" at bounding box center [1191, 45] width 78 height 14
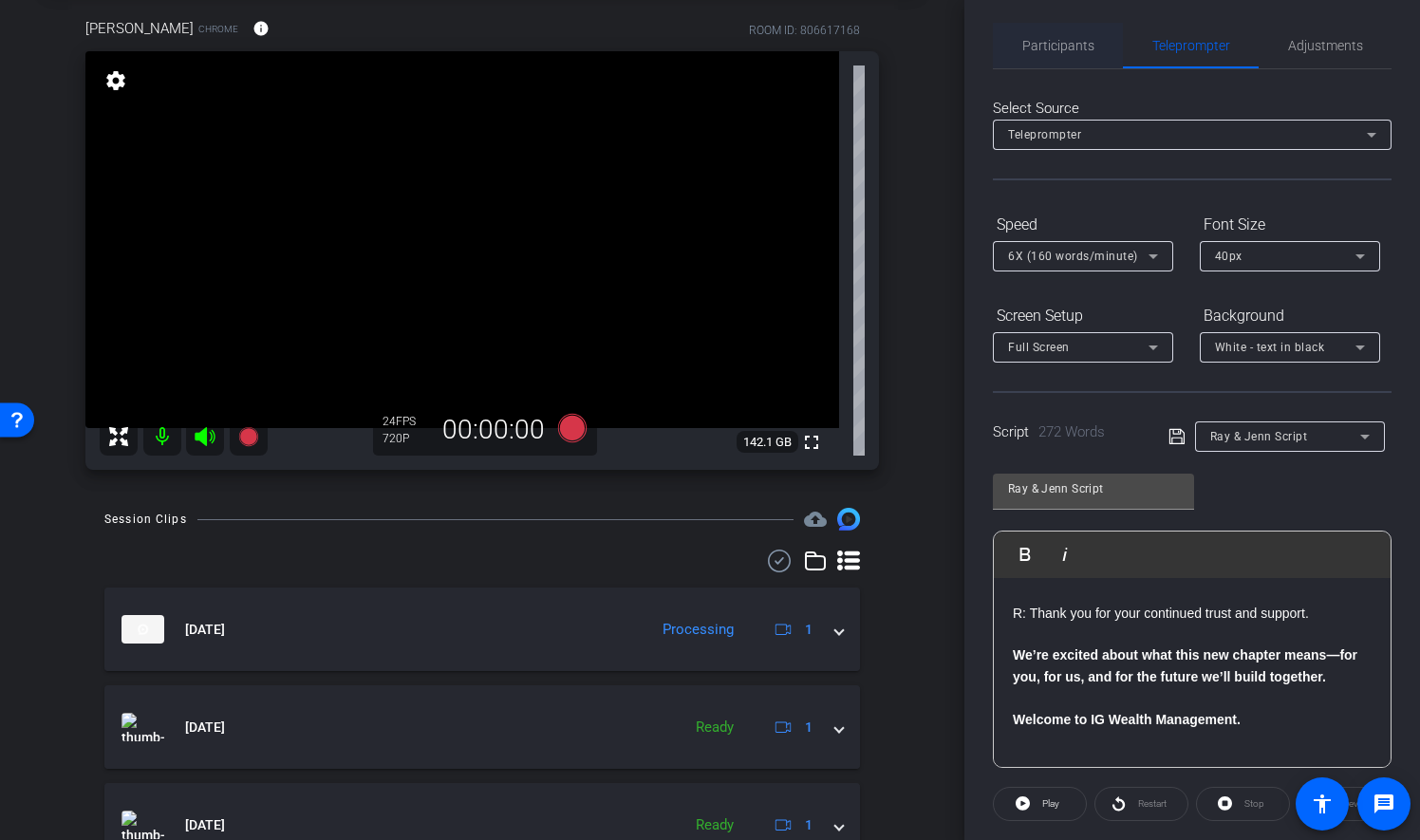
click at [1052, 42] on span "Participants" at bounding box center [1058, 45] width 72 height 14
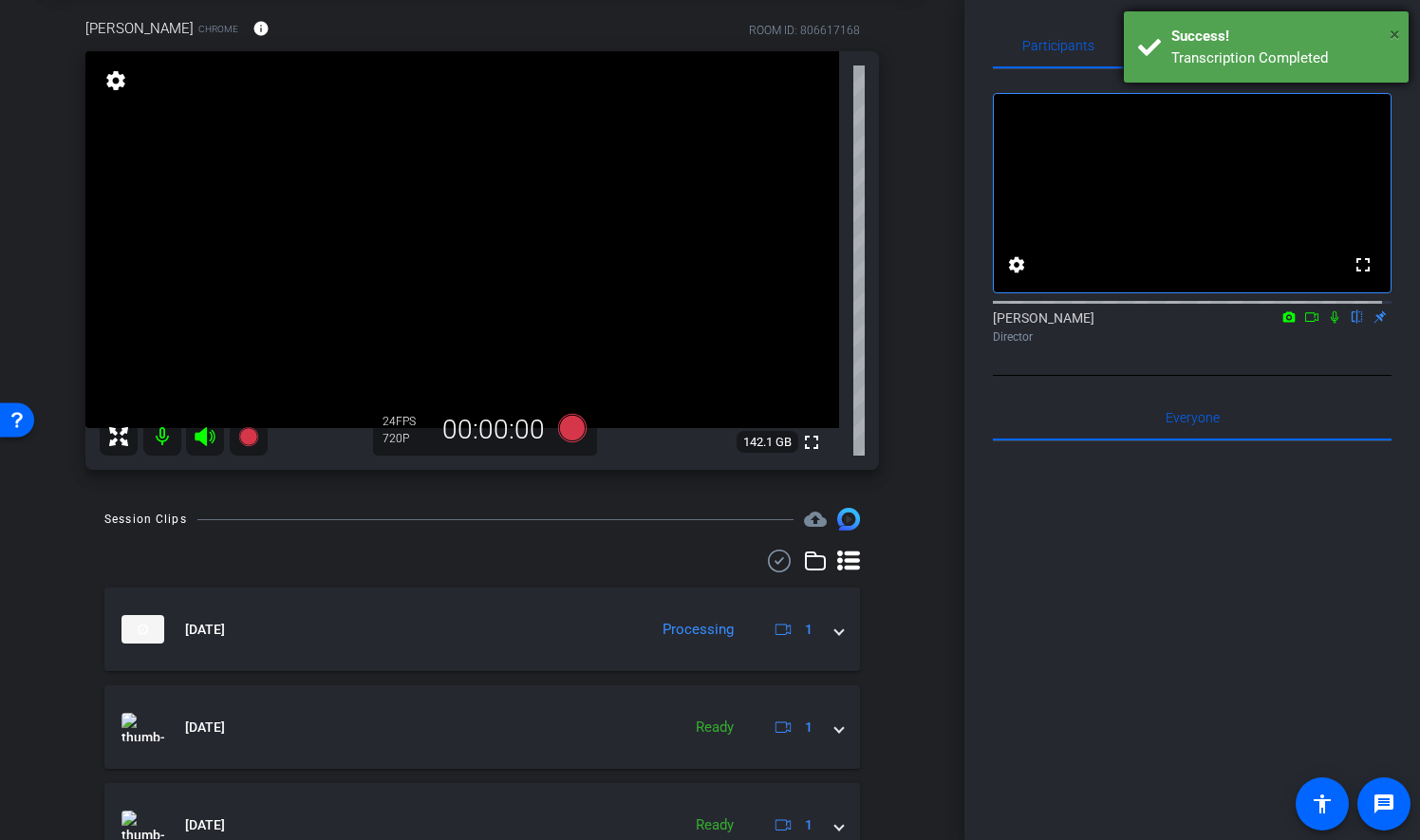
click at [1395, 36] on span "×" at bounding box center [1395, 35] width 11 height 23
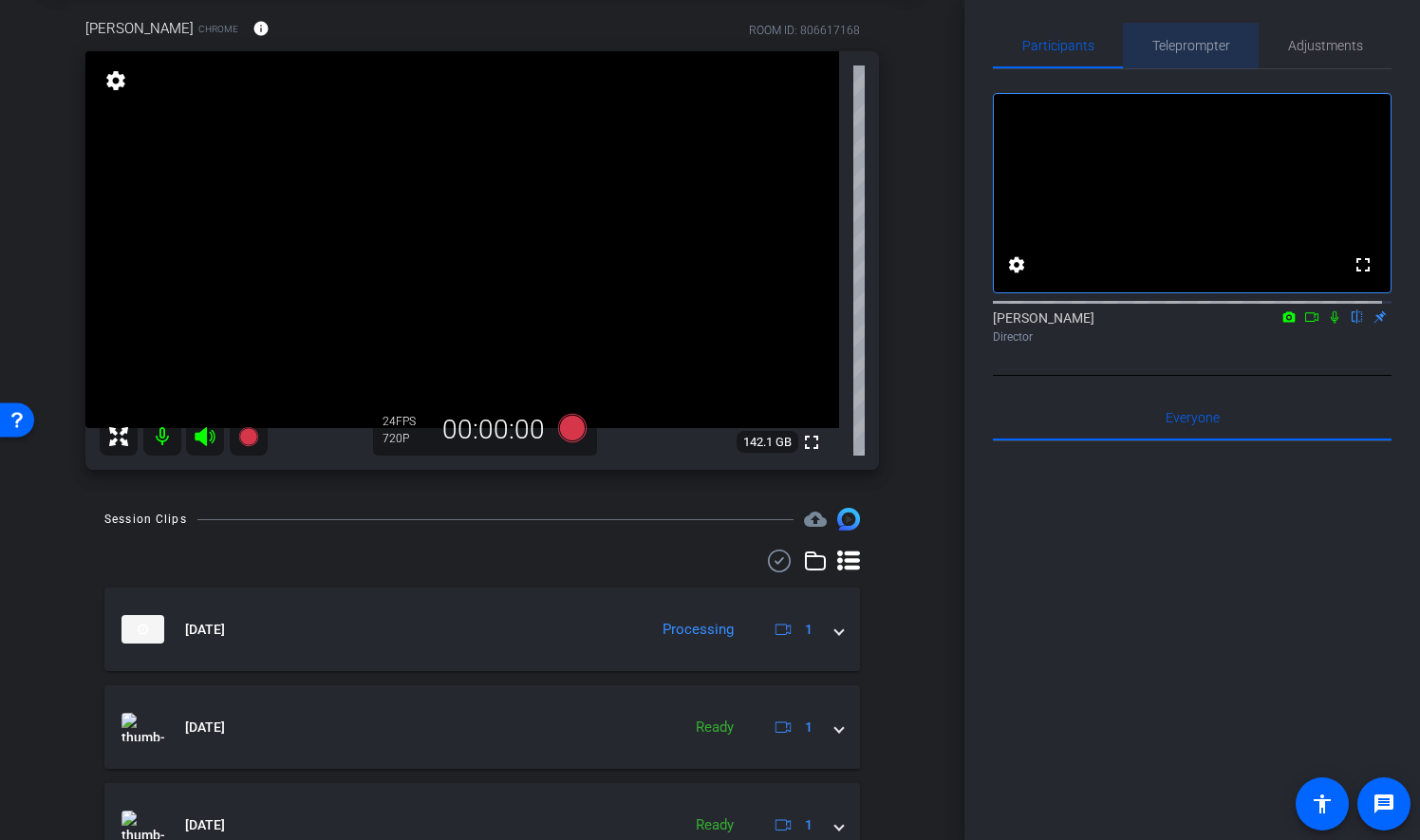
click at [1209, 47] on span "Teleprompter" at bounding box center [1191, 45] width 78 height 14
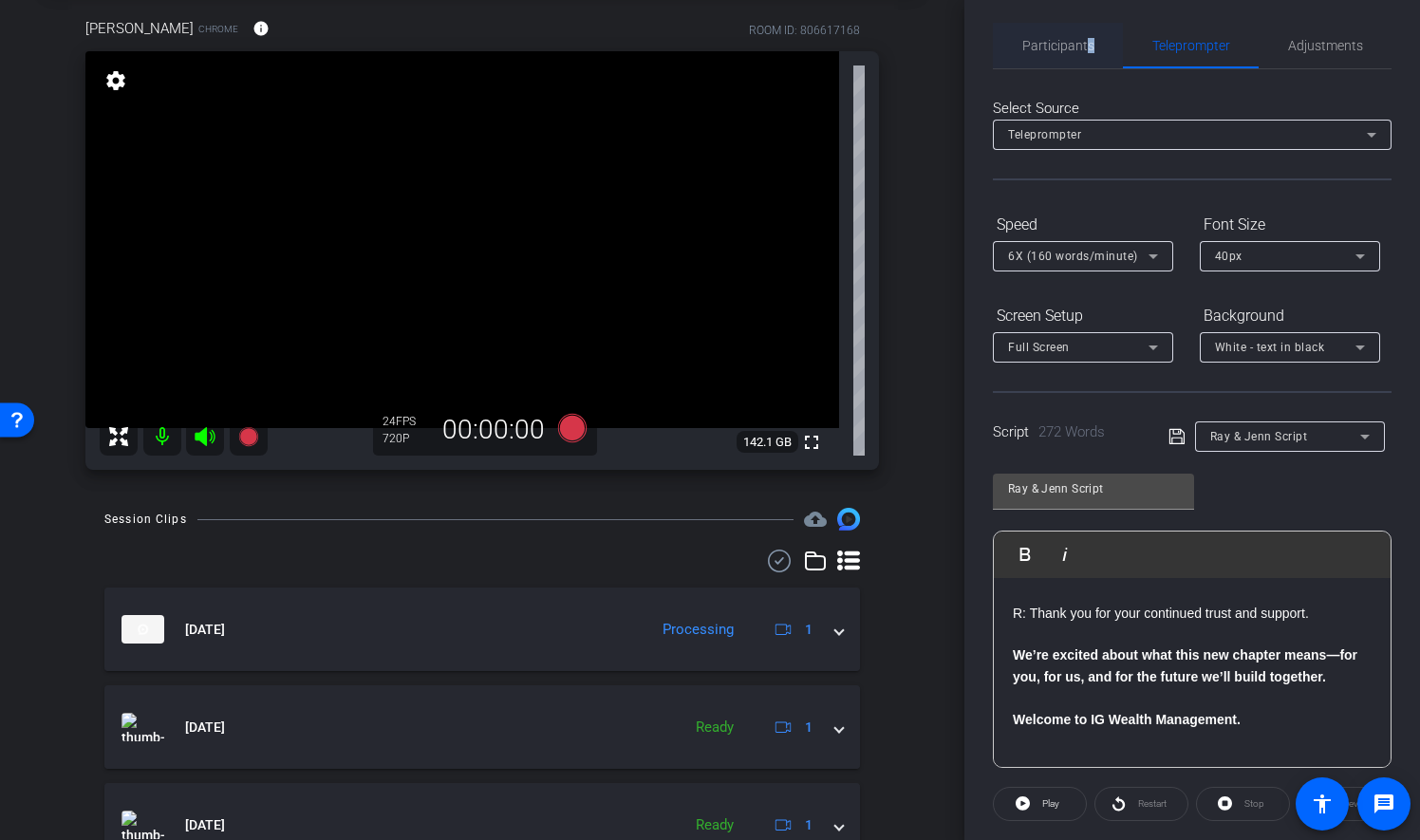
click at [1085, 49] on span "Participants" at bounding box center [1058, 45] width 72 height 14
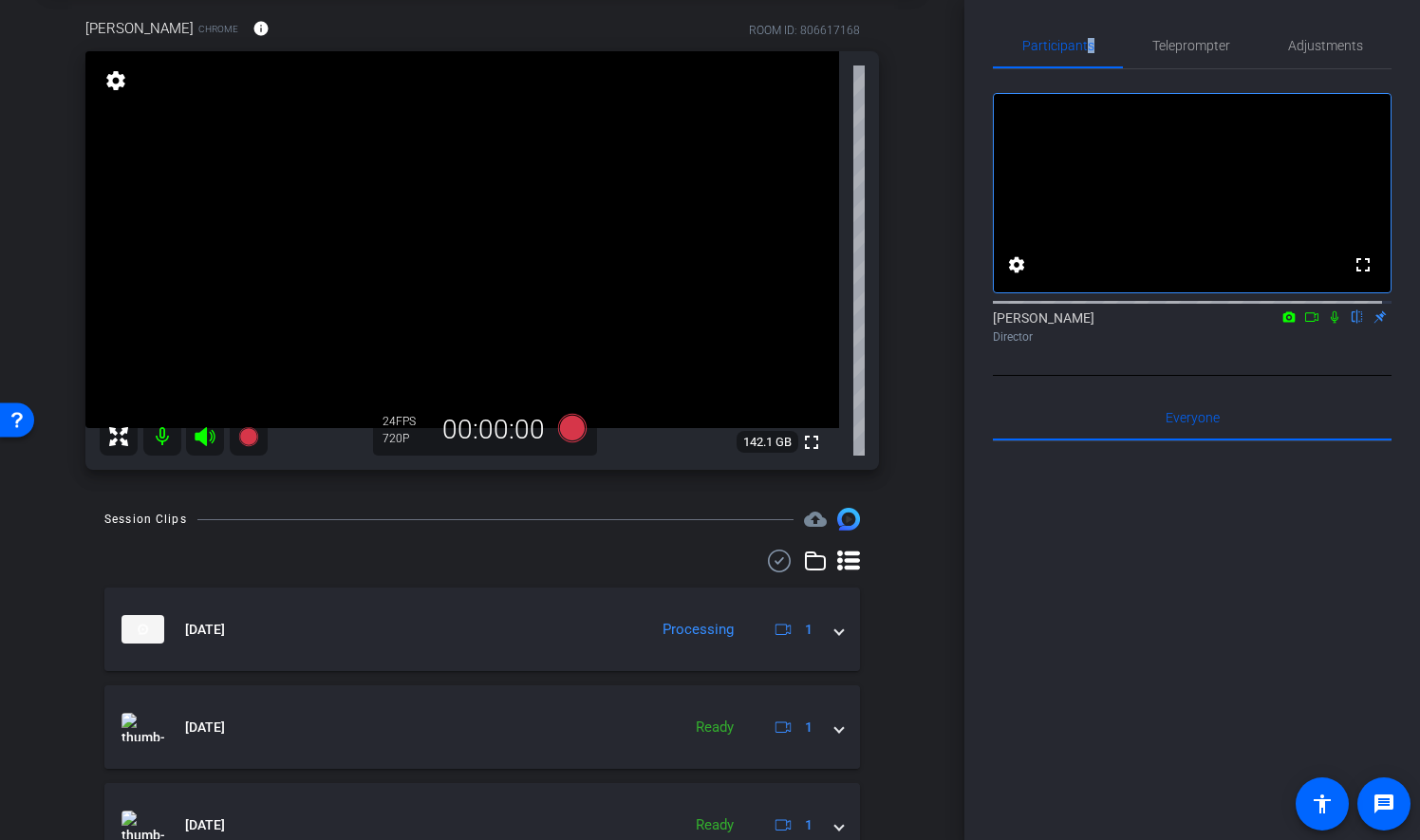
click at [1304, 324] on icon at bounding box center [1312, 317] width 15 height 14
click at [1353, 324] on icon at bounding box center [1357, 317] width 8 height 13
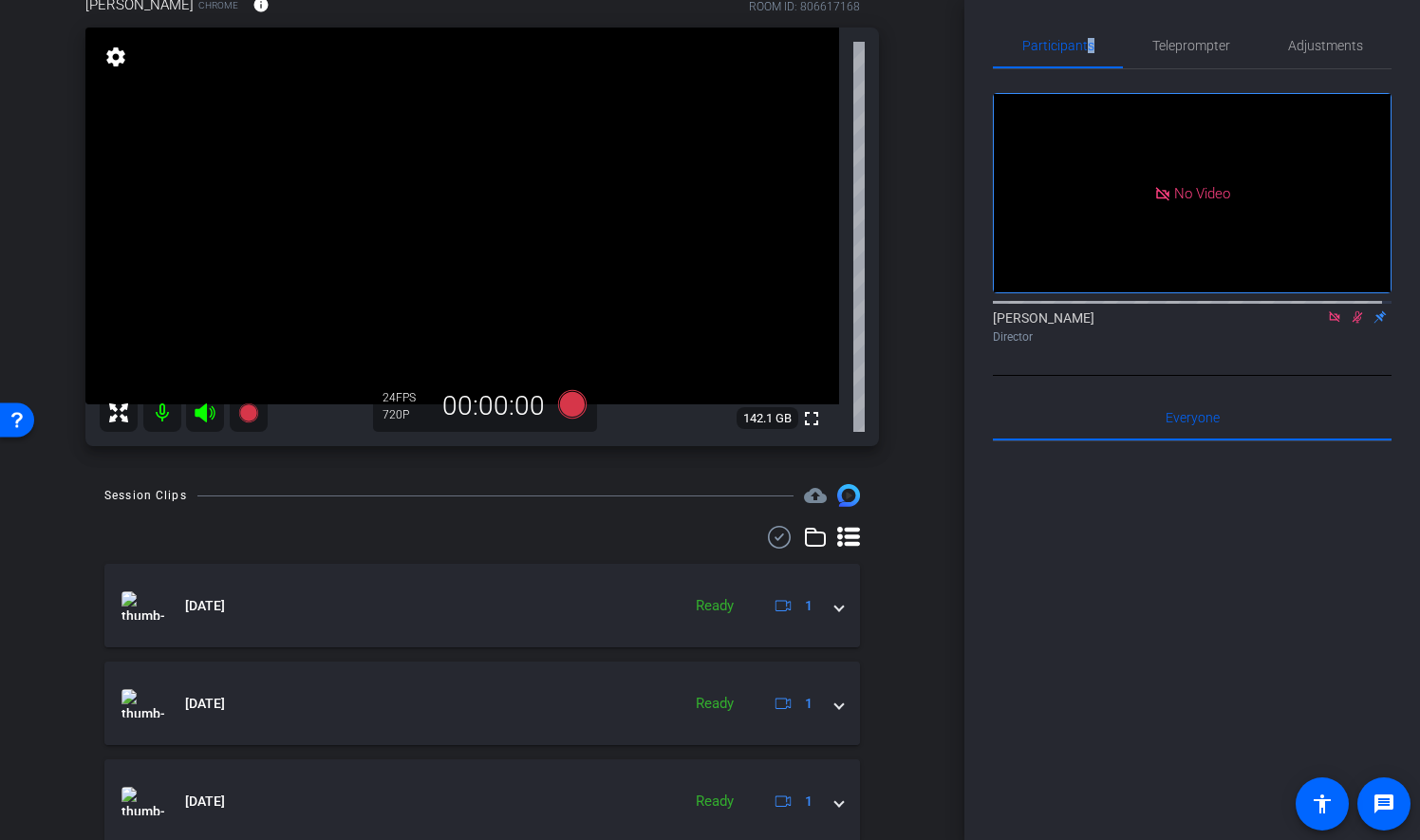
scroll to position [0, 0]
